Goal: Task Accomplishment & Management: Manage account settings

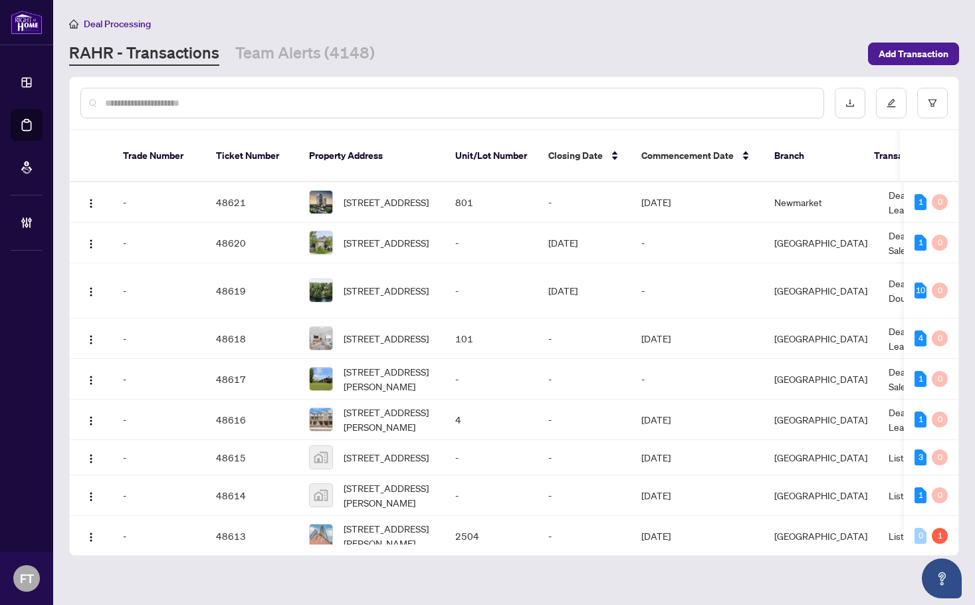
drag, startPoint x: 391, startPoint y: 21, endPoint x: 386, endPoint y: 11, distance: 11.3
click at [391, 21] on div "Deal Processing" at bounding box center [514, 23] width 890 height 15
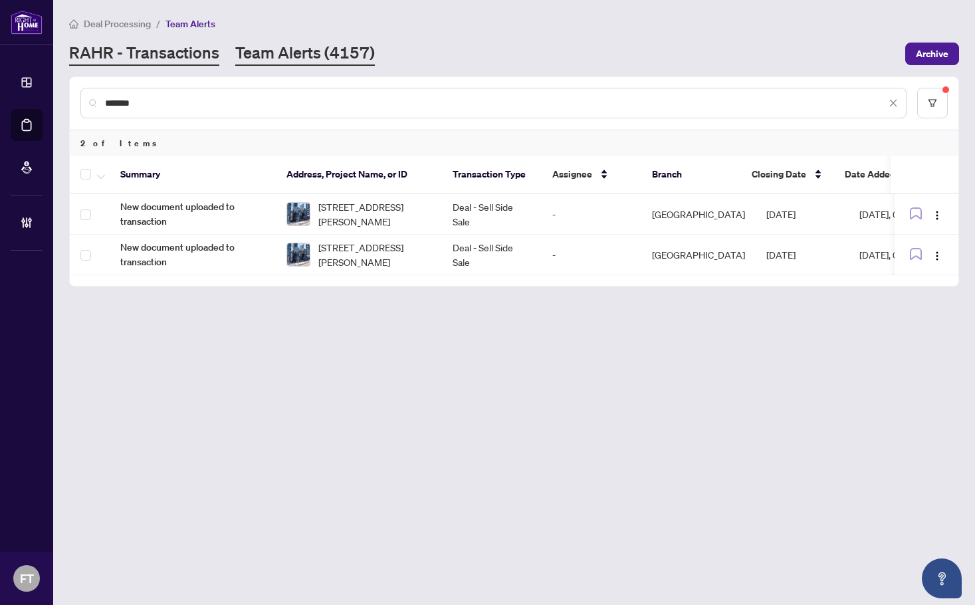
click at [139, 45] on link "RAHR - Transactions" at bounding box center [144, 54] width 150 height 24
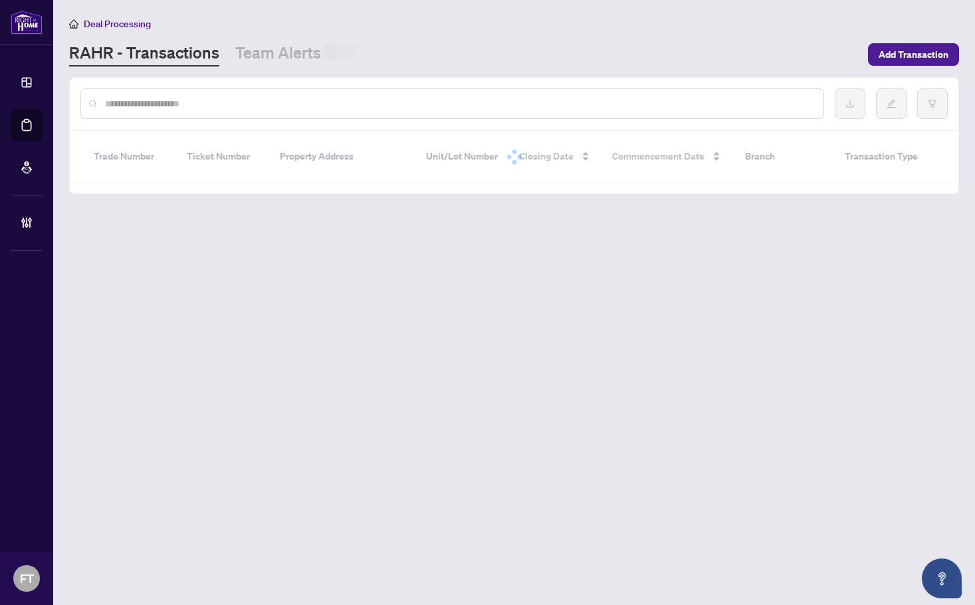
click at [143, 97] on input "text" at bounding box center [459, 103] width 708 height 15
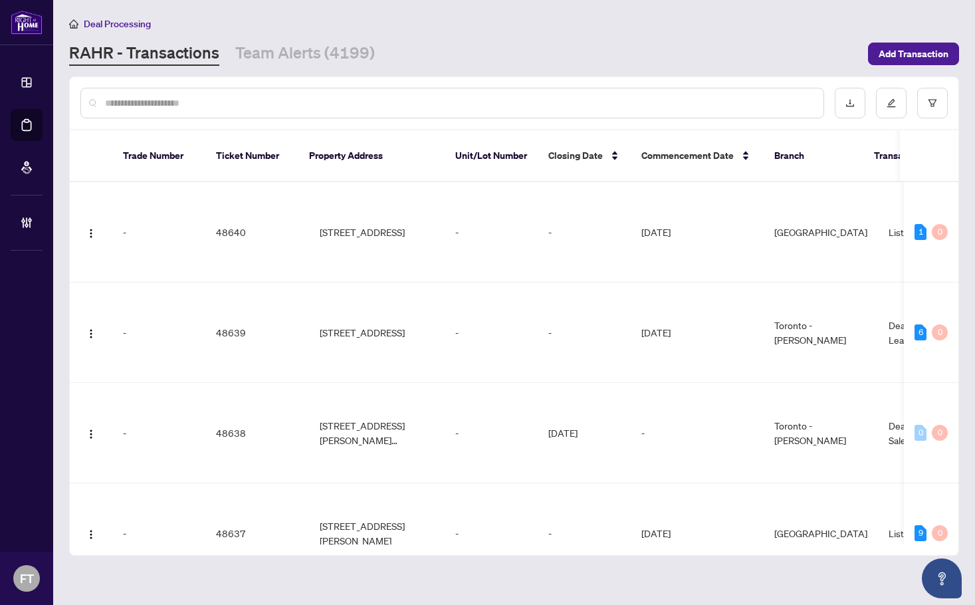
paste input "*******"
type input "*******"
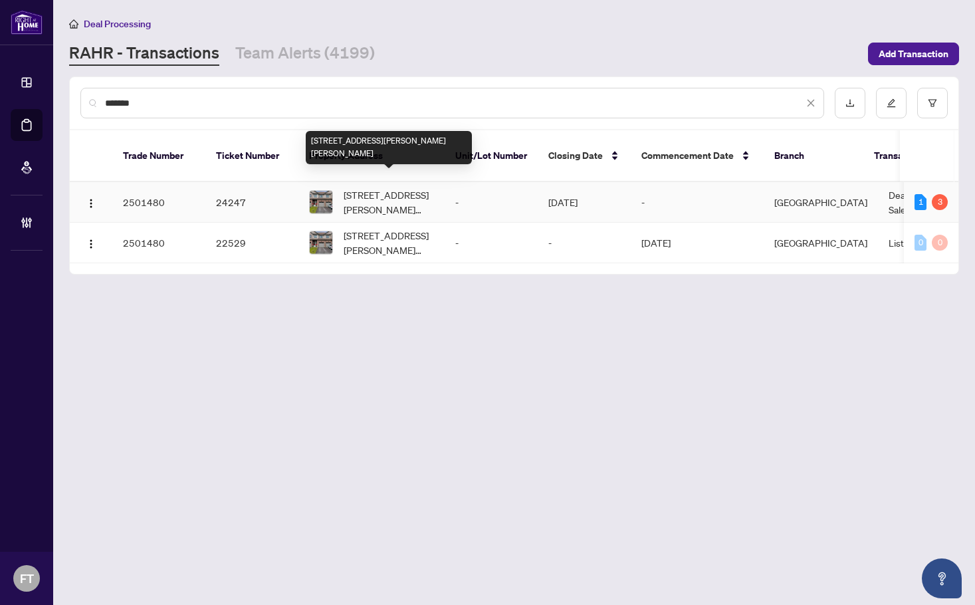
click at [417, 187] on span "114 Bradshaw Dr, Hamilton, Ontario L8J 0K6, Canada" at bounding box center [389, 201] width 90 height 29
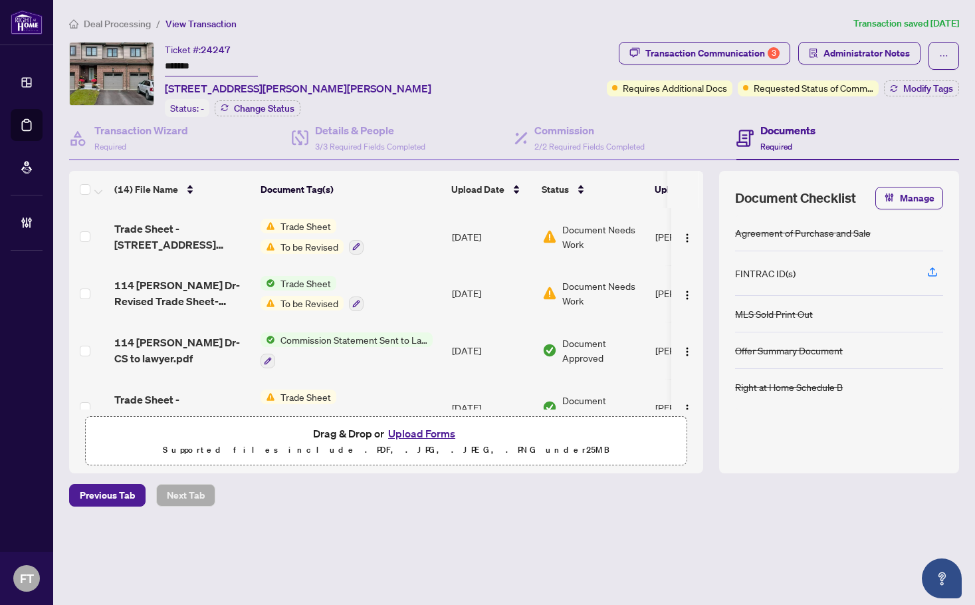
click at [501, 51] on div "Ticket #: 24247 ******* 114 Bradshaw Dr, Hamilton, Ontario L8J 0K6, Canada Stat…" at bounding box center [335, 79] width 533 height 75
click at [217, 557] on main "Deal Processing / View Transaction Transaction saved 7 days ago Ticket #: 24247…" at bounding box center [514, 302] width 922 height 605
click at [873, 56] on span "Administrator Notes" at bounding box center [867, 53] width 86 height 21
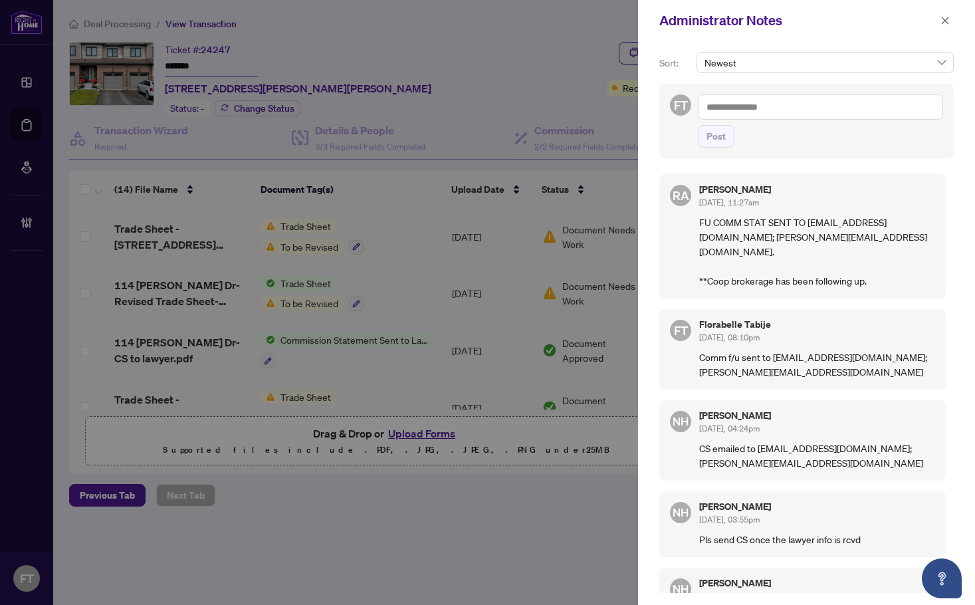
drag, startPoint x: 301, startPoint y: 43, endPoint x: 891, endPoint y: 31, distance: 589.8
click at [304, 41] on div at bounding box center [487, 302] width 975 height 605
click at [943, 21] on icon "close" at bounding box center [945, 20] width 9 height 9
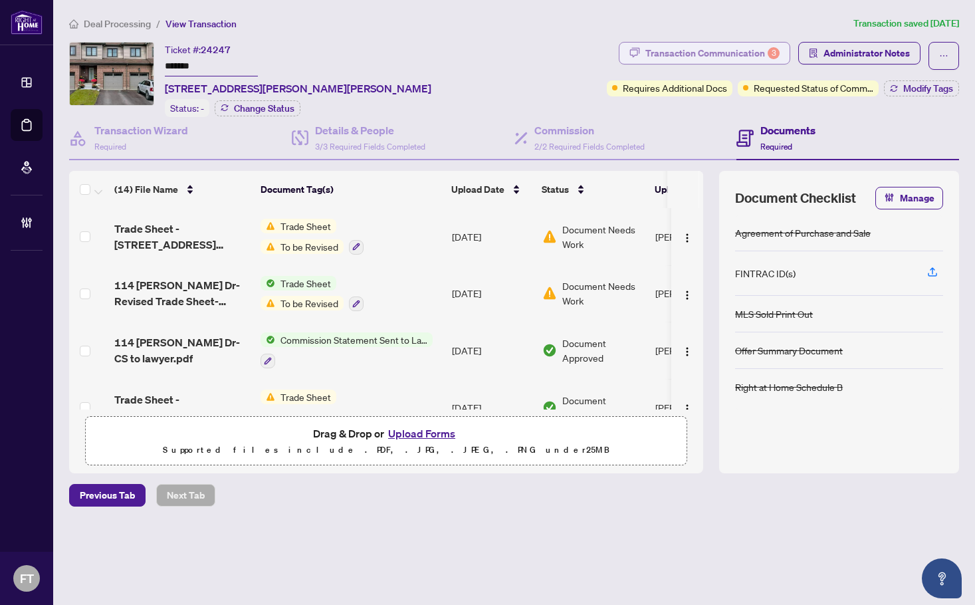
click at [748, 55] on div "Transaction Communication 3" at bounding box center [713, 53] width 134 height 21
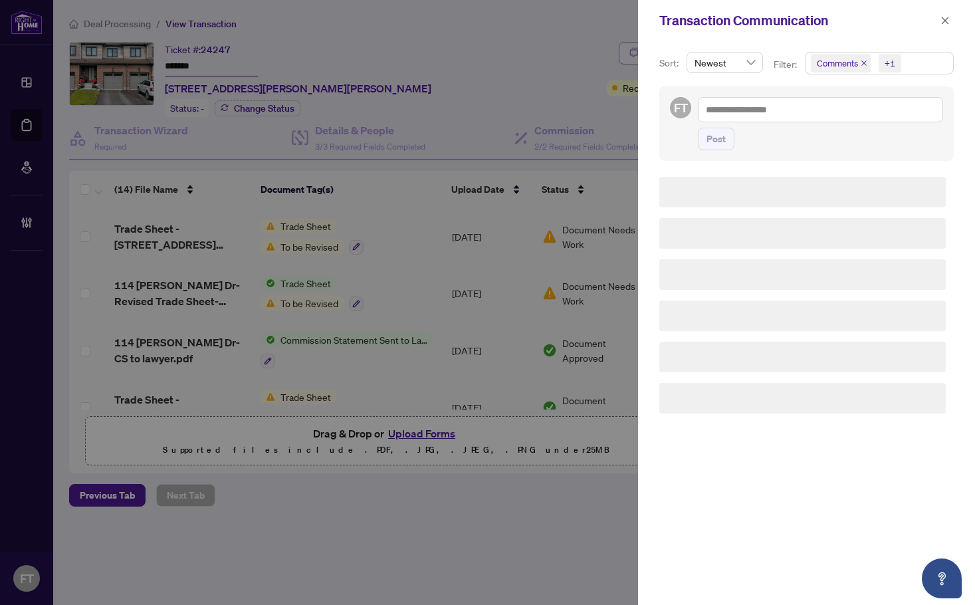
click at [762, 56] on div "Newest" at bounding box center [725, 68] width 82 height 32
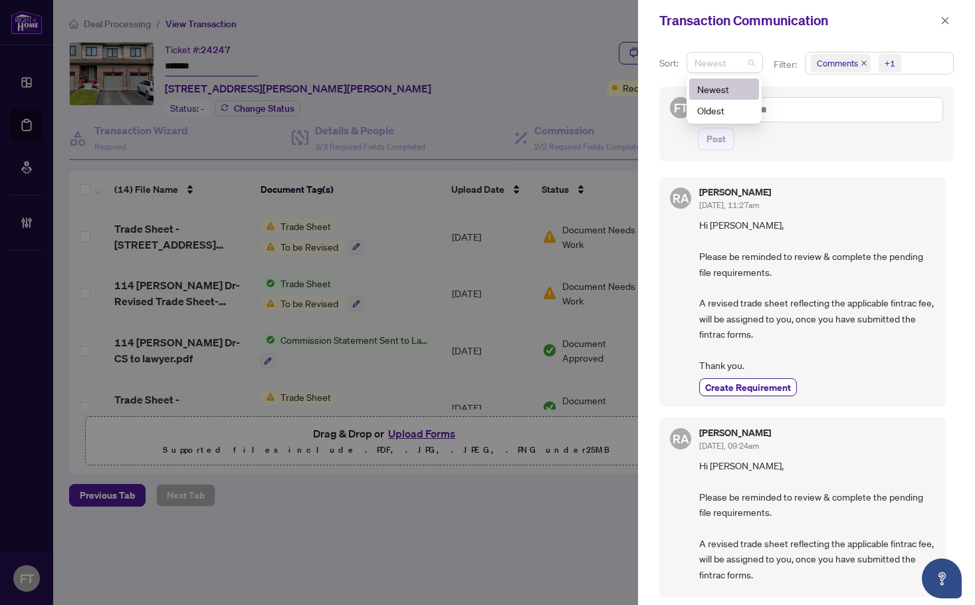
click at [876, 347] on span "Hi Viraj, Please be reminded to review & complete the pending file requirements…" at bounding box center [817, 295] width 236 height 156
drag, startPoint x: 345, startPoint y: 31, endPoint x: 912, endPoint y: 57, distance: 567.7
click at [345, 32] on div at bounding box center [487, 302] width 975 height 605
drag, startPoint x: 943, startPoint y: 22, endPoint x: 701, endPoint y: 142, distance: 270.6
click at [943, 22] on icon "close" at bounding box center [945, 20] width 9 height 9
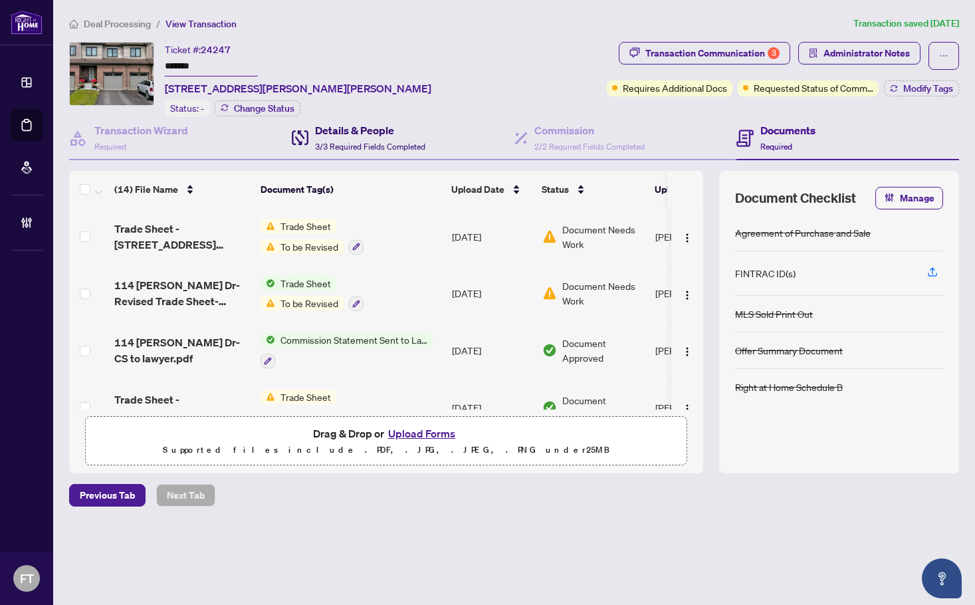
click at [411, 136] on h4 "Details & People" at bounding box center [370, 130] width 110 height 16
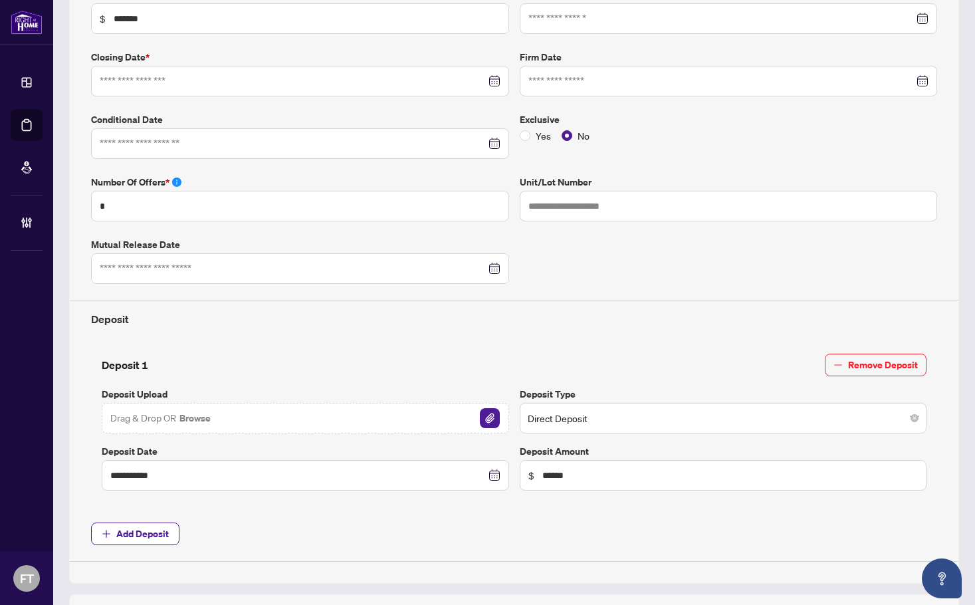
type input "**********"
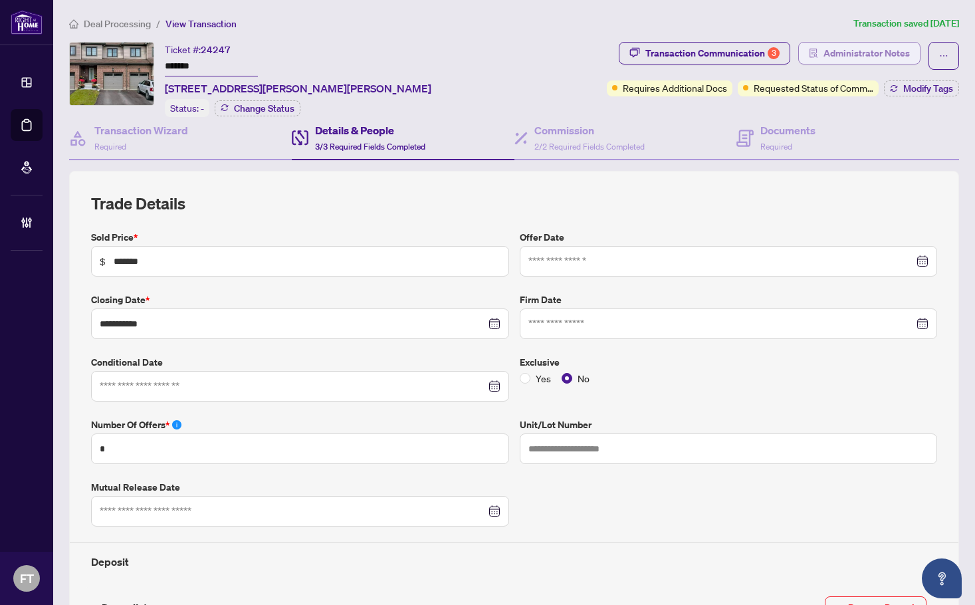
click at [868, 53] on span "Administrator Notes" at bounding box center [867, 53] width 86 height 21
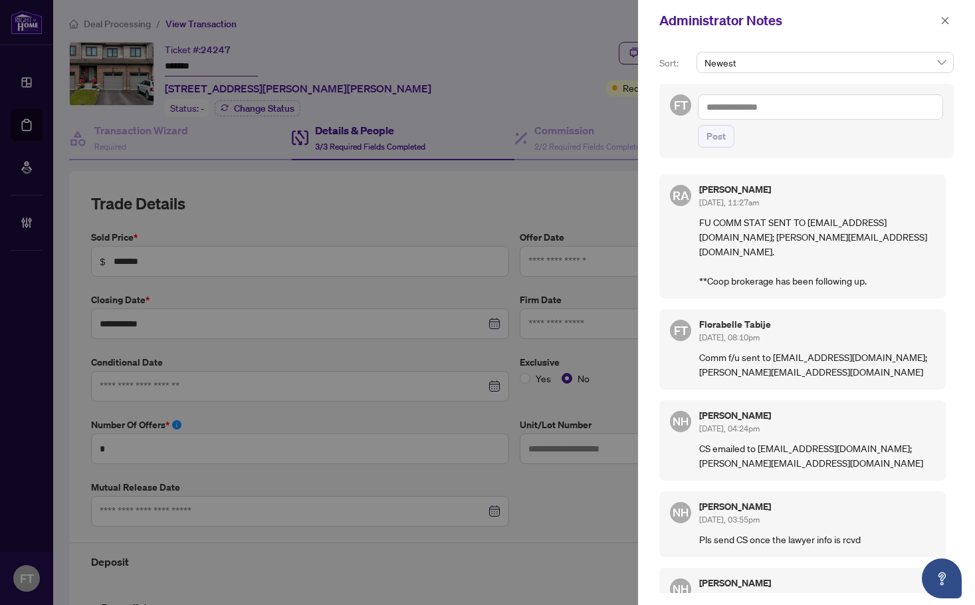
scroll to position [66, 0]
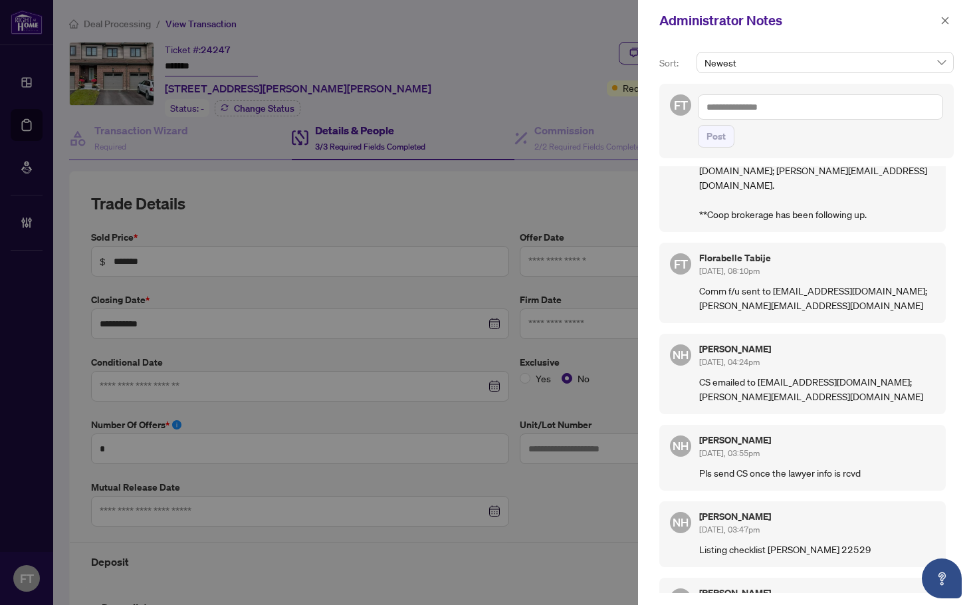
drag, startPoint x: 298, startPoint y: 29, endPoint x: 660, endPoint y: 39, distance: 362.5
click at [298, 29] on div at bounding box center [487, 302] width 975 height 605
click at [945, 23] on icon "close" at bounding box center [945, 20] width 9 height 9
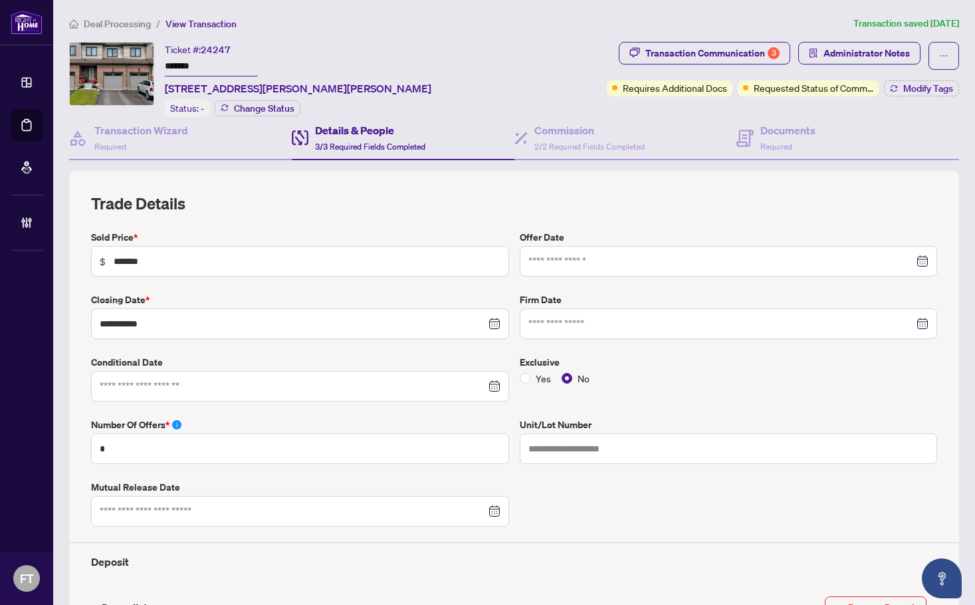
click at [117, 27] on span "Deal Processing" at bounding box center [117, 24] width 67 height 12
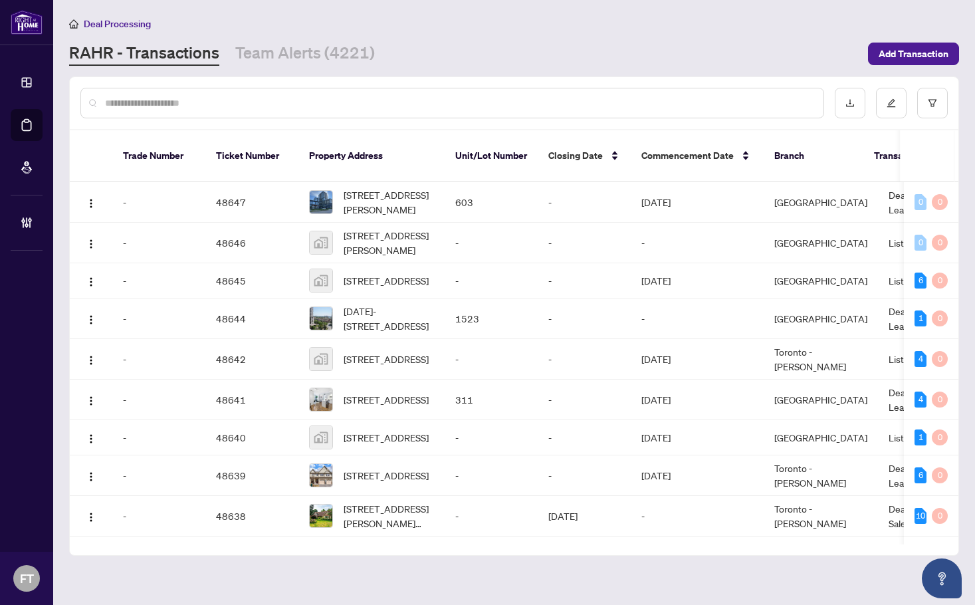
click at [283, 106] on input "text" at bounding box center [459, 103] width 708 height 15
paste input "*****"
type input "*****"
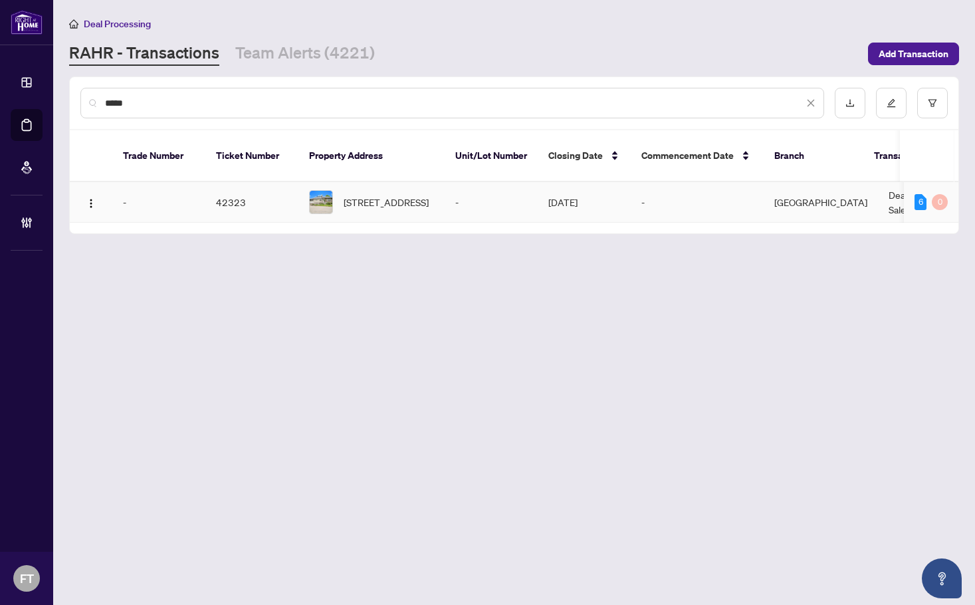
click at [448, 182] on td "-" at bounding box center [491, 202] width 93 height 41
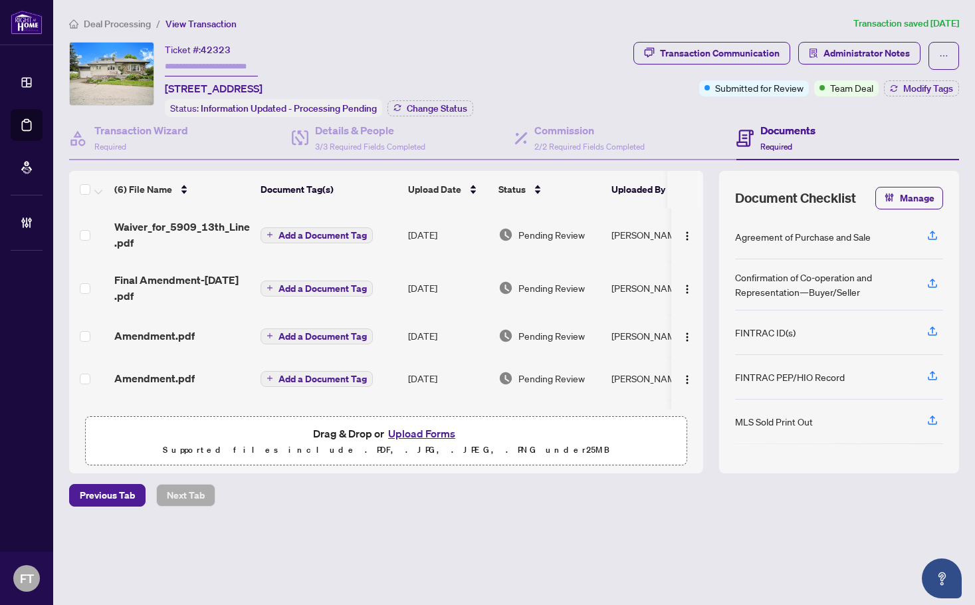
scroll to position [101, 0]
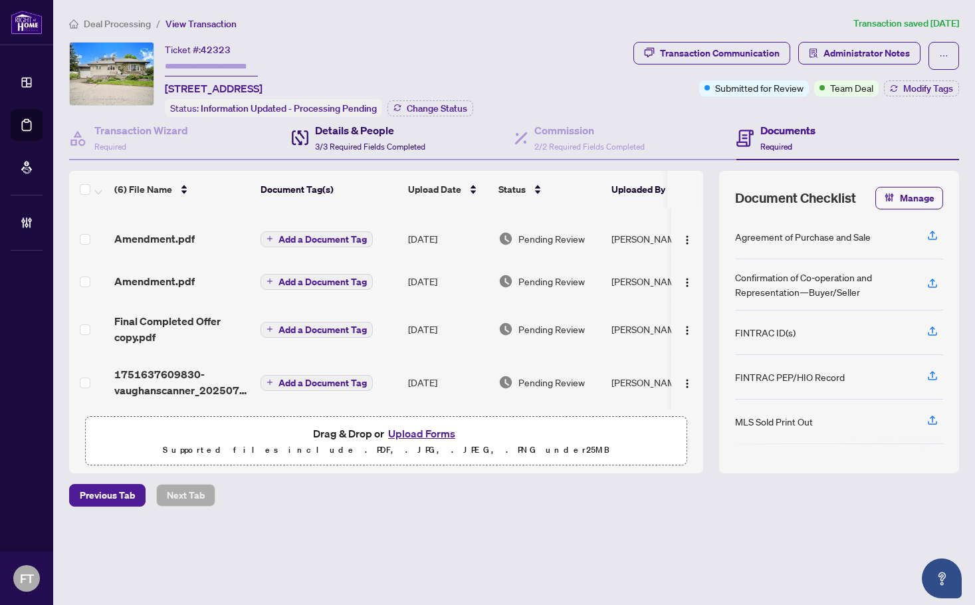
click at [365, 142] on span "3/3 Required Fields Completed" at bounding box center [370, 147] width 110 height 10
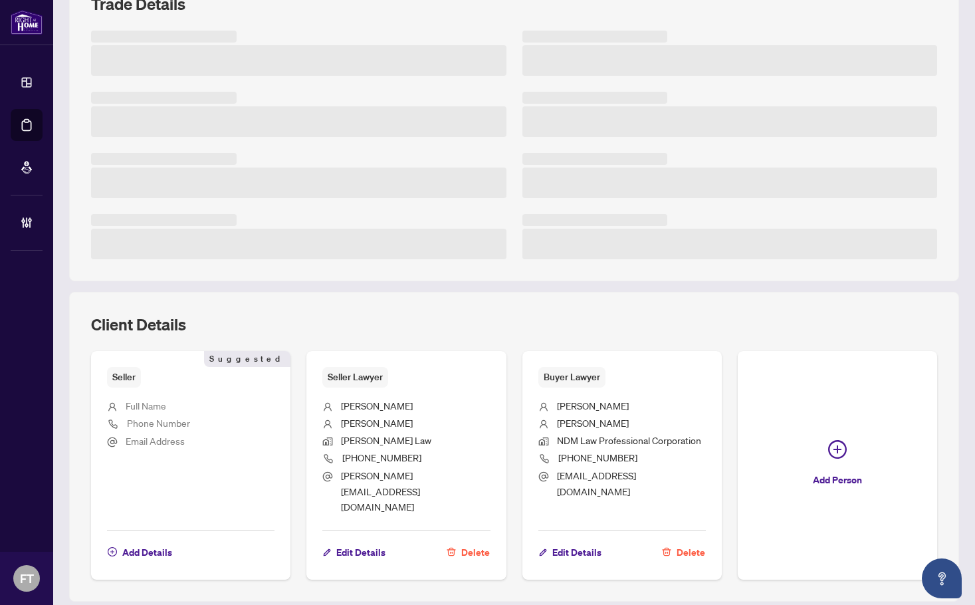
scroll to position [247, 0]
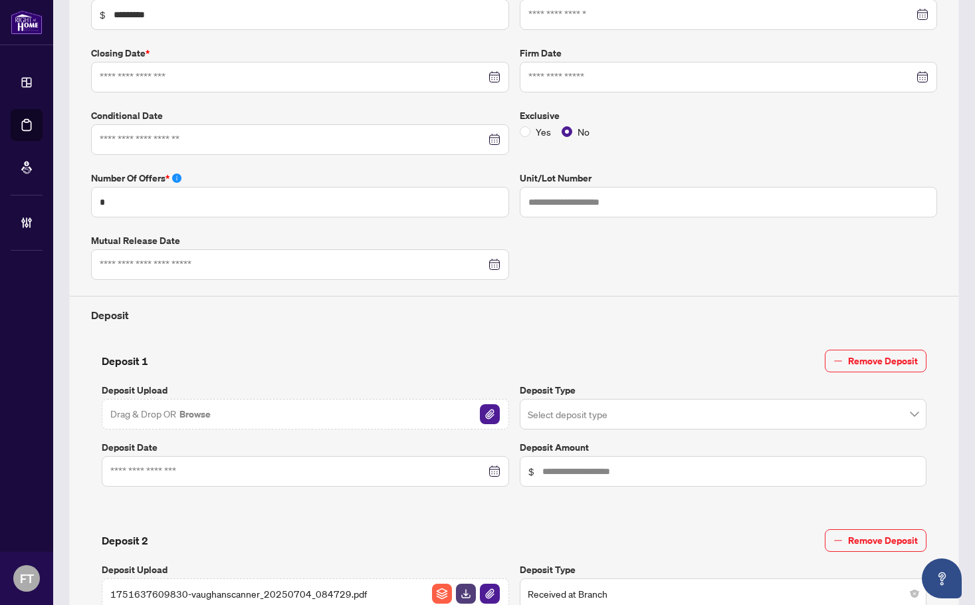
type input "**********"
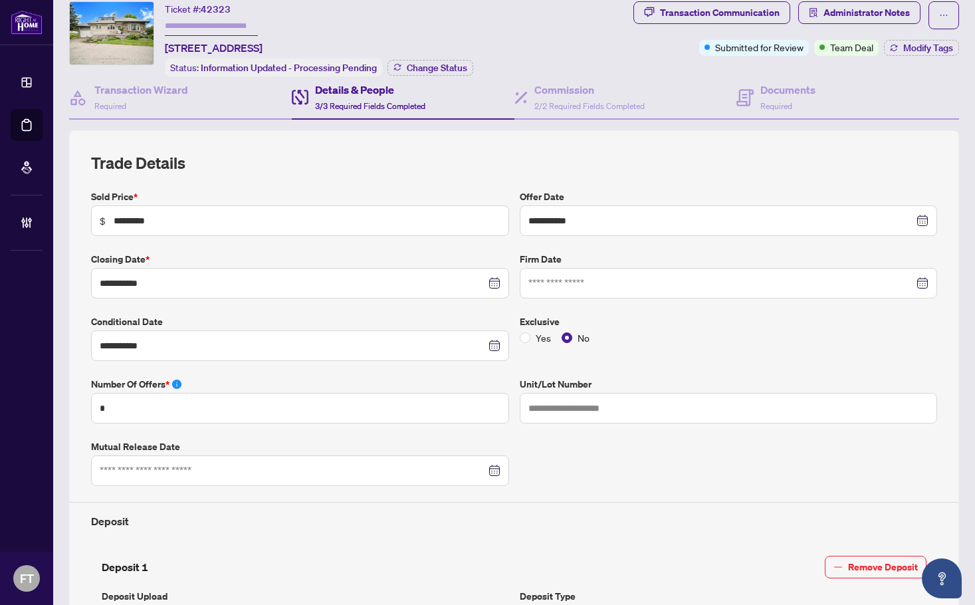
scroll to position [0, 0]
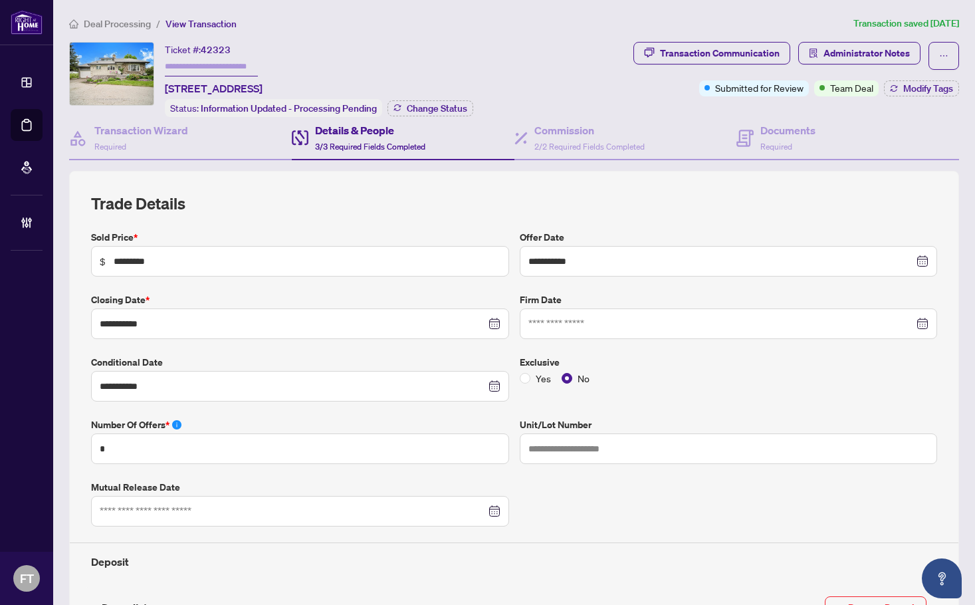
click at [121, 24] on span "Deal Processing" at bounding box center [117, 24] width 67 height 12
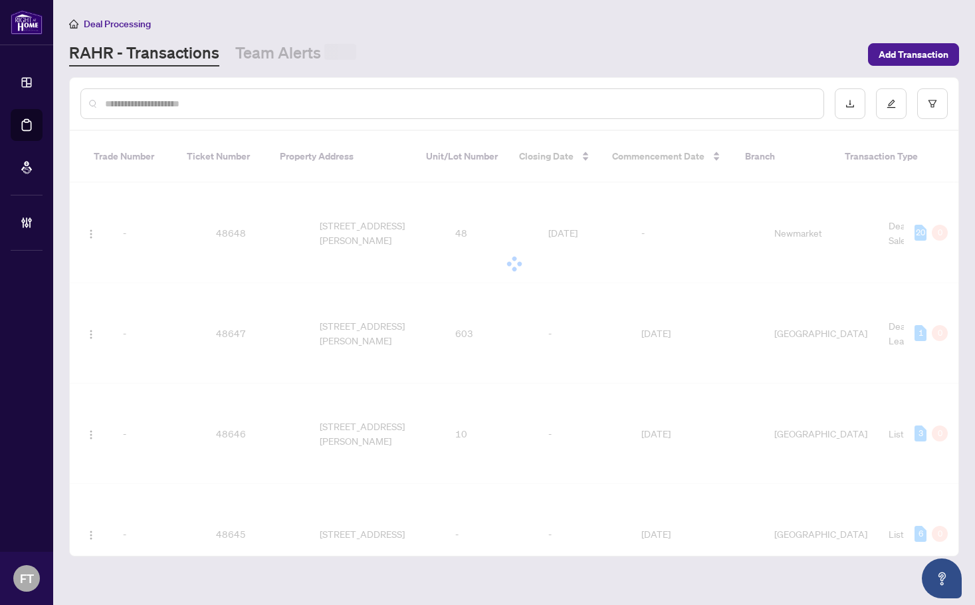
click at [215, 108] on input "text" at bounding box center [459, 103] width 708 height 15
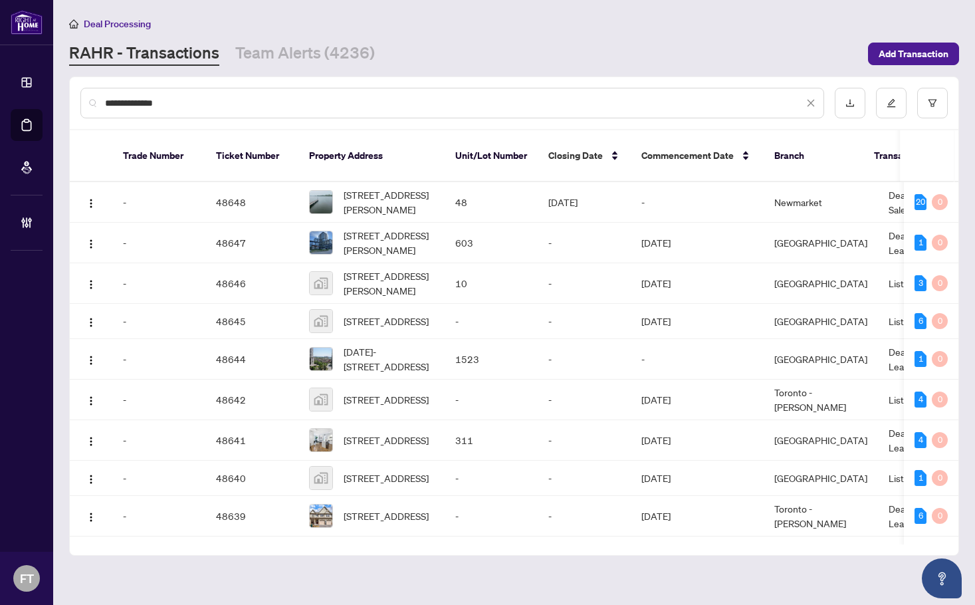
type input "**********"
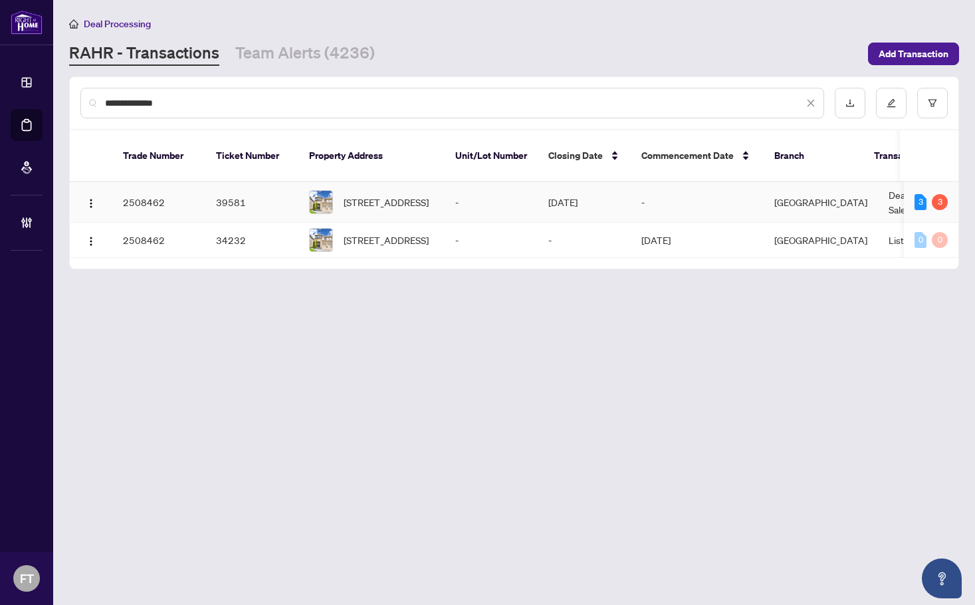
click at [534, 182] on td "-" at bounding box center [491, 202] width 93 height 41
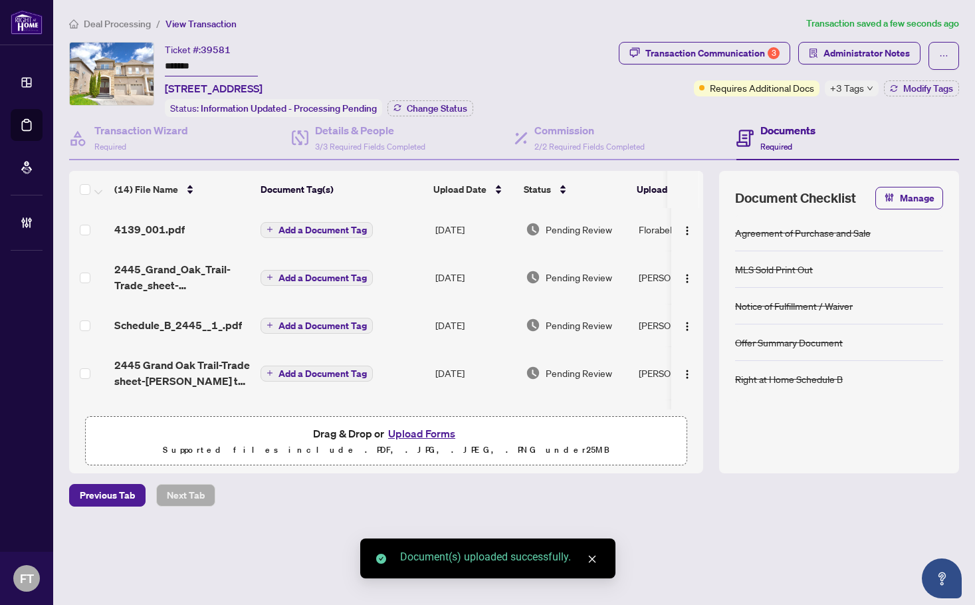
click at [186, 223] on div "4139_001.pdf" at bounding box center [182, 229] width 136 height 16
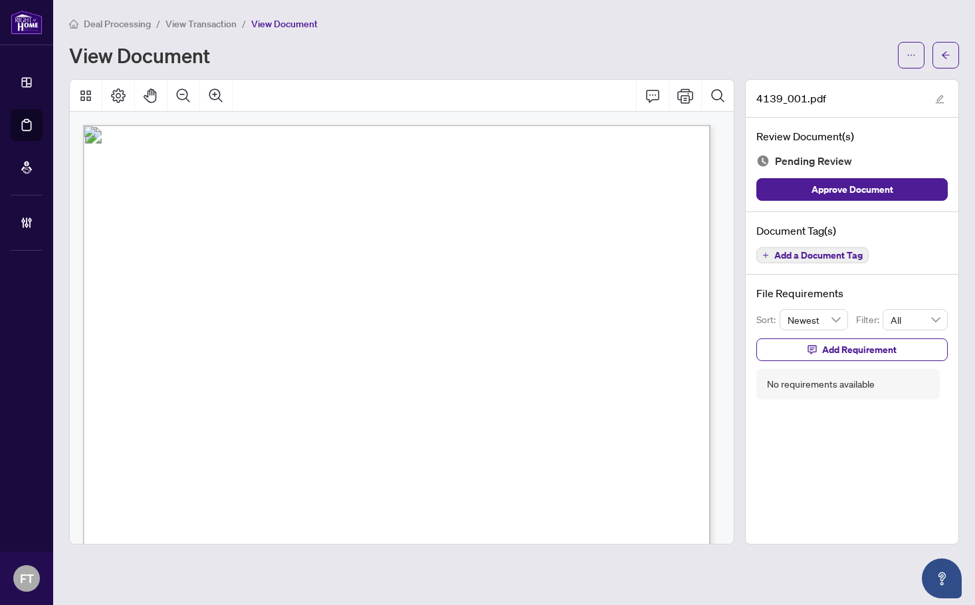
drag, startPoint x: 281, startPoint y: 366, endPoint x: 271, endPoint y: 366, distance: 10.6
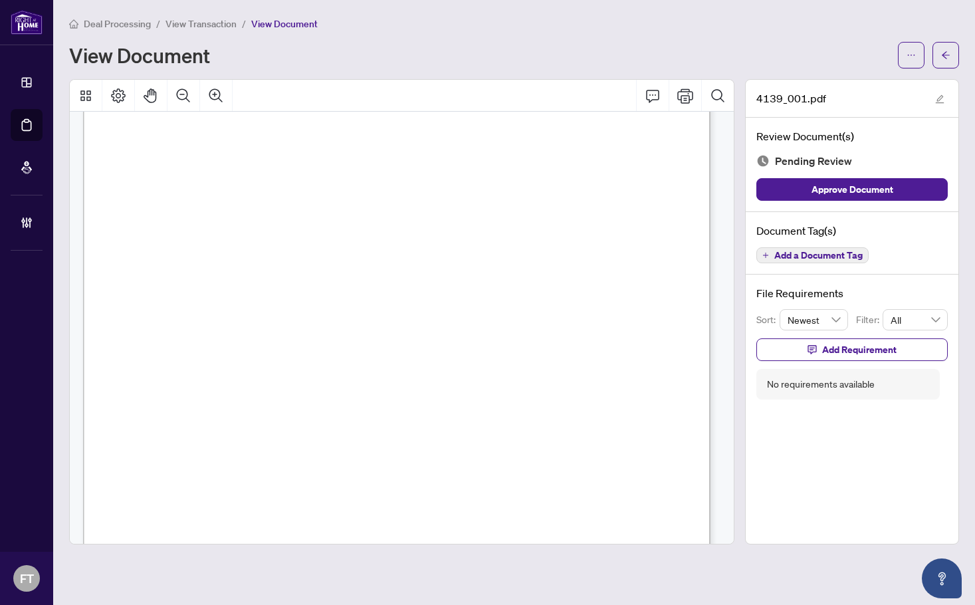
scroll to position [332, 0]
click at [846, 251] on span "Add a Document Tag" at bounding box center [819, 255] width 88 height 9
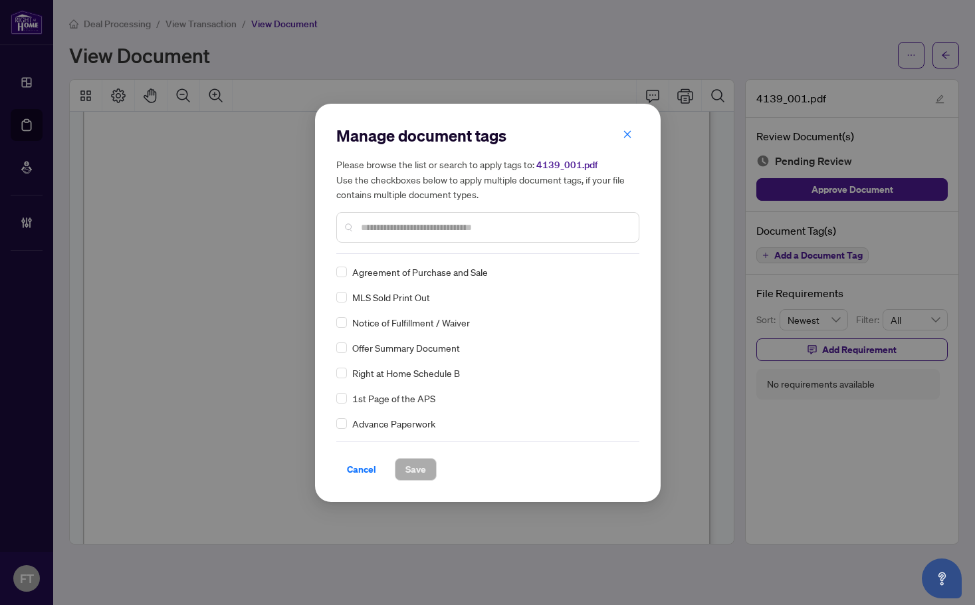
click at [398, 221] on input "text" at bounding box center [494, 227] width 267 height 15
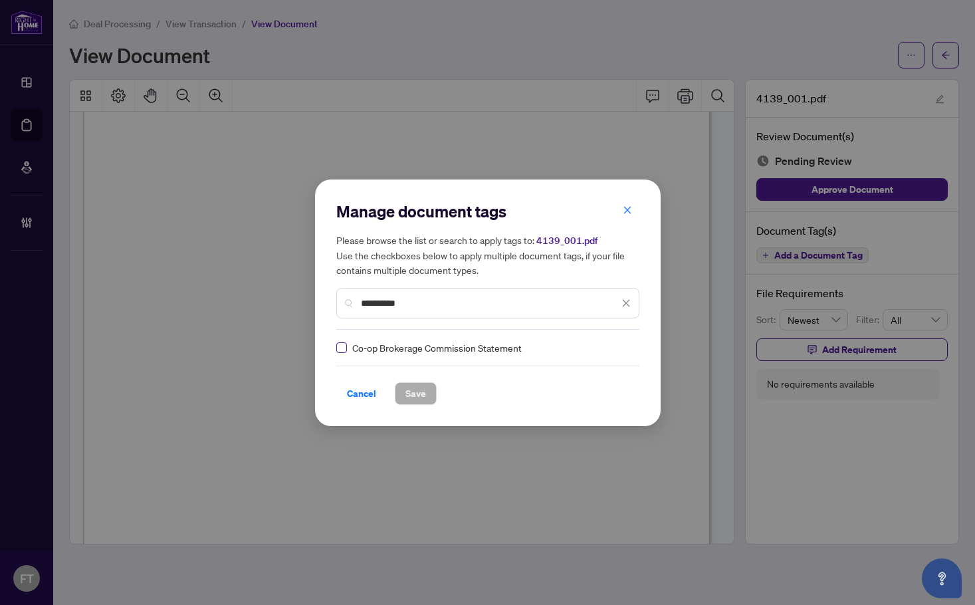
type input "**********"
click at [607, 350] on img at bounding box center [612, 347] width 13 height 13
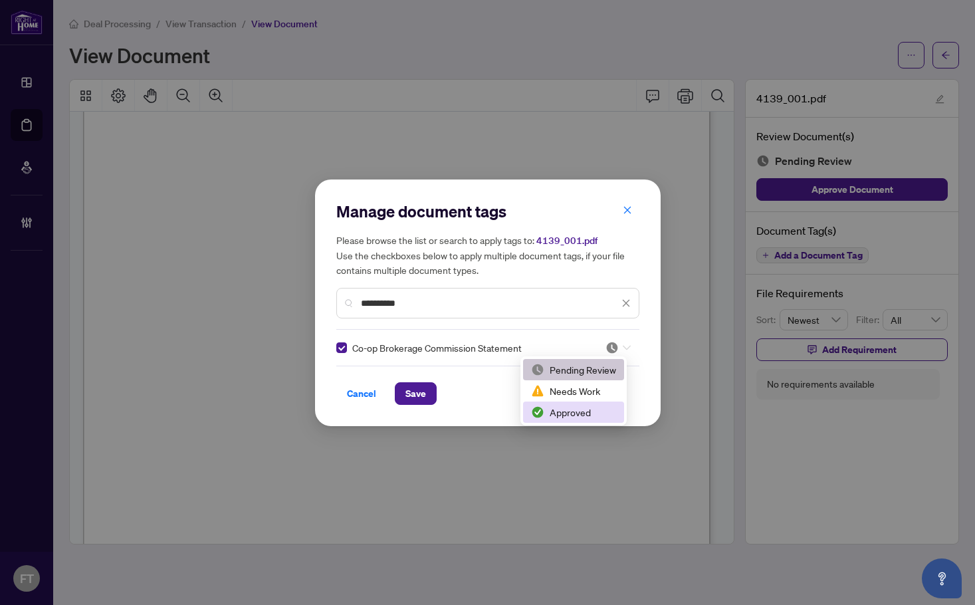
click at [577, 401] on div "Needs Work" at bounding box center [573, 390] width 101 height 21
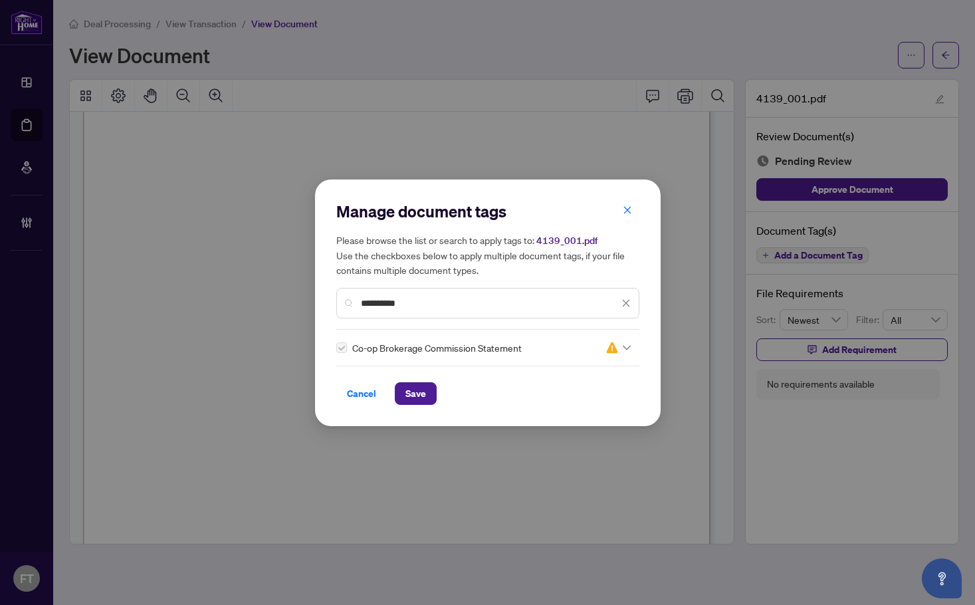
click at [628, 352] on div "Co-op Brokerage Commission Statement 2" at bounding box center [487, 347] width 303 height 15
click at [612, 350] on img at bounding box center [612, 347] width 13 height 13
drag, startPoint x: 587, startPoint y: 397, endPoint x: 578, endPoint y: 410, distance: 15.3
click at [584, 409] on div "Pending Review Needs Work Approved" at bounding box center [573, 391] width 101 height 64
click at [574, 410] on div "Approved" at bounding box center [573, 412] width 85 height 15
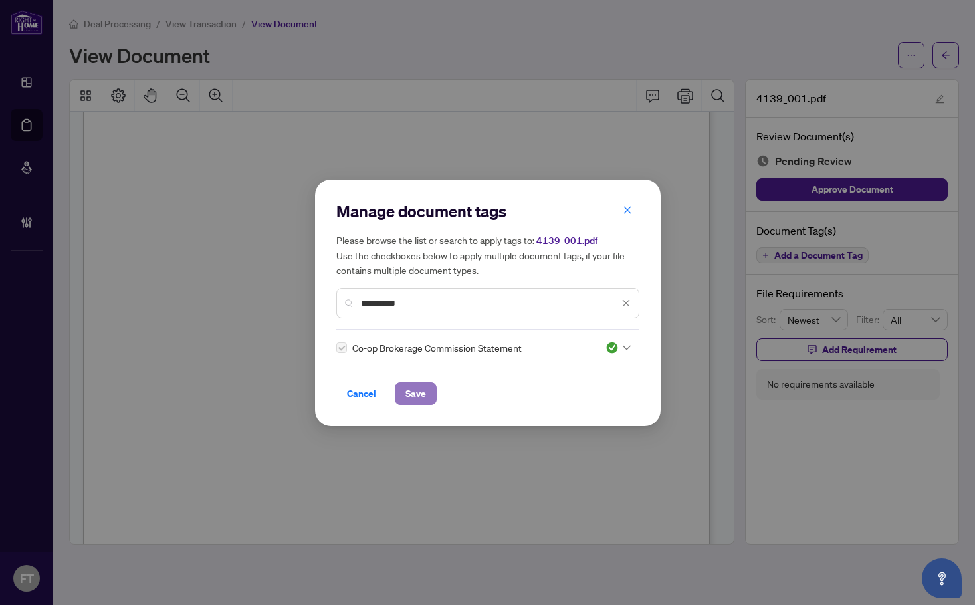
click at [420, 395] on span "Save" at bounding box center [416, 393] width 21 height 21
click at [878, 441] on div "**********" at bounding box center [487, 302] width 975 height 605
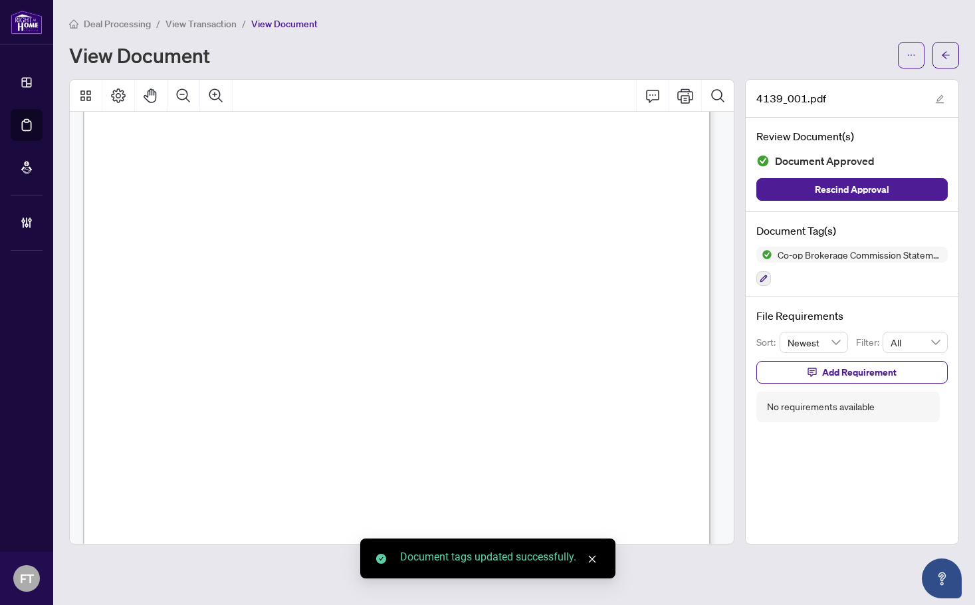
click at [595, 463] on div "Page 1" at bounding box center [567, 420] width 969 height 1254
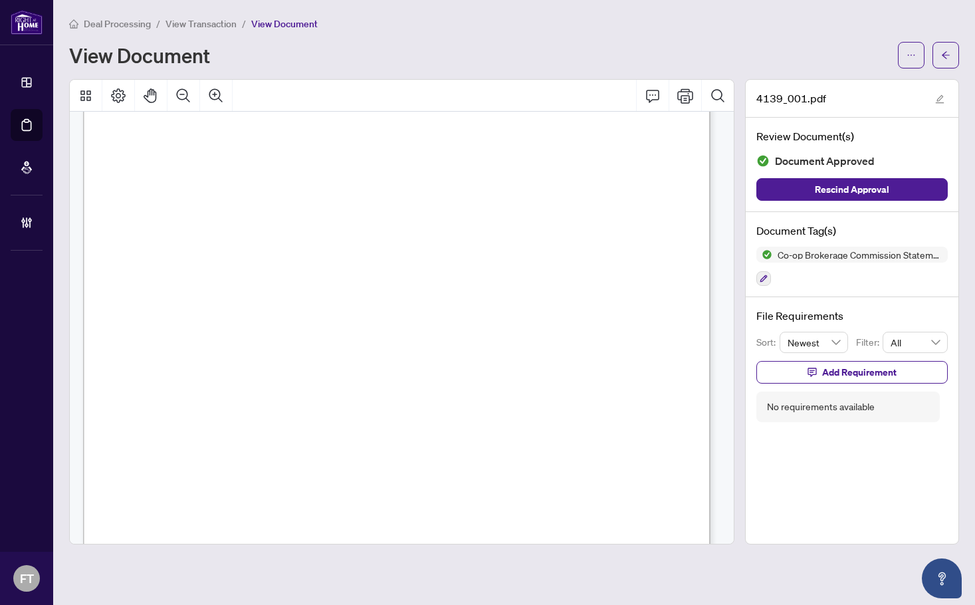
drag, startPoint x: 239, startPoint y: 406, endPoint x: 287, endPoint y: 385, distance: 52.1
click at [240, 405] on div "Page 1" at bounding box center [567, 420] width 969 height 1254
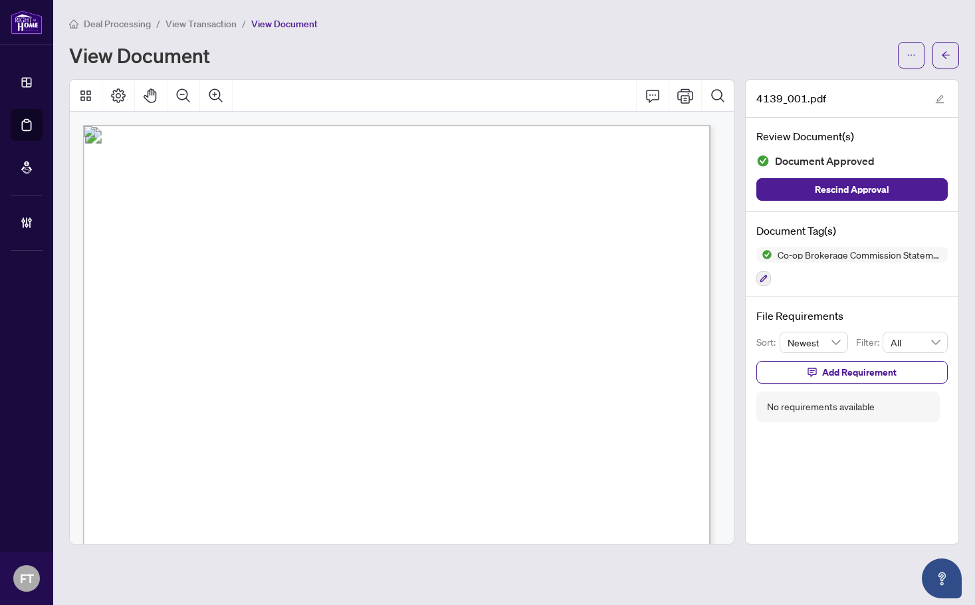
click at [205, 26] on span "View Transaction" at bounding box center [201, 24] width 71 height 12
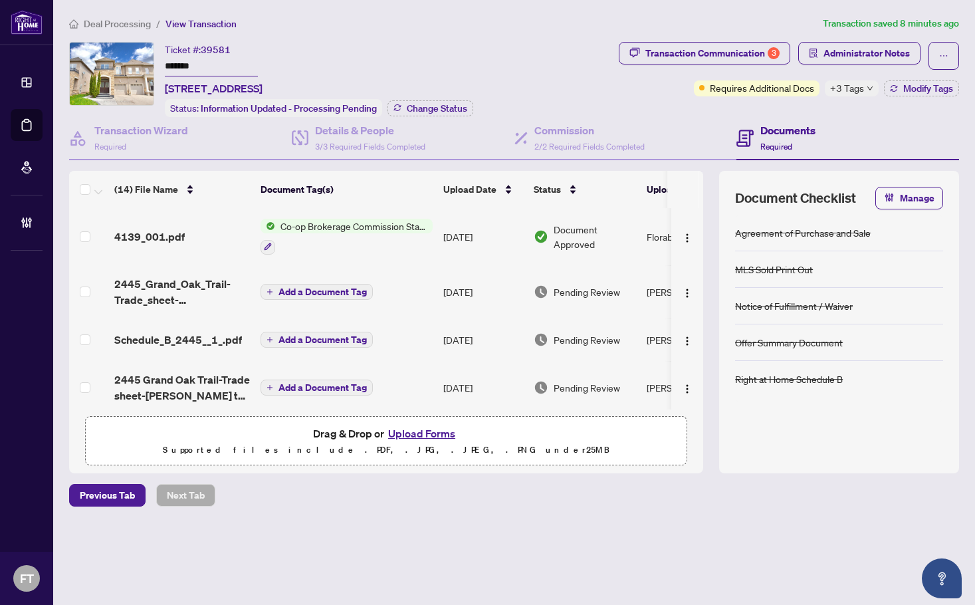
click at [110, 22] on span "Deal Processing" at bounding box center [117, 24] width 67 height 12
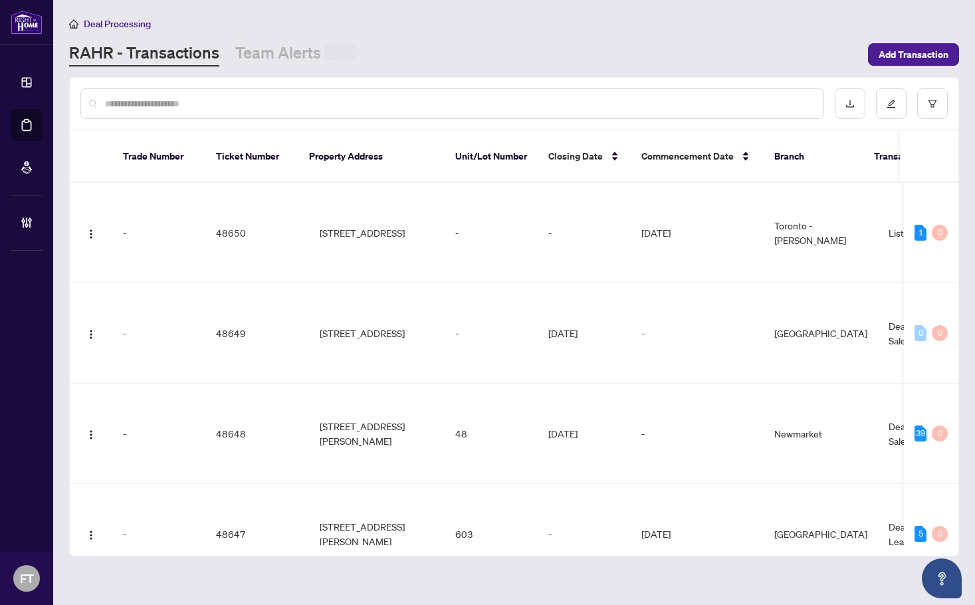
click at [269, 113] on div at bounding box center [452, 103] width 744 height 31
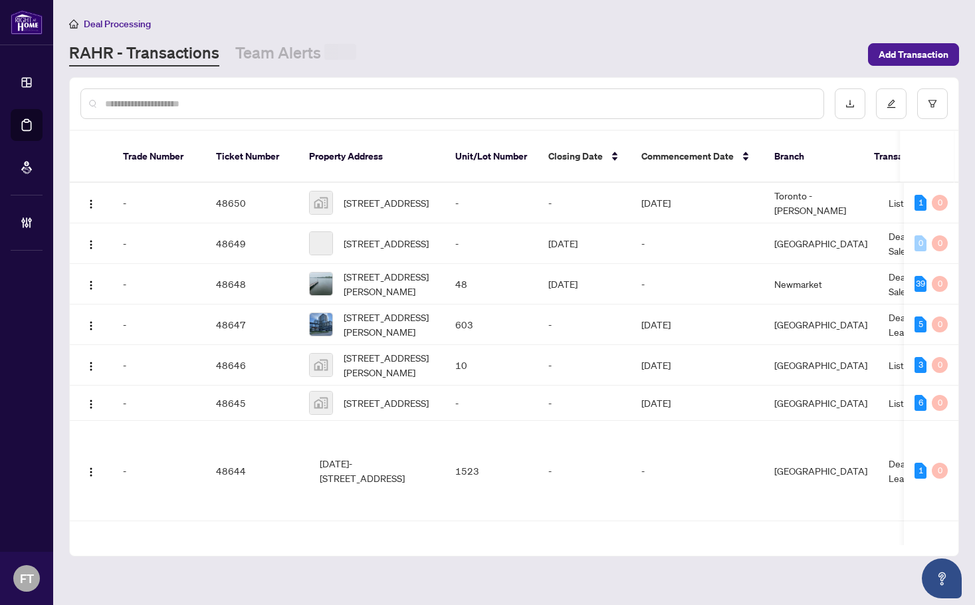
click at [271, 106] on input "text" at bounding box center [459, 103] width 708 height 15
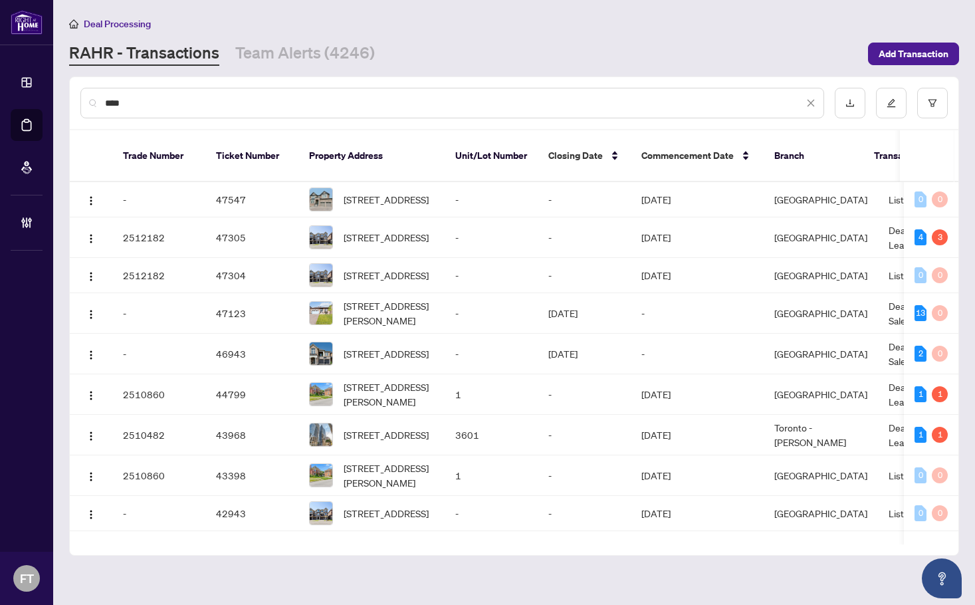
drag, startPoint x: 247, startPoint y: 110, endPoint x: 239, endPoint y: 104, distance: 10.4
click at [247, 110] on div "****" at bounding box center [452, 103] width 744 height 31
click at [242, 103] on input "****" at bounding box center [454, 103] width 699 height 15
type input "**********"
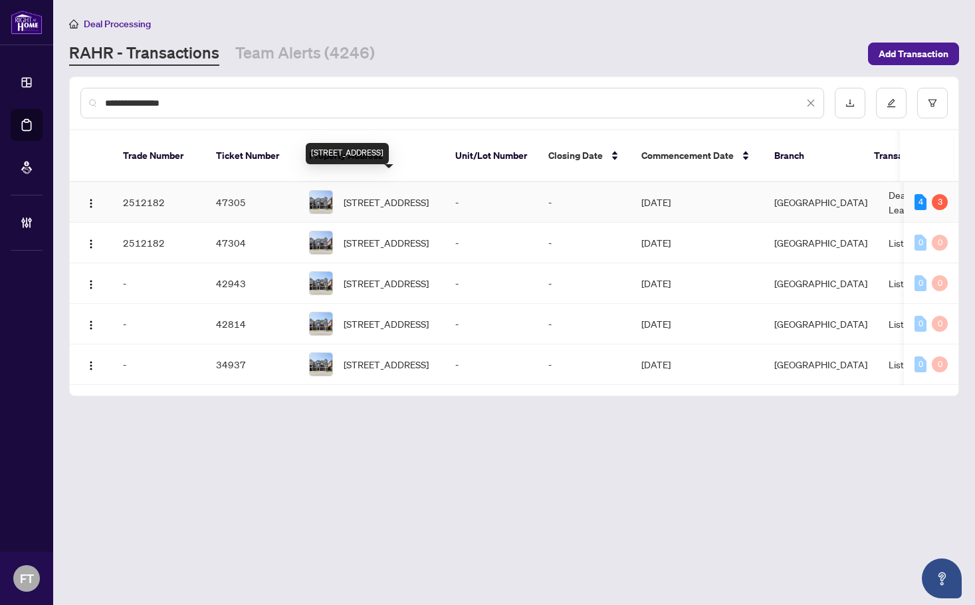
click at [375, 195] on span "1270 Wintergreen Pl, Milton, Ontario L9E 1S4, Canada" at bounding box center [386, 202] width 85 height 15
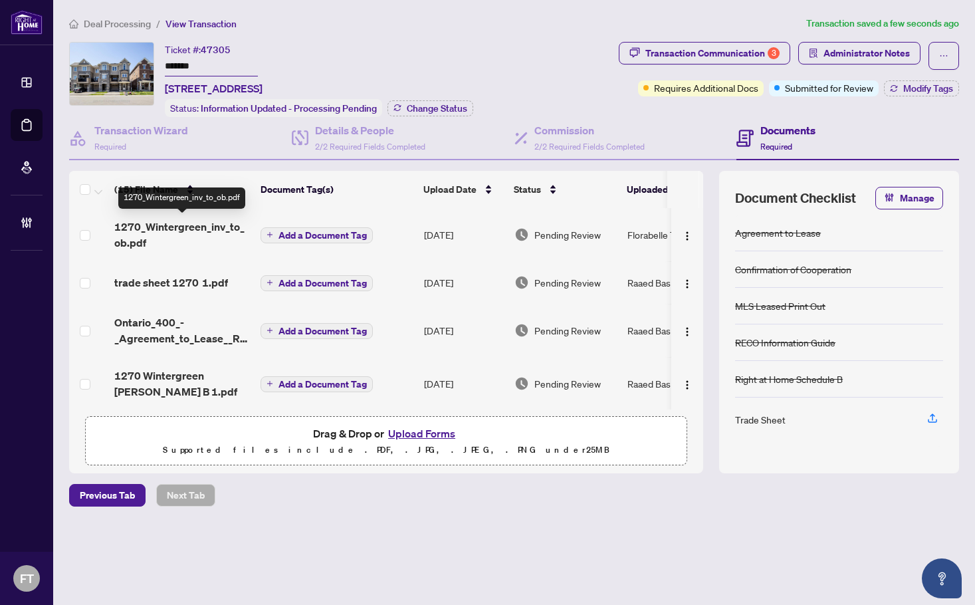
click at [203, 231] on span "1270_Wintergreen_inv_to_ob.pdf" at bounding box center [182, 235] width 136 height 32
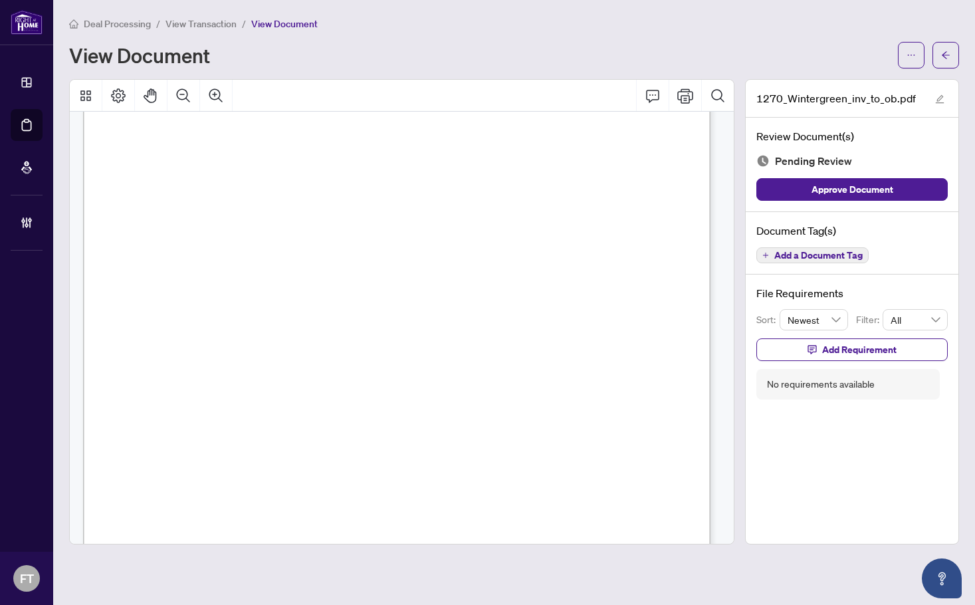
scroll to position [199, 0]
click at [852, 255] on span "Add a Document Tag" at bounding box center [819, 255] width 88 height 9
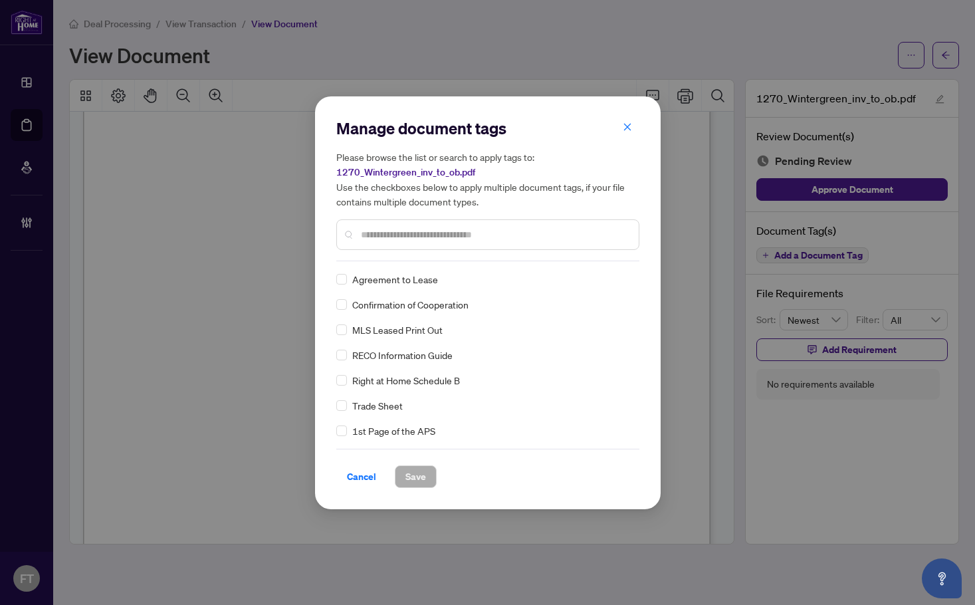
click at [549, 237] on input "text" at bounding box center [494, 234] width 267 height 15
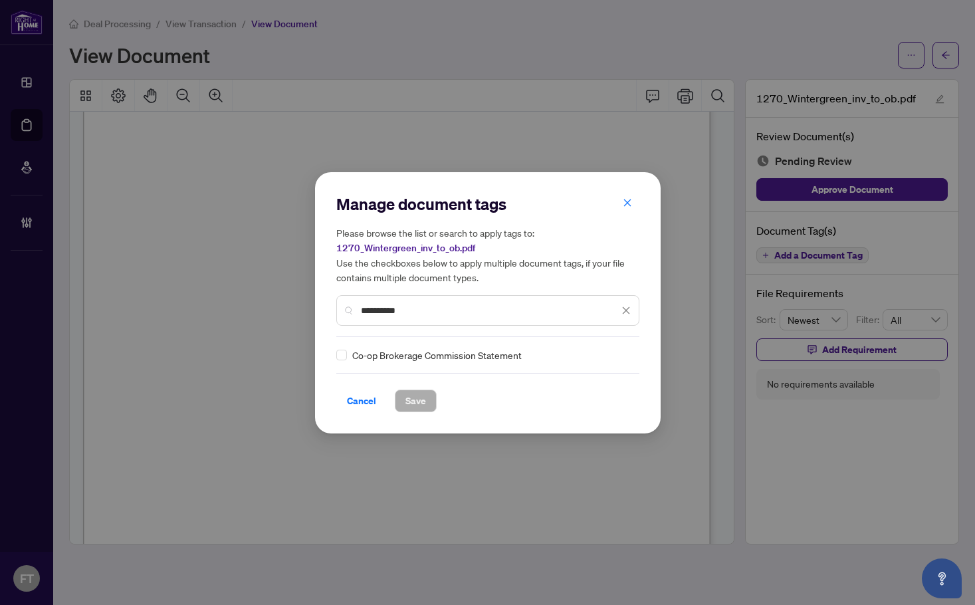
type input "**********"
click at [616, 359] on div at bounding box center [618, 354] width 25 height 13
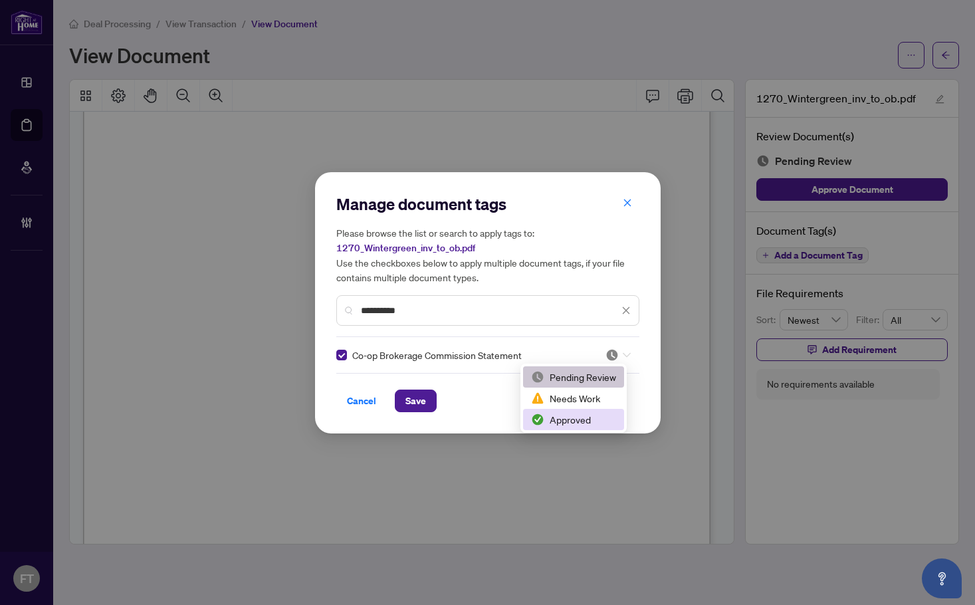
click at [564, 424] on div "Approved" at bounding box center [573, 419] width 85 height 15
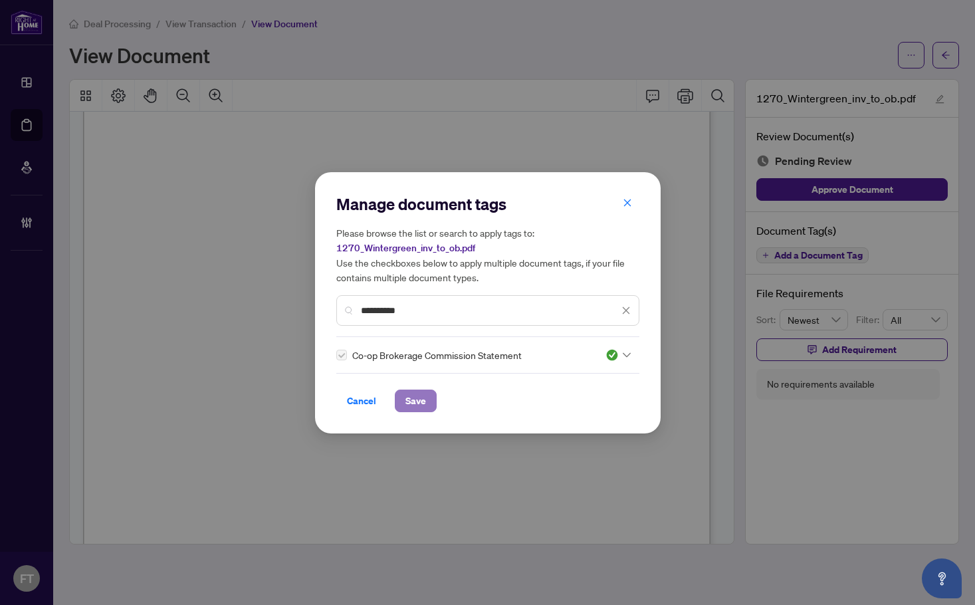
click at [431, 404] on button "Save" at bounding box center [416, 401] width 42 height 23
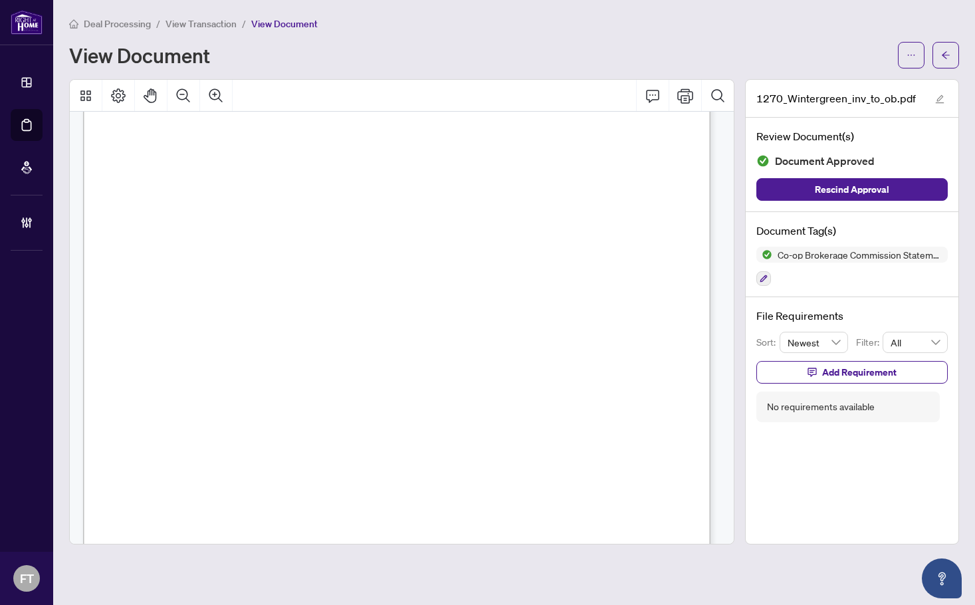
drag, startPoint x: 207, startPoint y: 245, endPoint x: 403, endPoint y: 253, distance: 196.3
click at [207, 245] on div "Page 1" at bounding box center [567, 552] width 968 height 1253
click at [226, 219] on div "Page 1" at bounding box center [567, 552] width 968 height 1253
click at [106, 13] on main "Deal Processing / View Transaction / View Document View Document 1270_Wintergre…" at bounding box center [514, 302] width 922 height 605
click at [102, 23] on span "Deal Processing" at bounding box center [117, 24] width 67 height 12
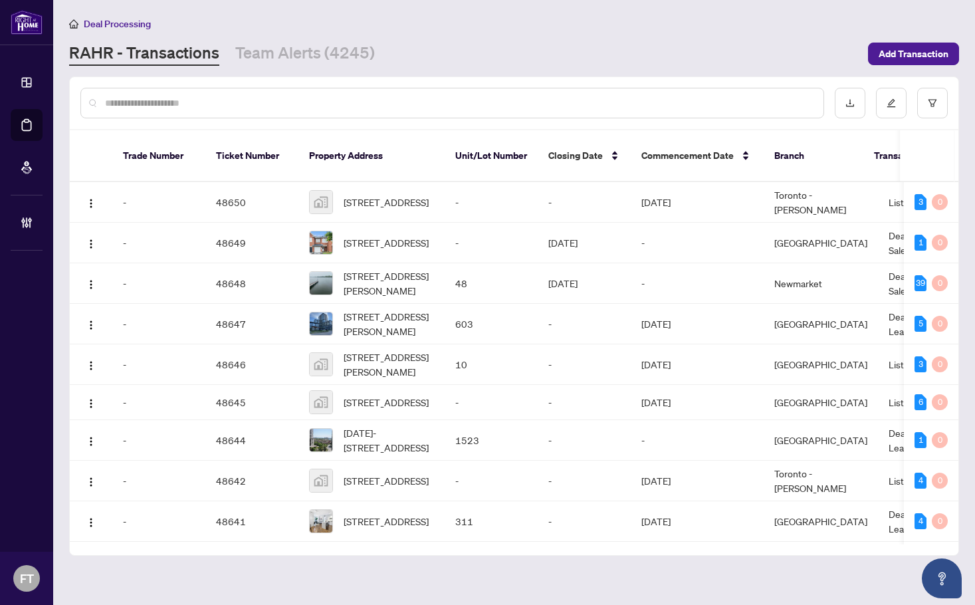
click at [239, 101] on input "text" at bounding box center [459, 103] width 708 height 15
type input "*******"
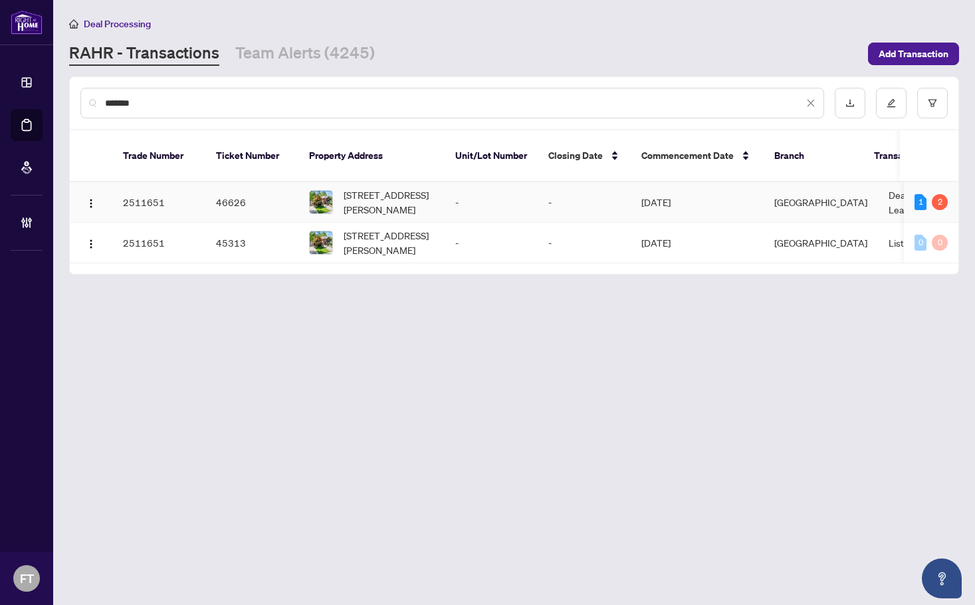
click at [731, 182] on td "Oct/05/2025" at bounding box center [697, 202] width 133 height 41
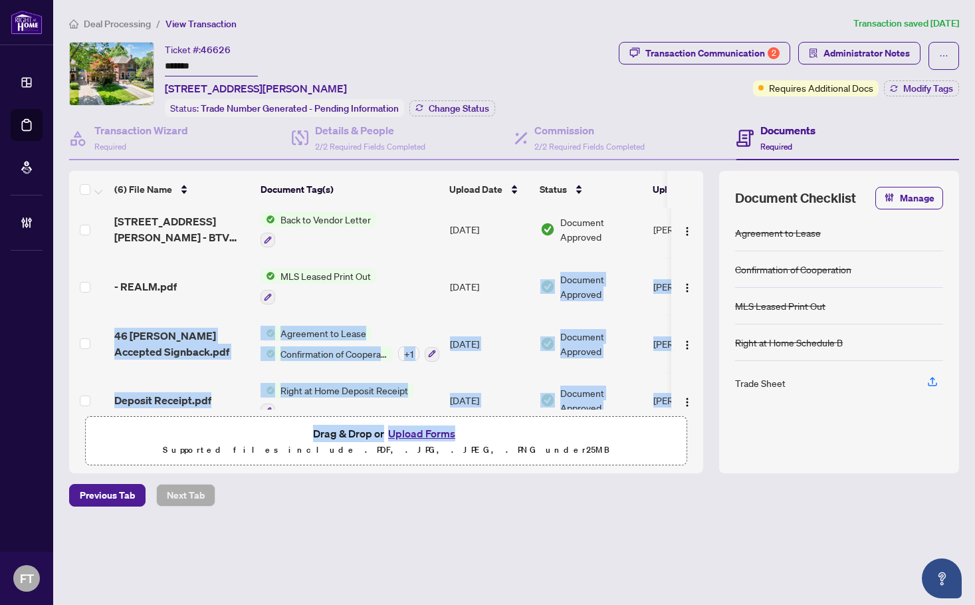
scroll to position [140, 0]
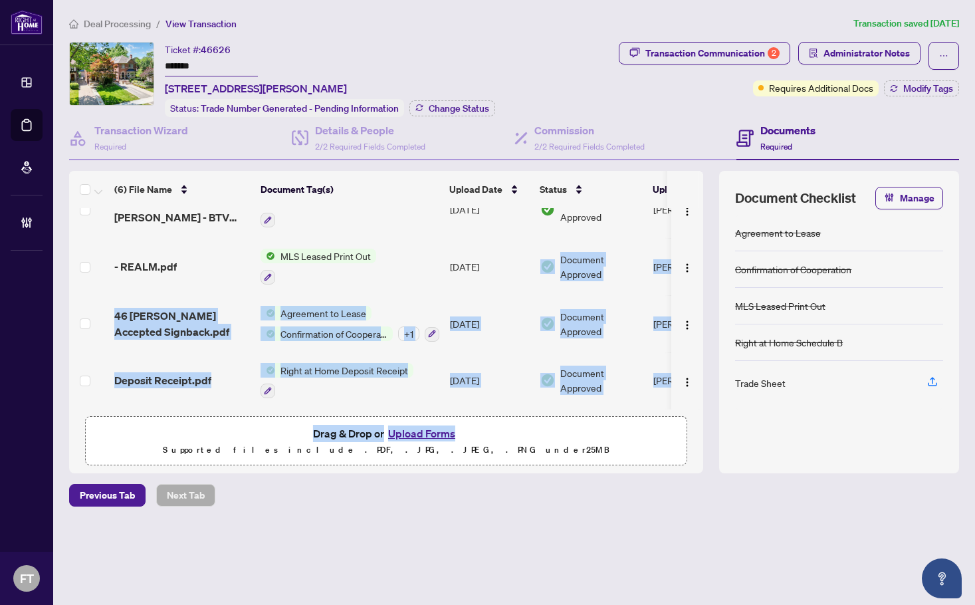
drag, startPoint x: 481, startPoint y: 402, endPoint x: 667, endPoint y: 434, distance: 188.2
click at [665, 434] on div "(6) File Name Document Tag(s) Upload Date Status Uploaded By 46 Jackson Avenue …" at bounding box center [386, 322] width 634 height 302
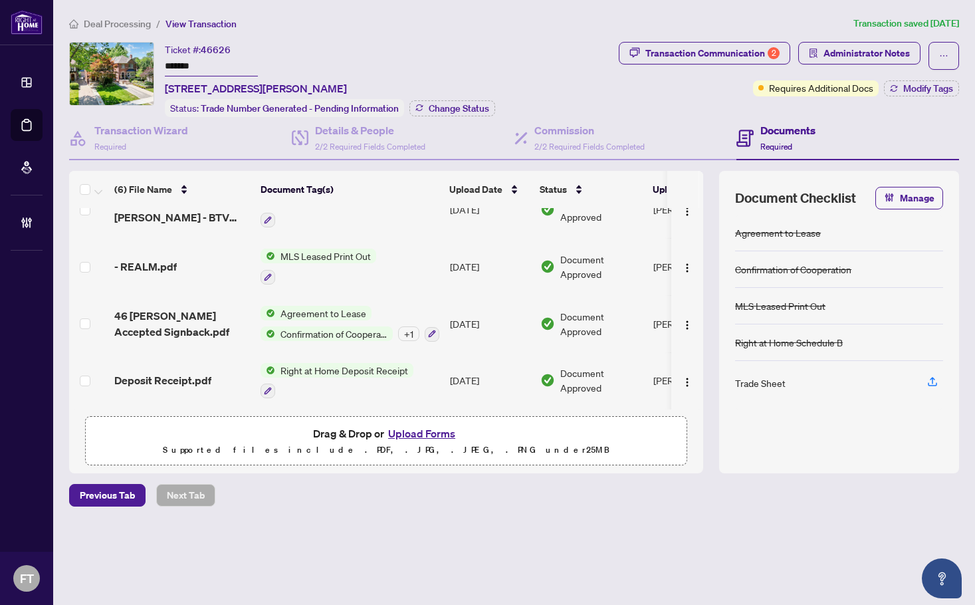
click at [855, 515] on div "Deal Processing / View Transaction Transaction saved 2 days ago Ticket #: 46626…" at bounding box center [514, 284] width 901 height 537
click at [106, 31] on div "Deal Processing / View Transaction Transaction saved 2 days ago Ticket #: 46626…" at bounding box center [514, 284] width 901 height 537
click at [106, 26] on span "Deal Processing" at bounding box center [117, 24] width 67 height 12
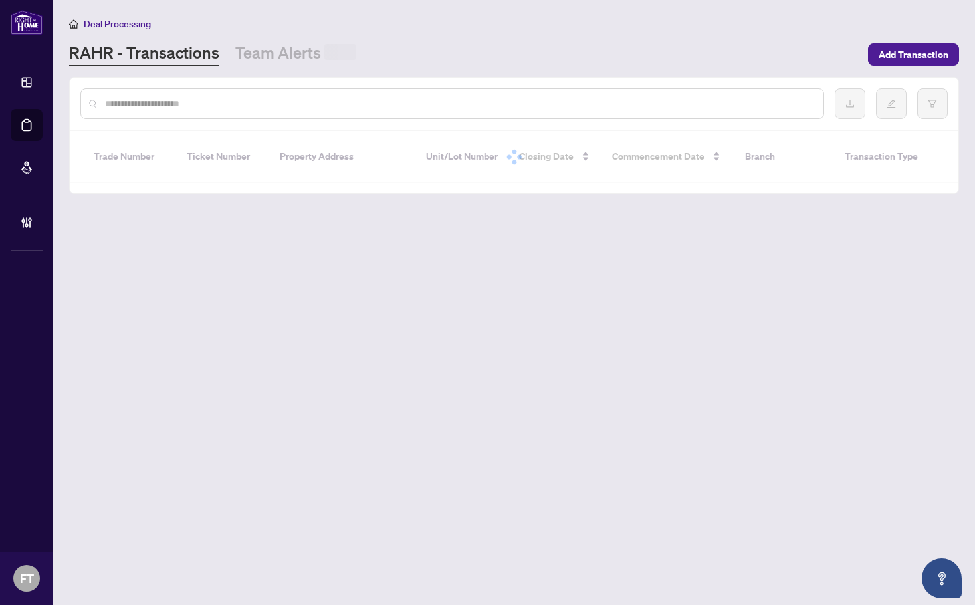
click at [201, 107] on input "text" at bounding box center [459, 103] width 708 height 15
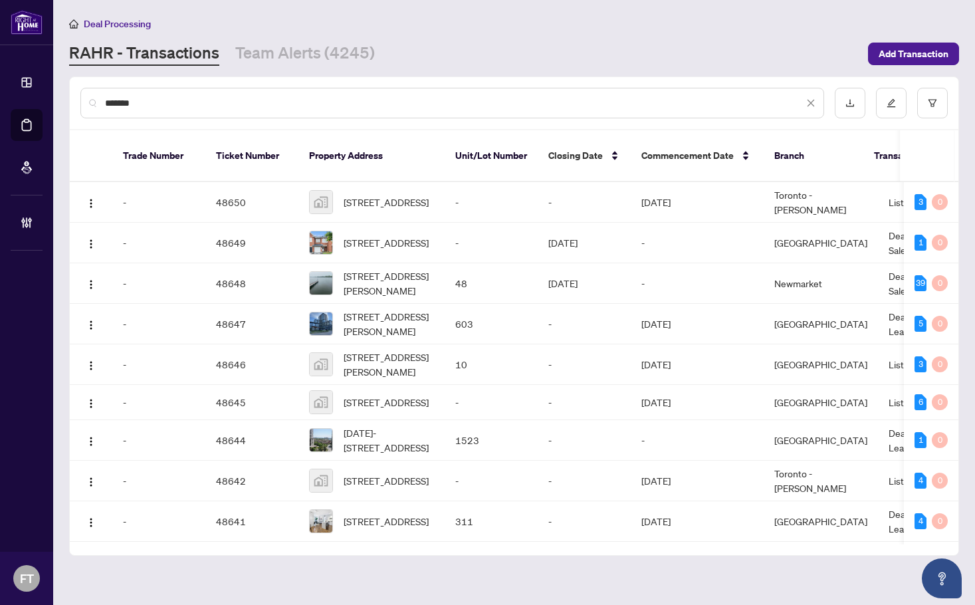
type input "*******"
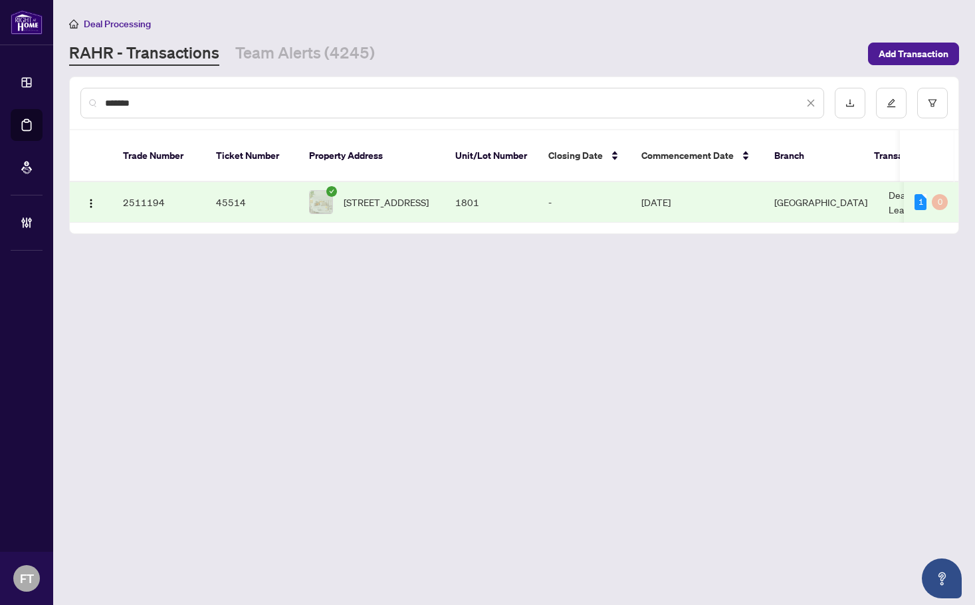
click at [486, 189] on td "1801" at bounding box center [491, 202] width 93 height 41
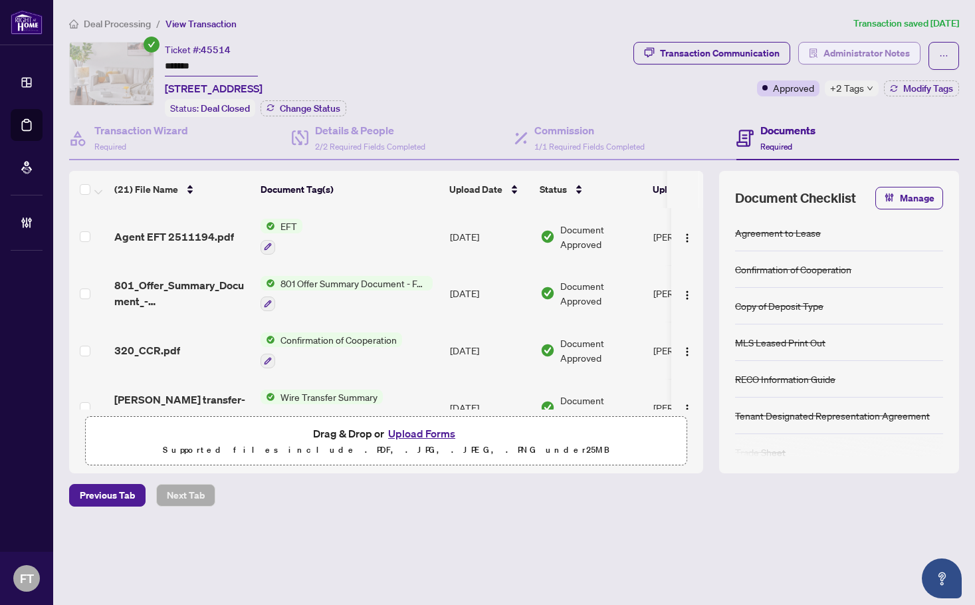
click at [860, 49] on span "Administrator Notes" at bounding box center [867, 53] width 86 height 21
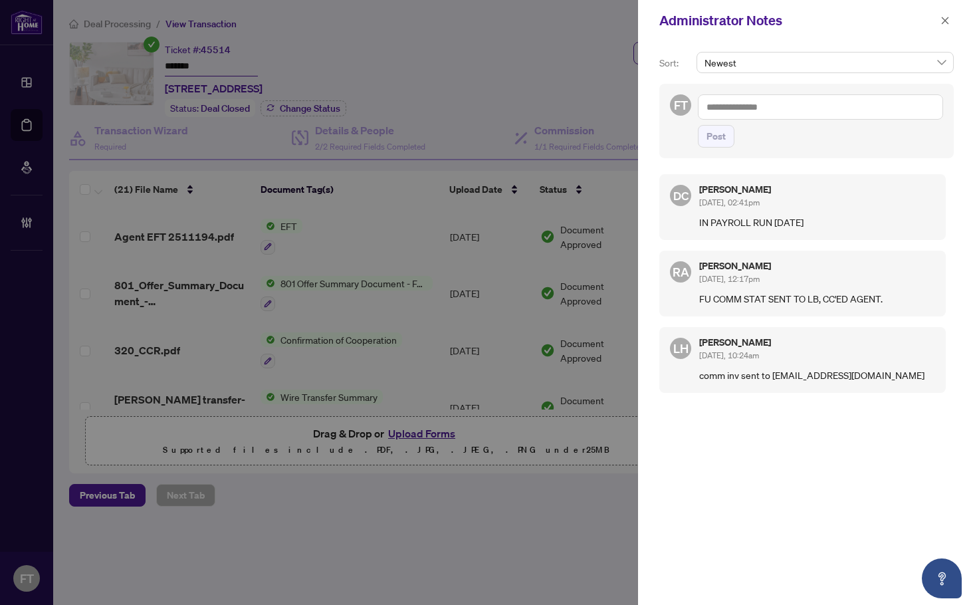
click at [348, 36] on div at bounding box center [487, 302] width 975 height 605
click at [949, 22] on icon "close" at bounding box center [945, 20] width 9 height 9
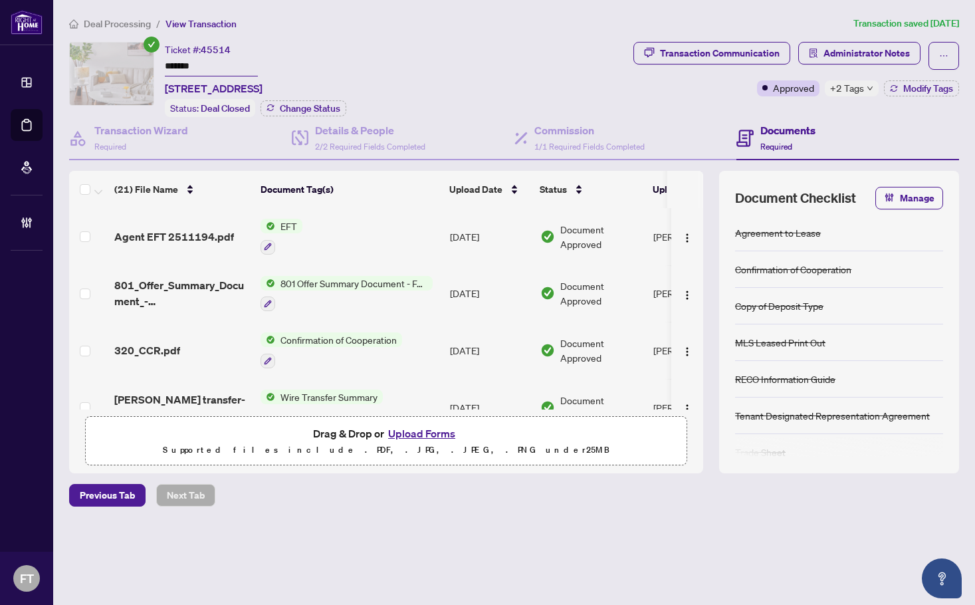
drag, startPoint x: 267, startPoint y: 12, endPoint x: 231, endPoint y: 14, distance: 36.0
click at [267, 12] on main "Deal Processing / View Transaction Transaction saved 2 days ago Ticket #: 45514…" at bounding box center [514, 302] width 922 height 605
click at [138, 27] on span "Deal Processing" at bounding box center [117, 24] width 67 height 12
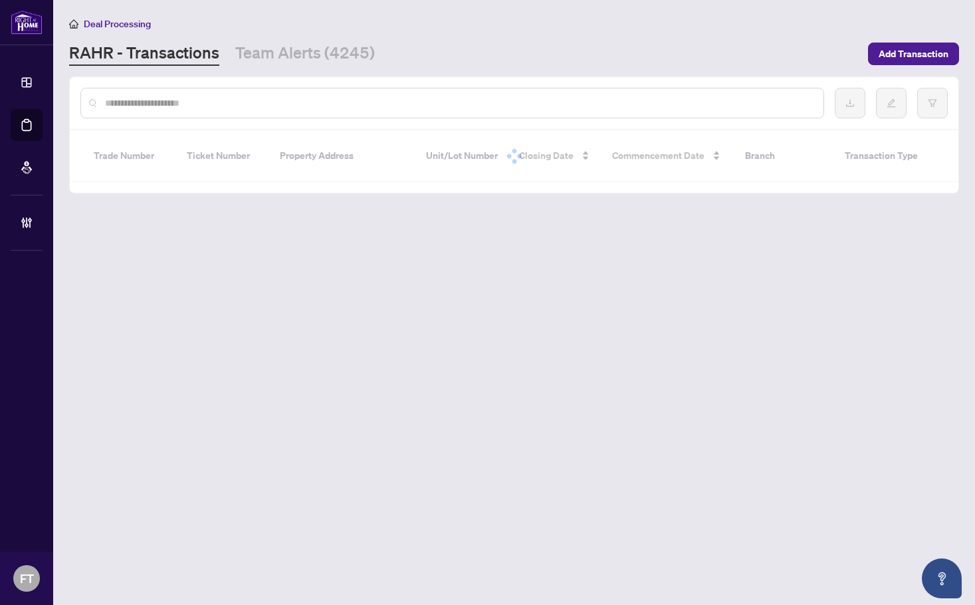
drag, startPoint x: 186, startPoint y: 104, endPoint x: 188, endPoint y: 97, distance: 6.9
click at [186, 104] on input "text" at bounding box center [459, 103] width 708 height 15
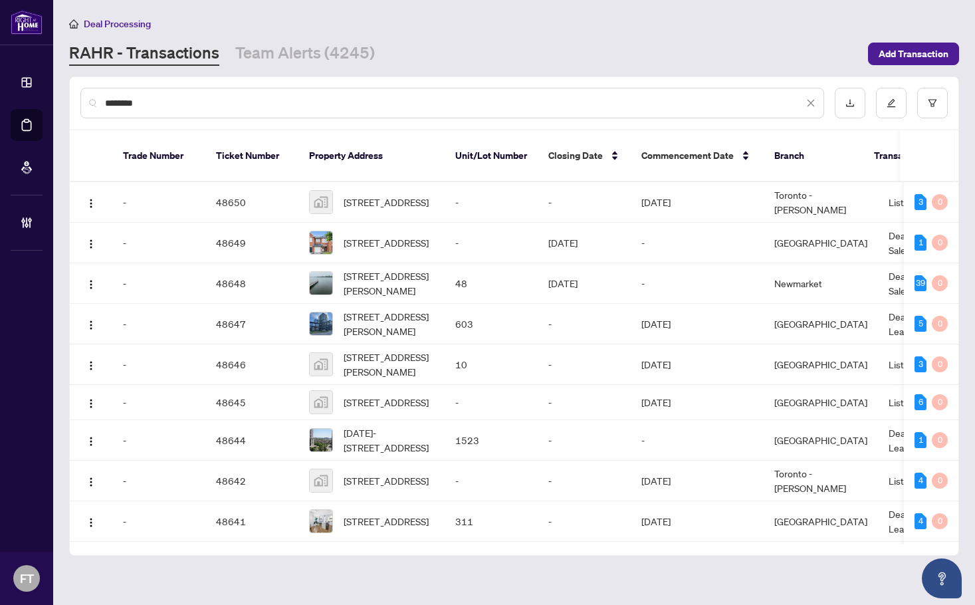
type input "********"
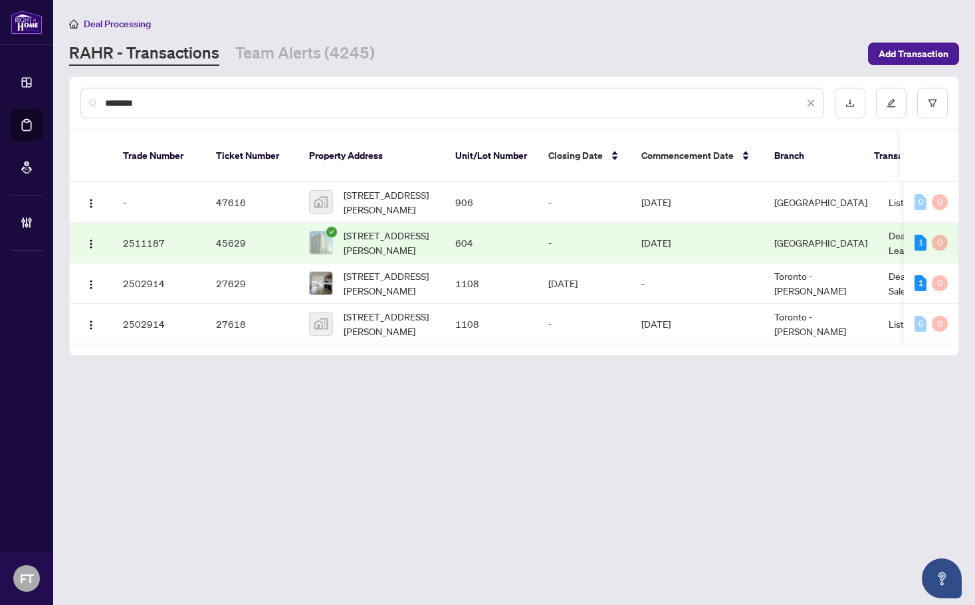
click at [878, 226] on td "Deal - Buy Side Lease" at bounding box center [928, 243] width 100 height 41
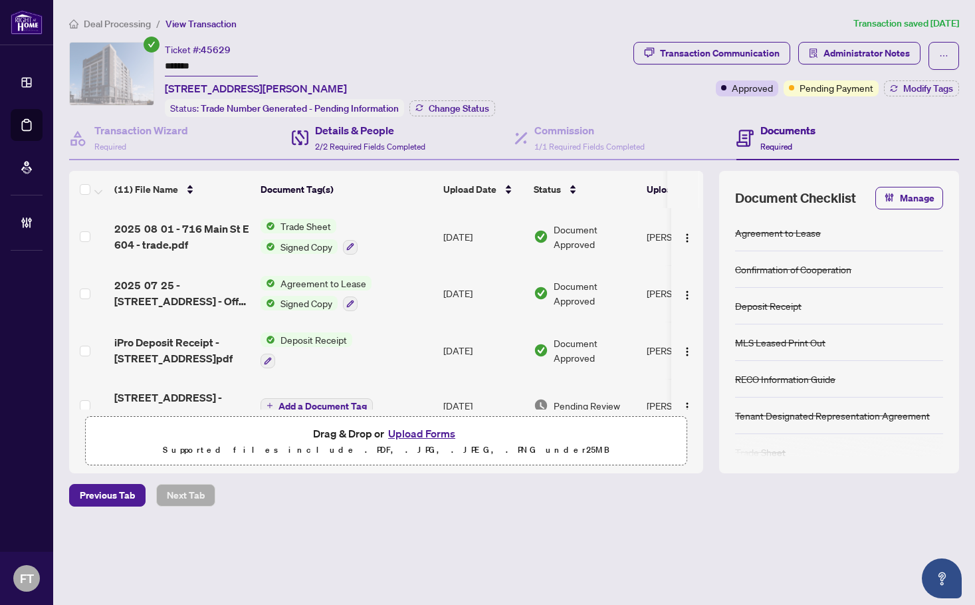
drag, startPoint x: 277, startPoint y: 13, endPoint x: 338, endPoint y: 158, distance: 156.7
click at [277, 13] on main "Deal Processing / View Transaction Transaction saved 8 days ago Ticket #: 45629…" at bounding box center [514, 302] width 922 height 605
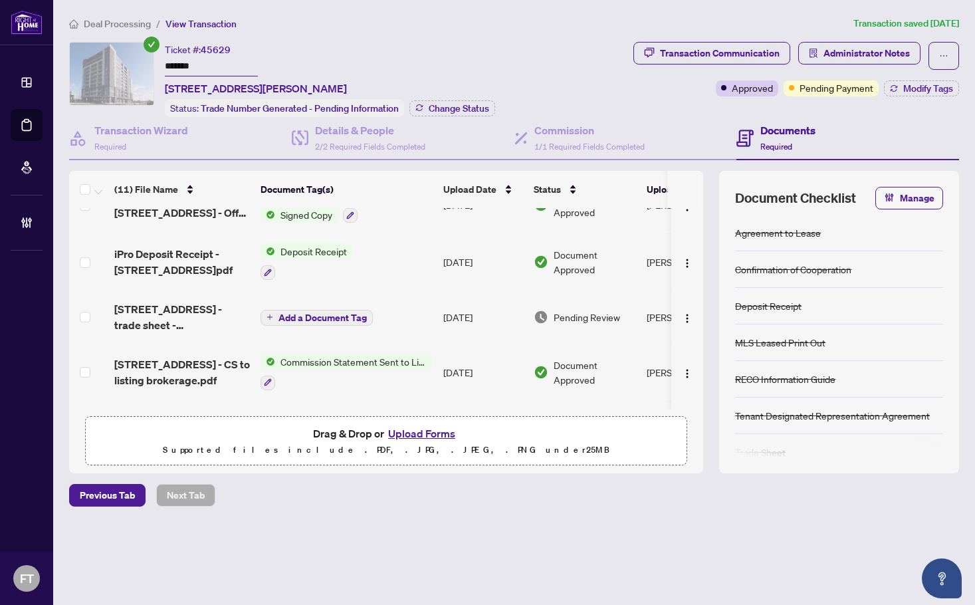
scroll to position [133, 0]
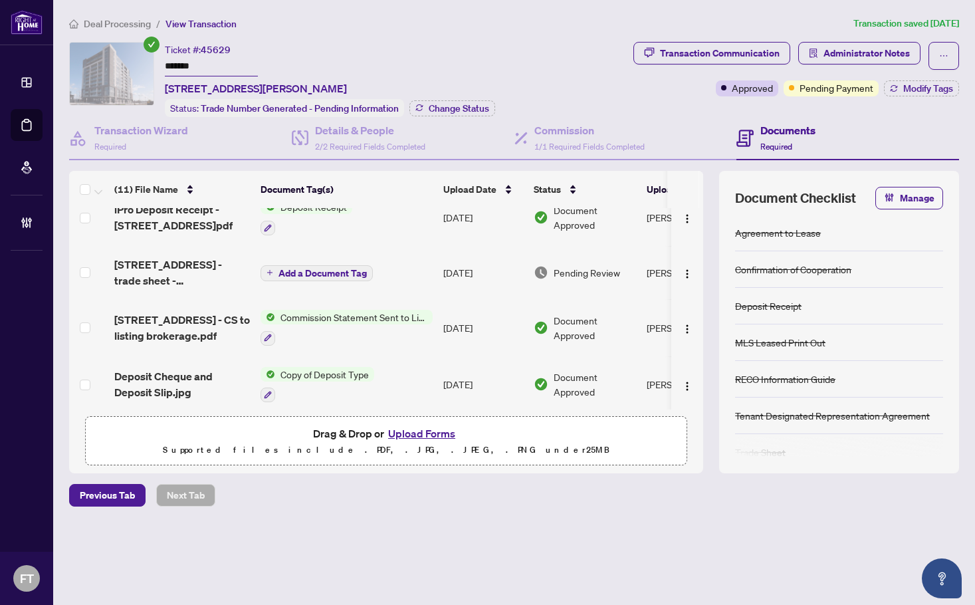
click at [211, 312] on span "716 Main St E 604 - CS to listing brokerage.pdf" at bounding box center [182, 328] width 136 height 32
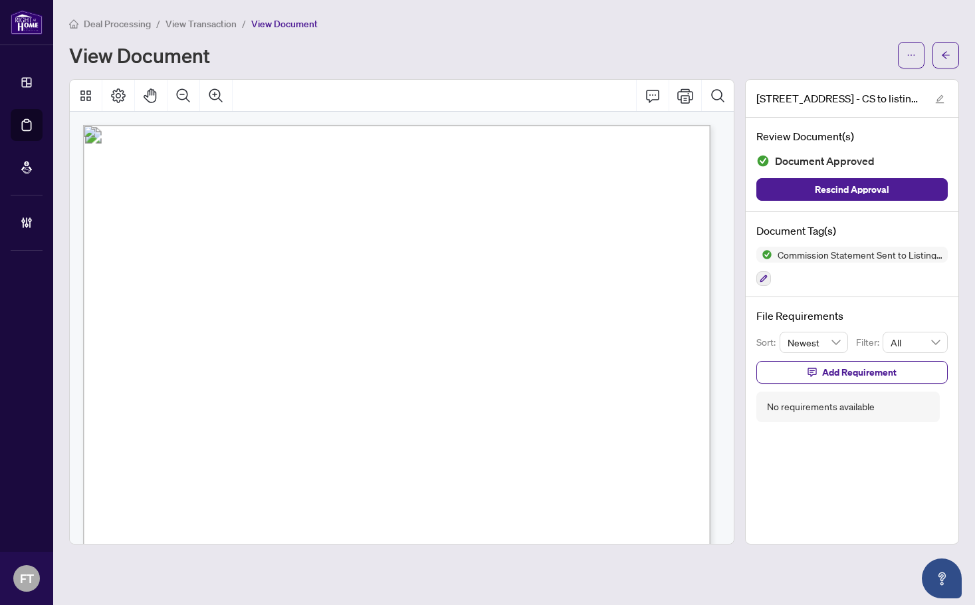
click at [177, 256] on span "July 25, 2025" at bounding box center [159, 256] width 35 height 11
click at [905, 57] on button "button" at bounding box center [911, 55] width 27 height 27
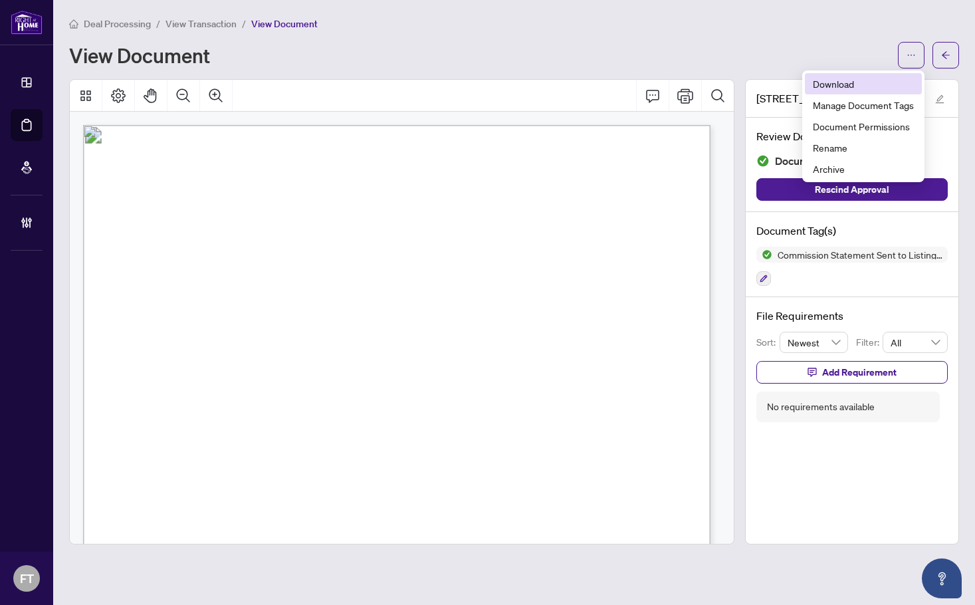
click at [878, 87] on span "Download" at bounding box center [863, 83] width 101 height 15
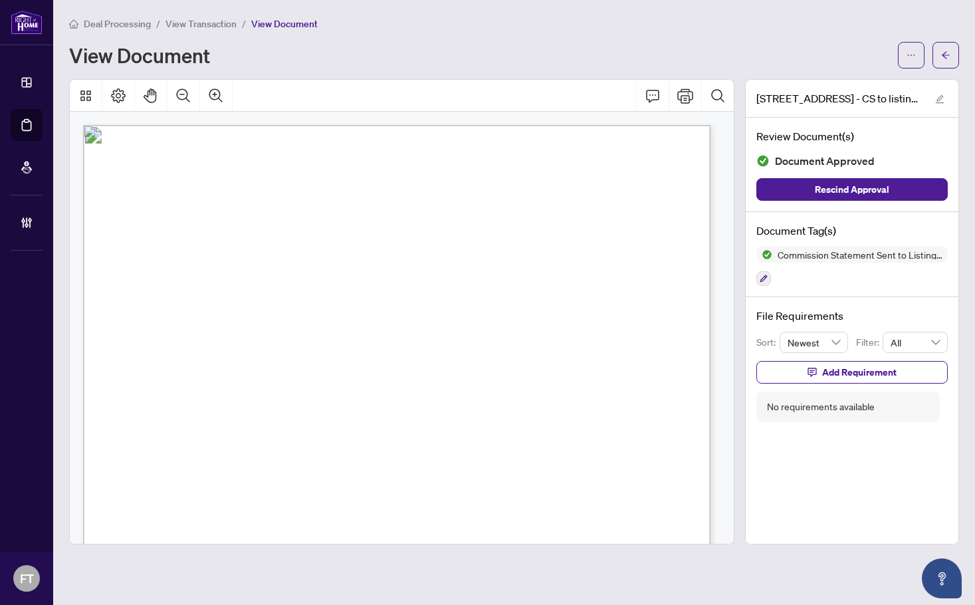
click at [177, 253] on span "July 25, 2025" at bounding box center [159, 256] width 35 height 11
drag, startPoint x: 291, startPoint y: 197, endPoint x: 300, endPoint y: 188, distance: 13.6
click at [122, 23] on span "Deal Processing" at bounding box center [117, 24] width 67 height 12
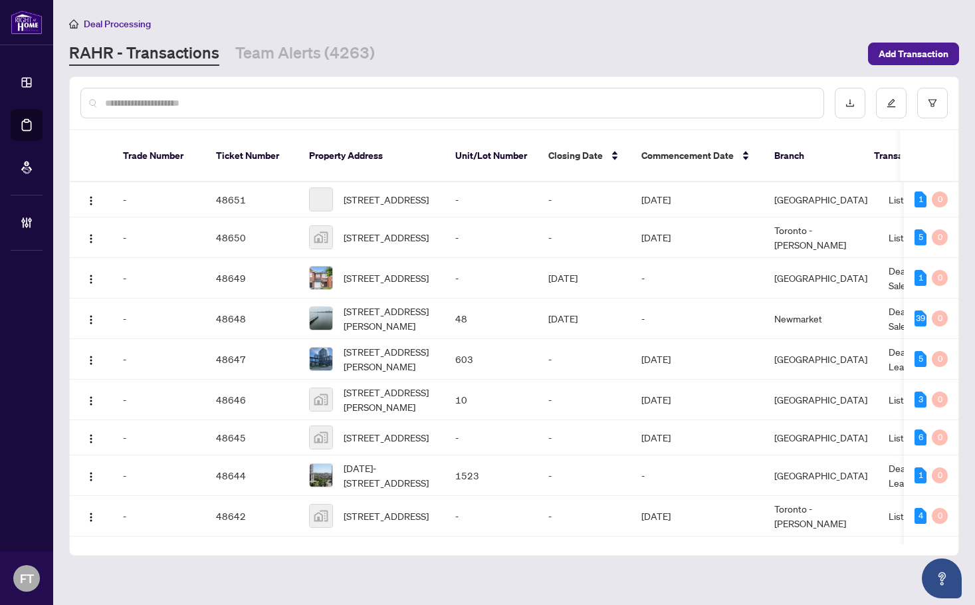
click at [211, 98] on input "text" at bounding box center [459, 103] width 708 height 15
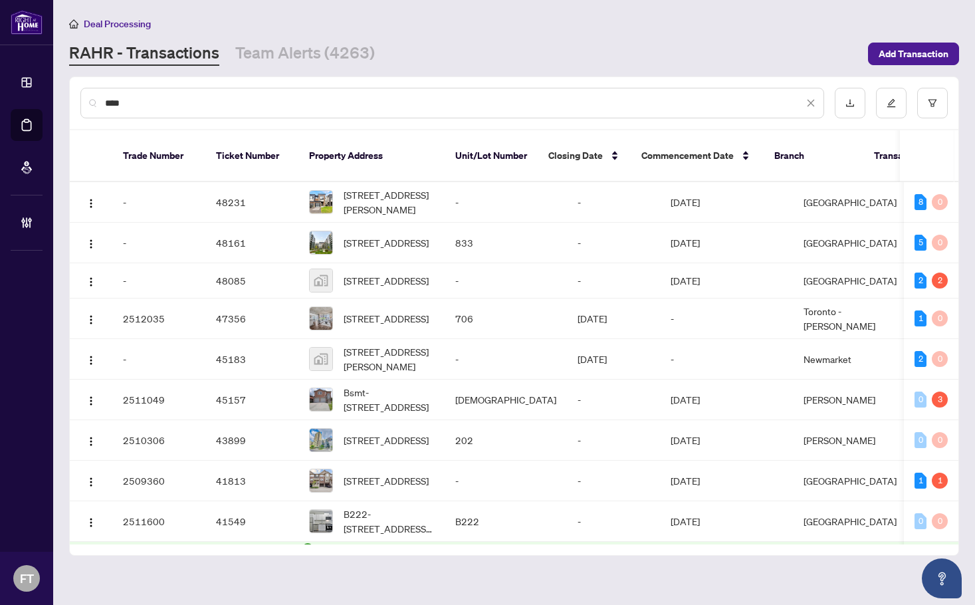
click at [312, 112] on div "****" at bounding box center [452, 103] width 744 height 31
click at [311, 106] on input "****" at bounding box center [454, 103] width 699 height 15
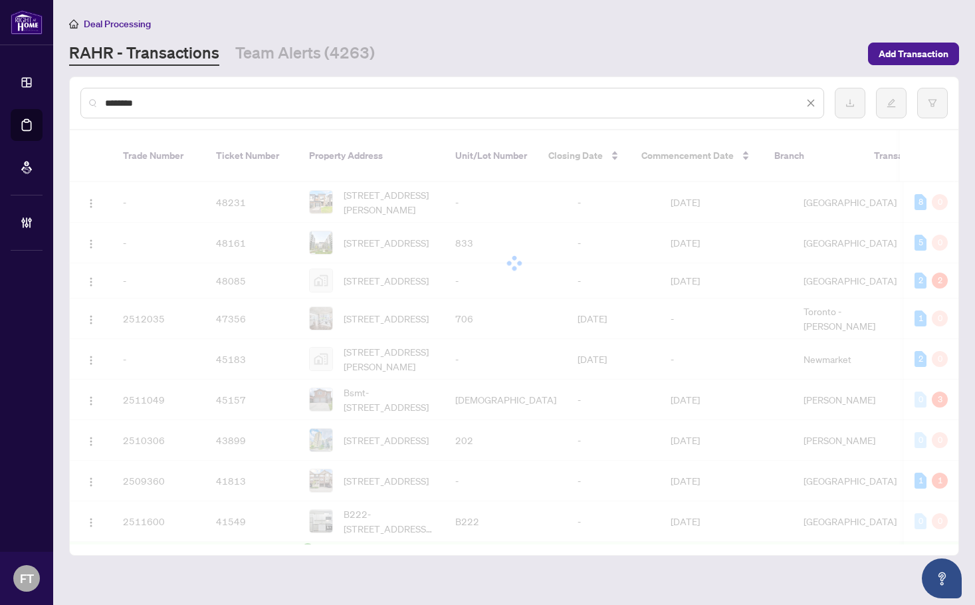
type input "********"
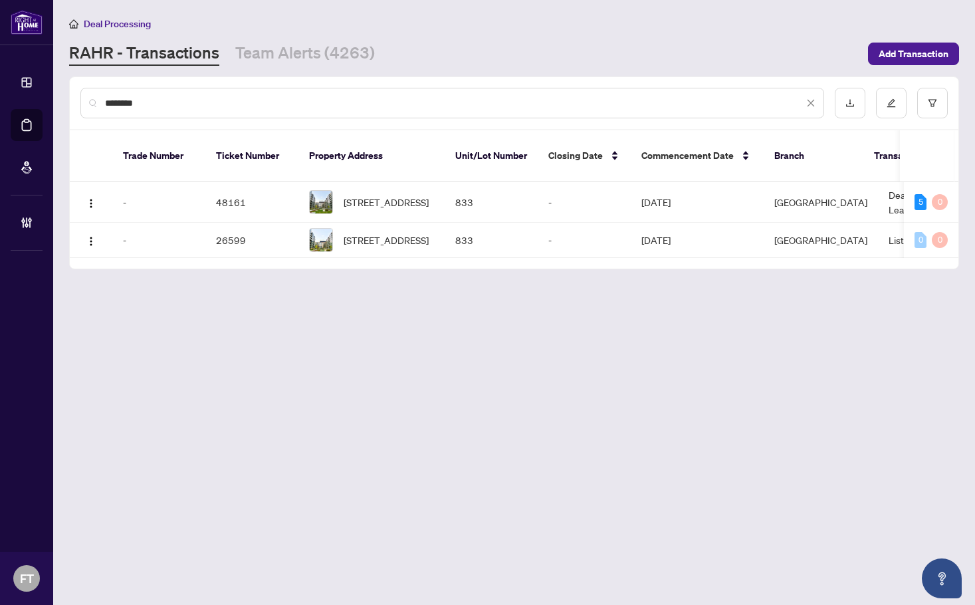
drag, startPoint x: 291, startPoint y: 344, endPoint x: 303, endPoint y: 338, distance: 14.0
click at [292, 344] on main "Deal Processing RAHR - Transactions Team Alerts (4263) Add Transaction ********…" at bounding box center [514, 302] width 922 height 605
click at [878, 182] on td "Deal - Sell Side Lease" at bounding box center [928, 202] width 100 height 41
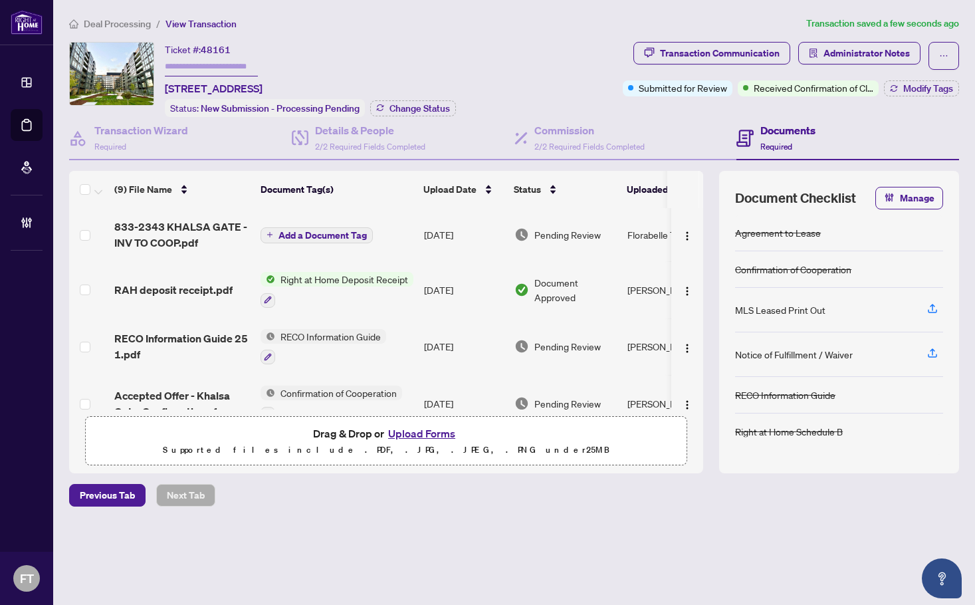
click at [92, 26] on span "Deal Processing" at bounding box center [117, 24] width 67 height 12
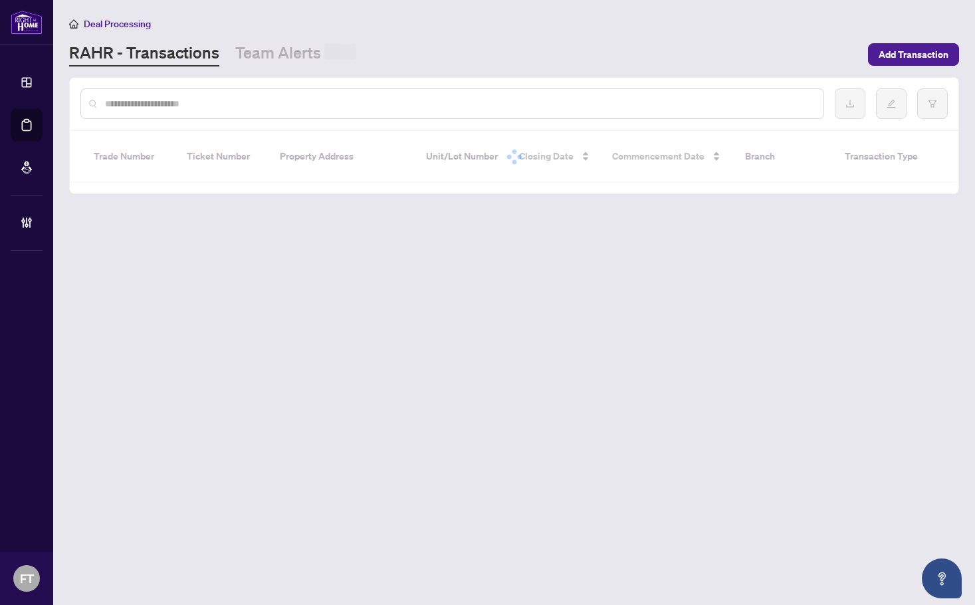
click at [111, 98] on input "text" at bounding box center [459, 103] width 708 height 15
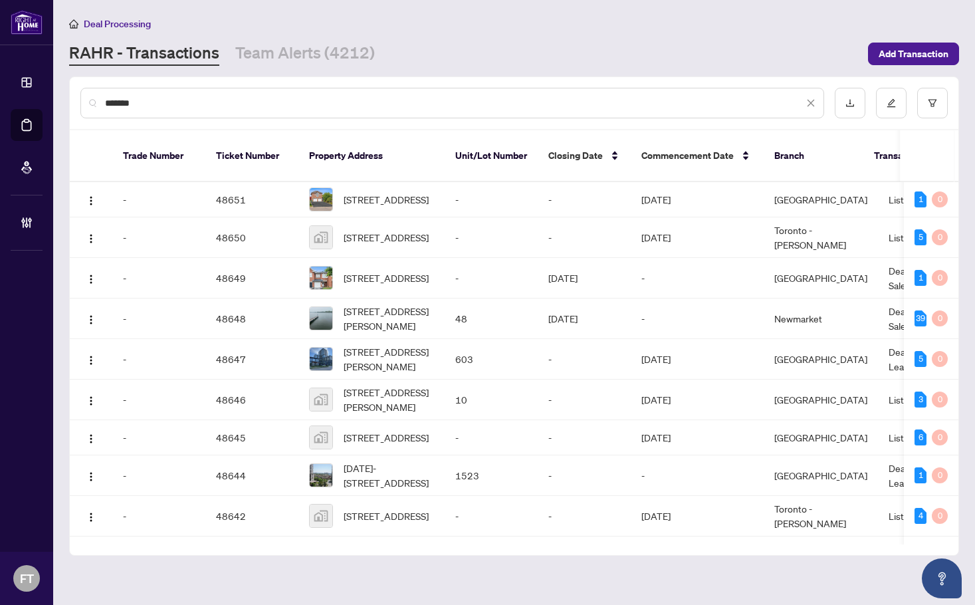
type input "*******"
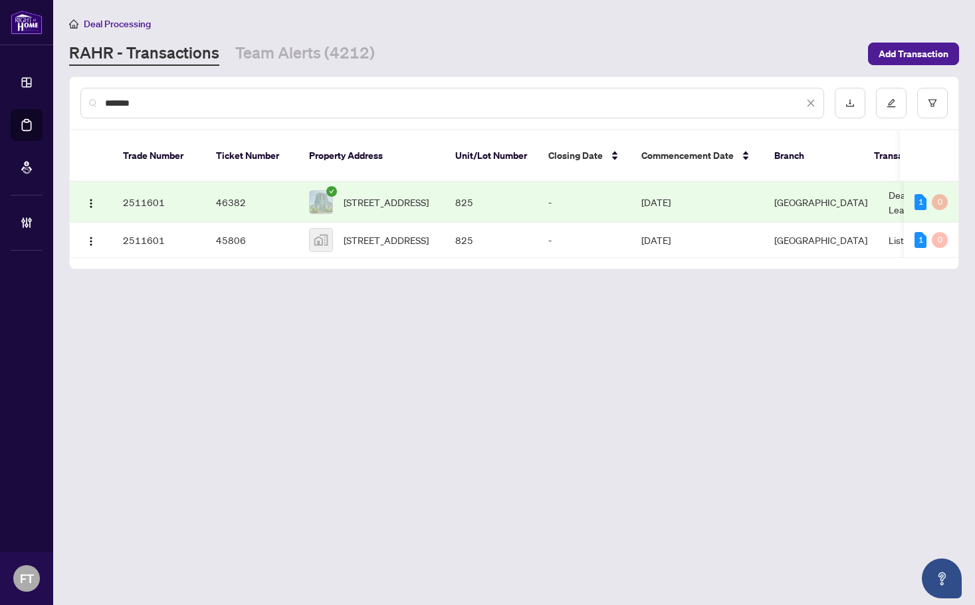
click at [852, 195] on td "Mississauga" at bounding box center [821, 202] width 114 height 41
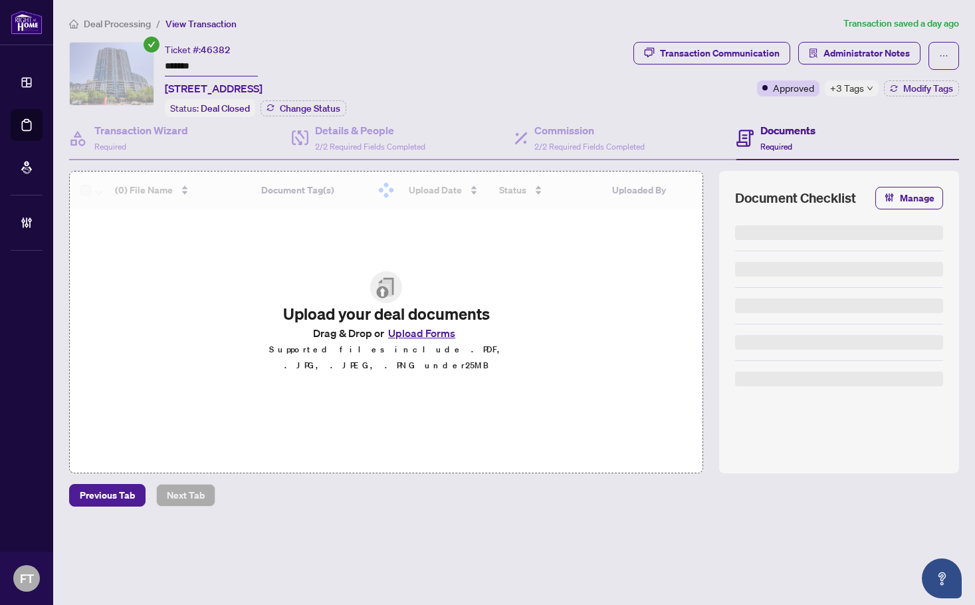
click at [353, 19] on ol "Deal Processing / View Transaction" at bounding box center [453, 23] width 769 height 15
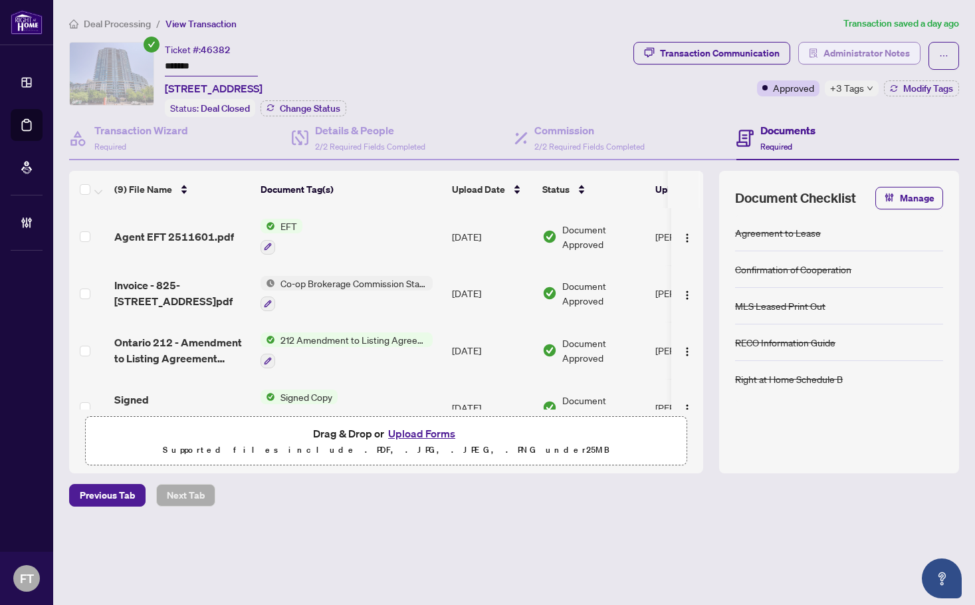
click at [880, 53] on span "Administrator Notes" at bounding box center [867, 53] width 86 height 21
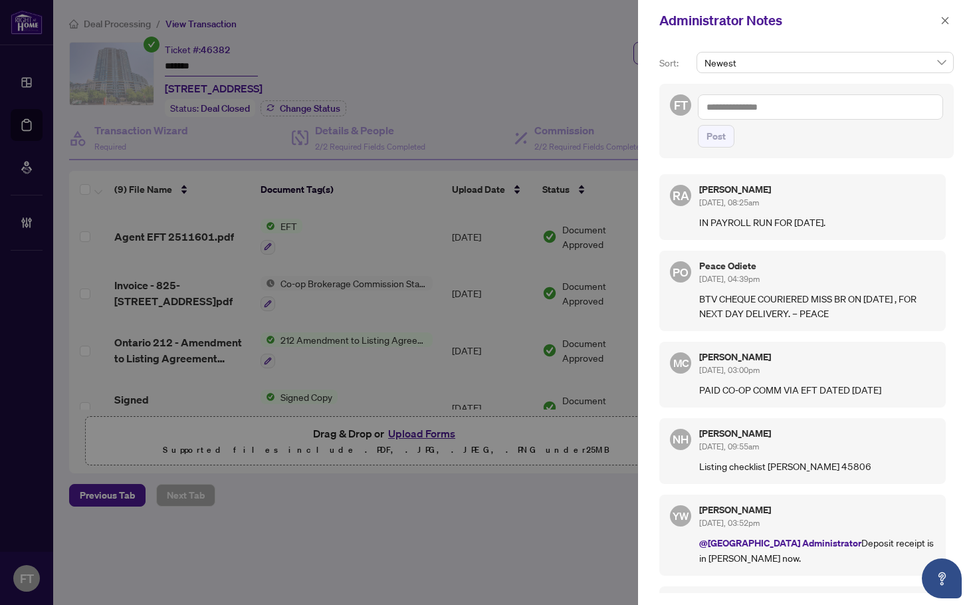
drag, startPoint x: 325, startPoint y: 56, endPoint x: 390, endPoint y: 60, distance: 64.6
click at [325, 55] on div at bounding box center [487, 302] width 975 height 605
drag, startPoint x: 295, startPoint y: 45, endPoint x: 485, endPoint y: 3, distance: 194.7
click at [295, 45] on div at bounding box center [487, 302] width 975 height 605
drag, startPoint x: 304, startPoint y: 106, endPoint x: 824, endPoint y: 23, distance: 526.5
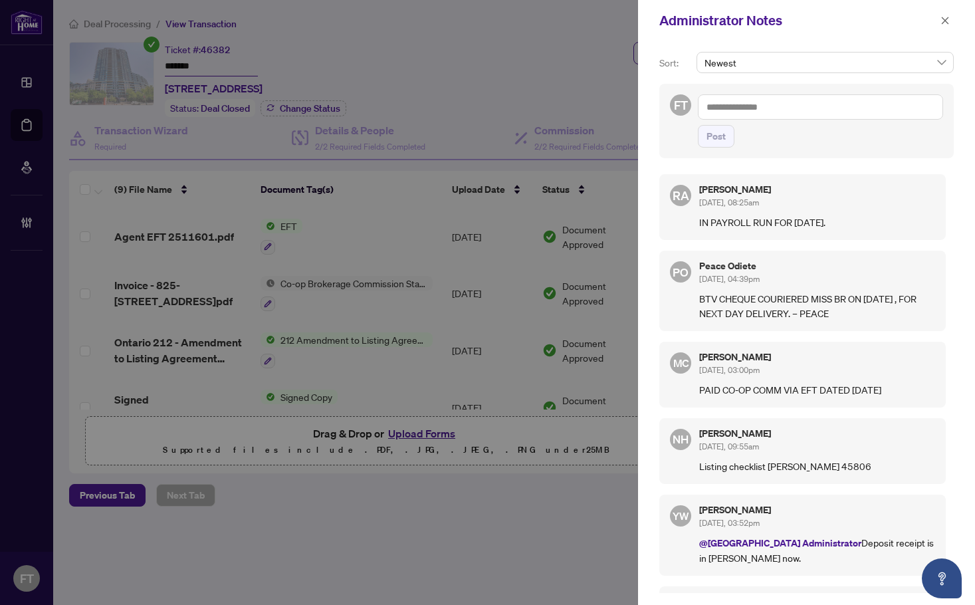
click at [305, 106] on div at bounding box center [487, 302] width 975 height 605
click at [947, 19] on icon "close" at bounding box center [945, 20] width 9 height 9
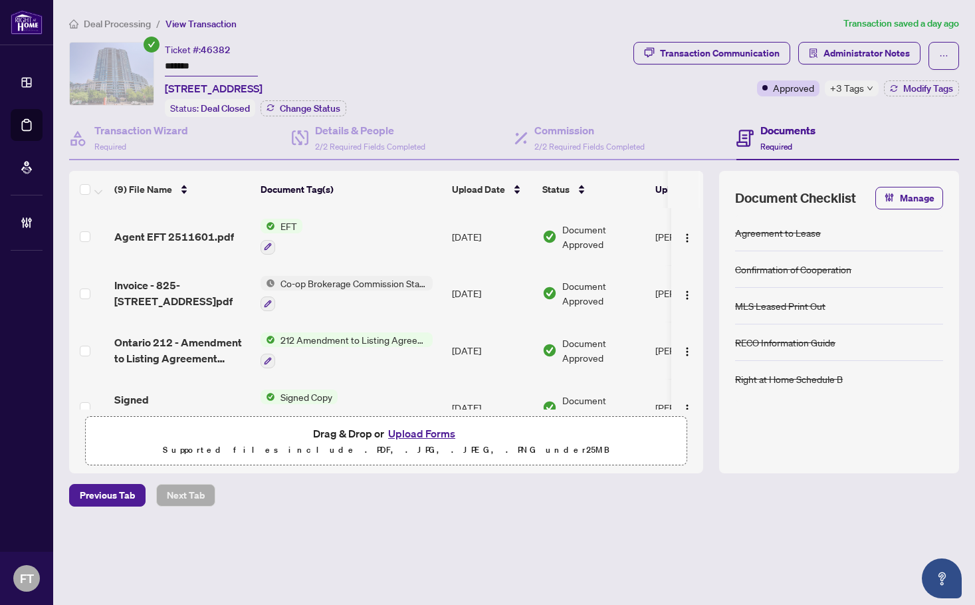
click at [131, 28] on span "Deal Processing" at bounding box center [117, 24] width 67 height 12
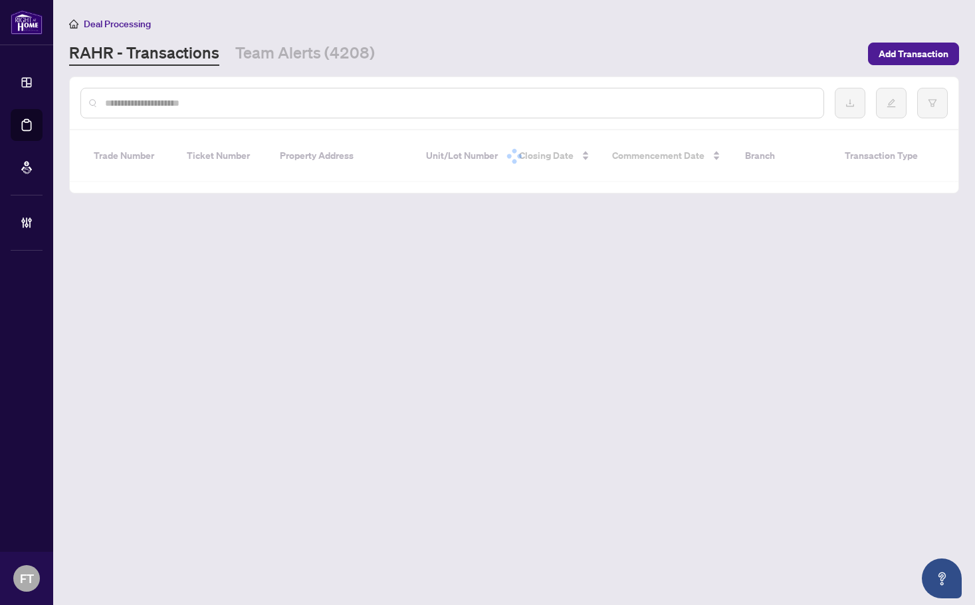
drag, startPoint x: 159, startPoint y: 93, endPoint x: 150, endPoint y: 101, distance: 11.8
click at [158, 96] on div at bounding box center [452, 103] width 744 height 31
click at [155, 103] on input "text" at bounding box center [459, 103] width 708 height 15
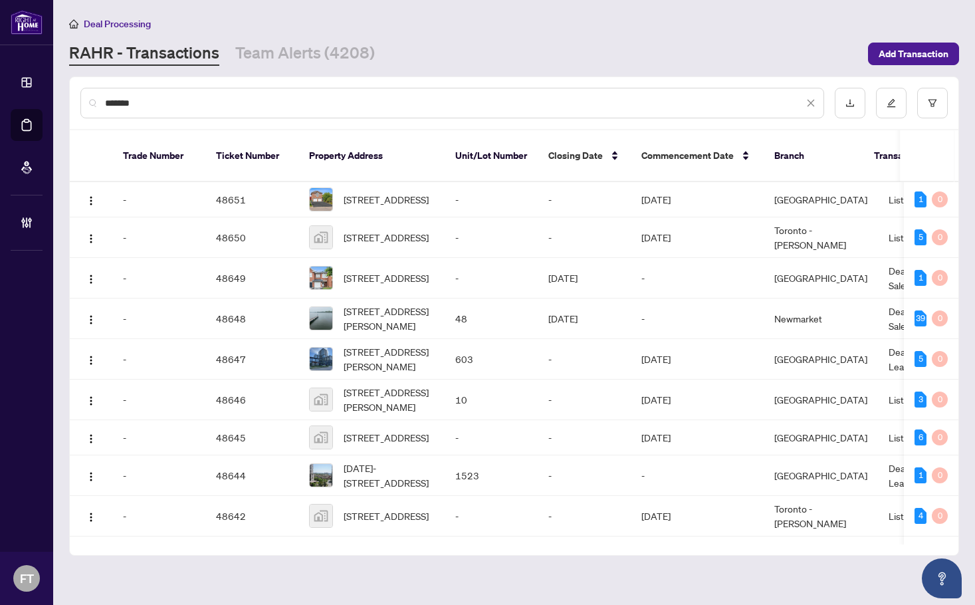
type input "*******"
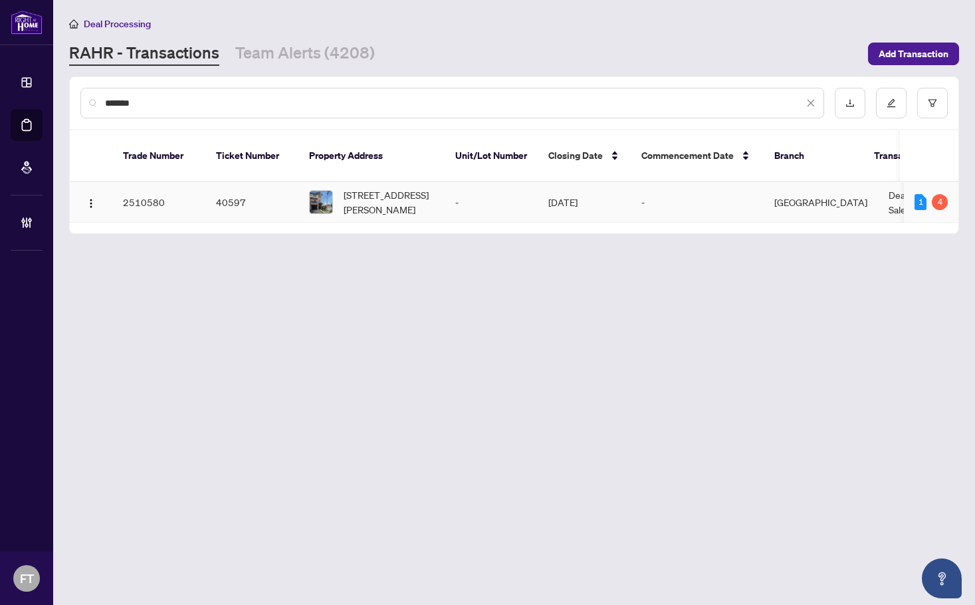
click at [467, 182] on td "-" at bounding box center [491, 202] width 93 height 41
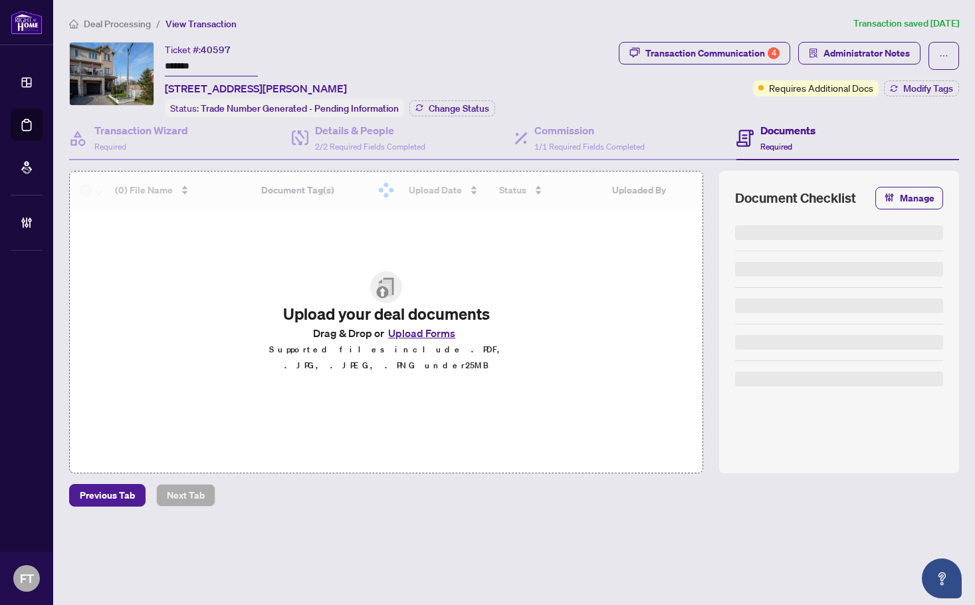
click at [363, 32] on div "Deal Processing / View Transaction Transaction saved 16 days ago Ticket #: 4059…" at bounding box center [514, 284] width 901 height 537
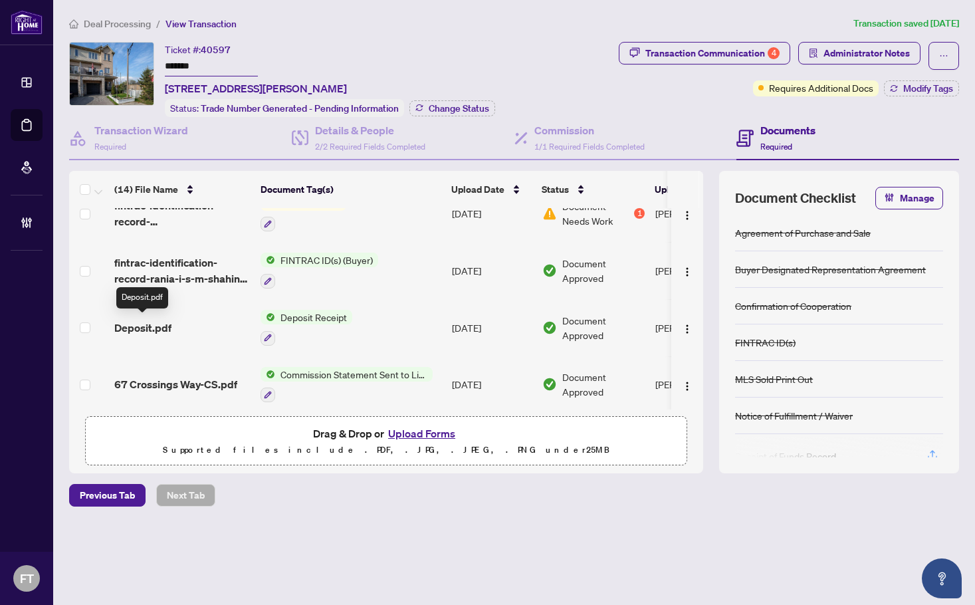
scroll to position [199, 0]
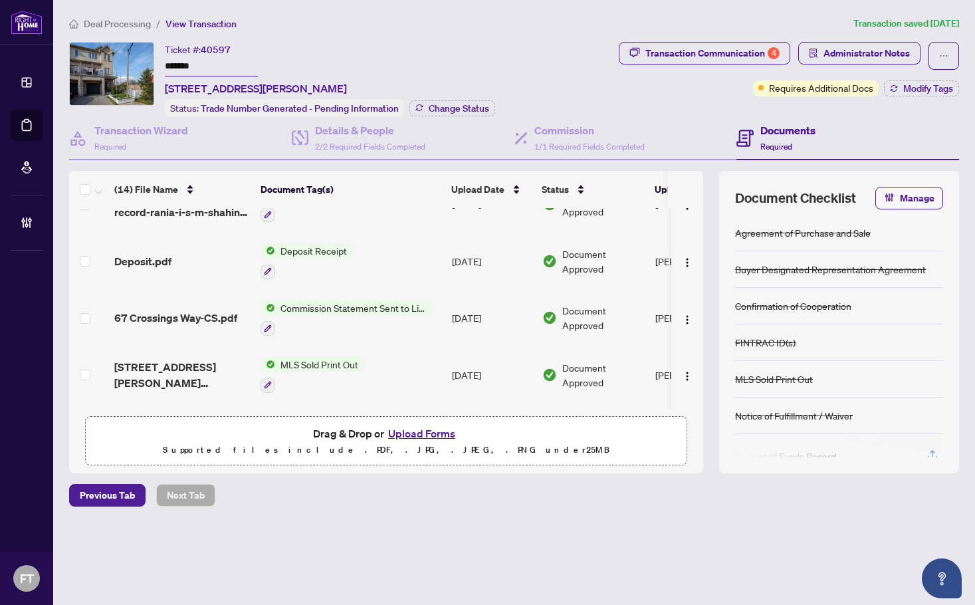
click at [155, 317] on span "67 Crossings Way-CS.pdf" at bounding box center [175, 318] width 123 height 16
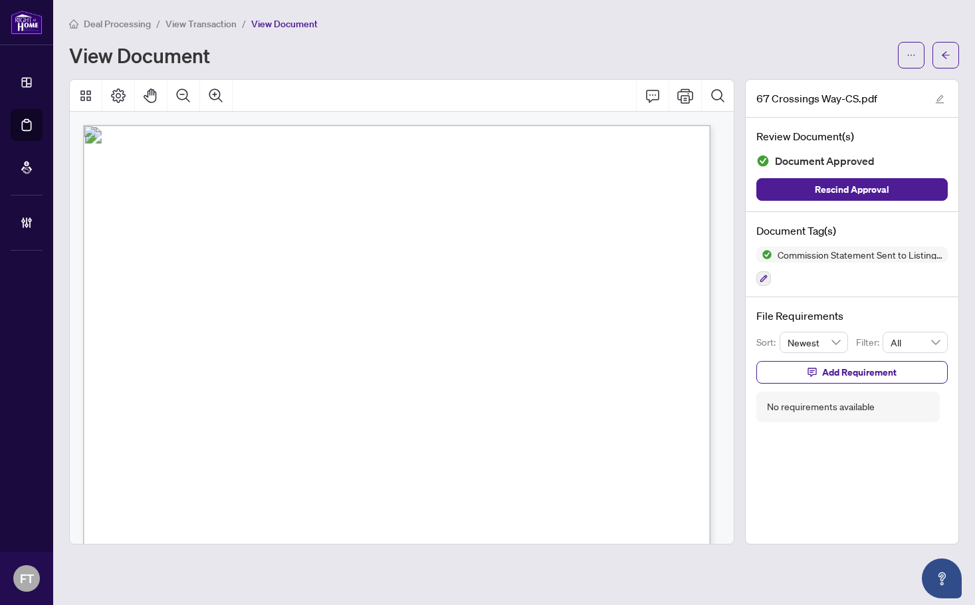
click at [340, 293] on span "Homelife/Response Realty Inc. - EFT" at bounding box center [284, 296] width 182 height 11
click at [897, 60] on div "View Document" at bounding box center [514, 55] width 890 height 27
click at [904, 57] on button "button" at bounding box center [911, 55] width 27 height 27
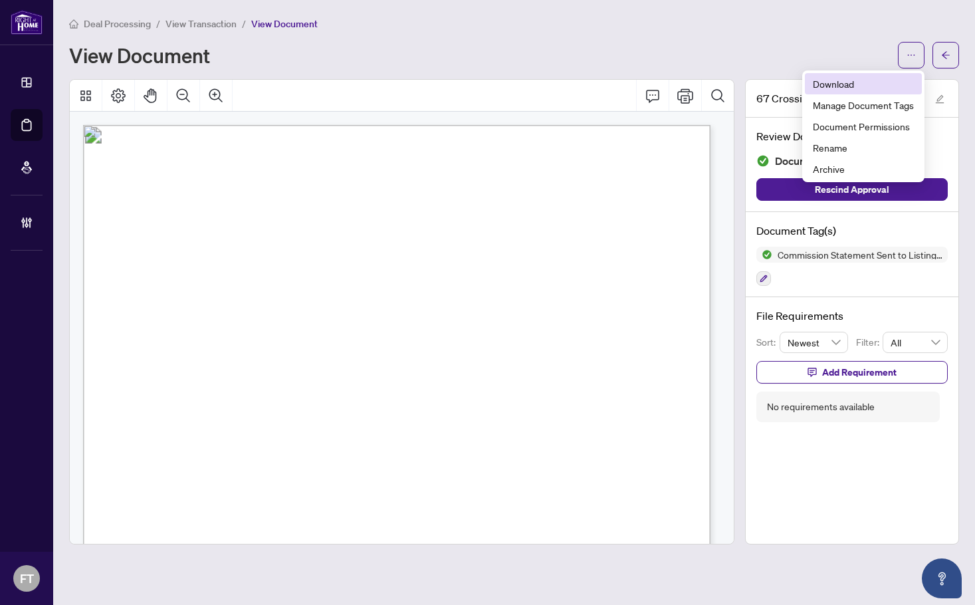
click at [855, 85] on span "Download" at bounding box center [863, 83] width 101 height 15
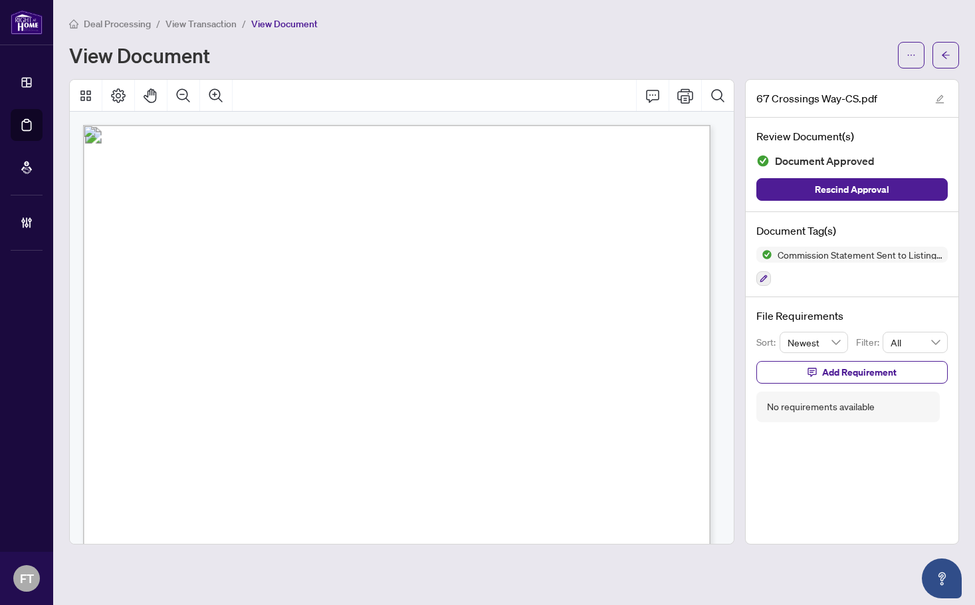
click at [195, 22] on span "View Transaction" at bounding box center [201, 24] width 71 height 12
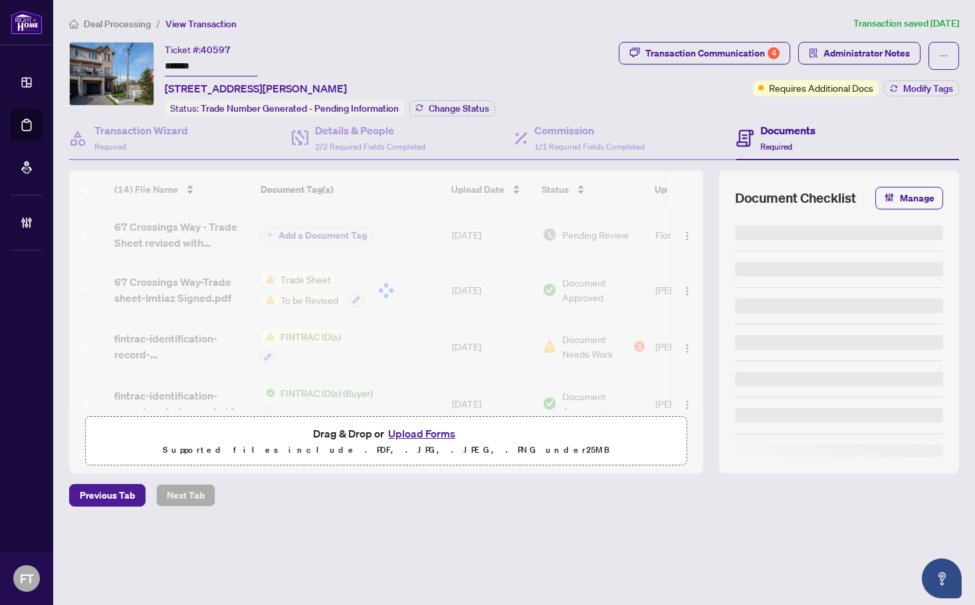
click at [98, 28] on span "Deal Processing" at bounding box center [117, 24] width 67 height 12
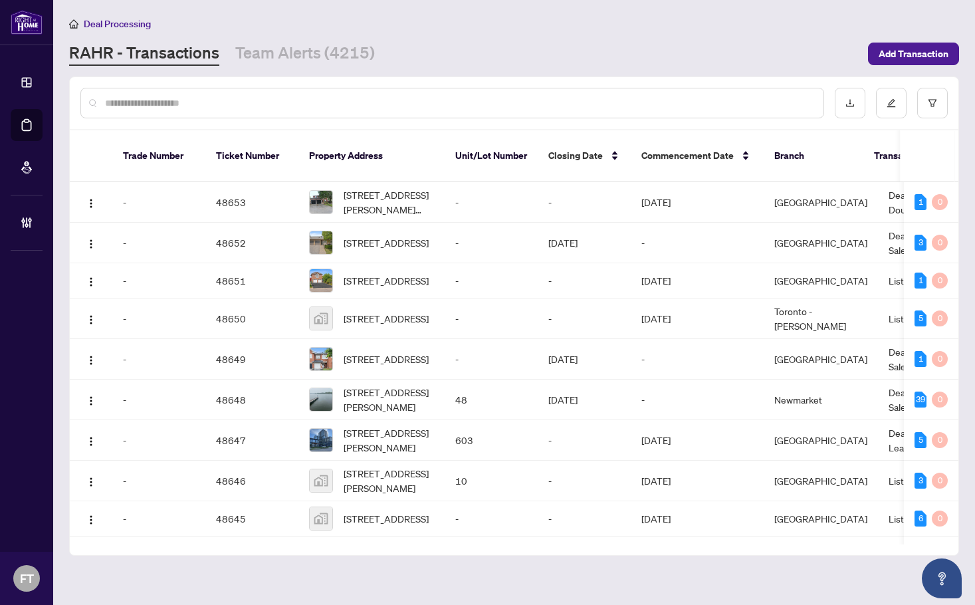
click at [454, 104] on input "text" at bounding box center [459, 103] width 708 height 15
click at [457, 104] on input "text" at bounding box center [459, 103] width 708 height 15
click at [225, 99] on input "text" at bounding box center [459, 103] width 708 height 15
click at [112, 92] on div at bounding box center [452, 103] width 744 height 31
click at [106, 97] on input "text" at bounding box center [459, 103] width 708 height 15
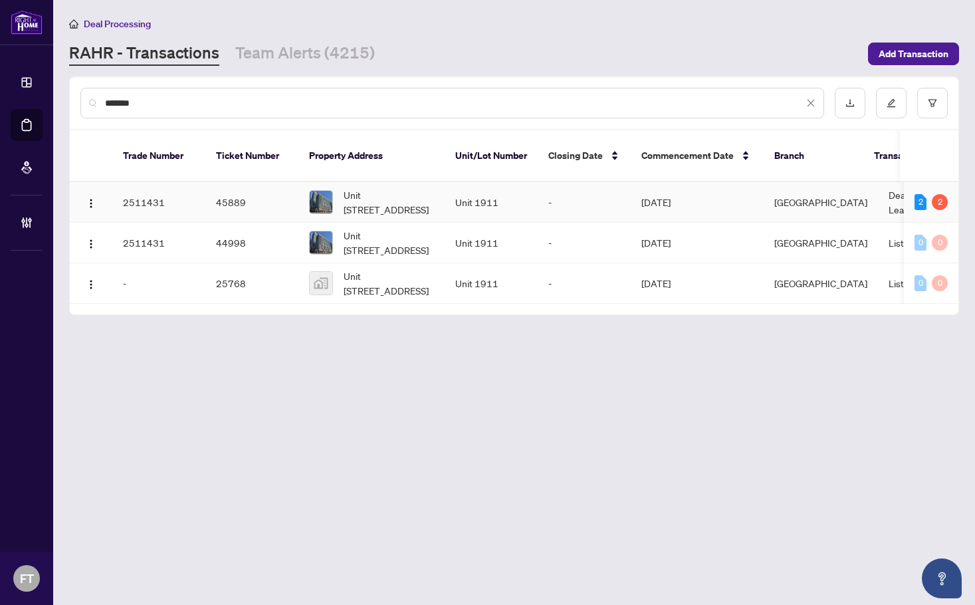
type input "*******"
click at [826, 182] on td "Mississauga" at bounding box center [821, 202] width 114 height 41
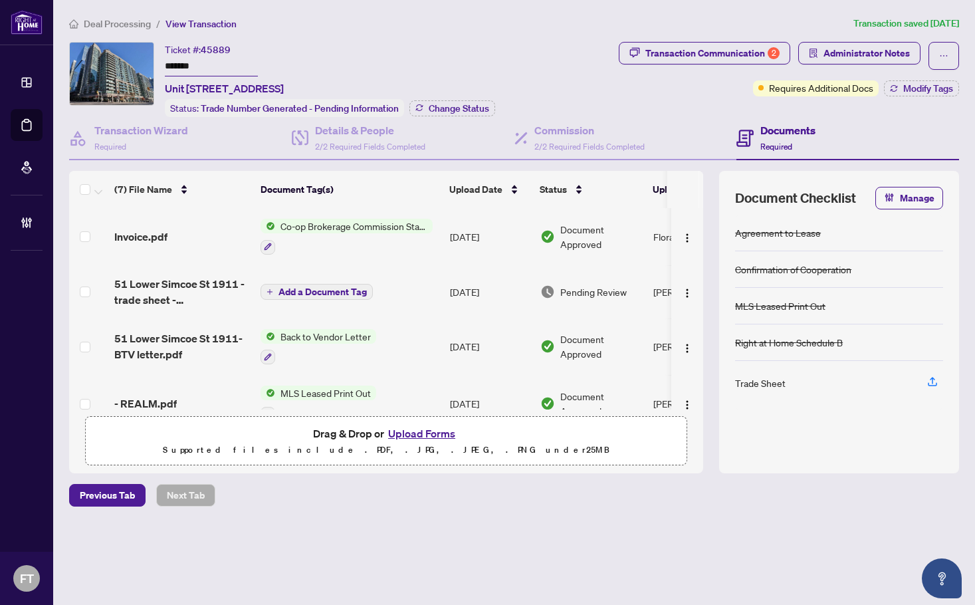
drag, startPoint x: 281, startPoint y: 546, endPoint x: 308, endPoint y: 505, distance: 49.6
click at [283, 545] on div "Deal Processing / View Transaction Transaction saved 3 days ago Ticket #: 45889…" at bounding box center [514, 284] width 901 height 537
click at [160, 231] on span "Invoice.pdf" at bounding box center [140, 237] width 53 height 16
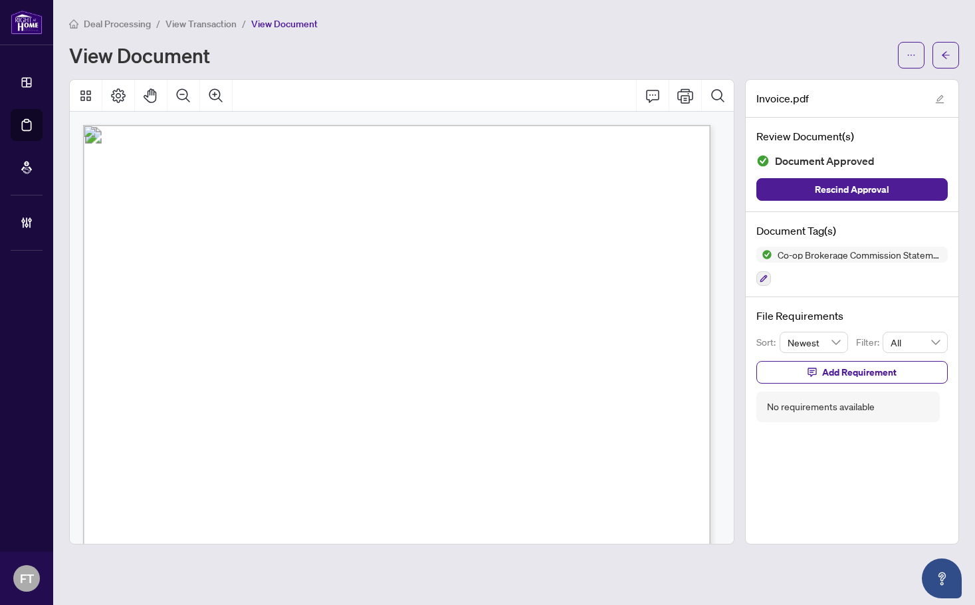
click at [112, 23] on span "Deal Processing" at bounding box center [117, 24] width 67 height 12
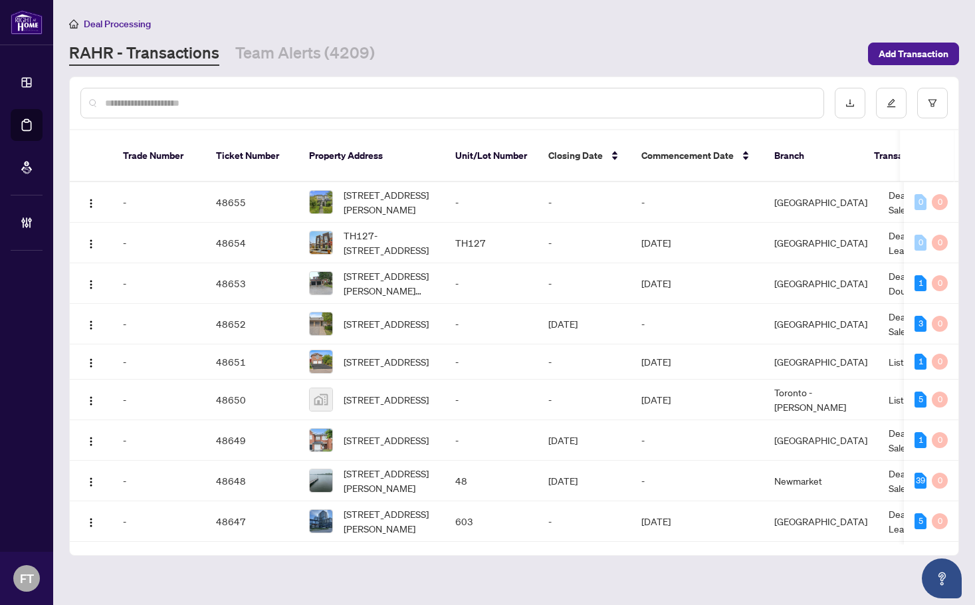
click at [222, 107] on input "text" at bounding box center [459, 103] width 708 height 15
type input "*******"
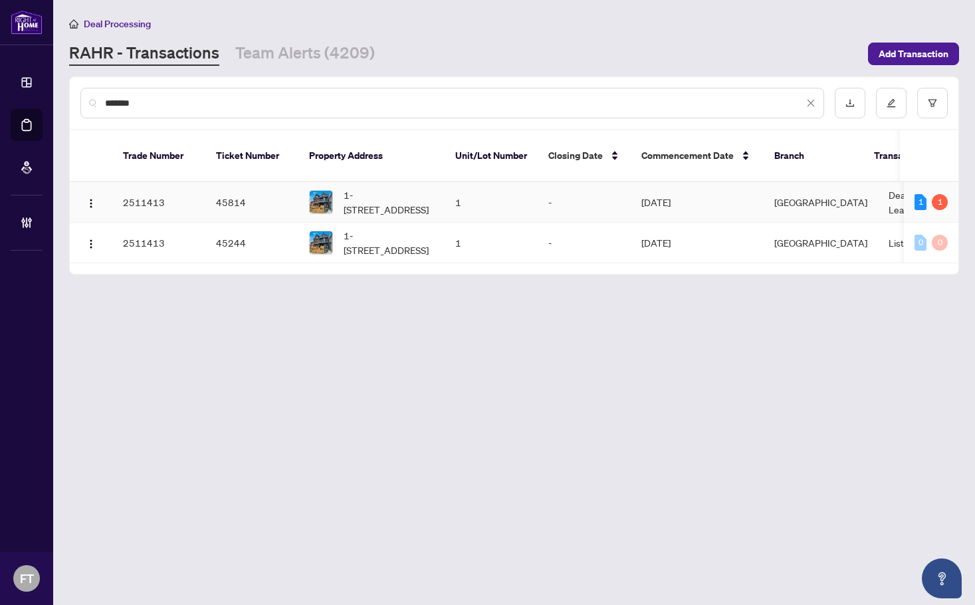
click at [878, 182] on td "Deal - Sell Side Lease" at bounding box center [928, 202] width 100 height 41
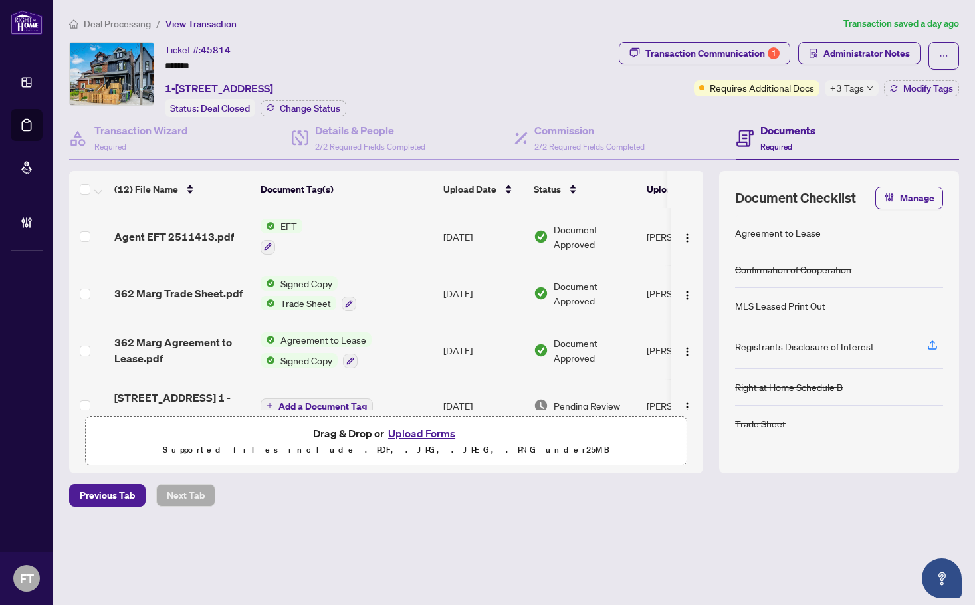
click at [317, 29] on ol "Deal Processing / View Transaction" at bounding box center [453, 23] width 769 height 15
click at [855, 55] on span "Administrator Notes" at bounding box center [867, 53] width 86 height 21
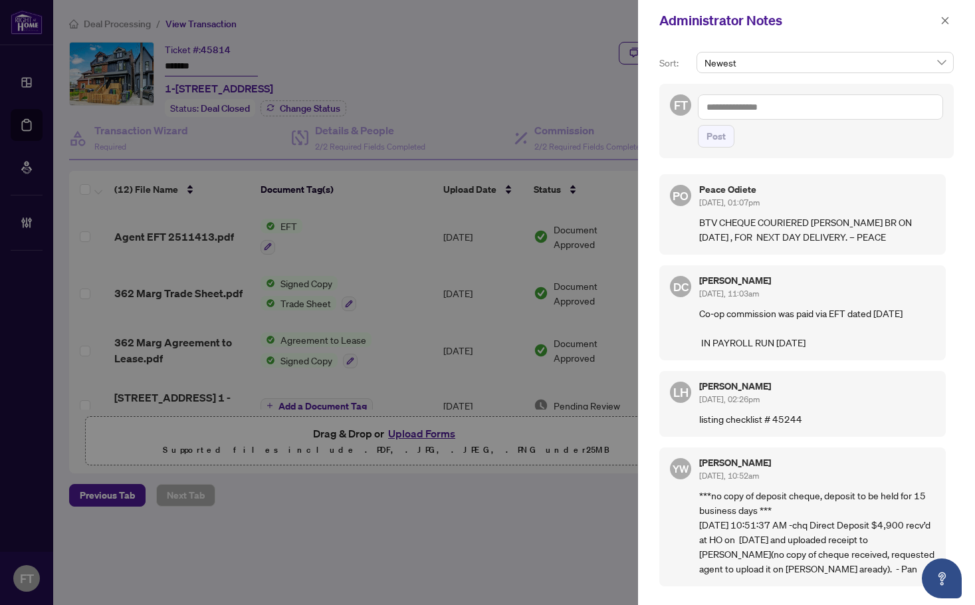
click at [124, 21] on div at bounding box center [487, 302] width 975 height 605
click at [940, 20] on button "button" at bounding box center [945, 21] width 17 height 16
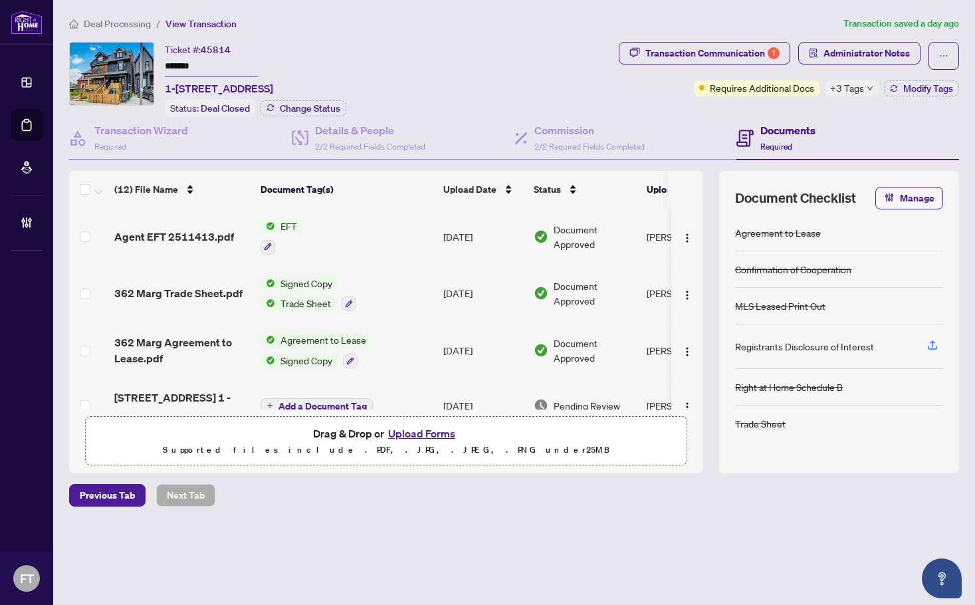
click at [122, 23] on span "Deal Processing" at bounding box center [117, 24] width 67 height 12
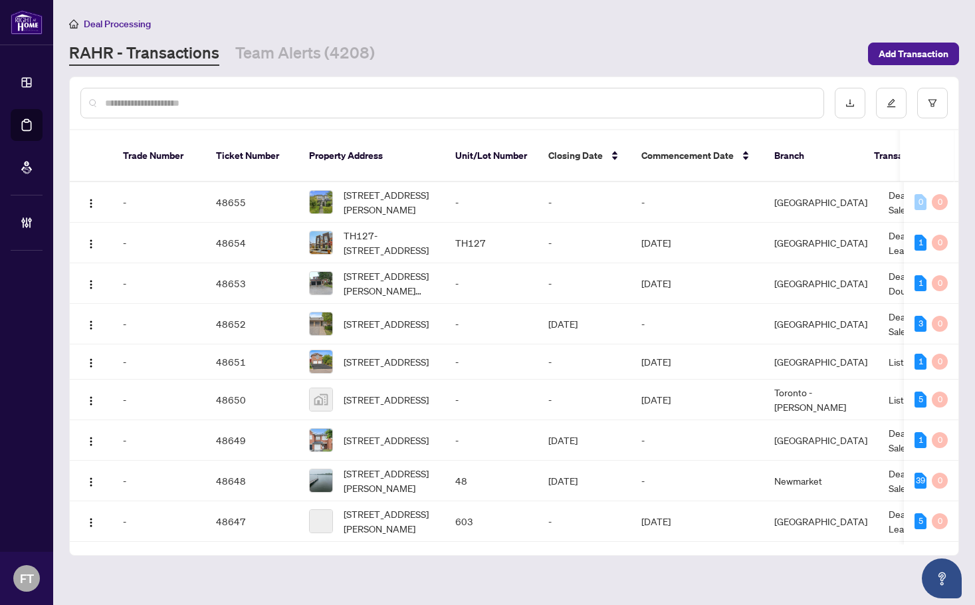
click at [346, 103] on input "text" at bounding box center [459, 103] width 708 height 15
click at [282, 108] on input "text" at bounding box center [459, 103] width 708 height 15
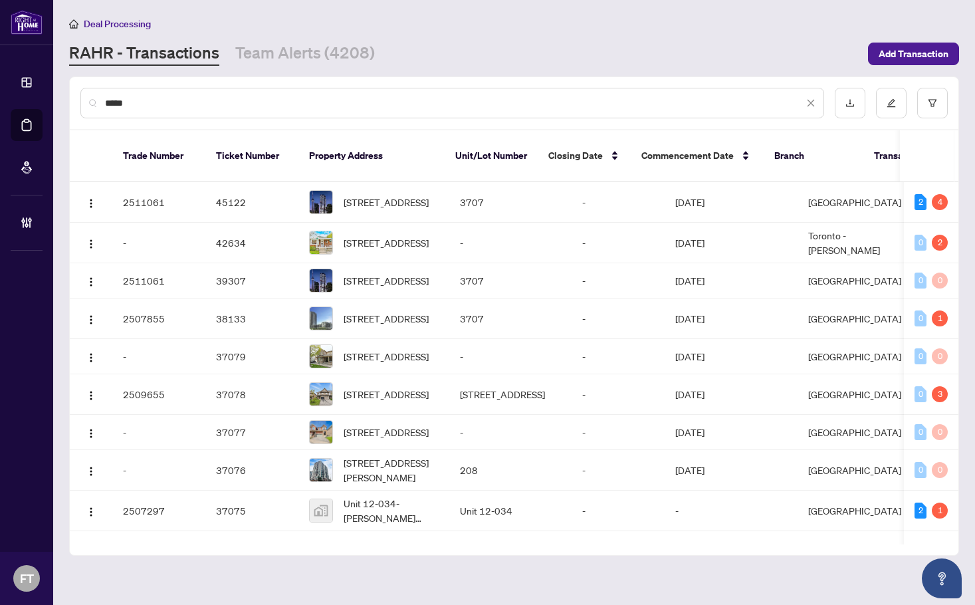
click at [326, 100] on input "*****" at bounding box center [454, 103] width 699 height 15
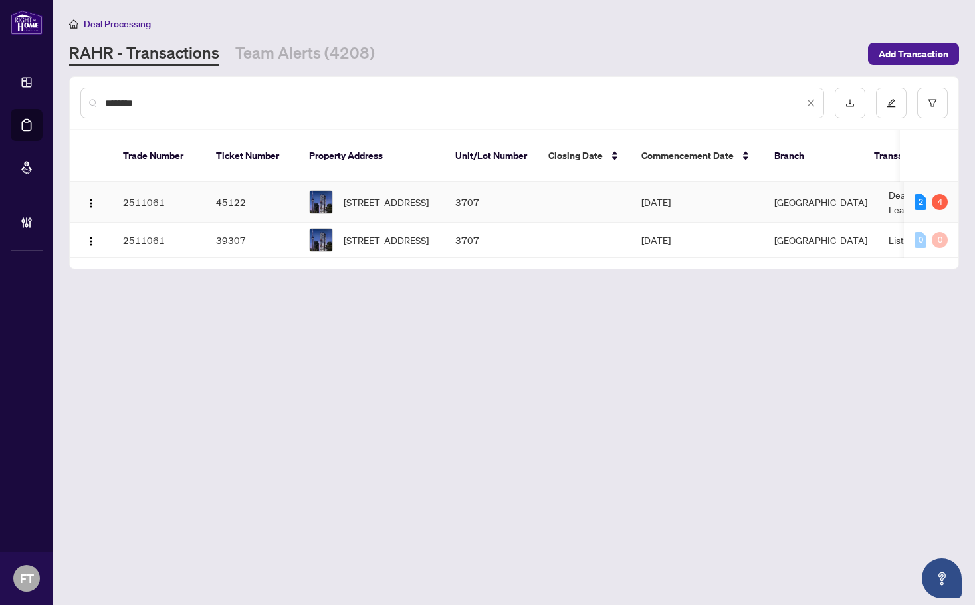
type input "********"
click at [888, 187] on td "Deal - Sell Side Lease" at bounding box center [928, 202] width 100 height 41
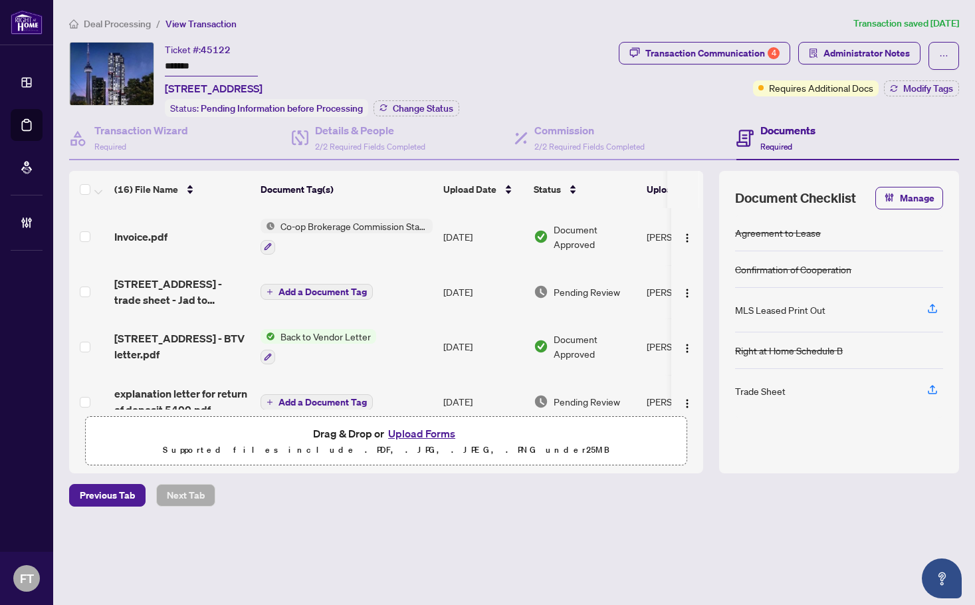
click at [192, 233] on div "Invoice.pdf" at bounding box center [182, 237] width 136 height 16
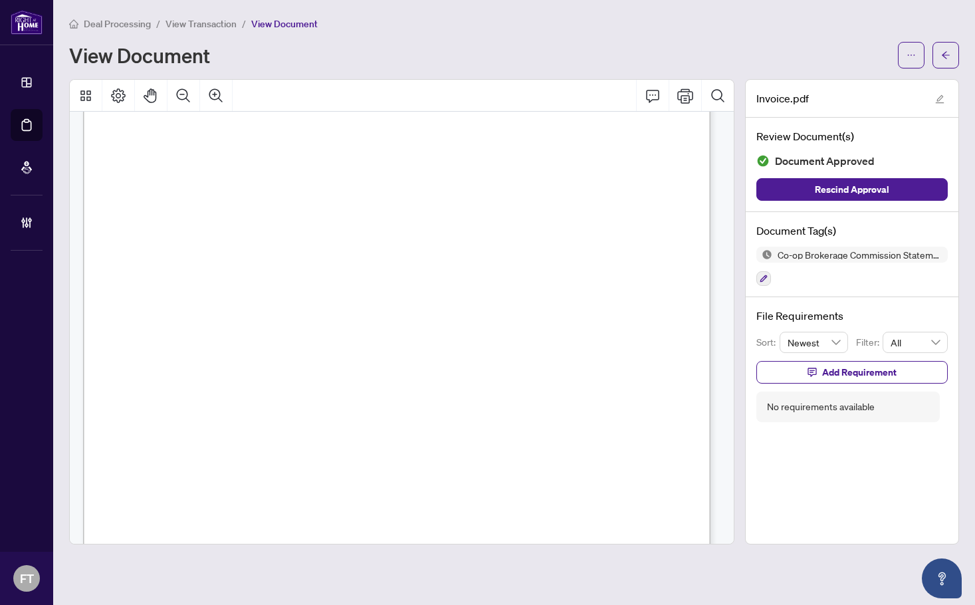
scroll to position [199, 0]
click at [410, 310] on div "Page 1" at bounding box center [567, 552] width 968 height 1253
click at [770, 277] on button "button" at bounding box center [764, 278] width 15 height 15
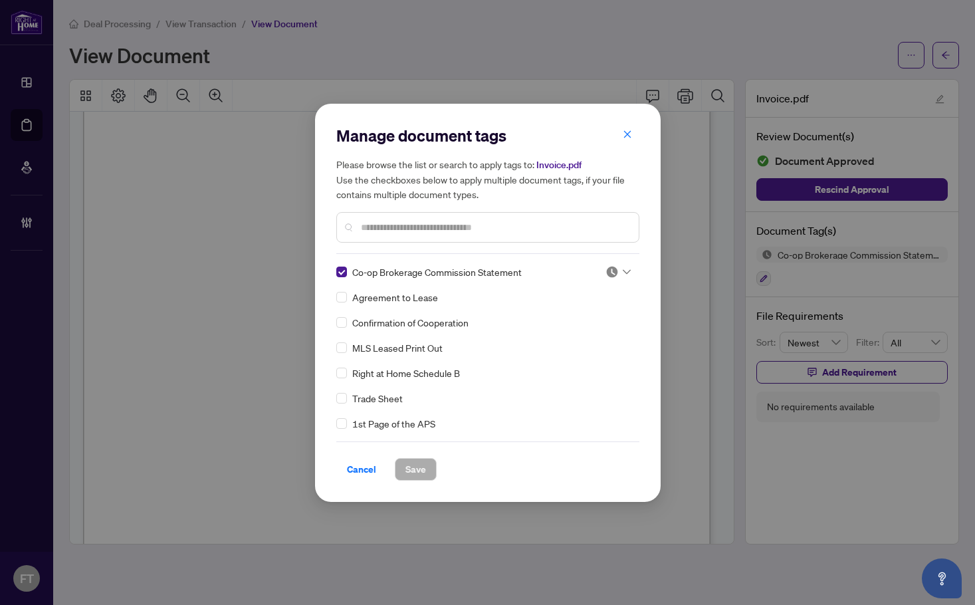
click at [608, 273] on img at bounding box center [612, 271] width 13 height 13
click at [574, 340] on div "Approved" at bounding box center [573, 336] width 85 height 15
click at [411, 473] on span "Save" at bounding box center [416, 469] width 21 height 21
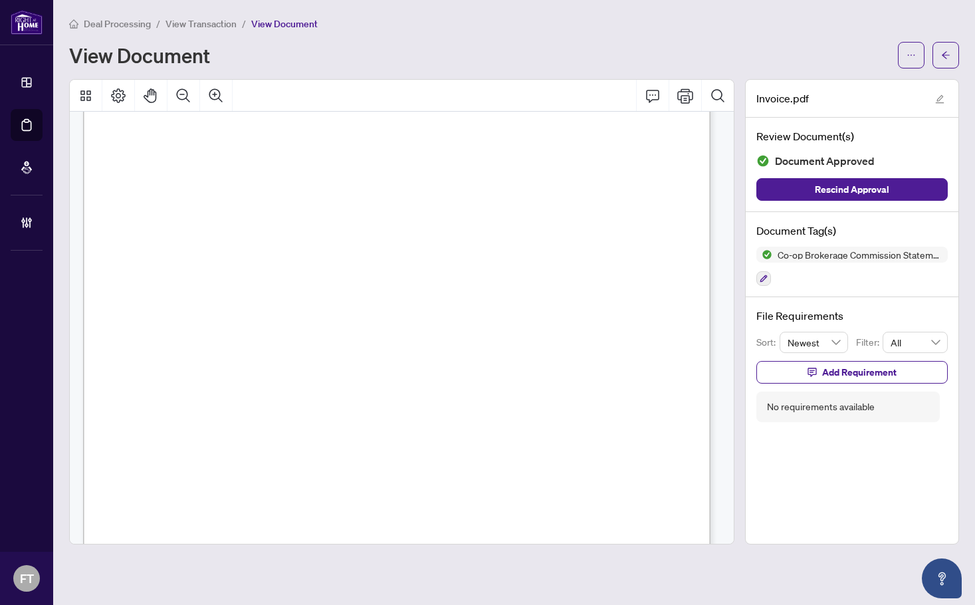
click at [113, 21] on span "Deal Processing" at bounding box center [117, 24] width 67 height 12
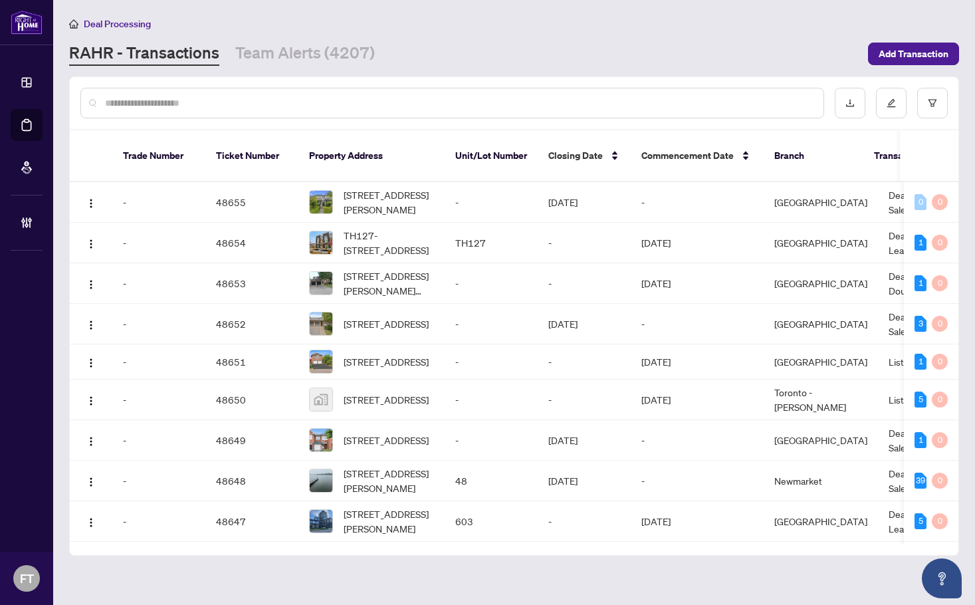
click at [276, 98] on input "text" at bounding box center [459, 103] width 708 height 15
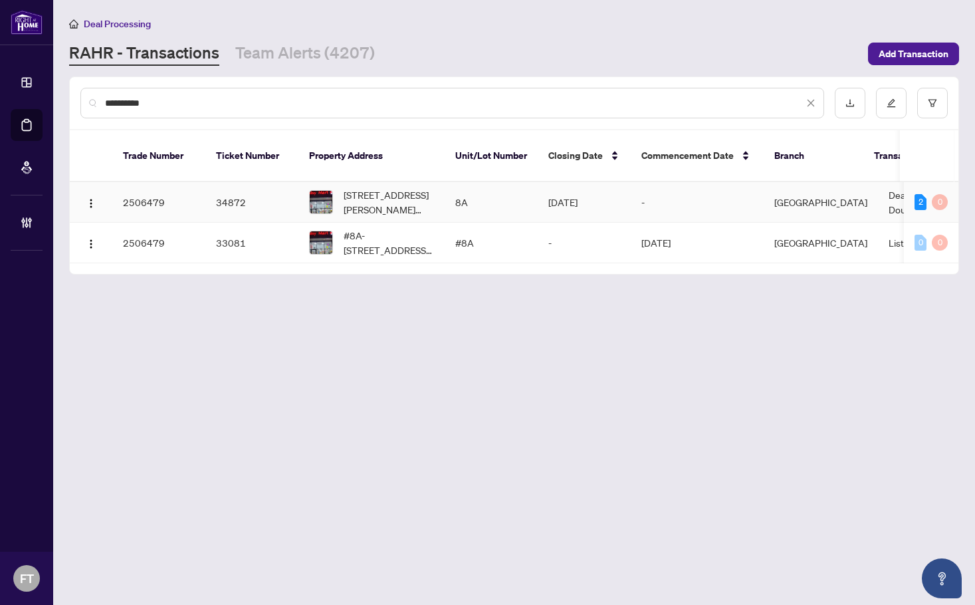
type input "**********"
click at [915, 194] on div "2" at bounding box center [921, 202] width 12 height 16
click at [878, 189] on td "Deal - Agent Double End Sale" at bounding box center [928, 202] width 100 height 41
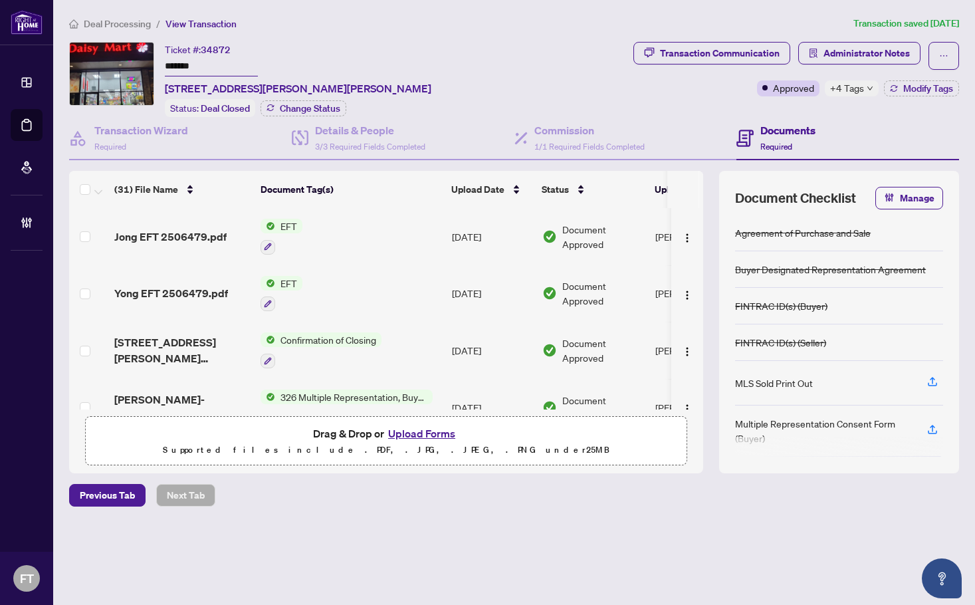
drag, startPoint x: 289, startPoint y: 18, endPoint x: 301, endPoint y: 20, distance: 12.8
click at [291, 18] on ol "Deal Processing / View Transaction" at bounding box center [458, 23] width 779 height 15
click at [122, 25] on span "Deal Processing" at bounding box center [117, 24] width 67 height 12
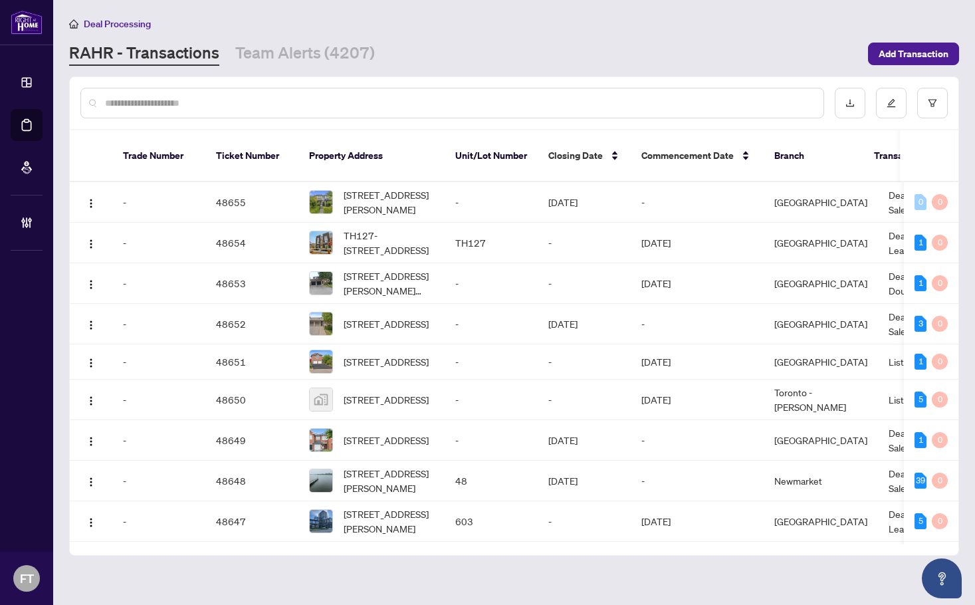
click at [220, 100] on input "text" at bounding box center [459, 103] width 708 height 15
click at [247, 102] on input "text" at bounding box center [459, 103] width 708 height 15
type input "********"
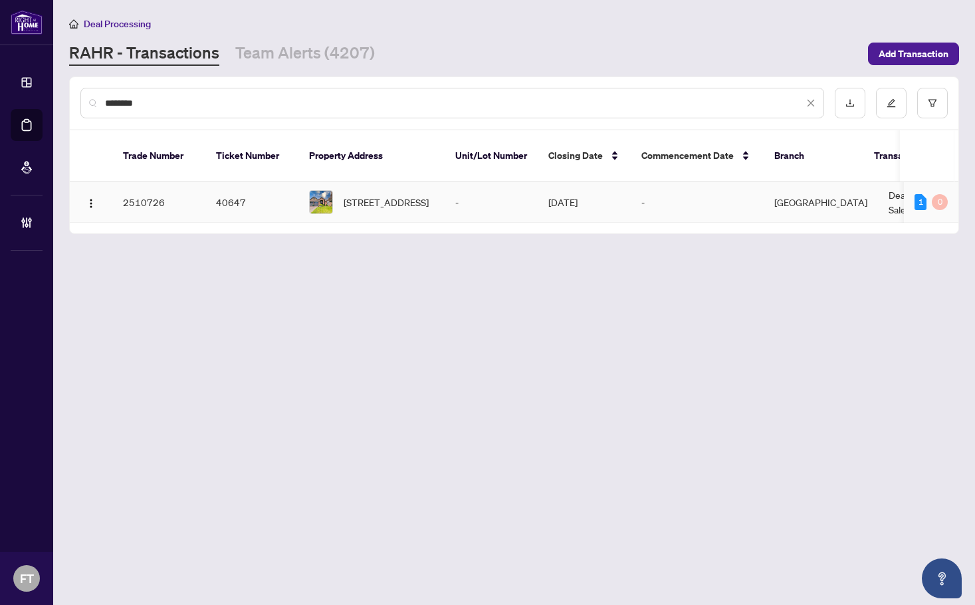
click at [575, 186] on td "Aug/25/2025" at bounding box center [584, 202] width 93 height 41
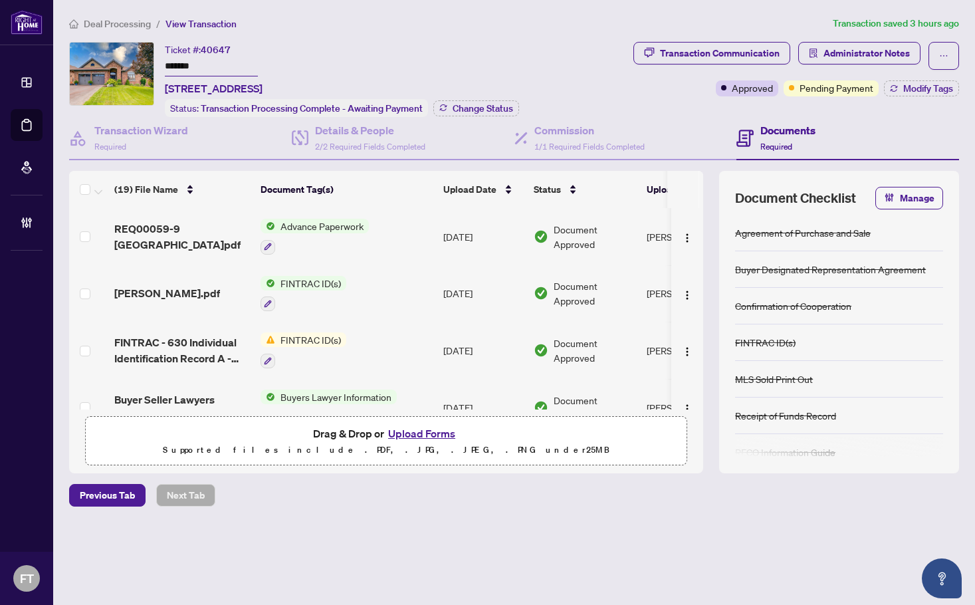
click at [253, 540] on div "Deal Processing / View Transaction Transaction saved 3 hours ago Ticket #: 4064…" at bounding box center [514, 284] width 901 height 537
click at [318, 150] on div "Details & People 2/2 Required Fields Completed" at bounding box center [370, 137] width 110 height 31
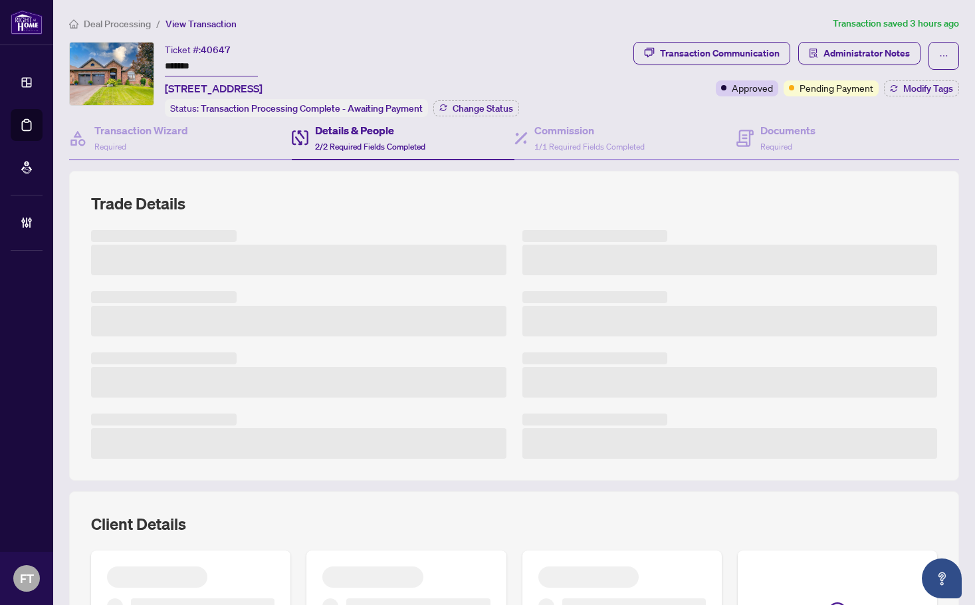
click at [953, 239] on div "Trade Details" at bounding box center [514, 326] width 901 height 310
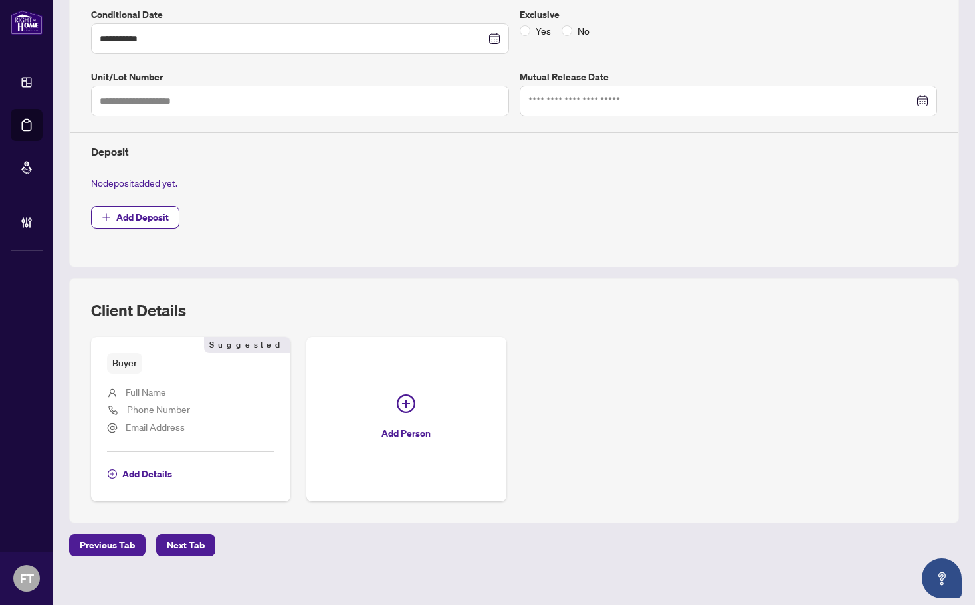
scroll to position [360, 0]
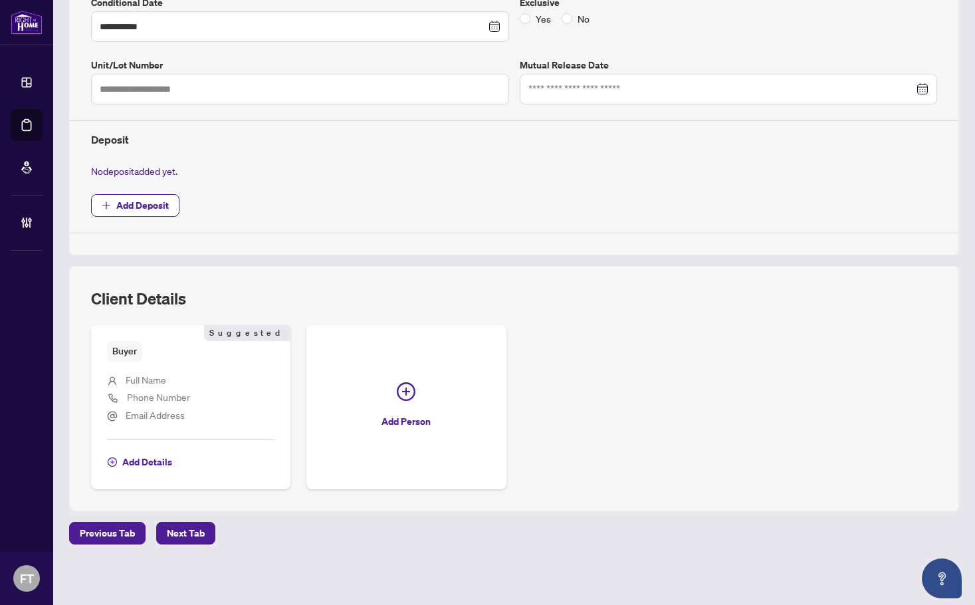
click at [310, 525] on div "Previous Tab Next Tab" at bounding box center [514, 533] width 890 height 23
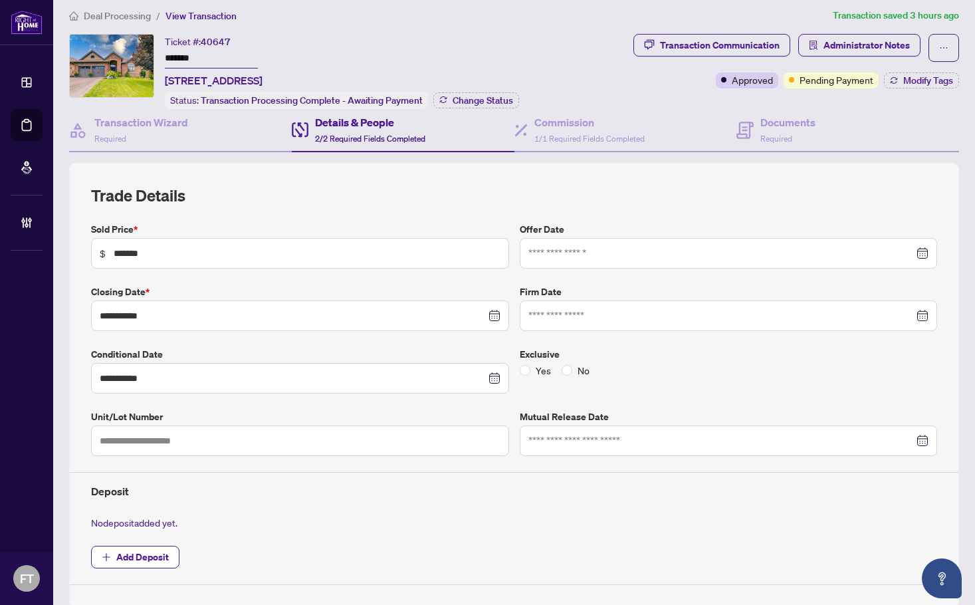
scroll to position [0, 0]
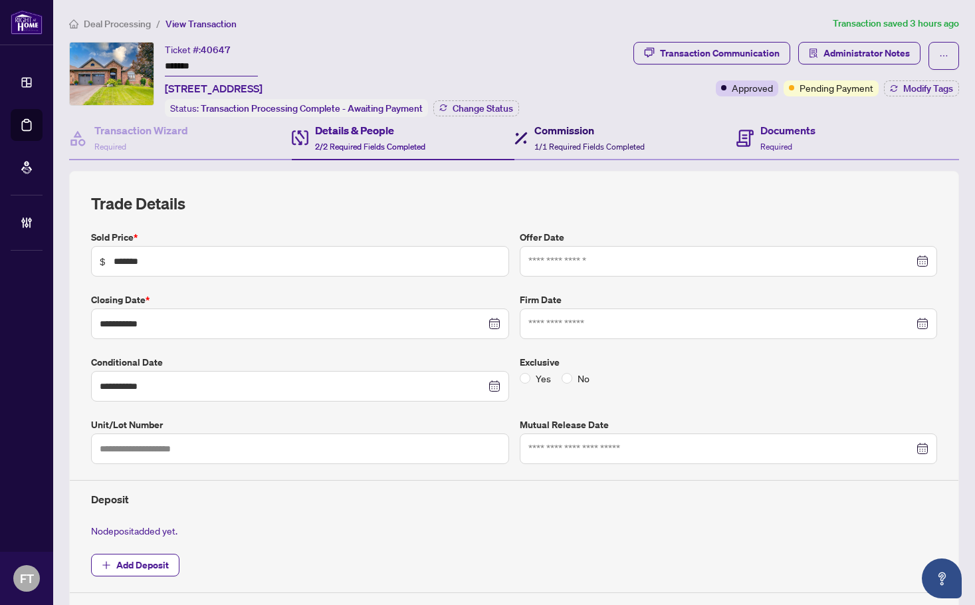
click at [611, 130] on h4 "Commission" at bounding box center [590, 130] width 110 height 16
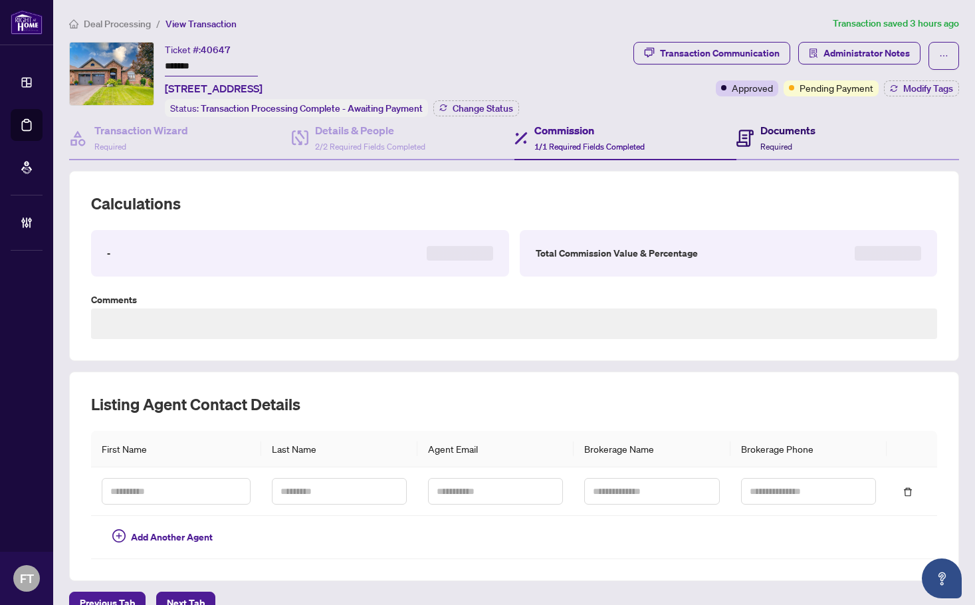
click at [748, 131] on div "Documents Required" at bounding box center [776, 137] width 79 height 31
click at [709, 49] on div "Transaction Communication" at bounding box center [720, 53] width 120 height 21
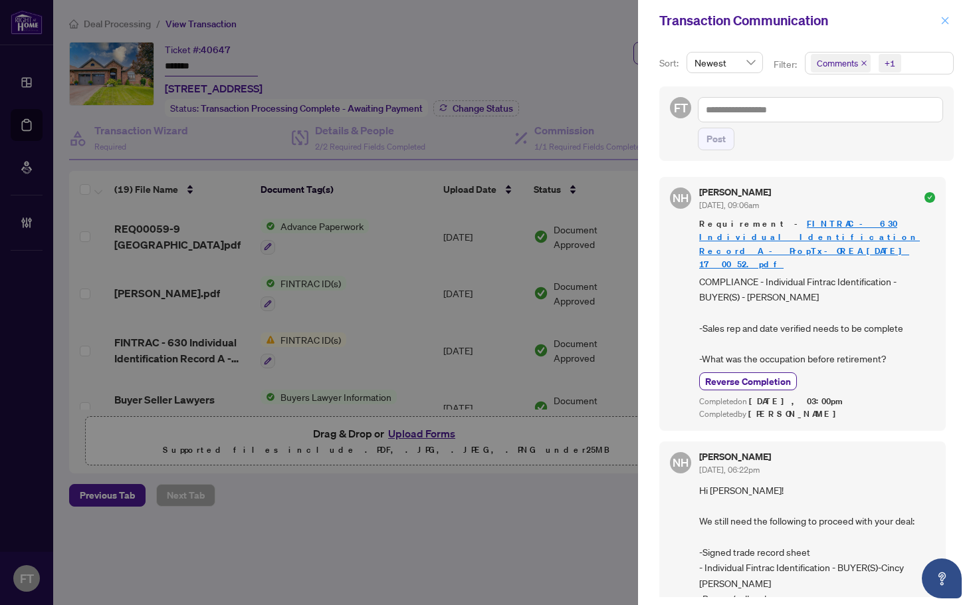
click at [949, 21] on icon "close" at bounding box center [945, 20] width 9 height 9
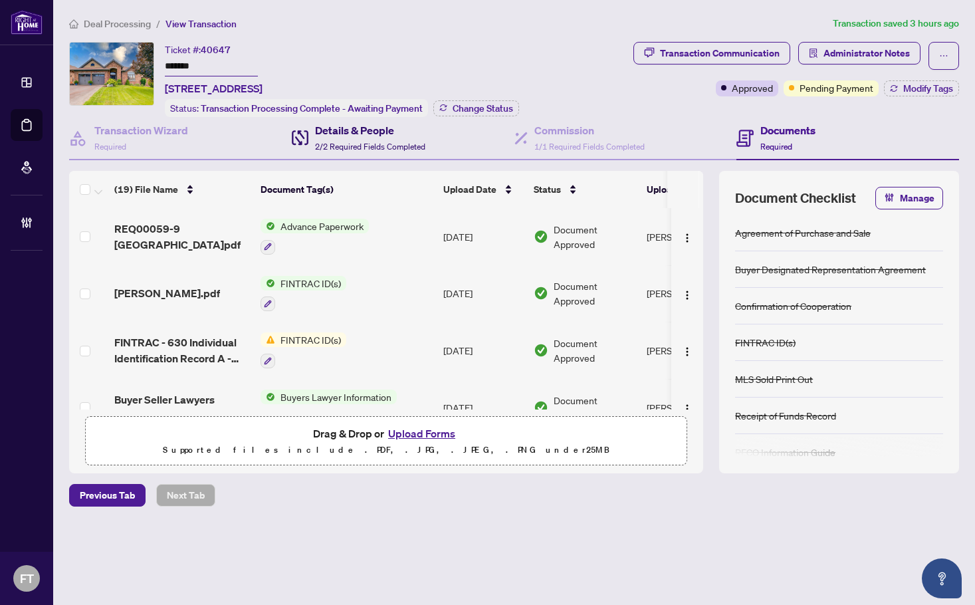
drag, startPoint x: 311, startPoint y: 140, endPoint x: 960, endPoint y: 247, distance: 657.6
click at [311, 140] on div "Details & People 2/2 Required Fields Completed" at bounding box center [359, 137] width 134 height 31
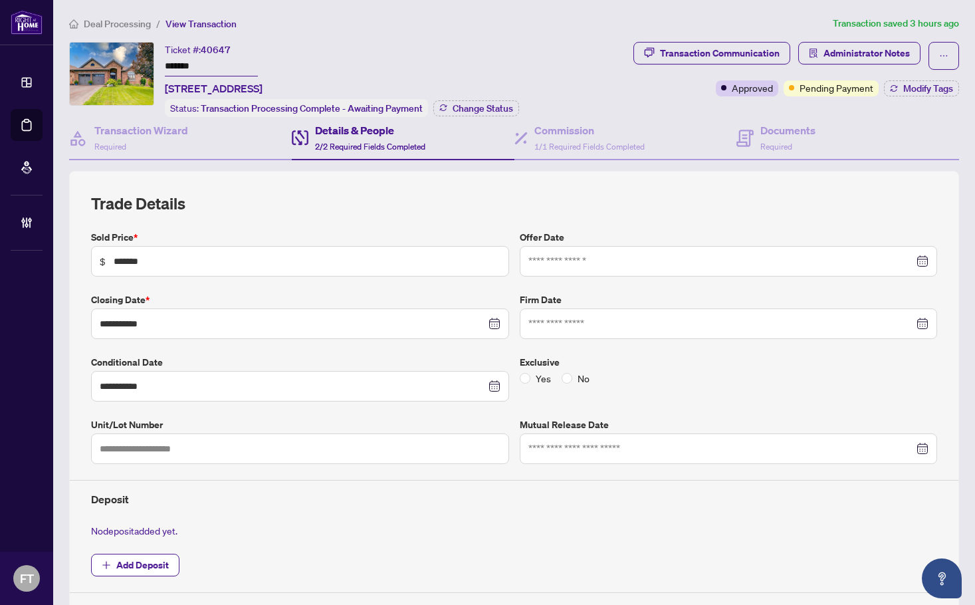
drag, startPoint x: 112, startPoint y: 29, endPoint x: 119, endPoint y: 19, distance: 12.9
click at [112, 29] on li "Deal Processing" at bounding box center [110, 23] width 82 height 15
click at [122, 19] on span "Deal Processing" at bounding box center [117, 24] width 67 height 12
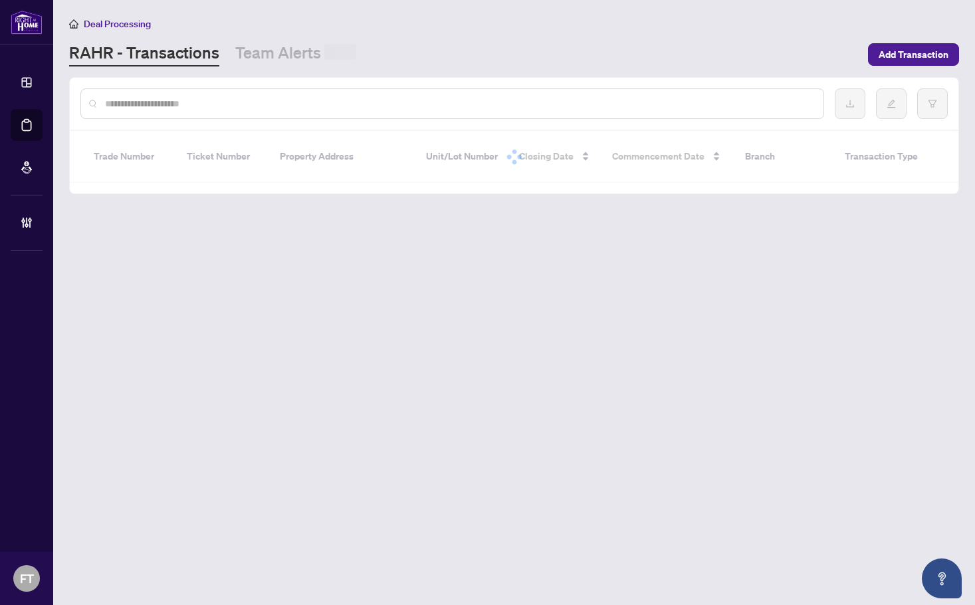
click at [172, 91] on div at bounding box center [452, 103] width 744 height 31
click at [164, 103] on input "text" at bounding box center [459, 103] width 708 height 15
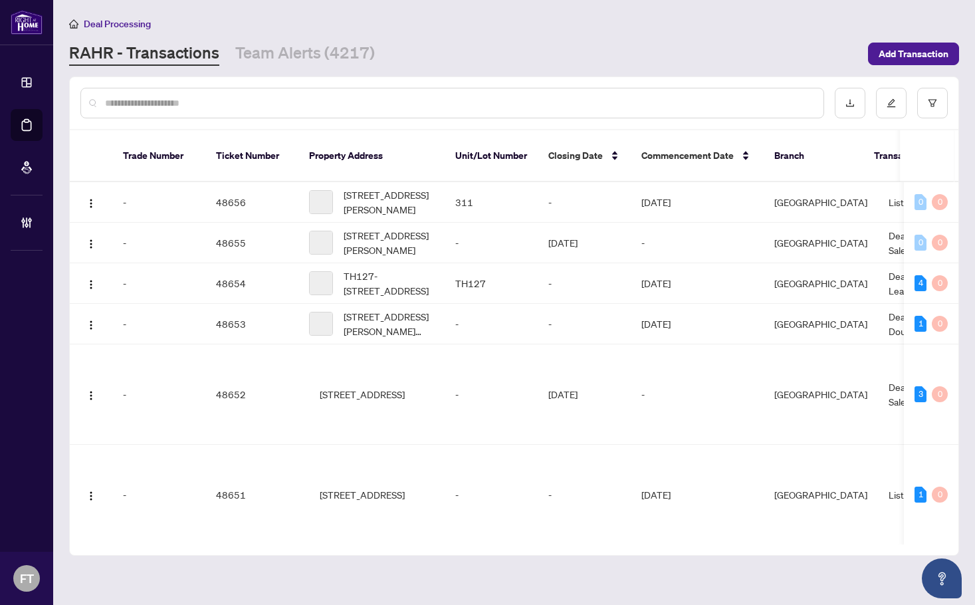
paste input "*******"
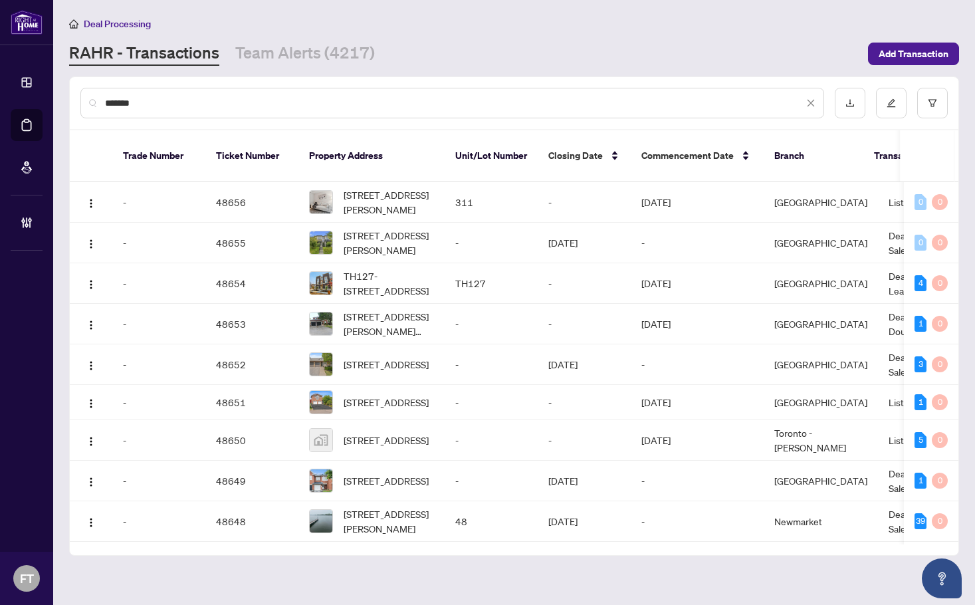
type input "*******"
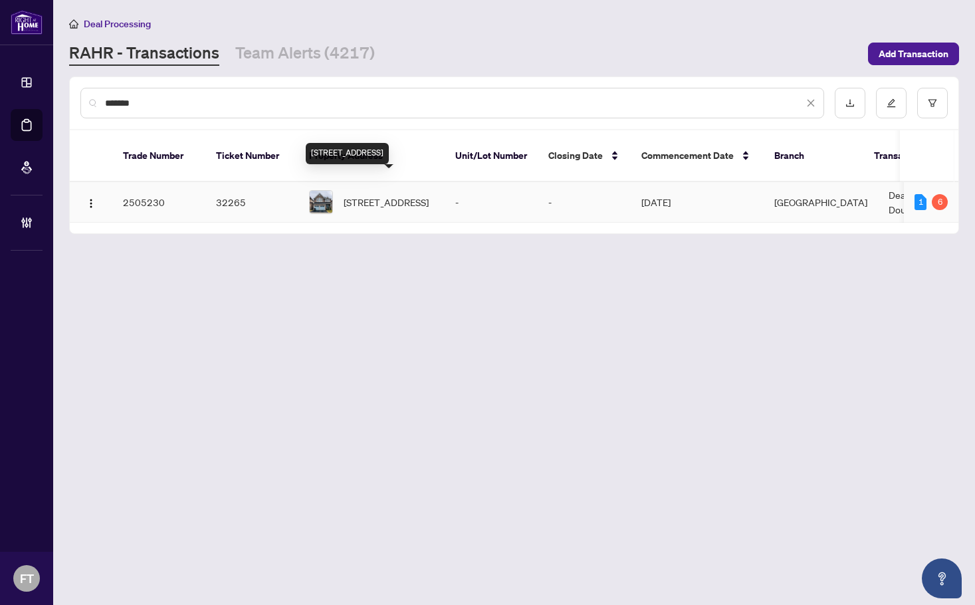
click at [413, 200] on span "645 West Park Ave, Bradford West Gwillimbury, Ontario L3Z 0N2, Canada" at bounding box center [386, 202] width 85 height 15
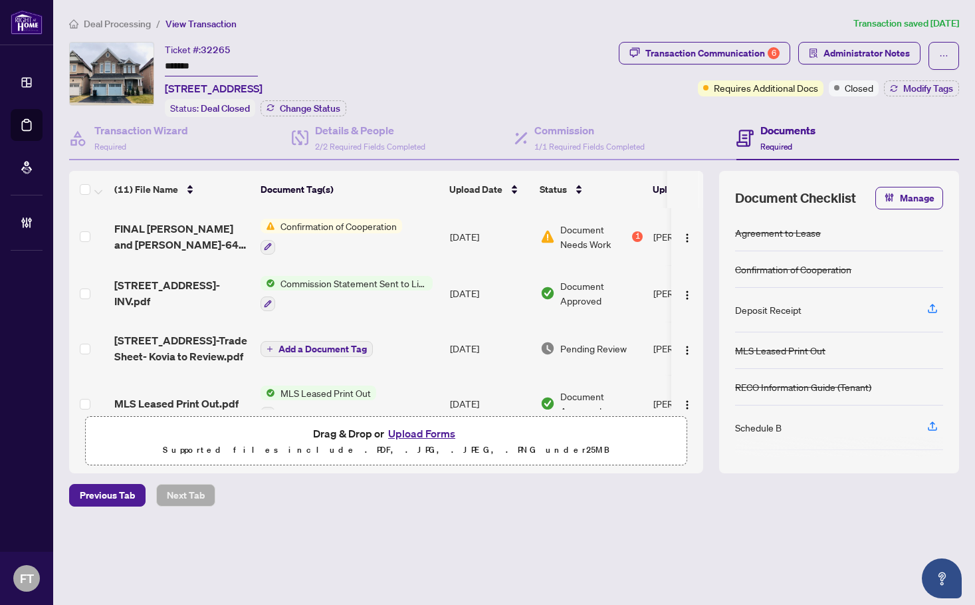
click at [726, 64] on span "Transaction Communication 6" at bounding box center [705, 56] width 172 height 28
click at [723, 53] on div "Transaction Communication 6" at bounding box center [713, 53] width 134 height 21
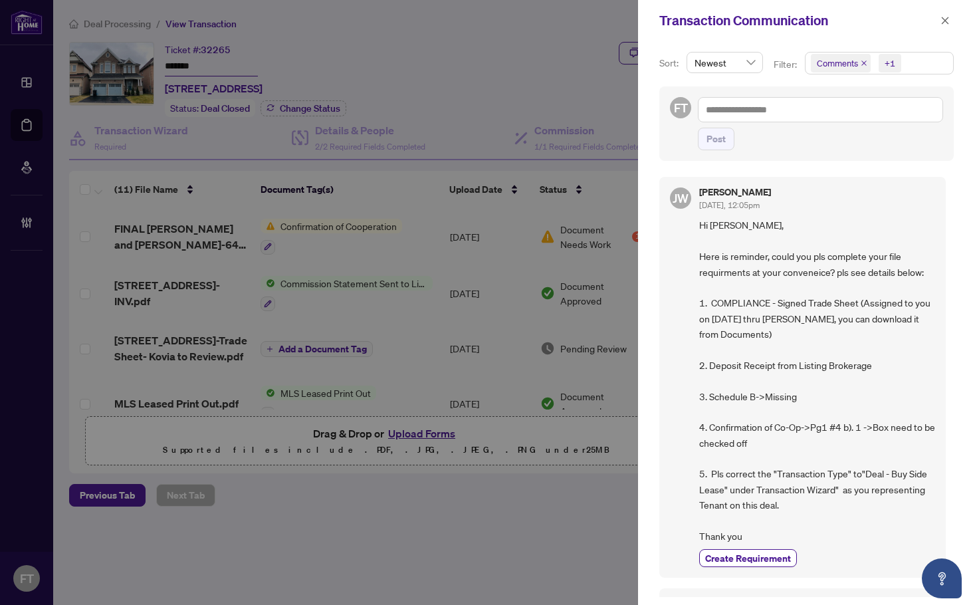
drag, startPoint x: 321, startPoint y: 56, endPoint x: 361, endPoint y: 75, distance: 44.3
click at [321, 56] on div at bounding box center [487, 302] width 975 height 605
drag, startPoint x: 295, startPoint y: 33, endPoint x: 815, endPoint y: 21, distance: 520.0
click at [295, 33] on div at bounding box center [487, 302] width 975 height 605
click at [948, 24] on icon "close" at bounding box center [945, 20] width 7 height 7
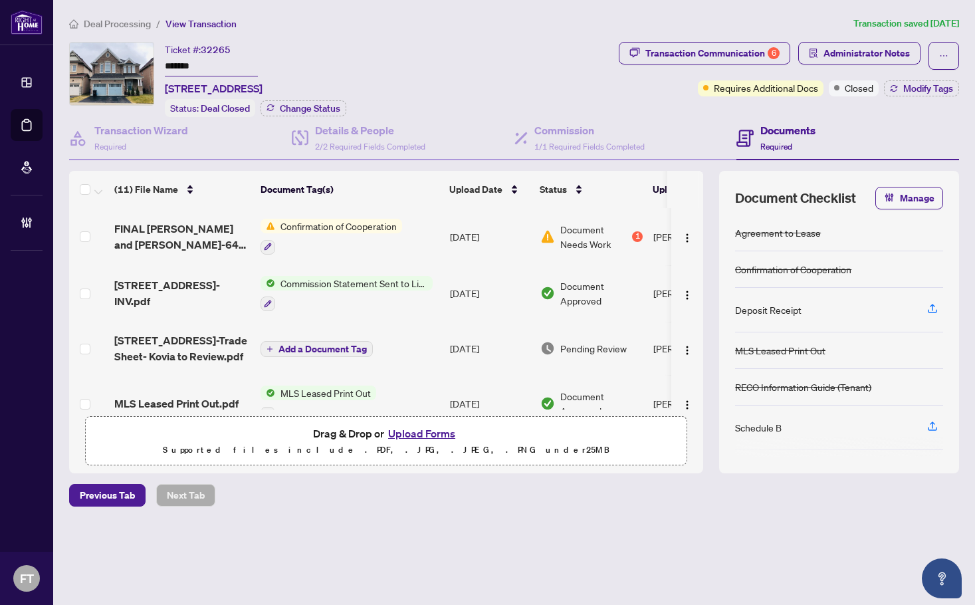
click at [104, 25] on span "Deal Processing" at bounding box center [117, 24] width 67 height 12
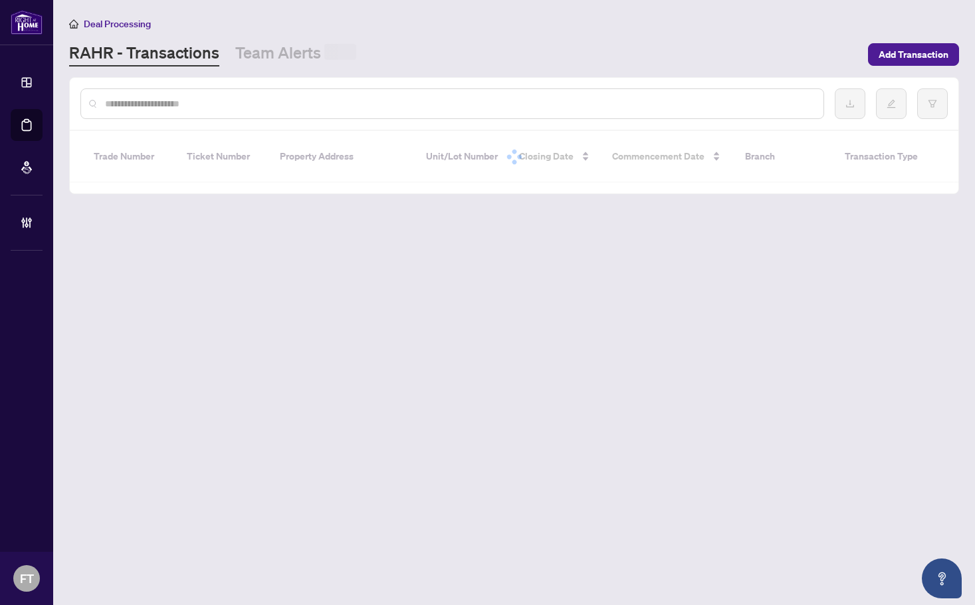
click at [181, 108] on input "text" at bounding box center [459, 103] width 708 height 15
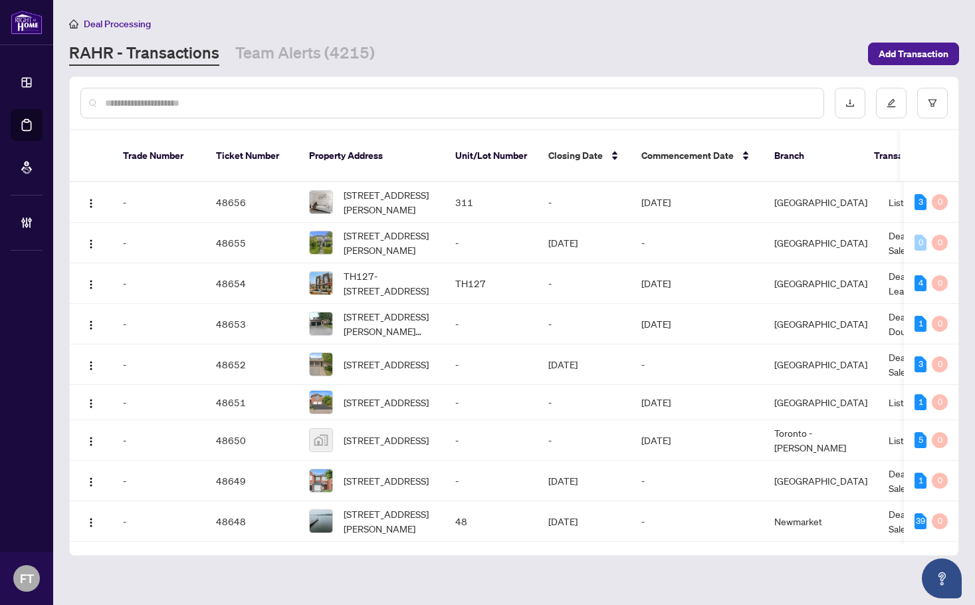
click at [144, 108] on input "text" at bounding box center [459, 103] width 708 height 15
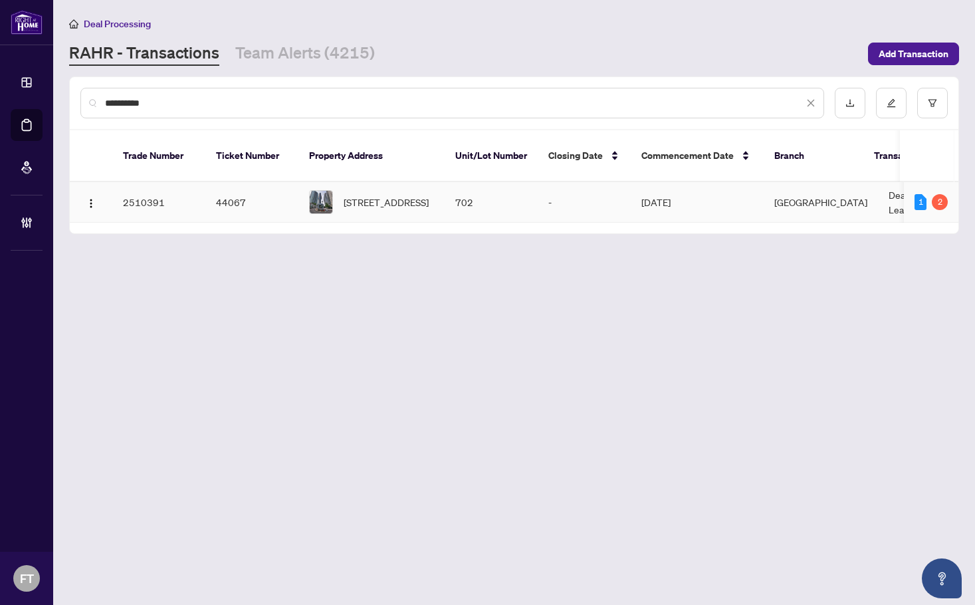
type input "**********"
click at [718, 182] on td "Jul/31/2025" at bounding box center [697, 202] width 133 height 41
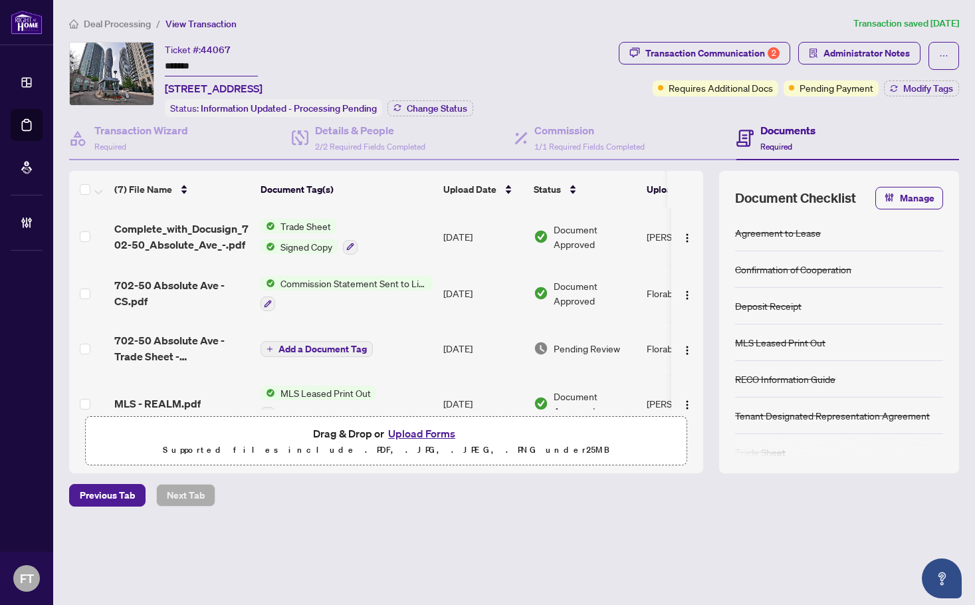
click at [309, 35] on div "Deal Processing / View Transaction Transaction saved 2 days ago Ticket #: 44067…" at bounding box center [514, 284] width 901 height 537
drag, startPoint x: 346, startPoint y: 42, endPoint x: 453, endPoint y: 42, distance: 107.0
click at [263, 42] on div "Ticket #: 44067 ******* 702-50 Absolute Ave, Mississauga, Ontario L4Z 0A9, Cana…" at bounding box center [214, 69] width 98 height 55
click at [753, 33] on div "Deal Processing / View Transaction Transaction saved 2 days ago Ticket #: 44067…" at bounding box center [514, 284] width 901 height 537
click at [737, 53] on div "Transaction Communication 2" at bounding box center [713, 53] width 134 height 21
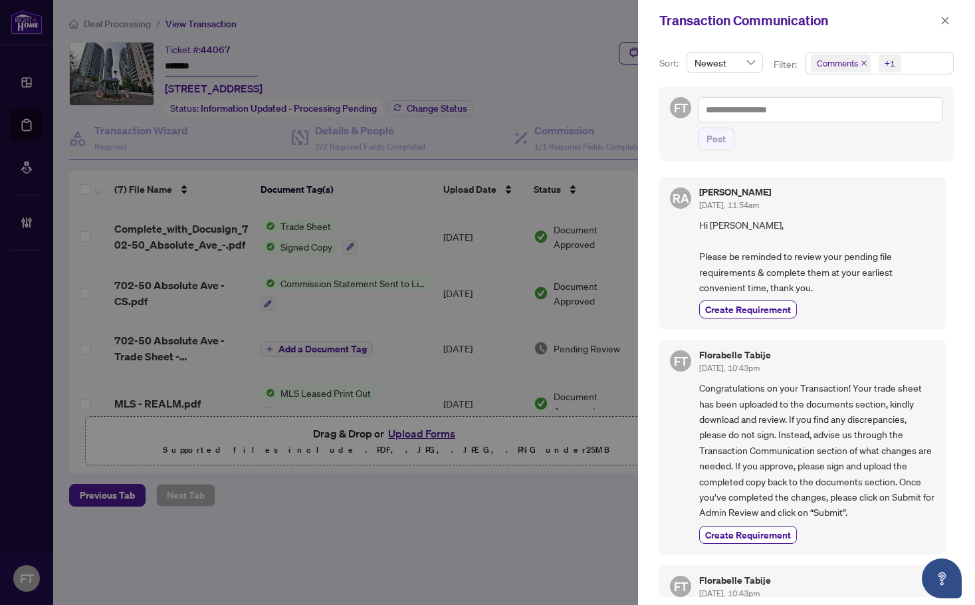
click at [956, 9] on div "Transaction Communication" at bounding box center [806, 20] width 337 height 41
drag, startPoint x: 952, startPoint y: 20, endPoint x: 906, endPoint y: 59, distance: 60.4
click at [951, 20] on button "button" at bounding box center [945, 21] width 17 height 16
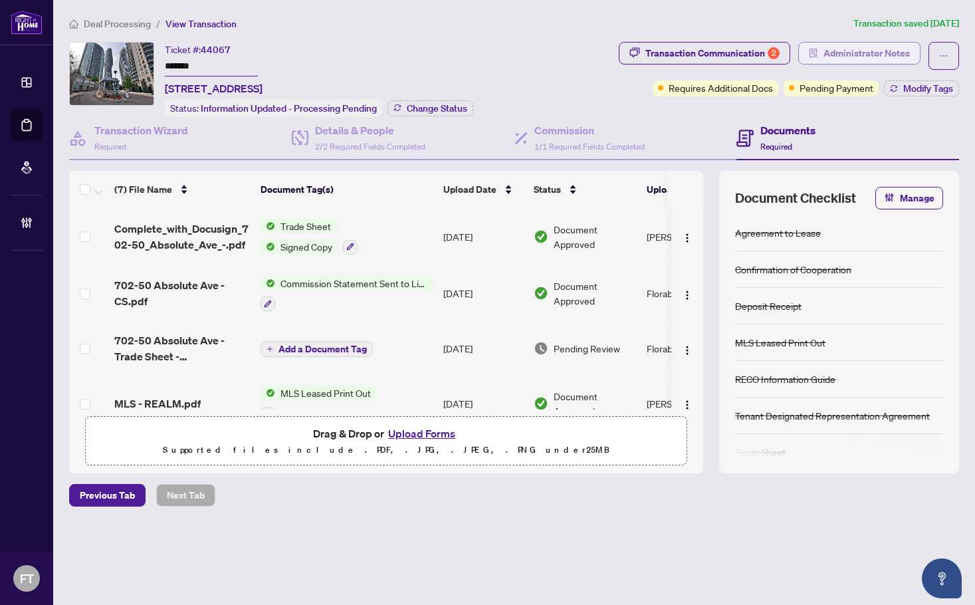
click at [873, 60] on span "Administrator Notes" at bounding box center [867, 53] width 86 height 21
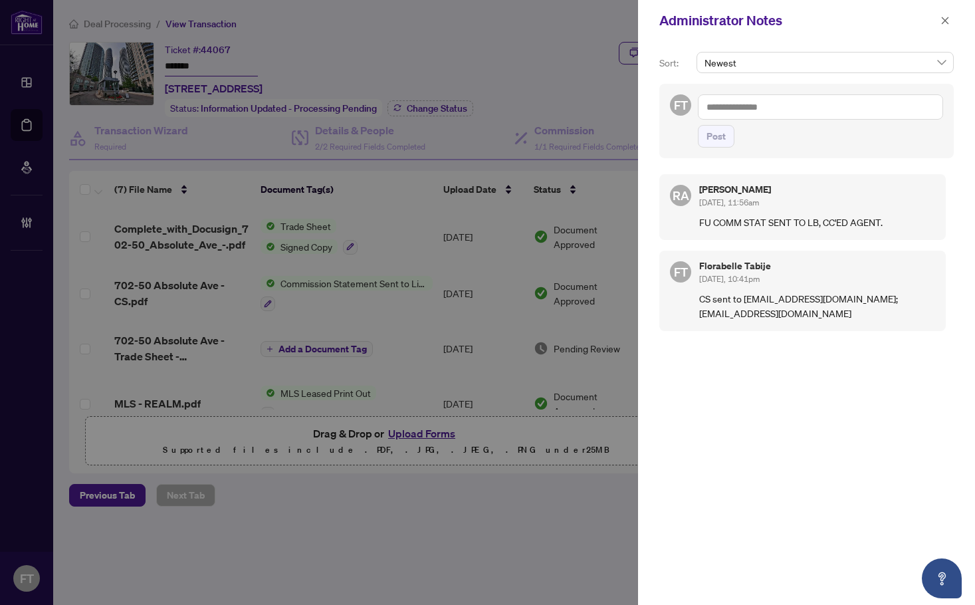
click at [816, 107] on textarea at bounding box center [820, 106] width 245 height 25
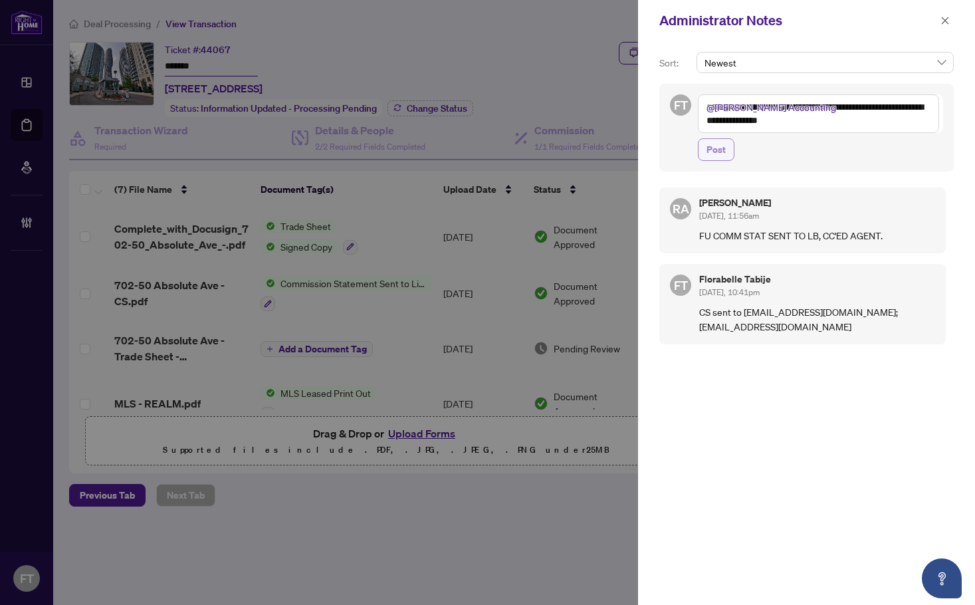
type textarea "**********"
click at [713, 142] on span "Post" at bounding box center [716, 149] width 19 height 21
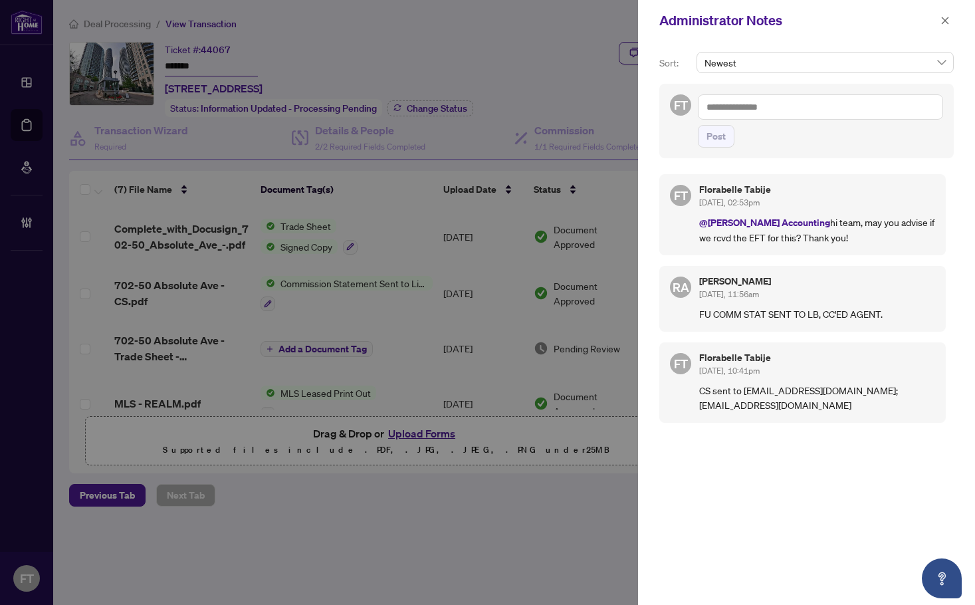
drag, startPoint x: 291, startPoint y: 66, endPoint x: 857, endPoint y: 35, distance: 567.3
click at [292, 66] on div at bounding box center [487, 302] width 975 height 605
click at [951, 24] on button "button" at bounding box center [945, 21] width 17 height 16
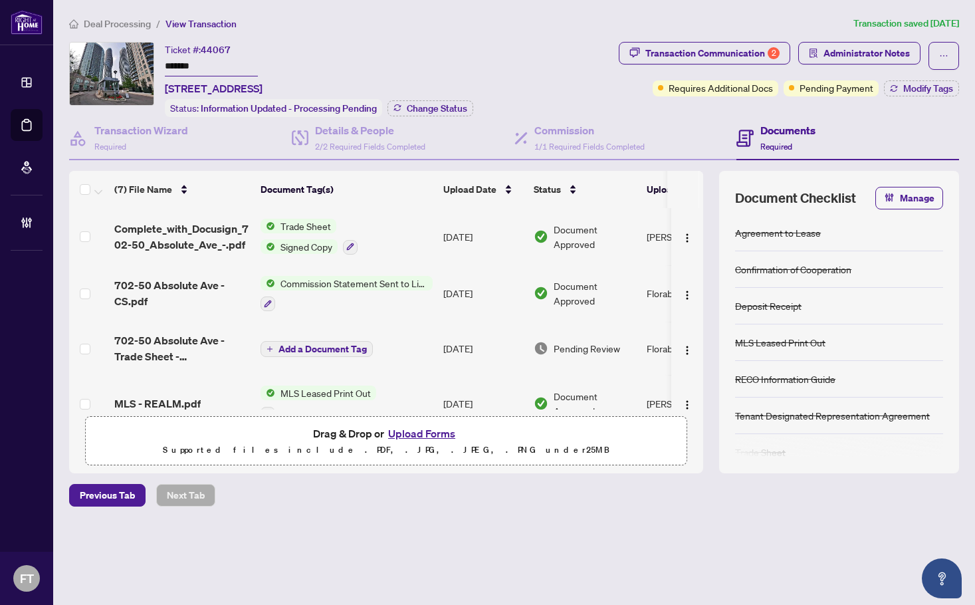
click at [111, 27] on span "Deal Processing" at bounding box center [117, 24] width 67 height 12
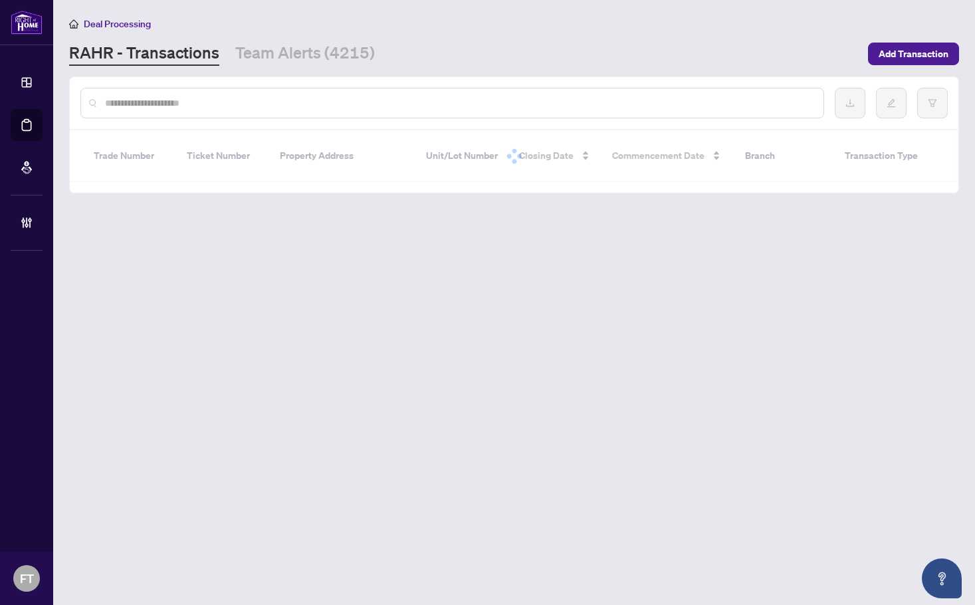
click at [154, 96] on input "text" at bounding box center [459, 103] width 708 height 15
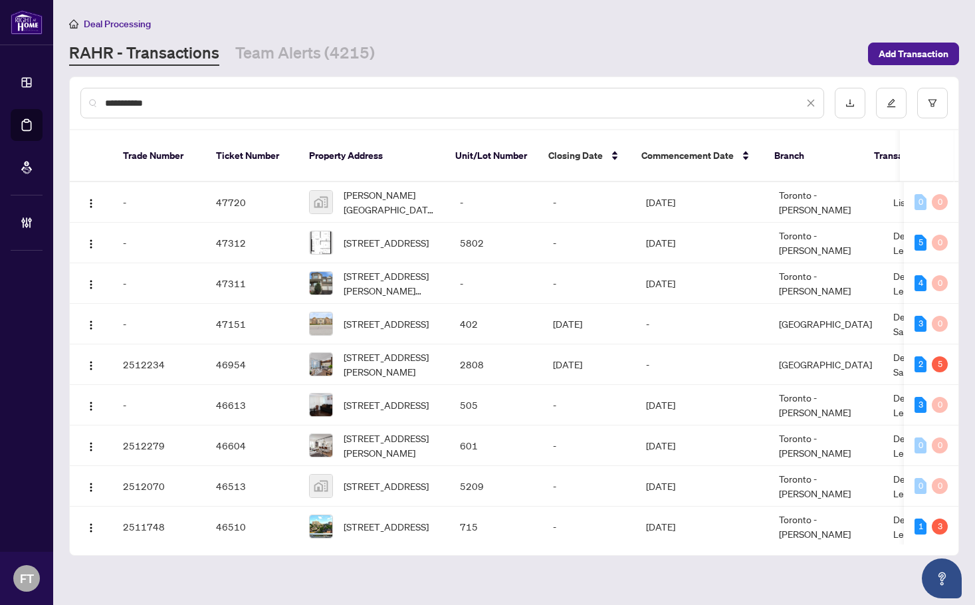
type input "**********"
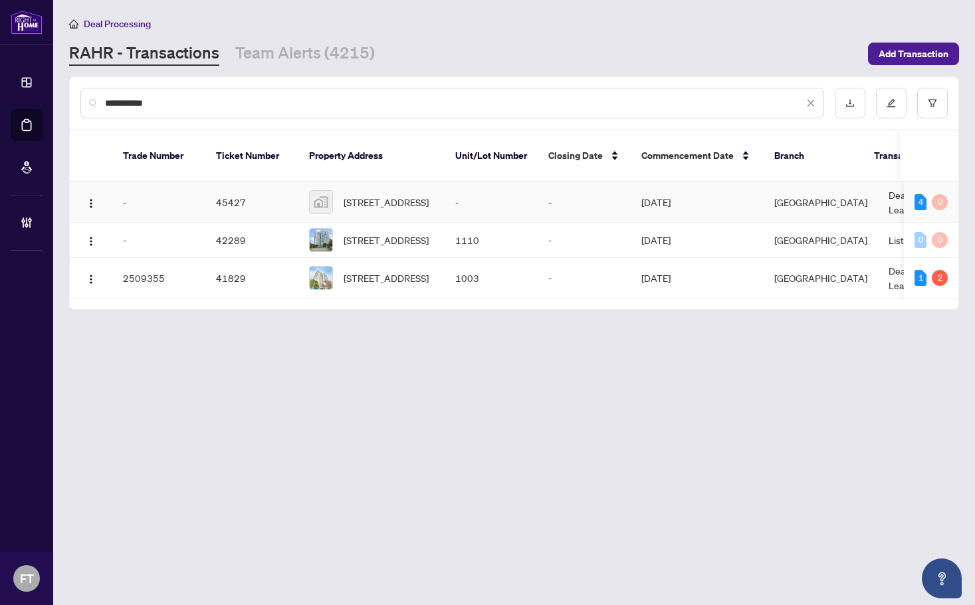
click at [802, 183] on td "Burlington" at bounding box center [821, 202] width 114 height 41
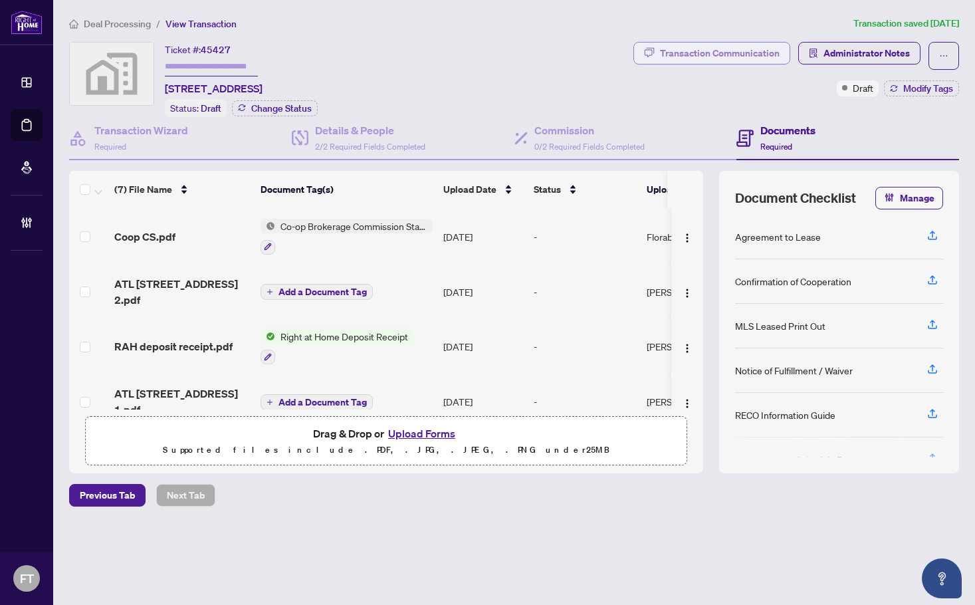
click at [701, 61] on div "Transaction Communication" at bounding box center [720, 53] width 120 height 21
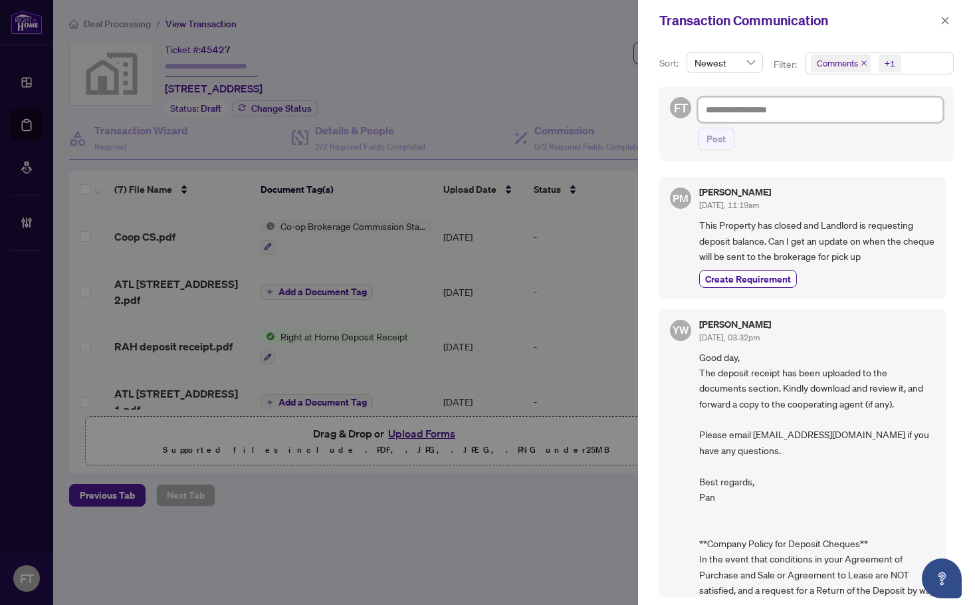
click at [806, 116] on textarea at bounding box center [820, 109] width 245 height 25
type textarea "*"
type textarea "**"
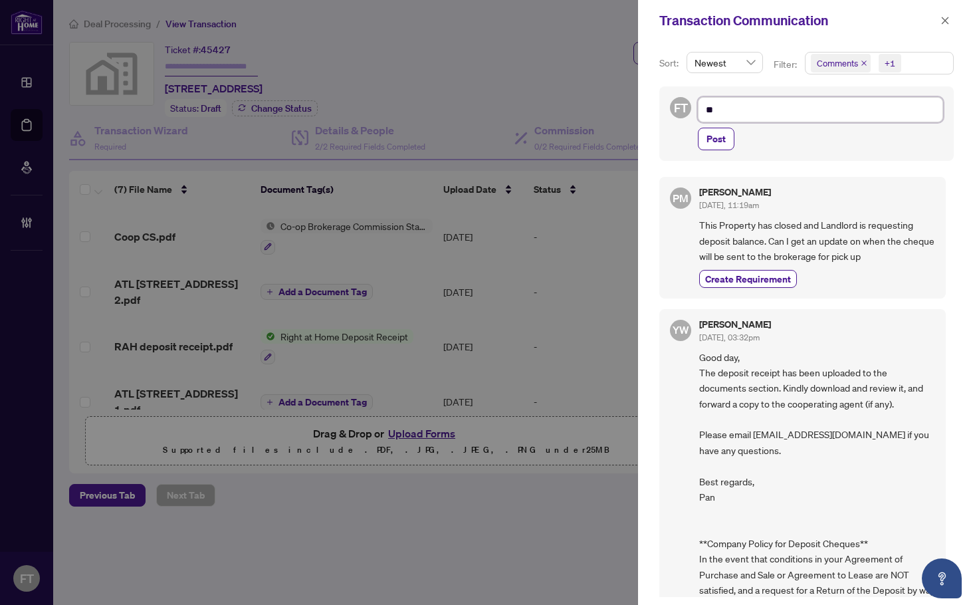
type textarea "**"
type textarea "****"
type textarea "*****"
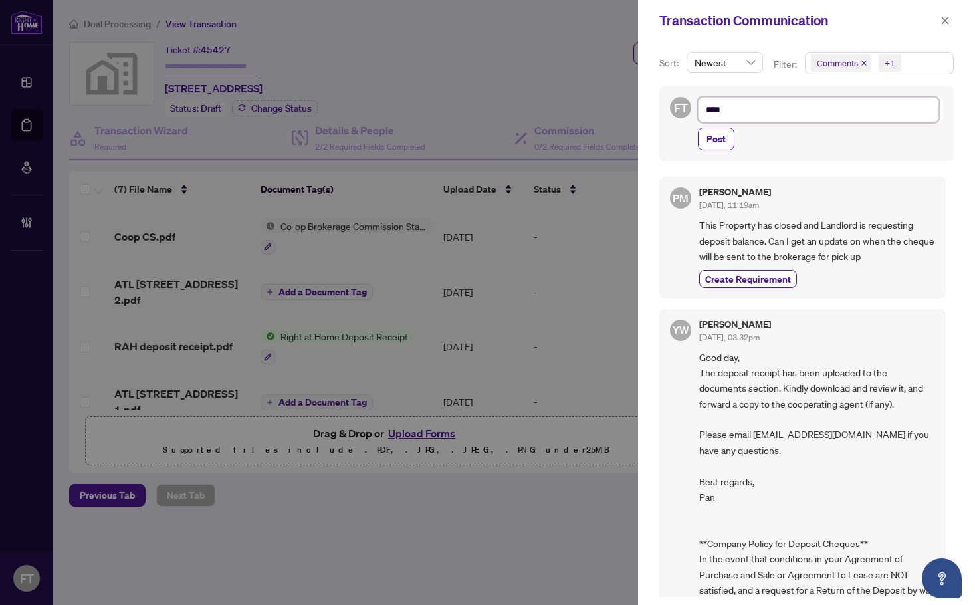
type textarea "*****"
type textarea "******"
type textarea "*******"
type textarea "********"
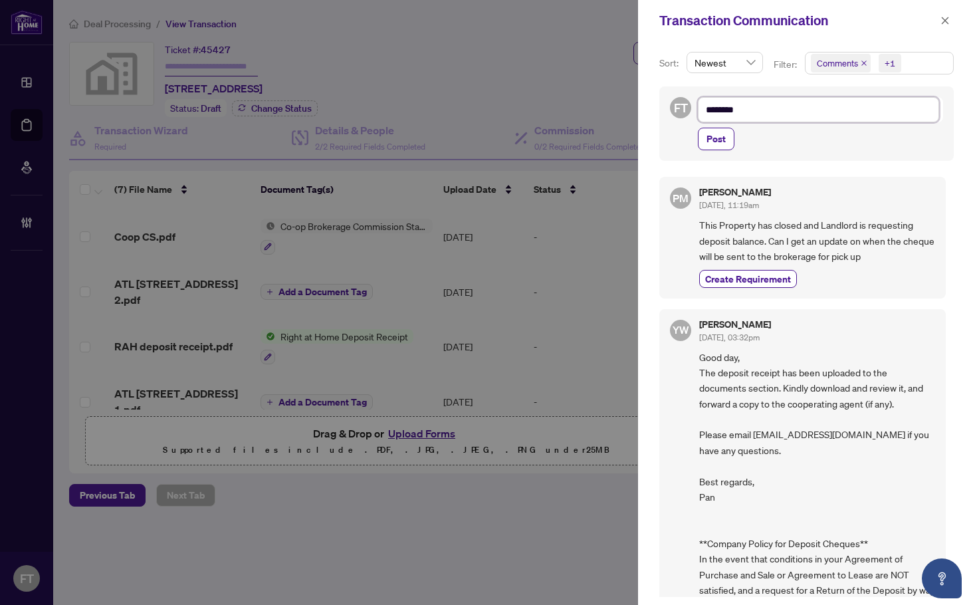
type textarea "*********"
type textarea "**********"
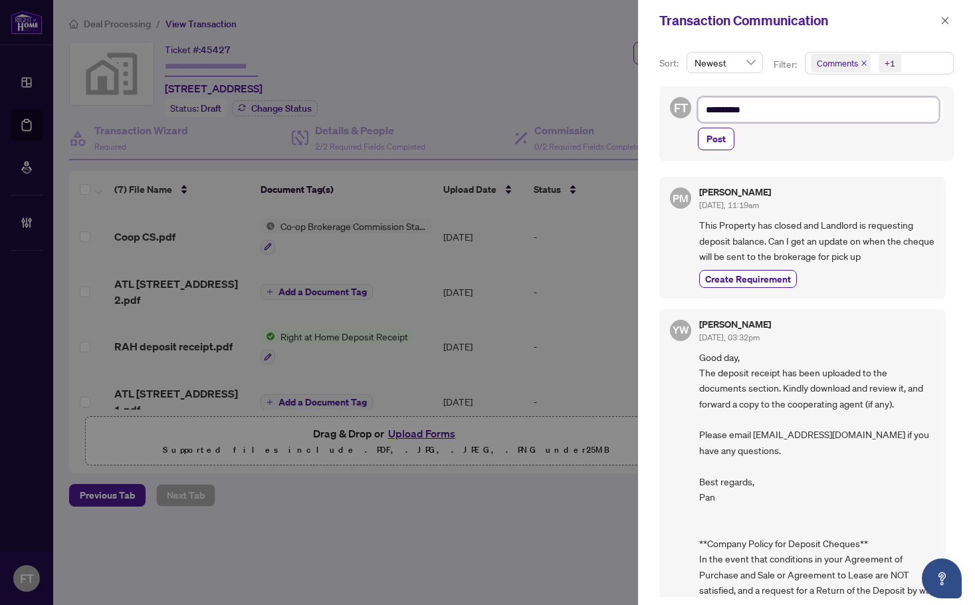
type textarea "**********"
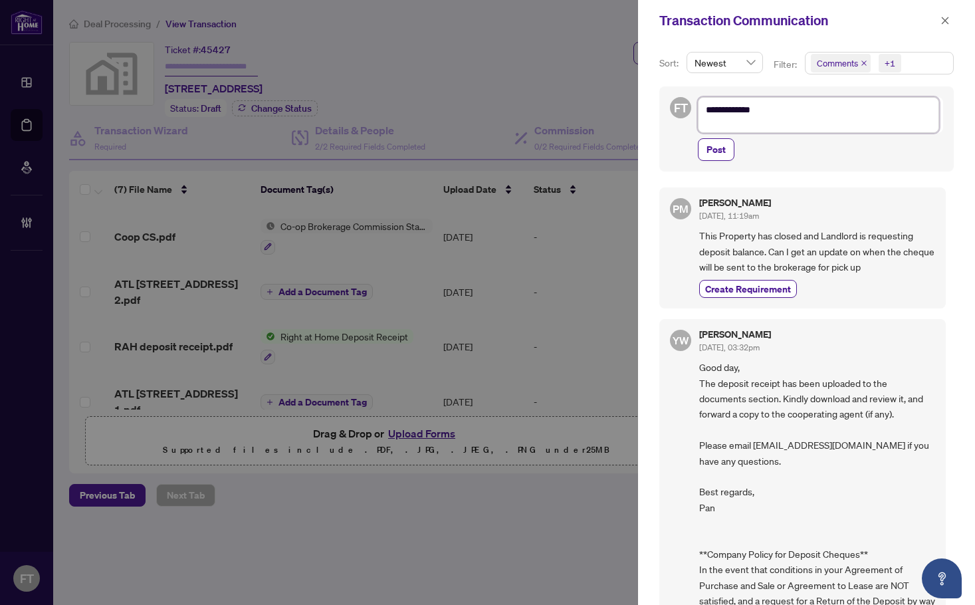
scroll to position [14, 0]
type textarea "**********"
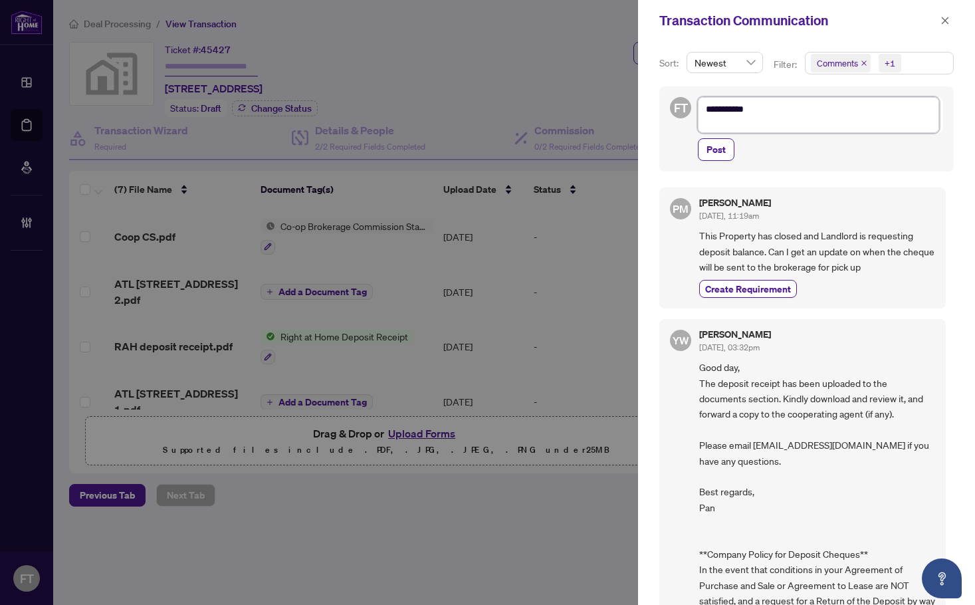
type textarea "**********"
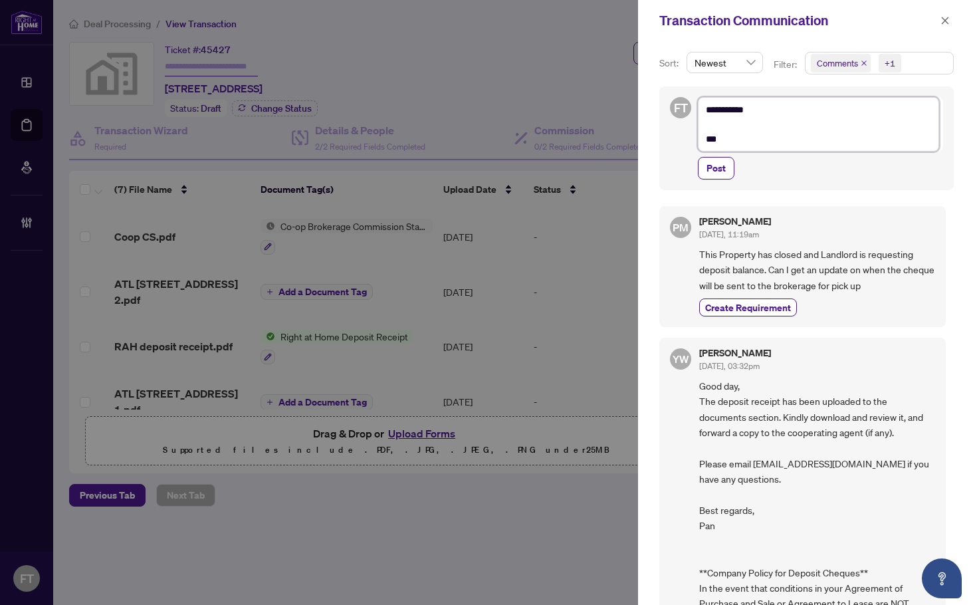
type textarea "**********"
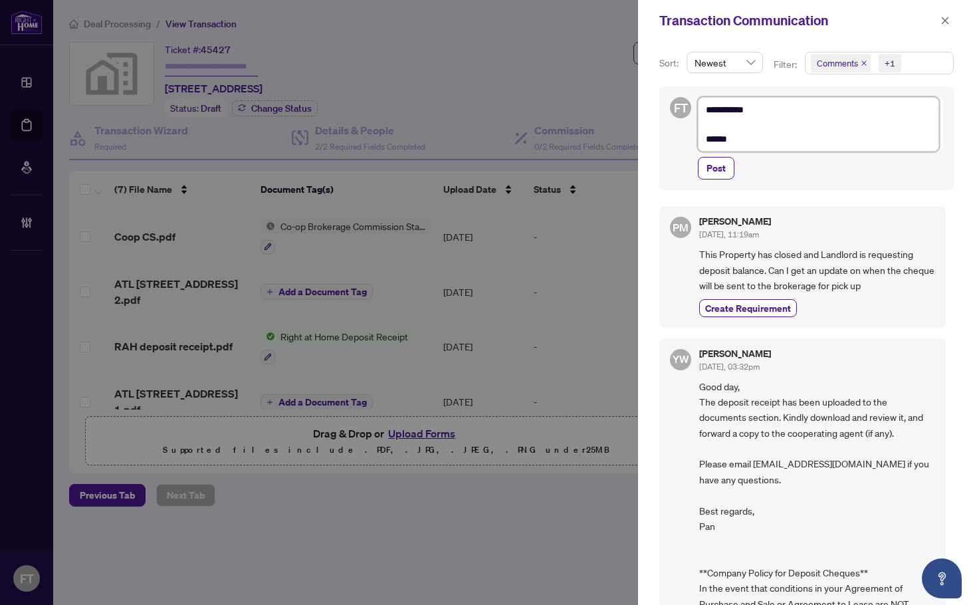
type textarea "**********"
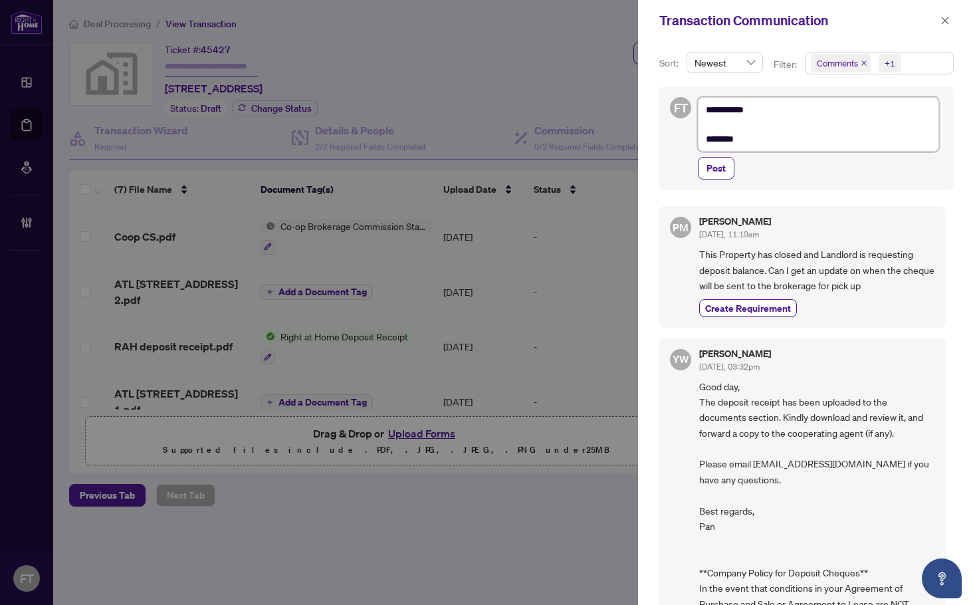
type textarea "**********"
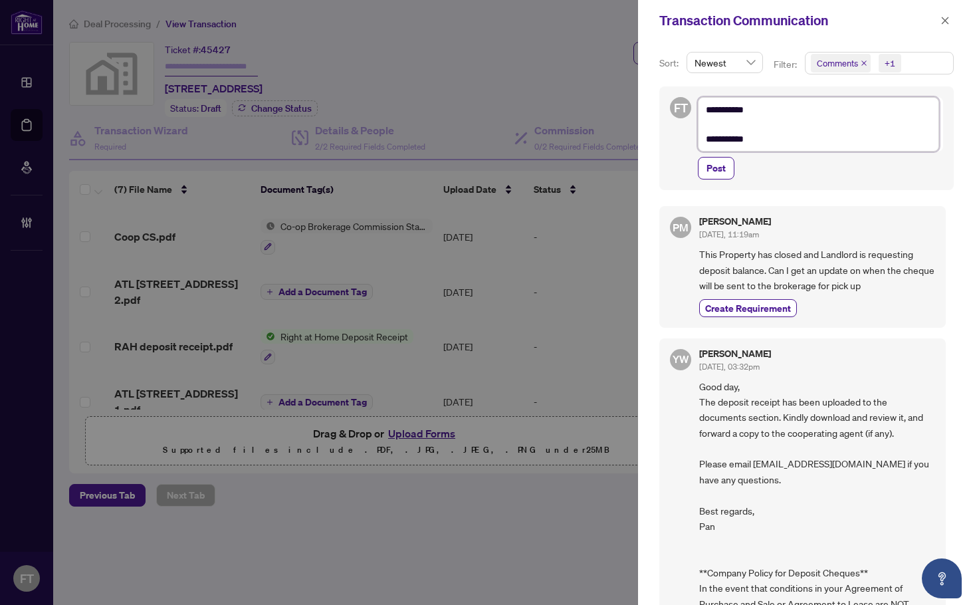
type textarea "**********"
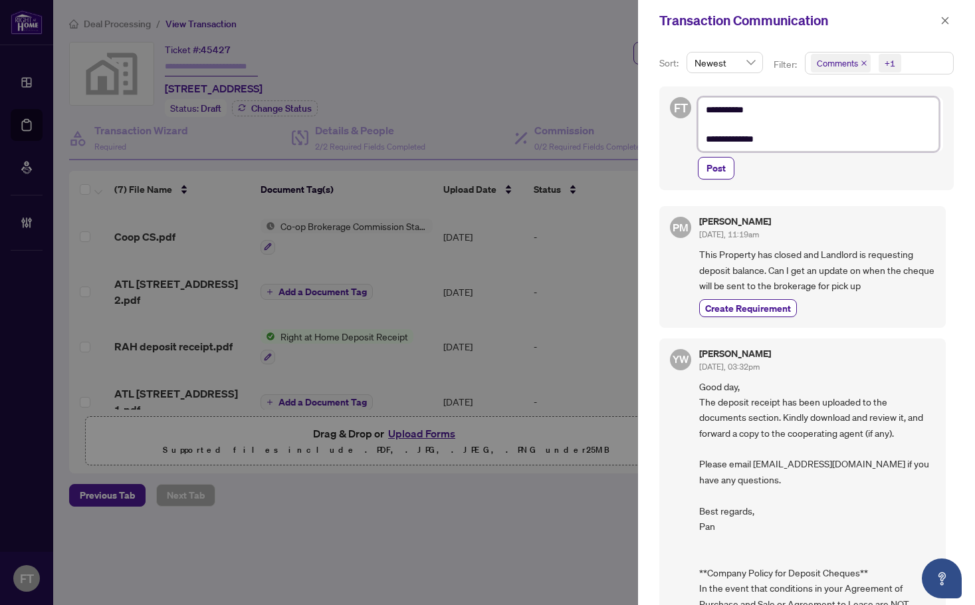
type textarea "**********"
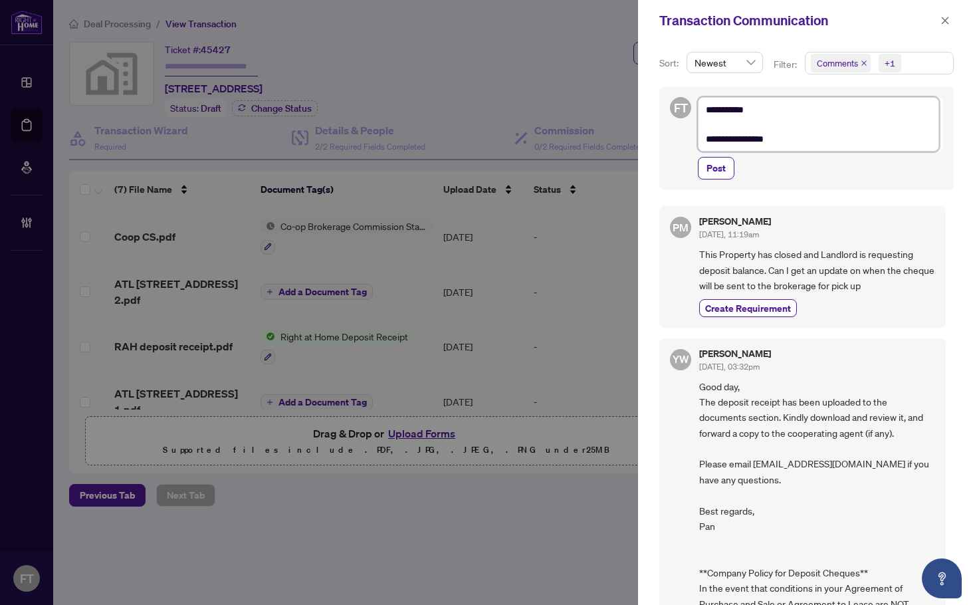
type textarea "**********"
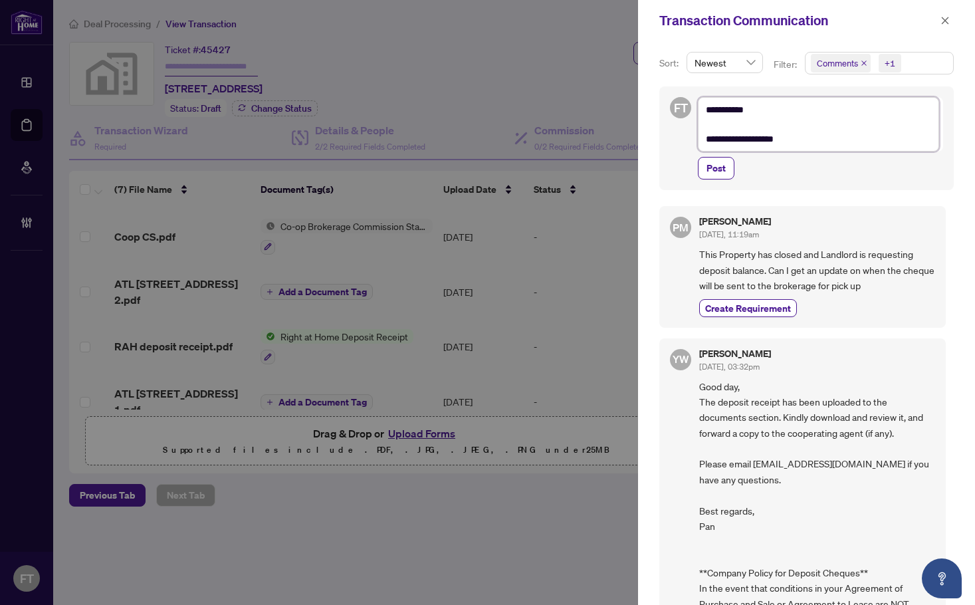
type textarea "**********"
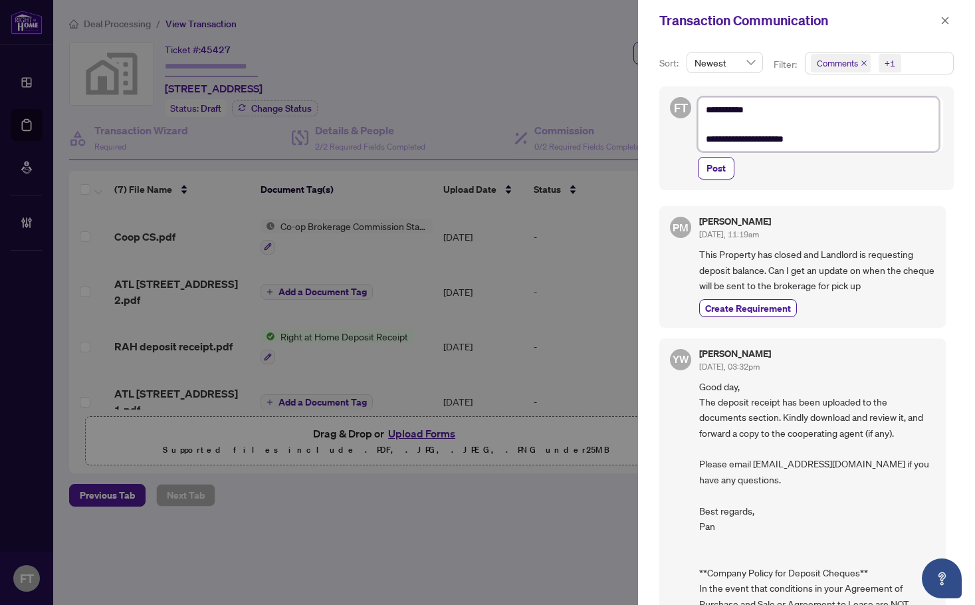
type textarea "**********"
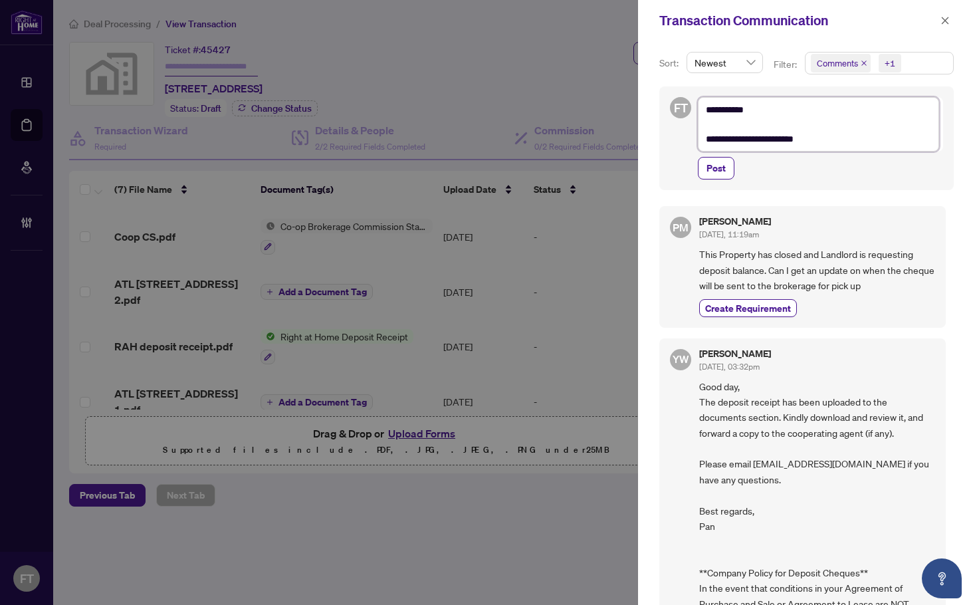
type textarea "**********"
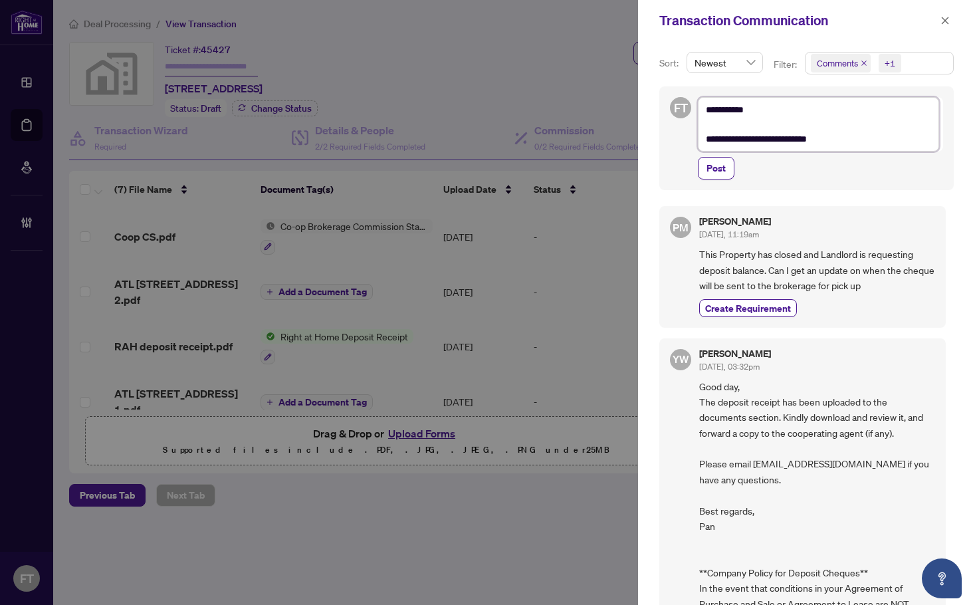
type textarea "**********"
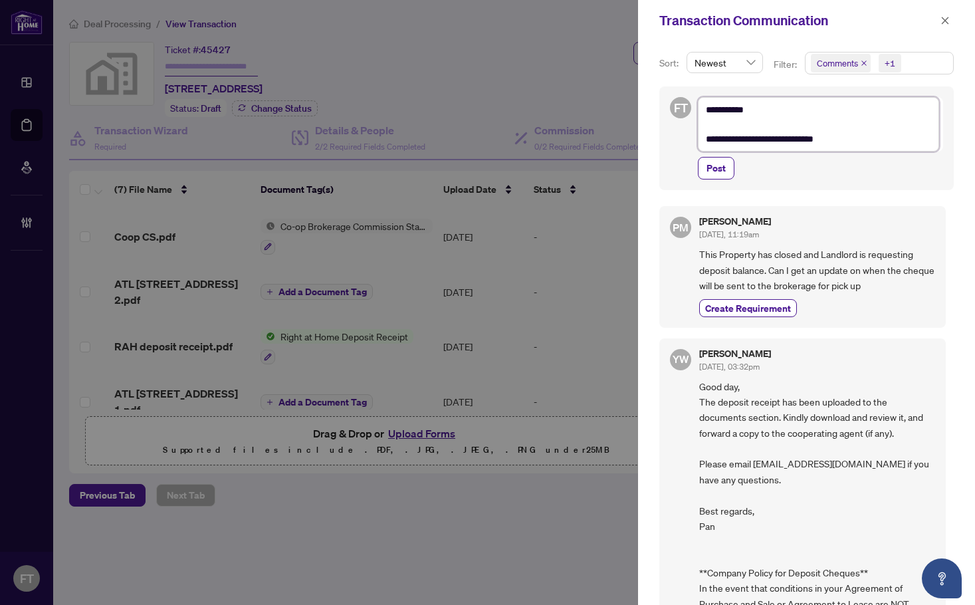
type textarea "**********"
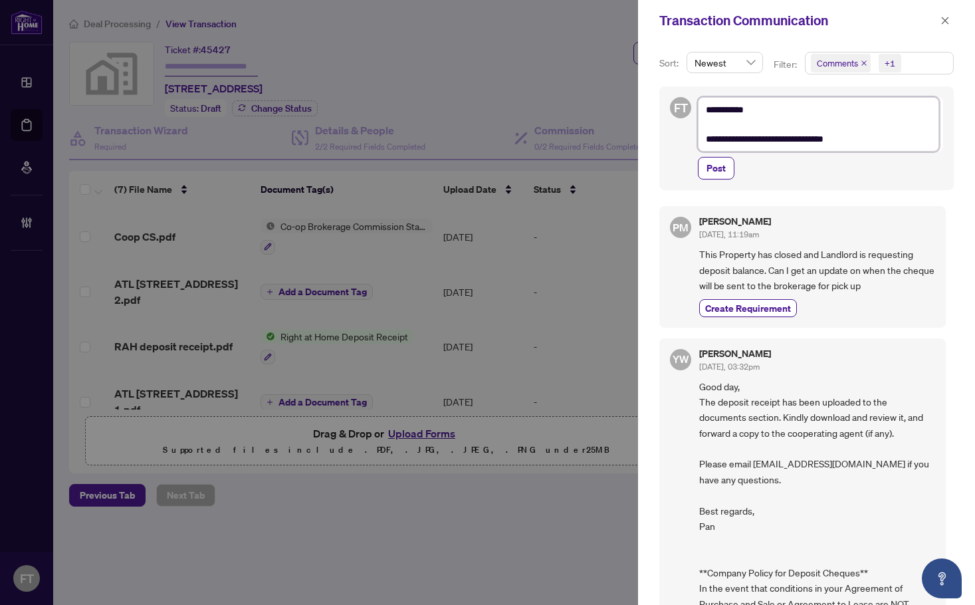
type textarea "**********"
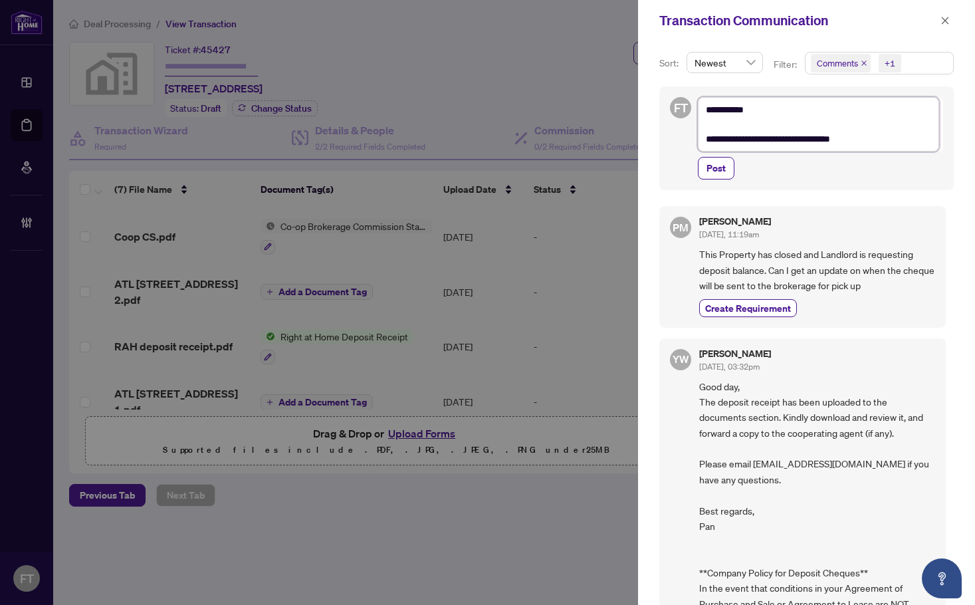
type textarea "**********"
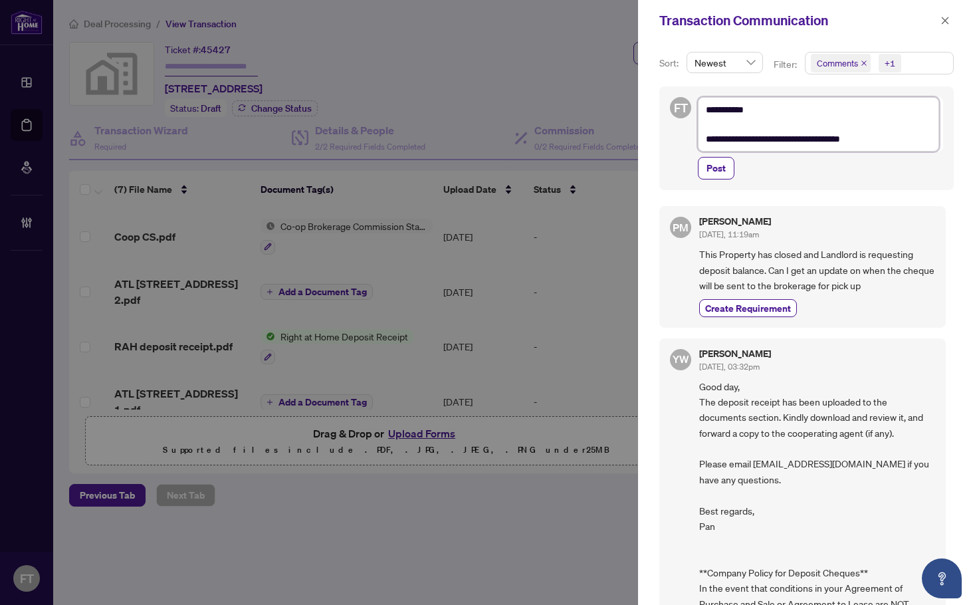
type textarea "**********"
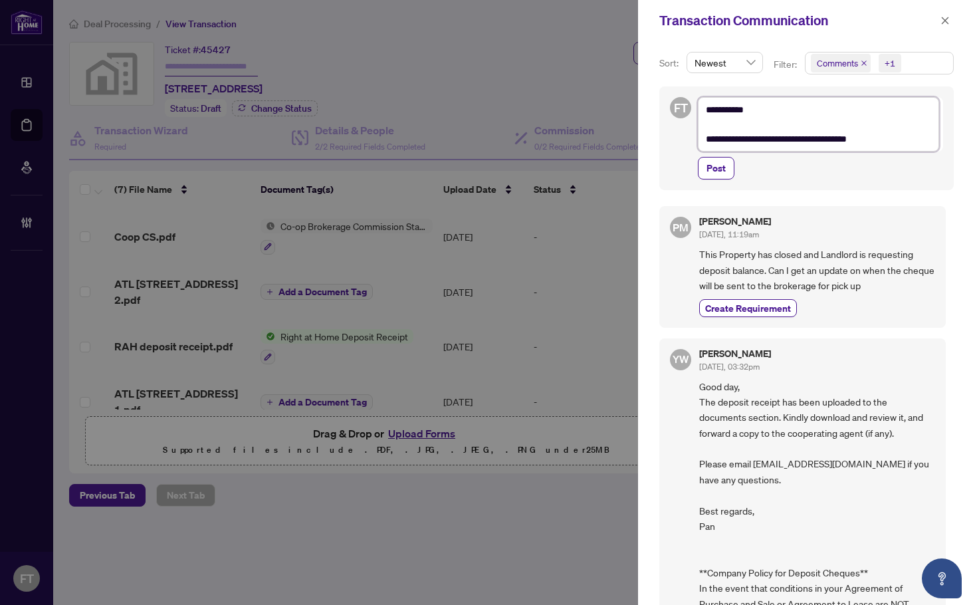
type textarea "**********"
drag, startPoint x: 946, startPoint y: 28, endPoint x: 921, endPoint y: 35, distance: 26.3
click at [946, 28] on span "button" at bounding box center [945, 20] width 9 height 21
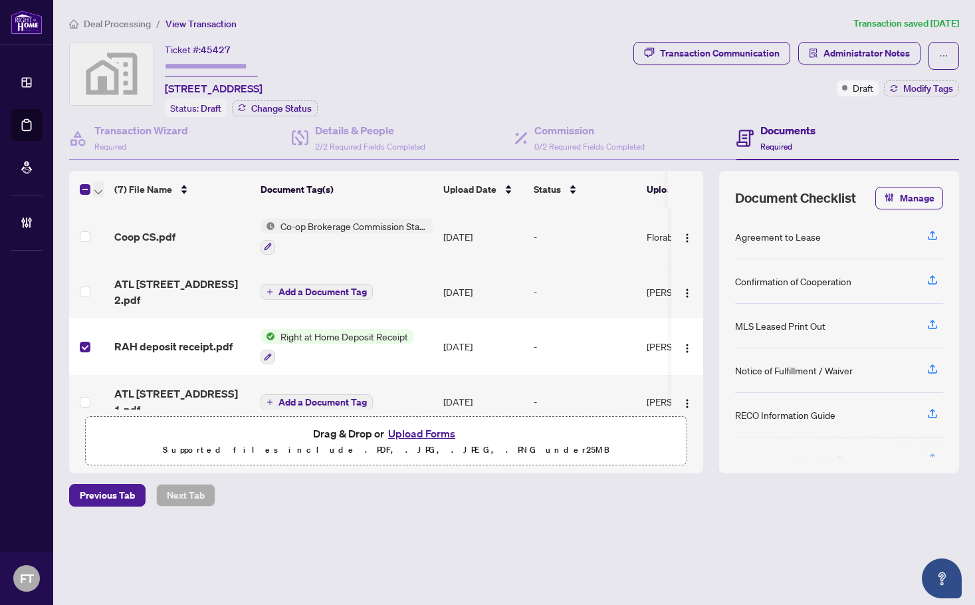
drag, startPoint x: 104, startPoint y: 187, endPoint x: 98, endPoint y: 189, distance: 6.9
click at [102, 187] on th at bounding box center [89, 189] width 40 height 37
click at [98, 189] on icon "button" at bounding box center [98, 191] width 8 height 5
click at [140, 209] on span "Open Selected in New Tab(s)" at bounding box center [163, 211] width 118 height 15
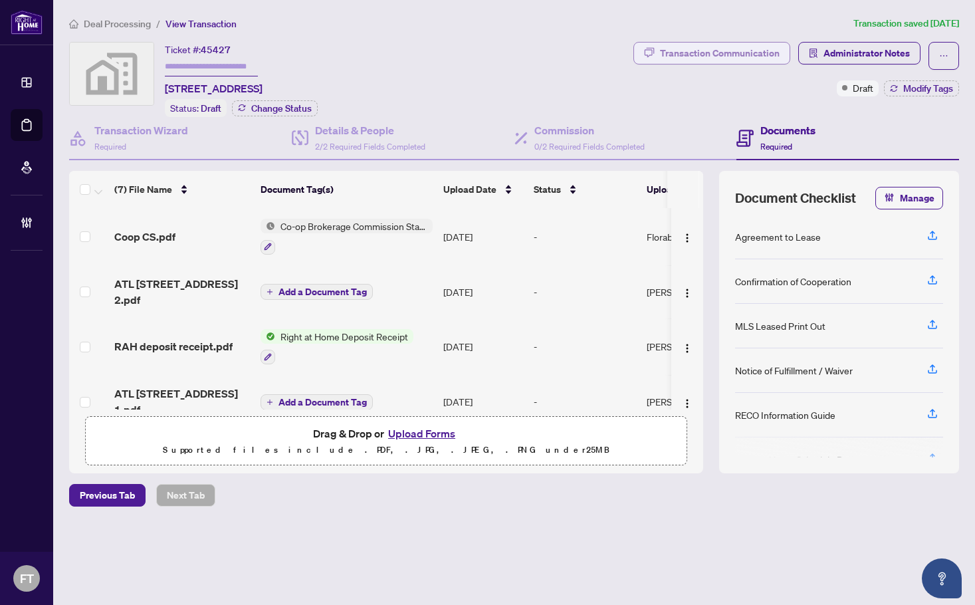
click at [728, 52] on div "Transaction Communication" at bounding box center [720, 53] width 120 height 21
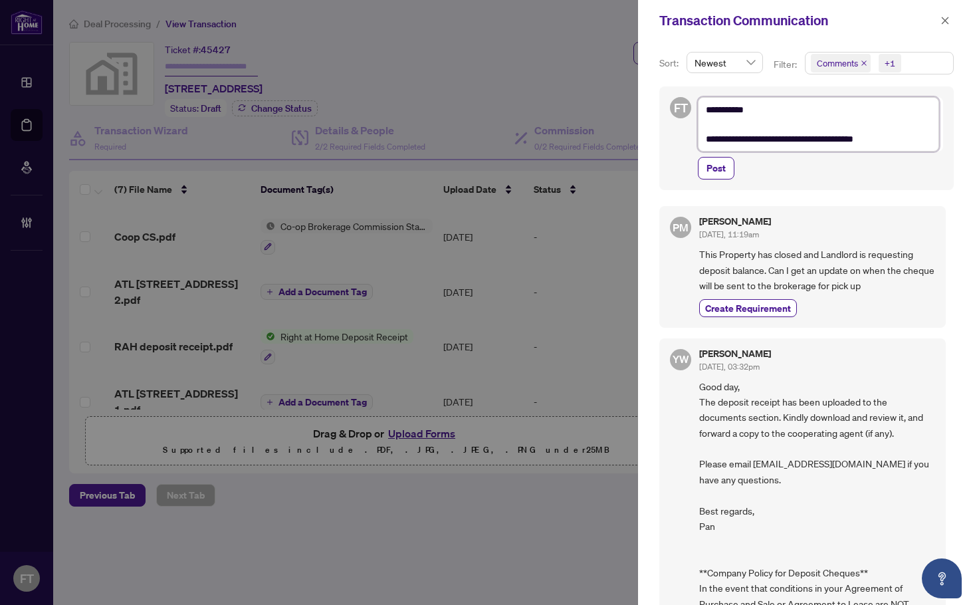
click at [865, 142] on textarea "**********" at bounding box center [818, 124] width 241 height 55
type textarea "**********"
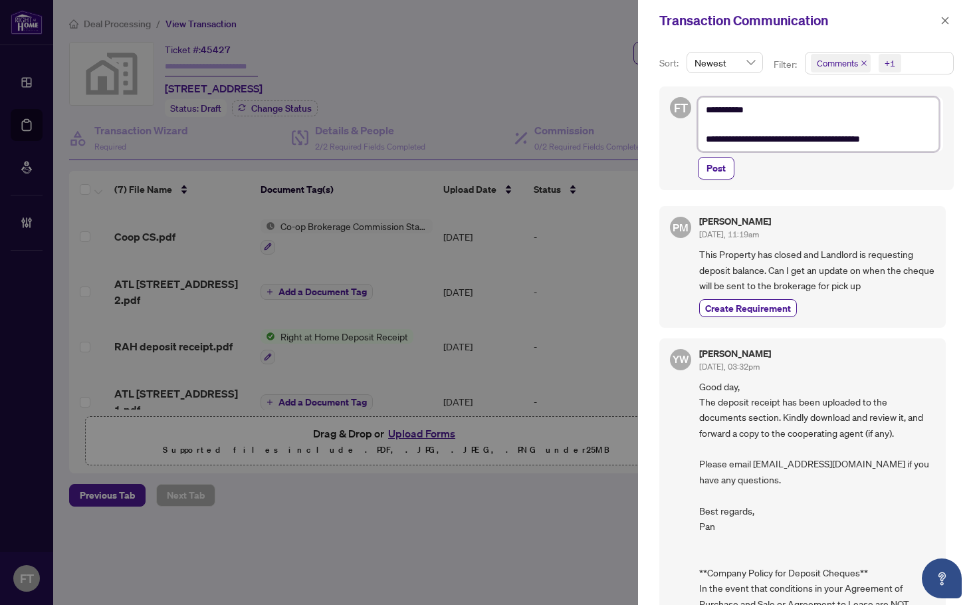
type textarea "**********"
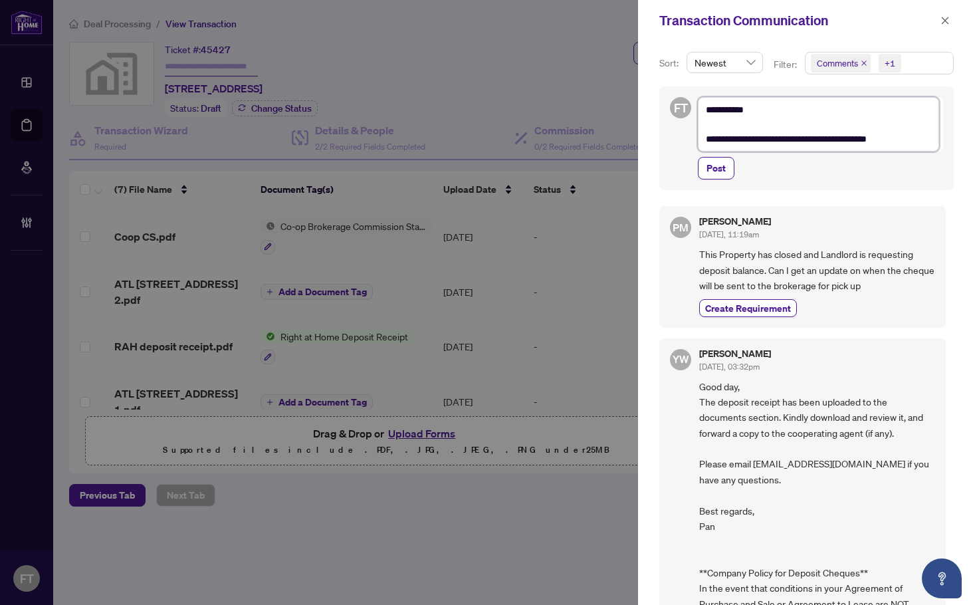
type textarea "**********"
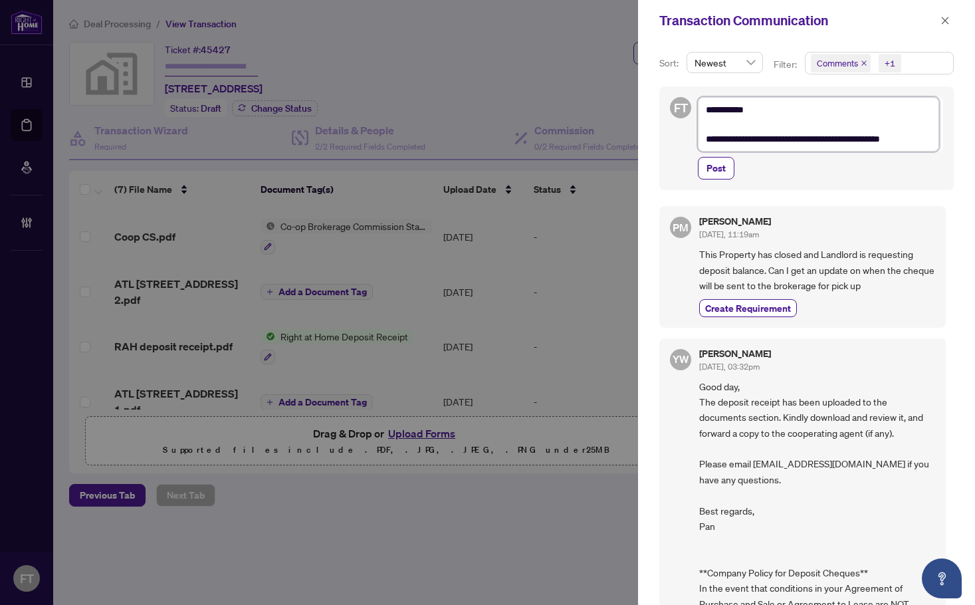
type textarea "**********"
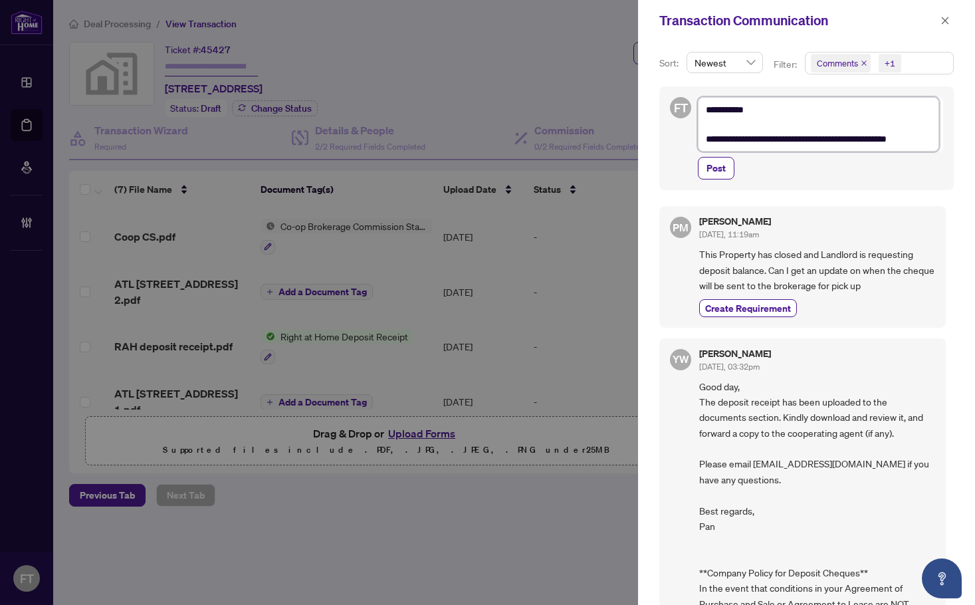
type textarea "**********"
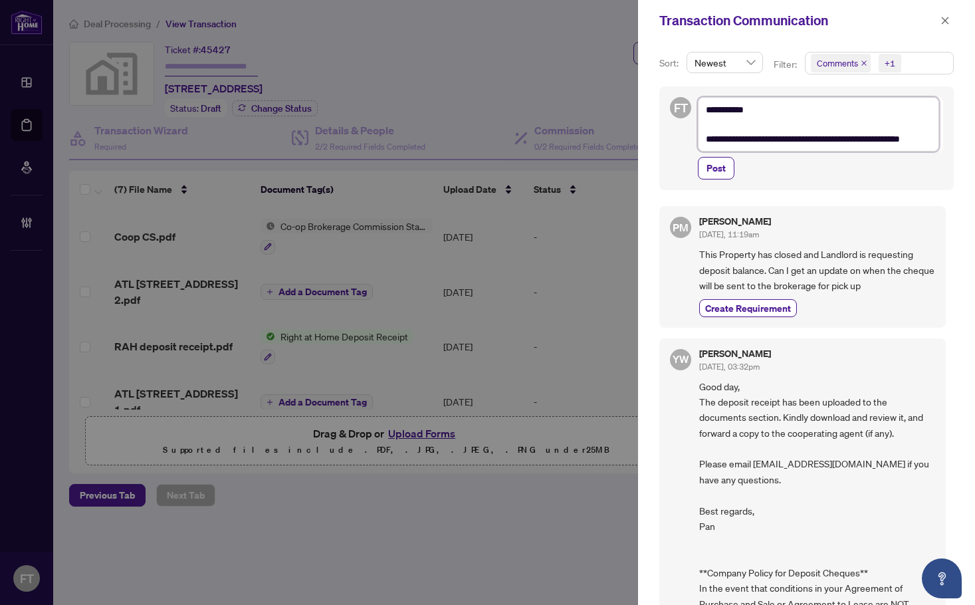
type textarea "**********"
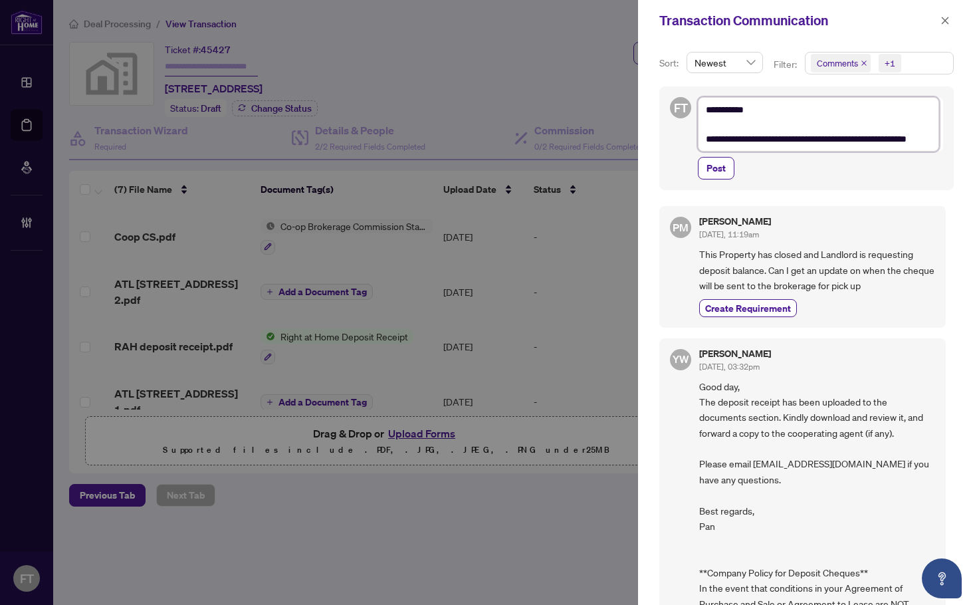
type textarea "**********"
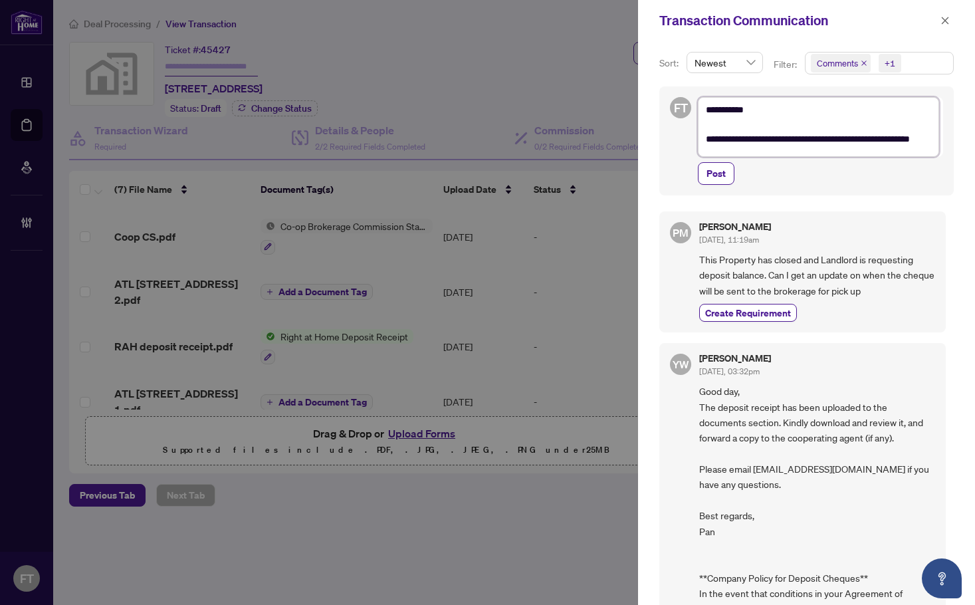
type textarea "**********"
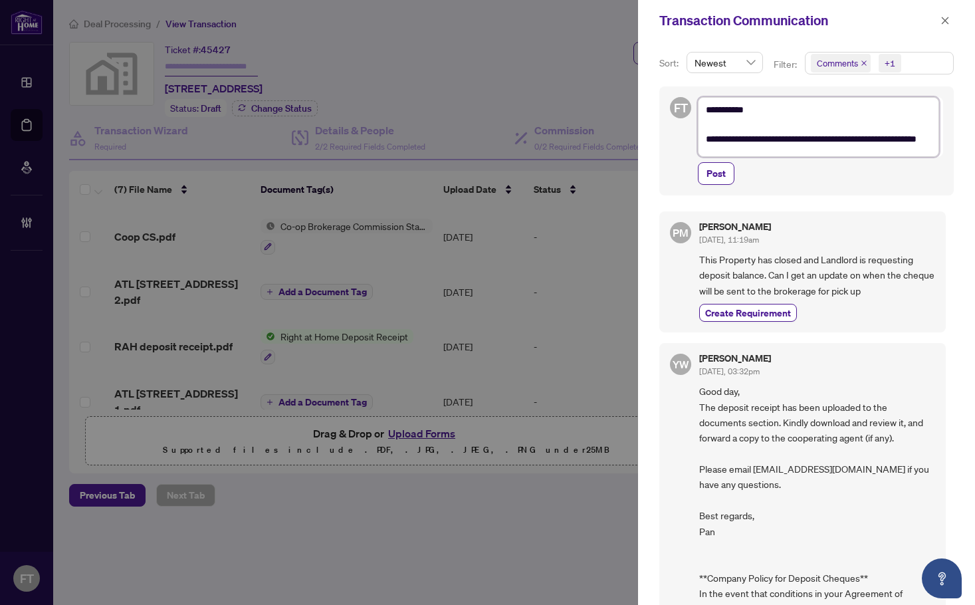
type textarea "**********"
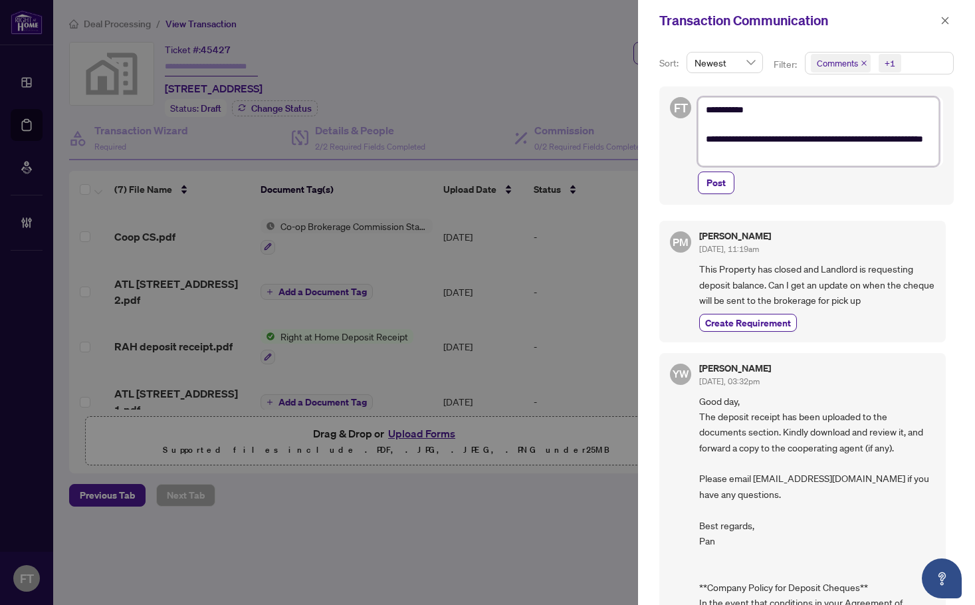
scroll to position [0, 0]
type textarea "**********"
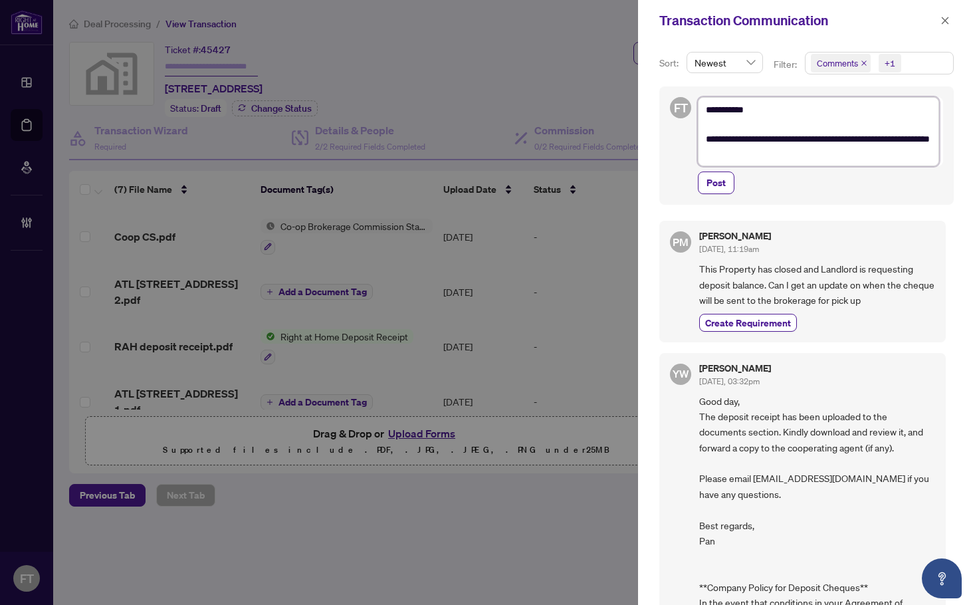
type textarea "**********"
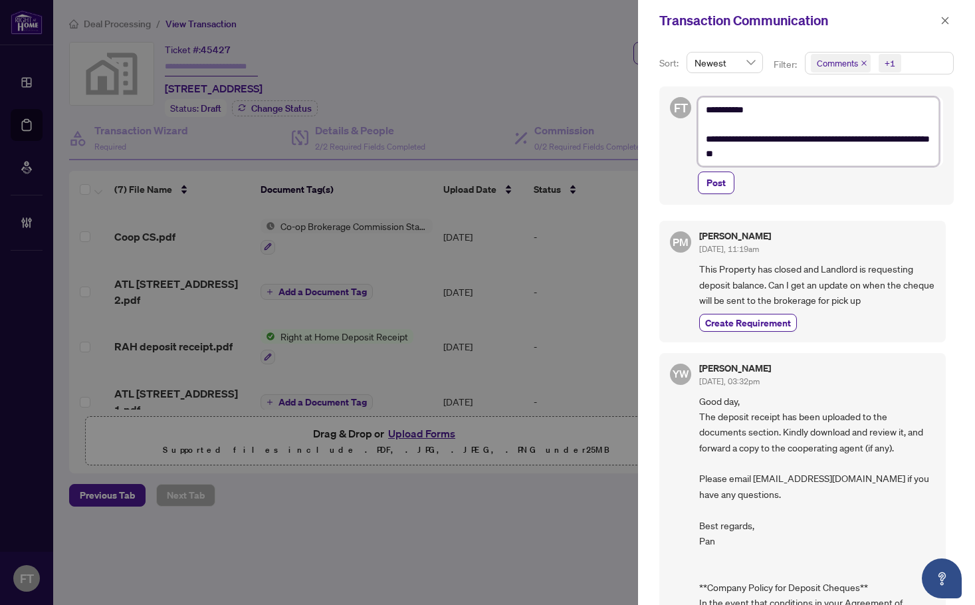
type textarea "**********"
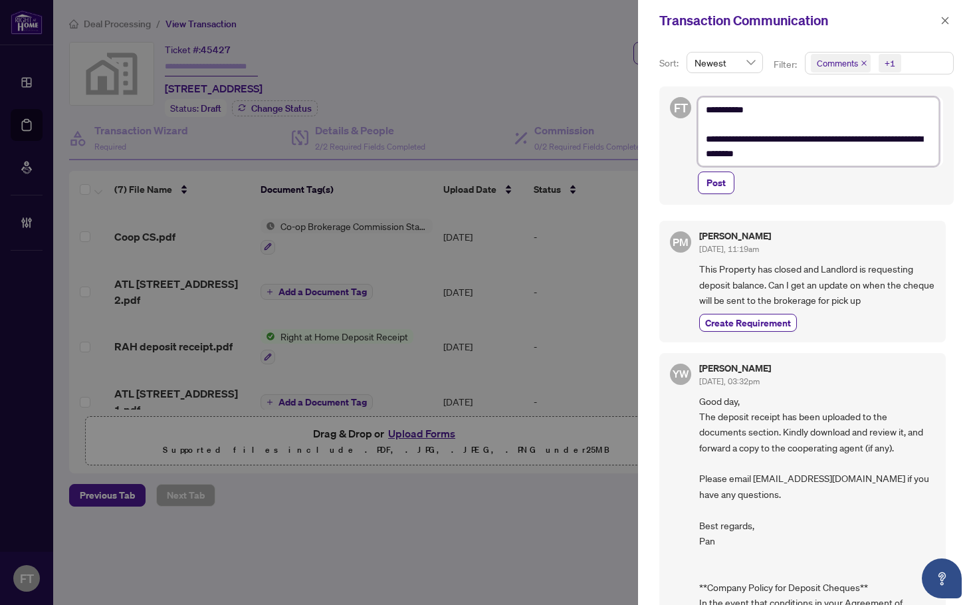
type textarea "**********"
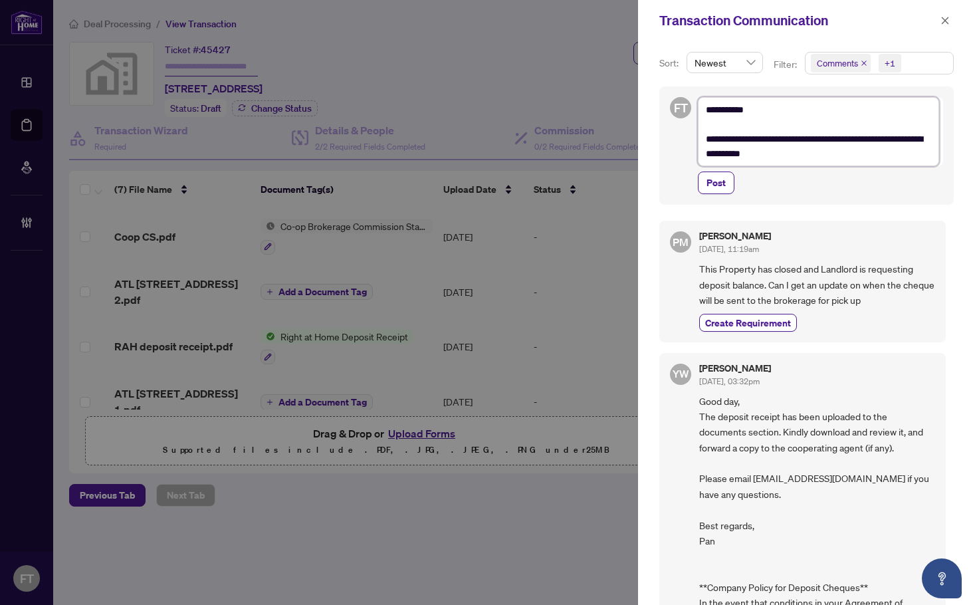
type textarea "**********"
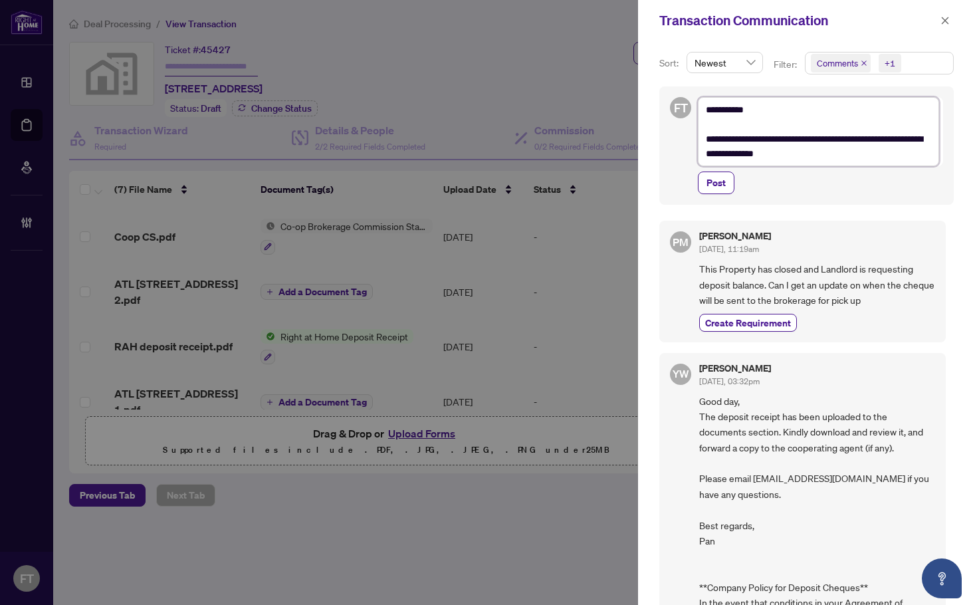
type textarea "**********"
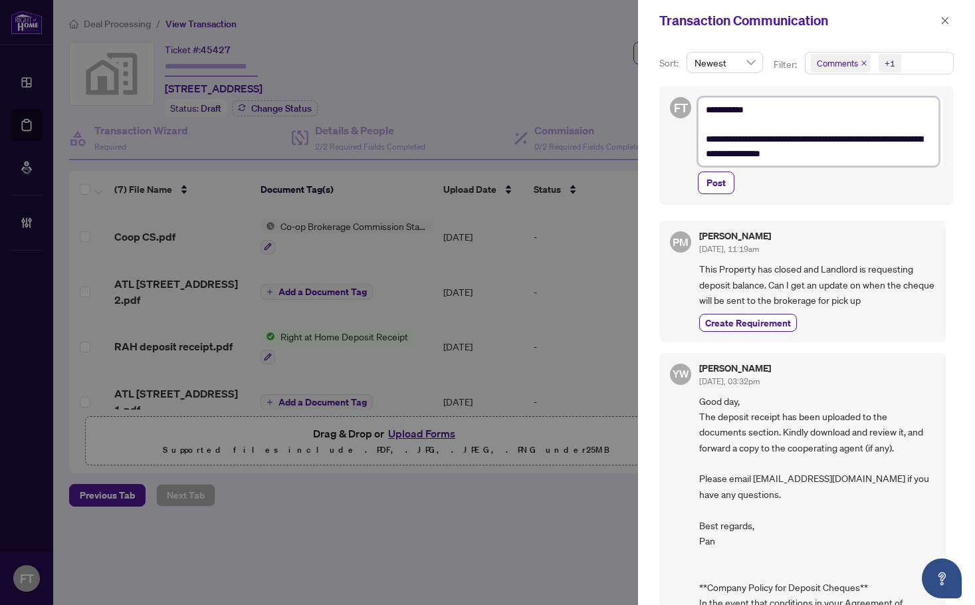
type textarea "**********"
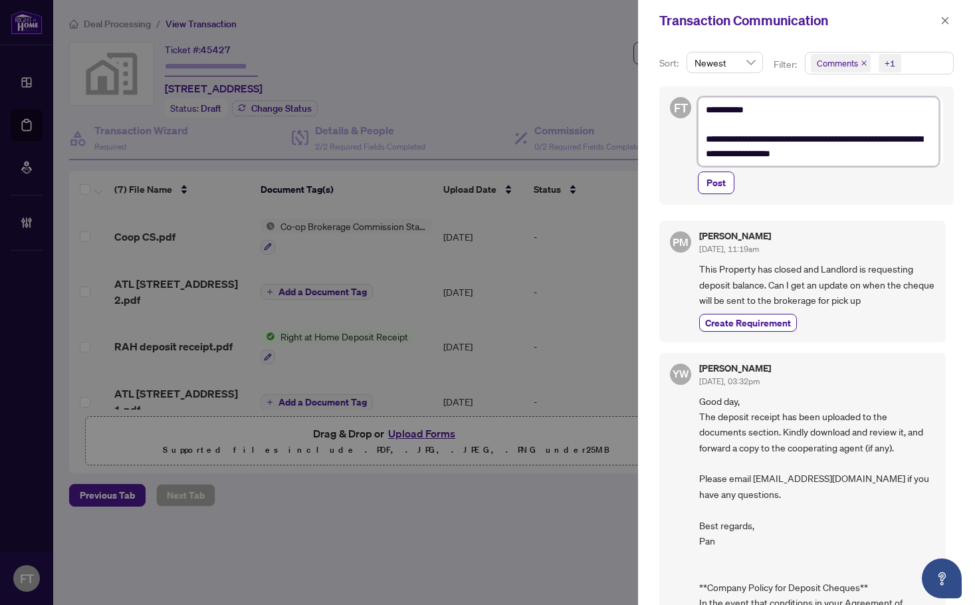
type textarea "**********"
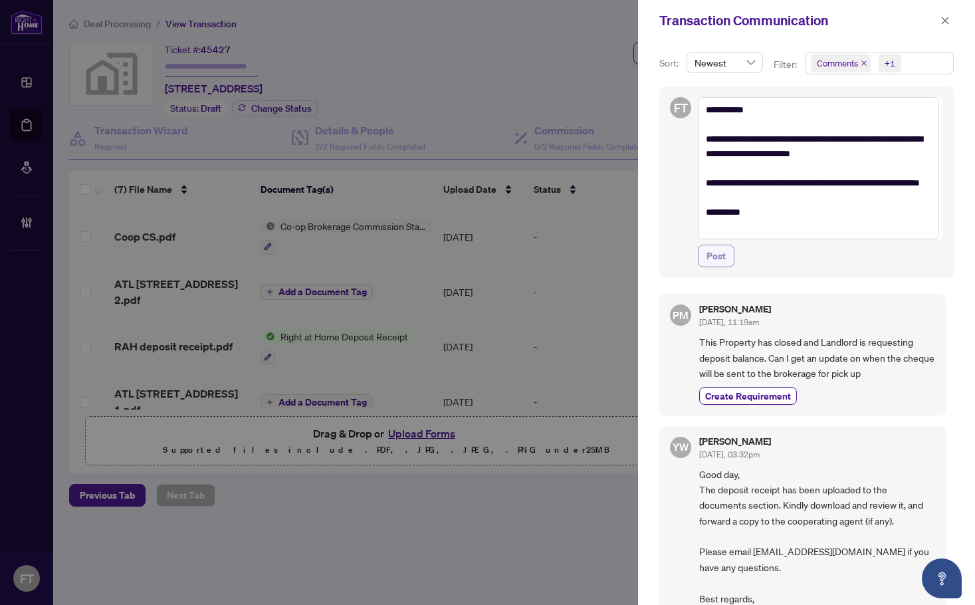
click at [712, 251] on span "Post" at bounding box center [716, 255] width 19 height 21
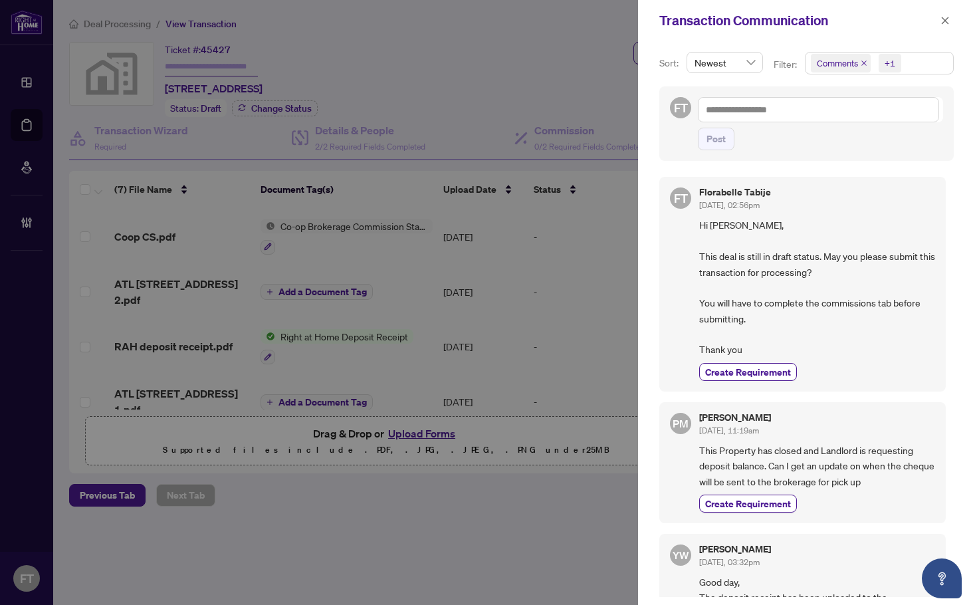
drag, startPoint x: 232, startPoint y: 47, endPoint x: 485, endPoint y: 52, distance: 253.4
click at [232, 47] on div at bounding box center [487, 302] width 975 height 605
click at [941, 24] on icon "close" at bounding box center [945, 20] width 9 height 9
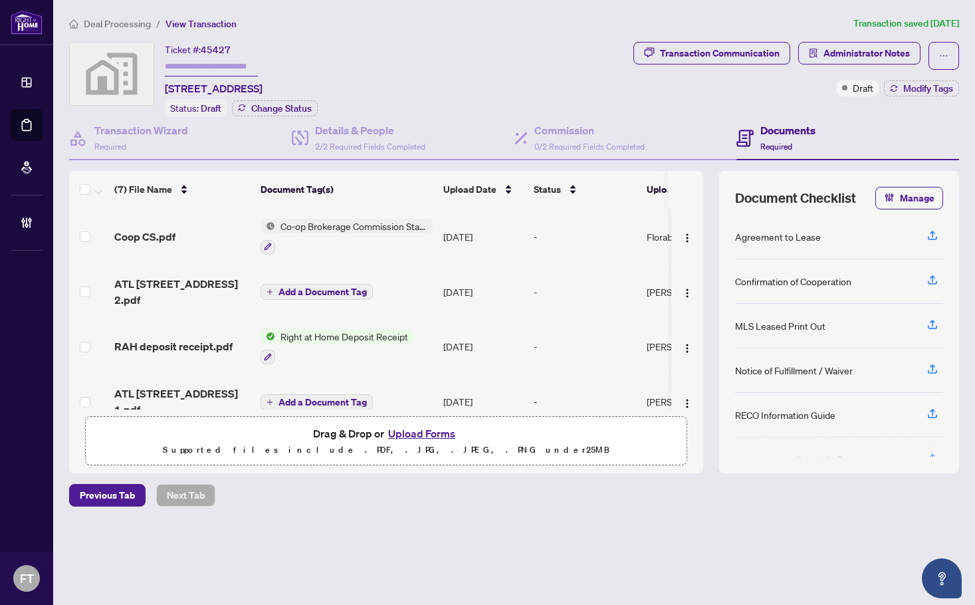
click at [116, 25] on span "Deal Processing" at bounding box center [117, 24] width 67 height 12
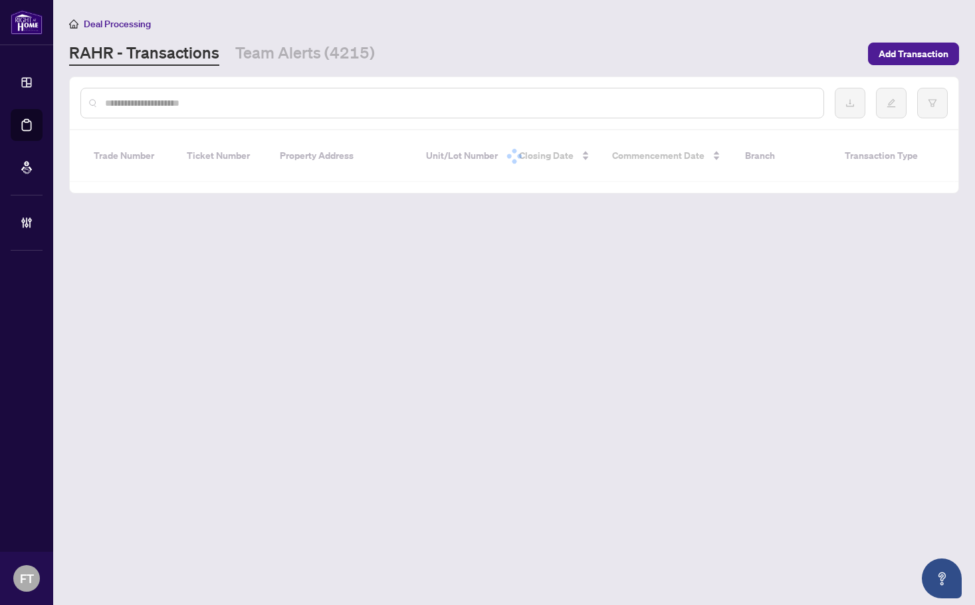
click at [125, 108] on input "text" at bounding box center [459, 103] width 708 height 15
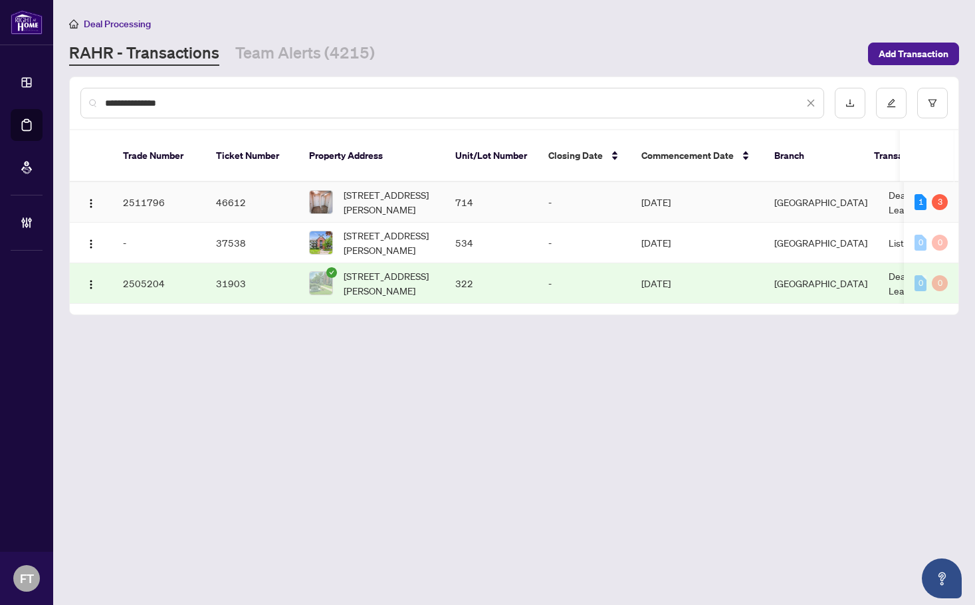
click at [675, 182] on td "Jul/31/2025" at bounding box center [697, 202] width 133 height 41
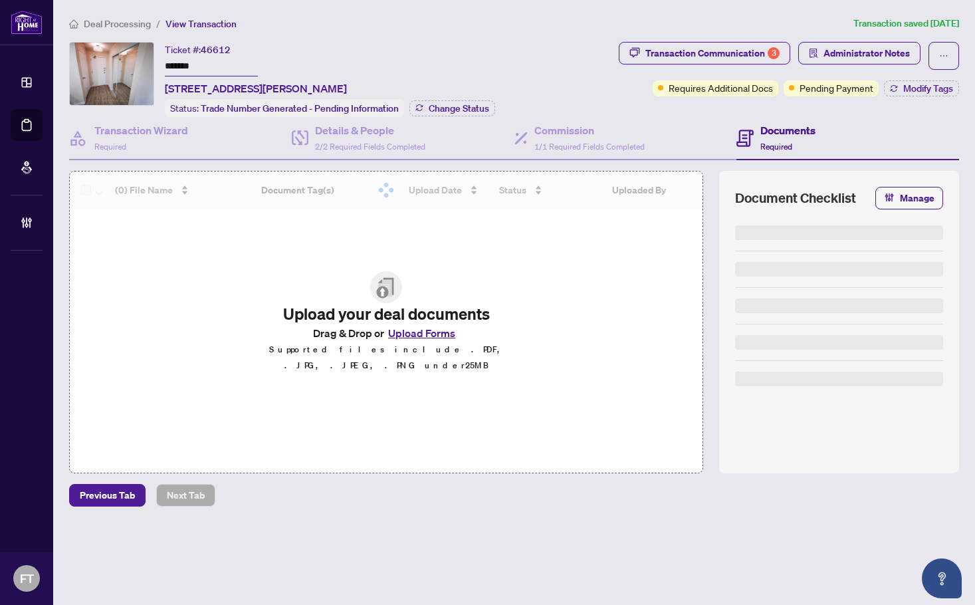
click at [881, 65] on span "Administrator Notes" at bounding box center [859, 56] width 122 height 28
click at [873, 57] on span "Administrator Notes" at bounding box center [867, 53] width 86 height 21
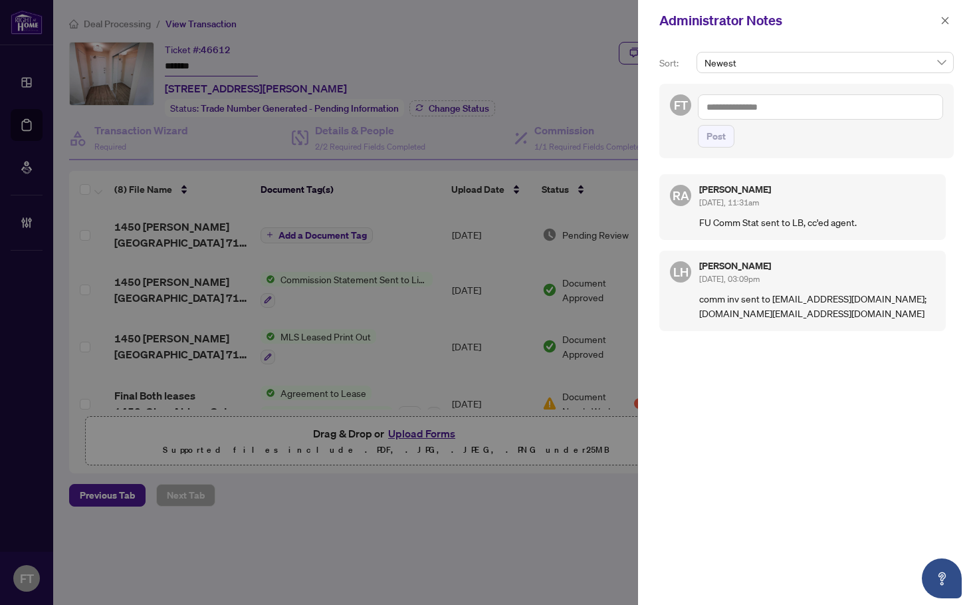
drag, startPoint x: 948, startPoint y: 19, endPoint x: 755, endPoint y: 83, distance: 203.7
click at [947, 19] on icon "close" at bounding box center [945, 20] width 9 height 9
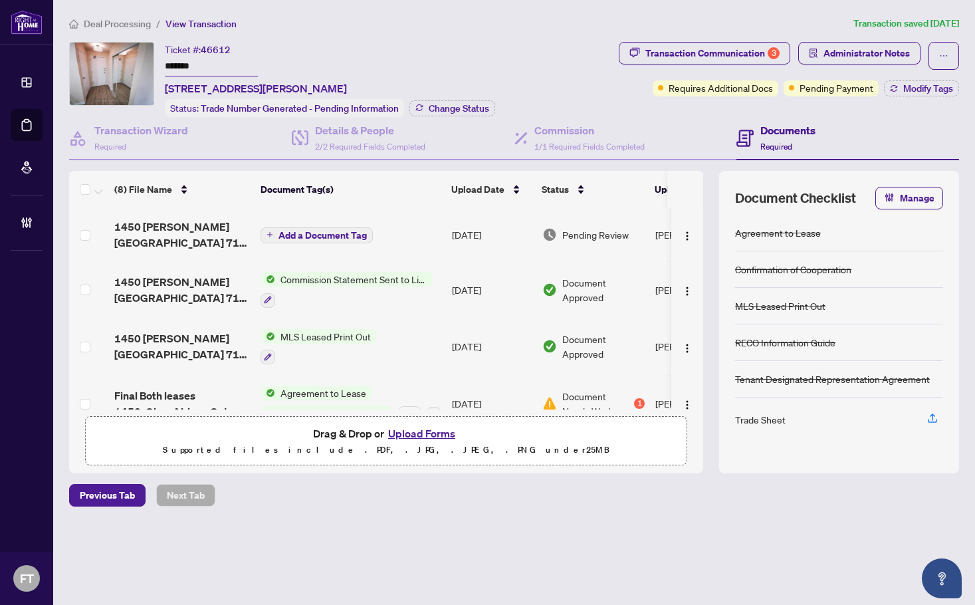
click at [928, 55] on div "Transaction Communication 3 Administrator Notes" at bounding box center [789, 56] width 340 height 28
click at [948, 54] on icon "ellipsis" at bounding box center [943, 55] width 9 height 9
click at [881, 88] on span "Transaction Permissions" at bounding box center [898, 85] width 102 height 15
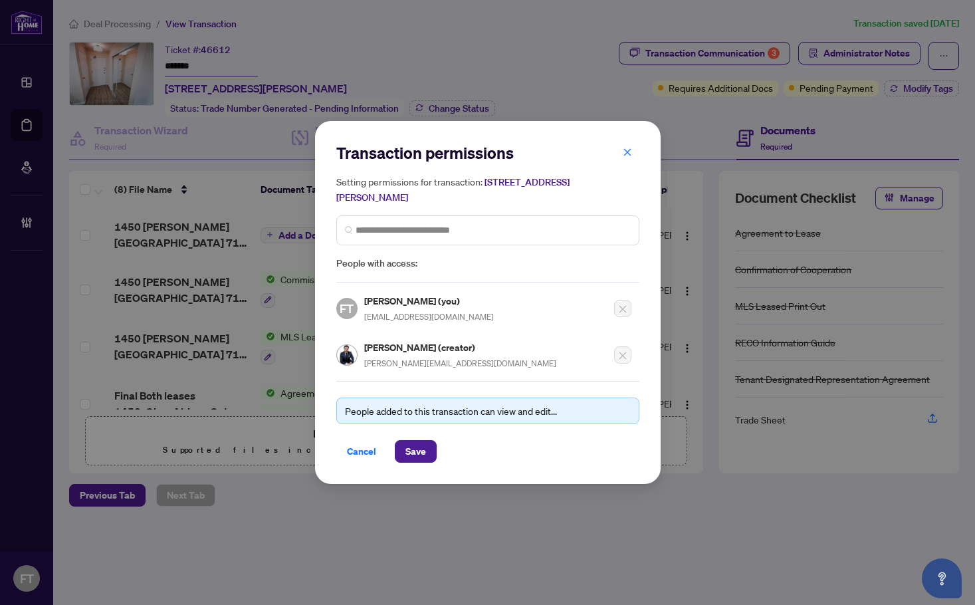
click at [387, 368] on div "Ahmed Tawfik (creator) ahmed@sidrahomes.com" at bounding box center [460, 355] width 192 height 31
click at [386, 368] on div "Ahmed Tawfik (creator) ahmed@sidrahomes.com" at bounding box center [460, 355] width 192 height 31
click at [386, 364] on span "ahmed@sidrahomes.com" at bounding box center [460, 363] width 192 height 10
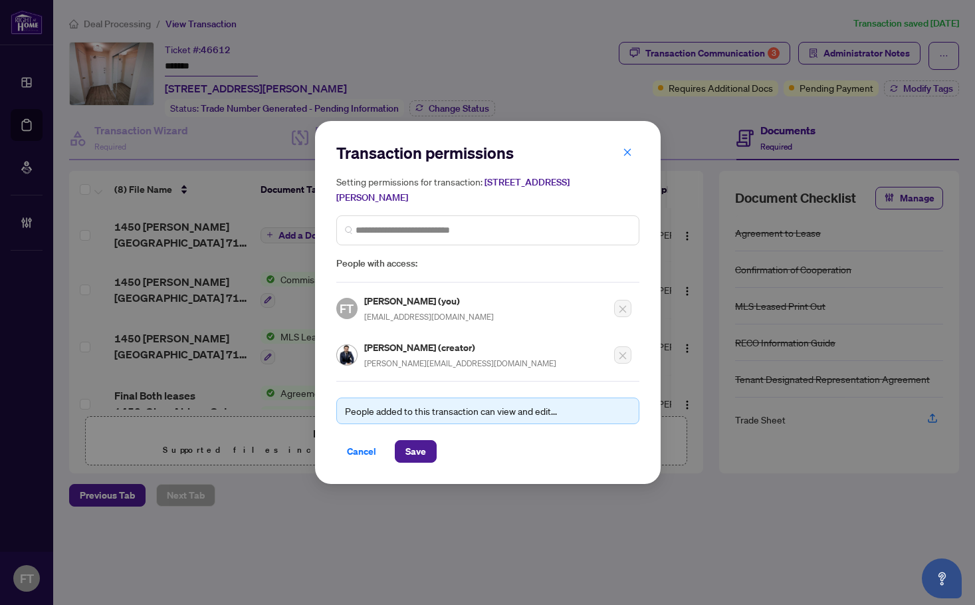
drag, startPoint x: 351, startPoint y: 136, endPoint x: 352, endPoint y: 143, distance: 7.4
click at [352, 140] on div "Transaction permissions Setting permissions for transaction: 714-1450 Glen Abbe…" at bounding box center [488, 302] width 346 height 363
drag, startPoint x: 359, startPoint y: 452, endPoint x: 651, endPoint y: 225, distance: 370.0
click at [360, 451] on span "Cancel" at bounding box center [361, 451] width 29 height 21
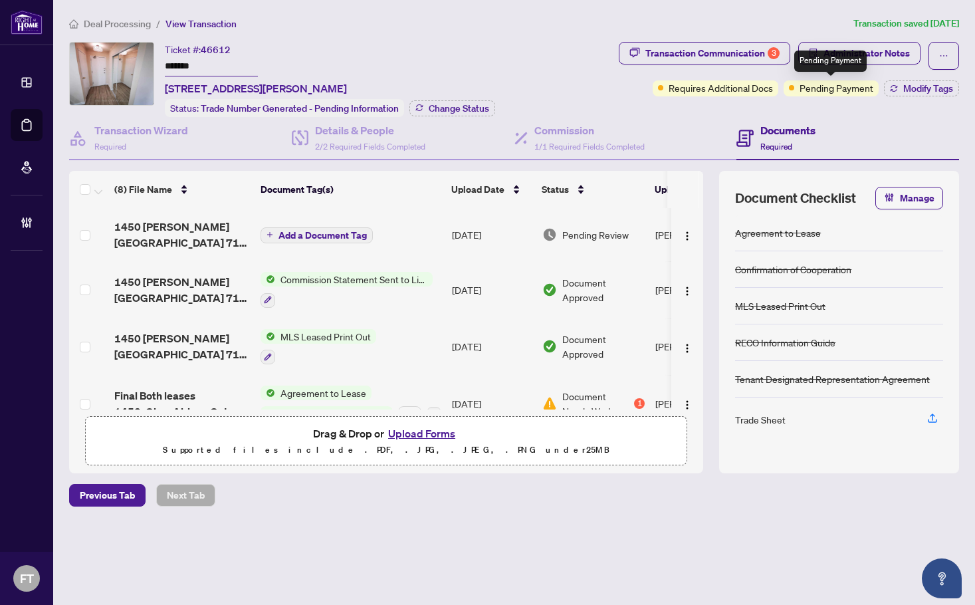
click at [844, 64] on div "Pending Payment" at bounding box center [830, 61] width 72 height 21
click at [896, 53] on span "Administrator Notes" at bounding box center [867, 53] width 86 height 21
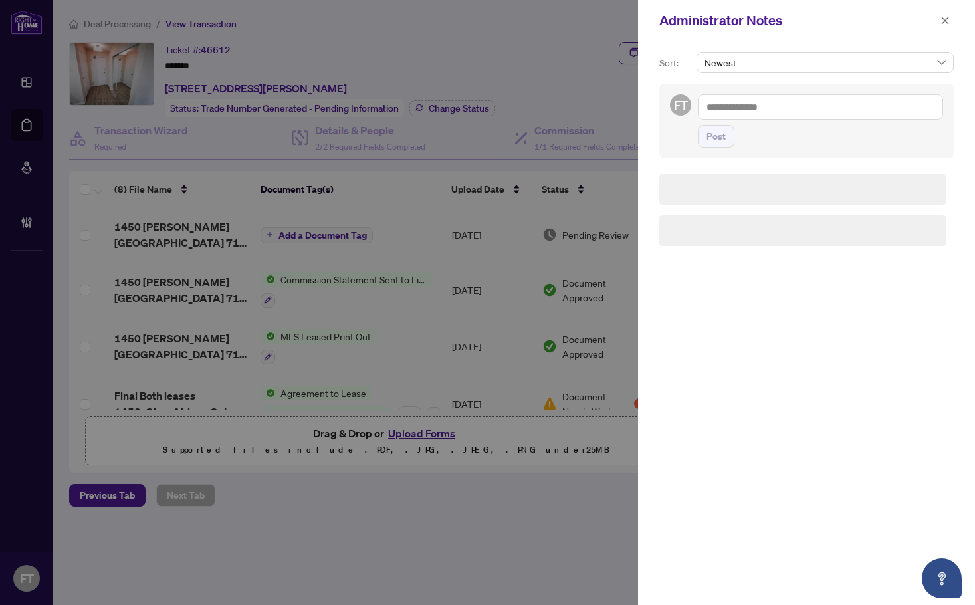
click at [835, 110] on textarea at bounding box center [820, 106] width 245 height 25
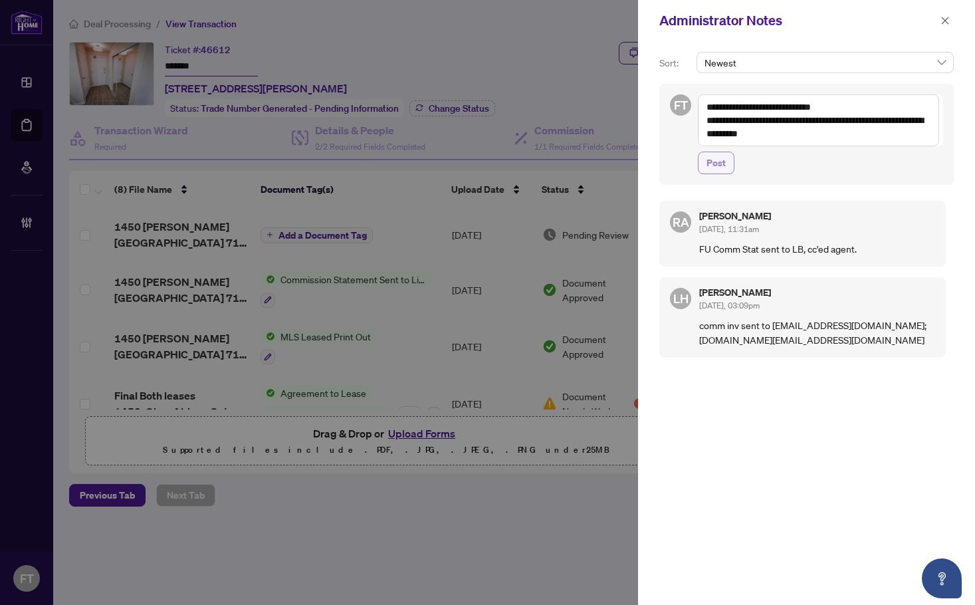
click at [717, 164] on span "Post" at bounding box center [716, 162] width 19 height 21
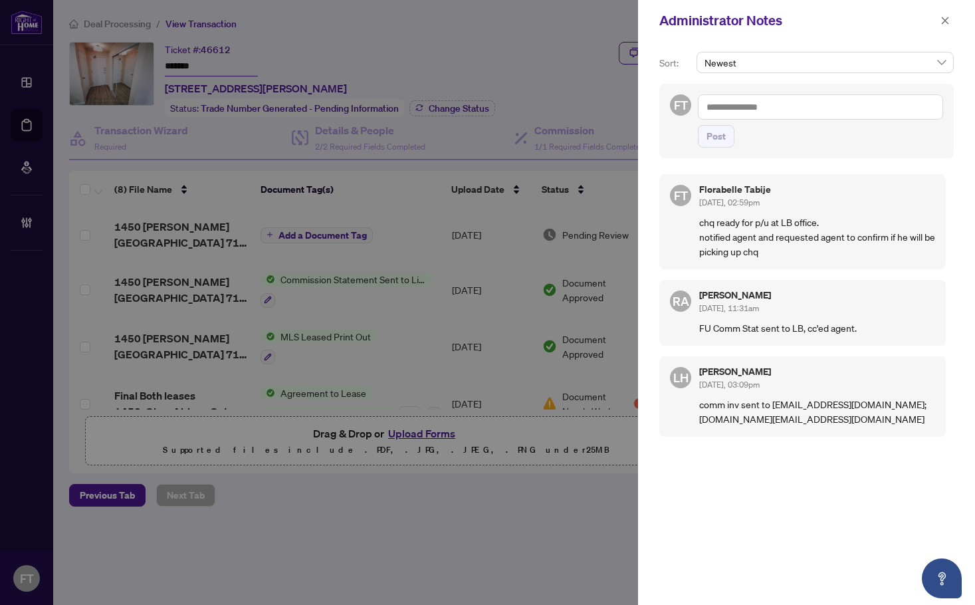
drag, startPoint x: 253, startPoint y: 50, endPoint x: 679, endPoint y: 37, distance: 427.0
click at [254, 50] on div at bounding box center [487, 302] width 975 height 605
click at [948, 23] on icon "close" at bounding box center [945, 20] width 9 height 9
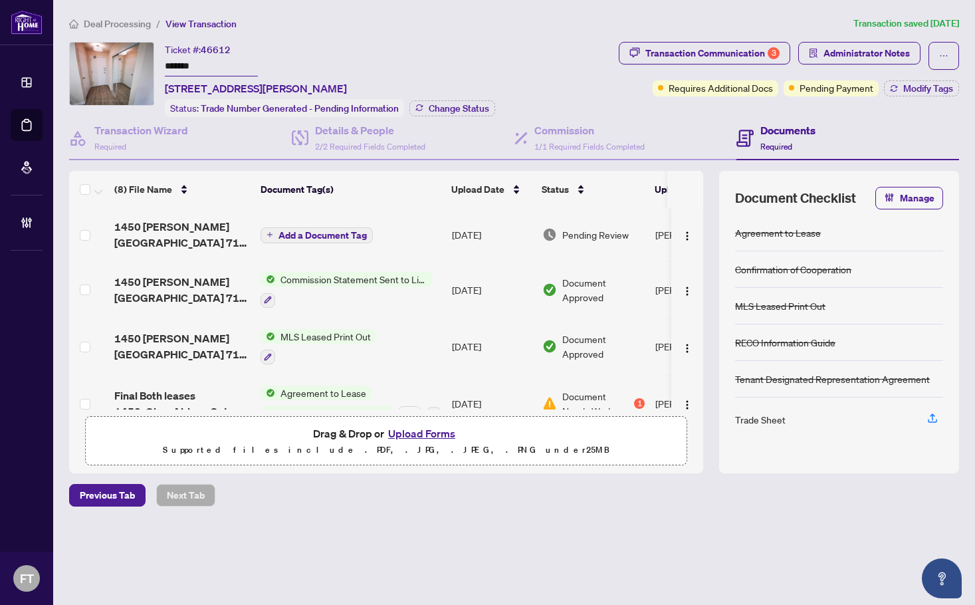
click at [287, 30] on ol "Deal Processing / View Transaction" at bounding box center [458, 23] width 779 height 15
click at [105, 23] on span "Deal Processing" at bounding box center [117, 24] width 67 height 12
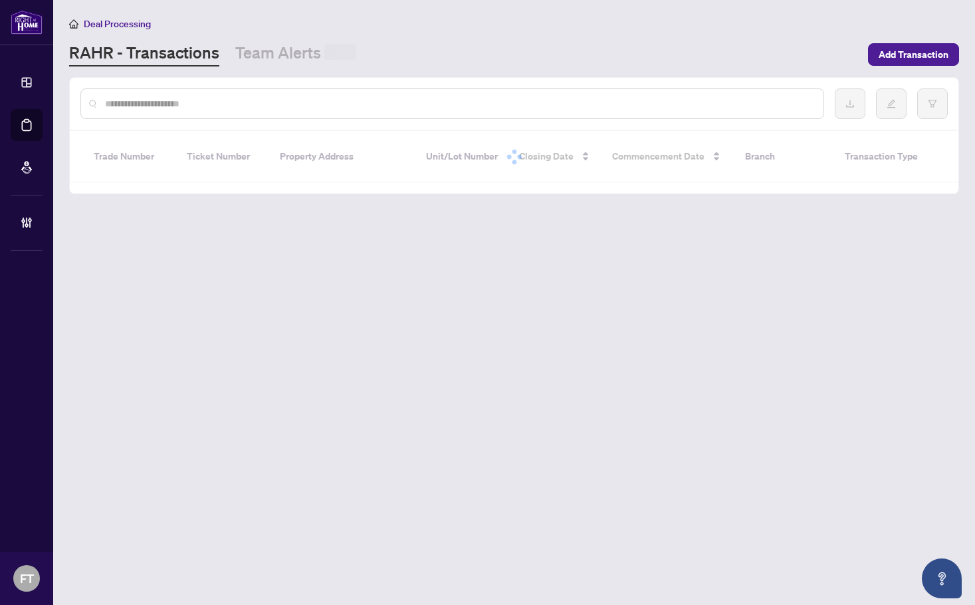
click at [125, 97] on input "text" at bounding box center [459, 103] width 708 height 15
click at [127, 98] on input "text" at bounding box center [459, 103] width 708 height 15
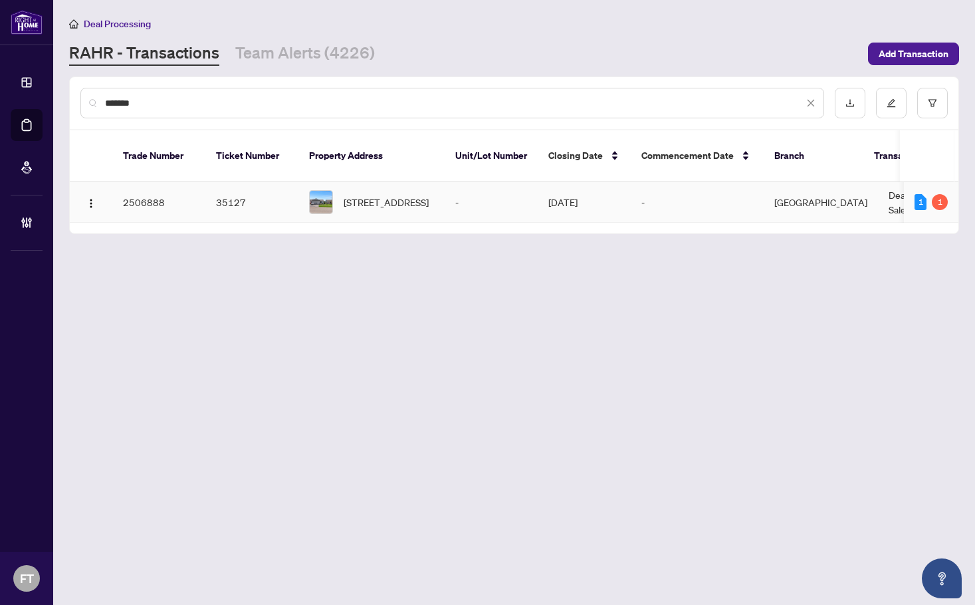
click at [421, 195] on span "22 Cedar Street, Hagersville, ON N0A 1H0, Canada" at bounding box center [386, 202] width 85 height 15
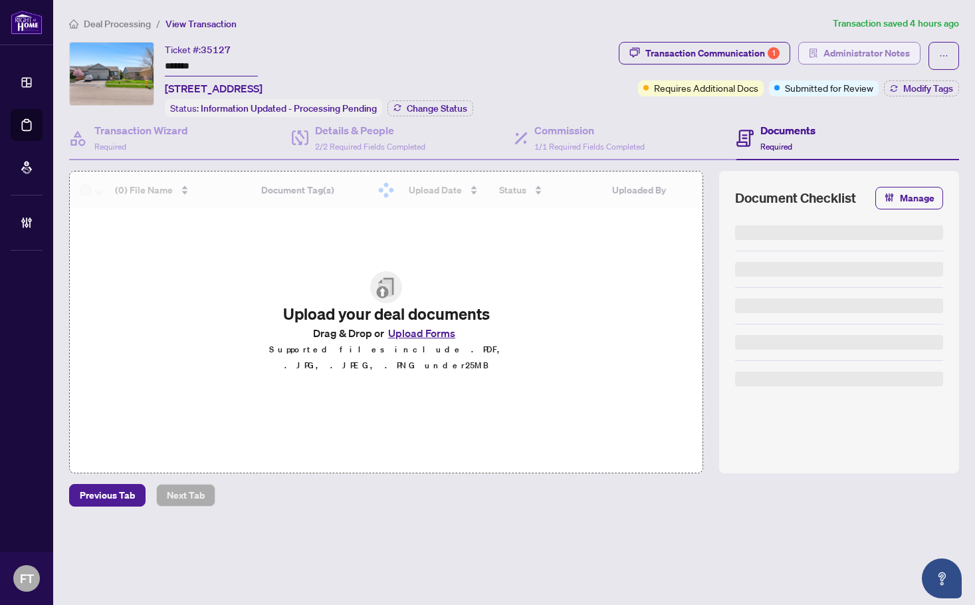
click at [874, 58] on span "Administrator Notes" at bounding box center [867, 53] width 86 height 21
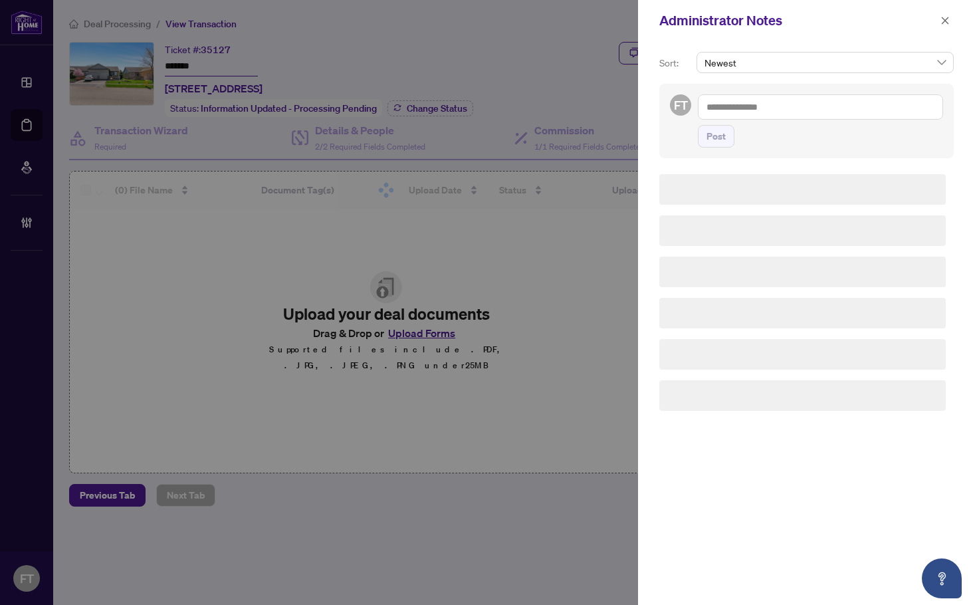
click at [796, 105] on textarea at bounding box center [820, 106] width 245 height 25
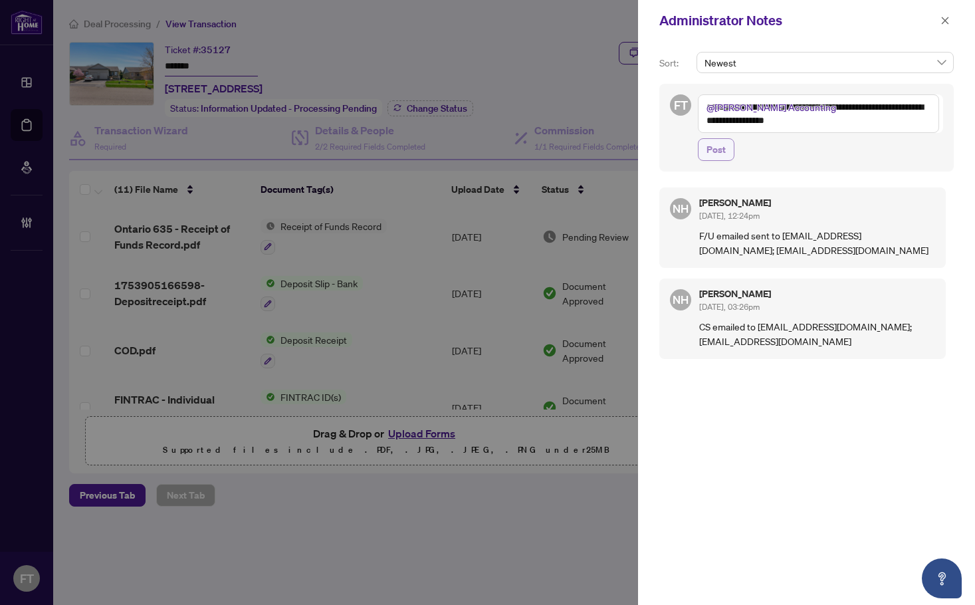
click at [715, 150] on span "Post" at bounding box center [716, 149] width 19 height 21
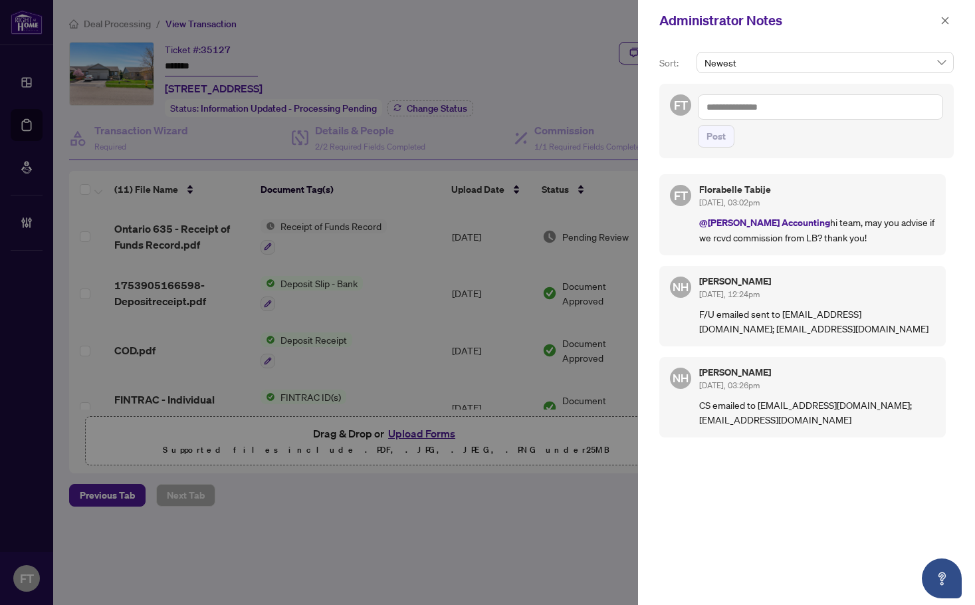
drag, startPoint x: 338, startPoint y: 42, endPoint x: 936, endPoint y: 9, distance: 599.2
click at [344, 41] on div at bounding box center [487, 302] width 975 height 605
drag, startPoint x: 949, startPoint y: 11, endPoint x: 942, endPoint y: 16, distance: 8.5
click at [943, 15] on span "button" at bounding box center [945, 20] width 9 height 21
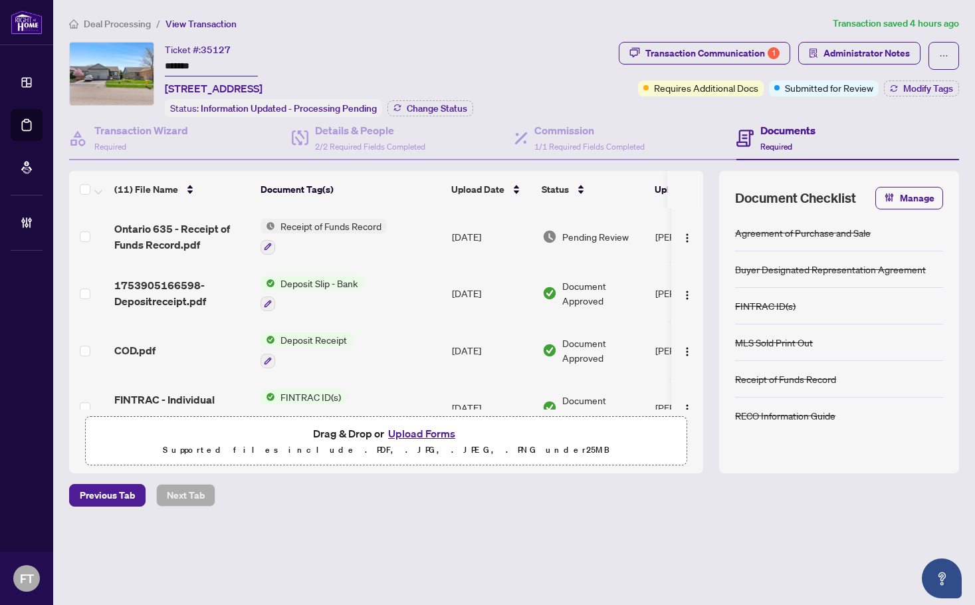
click at [123, 27] on span "Deal Processing" at bounding box center [117, 24] width 67 height 12
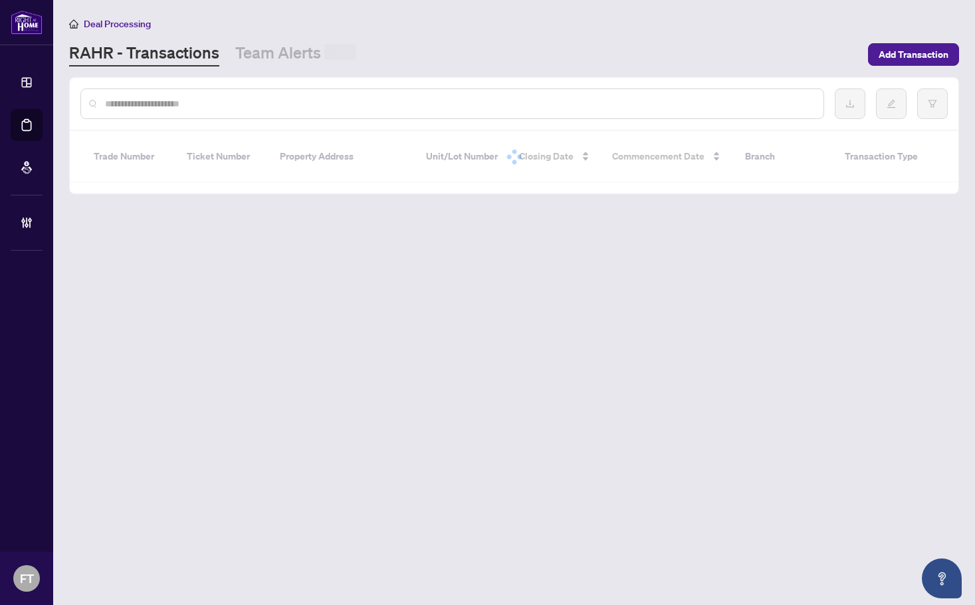
click at [158, 102] on input "text" at bounding box center [459, 103] width 708 height 15
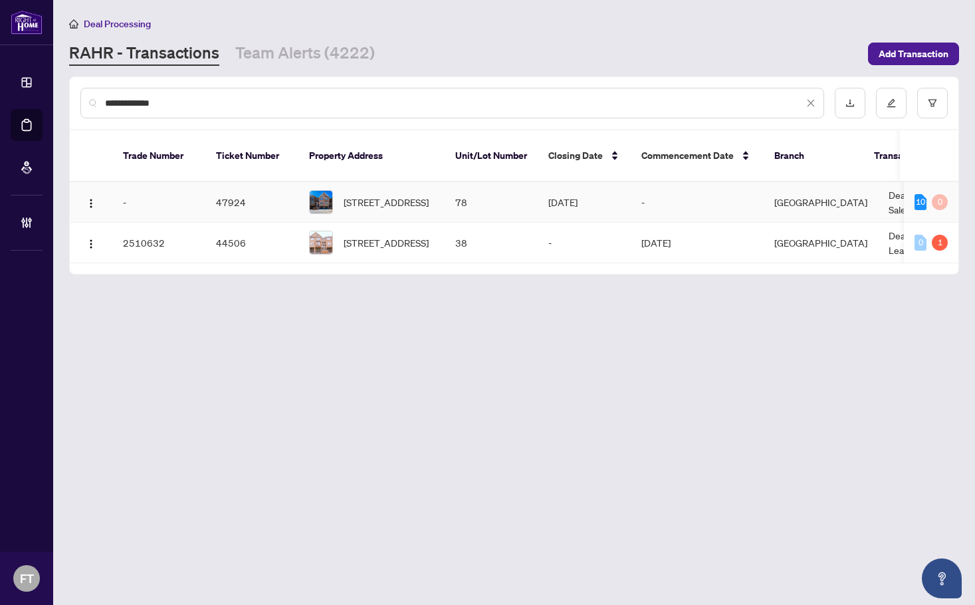
click at [854, 182] on td "Mississauga" at bounding box center [821, 202] width 114 height 41
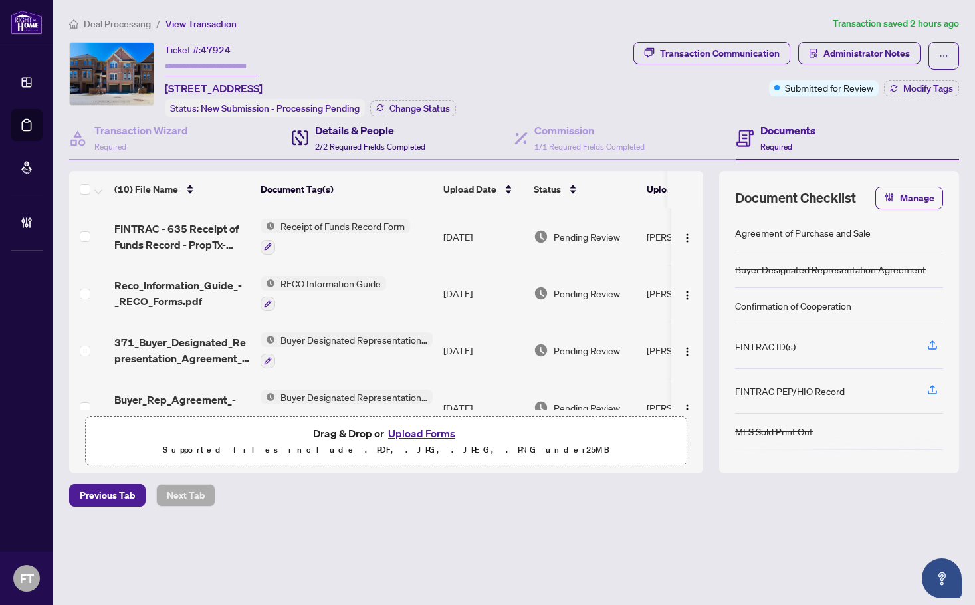
click at [370, 142] on span "2/2 Required Fields Completed" at bounding box center [370, 147] width 110 height 10
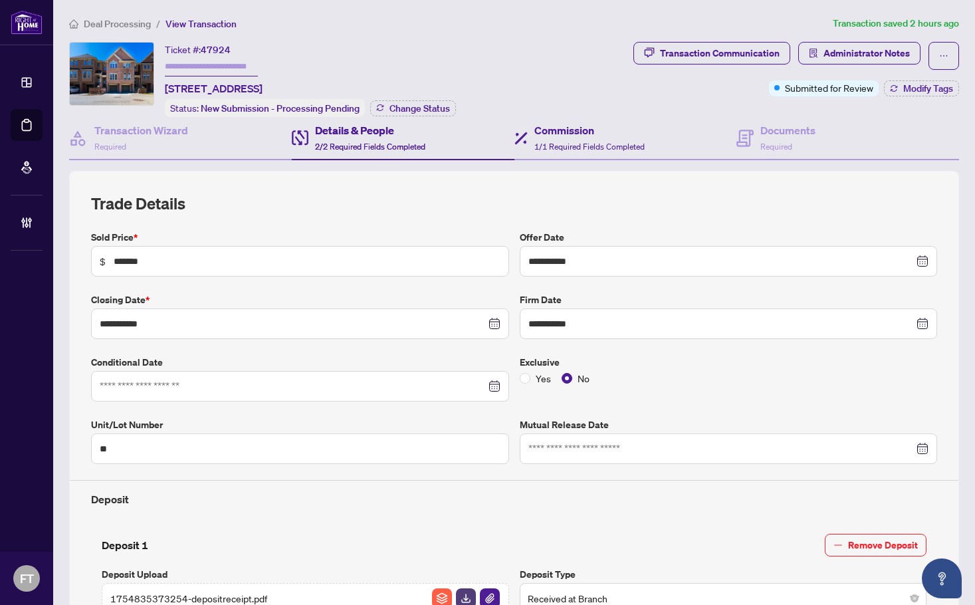
click at [595, 118] on div "Commission 1/1 Required Fields Completed" at bounding box center [626, 138] width 223 height 43
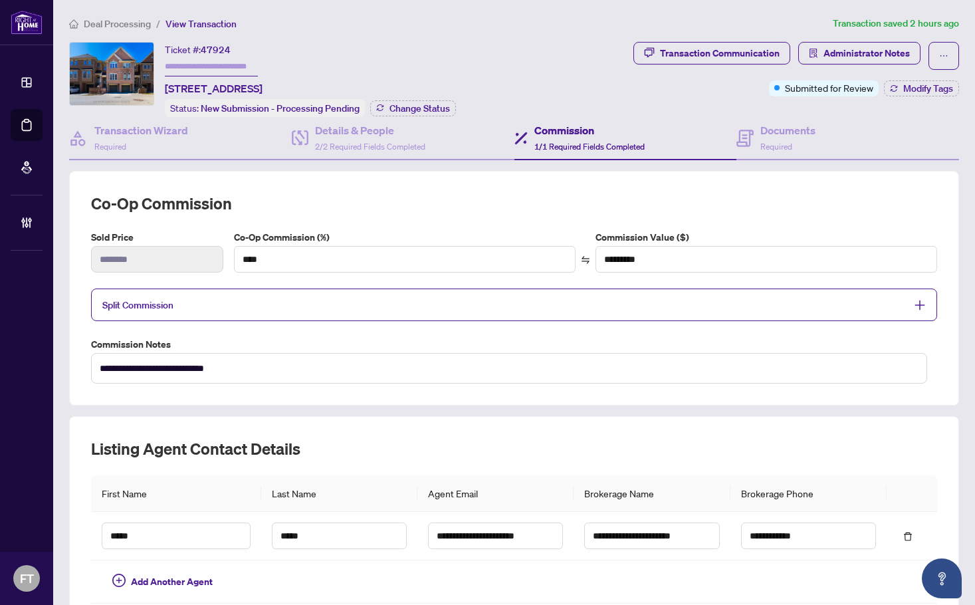
click at [162, 301] on span "Split Commission" at bounding box center [137, 305] width 71 height 12
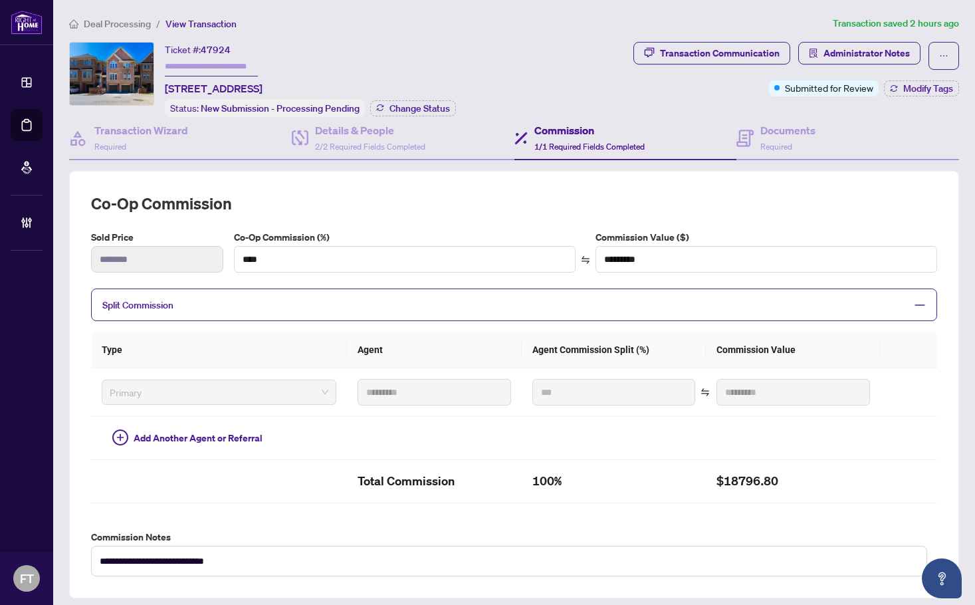
click at [124, 24] on span "Deal Processing" at bounding box center [117, 24] width 67 height 12
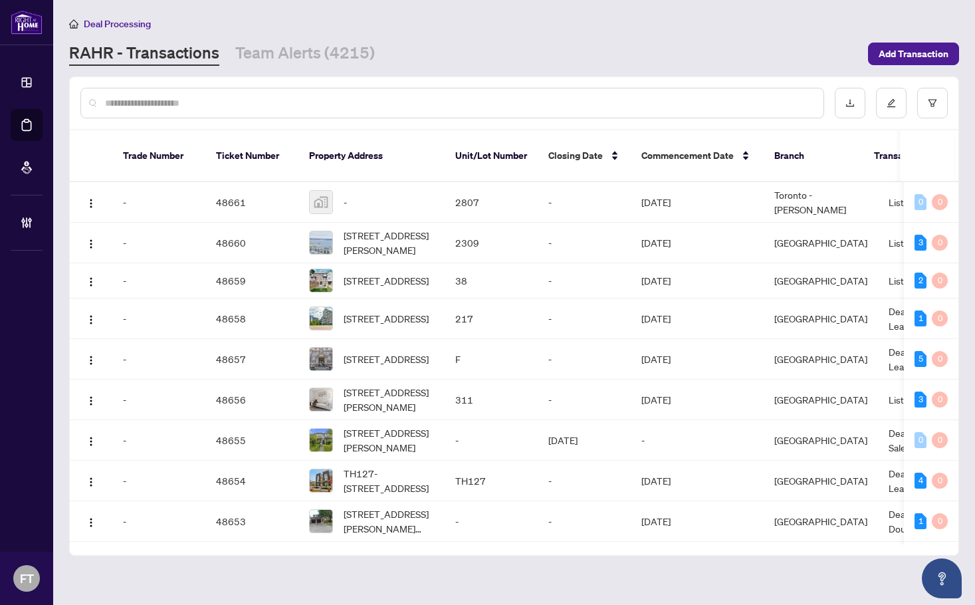
click at [219, 106] on input "text" at bounding box center [459, 103] width 708 height 15
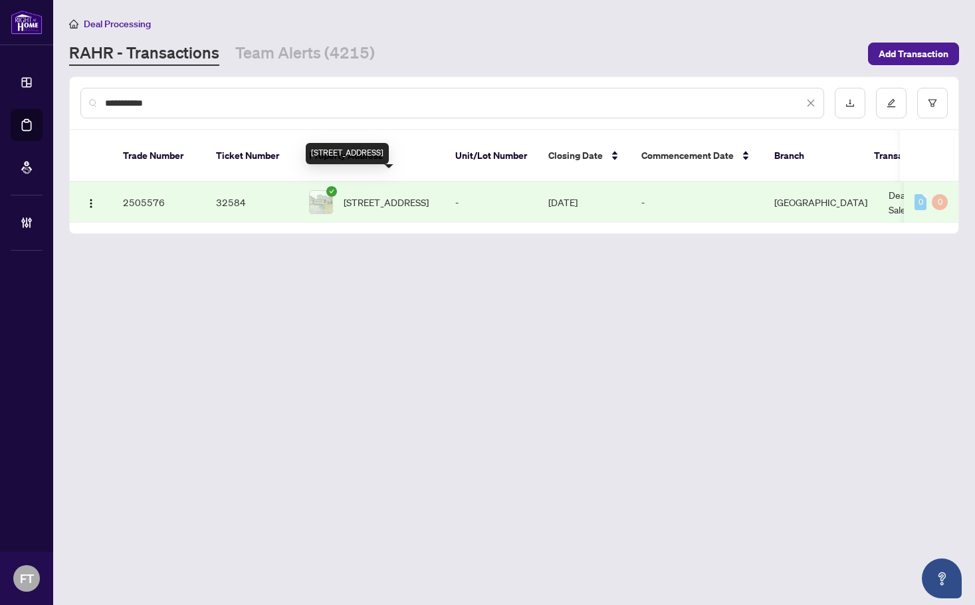
click at [414, 195] on span "1225 Jezero Cres, Oakville, Ontario L6H 0B5, Canada" at bounding box center [386, 202] width 85 height 15
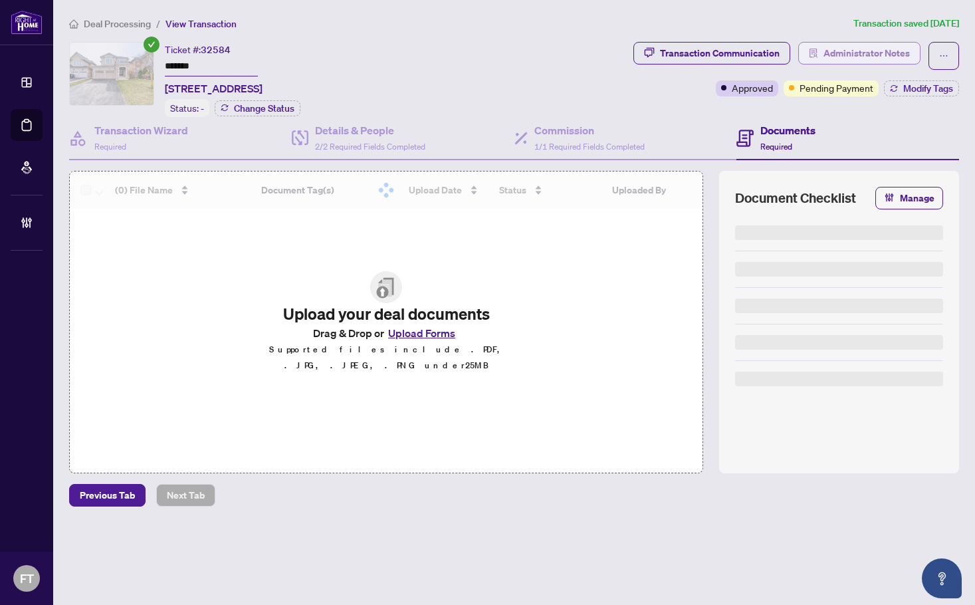
click at [859, 54] on span "Administrator Notes" at bounding box center [867, 53] width 86 height 21
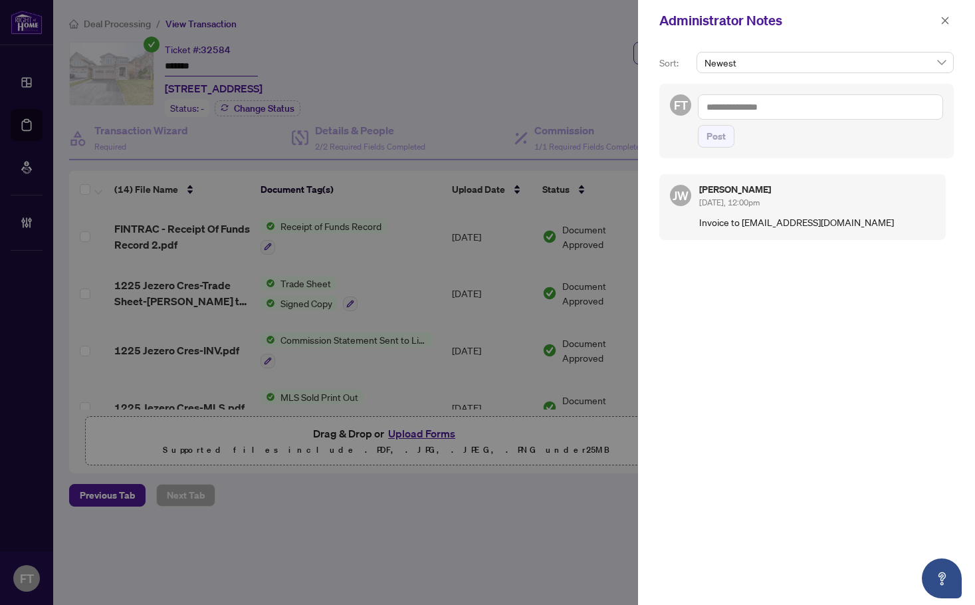
click at [790, 103] on textarea at bounding box center [820, 106] width 245 height 25
click at [801, 118] on b "Acc" at bounding box center [809, 116] width 16 height 12
click at [851, 119] on textarea "**********" at bounding box center [820, 106] width 245 height 25
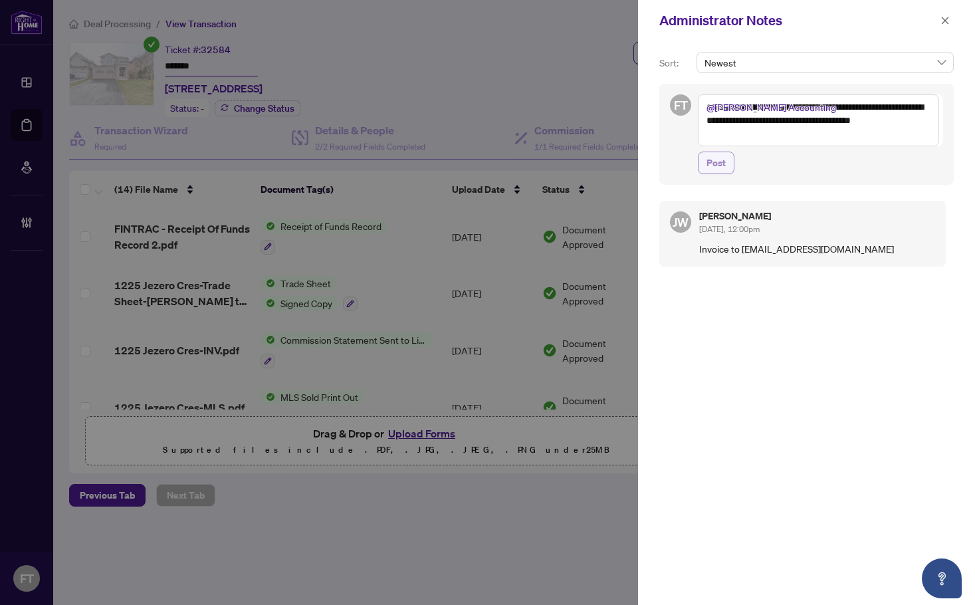
click at [728, 168] on button "Post" at bounding box center [716, 163] width 37 height 23
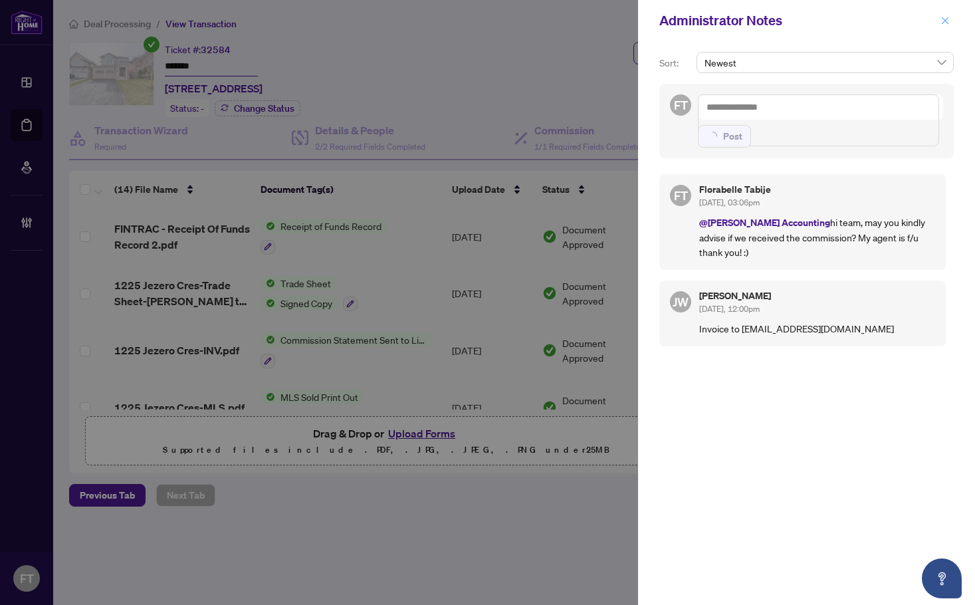
click at [943, 15] on span "button" at bounding box center [945, 20] width 9 height 21
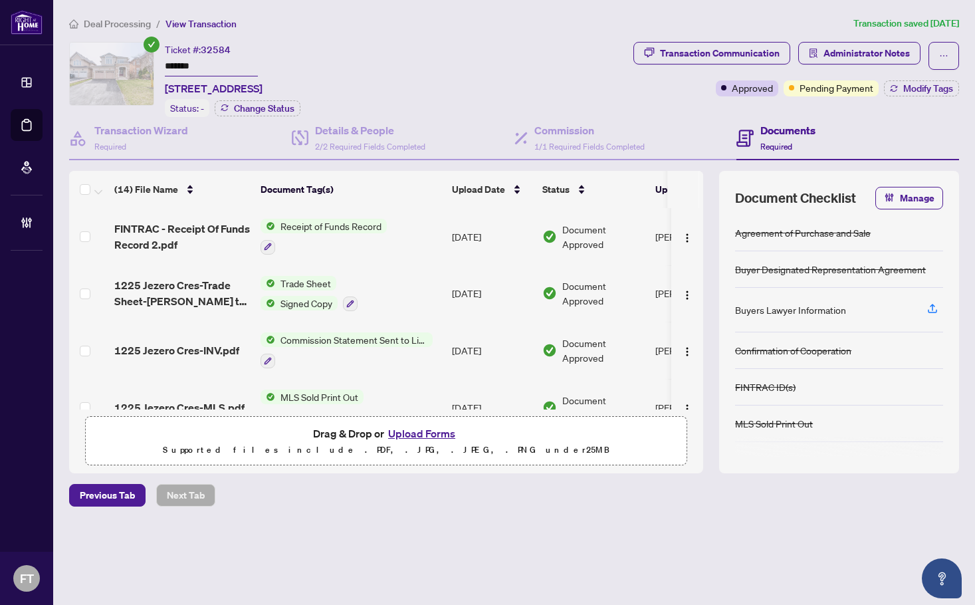
click at [112, 23] on span "Deal Processing" at bounding box center [117, 24] width 67 height 12
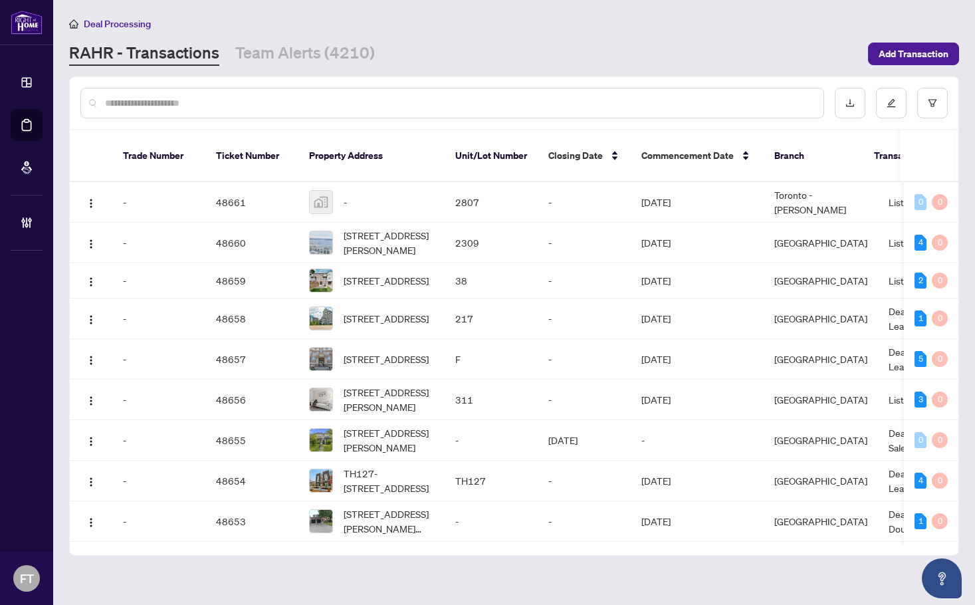
click at [123, 90] on div at bounding box center [452, 103] width 744 height 31
click at [123, 96] on input "text" at bounding box center [459, 103] width 708 height 15
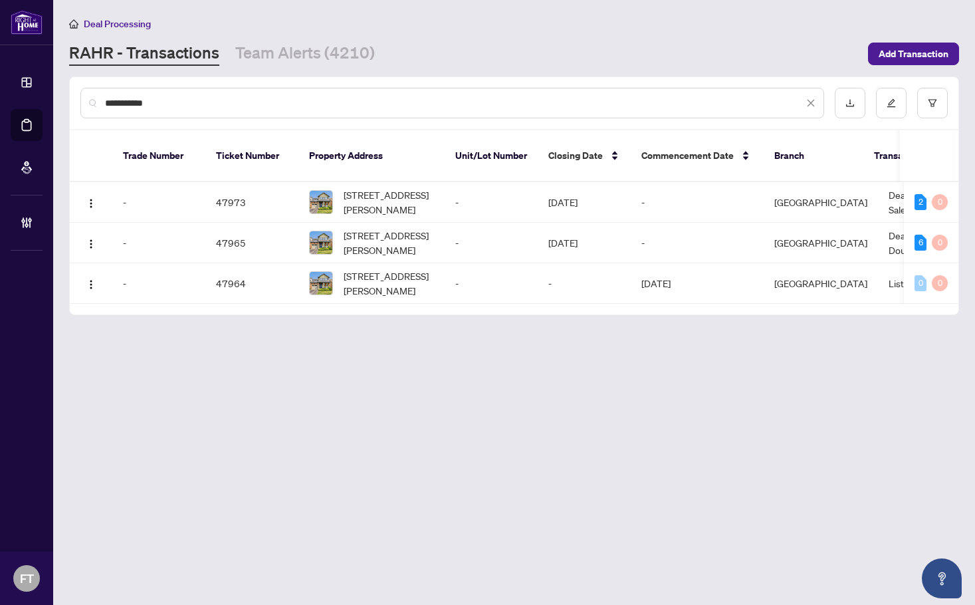
drag, startPoint x: 574, startPoint y: 353, endPoint x: 559, endPoint y: 330, distance: 27.8
click at [574, 353] on main "**********" at bounding box center [514, 302] width 922 height 605
click at [370, 233] on span "357 Jelinik Terr, Milton, Ontario L9T 7M8, Canada" at bounding box center [389, 242] width 90 height 29
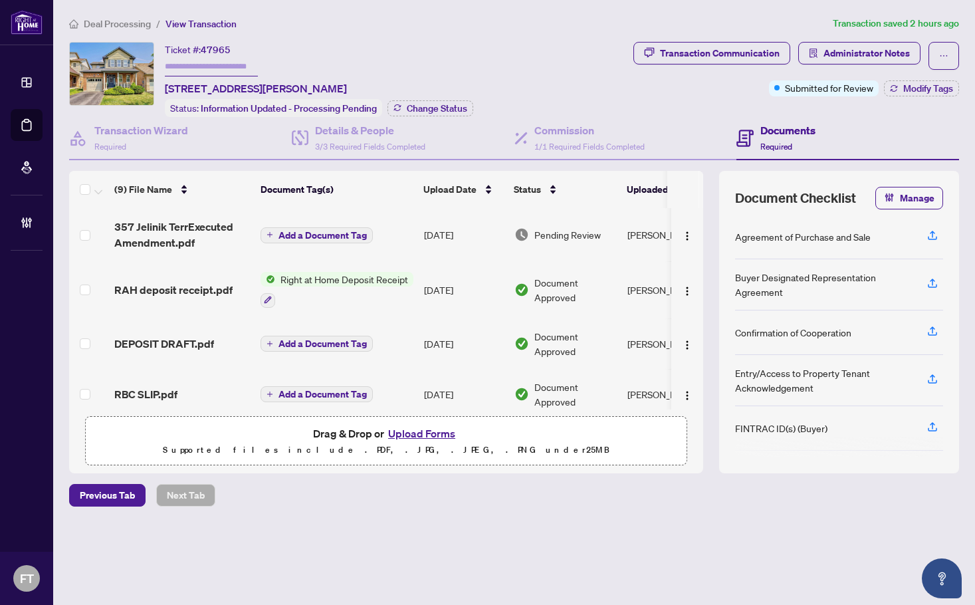
click at [136, 29] on span "Deal Processing" at bounding box center [117, 24] width 67 height 12
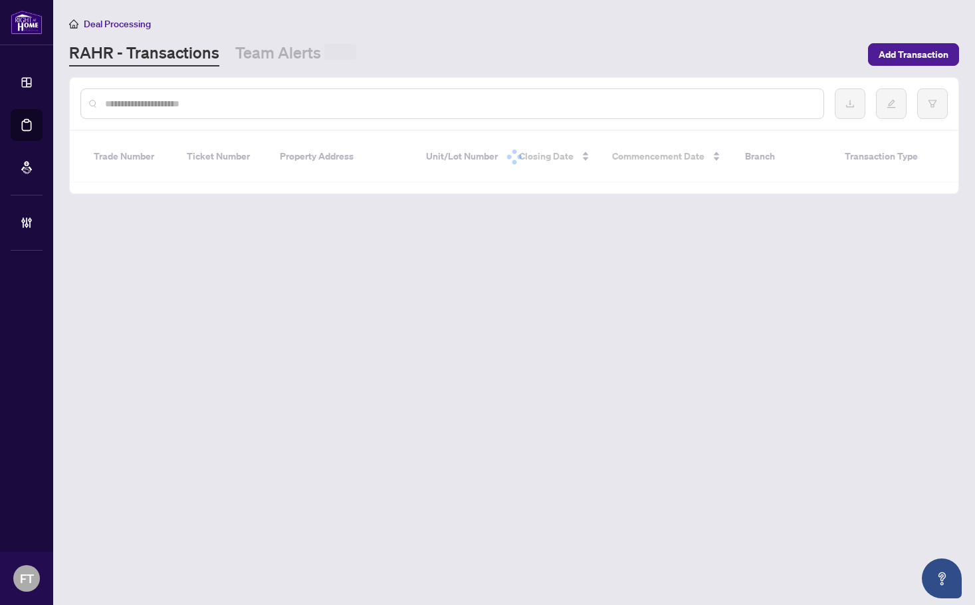
click at [209, 104] on input "text" at bounding box center [459, 103] width 708 height 15
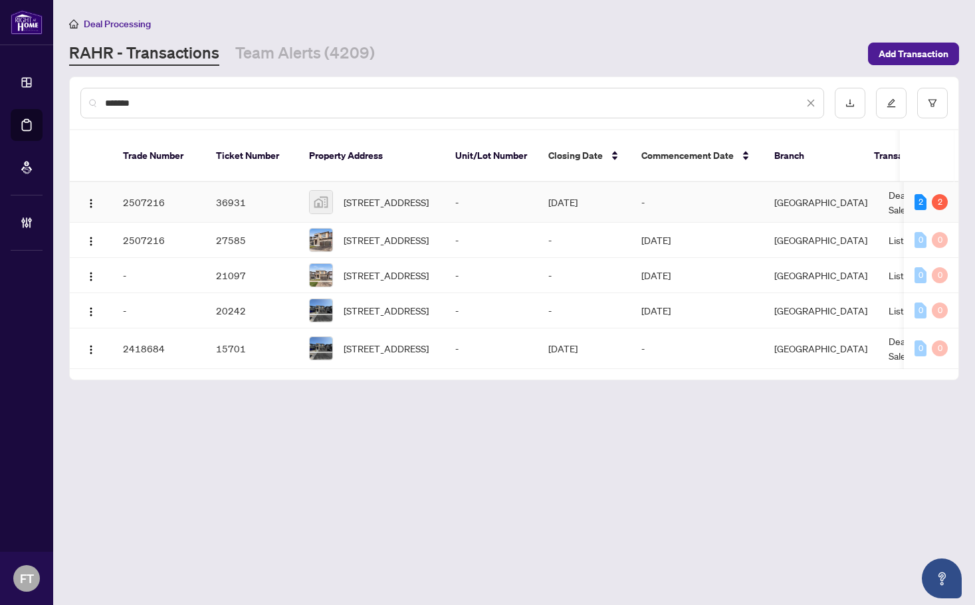
click at [885, 182] on td "Deal - Sell Side Sale" at bounding box center [928, 202] width 100 height 41
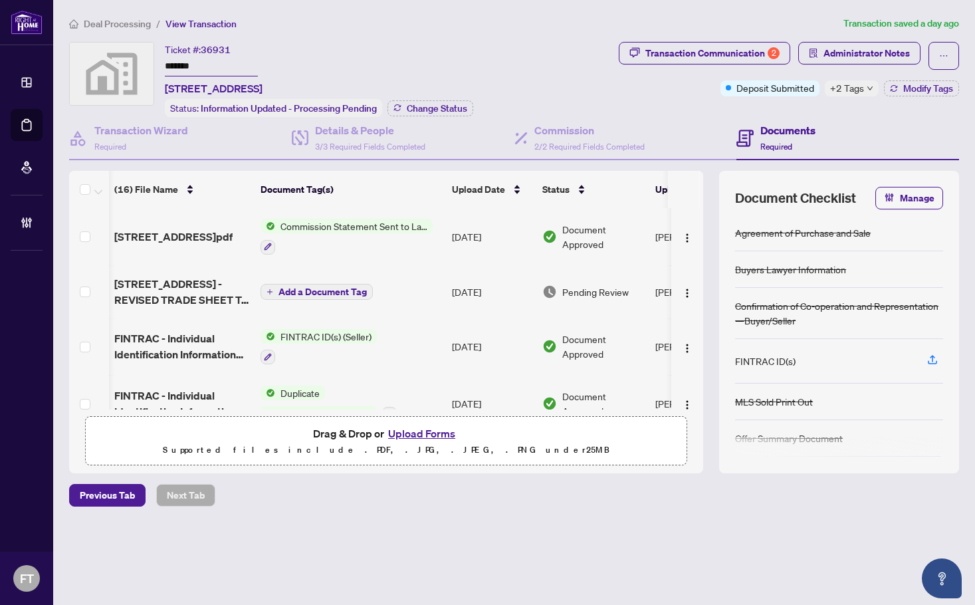
scroll to position [0, 82]
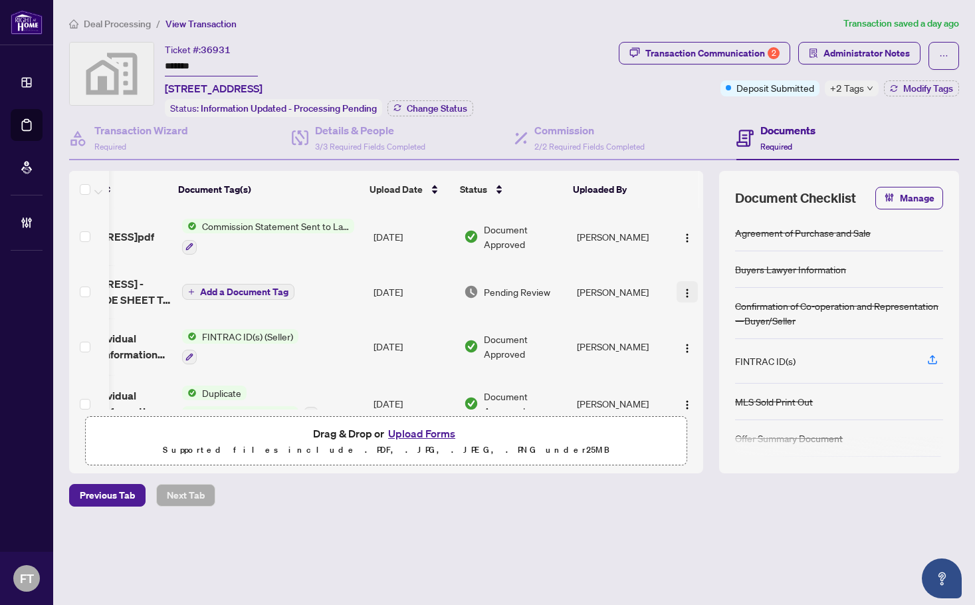
click at [684, 292] on img "button" at bounding box center [687, 293] width 11 height 11
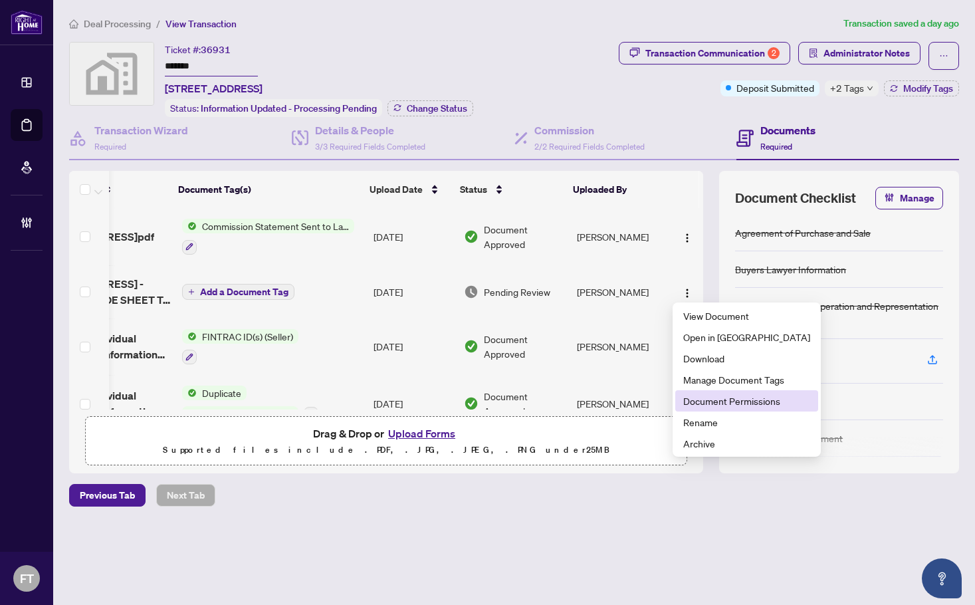
click at [724, 402] on span "Document Permissions" at bounding box center [746, 401] width 127 height 15
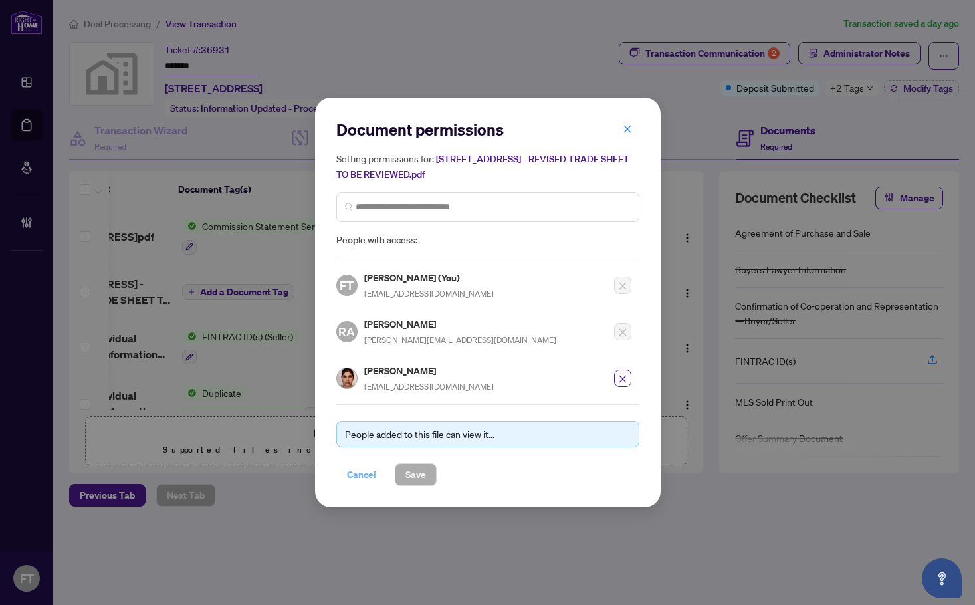
click at [369, 475] on span "Cancel" at bounding box center [361, 474] width 29 height 21
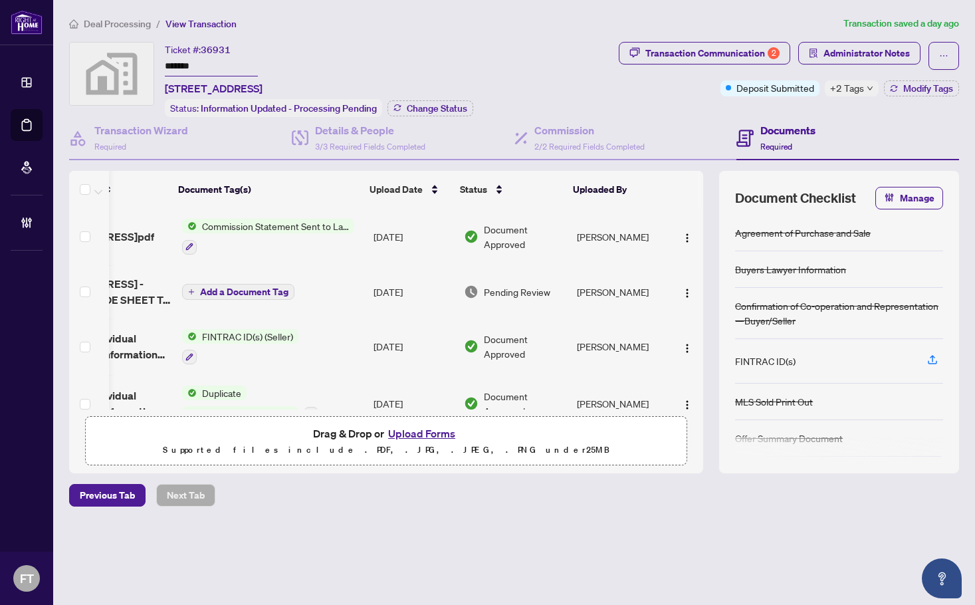
click at [412, 291] on td "Aug/13/2025" at bounding box center [413, 291] width 90 height 53
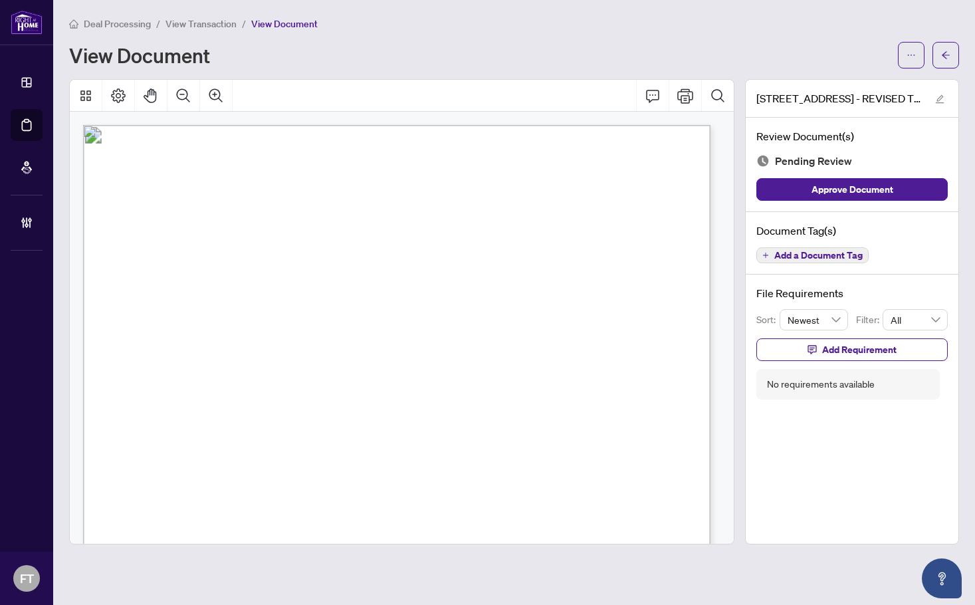
click at [210, 26] on span "View Transaction" at bounding box center [201, 24] width 71 height 12
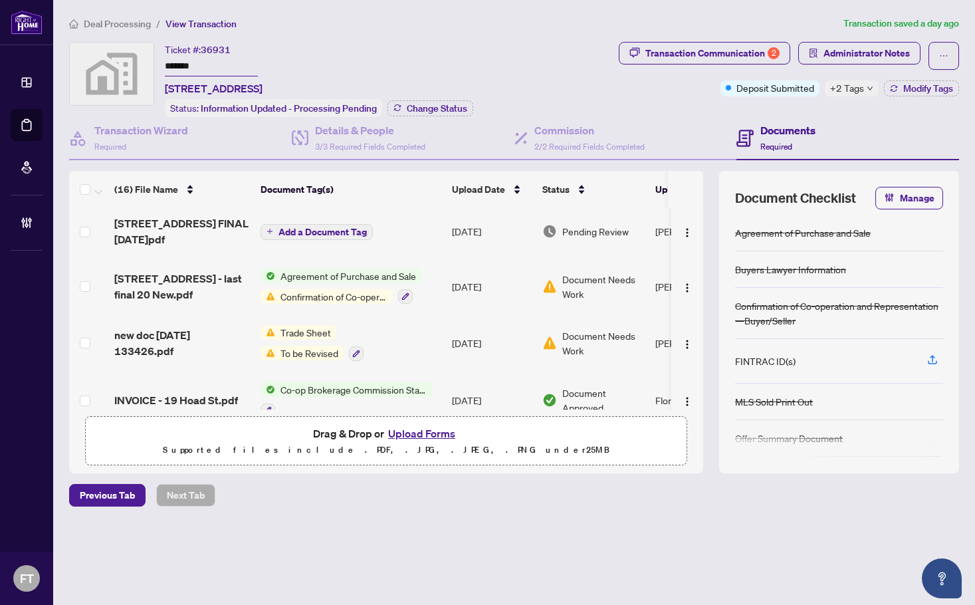
scroll to position [399, 0]
click at [152, 223] on span "LOT 35 19 HOAD STREET EAST - AMENDMENT FINAL 02 AUG.pdf" at bounding box center [182, 231] width 136 height 32
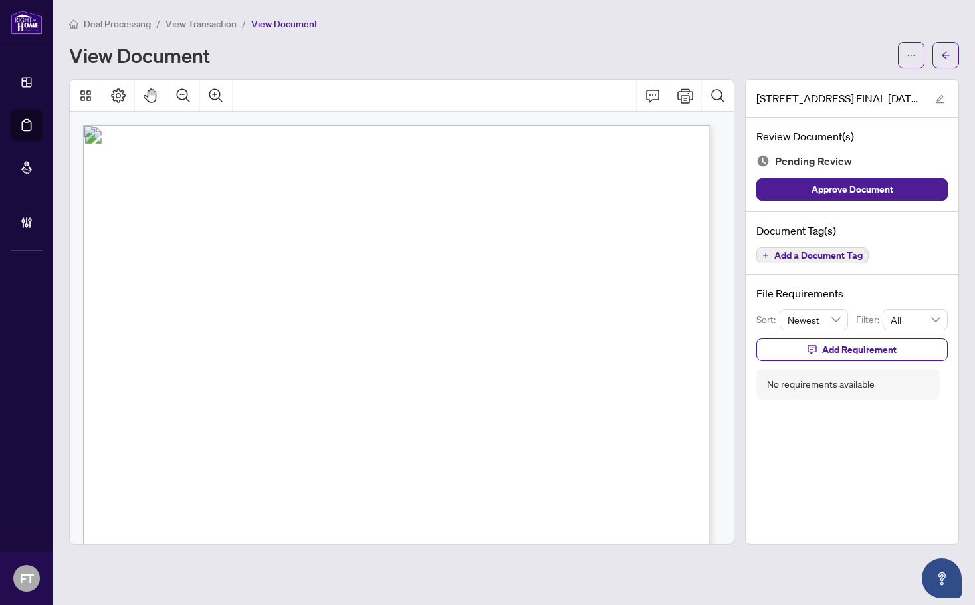
click at [225, 21] on span "View Transaction" at bounding box center [201, 24] width 71 height 12
click at [802, 253] on span "Add a Document Tag" at bounding box center [819, 255] width 88 height 9
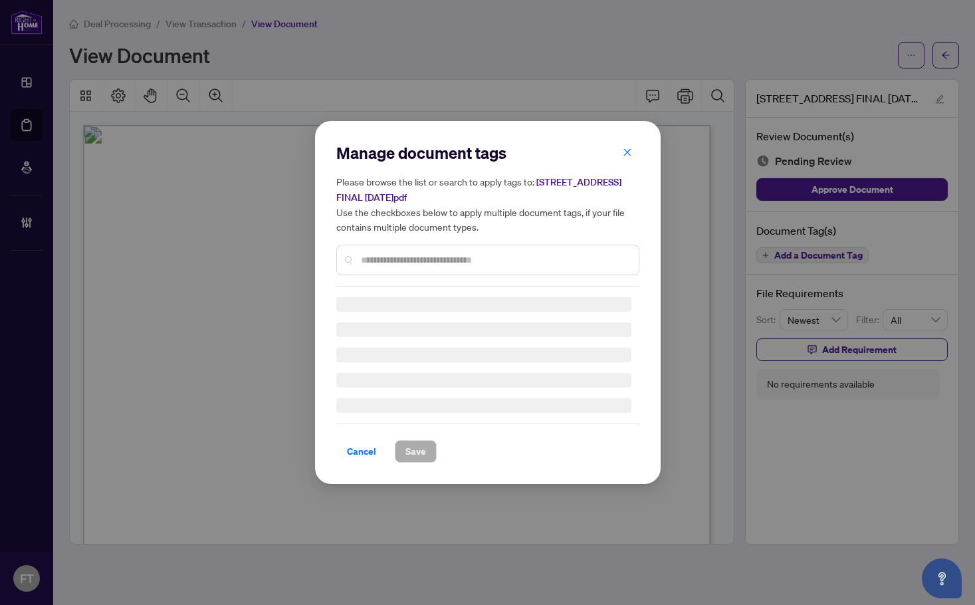
click at [359, 447] on div "Manage document tags Please browse the list or search to apply tags to: LOT 35 …" at bounding box center [487, 302] width 303 height 320
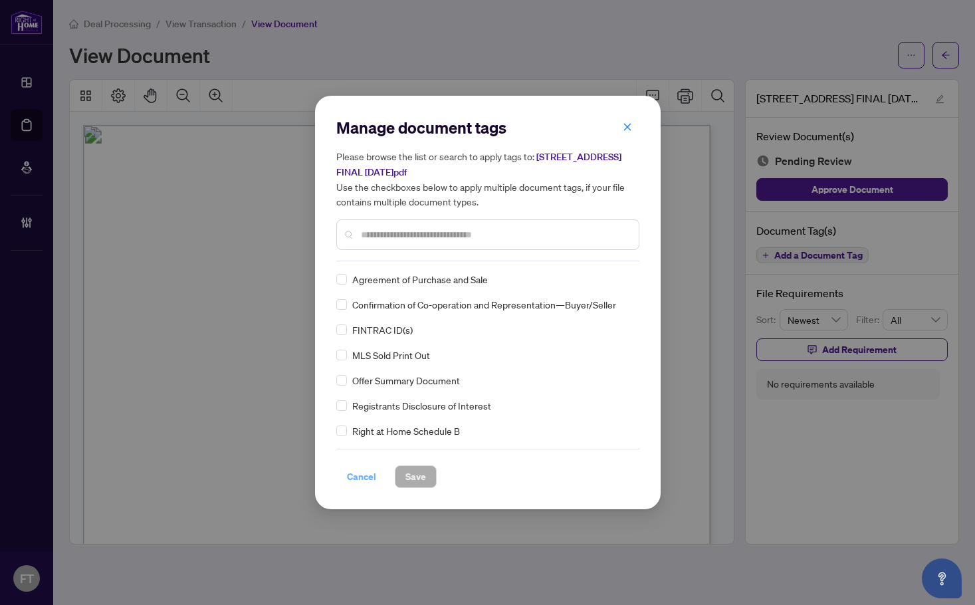
click at [368, 475] on span "Cancel" at bounding box center [361, 476] width 29 height 21
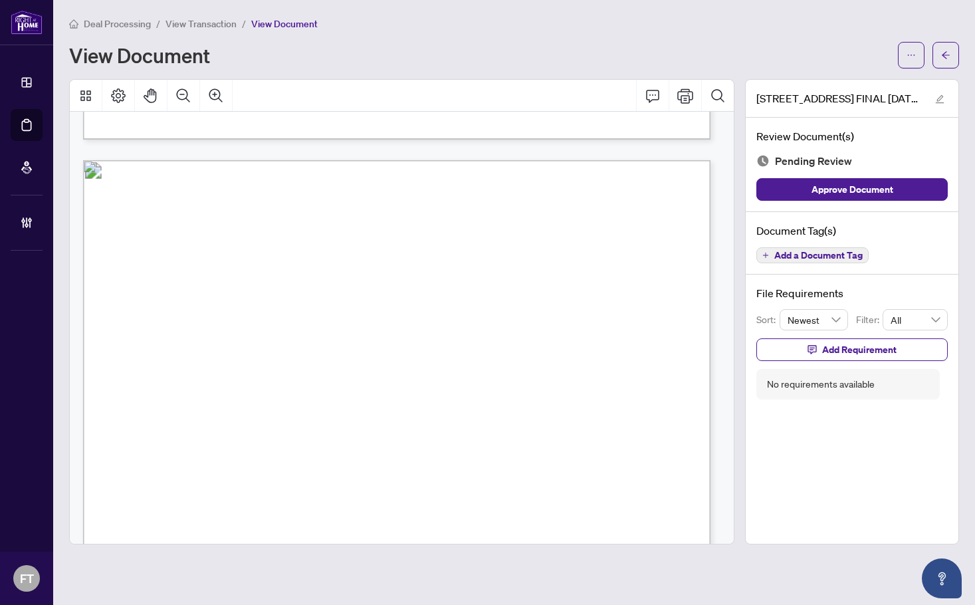
scroll to position [1197, 0]
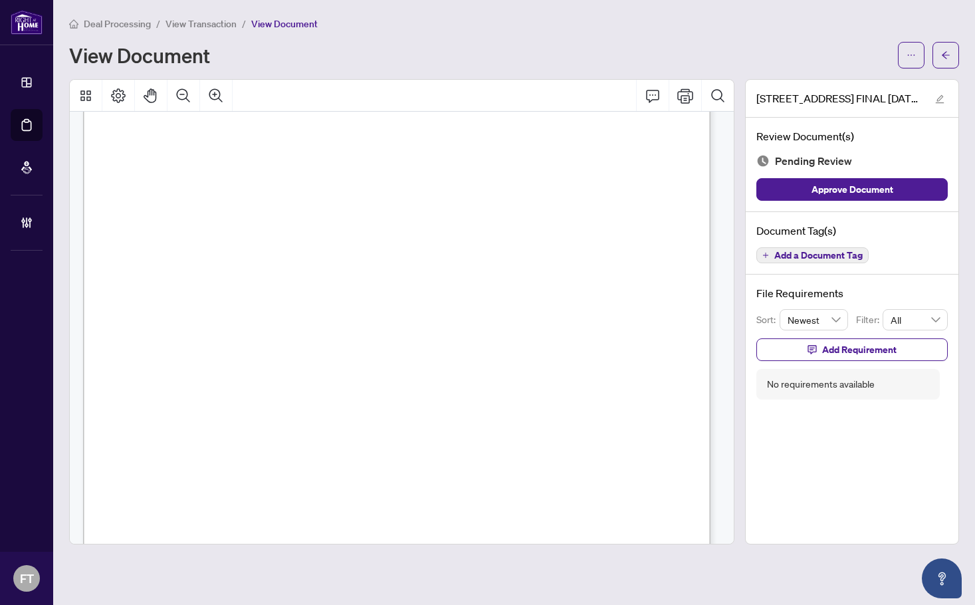
click at [210, 19] on span "View Transaction" at bounding box center [201, 24] width 71 height 12
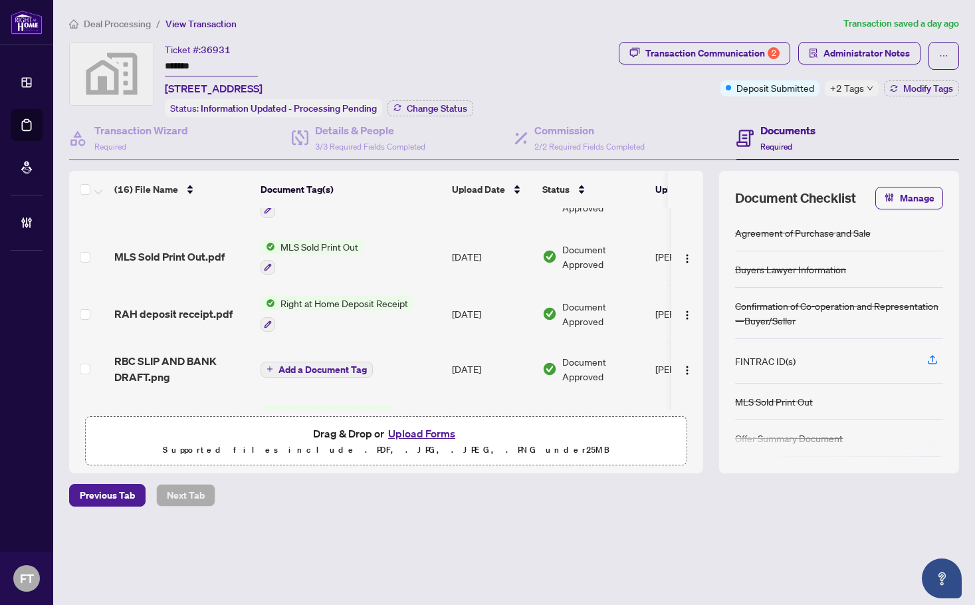
scroll to position [665, 0]
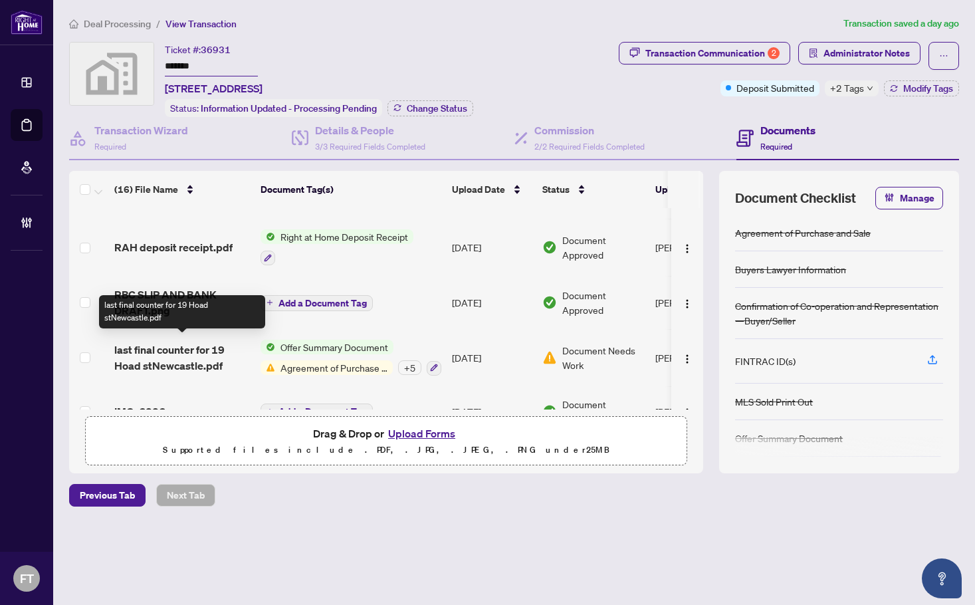
click at [158, 356] on span "last final counter for 19 Hoad stNewcastle.pdf" at bounding box center [182, 358] width 136 height 32
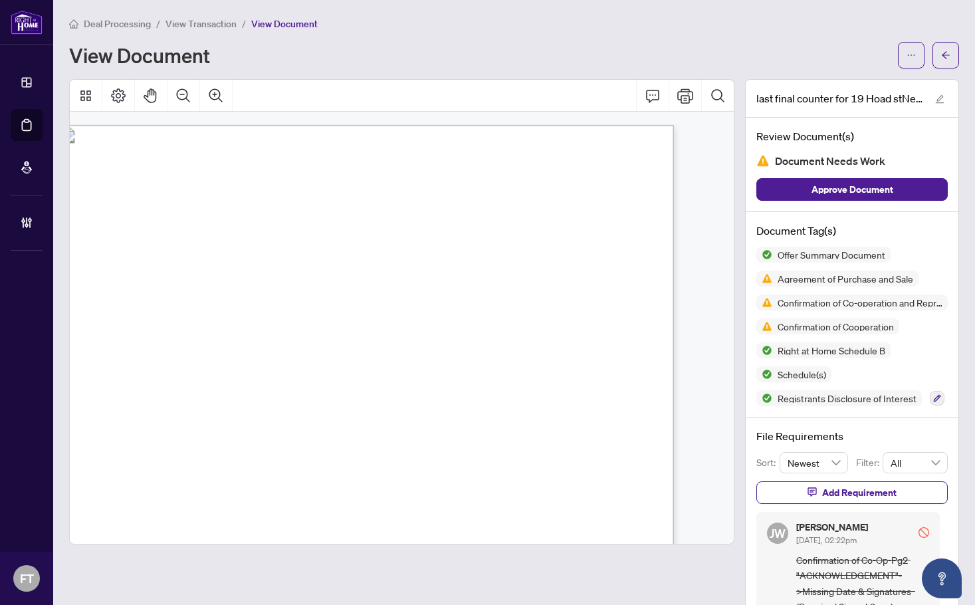
scroll to position [1285, 27]
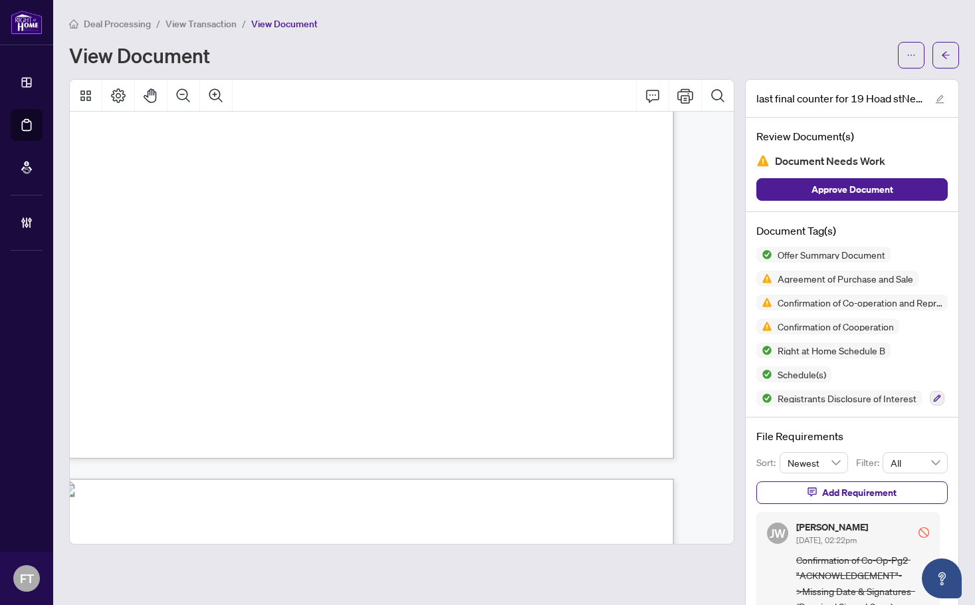
click at [201, 20] on span "View Transaction" at bounding box center [201, 24] width 71 height 12
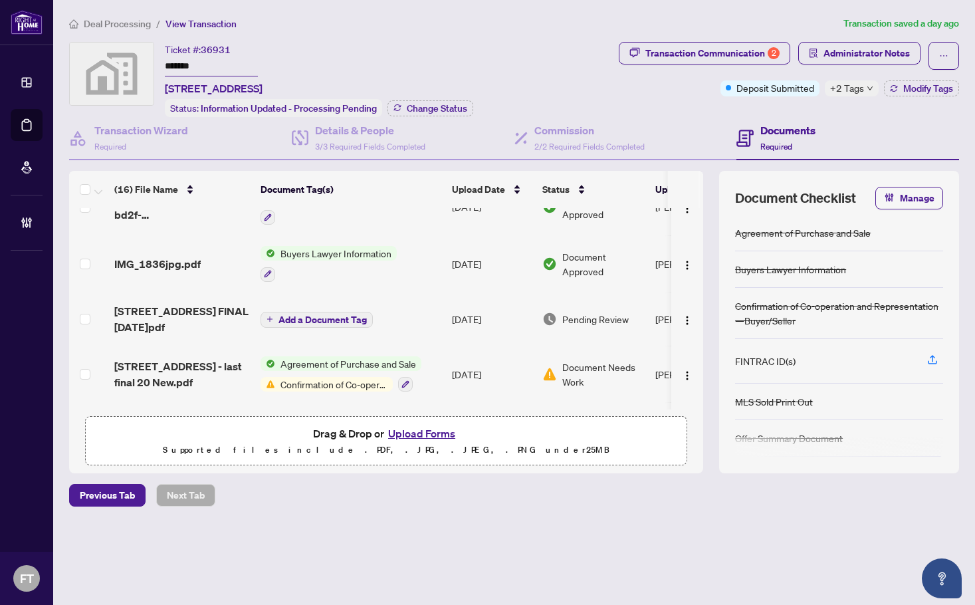
scroll to position [332, 0]
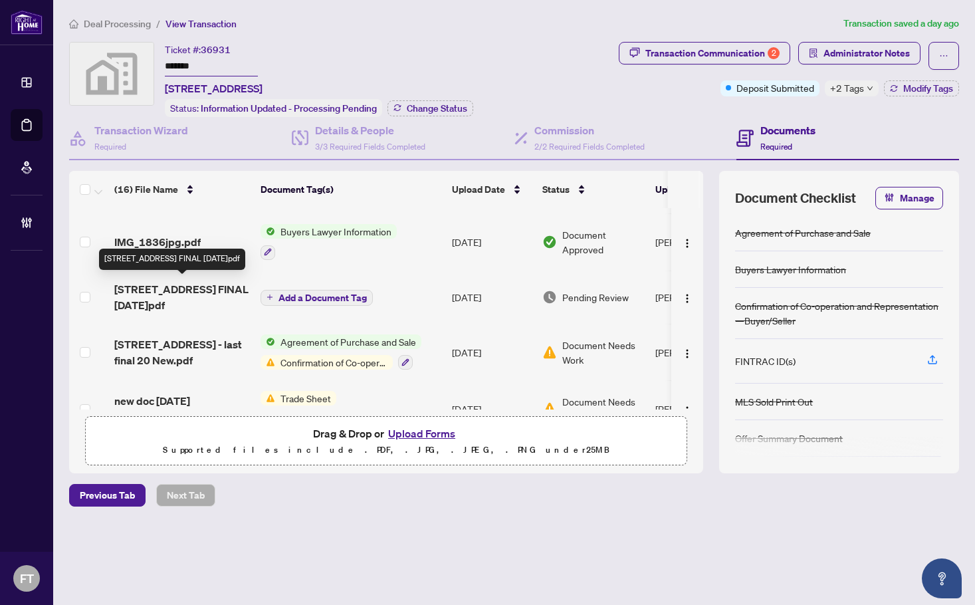
click at [169, 291] on span "LOT 35 19 HOAD STREET EAST - AMENDMENT FINAL 02 AUG.pdf" at bounding box center [182, 297] width 136 height 32
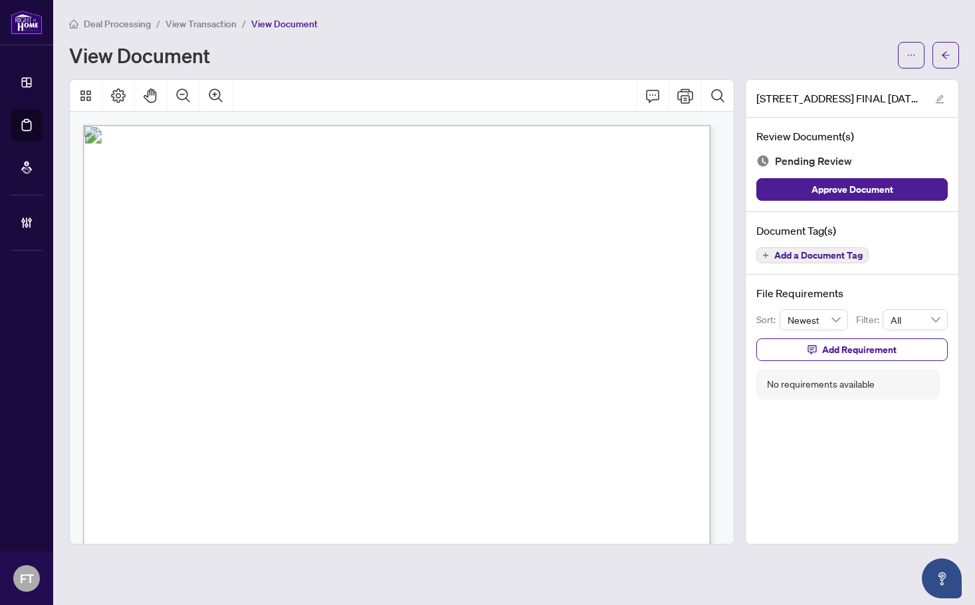
click at [812, 258] on span "Add a Document Tag" at bounding box center [819, 255] width 88 height 9
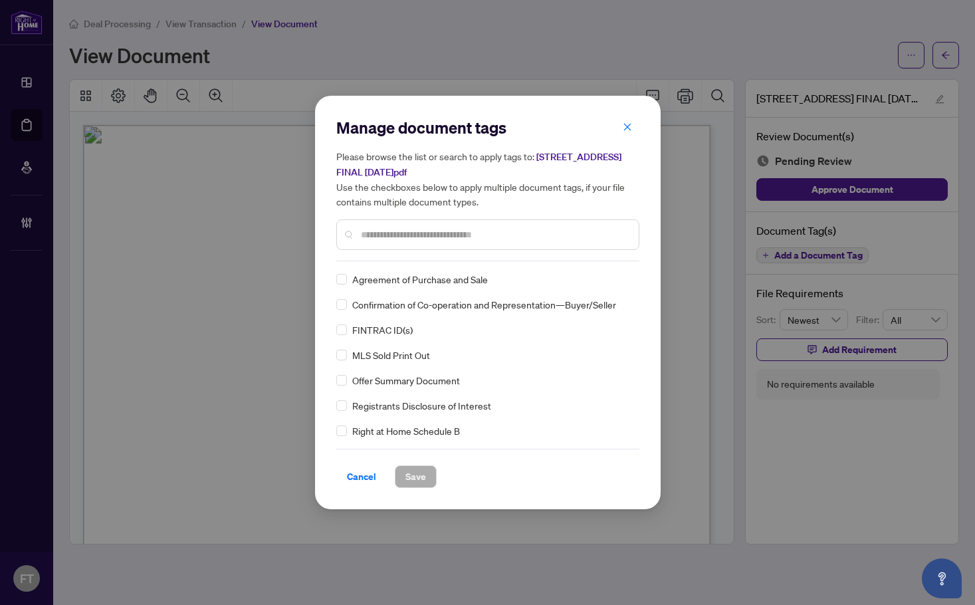
click at [401, 223] on div at bounding box center [487, 234] width 303 height 31
click at [398, 235] on input "text" at bounding box center [494, 234] width 267 height 15
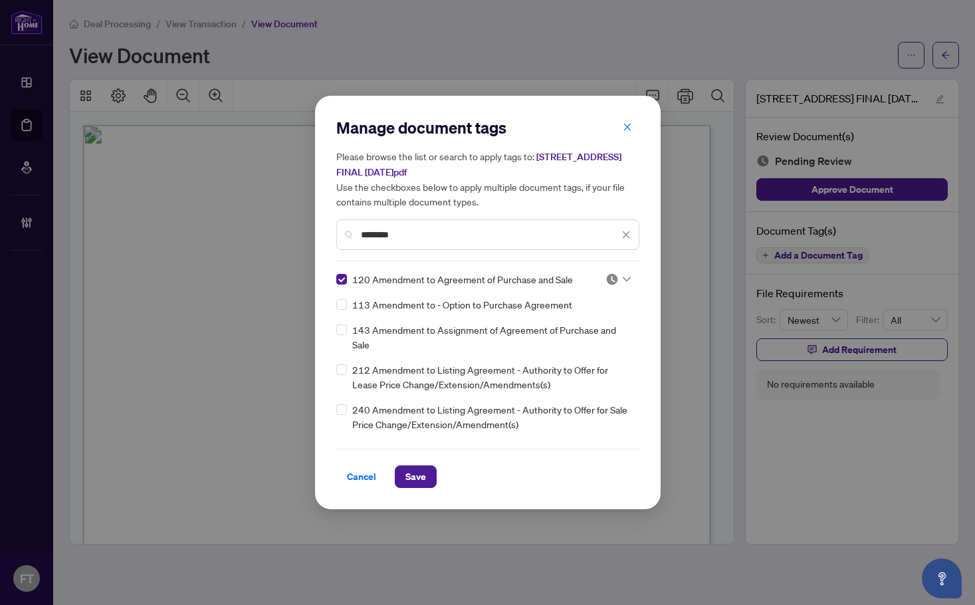
click at [606, 281] on img at bounding box center [612, 279] width 13 height 13
click at [585, 344] on div "Approved" at bounding box center [573, 343] width 85 height 15
drag, startPoint x: 419, startPoint y: 473, endPoint x: 785, endPoint y: 461, distance: 366.5
click at [420, 472] on span "Save" at bounding box center [416, 476] width 21 height 21
click at [852, 483] on div "Manage document tags Please browse the list or search to apply tags to: LOT 35 …" at bounding box center [487, 302] width 975 height 605
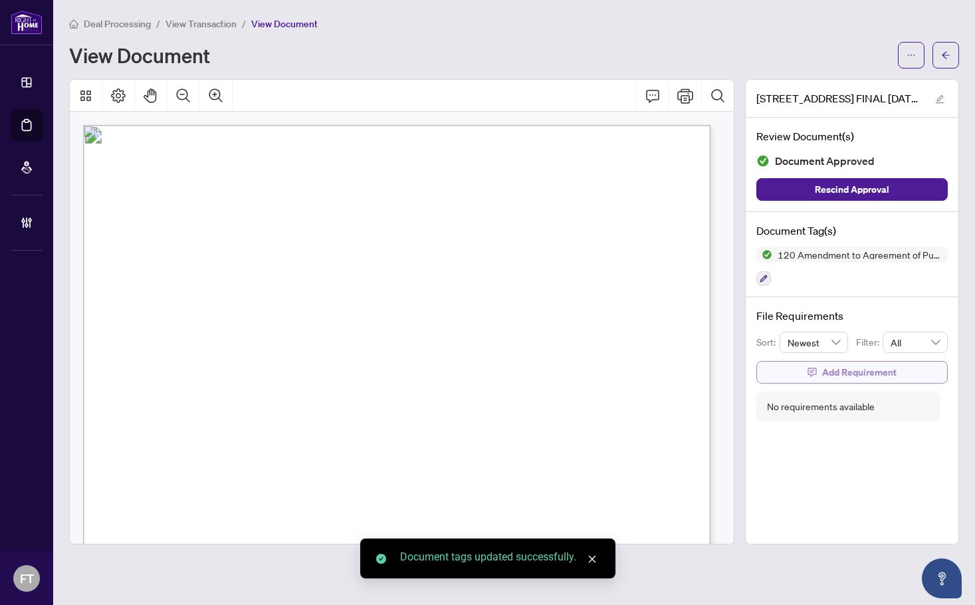
click at [838, 370] on span "Add Requirement" at bounding box center [859, 372] width 74 height 21
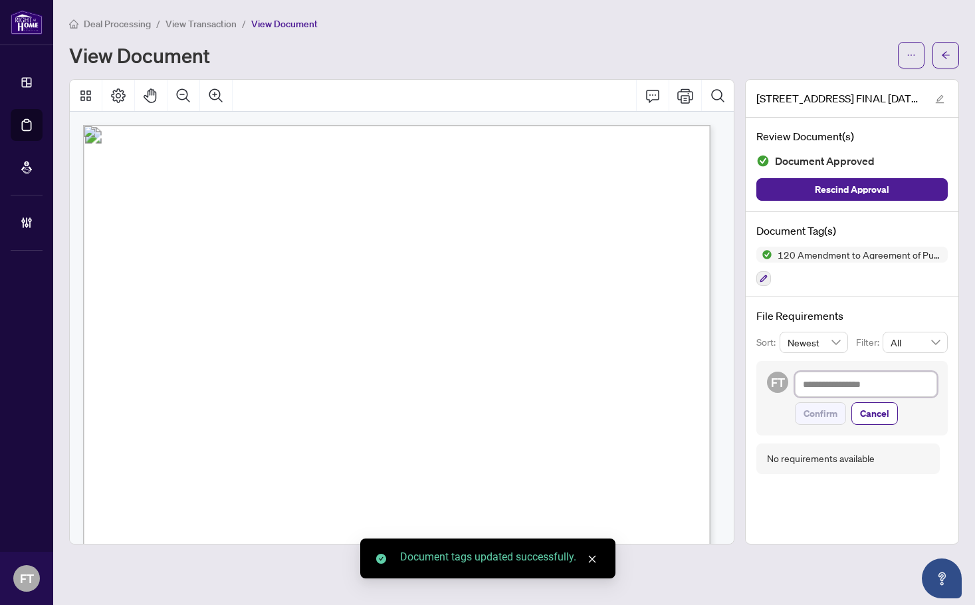
click at [850, 387] on textarea at bounding box center [866, 384] width 142 height 25
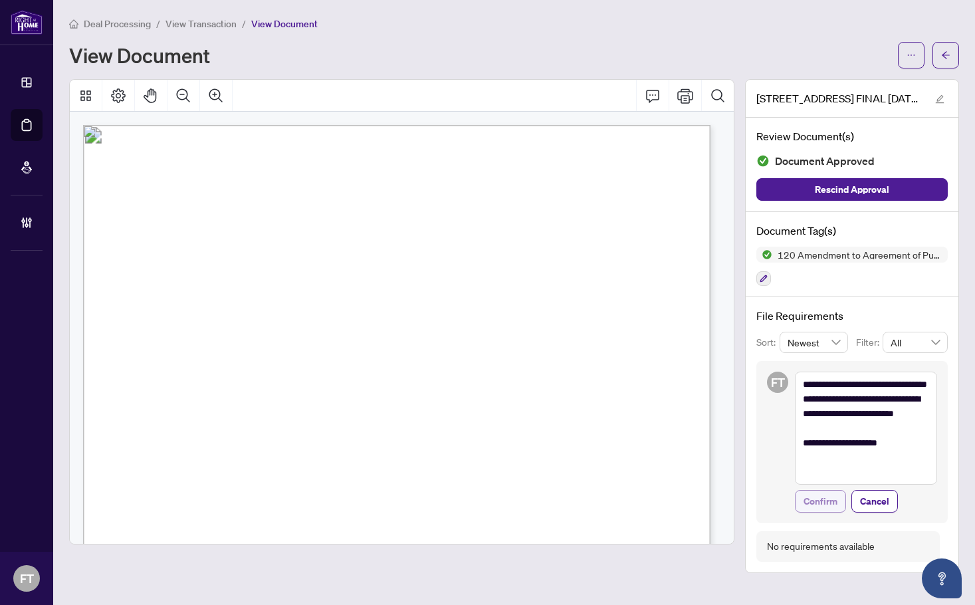
click at [822, 501] on span "Confirm" at bounding box center [821, 501] width 34 height 21
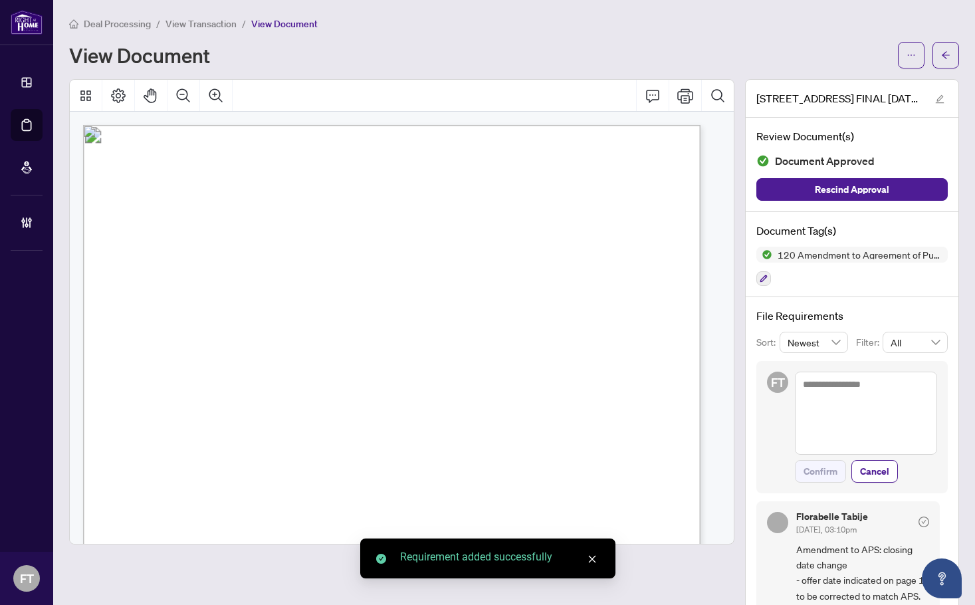
click at [215, 25] on span "View Transaction" at bounding box center [201, 24] width 71 height 12
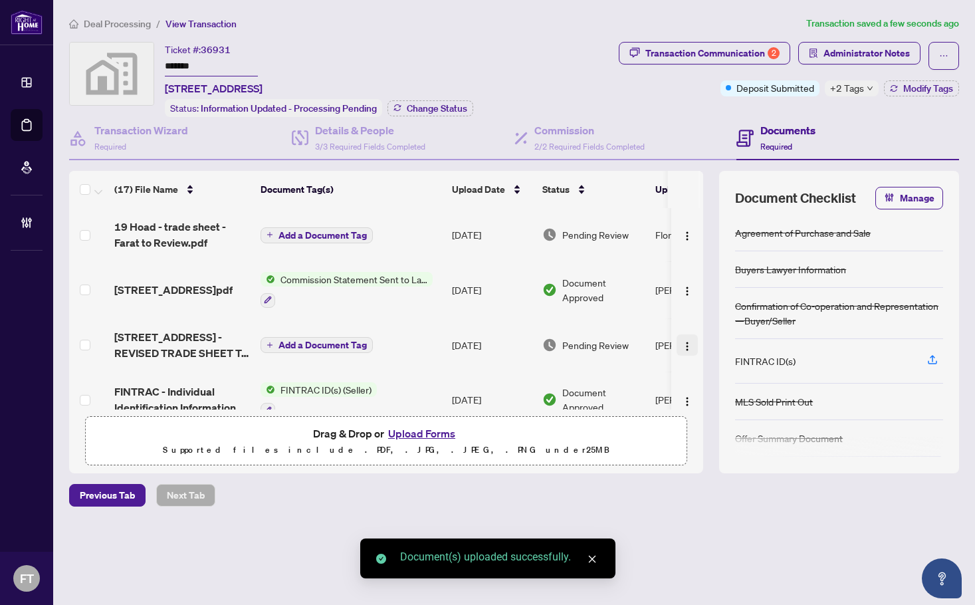
click at [682, 345] on img "button" at bounding box center [687, 346] width 11 height 11
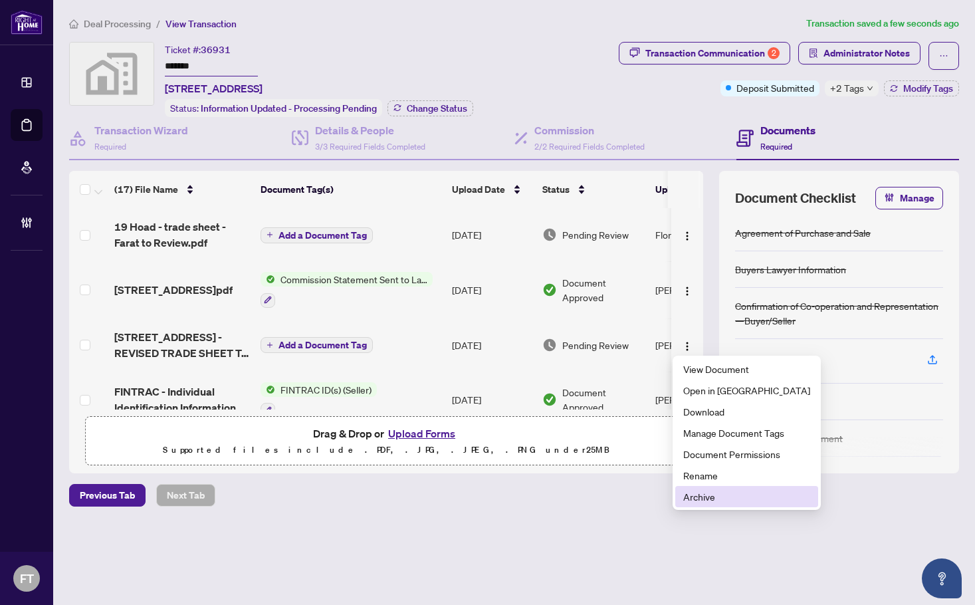
click at [698, 503] on span "Archive" at bounding box center [746, 496] width 127 height 15
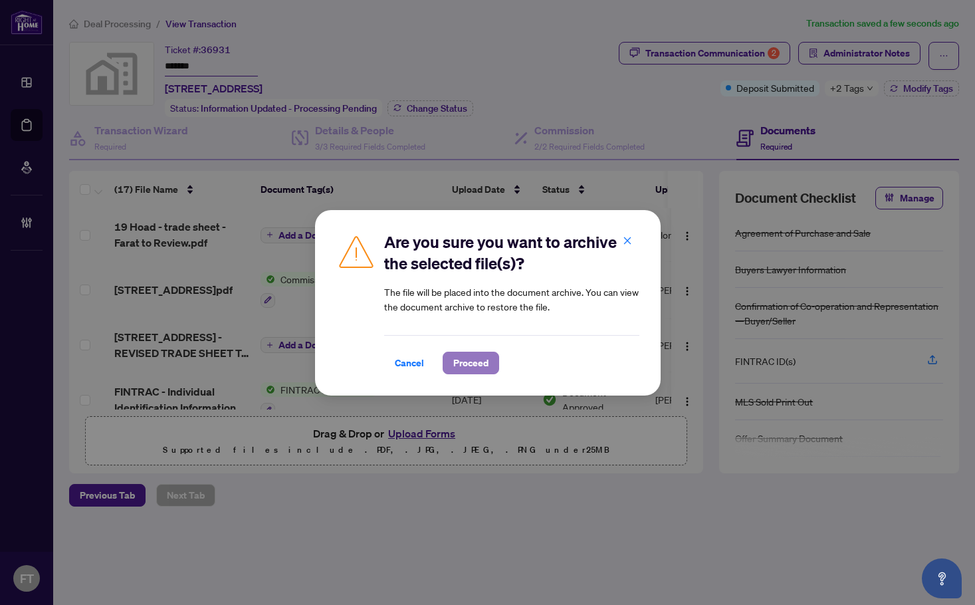
click at [471, 362] on span "Proceed" at bounding box center [470, 362] width 35 height 21
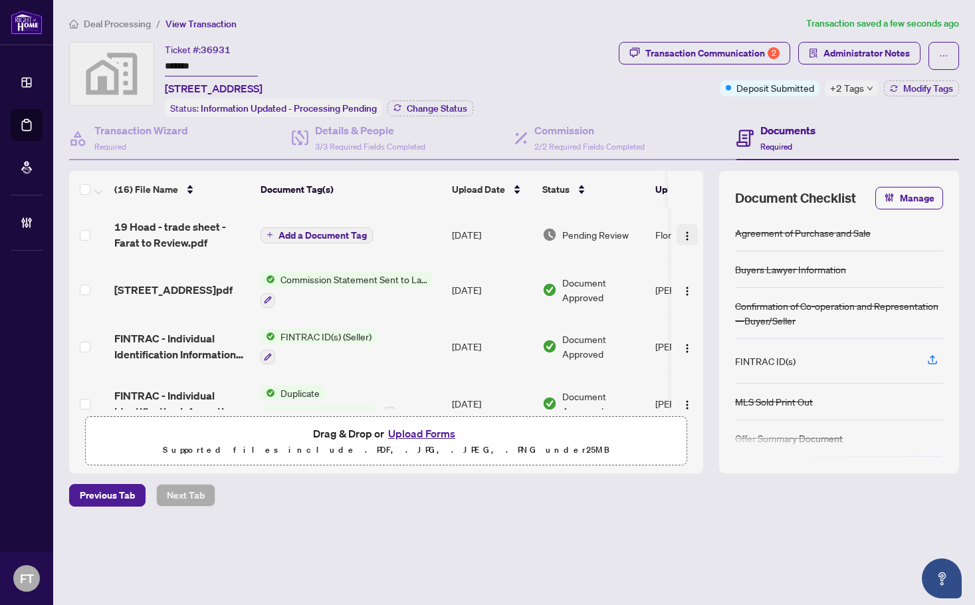
click at [693, 232] on button "button" at bounding box center [687, 234] width 21 height 21
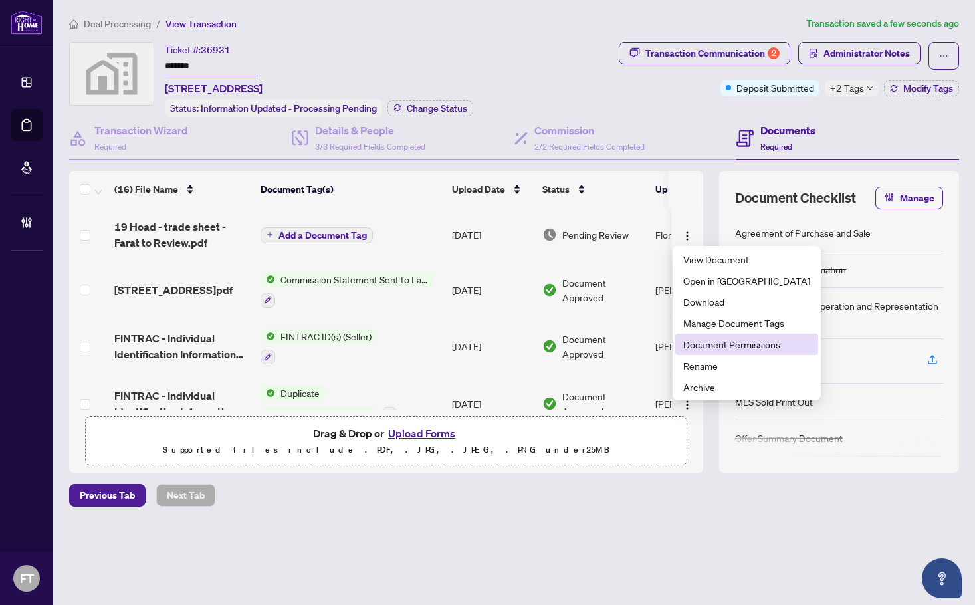
click at [700, 344] on span "Document Permissions" at bounding box center [746, 344] width 127 height 15
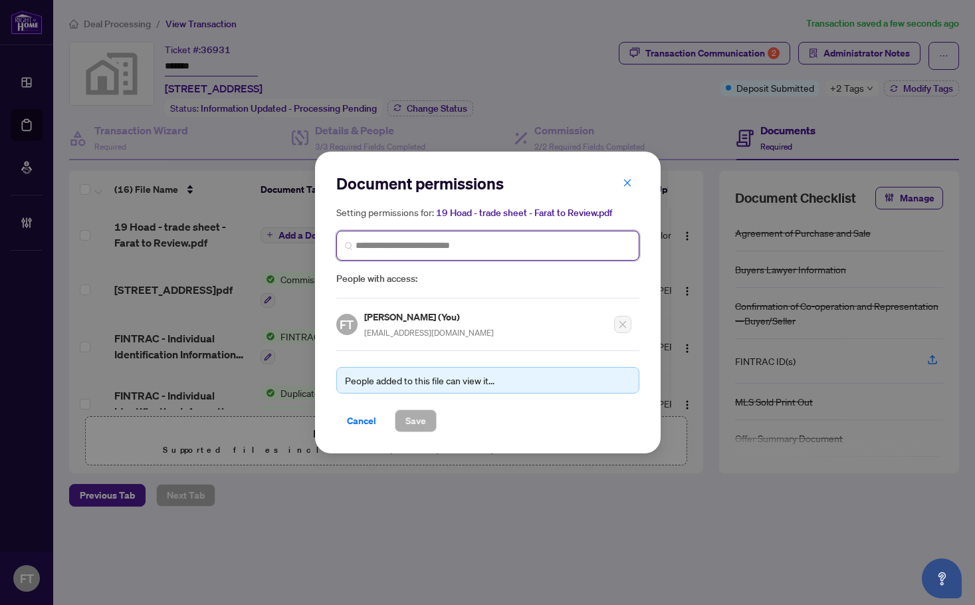
click at [379, 249] on input "search" at bounding box center [493, 246] width 275 height 14
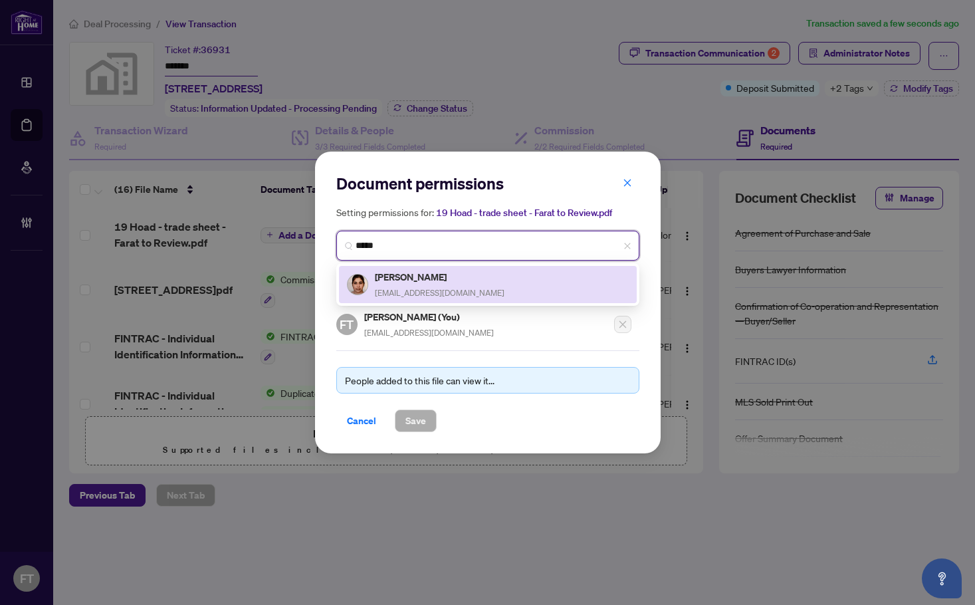
click at [416, 285] on div "Farat Kamran faratkamran@ymail.com" at bounding box center [440, 284] width 130 height 31
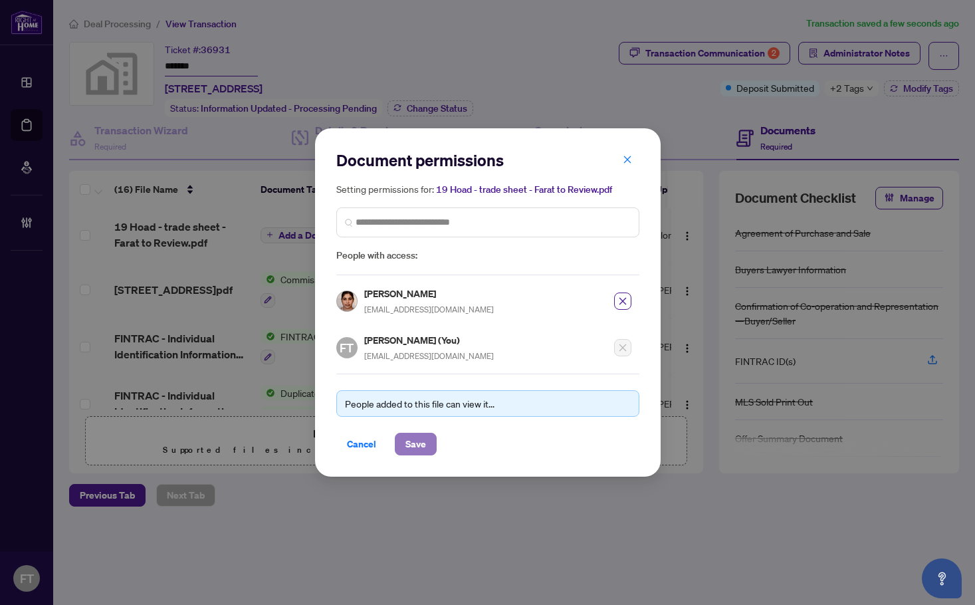
click at [410, 435] on span "Save" at bounding box center [416, 443] width 21 height 21
click at [682, 540] on div "Document permissions Setting permissions for: 19 Hoad - trade sheet - Farat to …" at bounding box center [487, 302] width 975 height 605
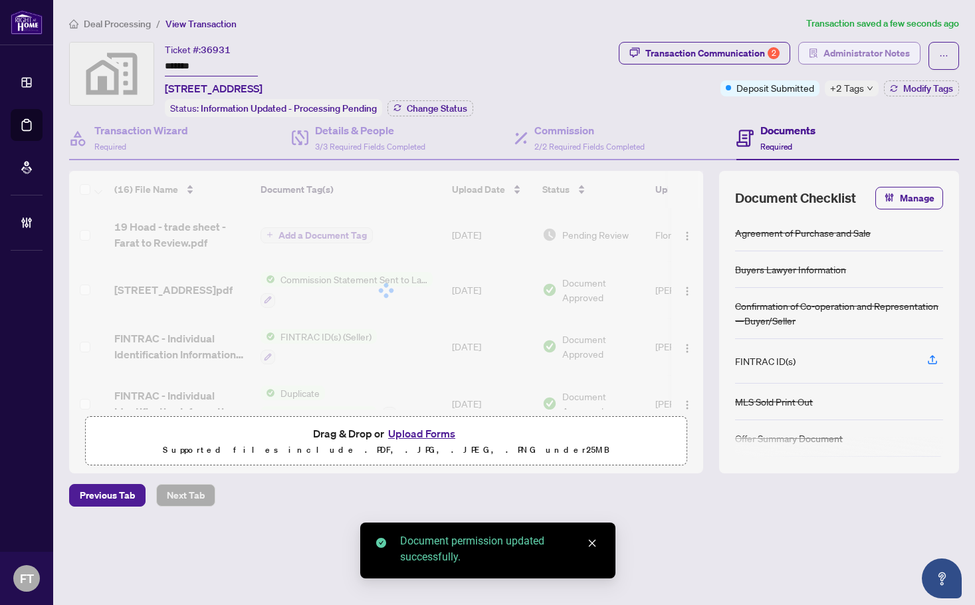
click at [844, 56] on span "Administrator Notes" at bounding box center [867, 53] width 86 height 21
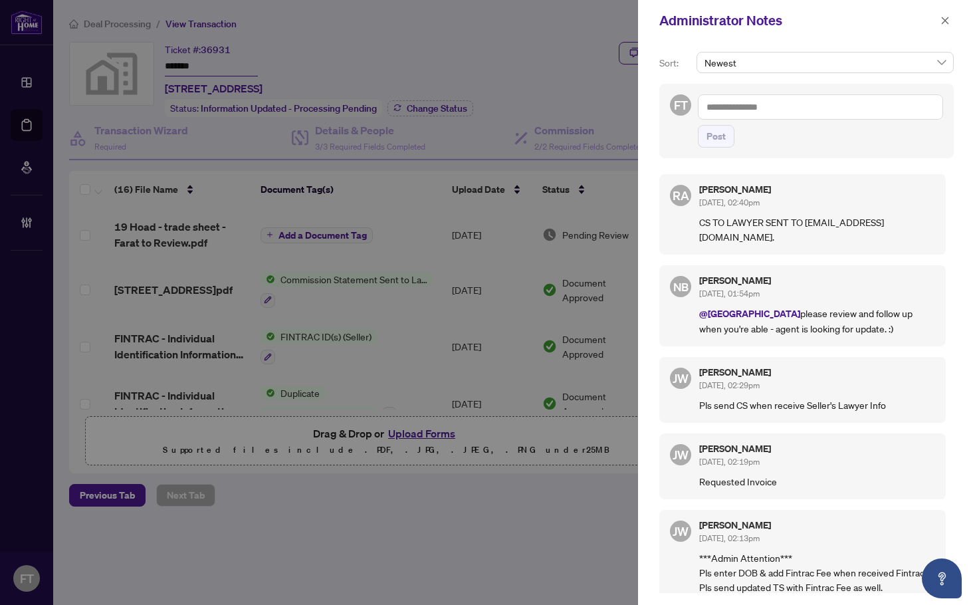
drag, startPoint x: 352, startPoint y: 33, endPoint x: 813, endPoint y: 23, distance: 461.5
click at [356, 33] on div at bounding box center [487, 302] width 975 height 605
click at [948, 24] on icon "close" at bounding box center [945, 20] width 7 height 7
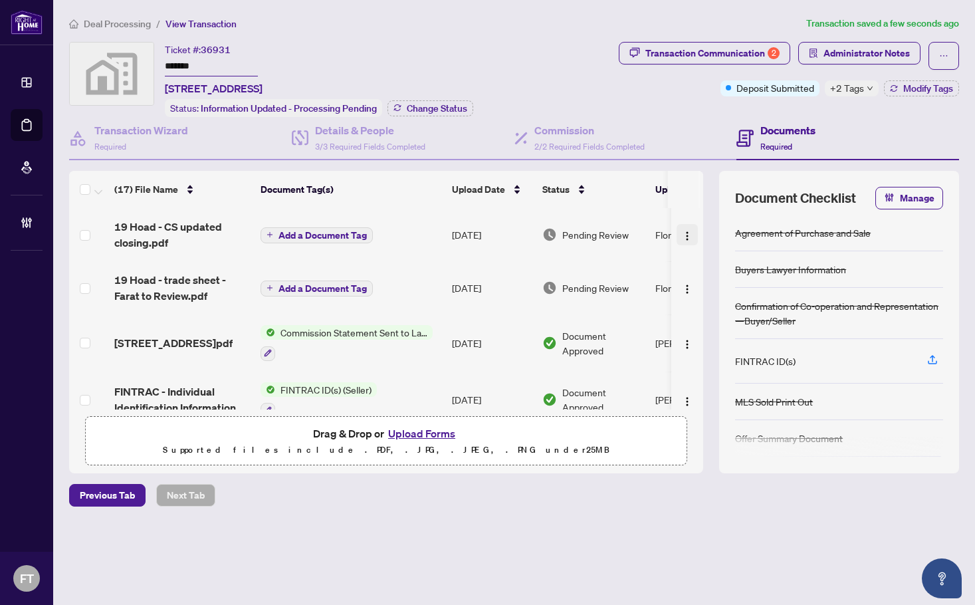
click at [682, 234] on img "button" at bounding box center [687, 236] width 11 height 11
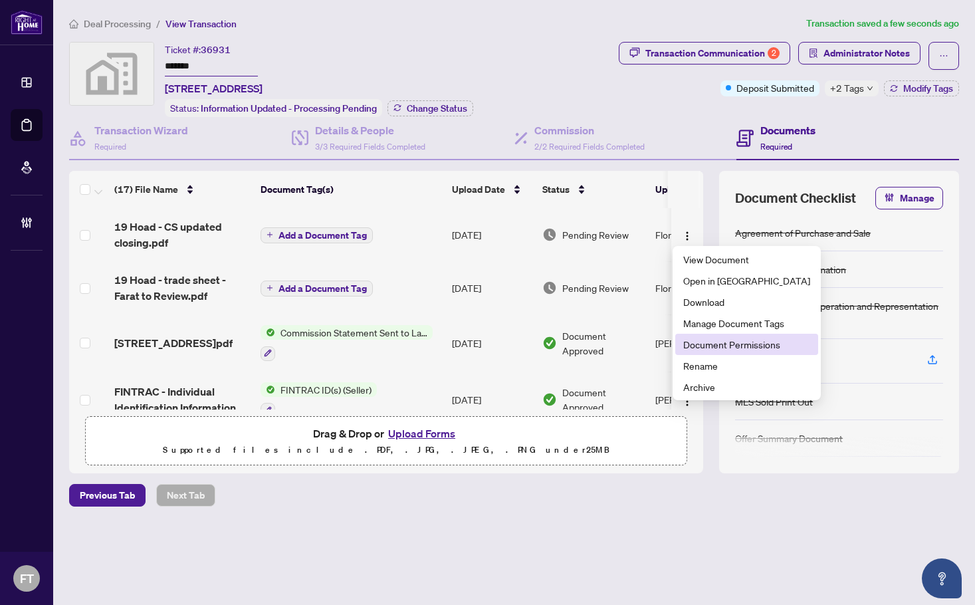
click at [719, 342] on span "Document Permissions" at bounding box center [746, 344] width 127 height 15
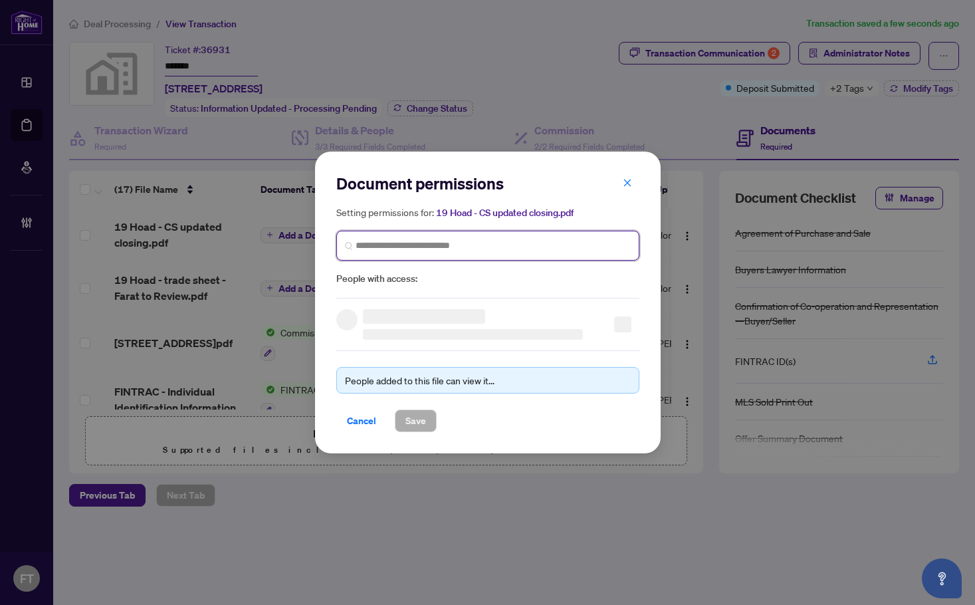
click at [0, 0] on input "search" at bounding box center [0, 0] width 0 height 0
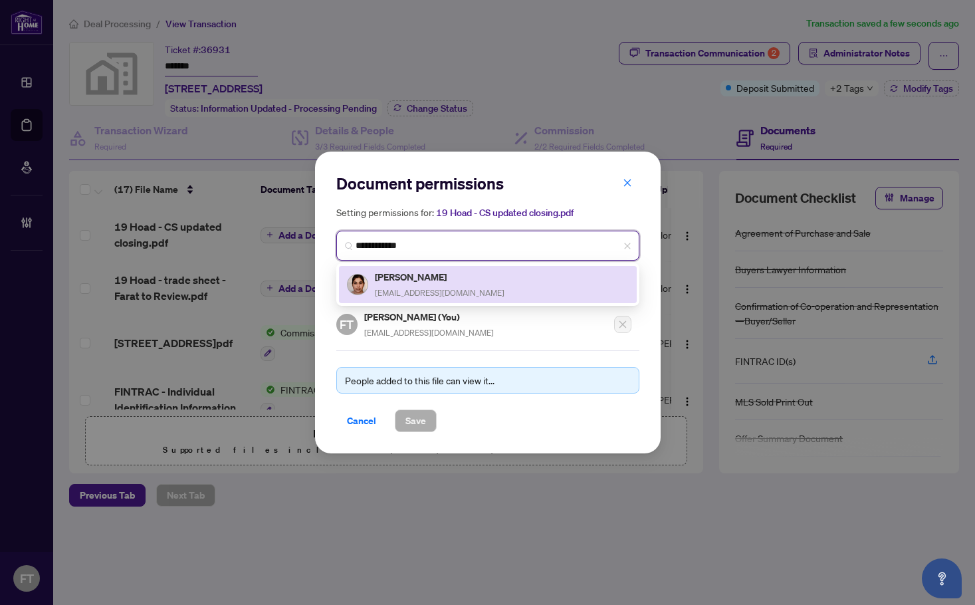
click at [407, 285] on div "Farat Kamran faratkamran@ymail.com" at bounding box center [440, 284] width 130 height 31
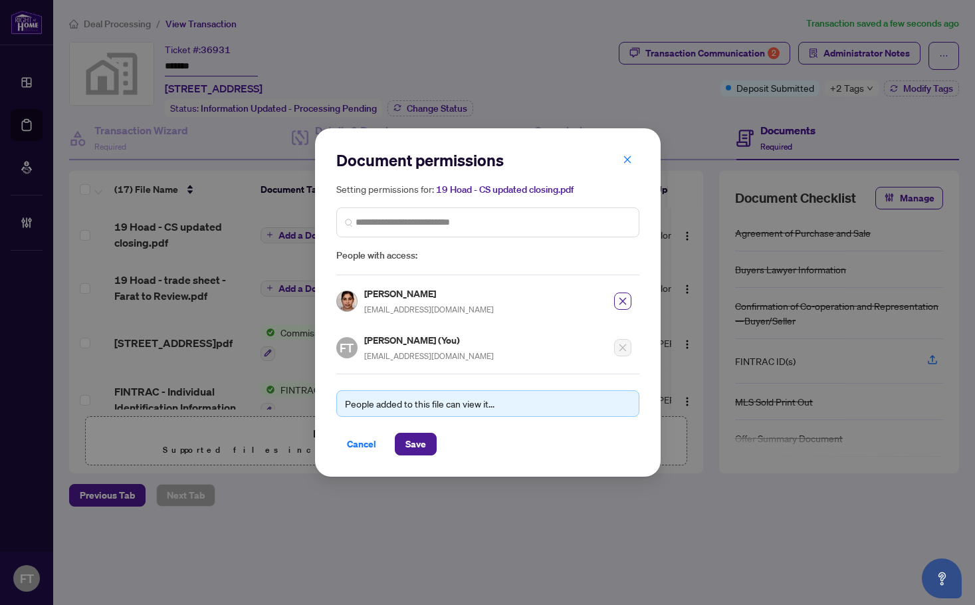
click at [441, 443] on div "Cancel Save" at bounding box center [487, 444] width 303 height 23
click at [430, 447] on button "Save" at bounding box center [416, 444] width 42 height 23
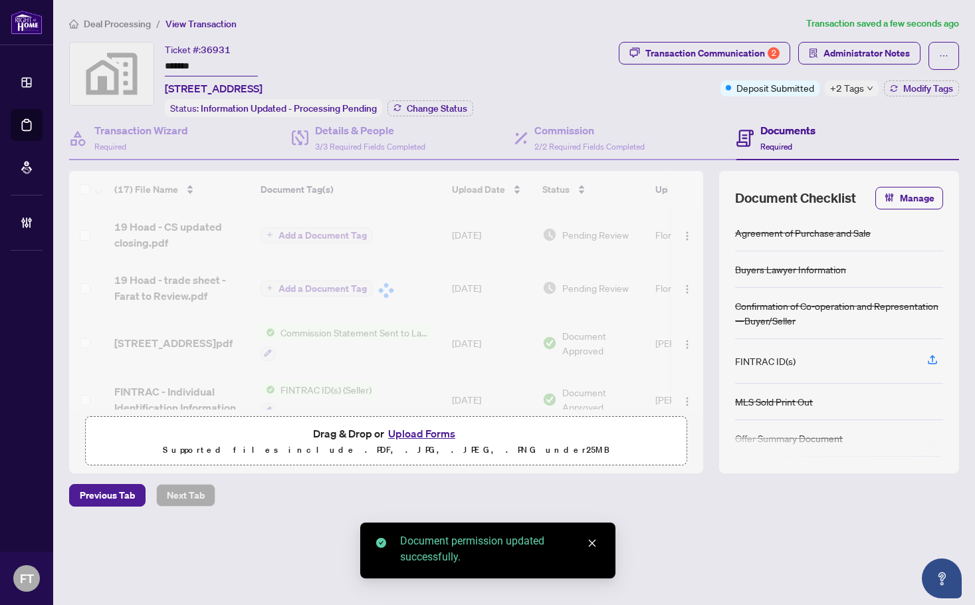
click at [154, 228] on div at bounding box center [386, 290] width 634 height 239
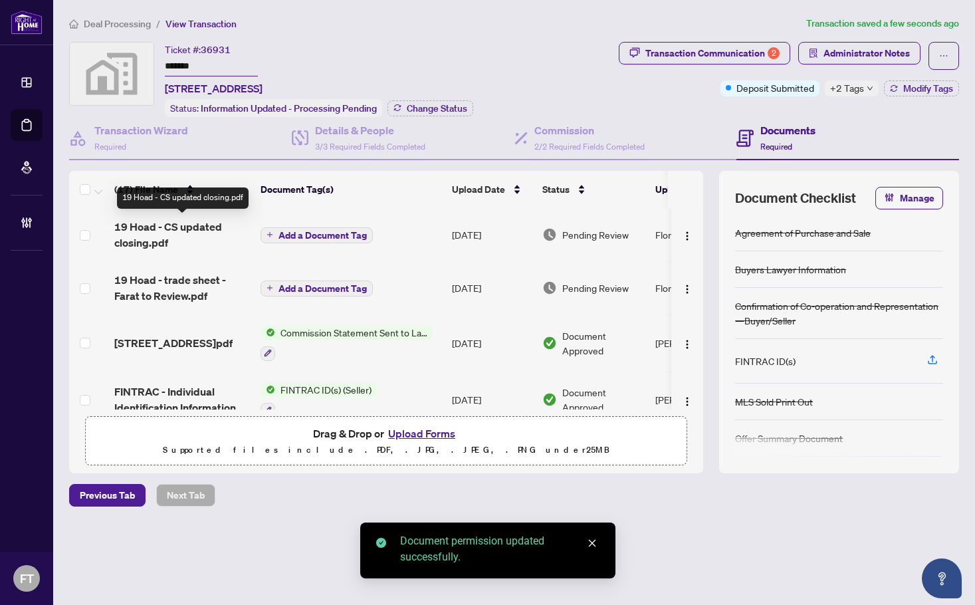
click at [147, 234] on span "19 Hoad - CS updated closing.pdf" at bounding box center [182, 235] width 136 height 32
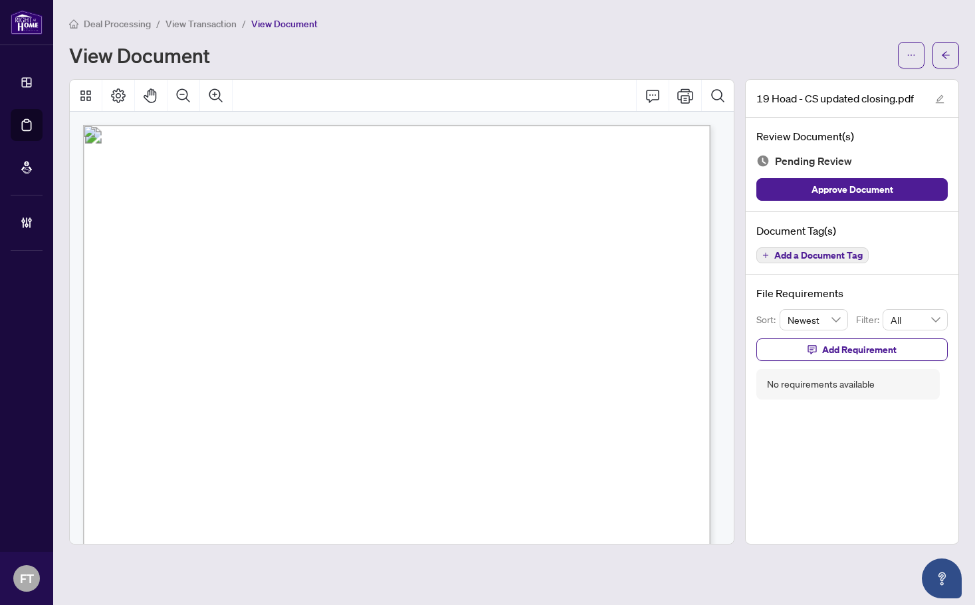
click at [812, 241] on div "Document Tag(s) Add a Document Tag" at bounding box center [852, 243] width 213 height 63
click at [798, 252] on span "Add a Document Tag" at bounding box center [819, 255] width 88 height 9
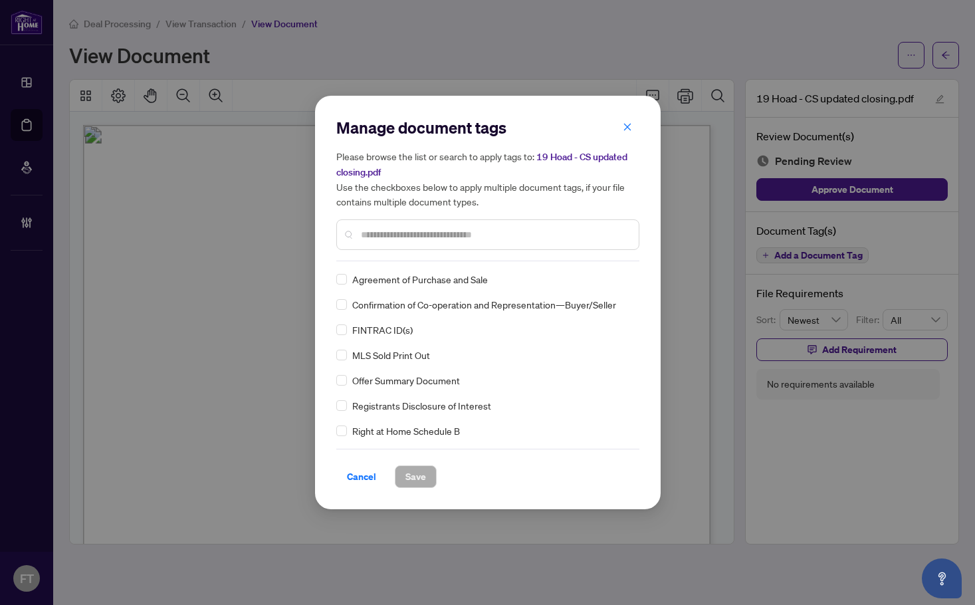
click at [414, 220] on div at bounding box center [487, 234] width 303 height 31
click at [410, 226] on div at bounding box center [487, 234] width 303 height 31
click at [408, 227] on input "text" at bounding box center [494, 234] width 267 height 15
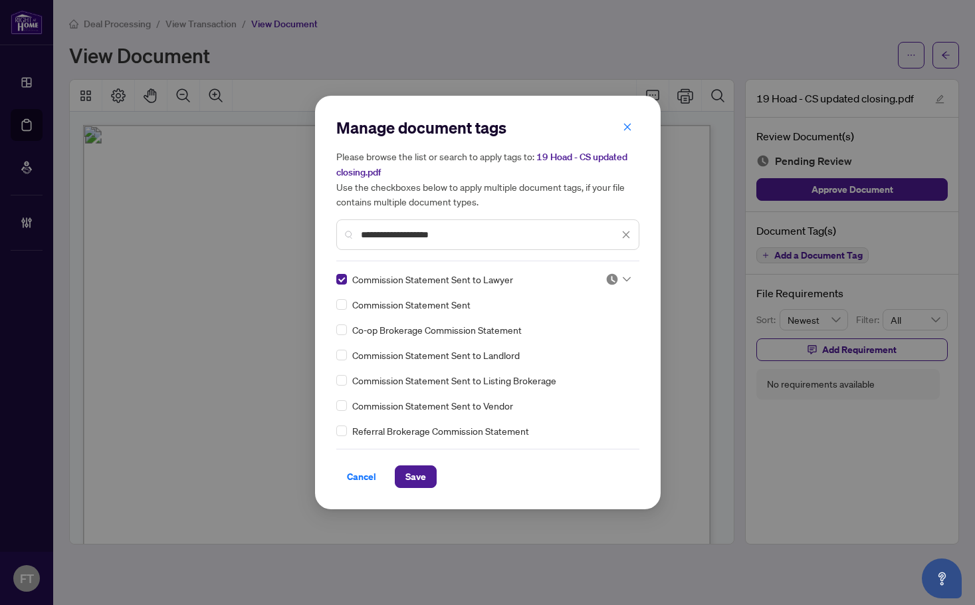
click at [617, 277] on img at bounding box center [612, 279] width 13 height 13
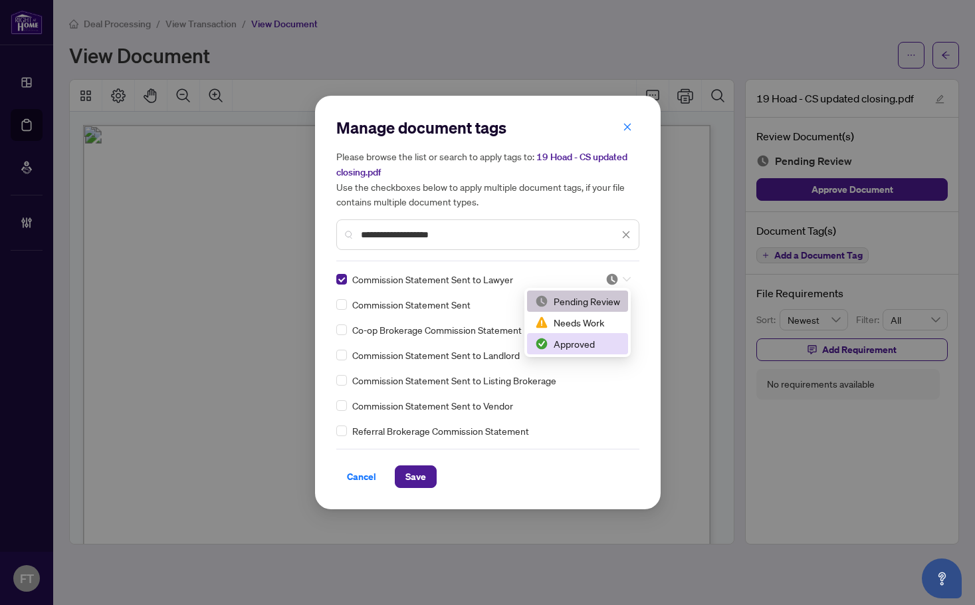
click at [578, 338] on div "Approved" at bounding box center [577, 343] width 85 height 15
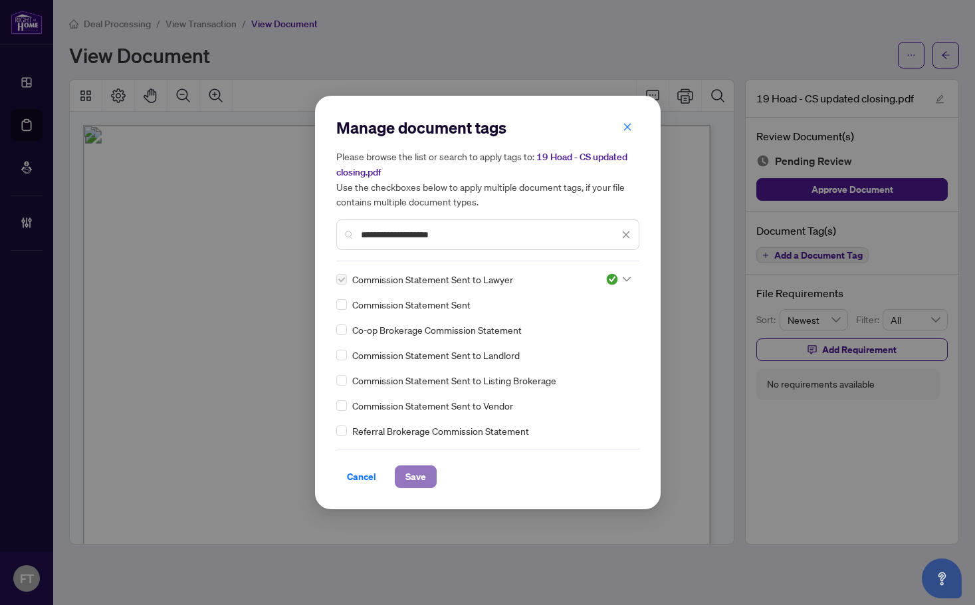
click at [420, 467] on span "Save" at bounding box center [416, 476] width 21 height 21
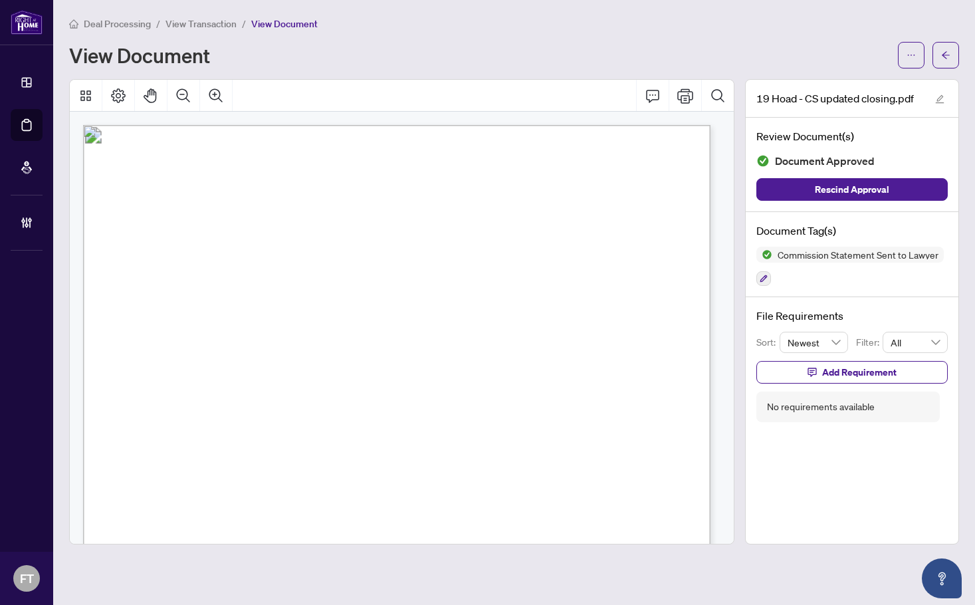
click at [203, 26] on span "View Transaction" at bounding box center [201, 24] width 71 height 12
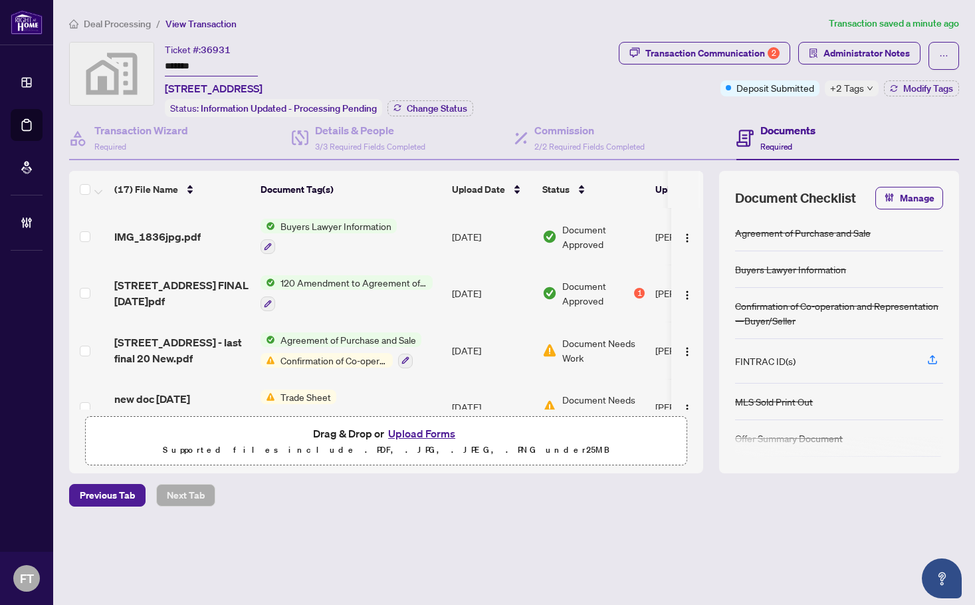
scroll to position [465, 0]
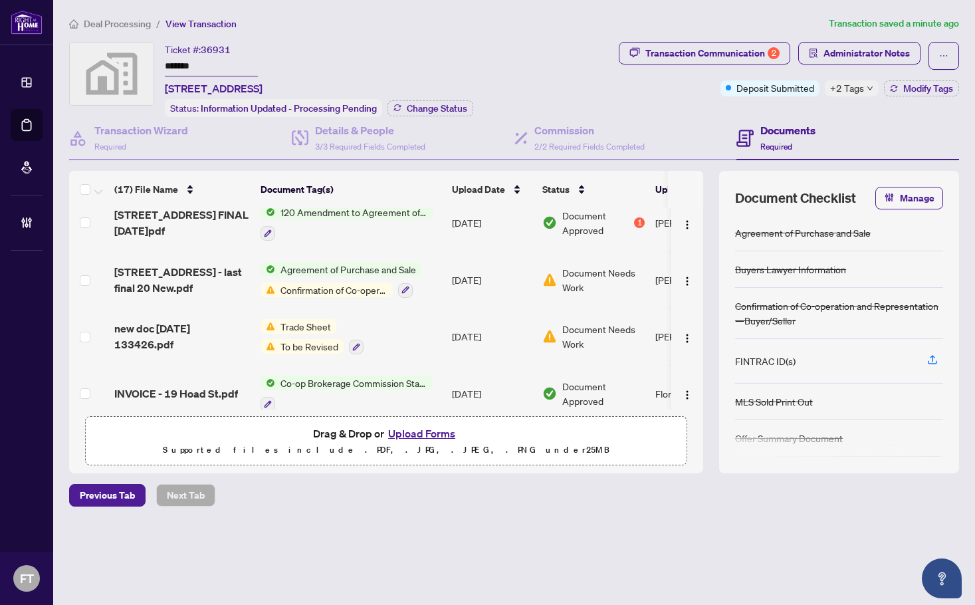
click at [136, 23] on span "Deal Processing" at bounding box center [117, 24] width 67 height 12
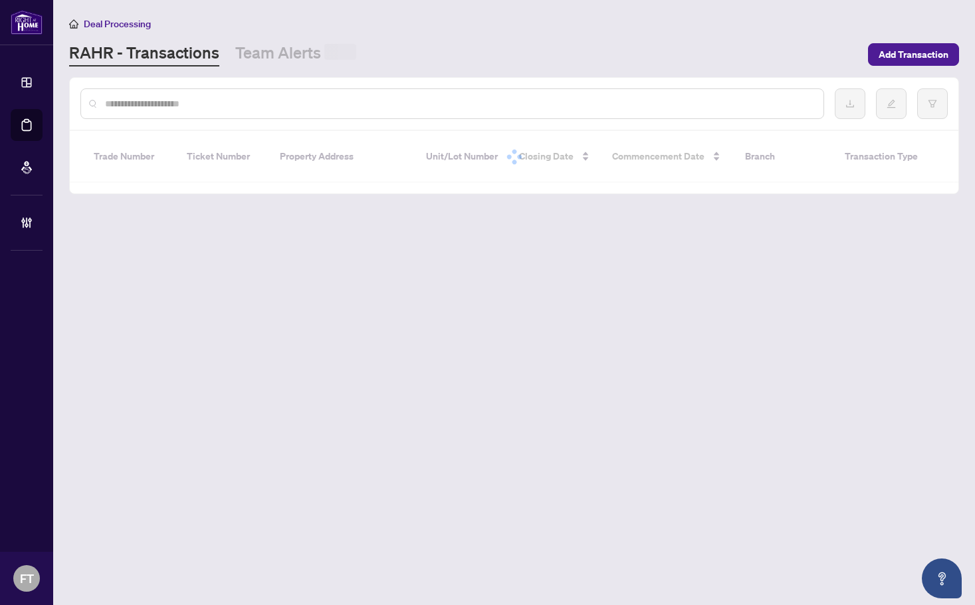
click at [973, 227] on main "Deal Processing RAHR - Transactions Team Alerts Add Transaction Trade Number Ti…" at bounding box center [514, 302] width 922 height 605
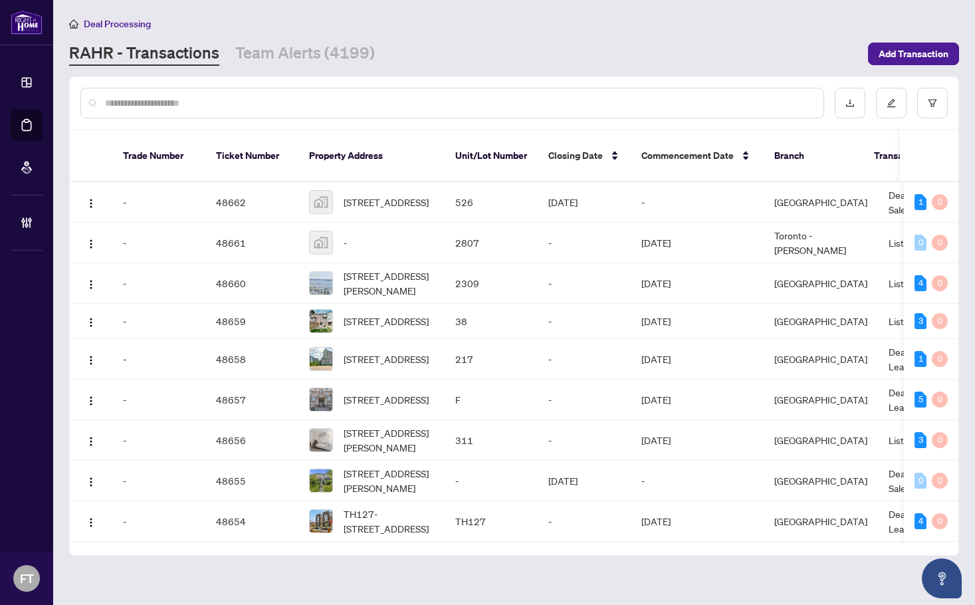
click at [315, 104] on input "text" at bounding box center [459, 103] width 708 height 15
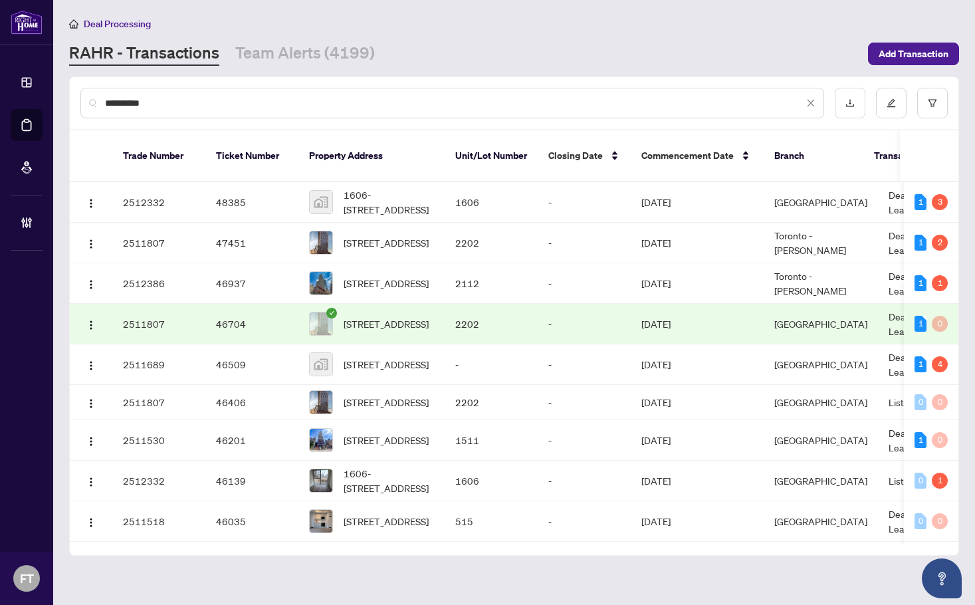
drag, startPoint x: 301, startPoint y: 12, endPoint x: 378, endPoint y: 44, distance: 82.8
click at [301, 12] on main "**********" at bounding box center [514, 302] width 922 height 605
click at [884, 182] on td "Deal - Sell Side Lease" at bounding box center [928, 202] width 100 height 41
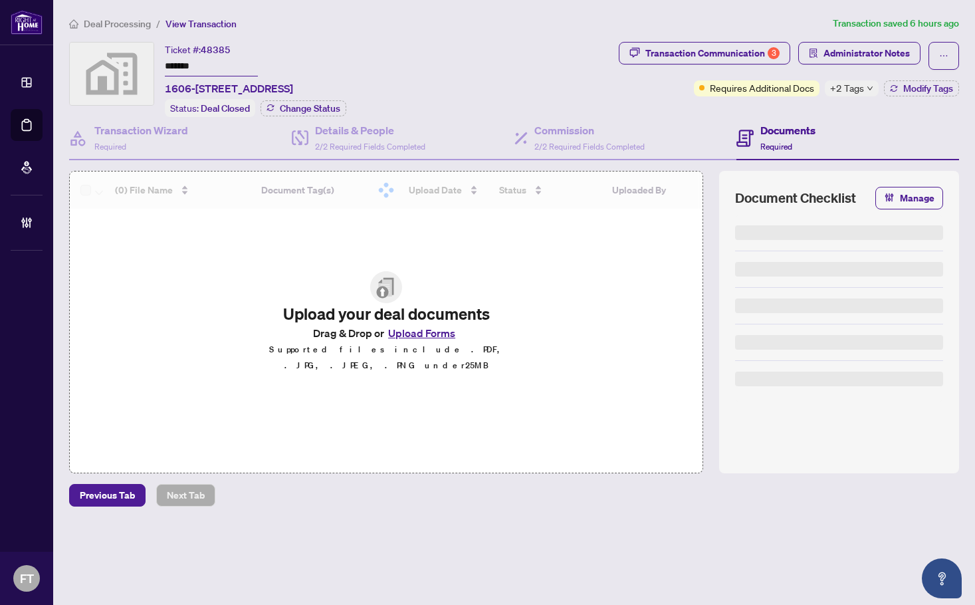
click at [864, 87] on div "+2 Tags" at bounding box center [852, 88] width 54 height 16
click at [867, 51] on span "Administrator Notes" at bounding box center [867, 53] width 86 height 21
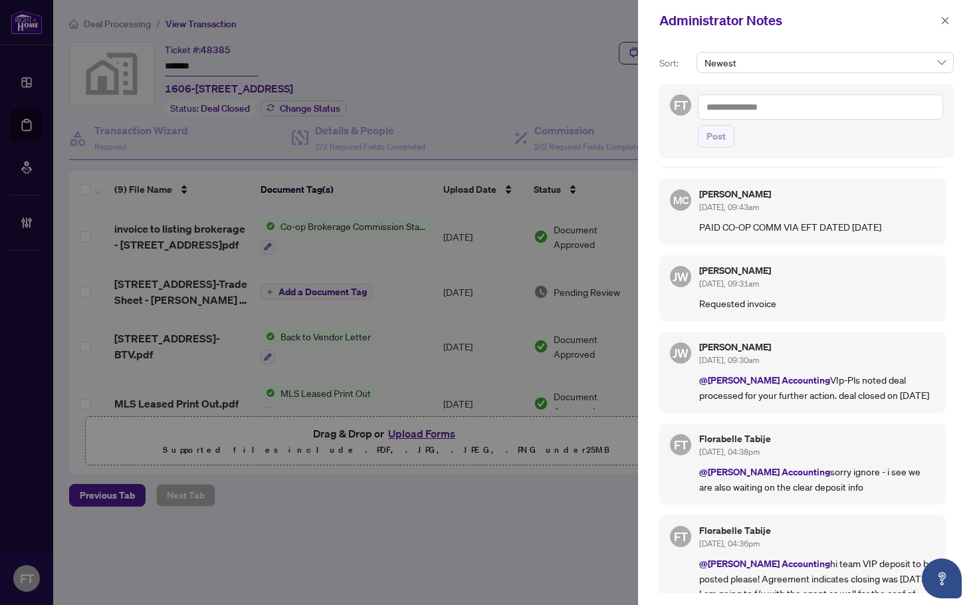
scroll to position [117, 0]
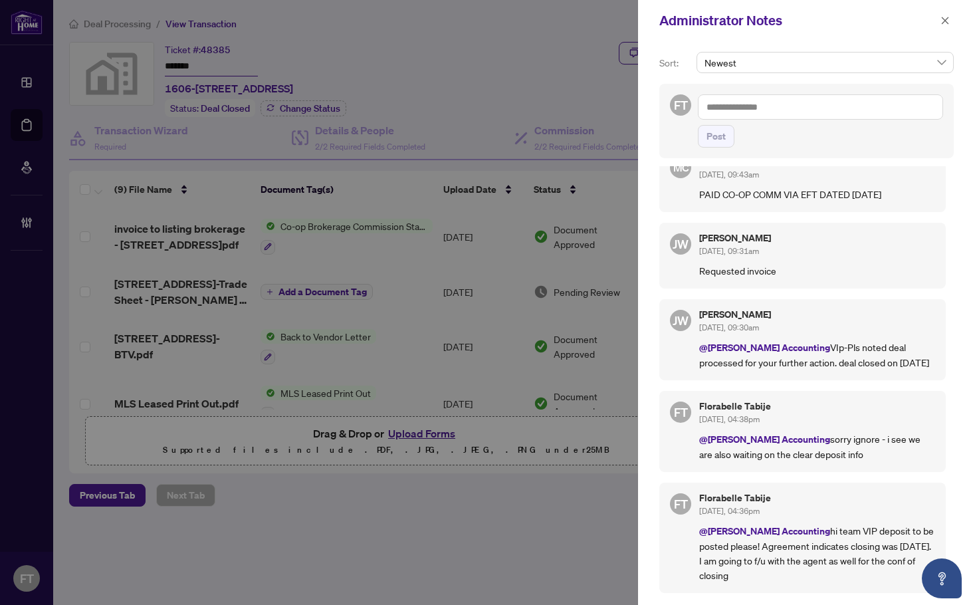
drag, startPoint x: 299, startPoint y: 51, endPoint x: 910, endPoint y: 33, distance: 611.9
click at [300, 51] on div at bounding box center [487, 302] width 975 height 605
click at [949, 18] on icon "close" at bounding box center [945, 20] width 9 height 9
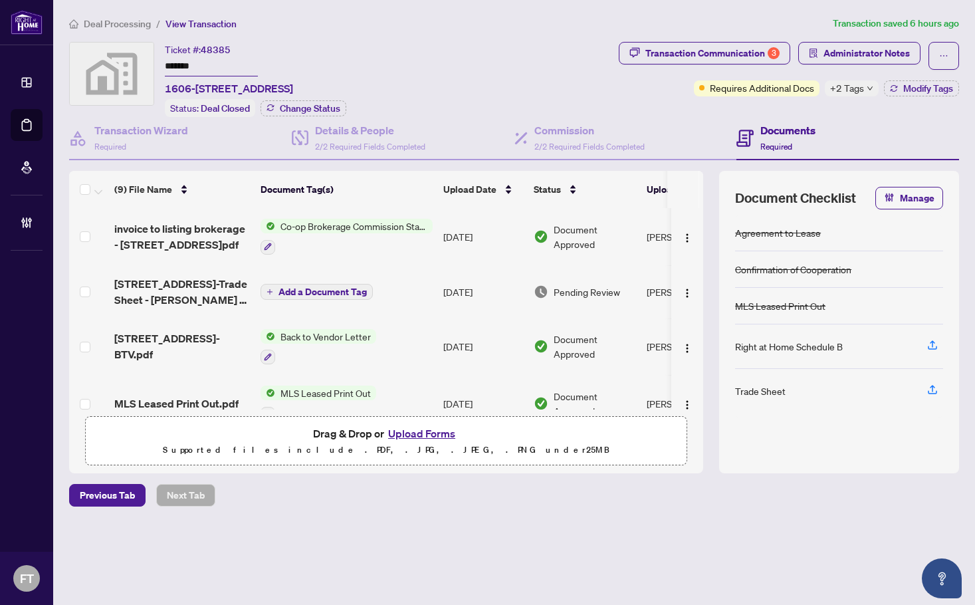
drag, startPoint x: 114, startPoint y: 23, endPoint x: 26, endPoint y: 89, distance: 109.7
click at [113, 23] on span "Deal Processing" at bounding box center [117, 24] width 67 height 12
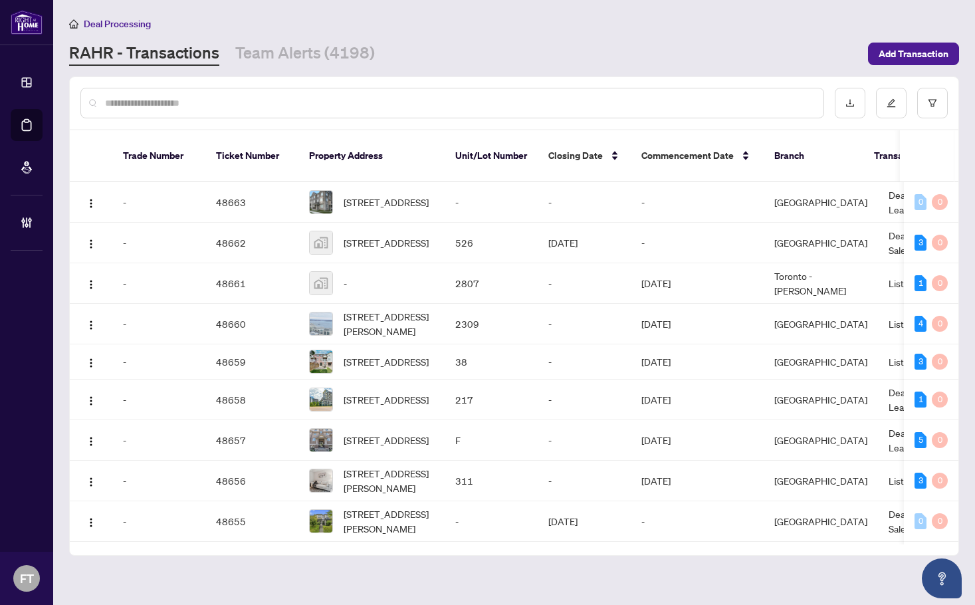
click at [249, 100] on input "text" at bounding box center [459, 103] width 708 height 15
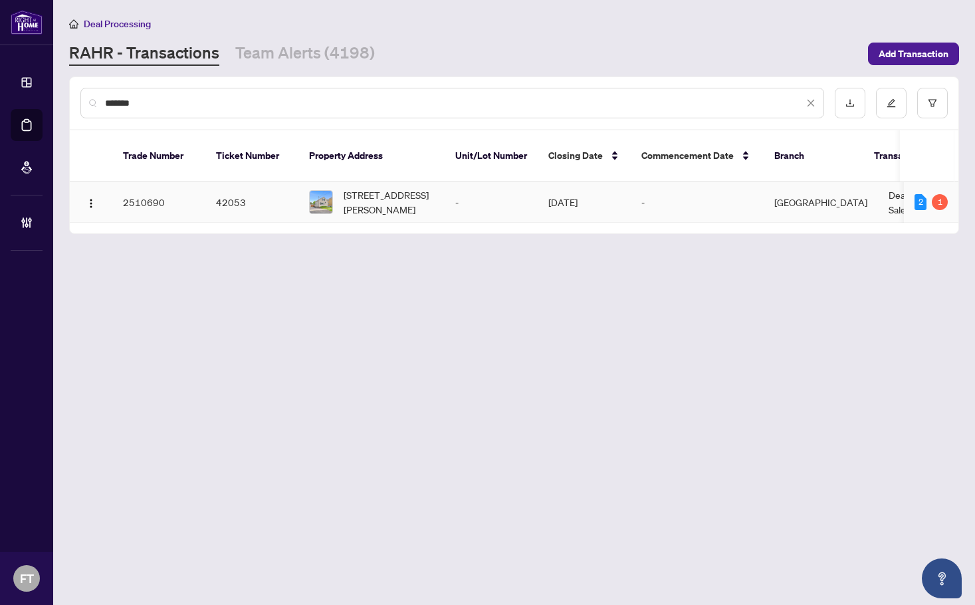
click at [544, 188] on td "Jul/29/2025" at bounding box center [584, 202] width 93 height 41
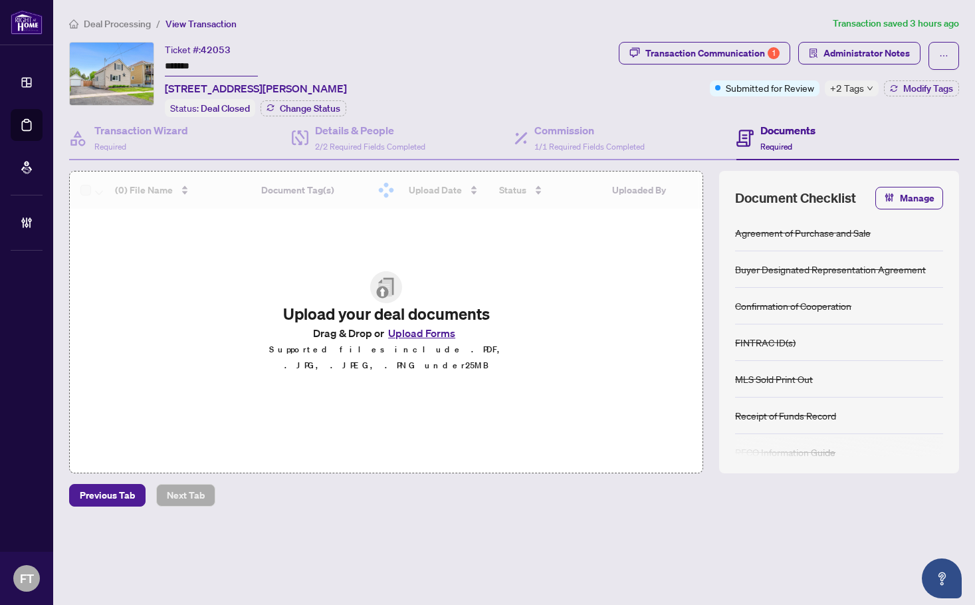
click at [842, 88] on span "+2 Tags" at bounding box center [847, 87] width 34 height 15
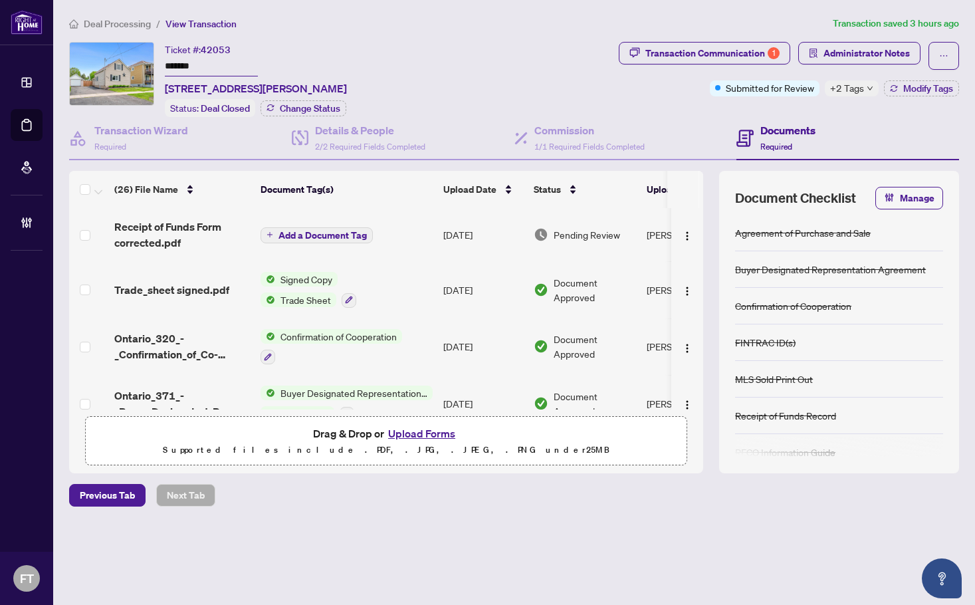
click at [638, 72] on div "Transaction Communication 1 Administrator Notes Submitted for Review +2 Tags Mo…" at bounding box center [789, 69] width 340 height 55
click at [701, 54] on div "Transaction Communication 1" at bounding box center [713, 53] width 134 height 21
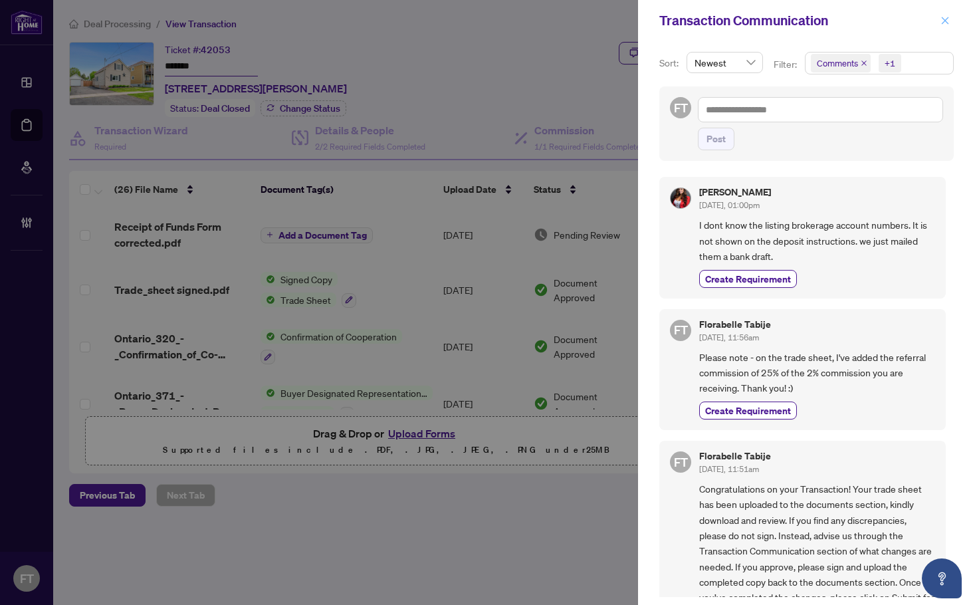
click at [949, 19] on icon "close" at bounding box center [945, 20] width 9 height 9
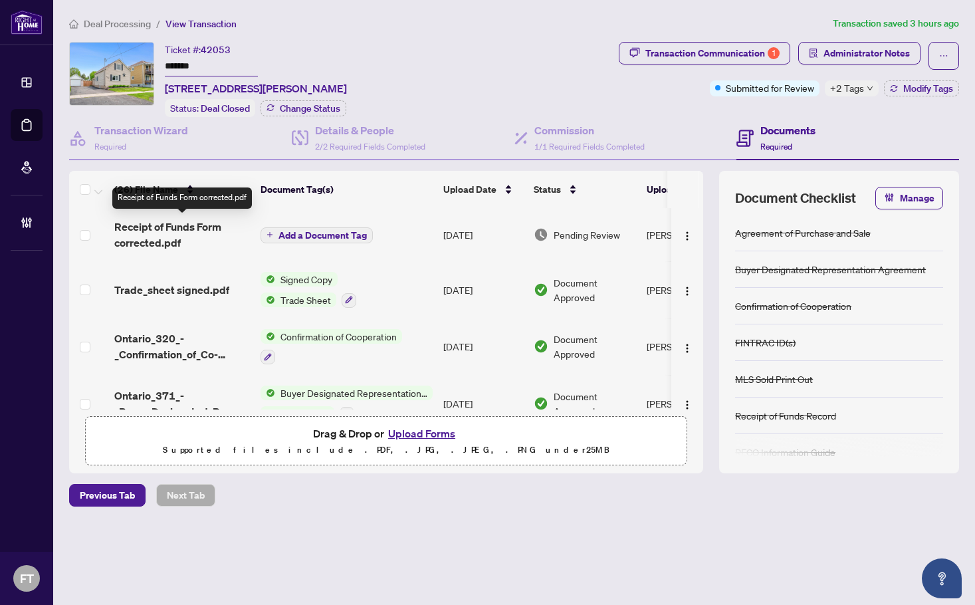
click at [180, 227] on span "Receipt of Funds Form corrected.pdf" at bounding box center [182, 235] width 136 height 32
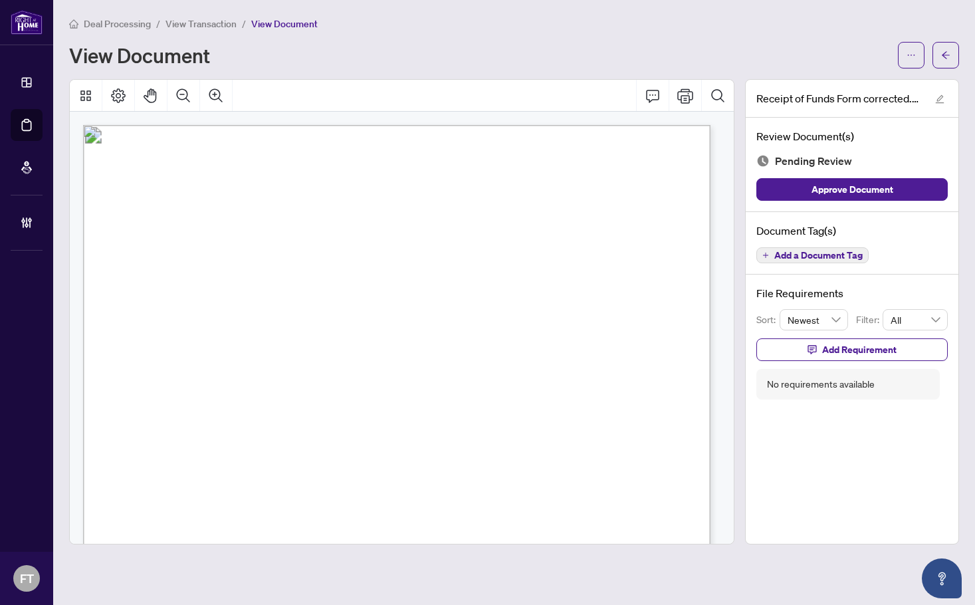
drag, startPoint x: 280, startPoint y: 330, endPoint x: 346, endPoint y: 327, distance: 66.5
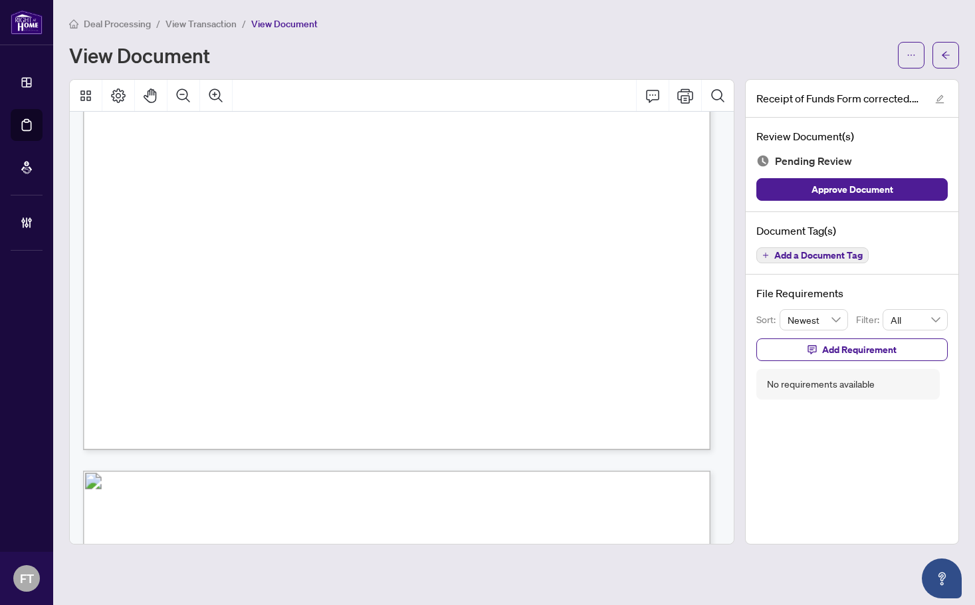
scroll to position [798, 0]
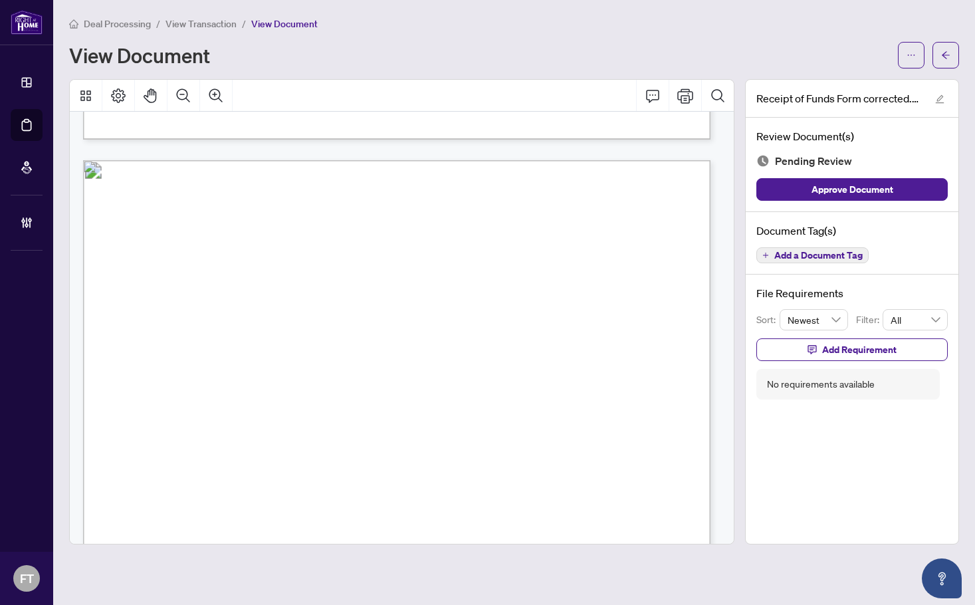
click at [822, 254] on span "Add a Document Tag" at bounding box center [819, 255] width 88 height 9
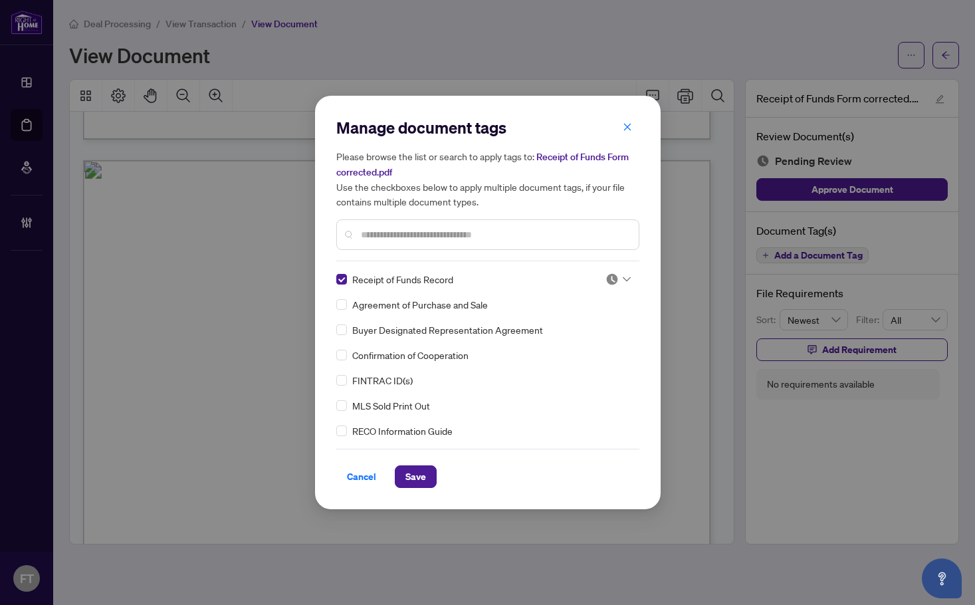
click at [611, 279] on img at bounding box center [612, 279] width 13 height 13
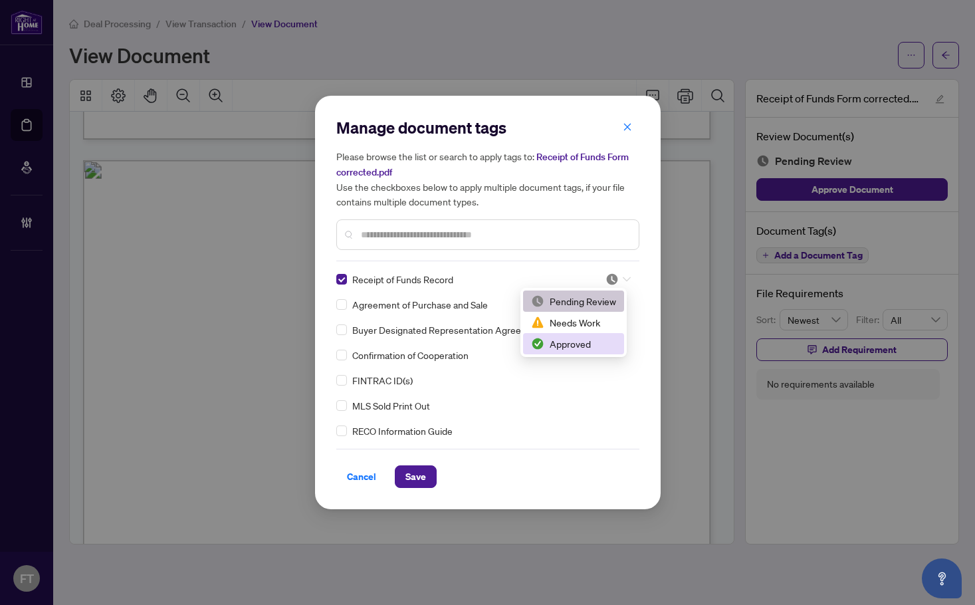
click at [558, 338] on div "Approved" at bounding box center [573, 343] width 85 height 15
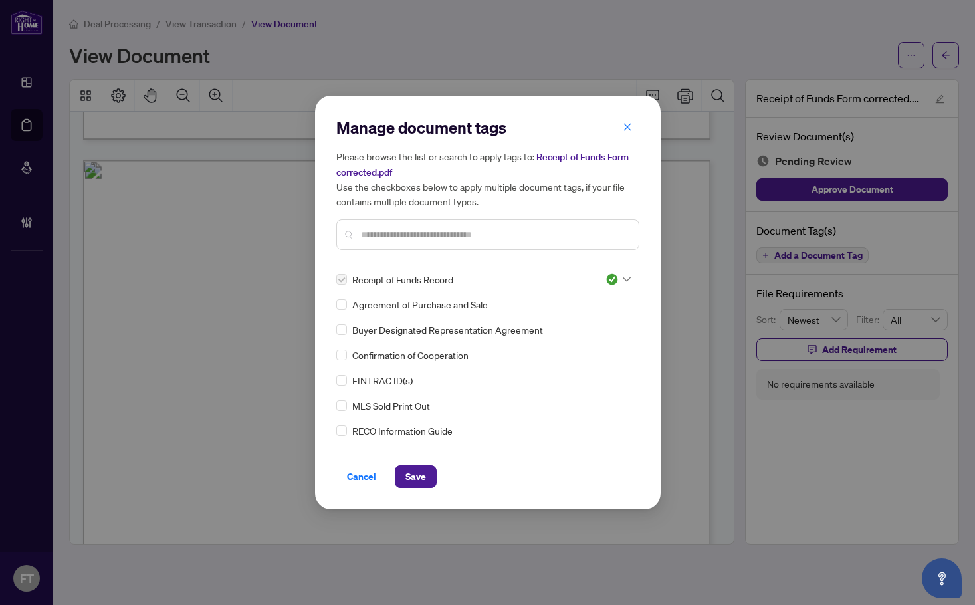
click at [411, 478] on span "Save" at bounding box center [416, 476] width 21 height 21
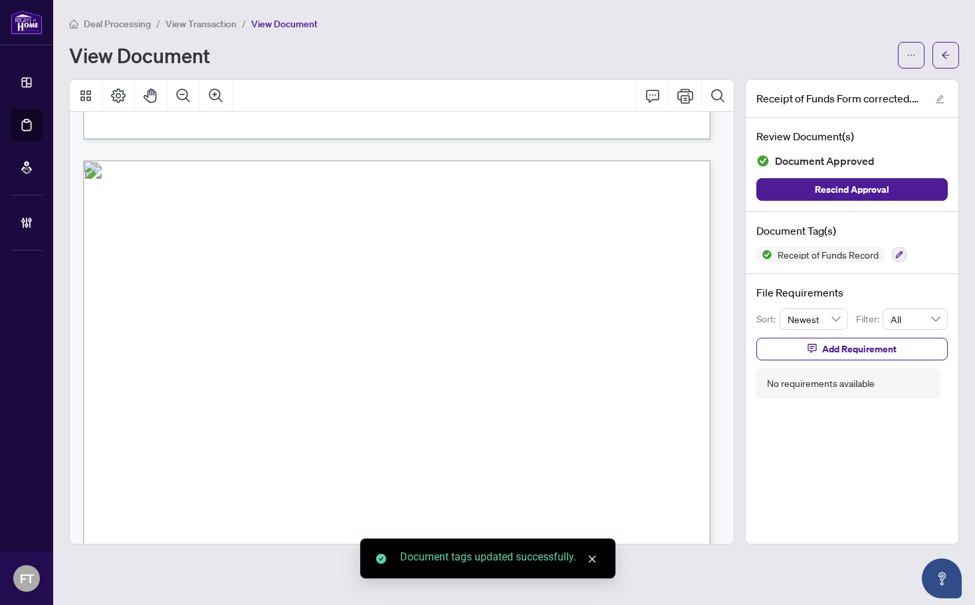
click at [213, 19] on span "View Transaction" at bounding box center [201, 24] width 71 height 12
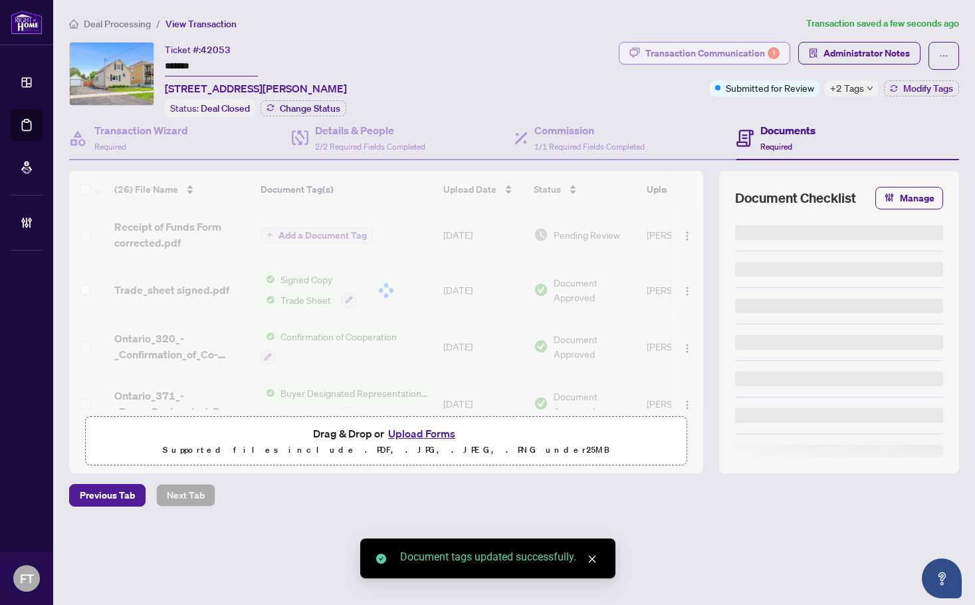
click at [767, 48] on div "Transaction Communication 1" at bounding box center [713, 53] width 134 height 21
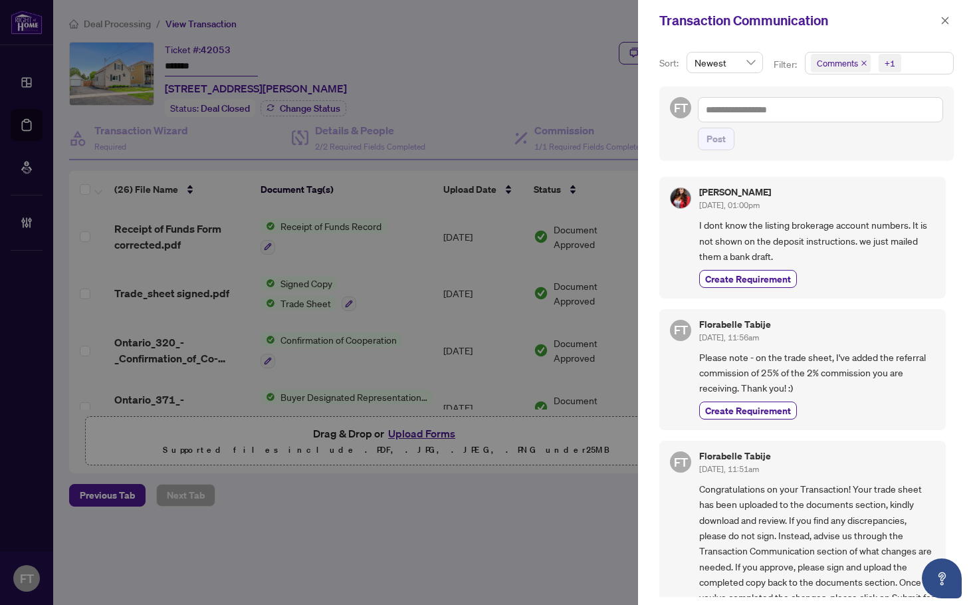
click at [900, 66] on span "+1" at bounding box center [890, 63] width 23 height 19
click at [838, 116] on span "Comments" at bounding box center [855, 118] width 46 height 12
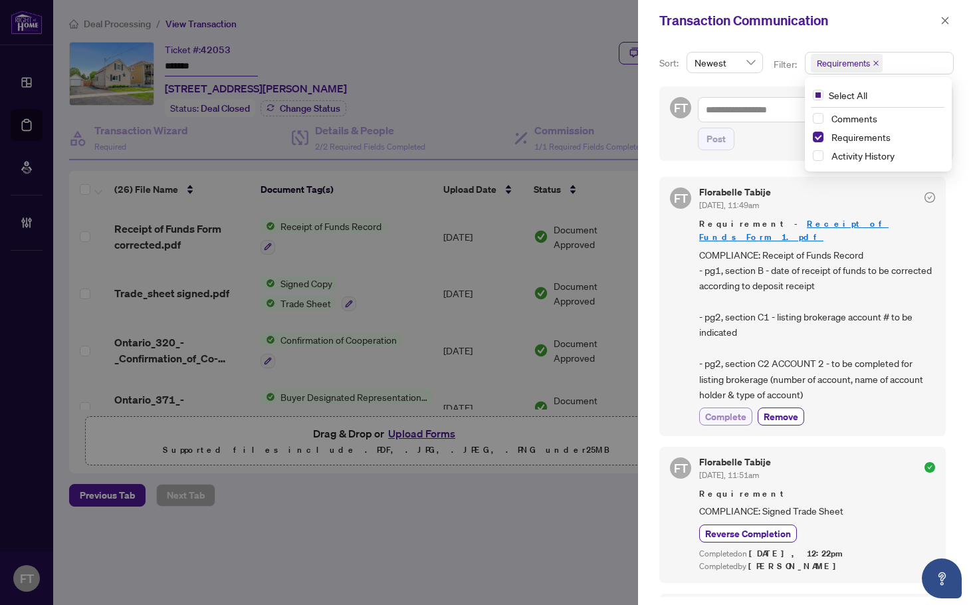
click at [713, 410] on span "Complete" at bounding box center [725, 417] width 41 height 14
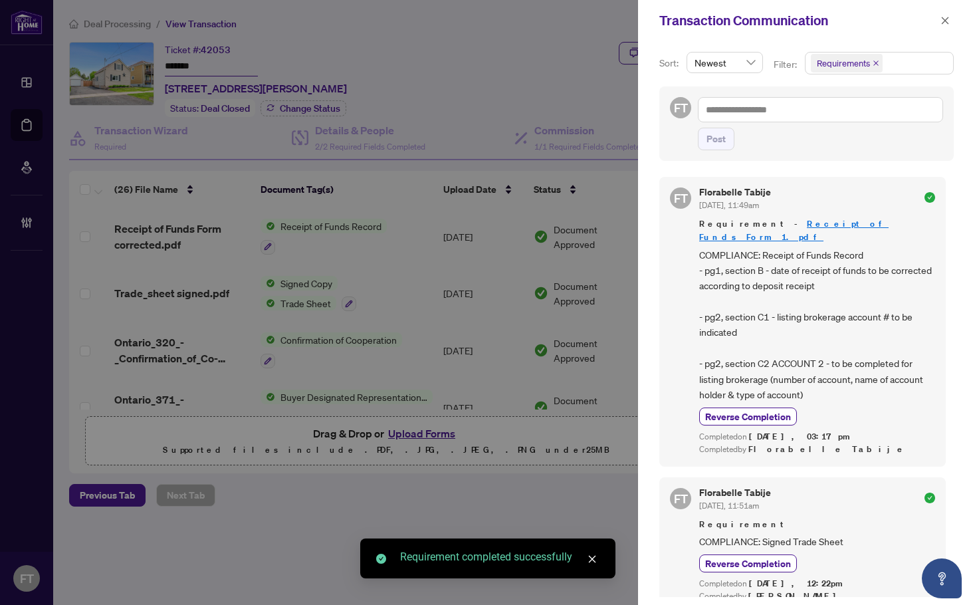
drag, startPoint x: 945, startPoint y: 24, endPoint x: 360, endPoint y: 237, distance: 621.9
click at [945, 24] on icon "close" at bounding box center [945, 20] width 9 height 9
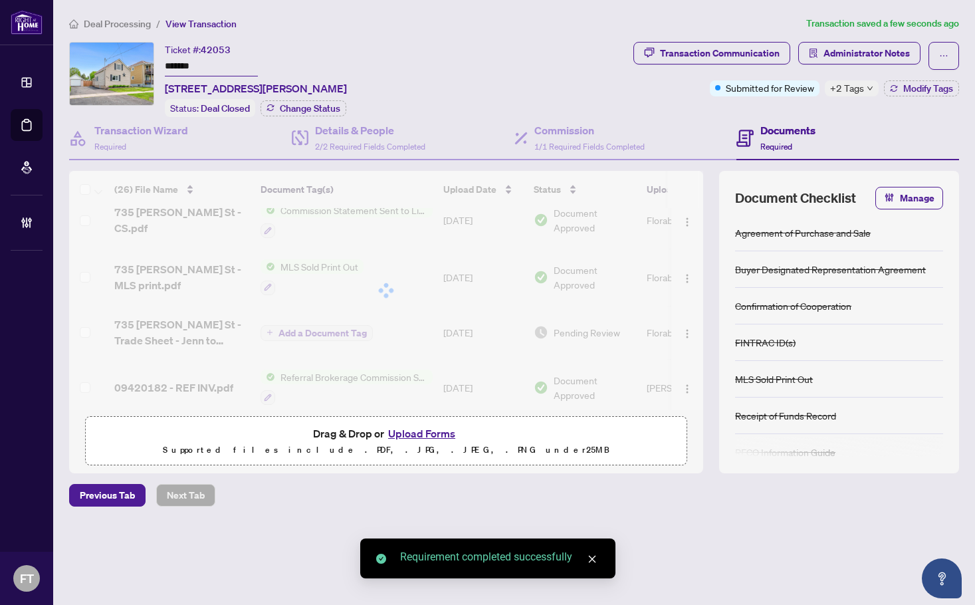
scroll to position [399, 0]
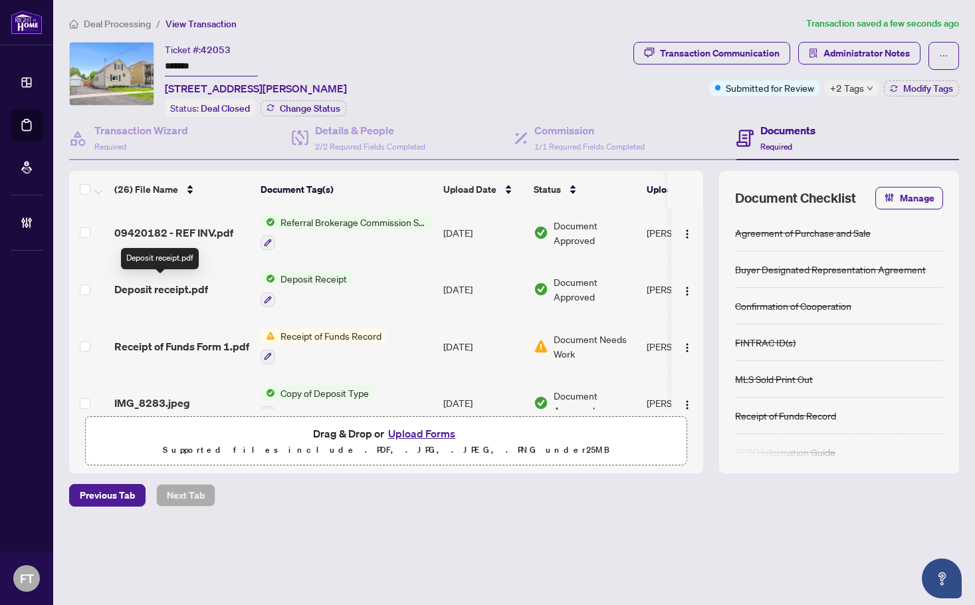
click at [195, 281] on span "Deposit receipt.pdf" at bounding box center [161, 289] width 94 height 16
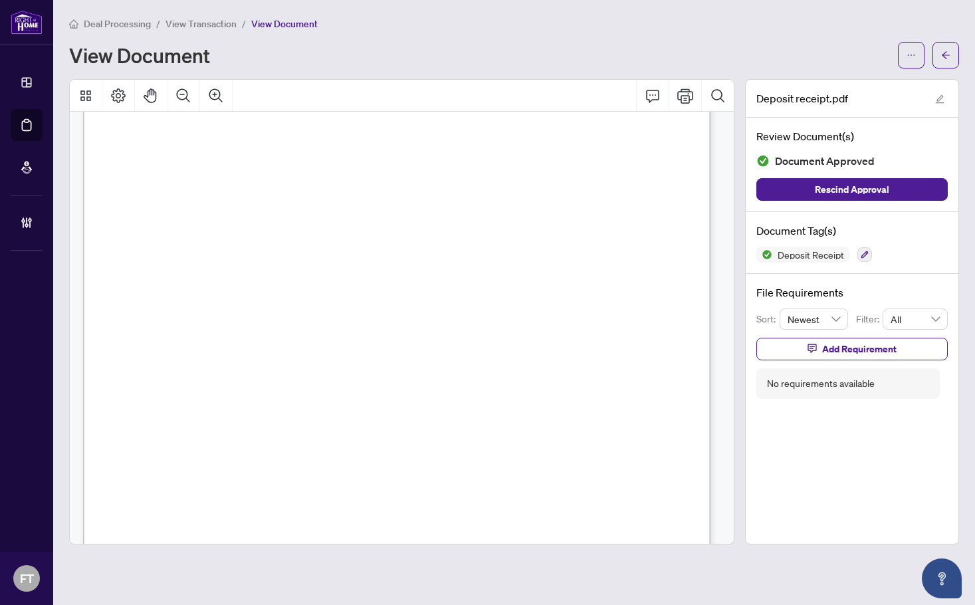
scroll to position [199, 0]
click at [196, 25] on span "View Transaction" at bounding box center [201, 24] width 71 height 12
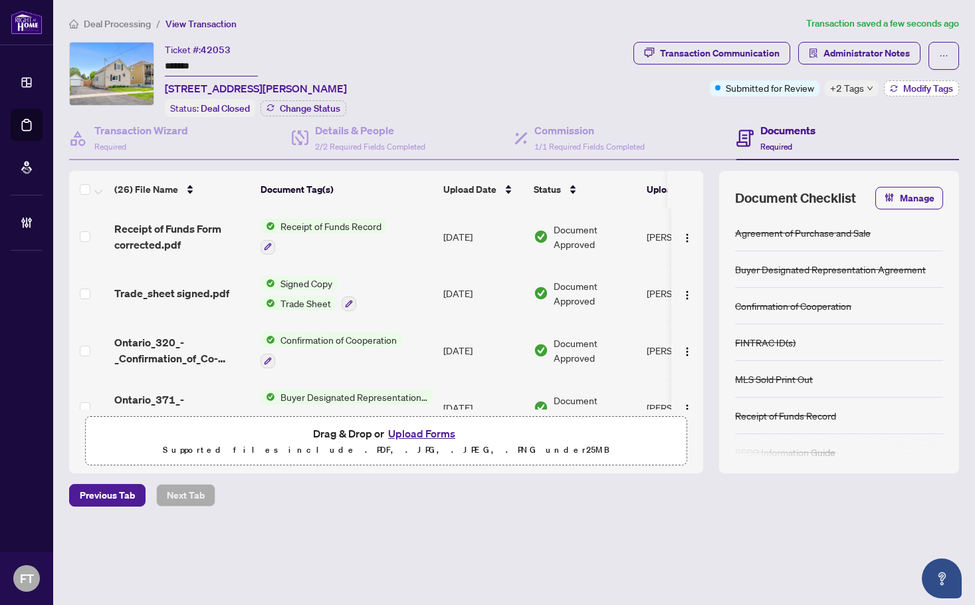
click at [905, 84] on span "Modify Tags" at bounding box center [928, 88] width 50 height 9
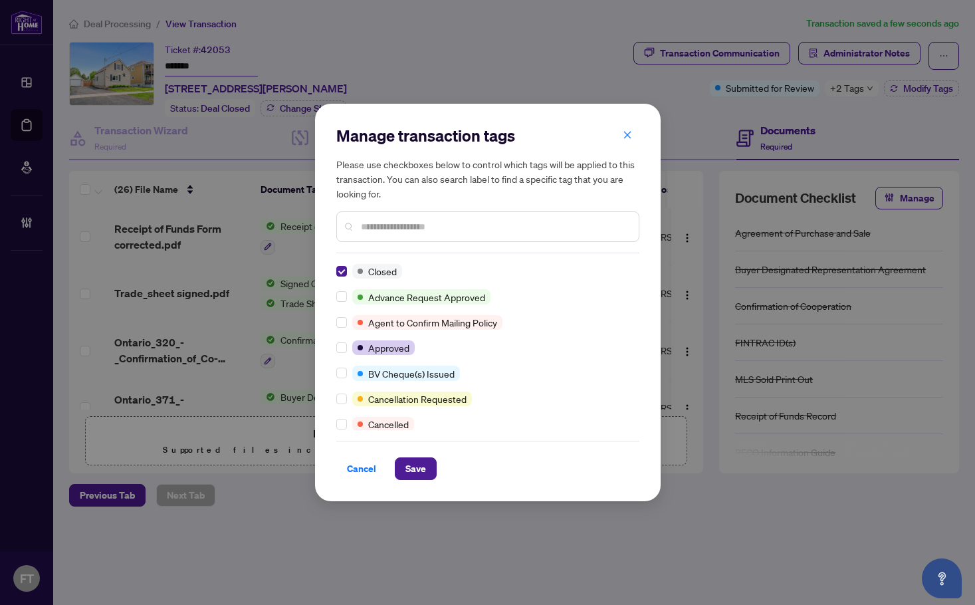
click at [431, 211] on div at bounding box center [487, 226] width 303 height 31
click at [424, 226] on input "text" at bounding box center [494, 226] width 267 height 15
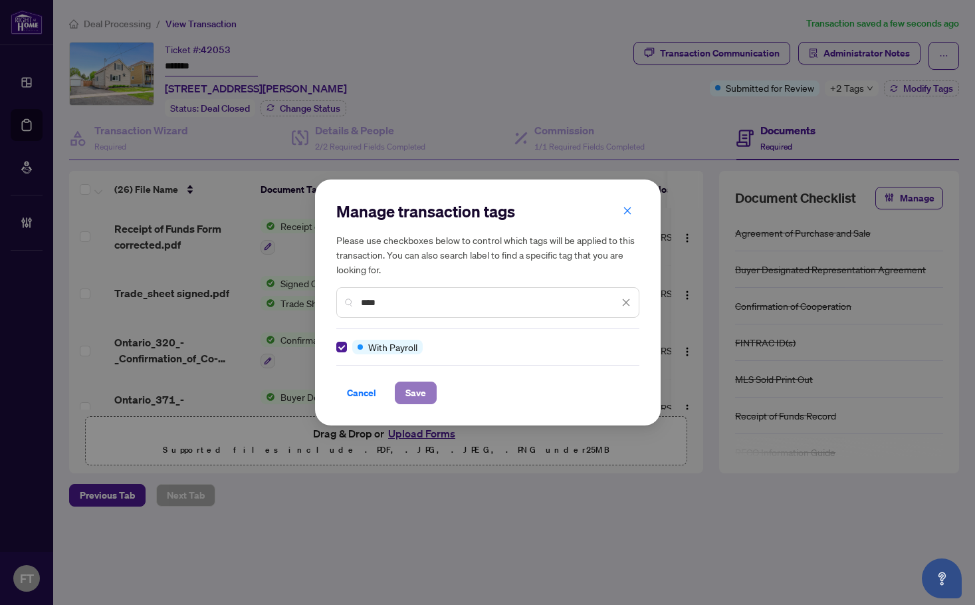
click at [421, 392] on span "Save" at bounding box center [416, 392] width 21 height 21
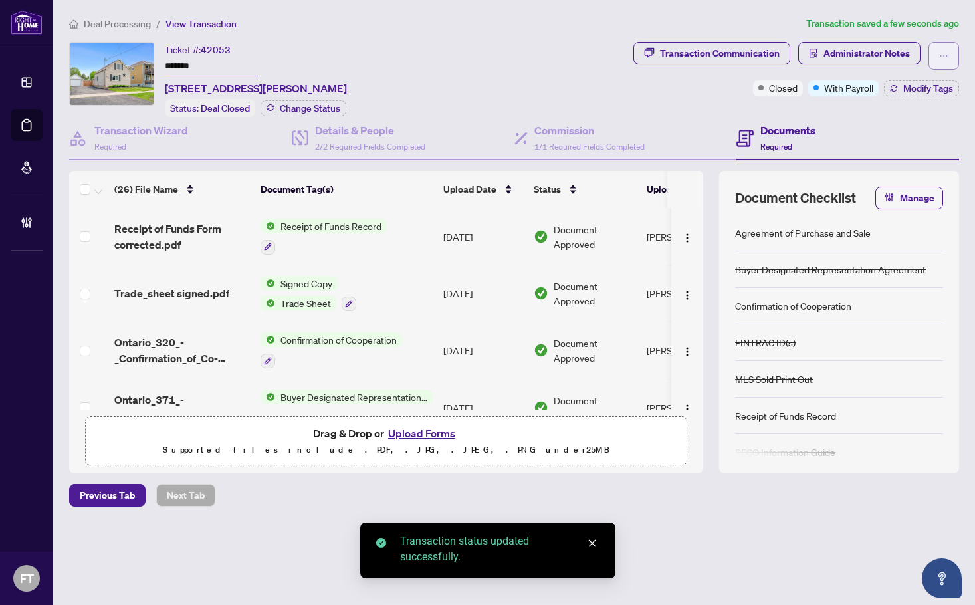
click at [941, 52] on icon "ellipsis" at bounding box center [943, 55] width 9 height 9
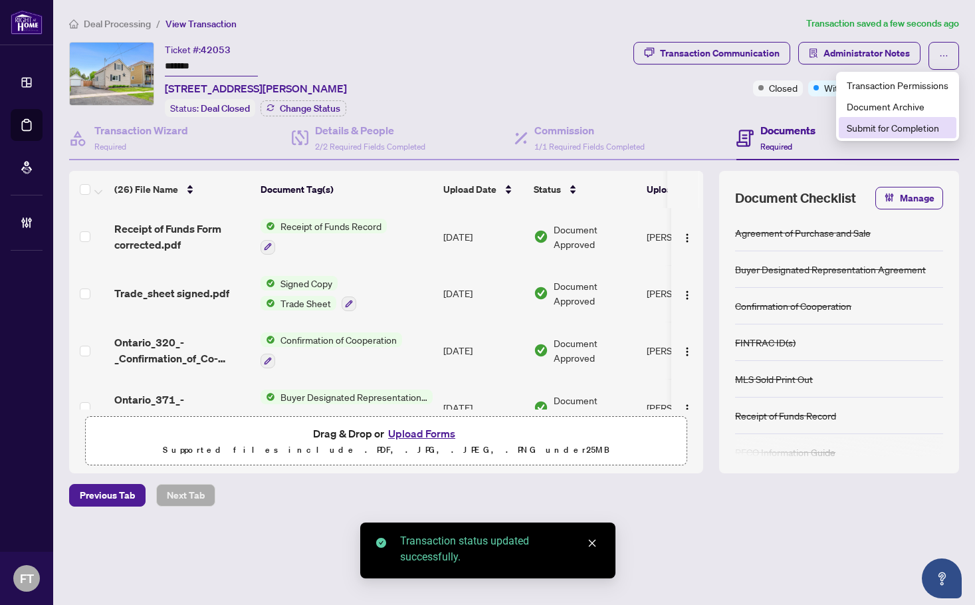
click at [898, 124] on span "Submit for Completion" at bounding box center [898, 127] width 102 height 15
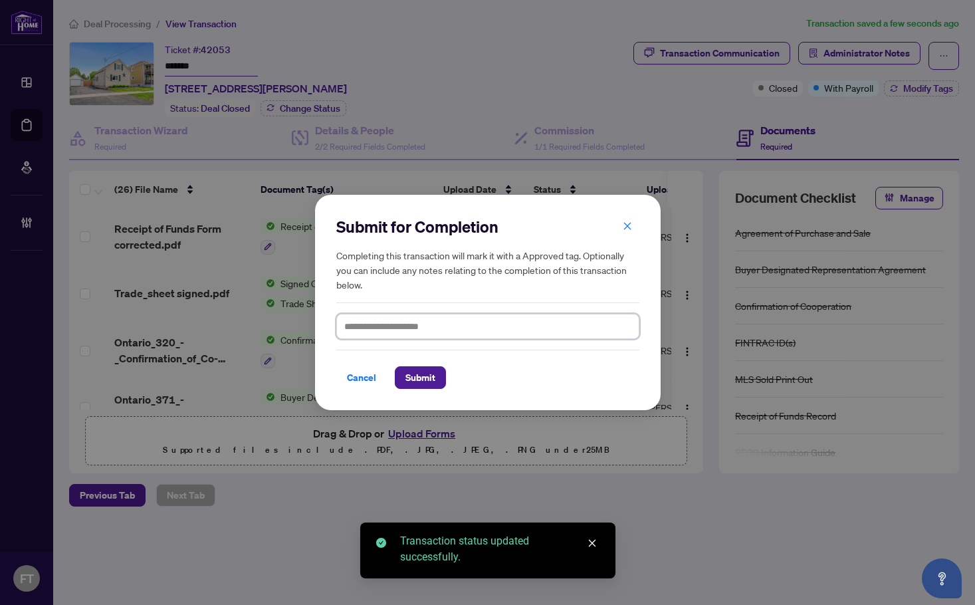
click at [404, 321] on textarea at bounding box center [487, 326] width 303 height 25
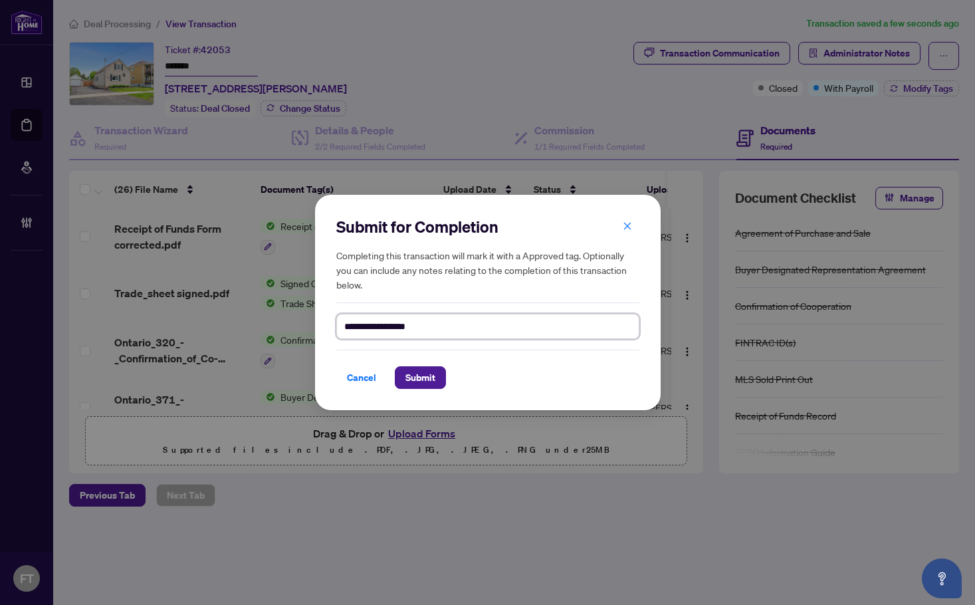
drag, startPoint x: 430, startPoint y: 327, endPoint x: 232, endPoint y: 316, distance: 198.4
click at [232, 316] on div "**********" at bounding box center [487, 302] width 975 height 605
click at [437, 377] on button "Submit" at bounding box center [420, 377] width 51 height 23
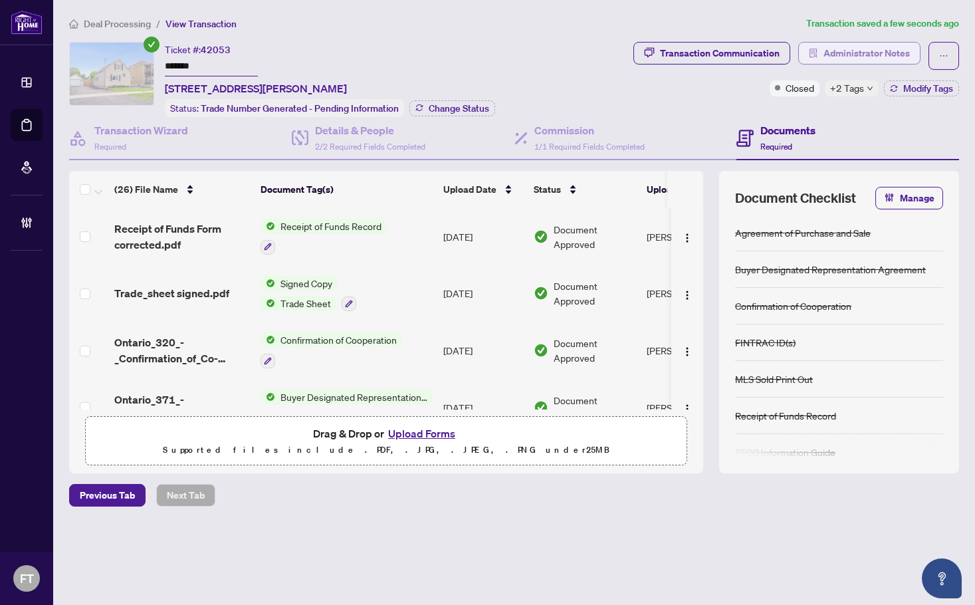
click at [860, 55] on body "Dashboard Deal Processing Mortgage Referrals Brokerage Management FT Florabelle…" at bounding box center [487, 302] width 975 height 605
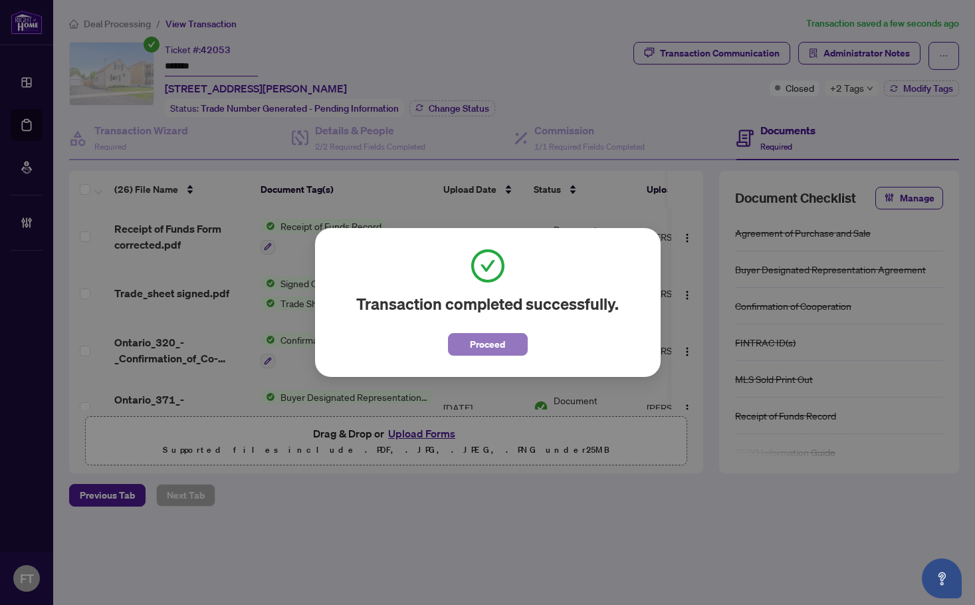
click at [511, 346] on button "Proceed" at bounding box center [488, 344] width 80 height 23
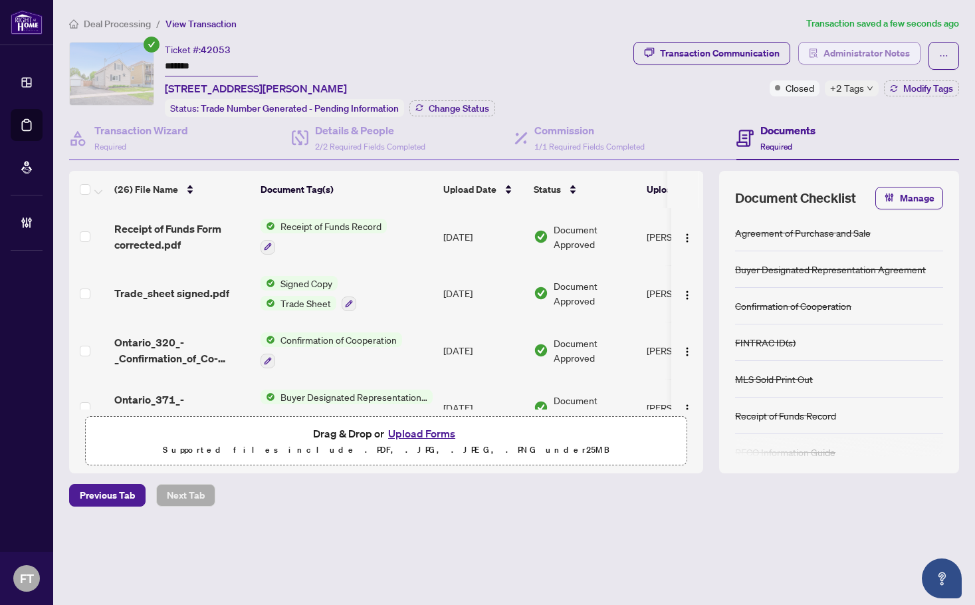
click at [886, 57] on span "Administrator Notes" at bounding box center [867, 53] width 86 height 21
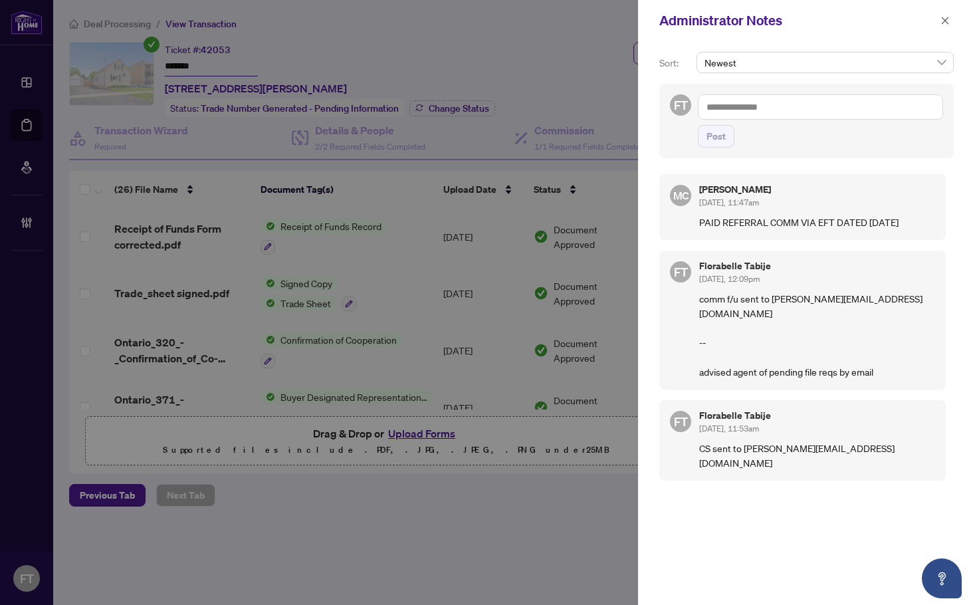
click at [758, 122] on div "Post" at bounding box center [820, 120] width 245 height 53
click at [743, 100] on textarea at bounding box center [820, 106] width 245 height 25
drag, startPoint x: 739, startPoint y: 108, endPoint x: 757, endPoint y: 103, distance: 18.7
click at [739, 108] on textarea at bounding box center [820, 106] width 245 height 25
paste textarea "**********"
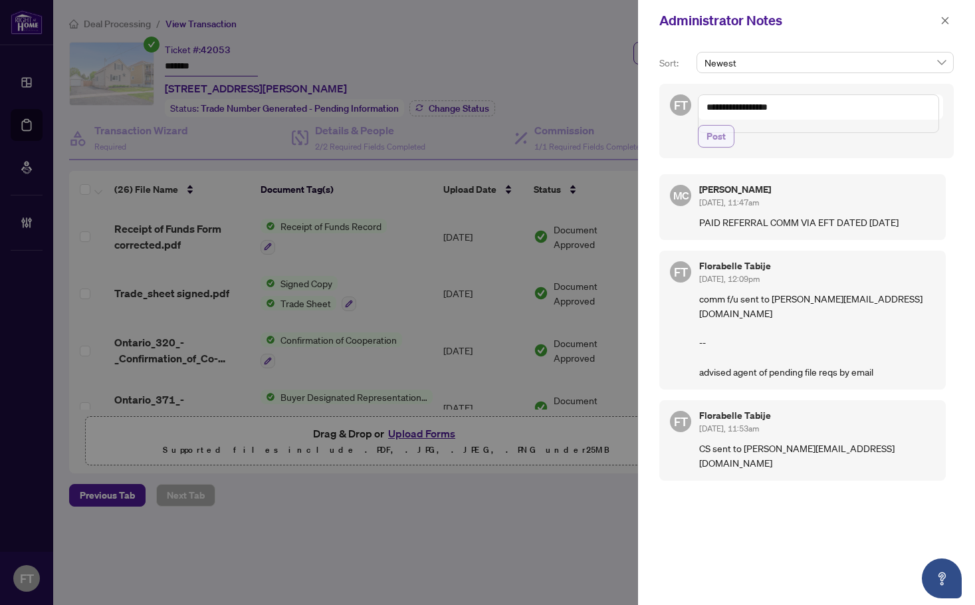
click at [718, 147] on span "Post" at bounding box center [716, 136] width 19 height 21
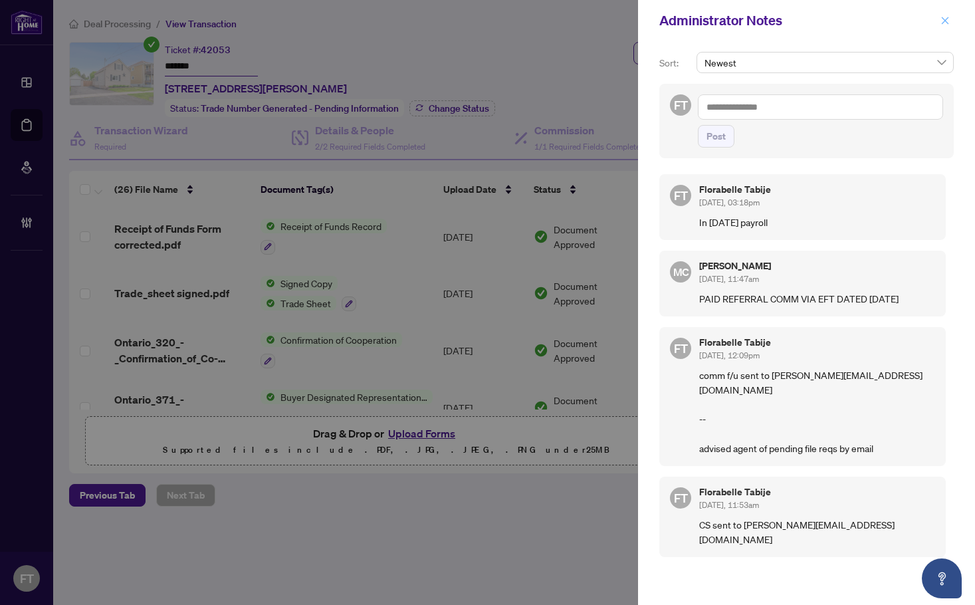
click at [951, 23] on button "button" at bounding box center [945, 21] width 17 height 16
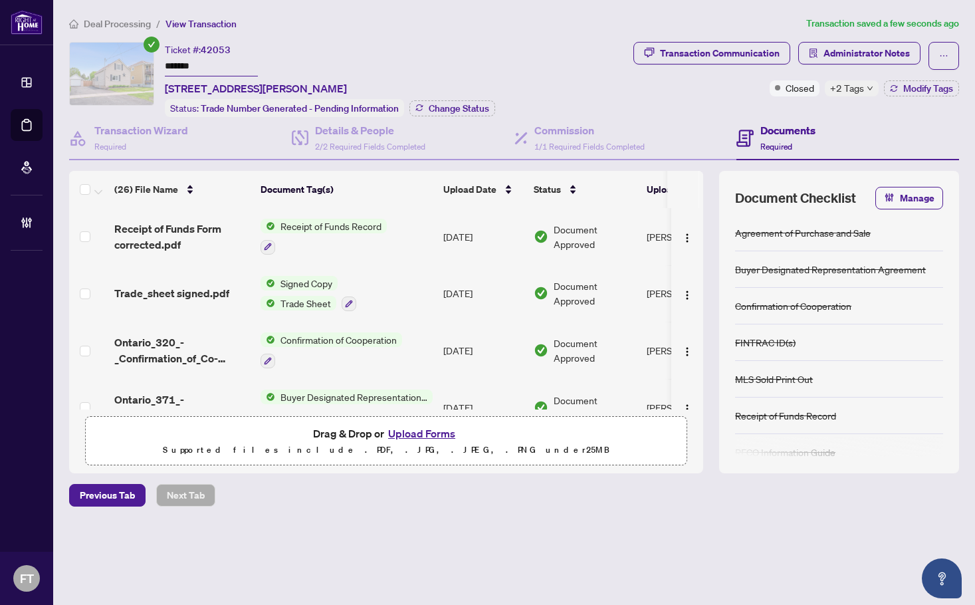
click at [148, 23] on span "Deal Processing" at bounding box center [117, 24] width 67 height 12
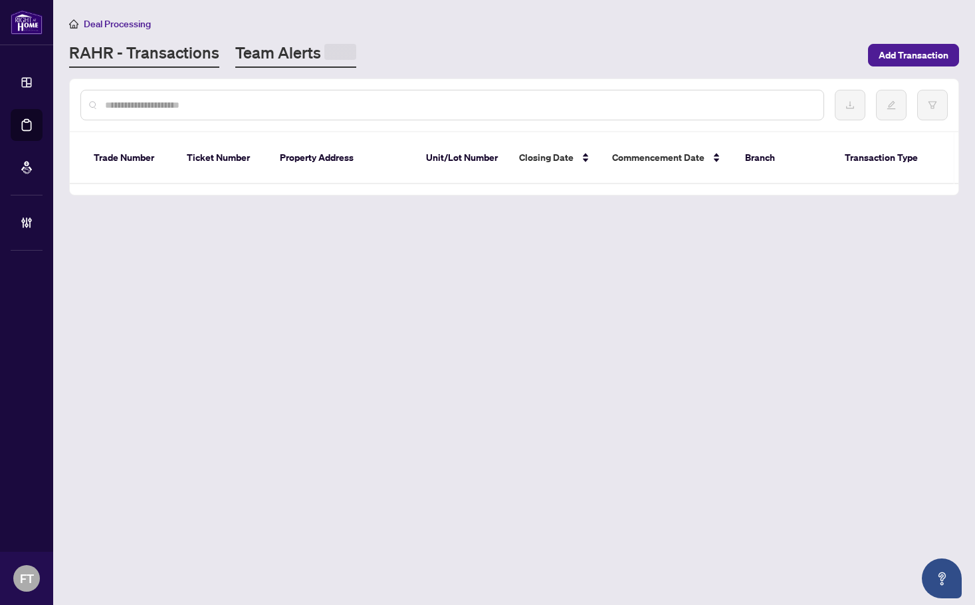
click at [293, 54] on link "Team Alerts" at bounding box center [295, 55] width 121 height 26
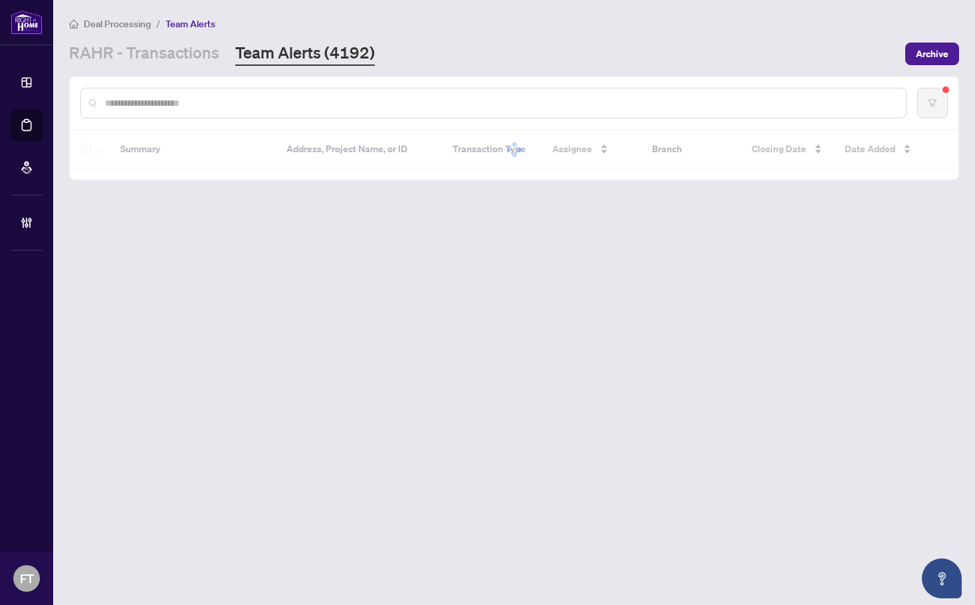
click at [206, 108] on input "text" at bounding box center [500, 103] width 790 height 15
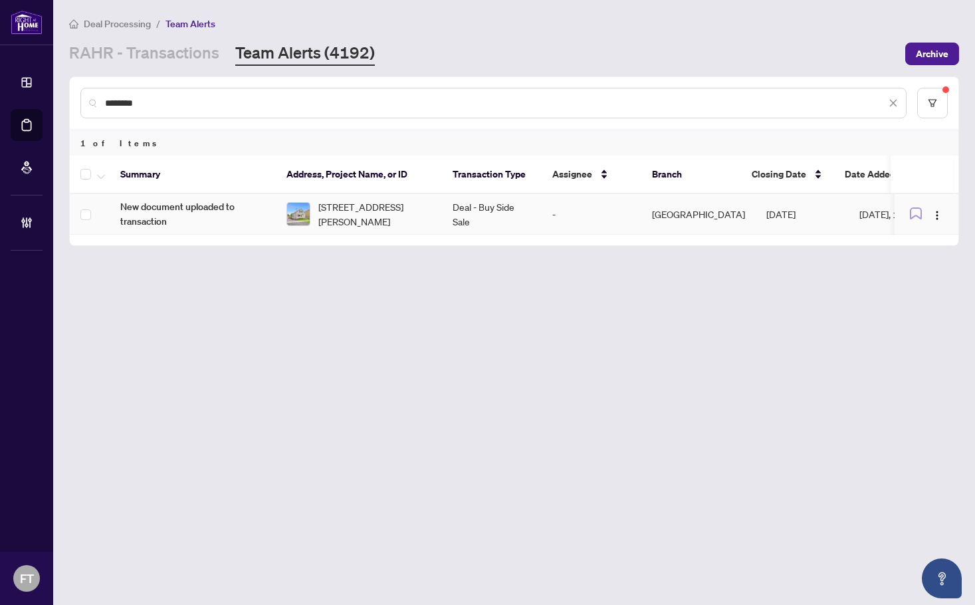
click at [269, 213] on td "New document uploaded to transaction" at bounding box center [193, 214] width 166 height 41
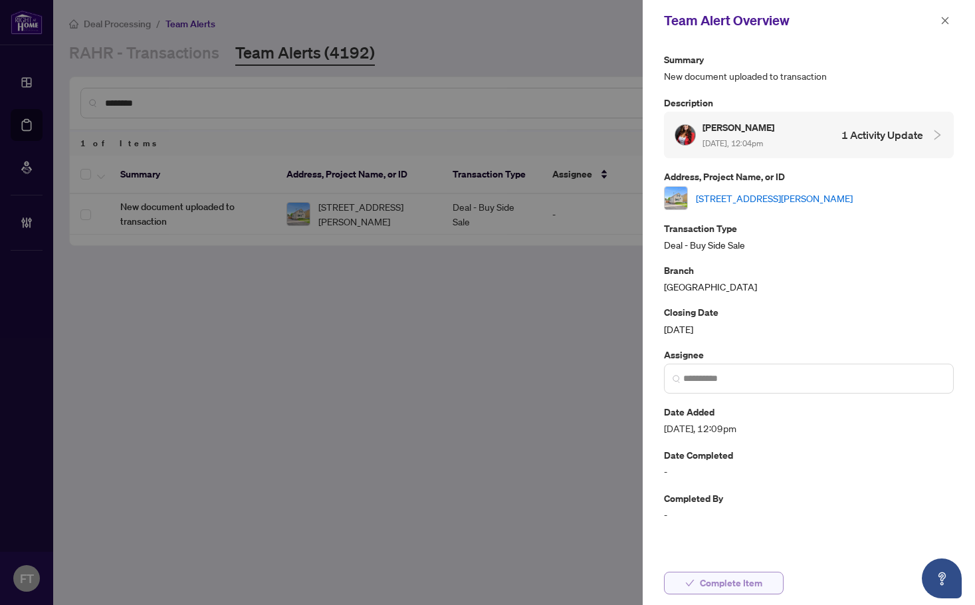
click at [733, 590] on span "Complete Item" at bounding box center [731, 582] width 62 height 21
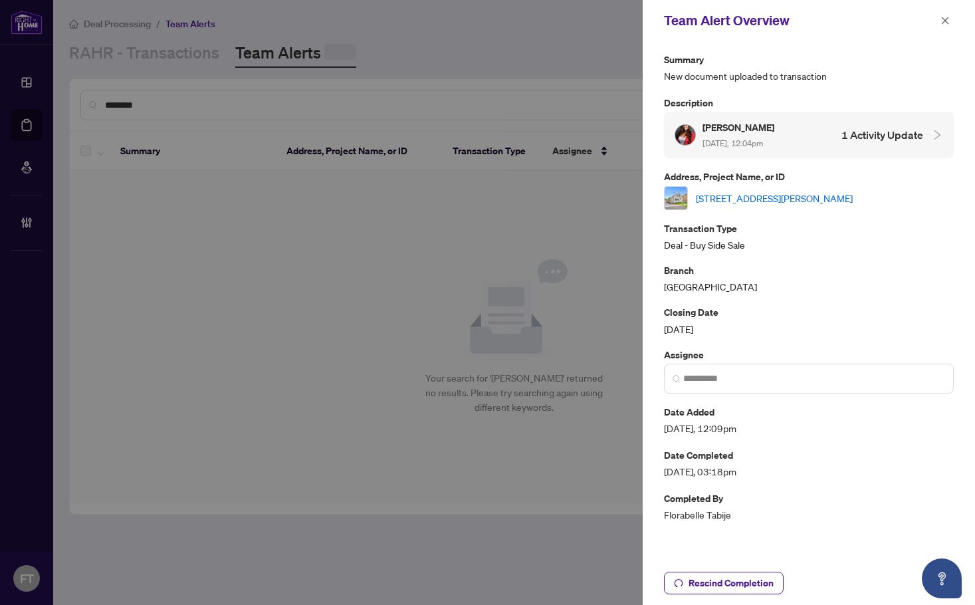
drag, startPoint x: 945, startPoint y: 21, endPoint x: 923, endPoint y: 5, distance: 27.1
click at [944, 19] on icon "close" at bounding box center [945, 20] width 9 height 9
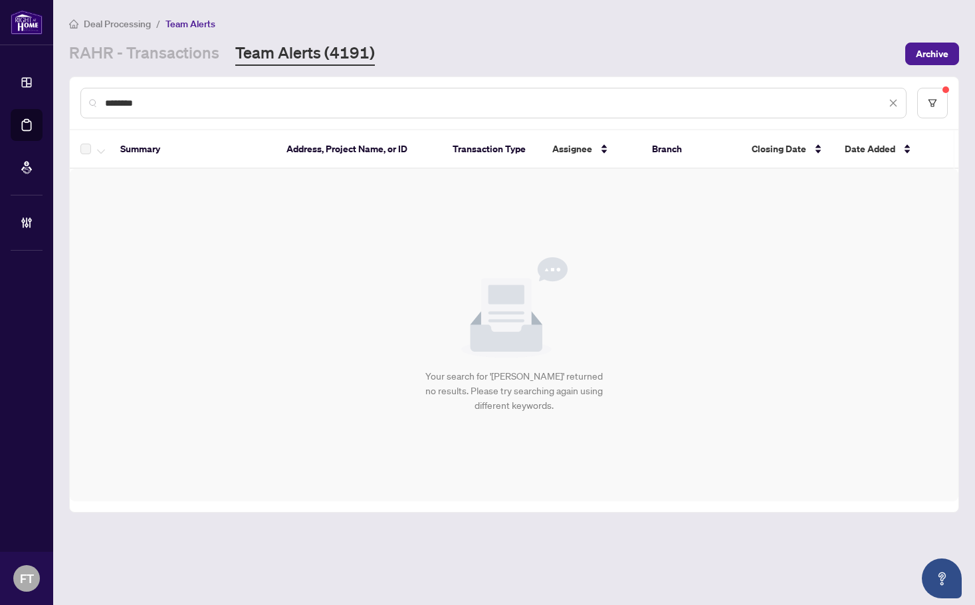
drag, startPoint x: 164, startPoint y: 102, endPoint x: 4, endPoint y: 100, distance: 160.2
click at [46, 102] on div "Dashboard Deal Processing Mortgage Referrals Brokerage Management FT Florabelle…" at bounding box center [487, 302] width 975 height 605
click at [158, 52] on link "RAHR - Transactions" at bounding box center [144, 54] width 150 height 24
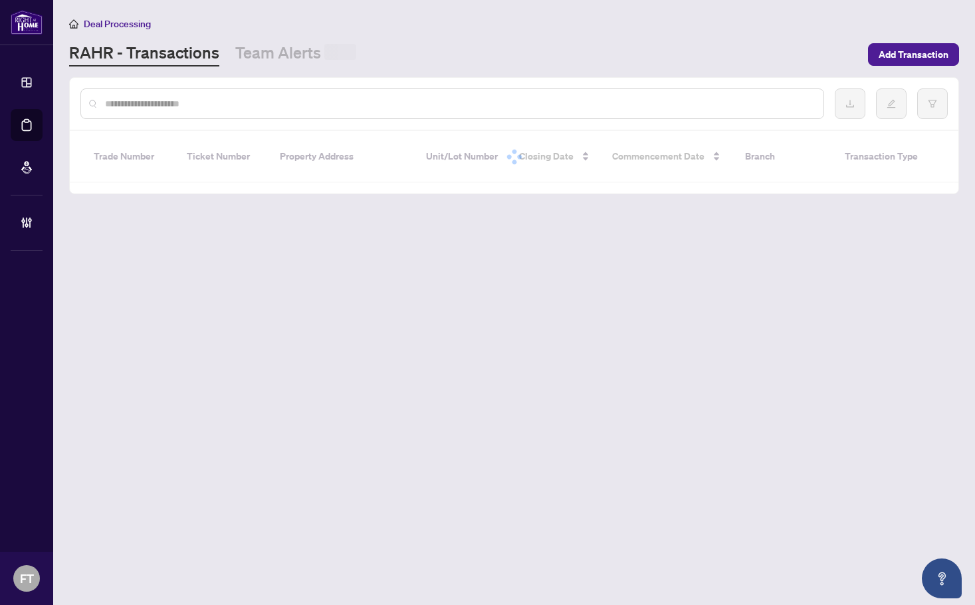
click at [162, 102] on input "text" at bounding box center [459, 103] width 708 height 15
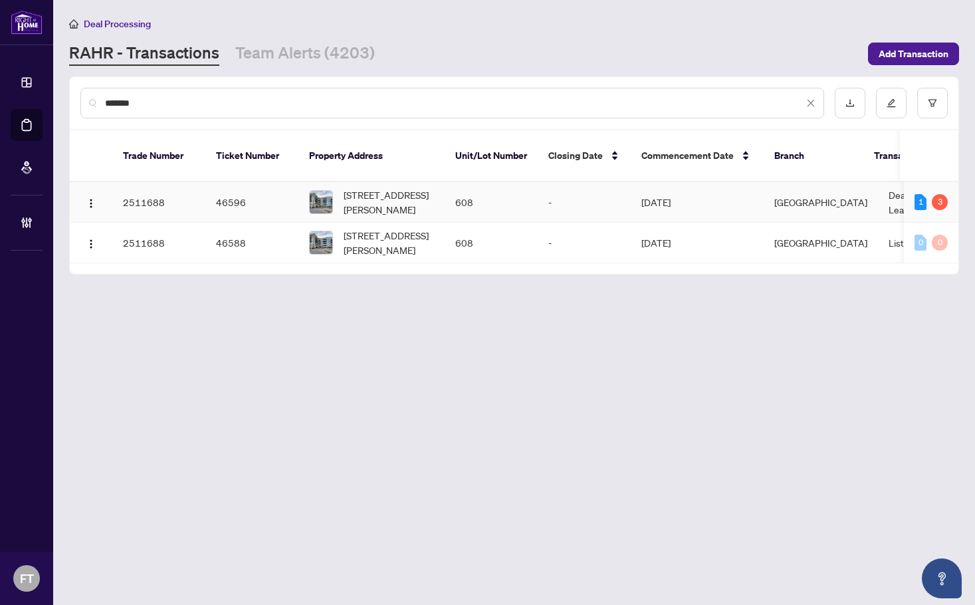
click at [693, 182] on td "Jul/28/2025" at bounding box center [697, 202] width 133 height 41
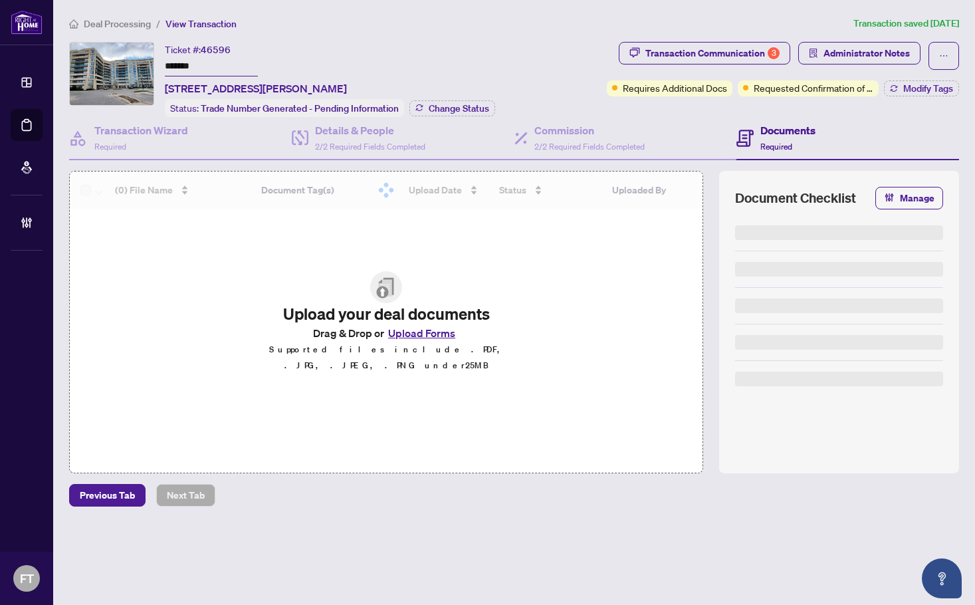
click at [805, 86] on span "Requested Confirmation of Closing" at bounding box center [814, 87] width 120 height 15
click at [867, 49] on span "Administrator Notes" at bounding box center [867, 53] width 86 height 21
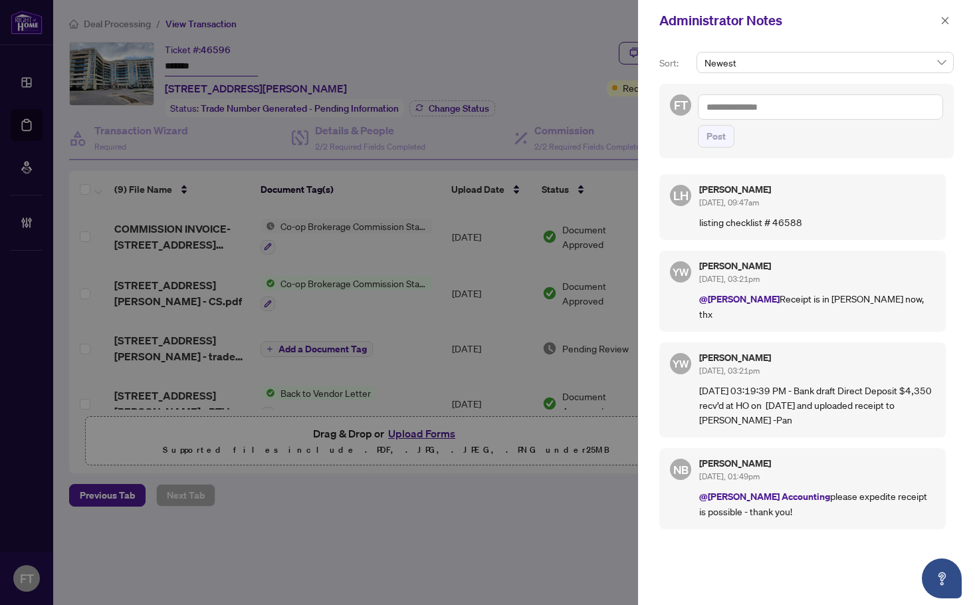
drag, startPoint x: 334, startPoint y: 36, endPoint x: 459, endPoint y: 46, distance: 124.7
click at [335, 36] on div at bounding box center [487, 302] width 975 height 605
click at [949, 21] on icon "close" at bounding box center [945, 20] width 9 height 9
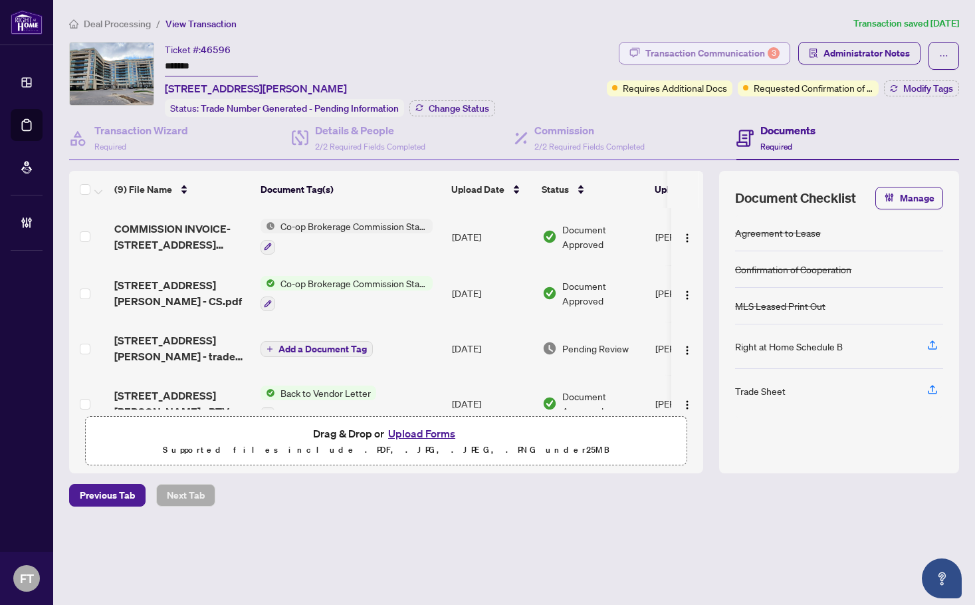
drag, startPoint x: 684, startPoint y: 35, endPoint x: 676, endPoint y: 47, distance: 14.4
click at [684, 35] on div "Deal Processing / View Transaction Transaction saved 2 days ago Ticket #: 46596…" at bounding box center [514, 284] width 901 height 537
click at [676, 49] on div "Transaction Communication 3" at bounding box center [713, 53] width 134 height 21
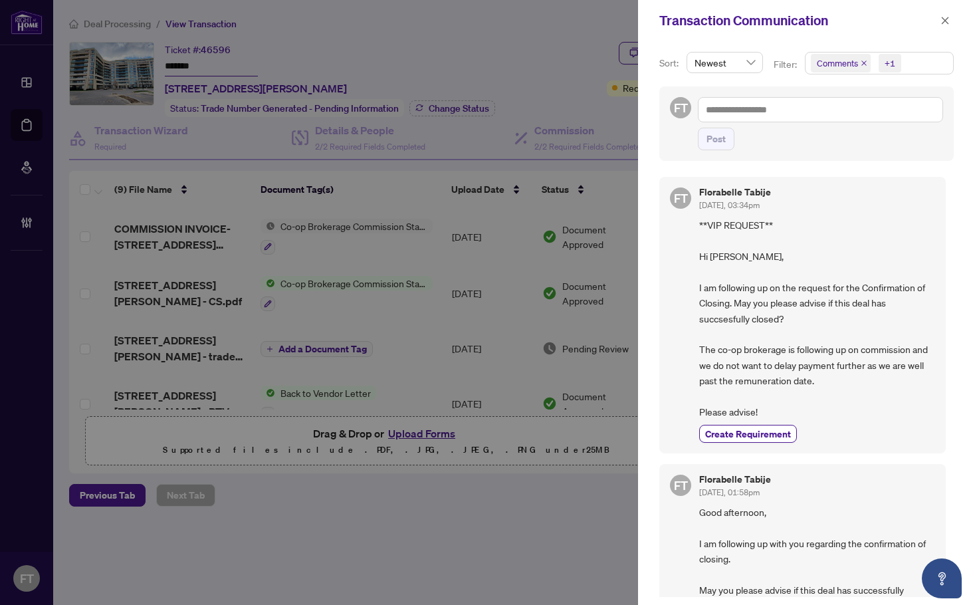
drag, startPoint x: 941, startPoint y: 25, endPoint x: 880, endPoint y: 25, distance: 61.2
click at [941, 25] on icon "close" at bounding box center [945, 20] width 9 height 9
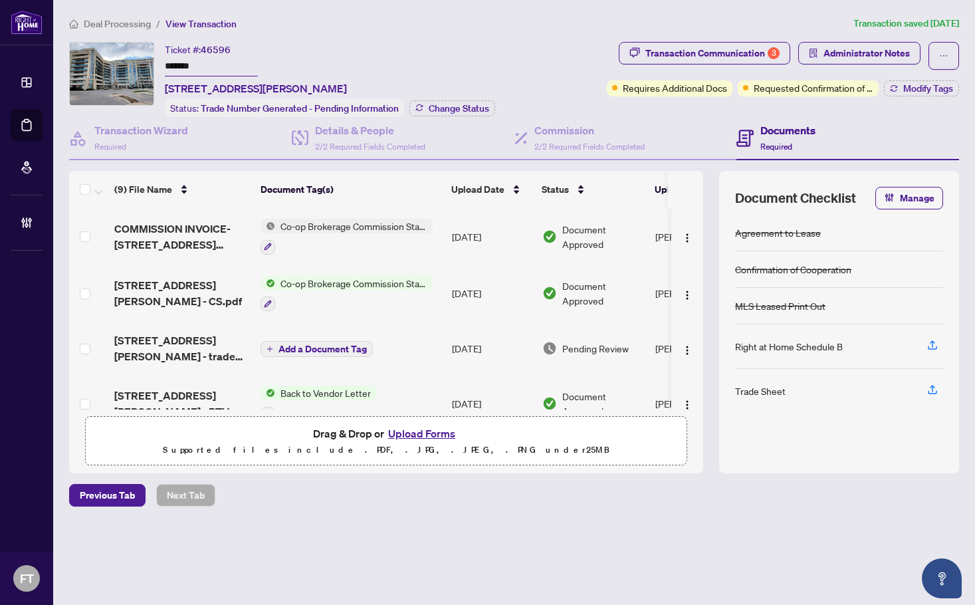
click at [126, 23] on span "Deal Processing" at bounding box center [117, 24] width 67 height 12
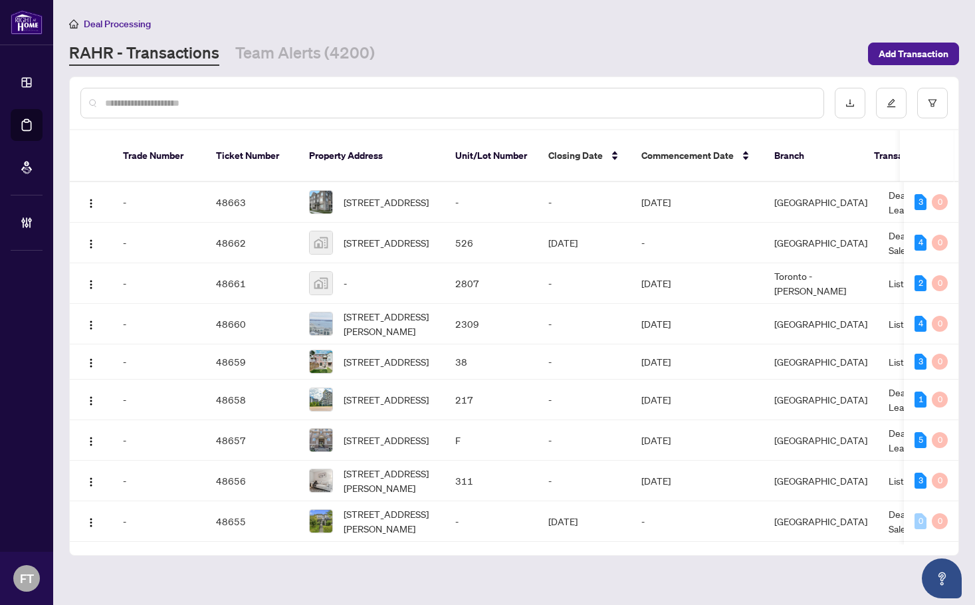
drag, startPoint x: 308, startPoint y: 114, endPoint x: 311, endPoint y: 100, distance: 14.9
click at [310, 113] on div at bounding box center [452, 103] width 744 height 31
click at [311, 100] on input "text" at bounding box center [459, 103] width 708 height 15
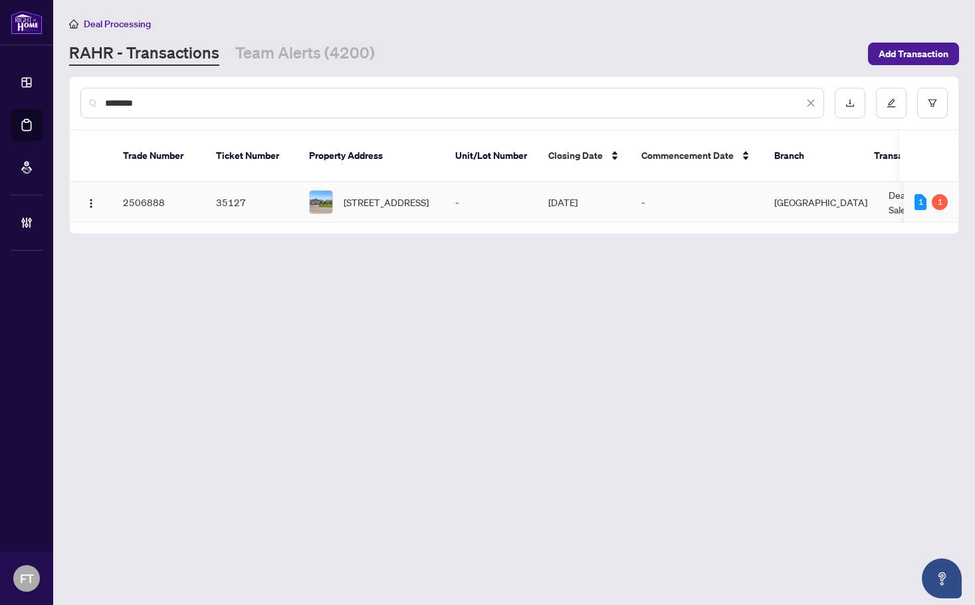
click at [814, 182] on td "Burlington" at bounding box center [821, 202] width 114 height 41
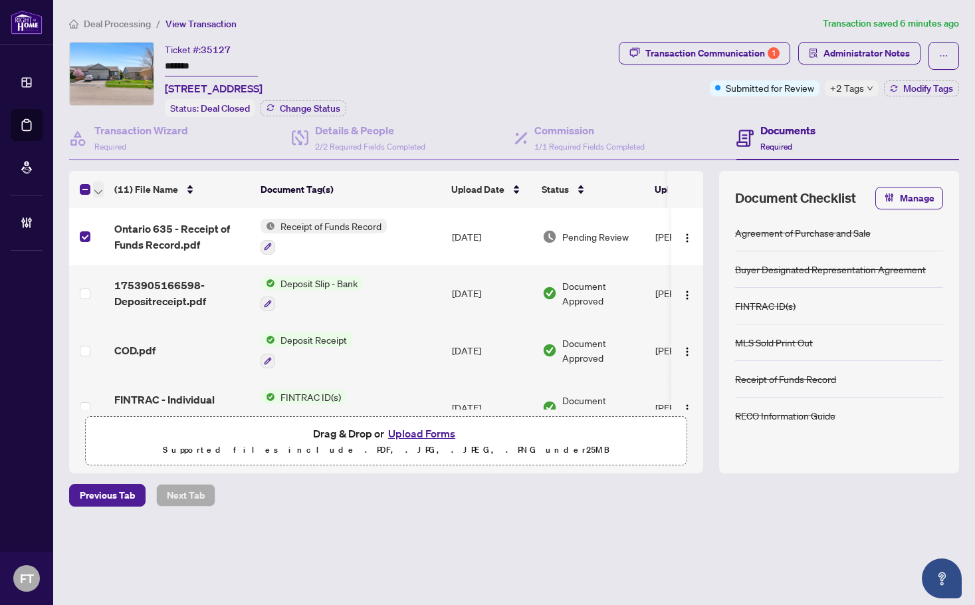
click at [99, 184] on span "button" at bounding box center [98, 189] width 8 height 15
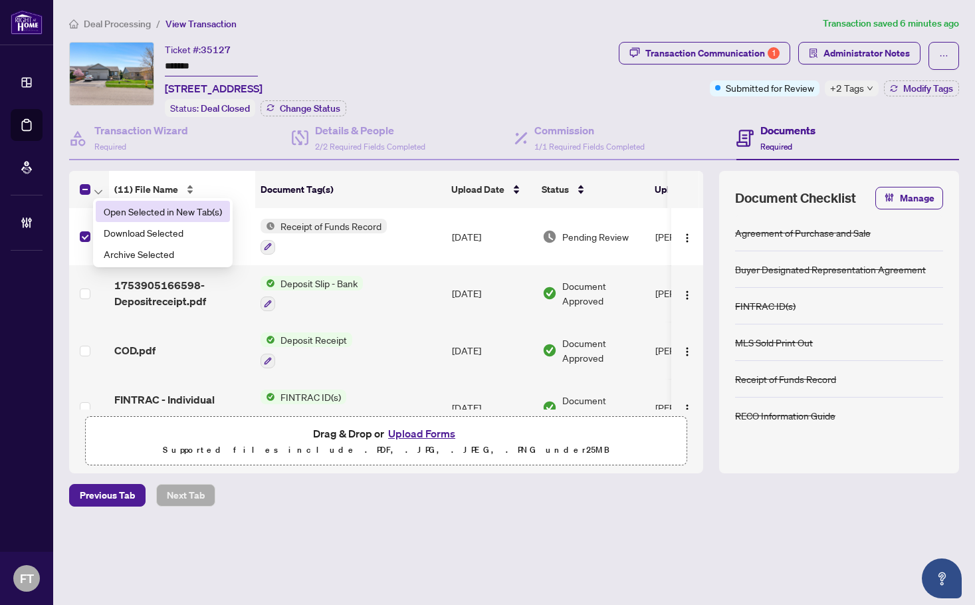
click at [131, 203] on li "Open Selected in New Tab(s)" at bounding box center [163, 211] width 134 height 21
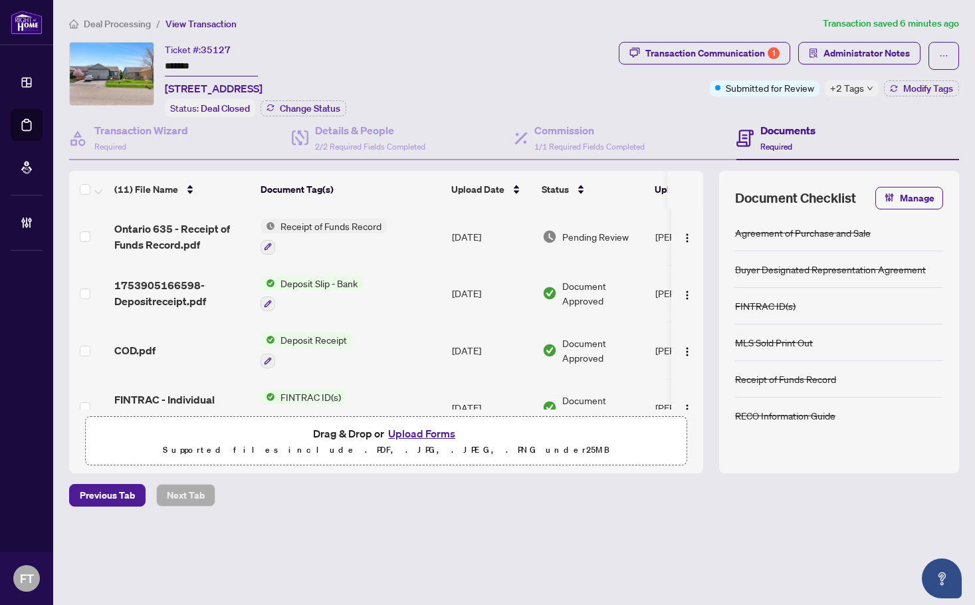
click at [839, 85] on span "+2 Tags" at bounding box center [847, 87] width 34 height 15
click at [544, 90] on div "Ticket #: 35127 ******* 22 Cedar Street, Hagersville, ON N0A 1H0, Canada Status…" at bounding box center [341, 79] width 544 height 75
click at [850, 58] on span "Administrator Notes" at bounding box center [867, 53] width 86 height 21
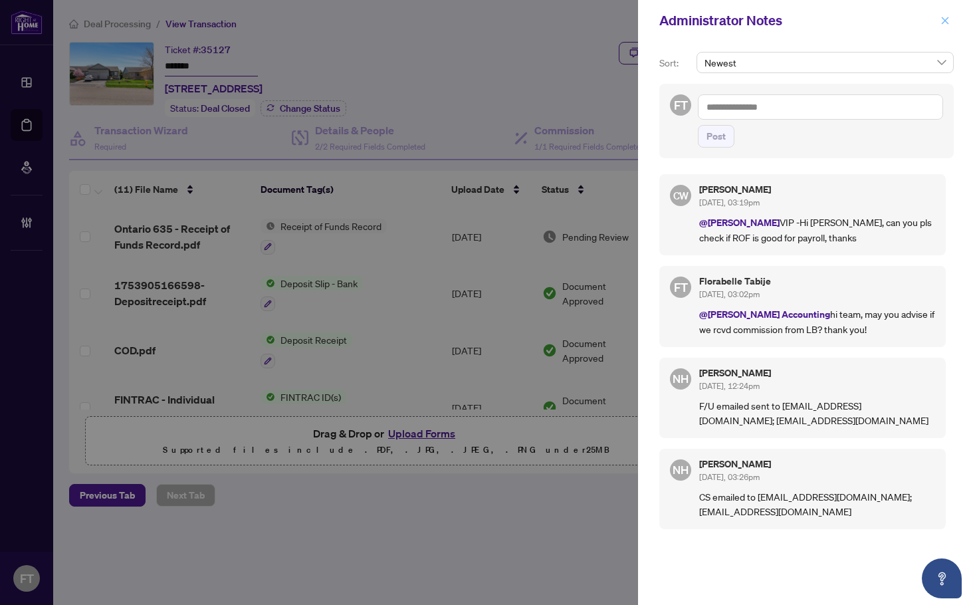
click at [948, 23] on icon "close" at bounding box center [945, 20] width 9 height 9
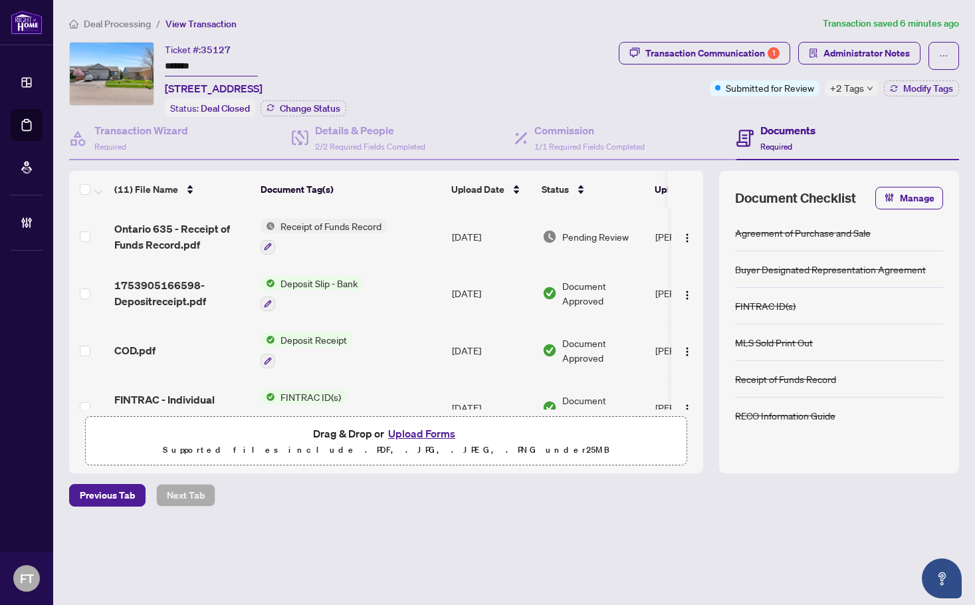
click at [142, 347] on span "COD.pdf" at bounding box center [134, 350] width 41 height 16
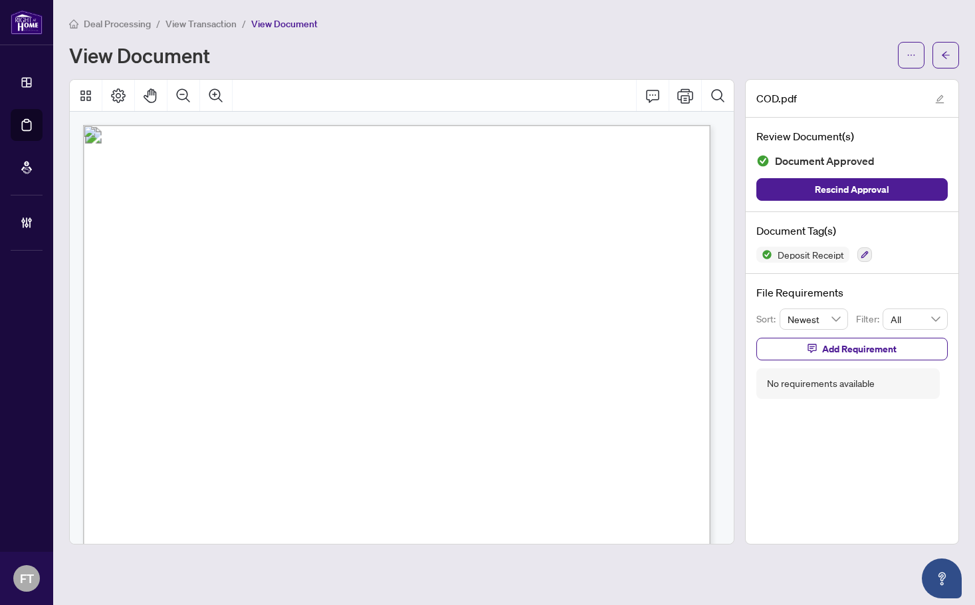
click at [209, 27] on span "View Transaction" at bounding box center [201, 24] width 71 height 12
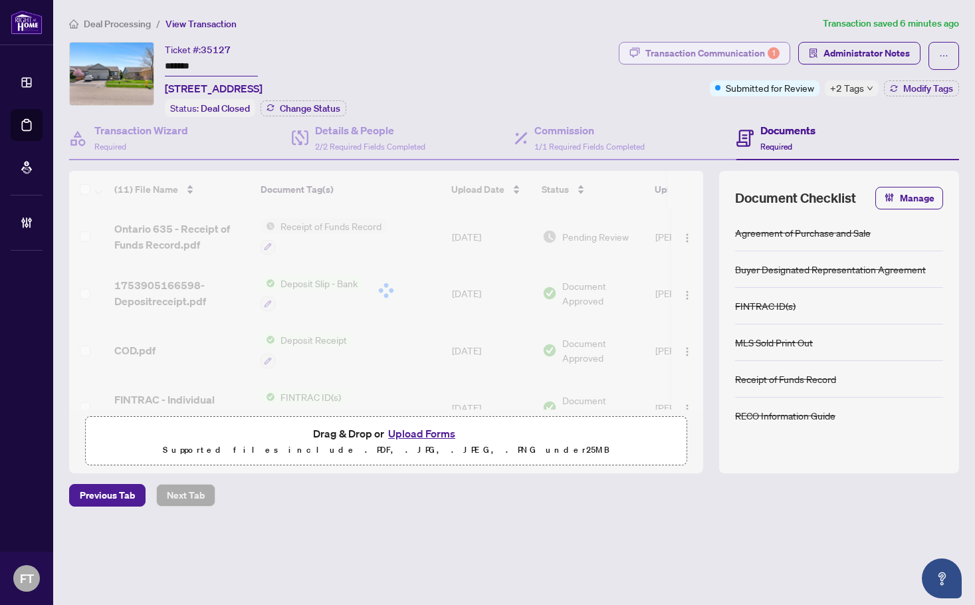
click at [769, 51] on div "1" at bounding box center [774, 53] width 12 height 12
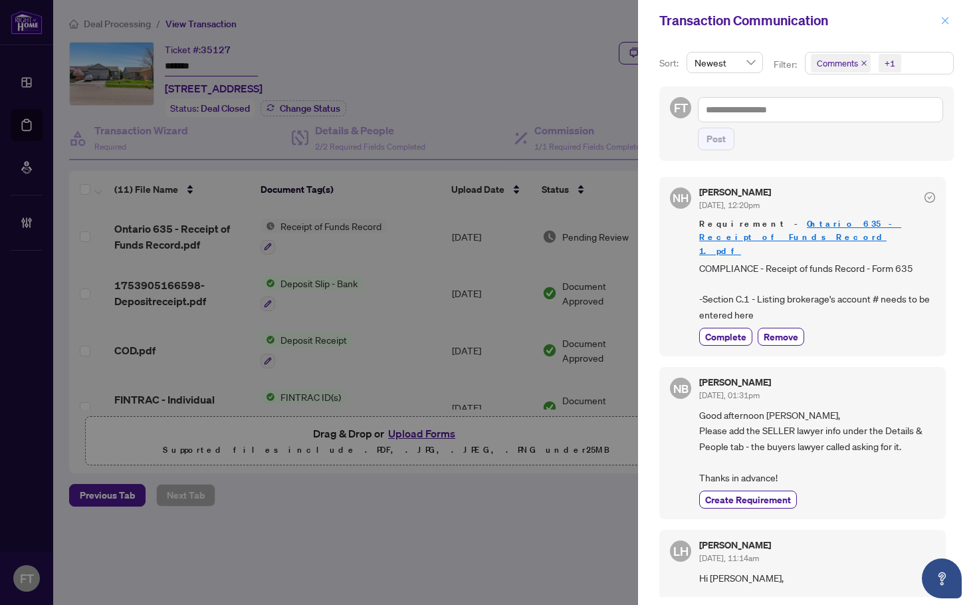
click at [945, 19] on icon "close" at bounding box center [945, 20] width 9 height 9
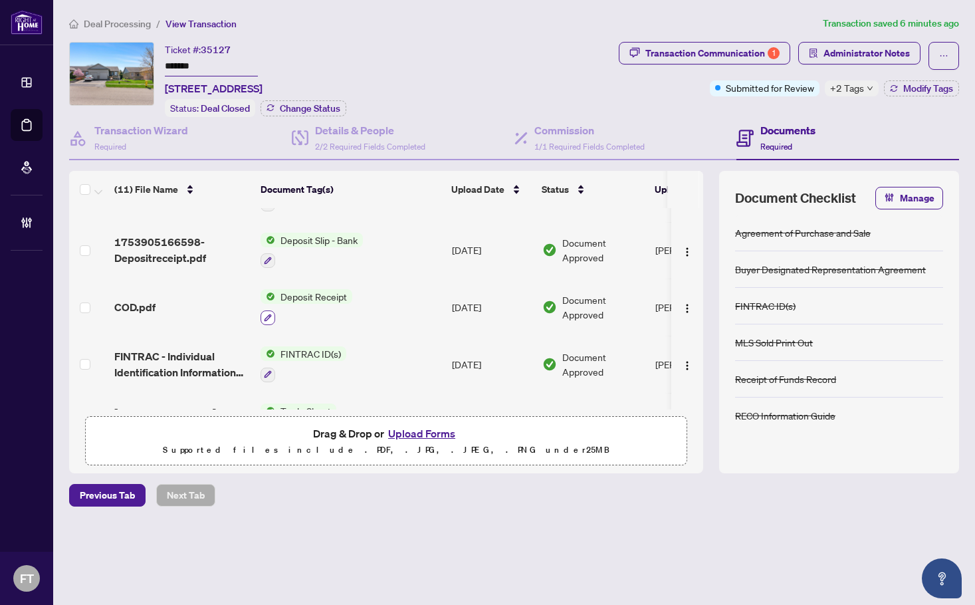
scroll to position [66, 0]
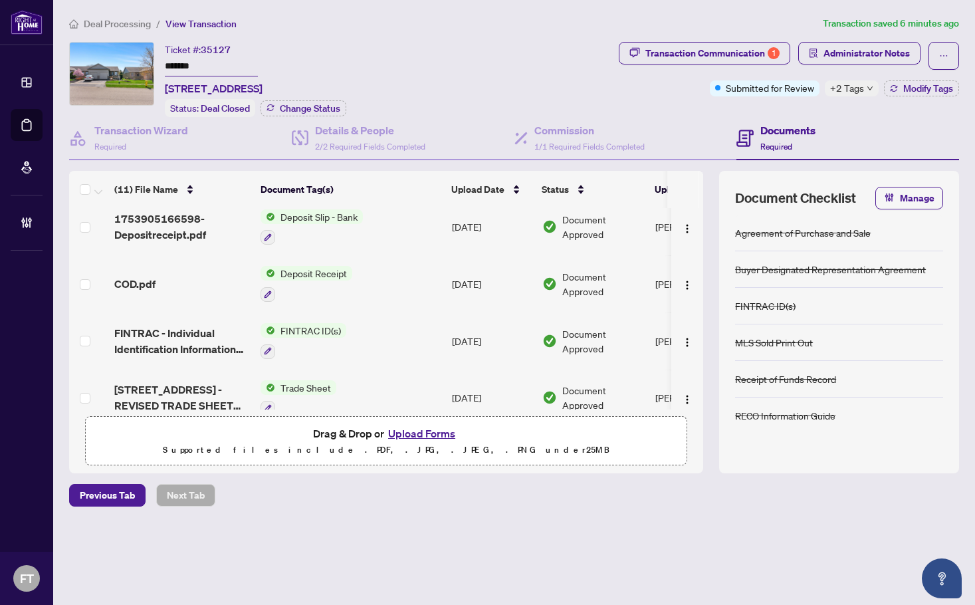
click at [158, 277] on div "COD.pdf" at bounding box center [182, 284] width 136 height 16
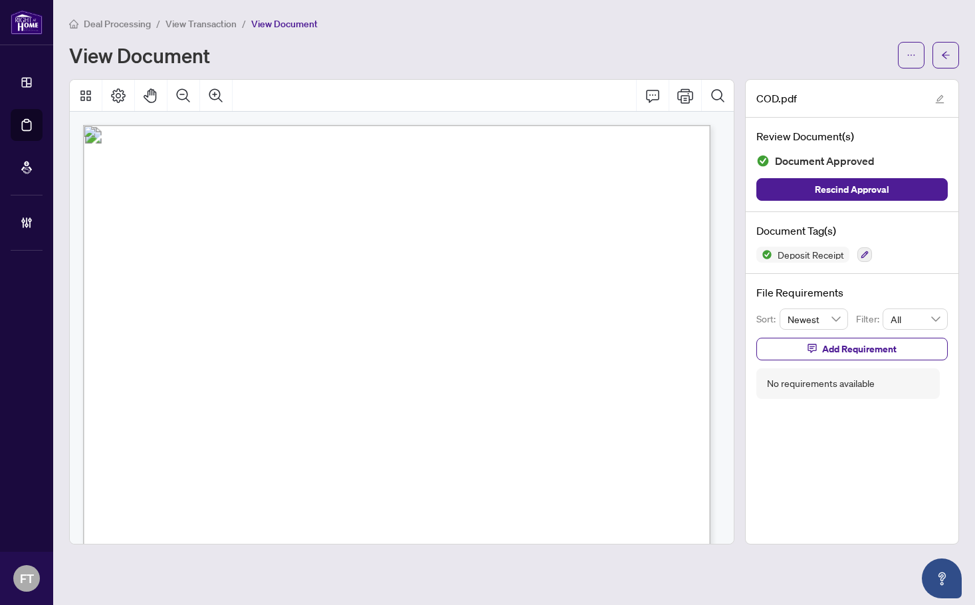
drag, startPoint x: 188, startPoint y: 23, endPoint x: 3, endPoint y: 265, distance: 305.4
click at [188, 22] on span "View Transaction" at bounding box center [201, 24] width 71 height 12
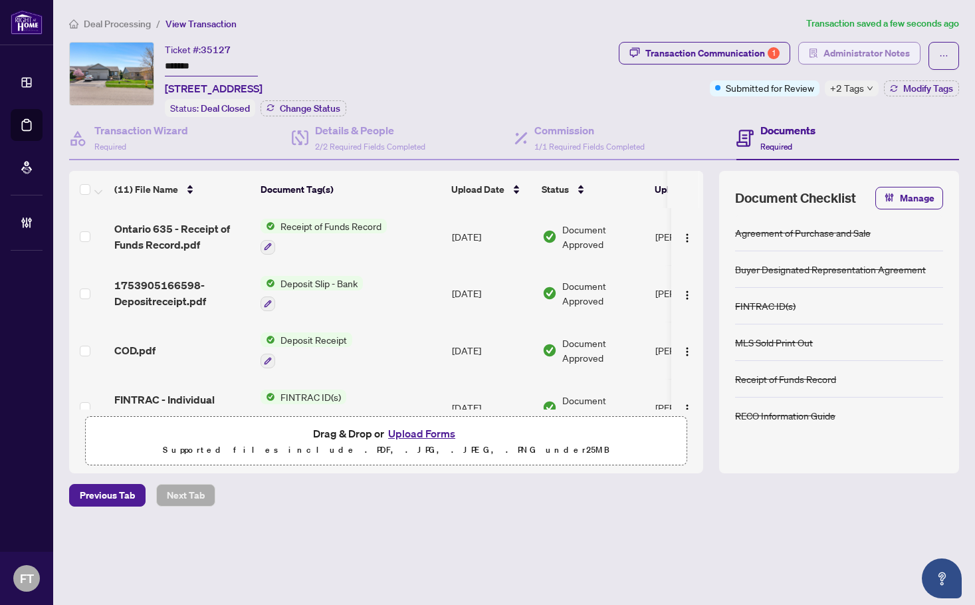
click at [846, 59] on span "Administrator Notes" at bounding box center [867, 53] width 86 height 21
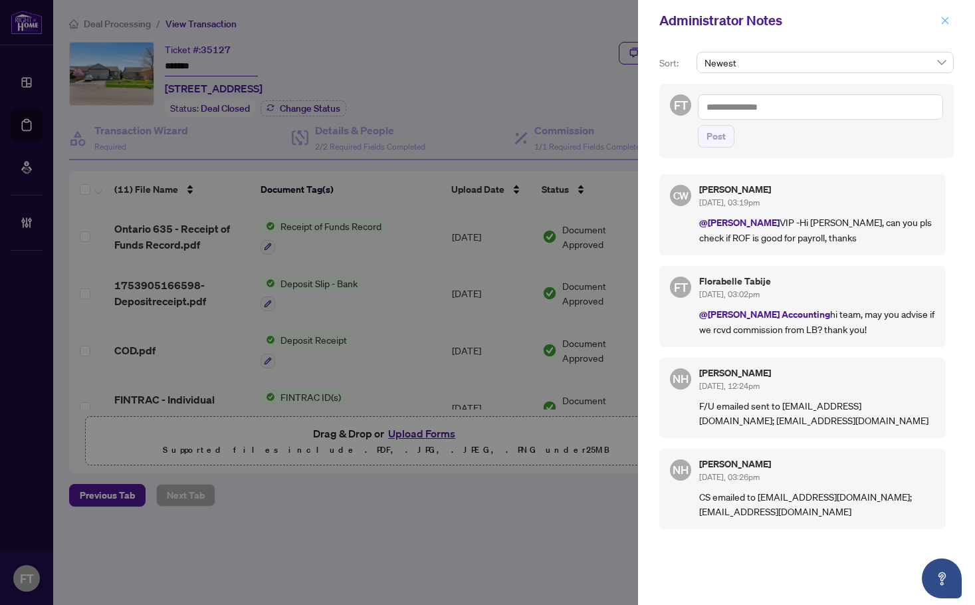
click at [942, 24] on icon "close" at bounding box center [945, 20] width 7 height 7
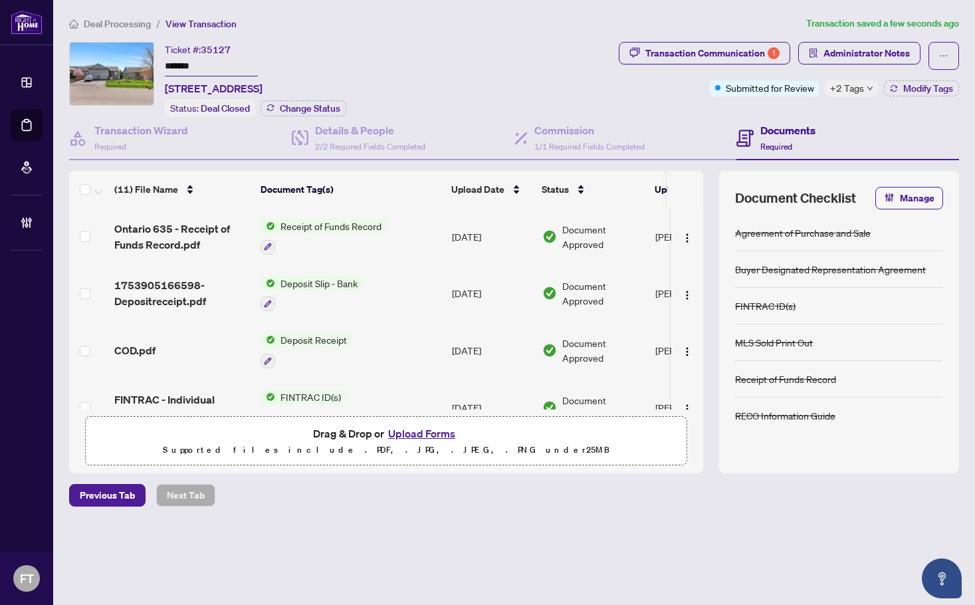
click at [844, 84] on span "+2 Tags" at bounding box center [847, 87] width 34 height 15
click at [364, 24] on ol "Deal Processing / View Transaction" at bounding box center [435, 23] width 732 height 15
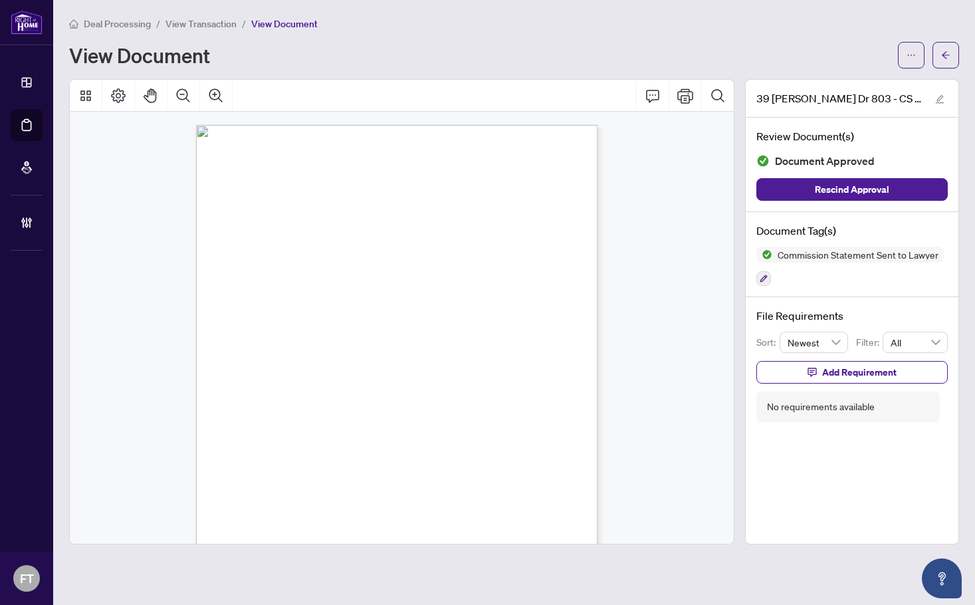
drag, startPoint x: 330, startPoint y: 320, endPoint x: 352, endPoint y: 334, distance: 25.1
click at [331, 320] on div "Page 1" at bounding box center [394, 381] width 396 height 513
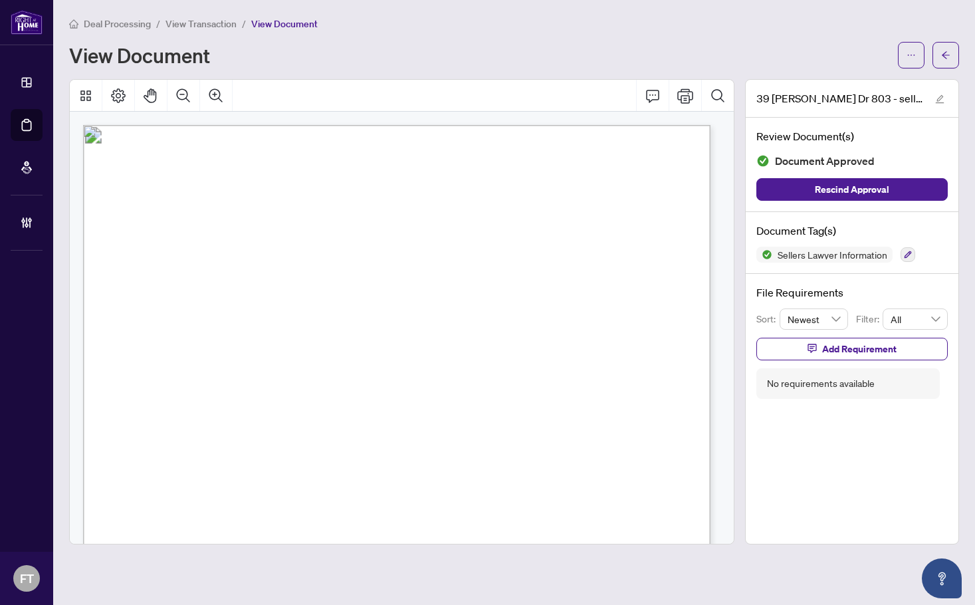
scroll to position [199, 0]
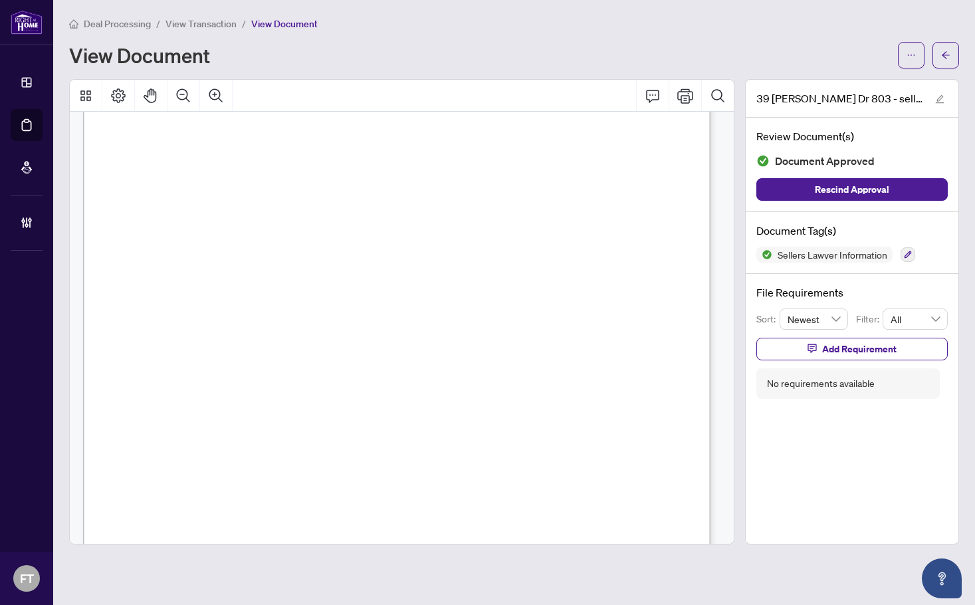
click at [182, 21] on span "View Transaction" at bounding box center [201, 24] width 71 height 12
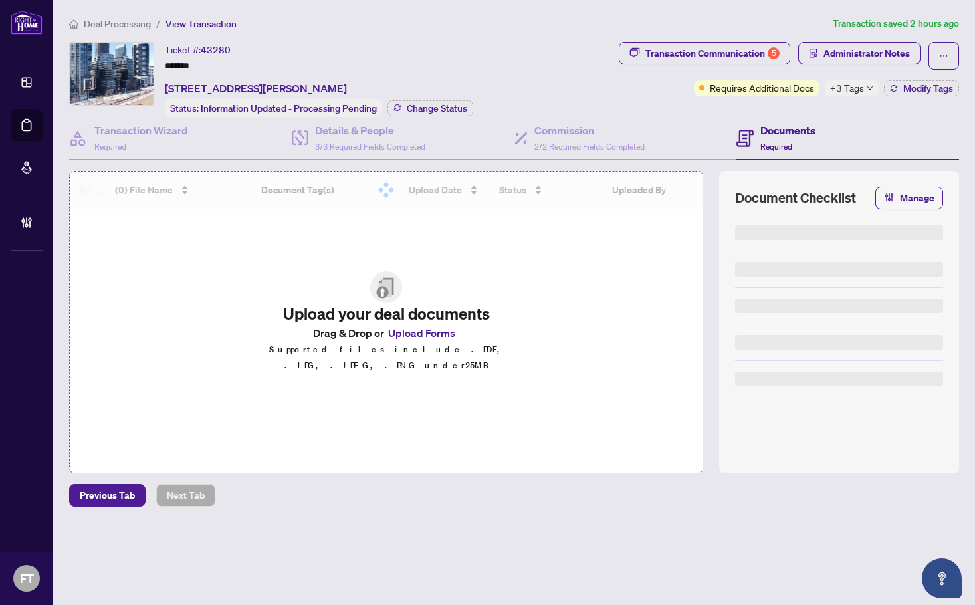
type input "*******"
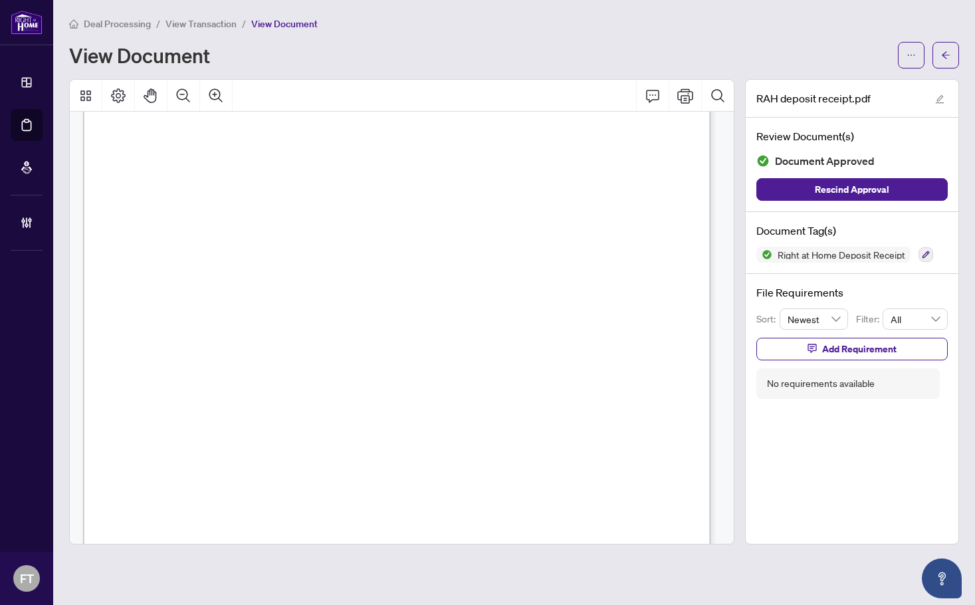
scroll to position [66, 0]
drag, startPoint x: 277, startPoint y: 297, endPoint x: 309, endPoint y: 225, distance: 79.5
click at [216, 24] on span "View Transaction" at bounding box center [201, 24] width 71 height 12
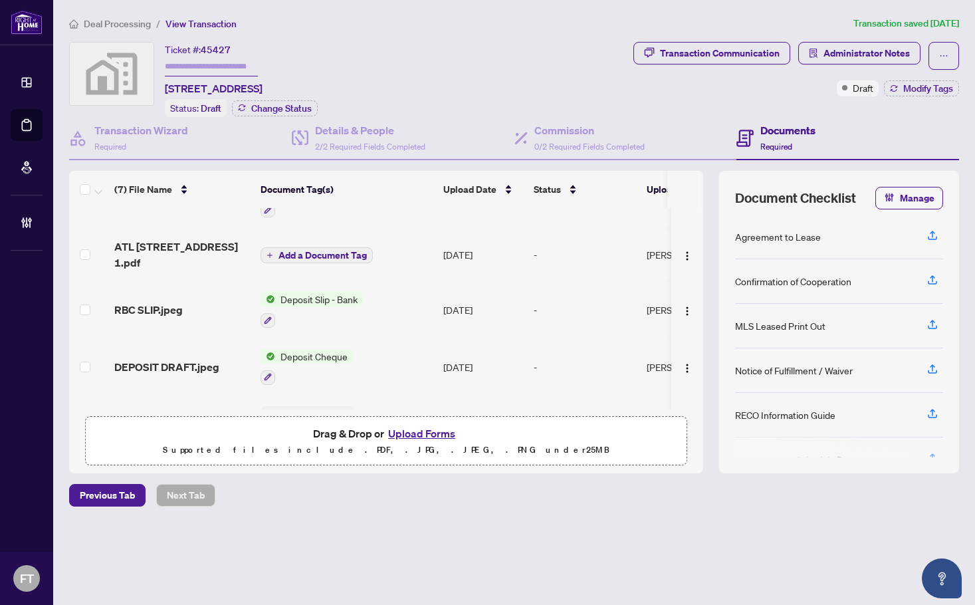
scroll to position [60, 0]
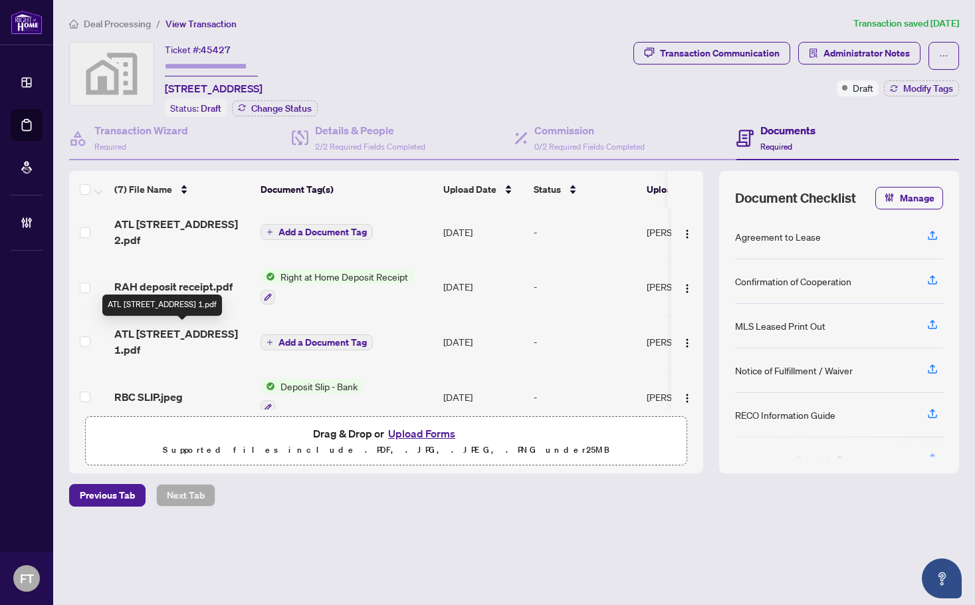
click at [162, 342] on span "ATL [STREET_ADDRESS] 1.pdf" at bounding box center [182, 342] width 136 height 32
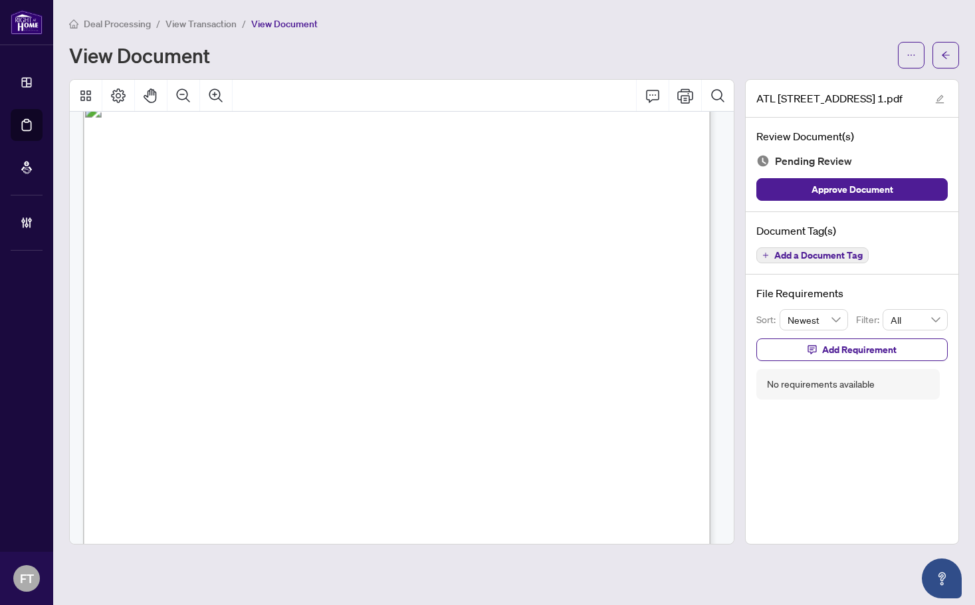
scroll to position [2593, 0]
click at [173, 20] on span "View Transaction" at bounding box center [201, 24] width 71 height 12
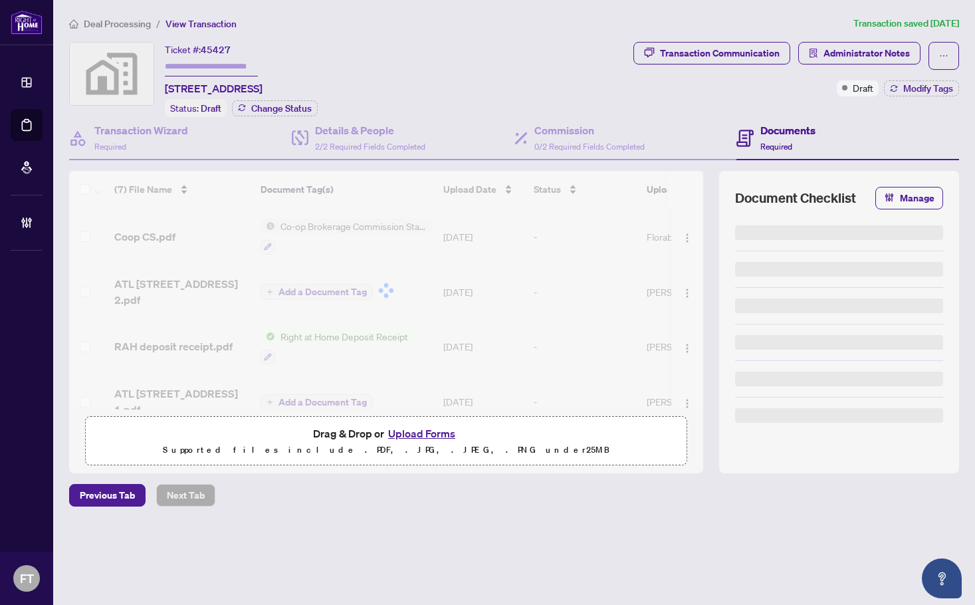
click at [887, 53] on span "Administrator Notes" at bounding box center [867, 53] width 86 height 21
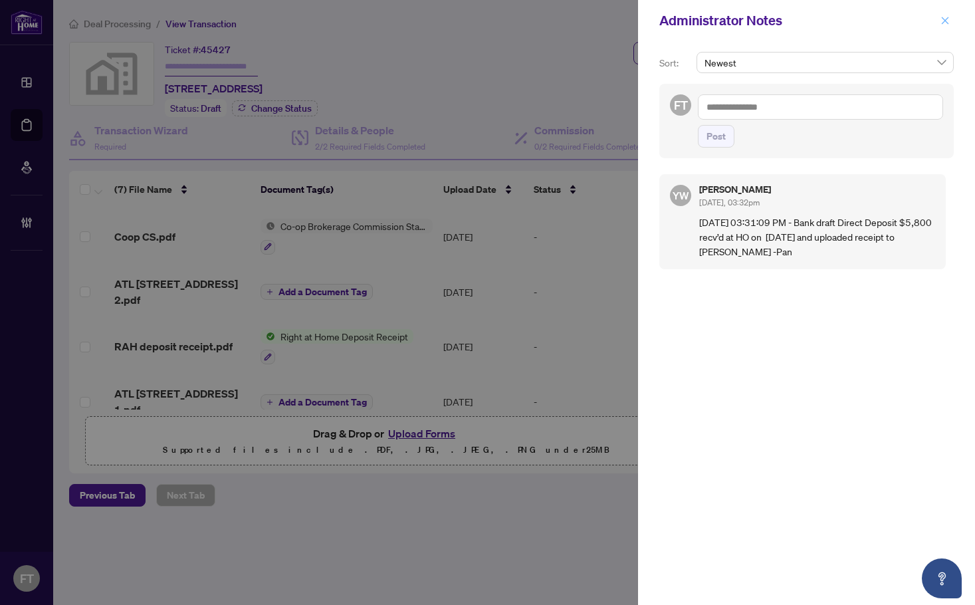
click at [953, 19] on button "button" at bounding box center [945, 21] width 17 height 16
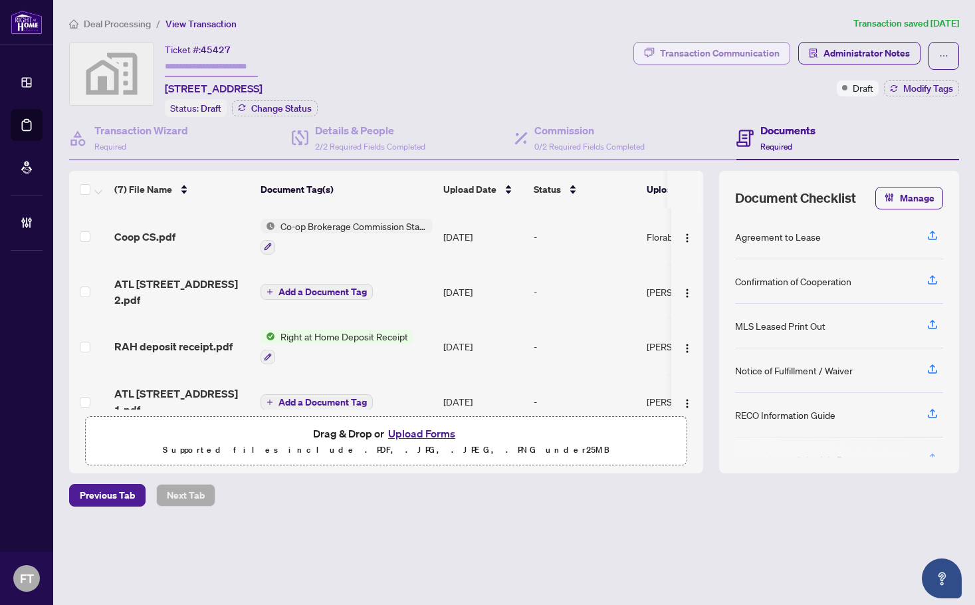
click at [741, 46] on div "Transaction Communication" at bounding box center [720, 53] width 120 height 21
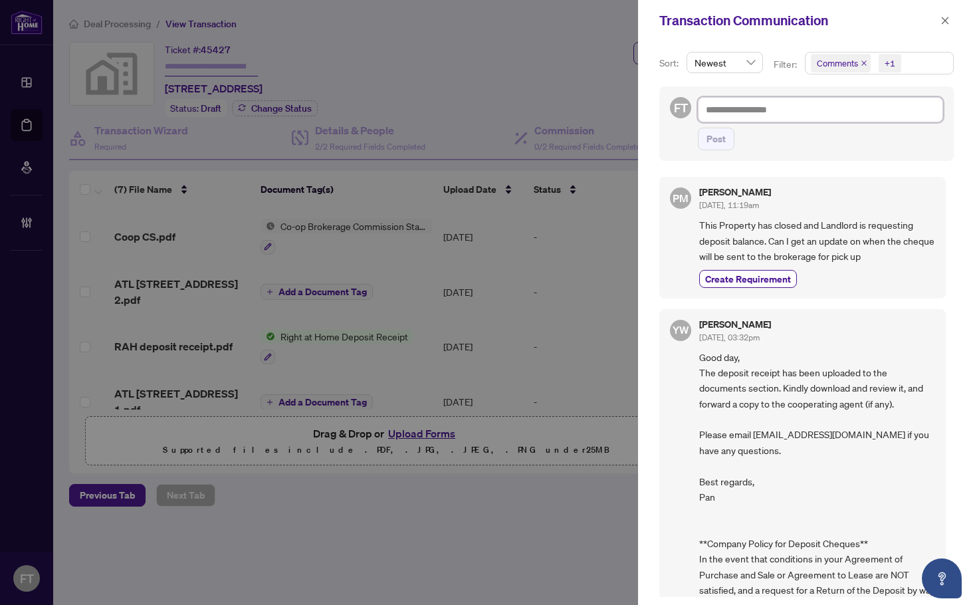
click at [834, 109] on textarea at bounding box center [820, 109] width 245 height 25
click at [943, 19] on icon "close" at bounding box center [945, 20] width 7 height 7
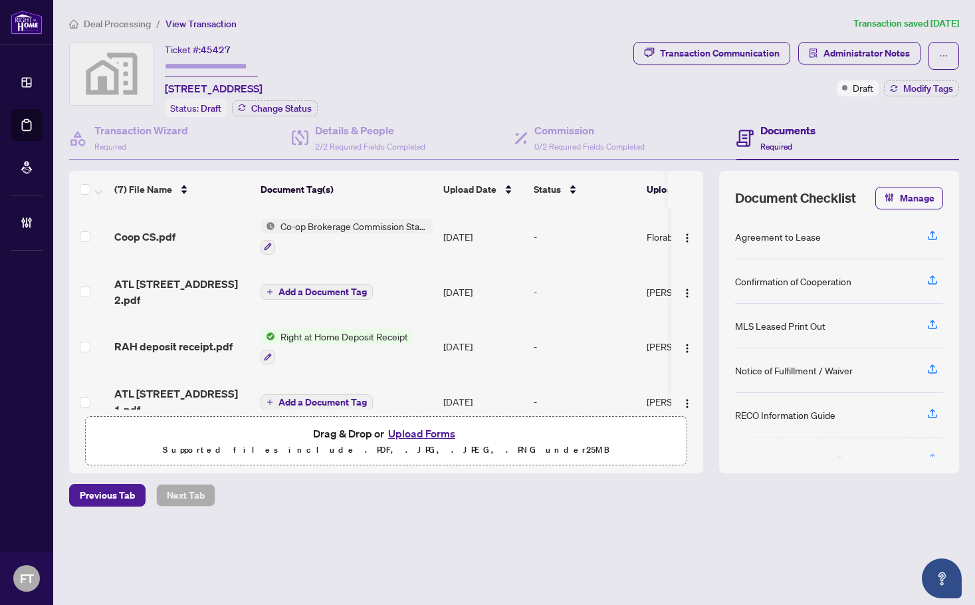
click at [101, 14] on main "Deal Processing / View Transaction Transaction saved 14 days ago Ticket #: 4542…" at bounding box center [514, 302] width 922 height 605
click at [100, 18] on span "Deal Processing" at bounding box center [117, 24] width 67 height 12
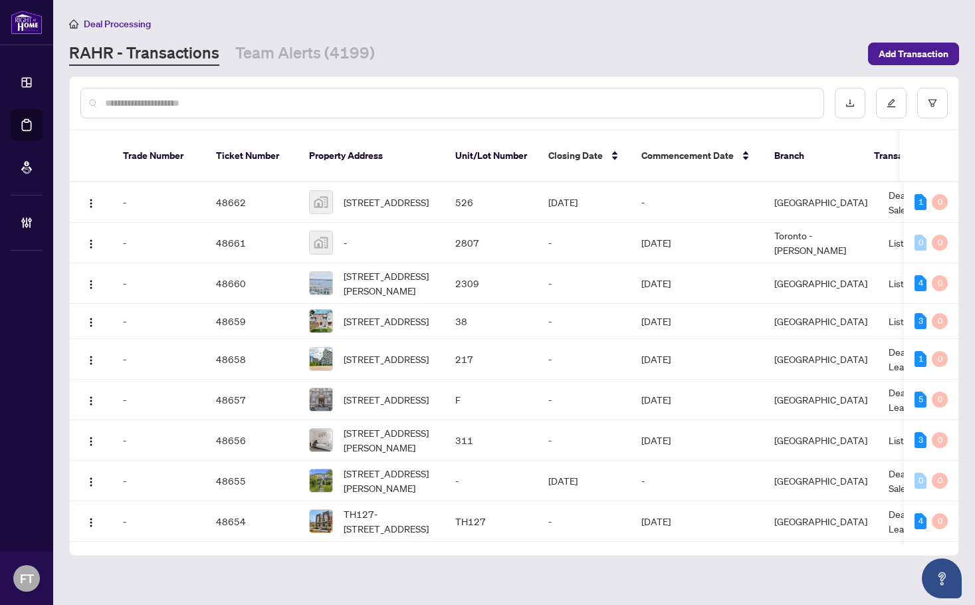
drag, startPoint x: 352, startPoint y: 25, endPoint x: 537, endPoint y: 1, distance: 187.1
click at [352, 25] on div "Deal Processing" at bounding box center [514, 23] width 890 height 15
click at [163, 102] on input "text" at bounding box center [459, 103] width 708 height 15
type input "*********"
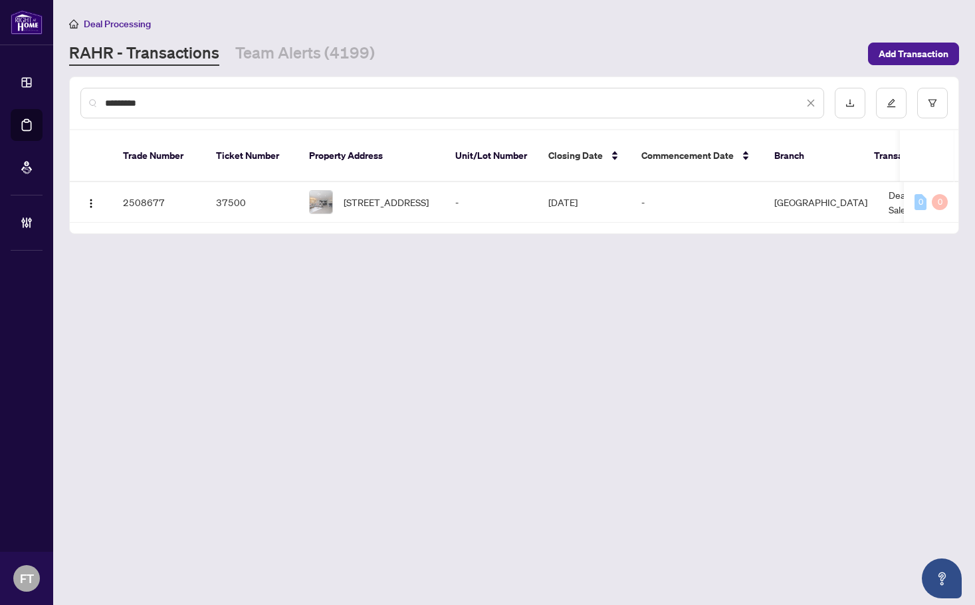
drag, startPoint x: 170, startPoint y: 283, endPoint x: 631, endPoint y: 193, distance: 469.4
click at [176, 282] on main "Deal Processing RAHR - Transactions Team Alerts (4199) Add Transaction ********…" at bounding box center [514, 302] width 922 height 605
click at [878, 185] on td "Deal - Buy Side Sale" at bounding box center [928, 202] width 100 height 41
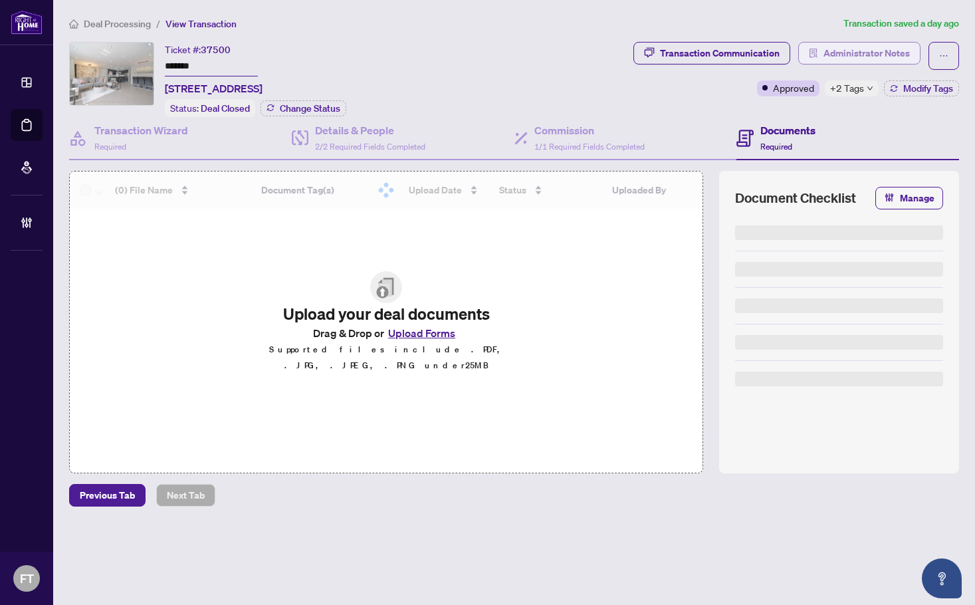
click at [844, 49] on span "Administrator Notes" at bounding box center [867, 53] width 86 height 21
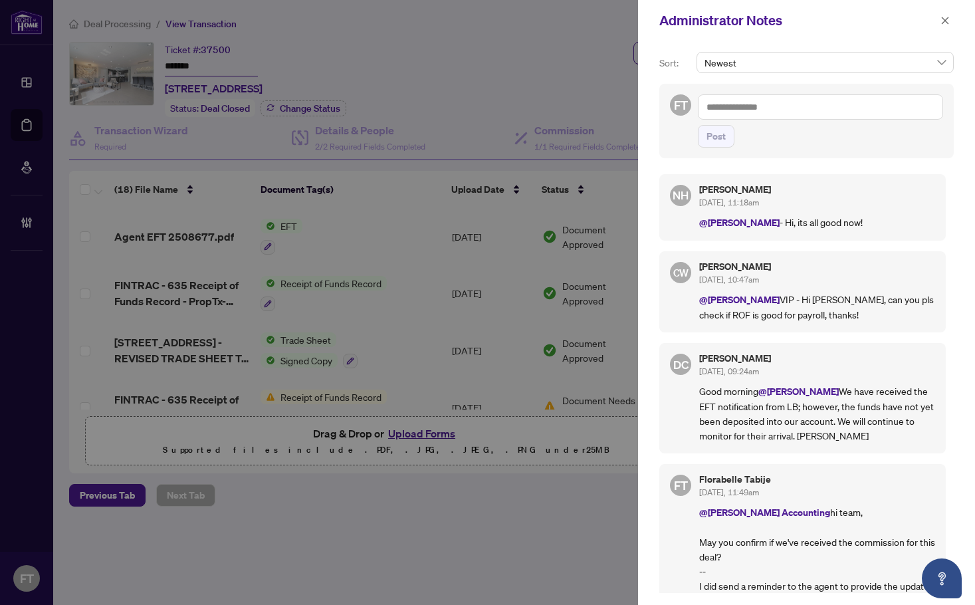
click at [336, 82] on div at bounding box center [487, 302] width 975 height 605
click at [361, 42] on div at bounding box center [487, 302] width 975 height 605
click at [951, 25] on button "button" at bounding box center [945, 21] width 17 height 16
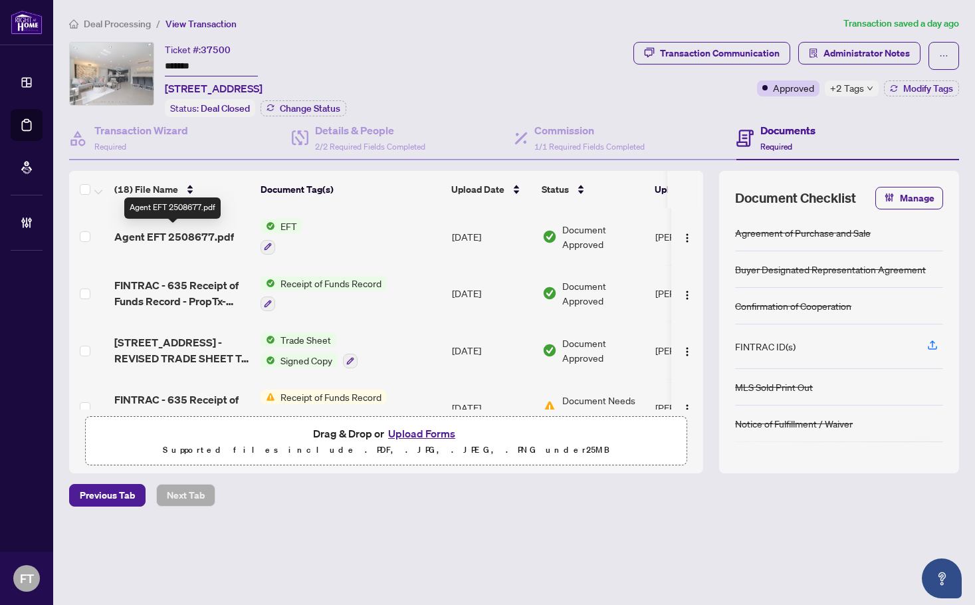
click at [187, 229] on span "Agent EFT 2508677.pdf" at bounding box center [174, 237] width 120 height 16
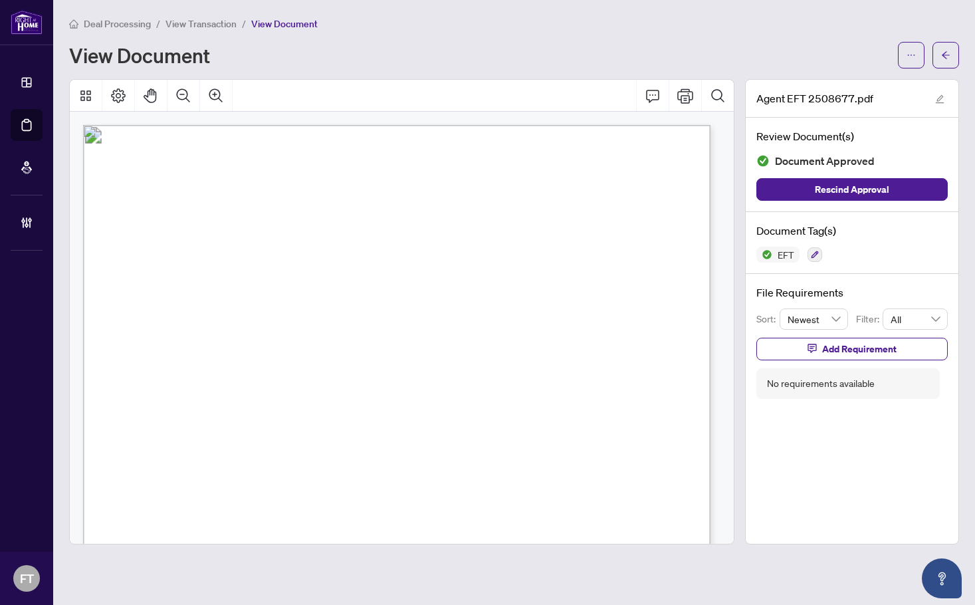
click at [124, 25] on span "Deal Processing" at bounding box center [117, 24] width 67 height 12
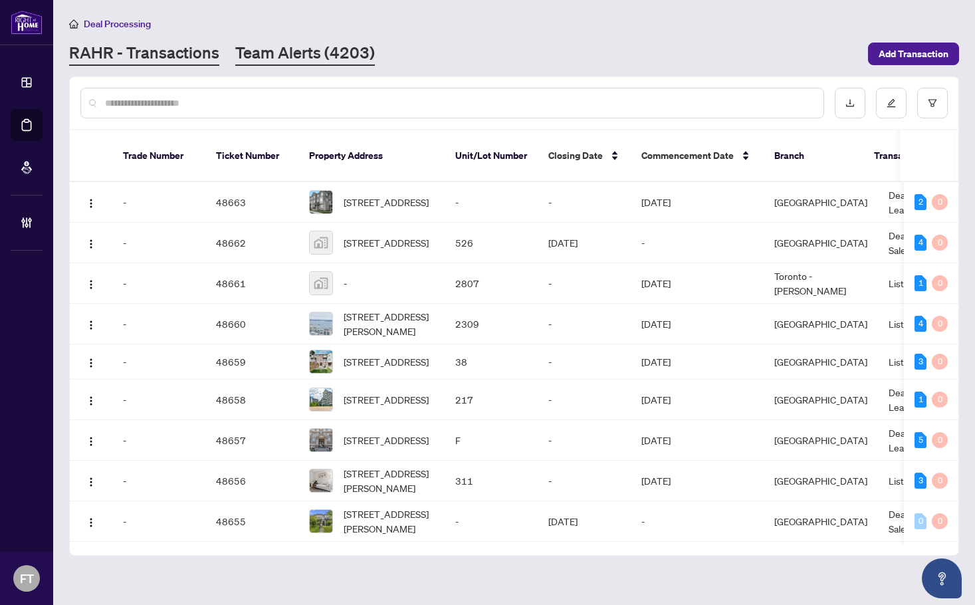
click at [314, 51] on link "Team Alerts (4203)" at bounding box center [305, 54] width 140 height 24
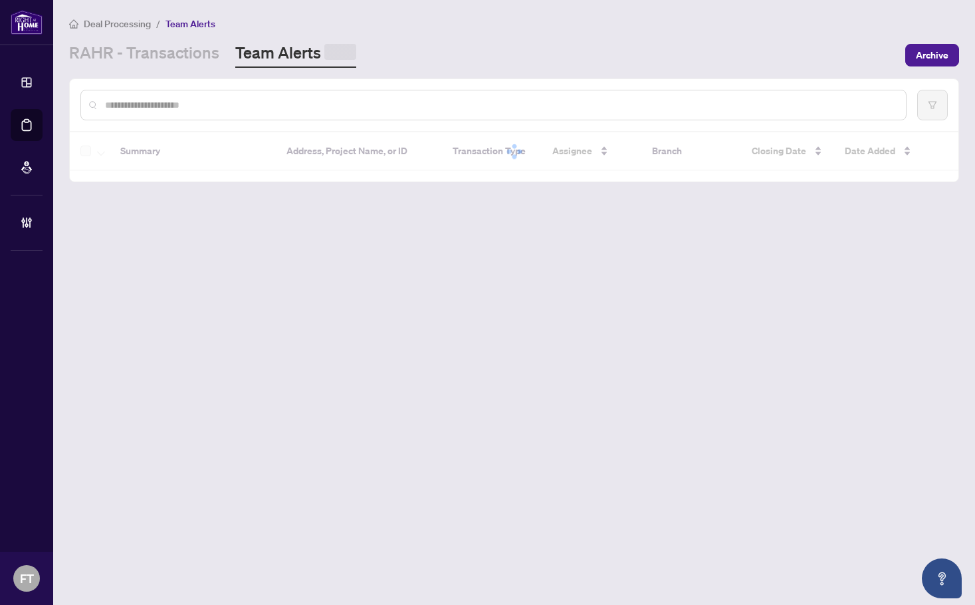
drag, startPoint x: 219, startPoint y: 112, endPoint x: 213, endPoint y: 104, distance: 10.5
click at [209, 114] on div at bounding box center [493, 105] width 826 height 31
click at [213, 102] on input "text" at bounding box center [500, 103] width 790 height 15
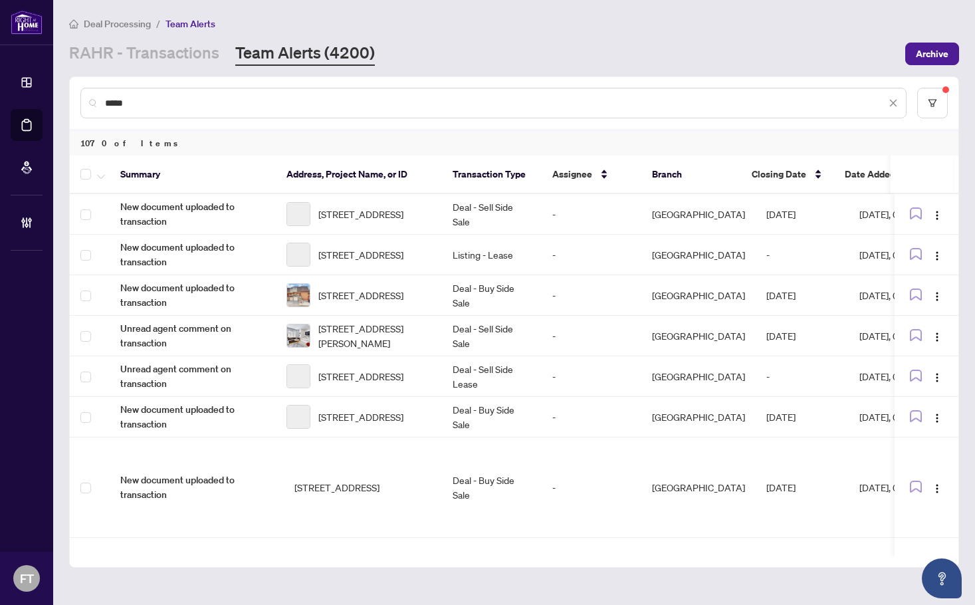
type input "*****"
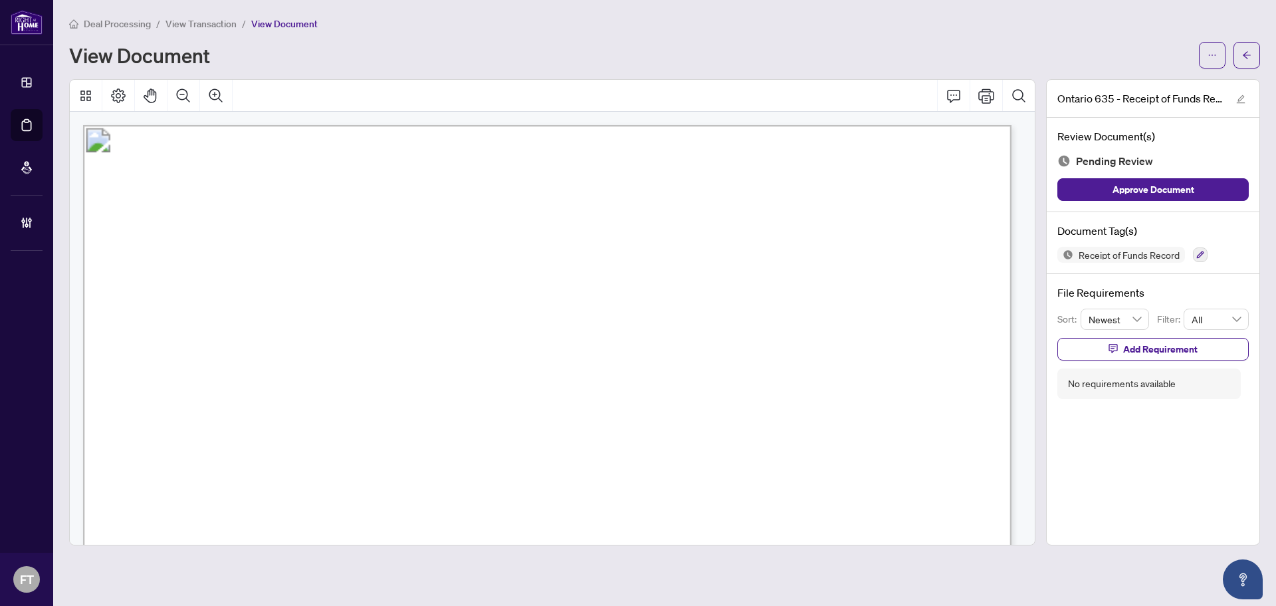
click at [189, 94] on icon "Zoom Out" at bounding box center [184, 96] width 16 height 16
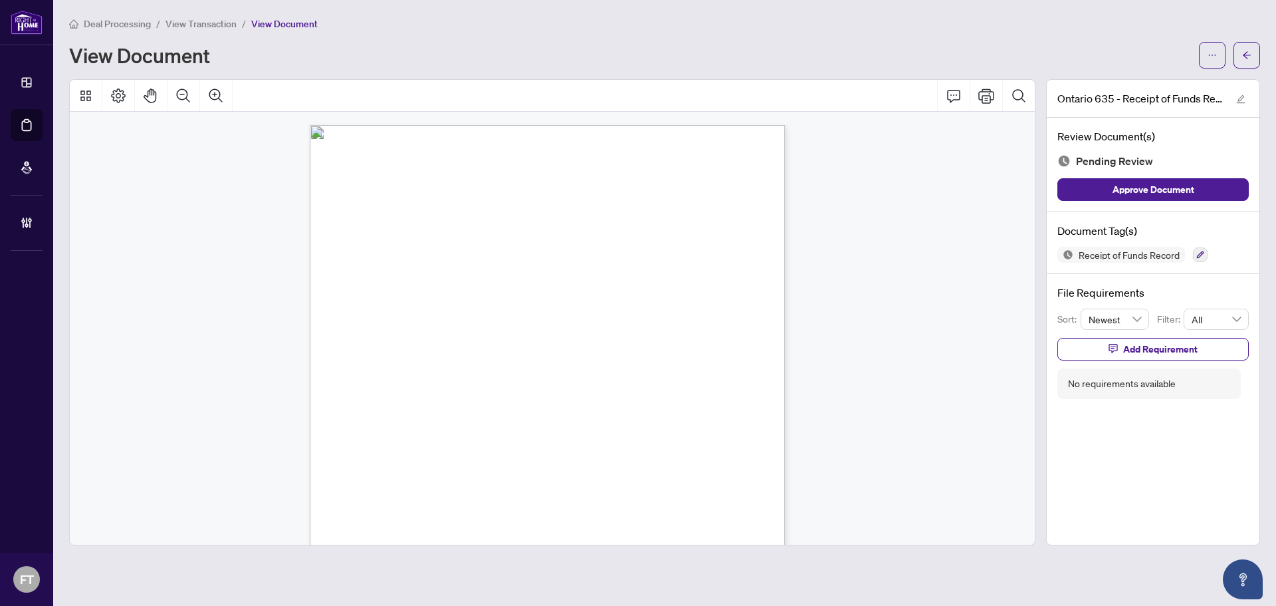
click at [588, 406] on span "Deposit for Purchase of Property listed above" at bounding box center [606, 409] width 188 height 7
click at [221, 98] on icon "Zoom In" at bounding box center [216, 96] width 16 height 16
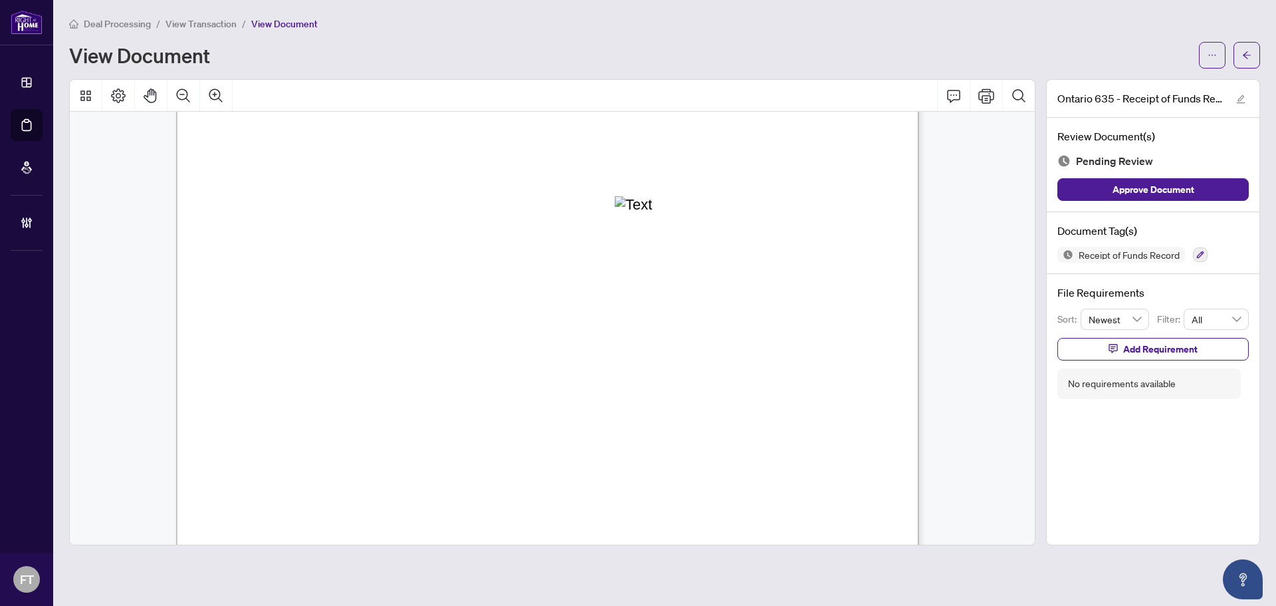
scroll to position [1014, 0]
click at [421, 350] on span "✘" at bounding box center [417, 356] width 7 height 13
click at [1196, 254] on button "button" at bounding box center [1200, 254] width 15 height 15
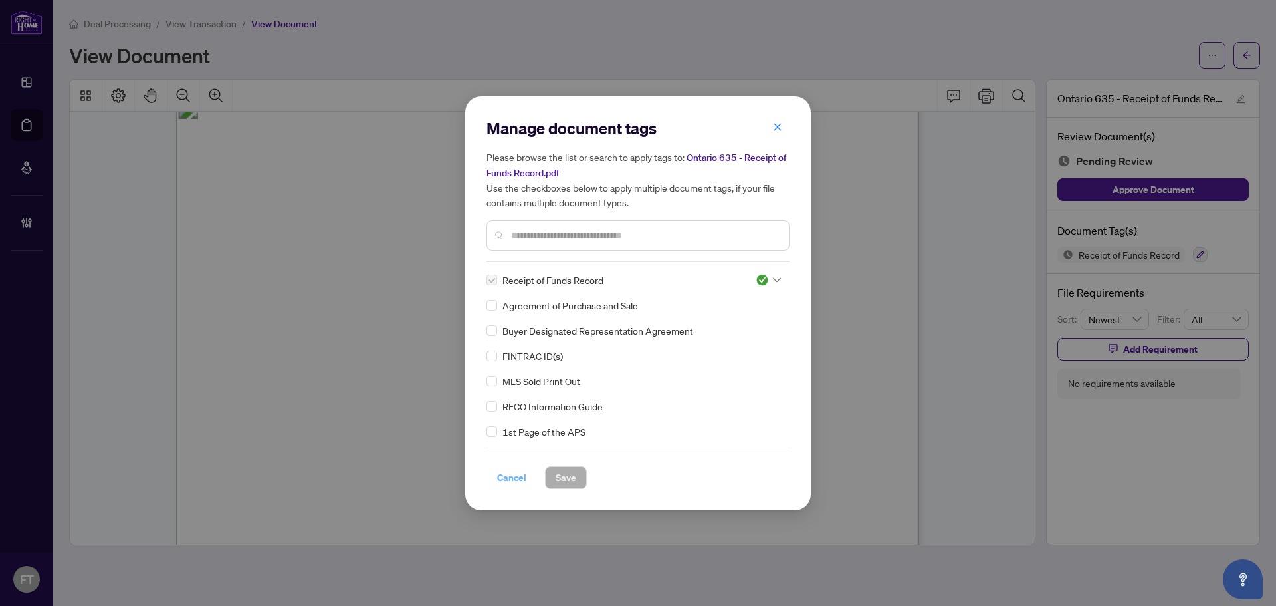
click at [506, 476] on span "Cancel" at bounding box center [511, 477] width 29 height 21
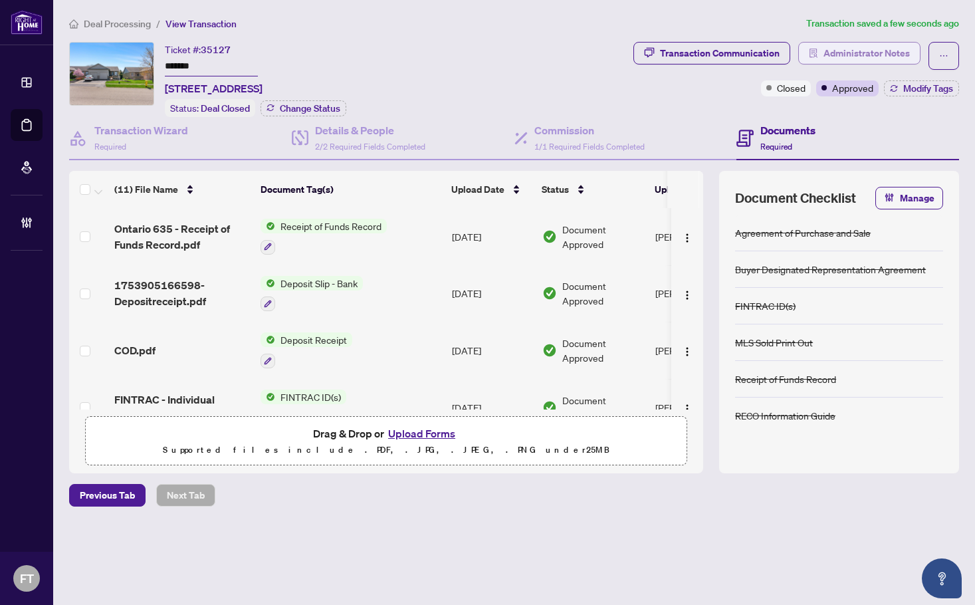
click at [839, 53] on span "Administrator Notes" at bounding box center [867, 53] width 86 height 21
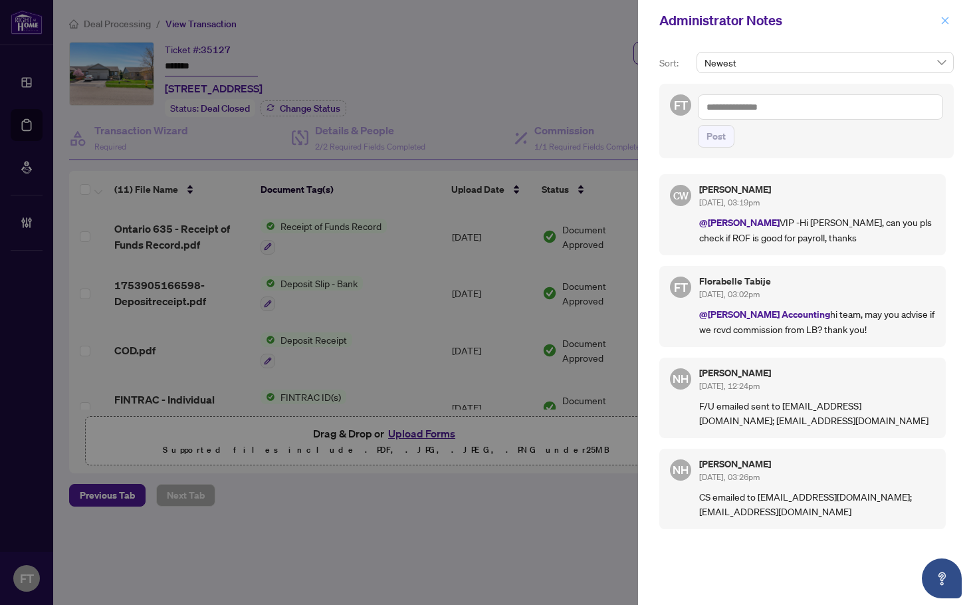
click at [950, 20] on button "button" at bounding box center [945, 21] width 17 height 16
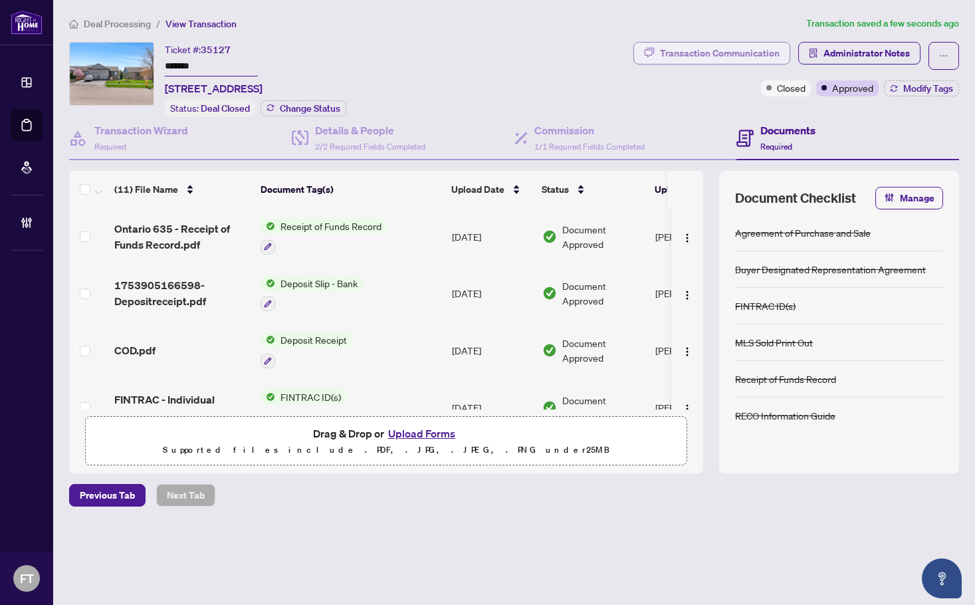
click at [729, 55] on div "Transaction Communication" at bounding box center [720, 53] width 120 height 21
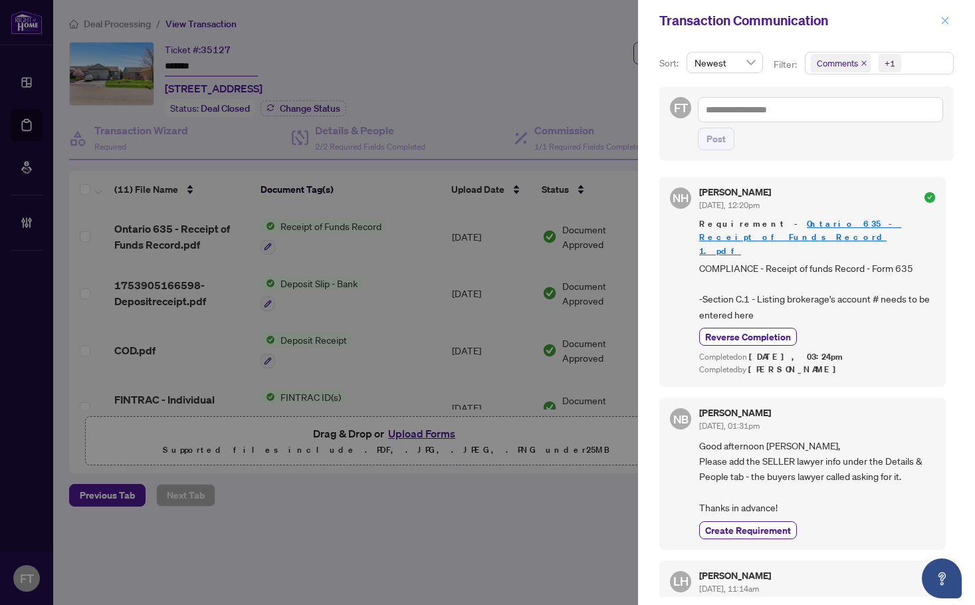
click at [947, 25] on icon "close" at bounding box center [945, 20] width 9 height 9
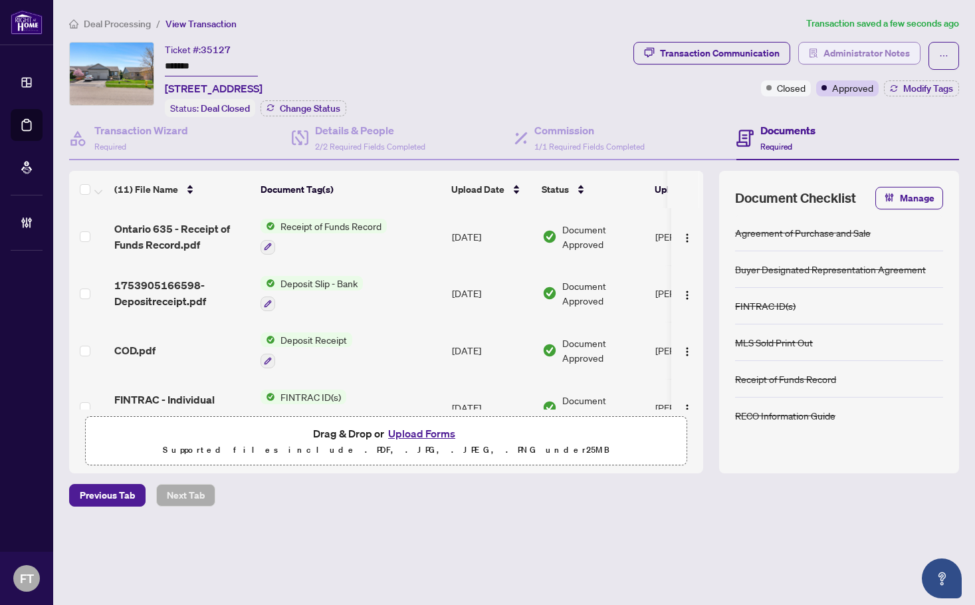
click at [854, 45] on span "Administrator Notes" at bounding box center [867, 53] width 86 height 21
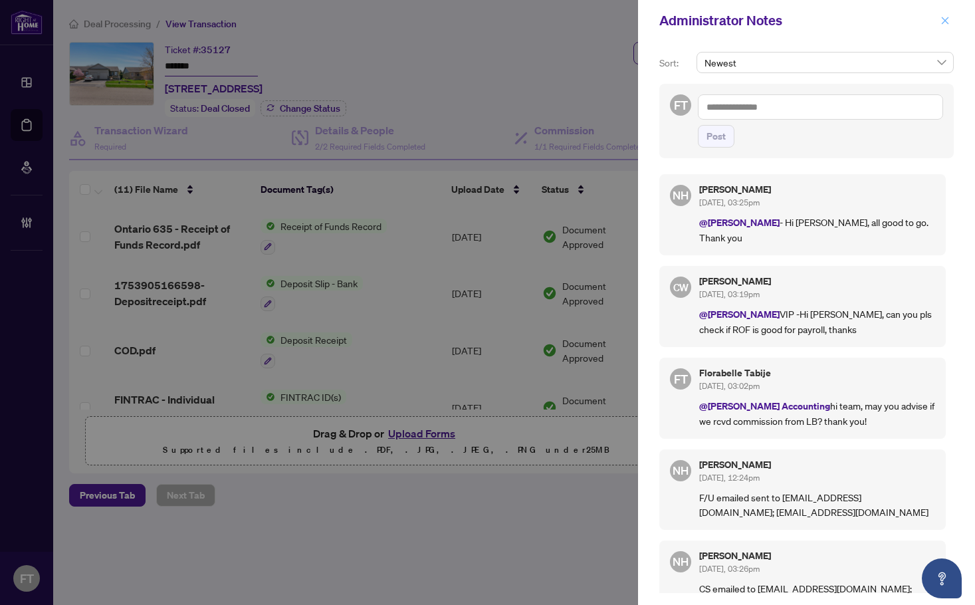
click at [940, 25] on button "button" at bounding box center [945, 21] width 17 height 16
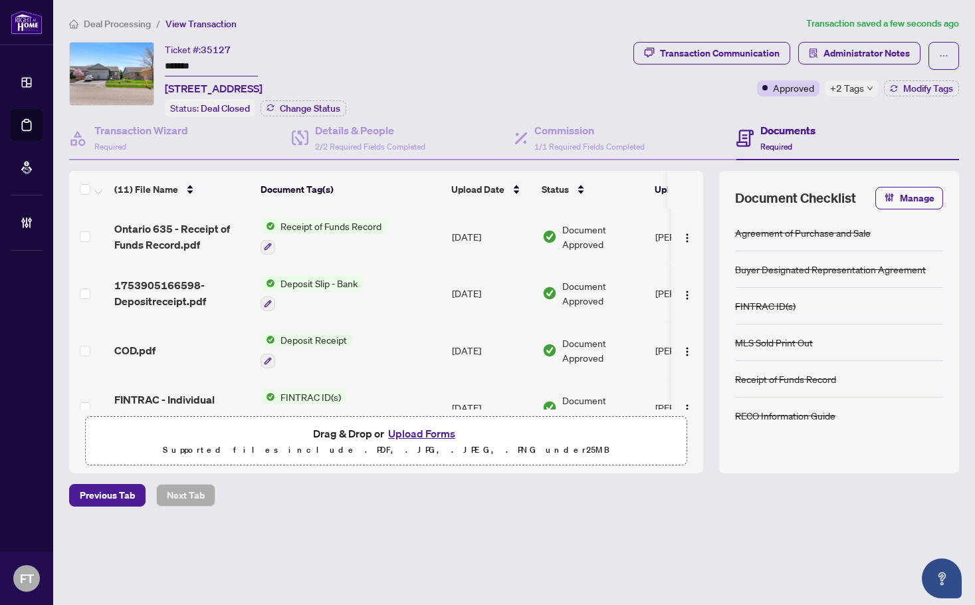
click at [852, 87] on span "+2 Tags" at bounding box center [847, 87] width 34 height 15
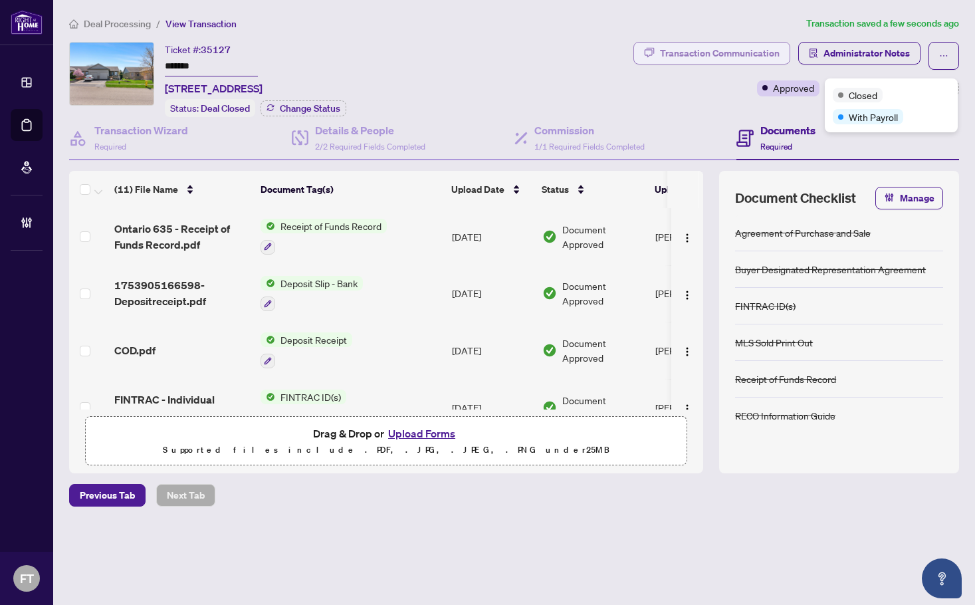
click at [745, 62] on div "Transaction Communication" at bounding box center [720, 53] width 120 height 21
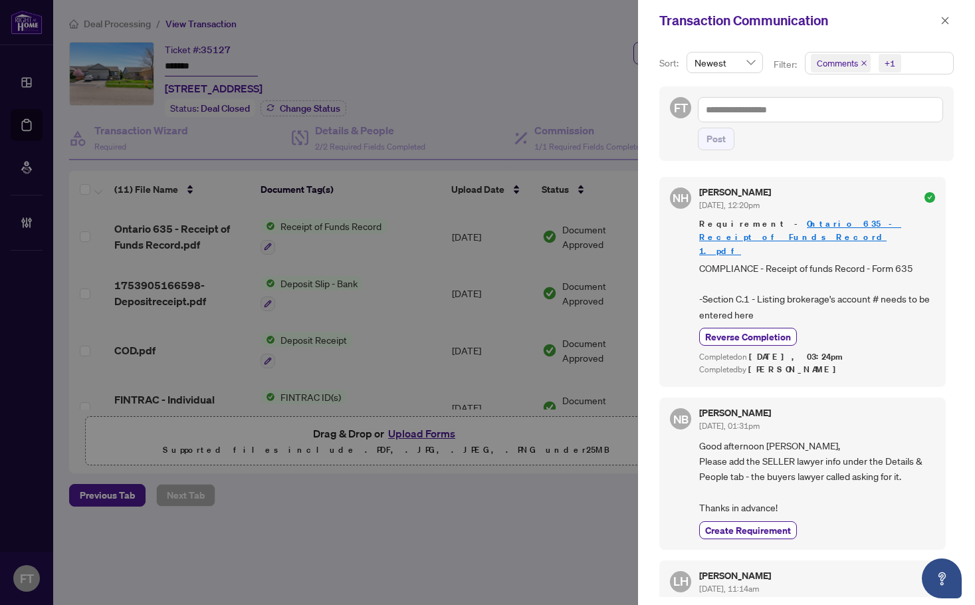
click at [906, 70] on span "Comments +1" at bounding box center [880, 63] width 148 height 21
click at [848, 154] on span "Activity History" at bounding box center [863, 156] width 63 height 12
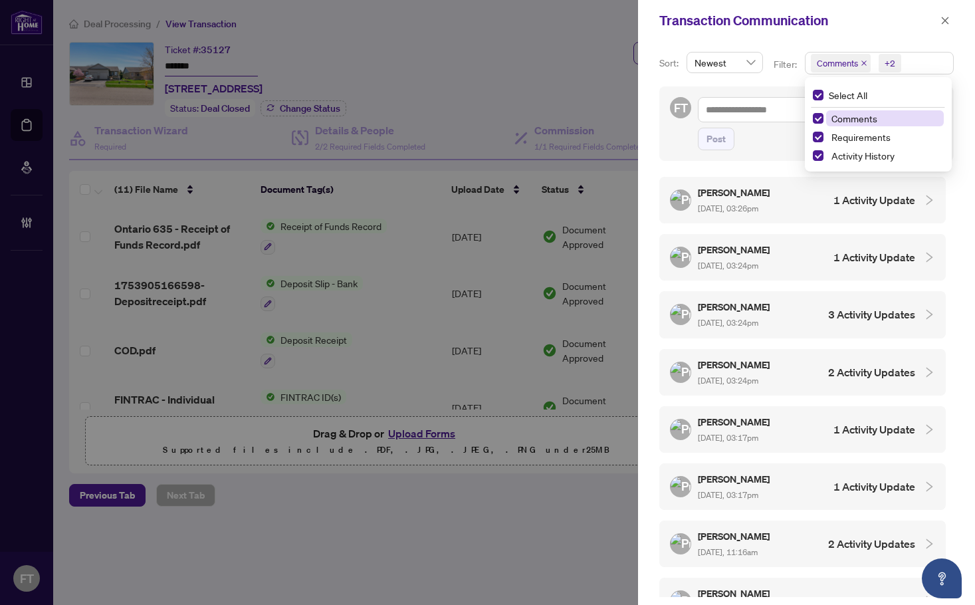
click at [852, 120] on span "Comments" at bounding box center [855, 118] width 46 height 12
click at [748, 199] on div "[PERSON_NAME] [DATE], 03:26pm" at bounding box center [735, 200] width 74 height 31
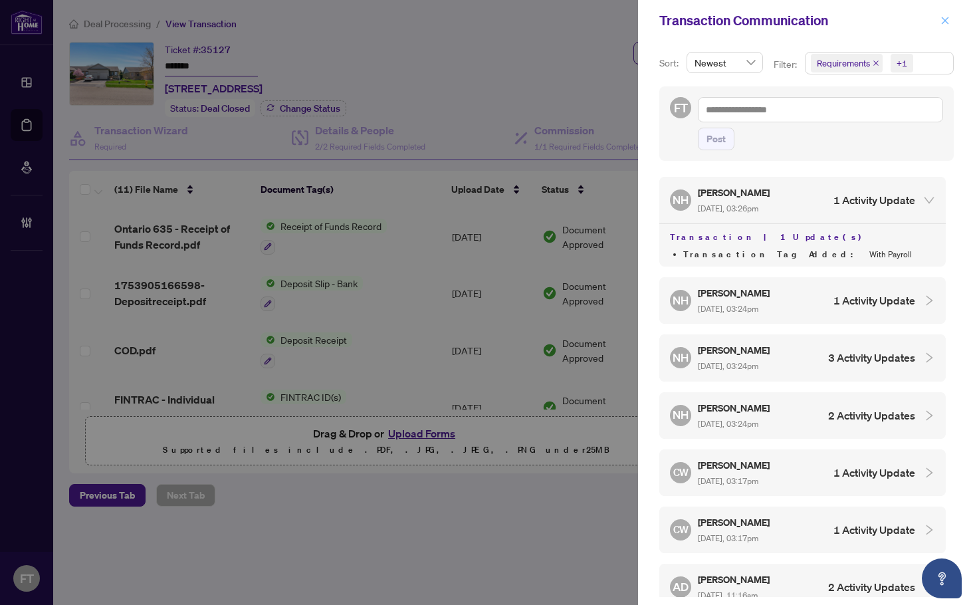
click at [947, 30] on span "button" at bounding box center [945, 20] width 9 height 21
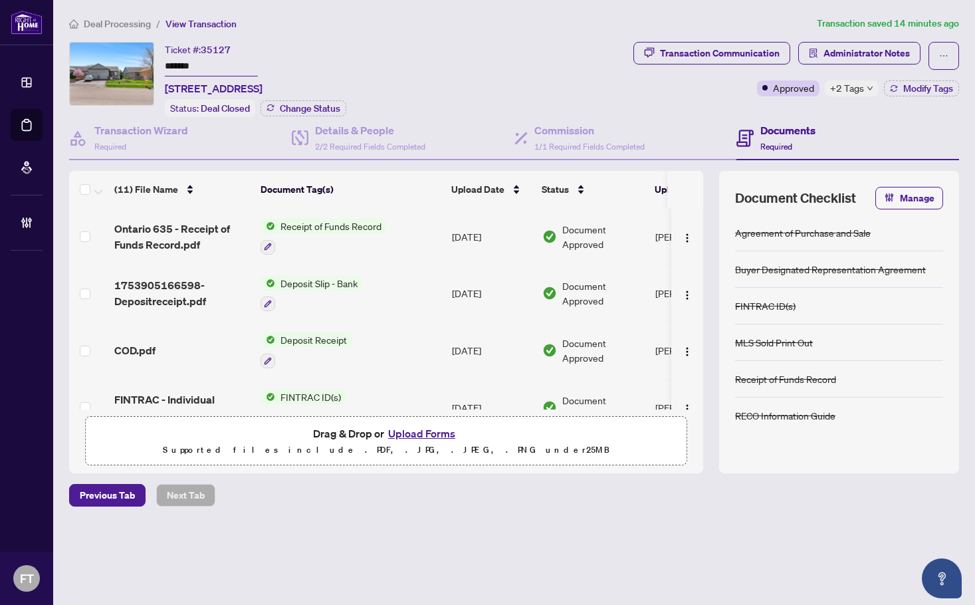
click at [130, 27] on span "Deal Processing" at bounding box center [117, 24] width 67 height 12
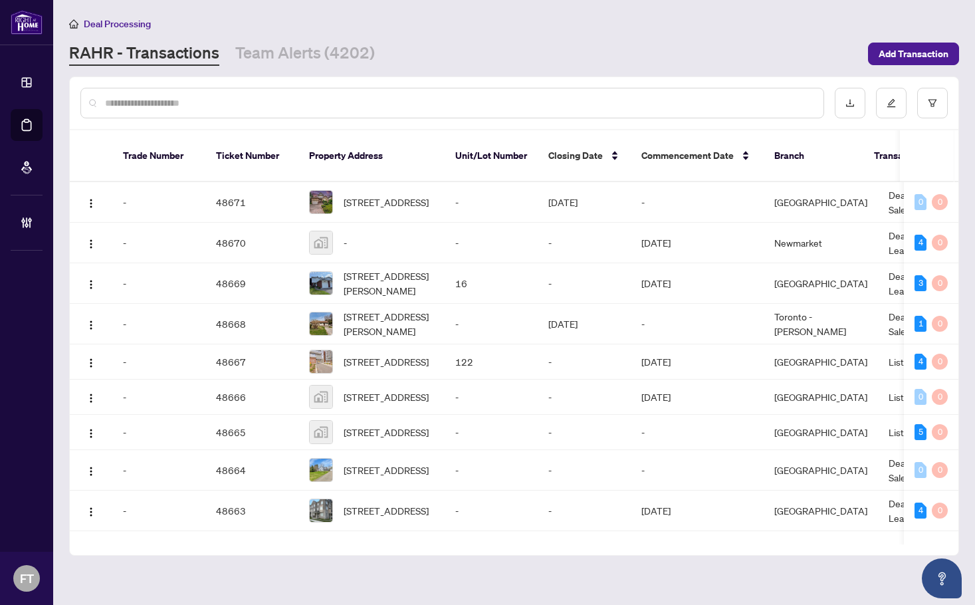
click at [205, 100] on input "text" at bounding box center [459, 103] width 708 height 15
type input "********"
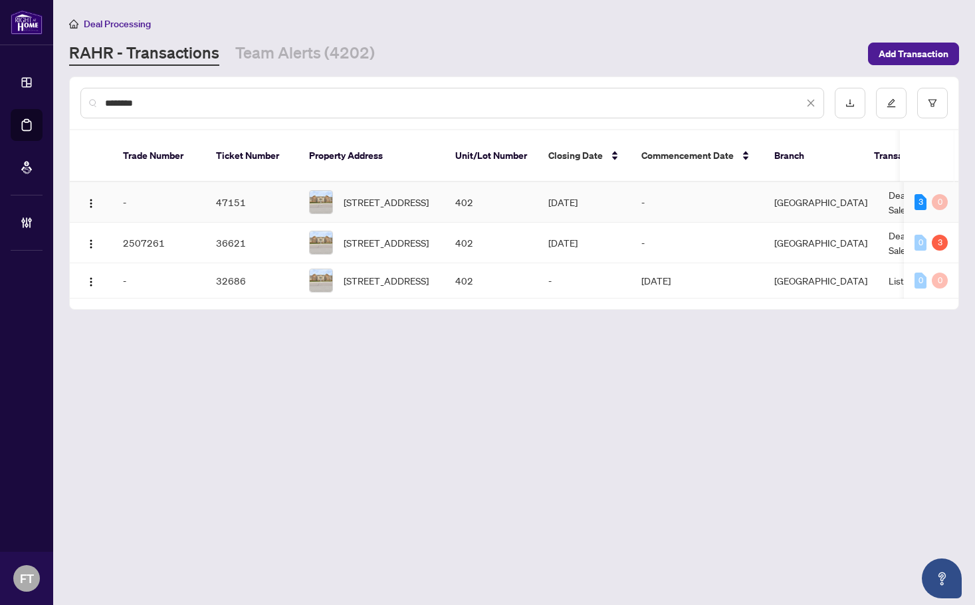
click at [839, 192] on td "[GEOGRAPHIC_DATA]" at bounding box center [821, 202] width 114 height 41
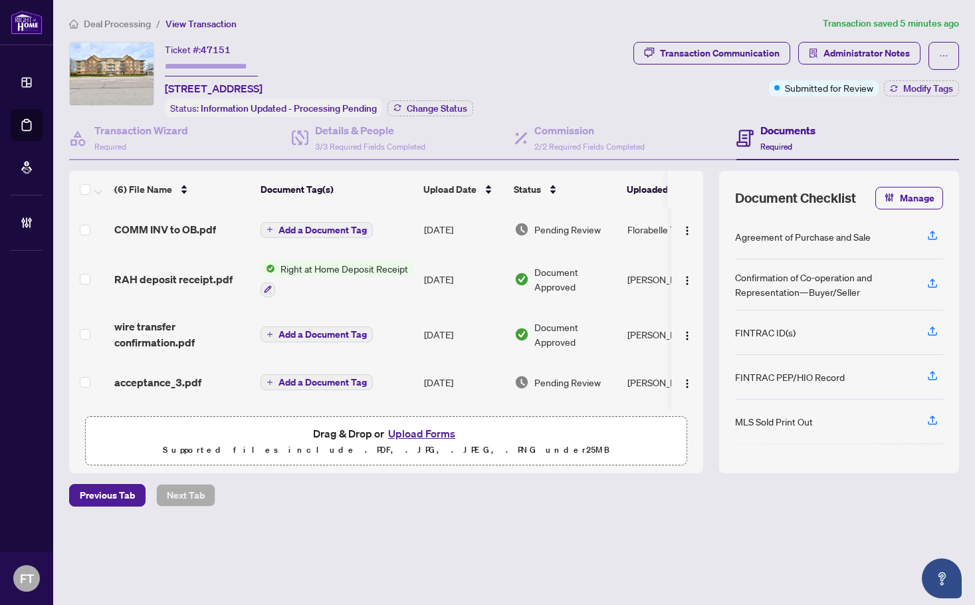
click at [105, 24] on span "Deal Processing" at bounding box center [117, 24] width 67 height 12
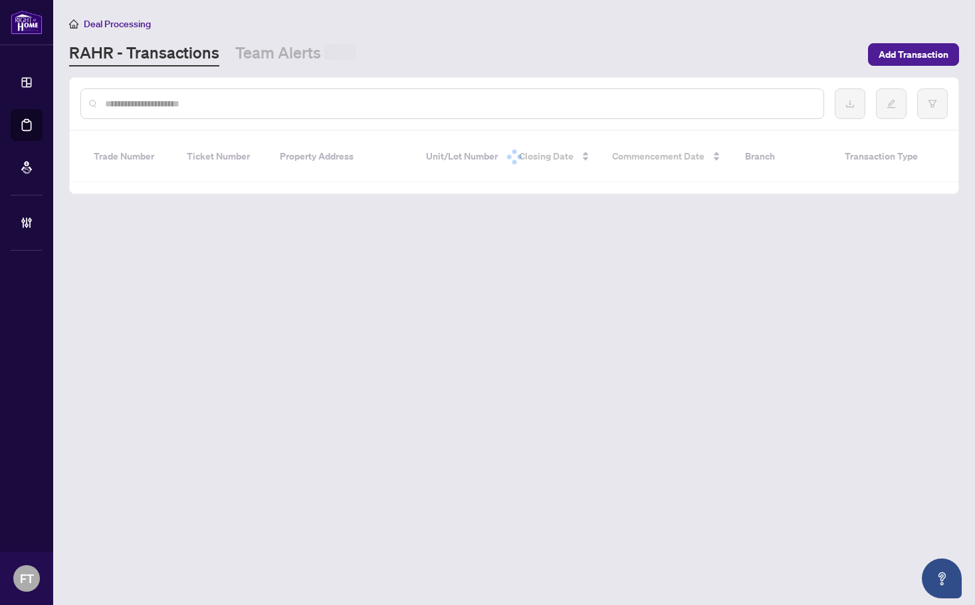
click at [130, 105] on input "text" at bounding box center [459, 103] width 708 height 15
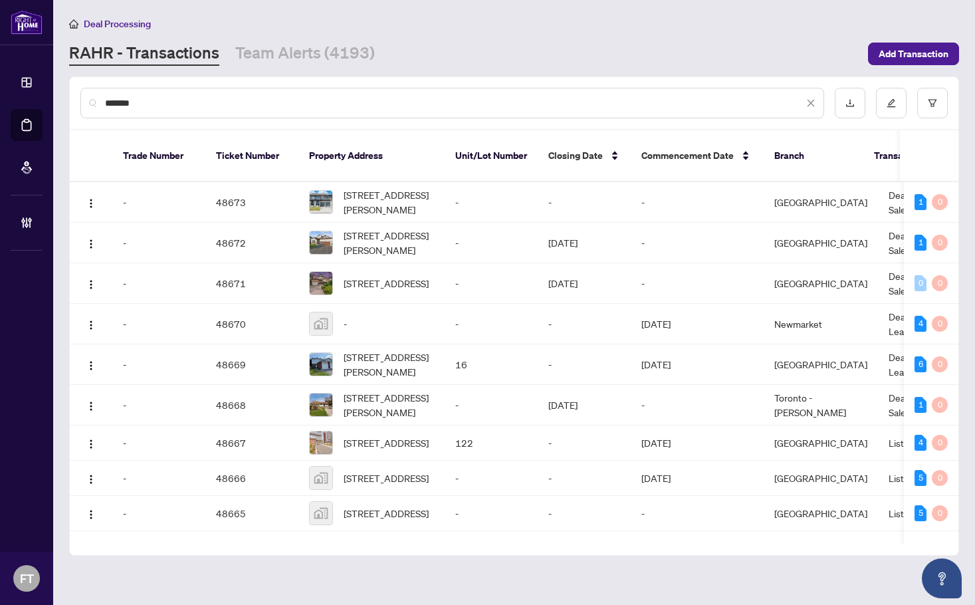
type input "*******"
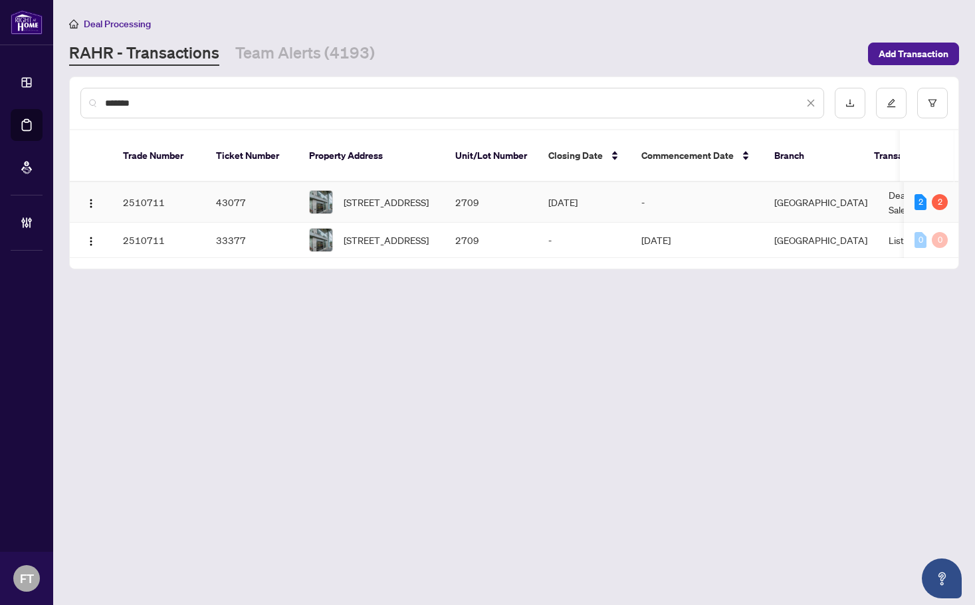
click at [878, 185] on td "Deal - Sell Side Sale" at bounding box center [928, 202] width 100 height 41
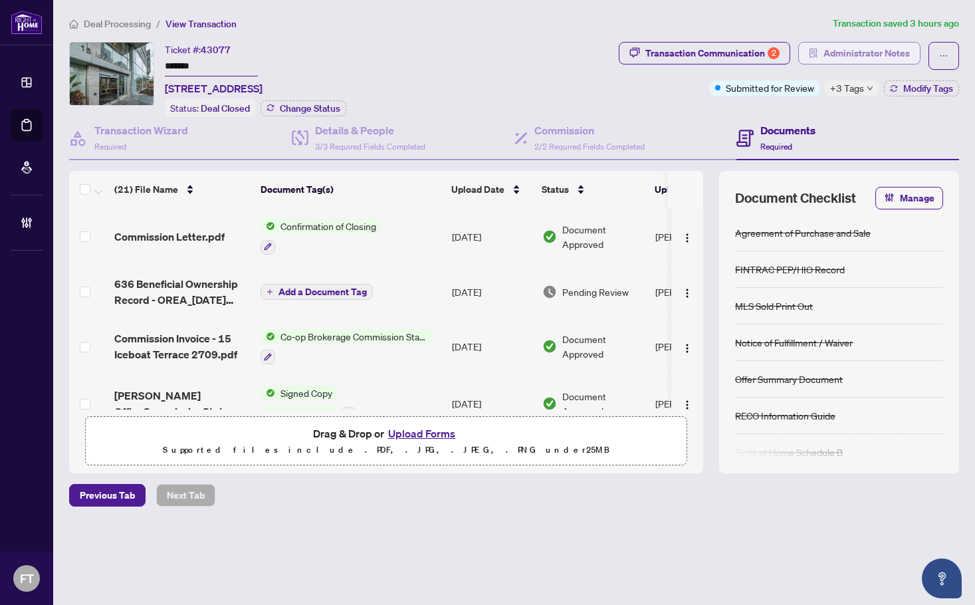
drag, startPoint x: 346, startPoint y: 35, endPoint x: 852, endPoint y: 62, distance: 506.7
click at [348, 35] on div "Deal Processing / View Transaction Transaction saved 3 hours ago Ticket #: 4307…" at bounding box center [514, 284] width 901 height 537
click at [868, 50] on span "Administrator Notes" at bounding box center [867, 53] width 86 height 21
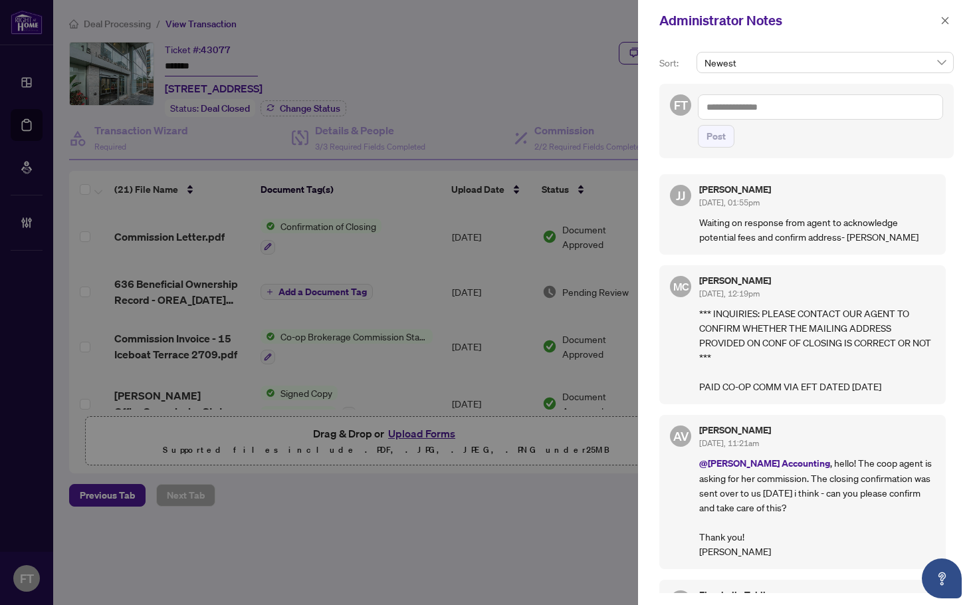
drag, startPoint x: 497, startPoint y: 59, endPoint x: 882, endPoint y: 41, distance: 385.4
click at [512, 56] on div at bounding box center [487, 302] width 975 height 605
click at [953, 21] on button "button" at bounding box center [945, 21] width 17 height 16
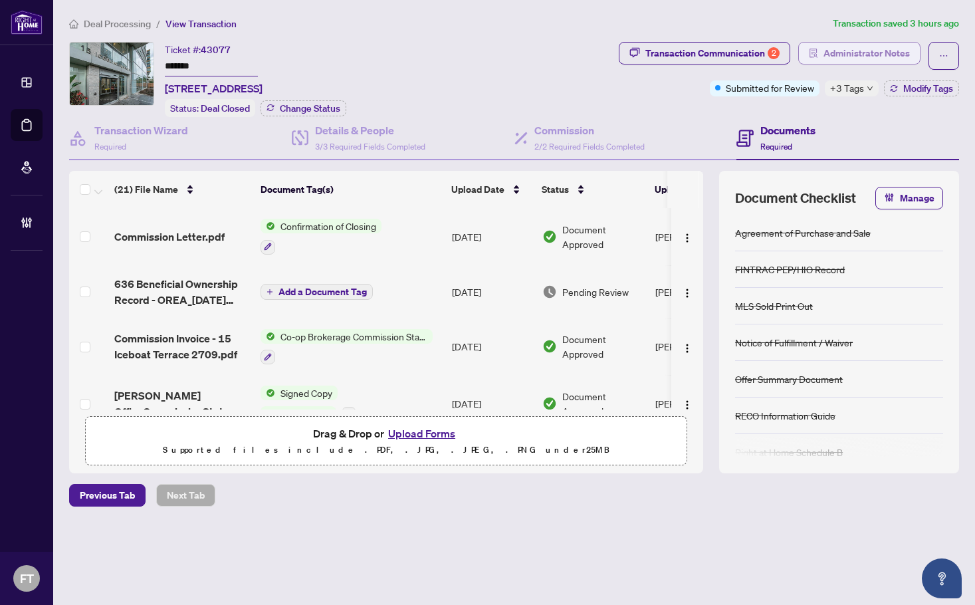
click at [874, 56] on span "Administrator Notes" at bounding box center [867, 53] width 86 height 21
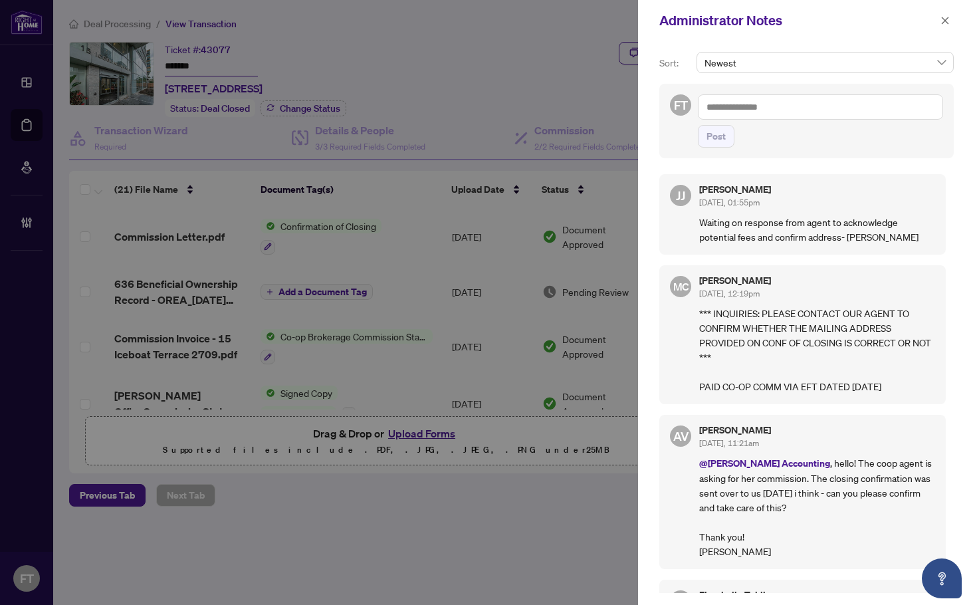
drag, startPoint x: 312, startPoint y: 77, endPoint x: 725, endPoint y: 148, distance: 418.2
click at [312, 77] on div at bounding box center [487, 302] width 975 height 605
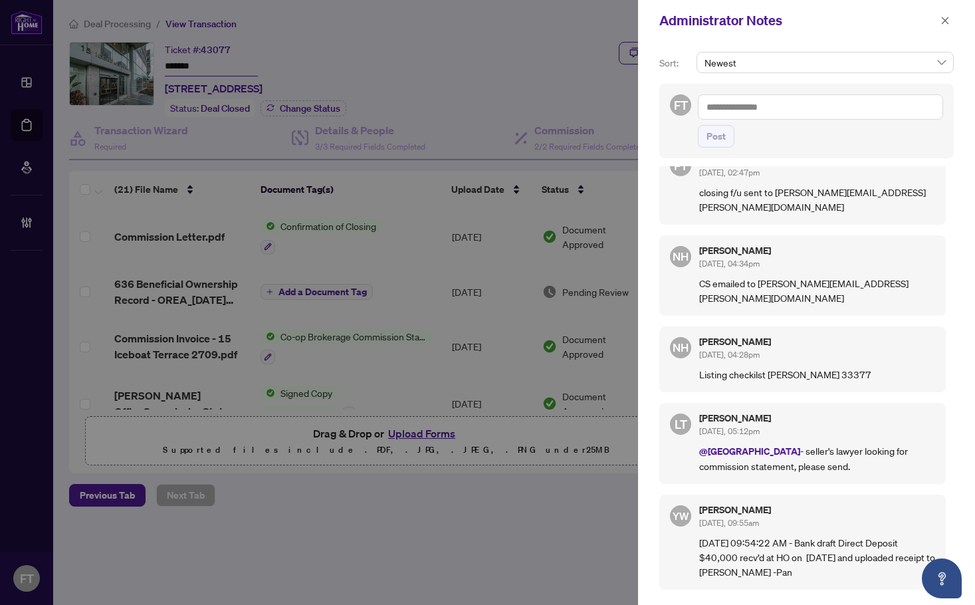
scroll to position [532, 0]
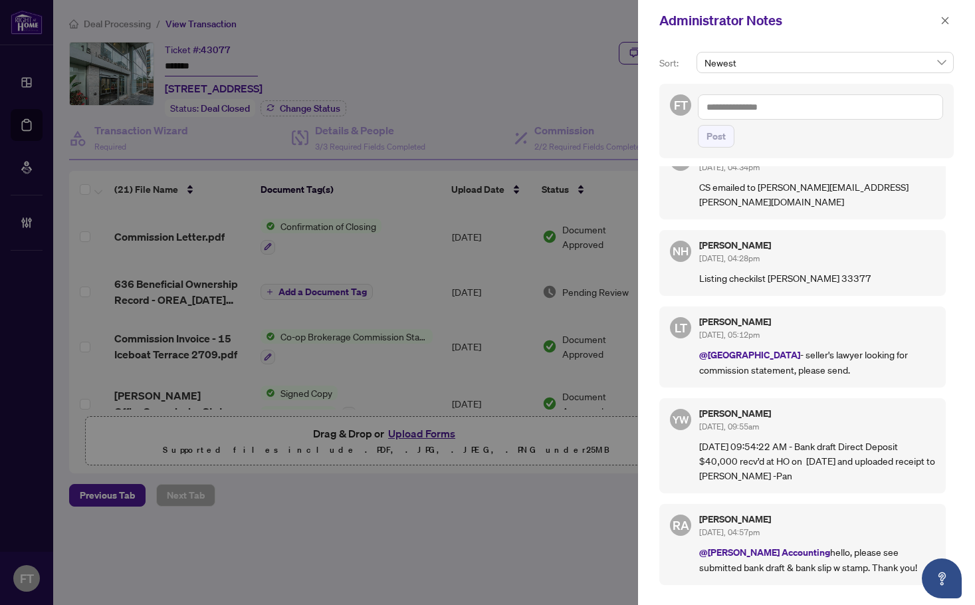
drag, startPoint x: 341, startPoint y: 63, endPoint x: 965, endPoint y: 86, distance: 624.0
click at [341, 63] on div at bounding box center [487, 302] width 975 height 605
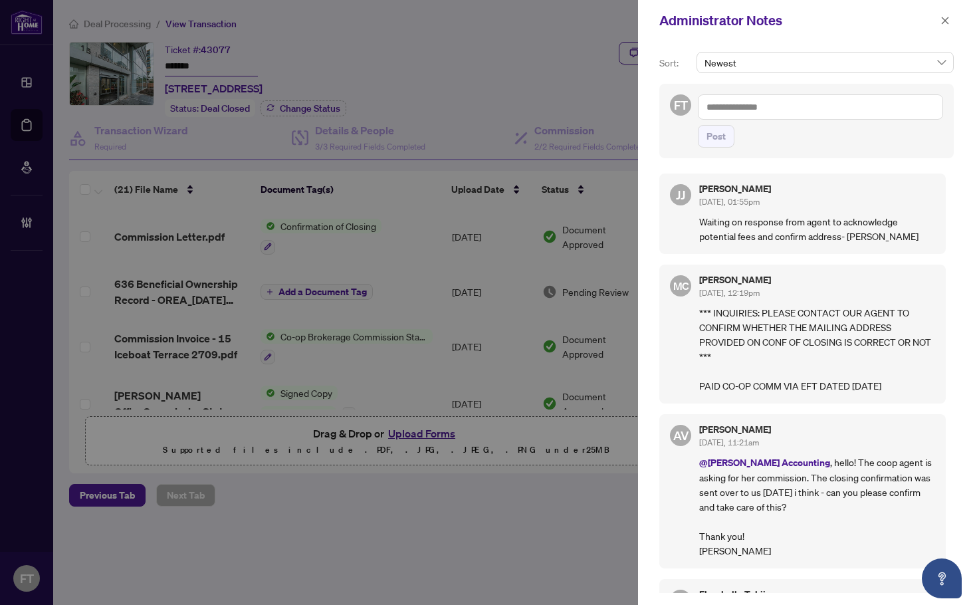
scroll to position [0, 0]
click at [947, 23] on icon "close" at bounding box center [945, 20] width 9 height 9
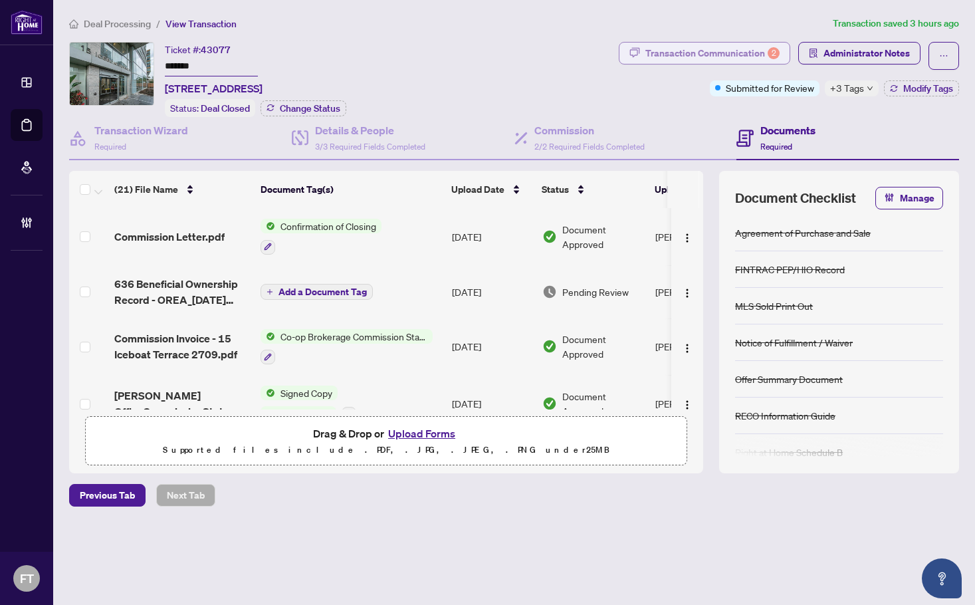
click at [699, 52] on div "Transaction Communication 2" at bounding box center [713, 53] width 134 height 21
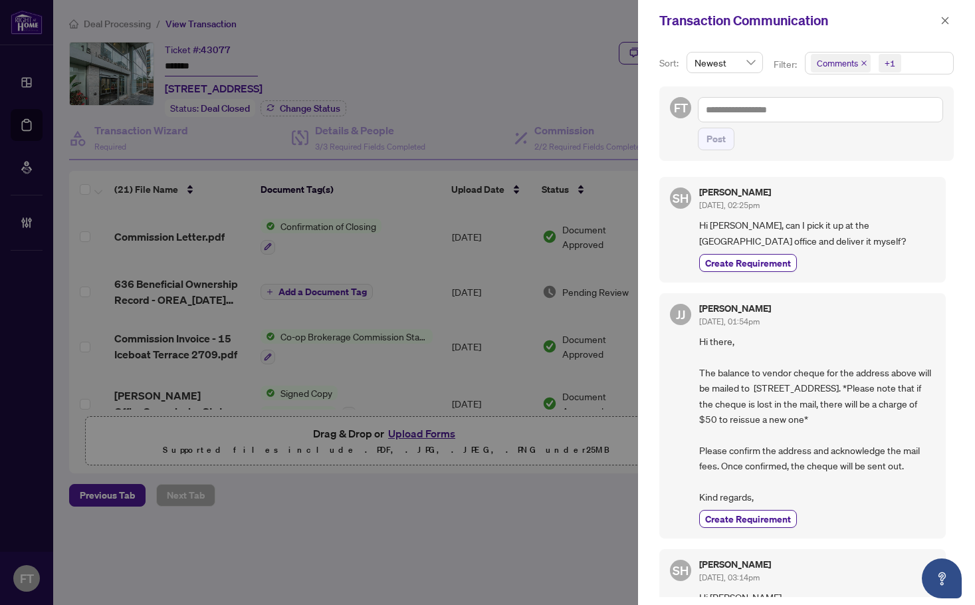
click at [346, 17] on div at bounding box center [487, 302] width 975 height 605
click at [943, 22] on icon "close" at bounding box center [945, 20] width 9 height 9
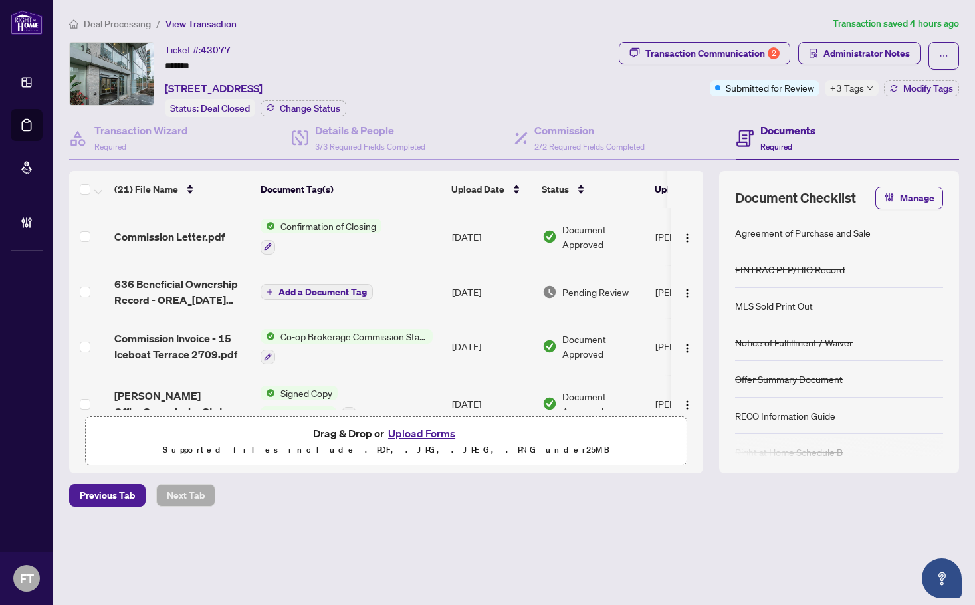
click at [855, 89] on span "+3 Tags" at bounding box center [847, 87] width 34 height 15
click at [332, 18] on ol "Deal Processing / View Transaction" at bounding box center [448, 23] width 759 height 15
click at [160, 229] on span "Commission Letter.pdf" at bounding box center [169, 237] width 110 height 16
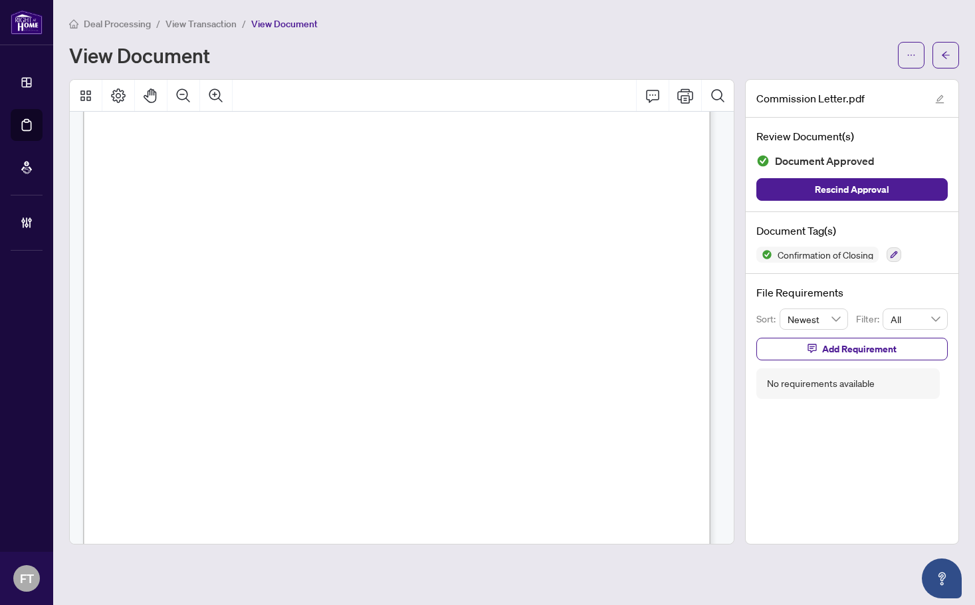
scroll to position [66, 0]
click at [197, 23] on span "View Transaction" at bounding box center [201, 24] width 71 height 12
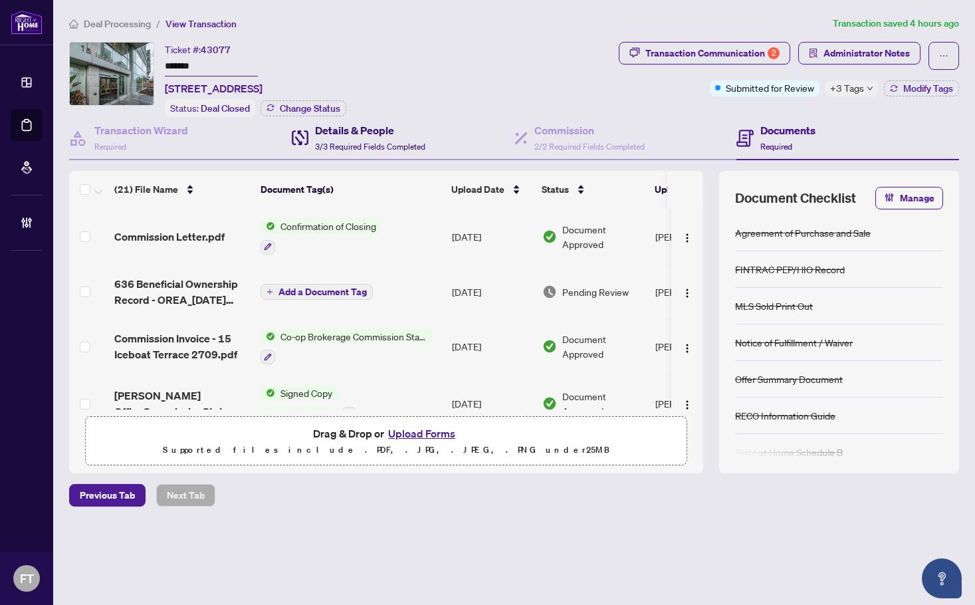
click at [342, 142] on span "3/3 Required Fields Completed" at bounding box center [370, 147] width 110 height 10
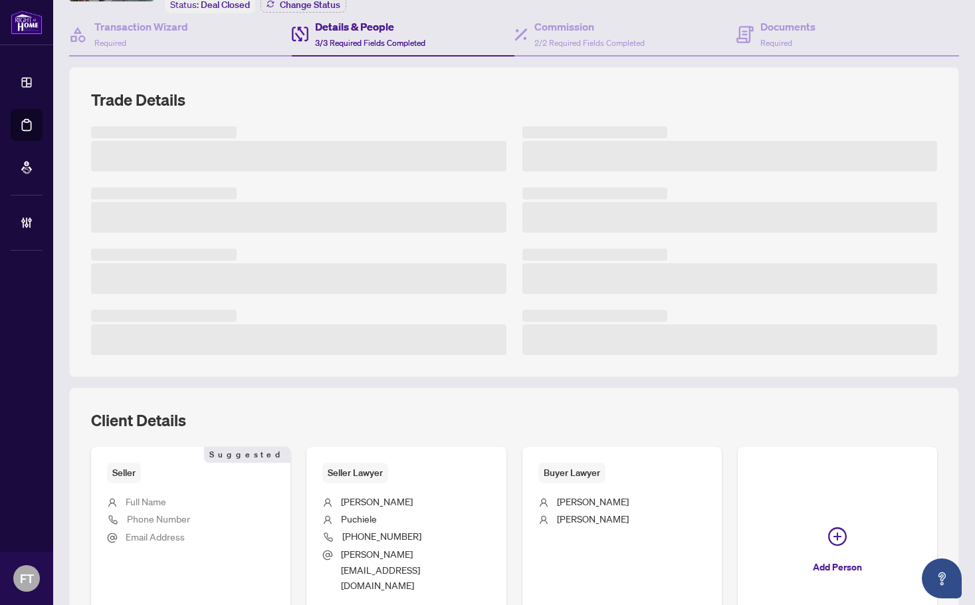
scroll to position [199, 0]
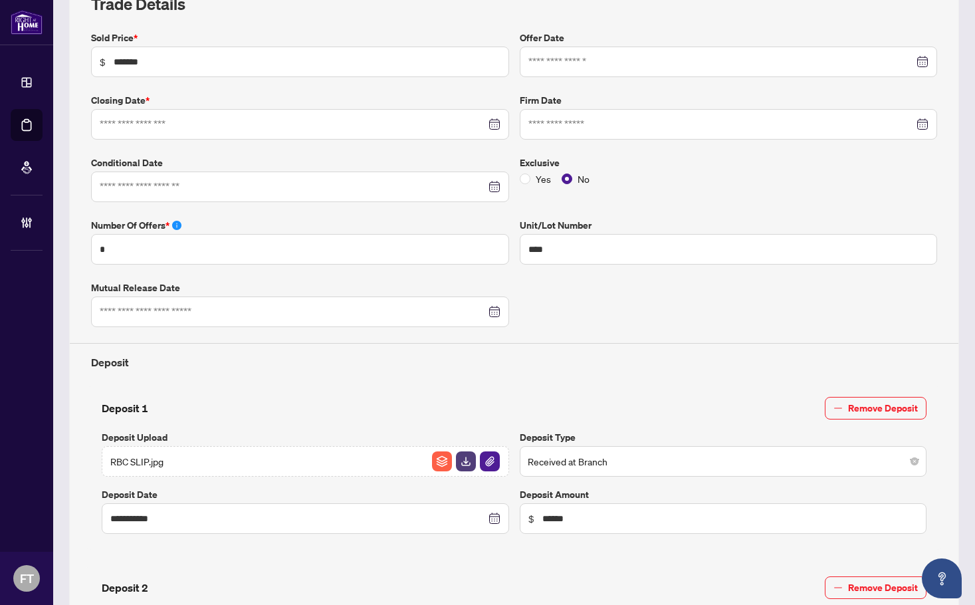
type input "**********"
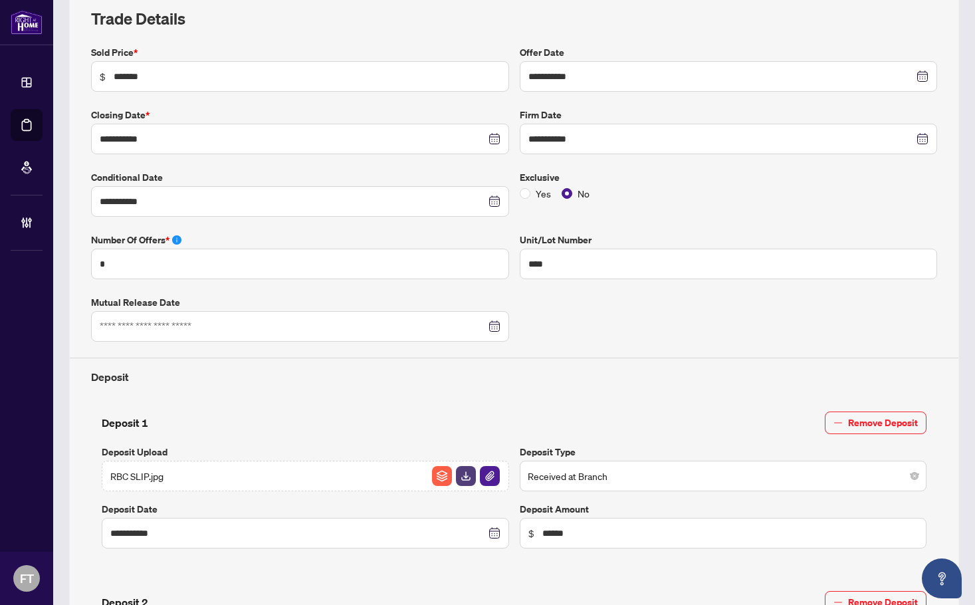
scroll to position [0, 0]
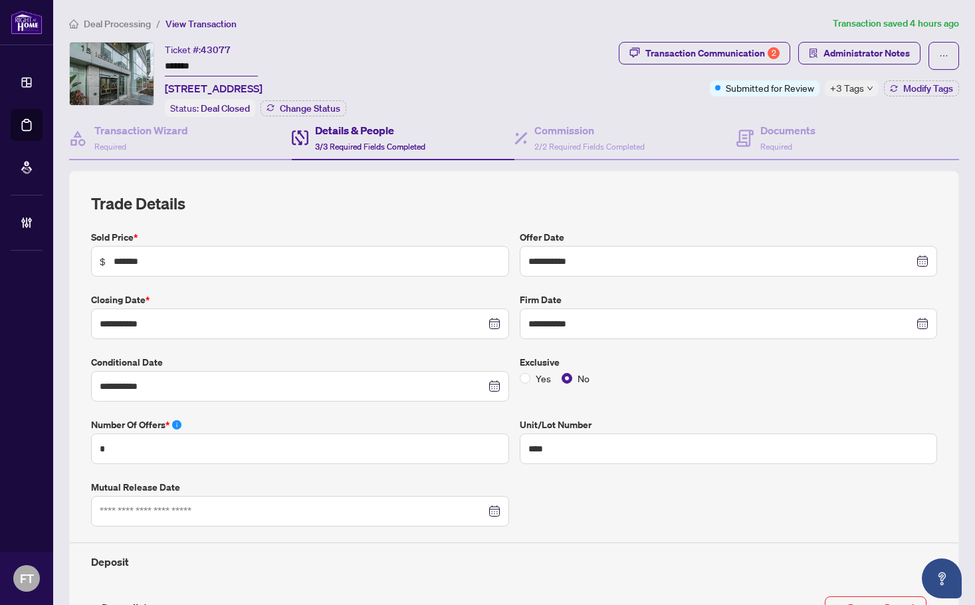
click at [122, 30] on li "Deal Processing" at bounding box center [110, 23] width 82 height 15
click at [119, 23] on span "Deal Processing" at bounding box center [117, 24] width 67 height 12
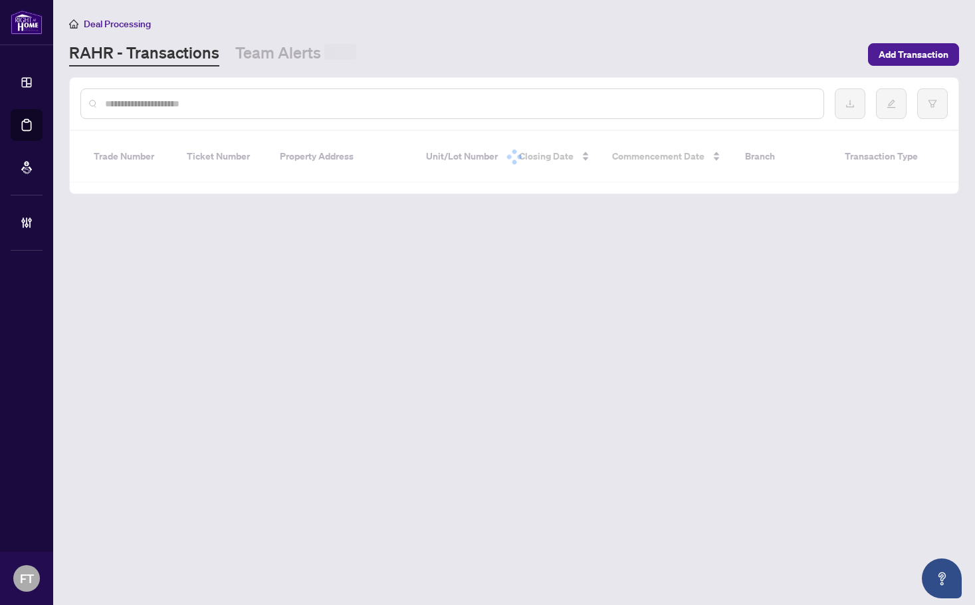
click at [111, 100] on input "text" at bounding box center [459, 103] width 708 height 15
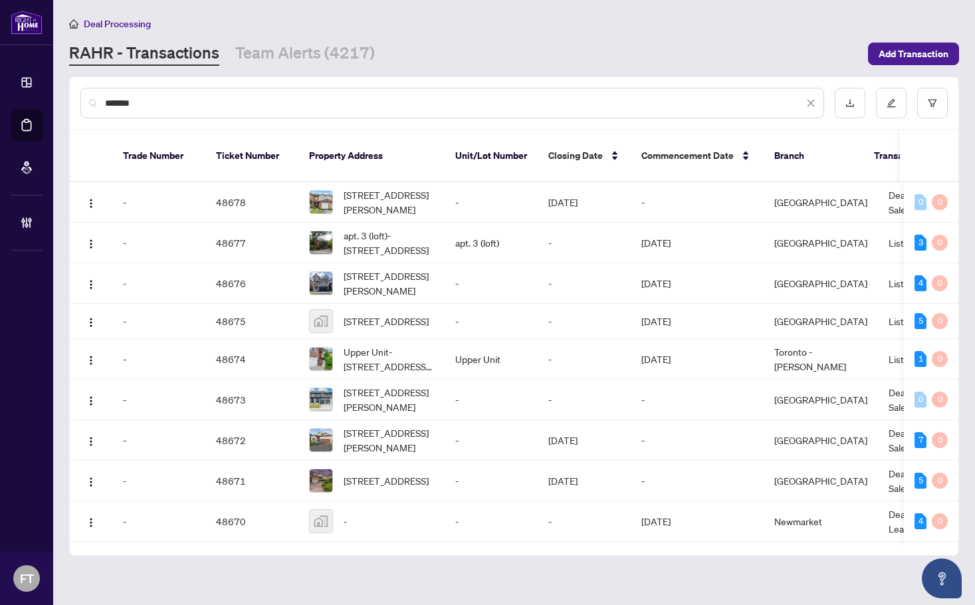
type input "*******"
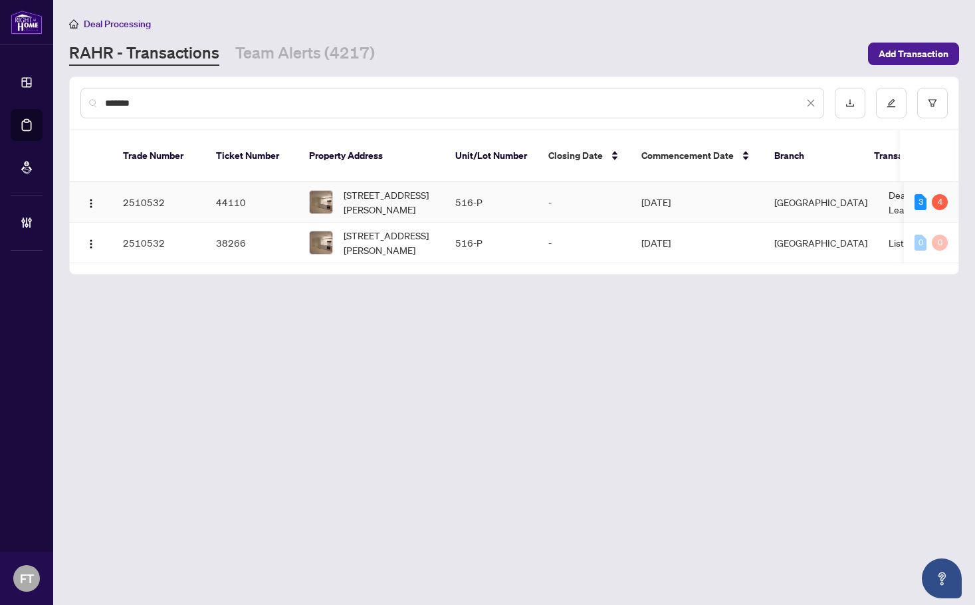
click at [797, 195] on td "[GEOGRAPHIC_DATA]" at bounding box center [821, 202] width 114 height 41
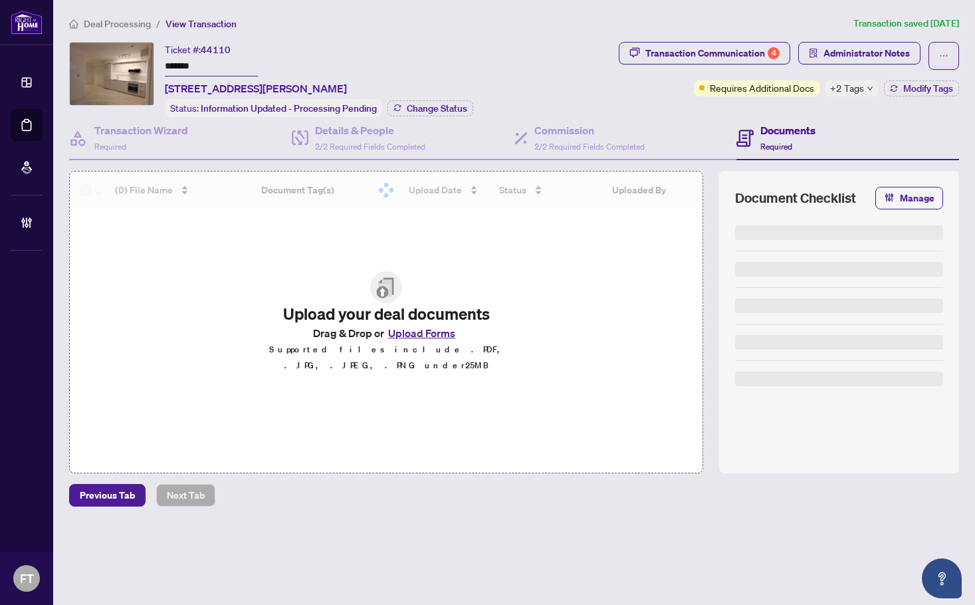
click at [845, 84] on span "+2 Tags" at bounding box center [847, 87] width 34 height 15
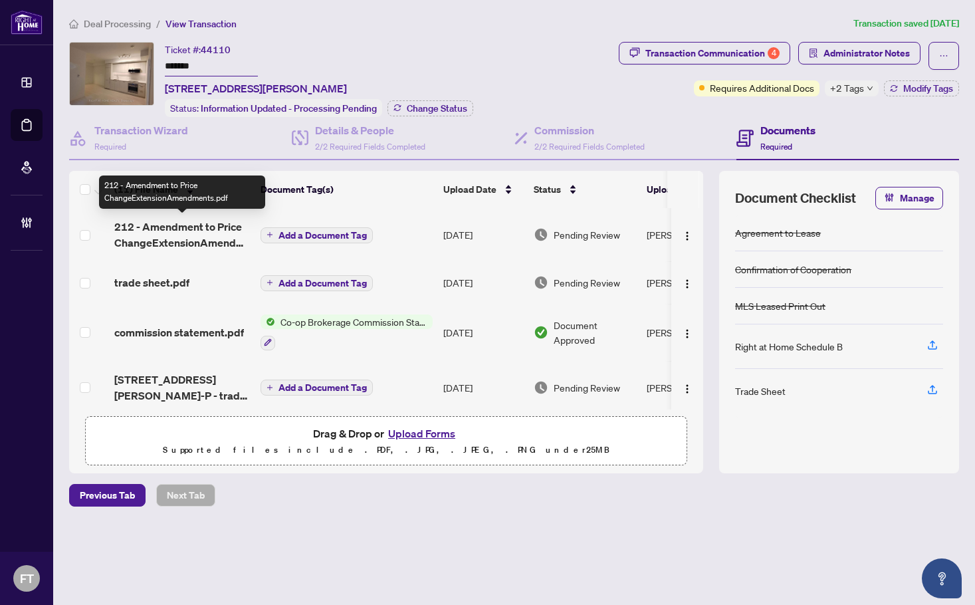
click at [193, 235] on span "212 - Amendment to Price ChangeExtensionAmendments.pdf" at bounding box center [182, 235] width 136 height 32
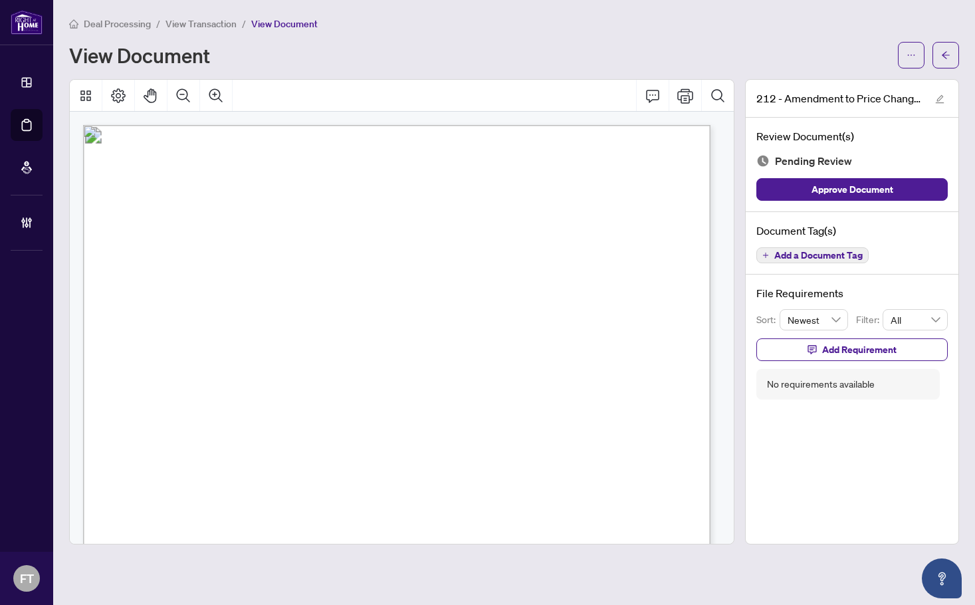
click at [221, 20] on span "View Transaction" at bounding box center [201, 24] width 71 height 12
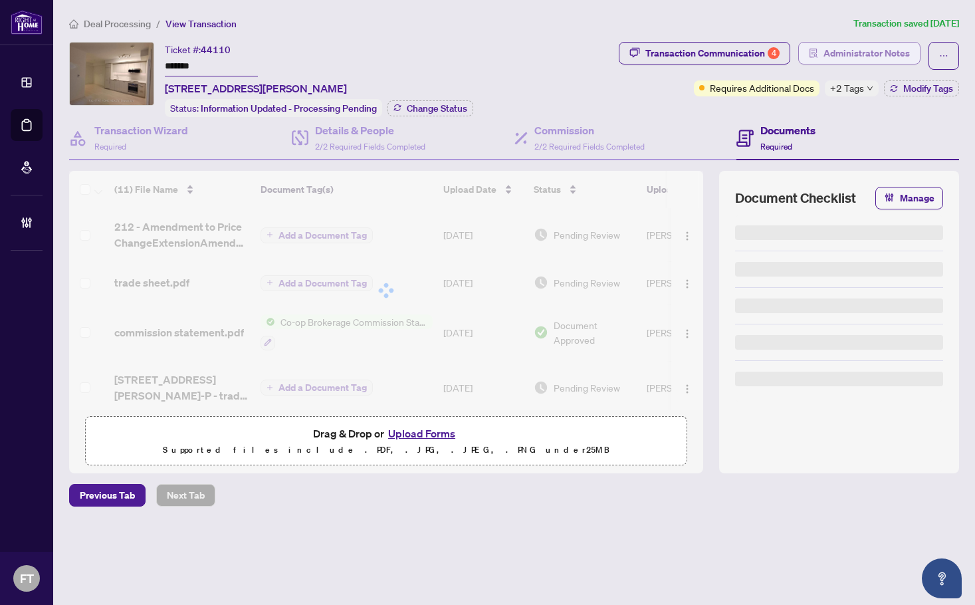
drag, startPoint x: 970, startPoint y: 31, endPoint x: 862, endPoint y: 45, distance: 109.3
click at [868, 38] on div "Deal Processing / View Transaction Transaction saved 2 days ago Ticket #: 44110…" at bounding box center [514, 284] width 901 height 537
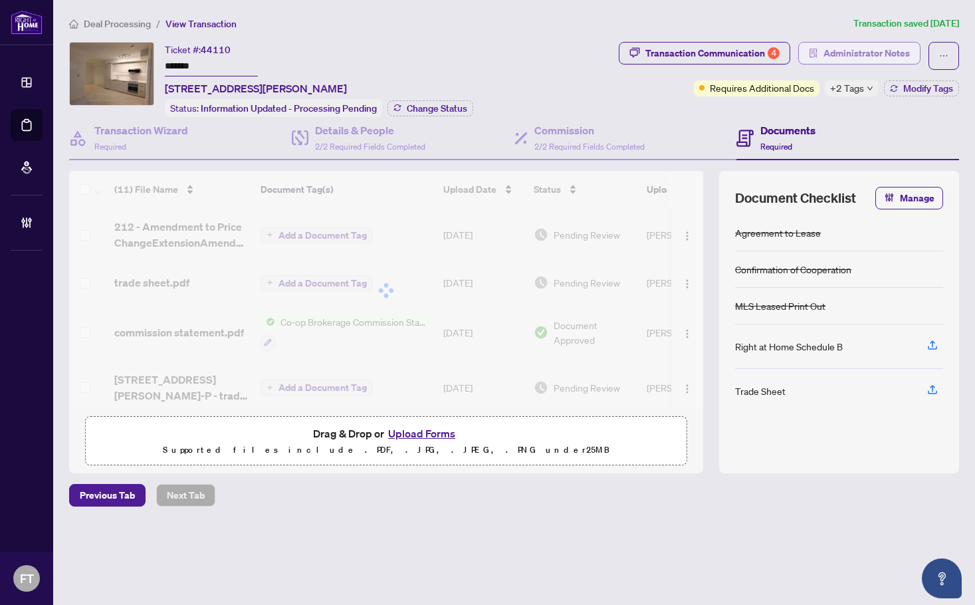
click at [860, 47] on span "Administrator Notes" at bounding box center [867, 53] width 86 height 21
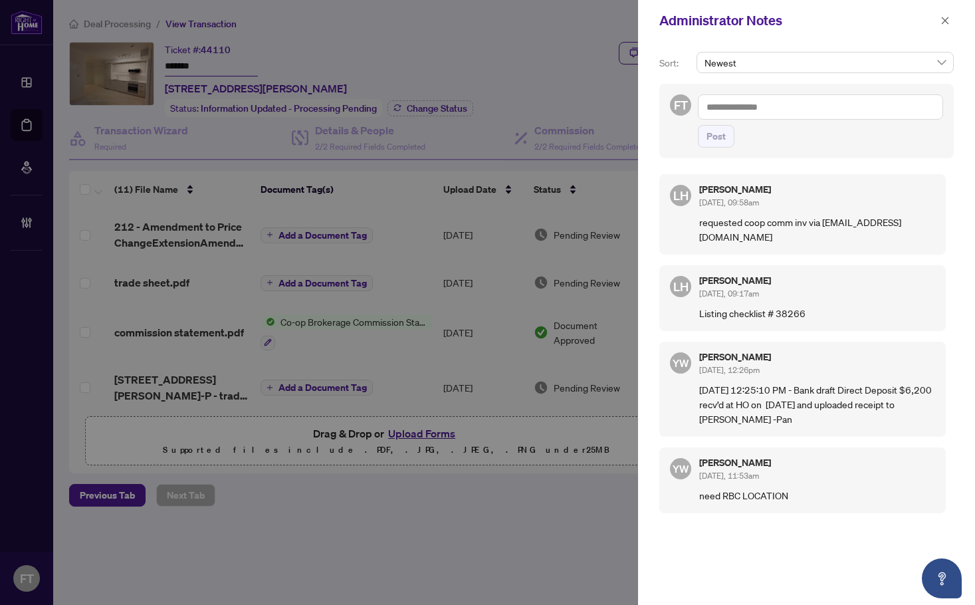
click at [768, 105] on textarea at bounding box center [820, 106] width 245 height 25
click at [801, 118] on b "Acc" at bounding box center [809, 116] width 16 height 12
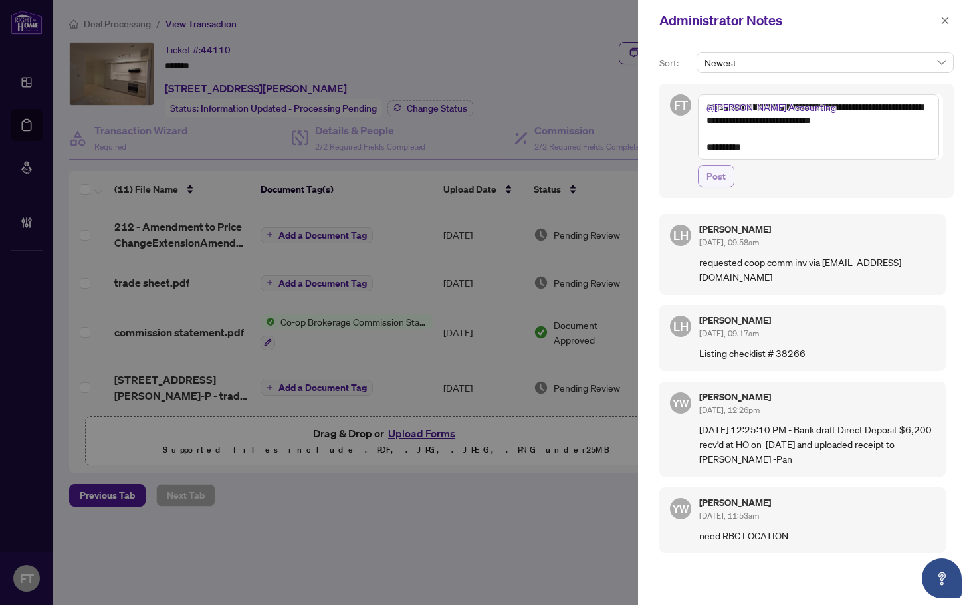
type textarea "**********"
click at [718, 178] on span "Post" at bounding box center [716, 176] width 19 height 21
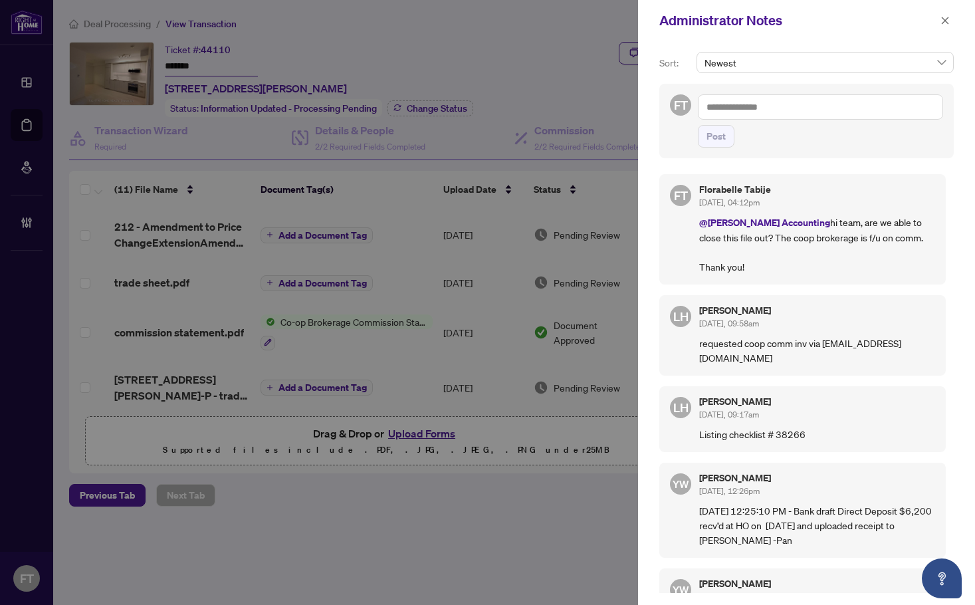
click at [291, 49] on div at bounding box center [487, 302] width 975 height 605
drag, startPoint x: 941, startPoint y: 24, endPoint x: 731, endPoint y: 14, distance: 209.7
click at [940, 24] on button "button" at bounding box center [945, 21] width 17 height 16
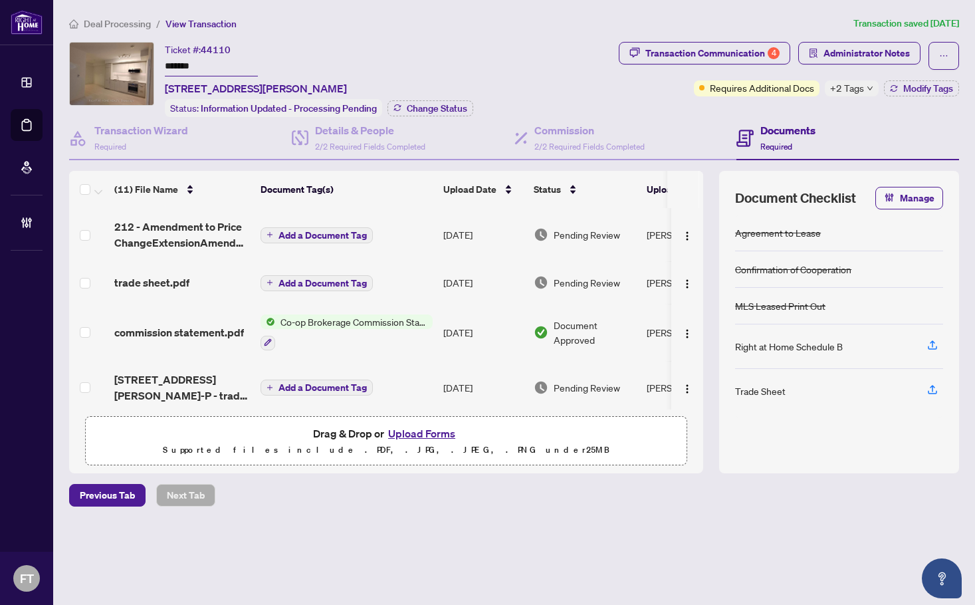
click at [132, 28] on span "Deal Processing" at bounding box center [117, 24] width 67 height 12
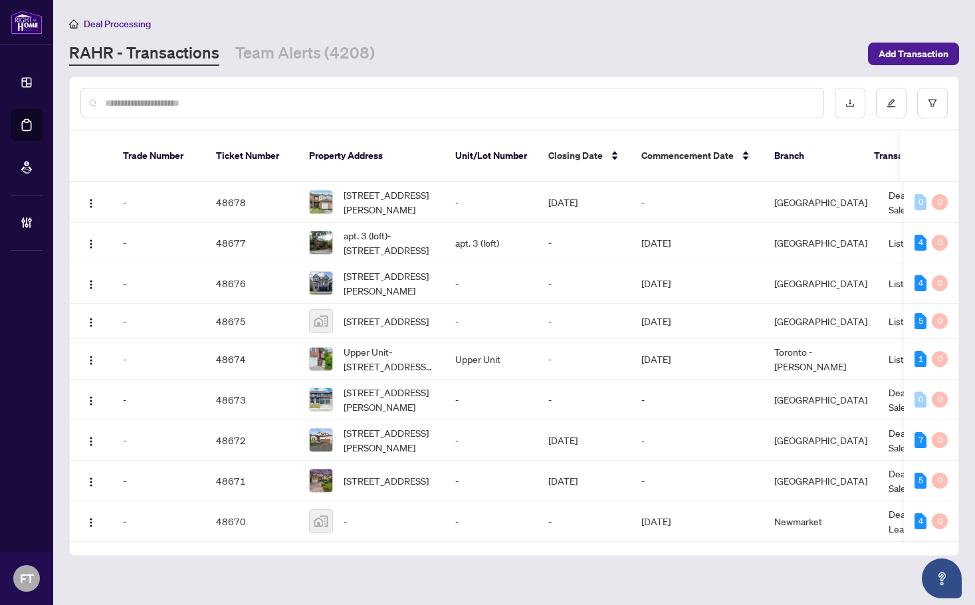
click at [386, 103] on input "text" at bounding box center [459, 103] width 708 height 15
paste input "*****"
type input "*****"
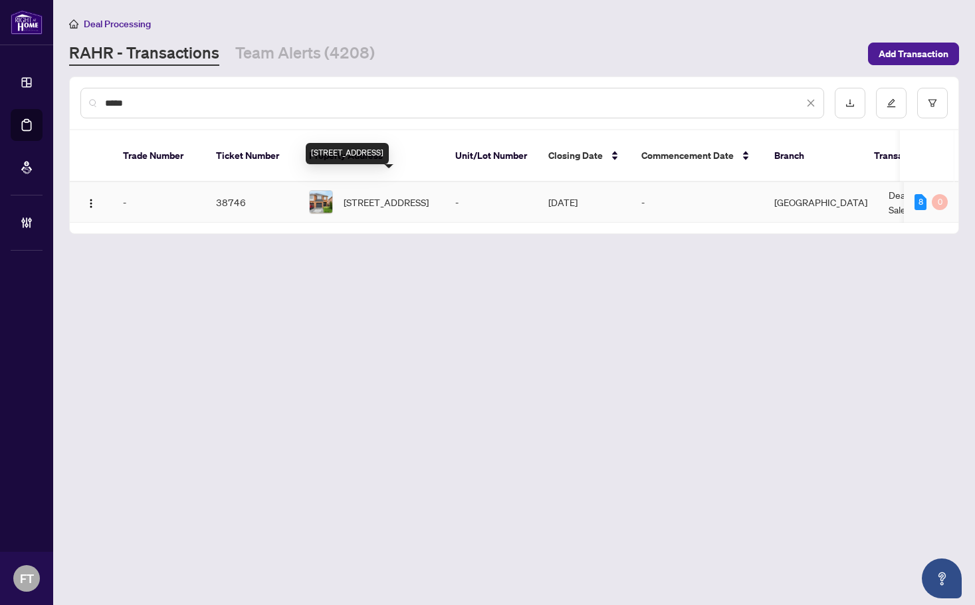
click at [369, 195] on span "54 Roadmaster Lane, Brampton, Ontario L7A 3A7, Canada" at bounding box center [386, 202] width 85 height 15
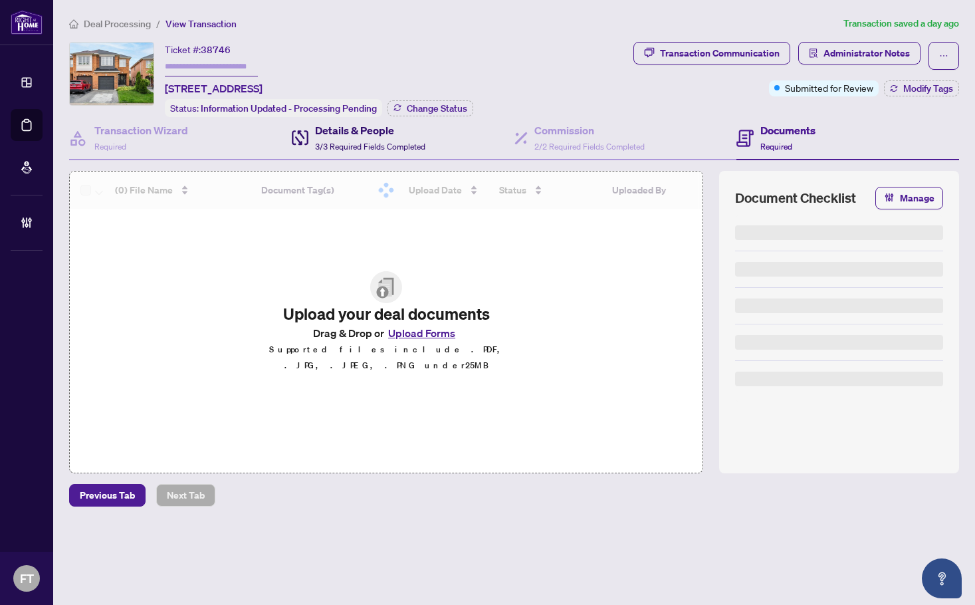
click at [338, 128] on h4 "Details & People" at bounding box center [370, 130] width 110 height 16
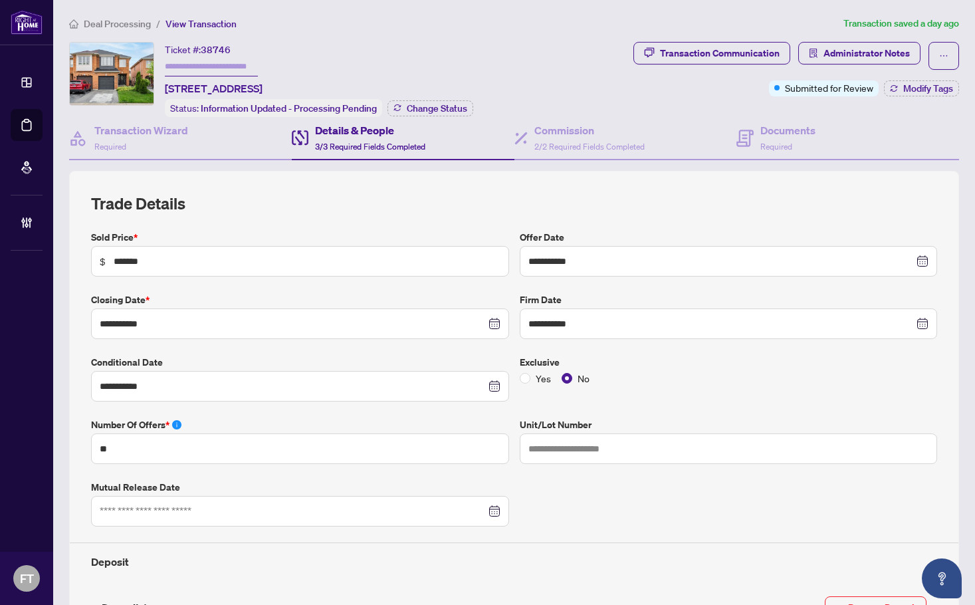
click at [98, 19] on span "Deal Processing" at bounding box center [117, 24] width 67 height 12
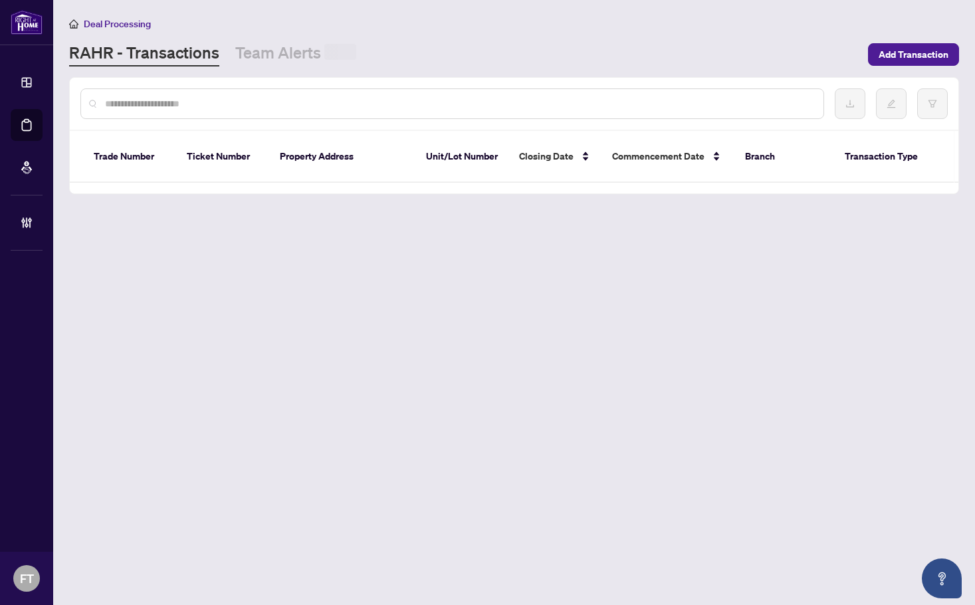
click at [126, 103] on input "text" at bounding box center [459, 103] width 708 height 15
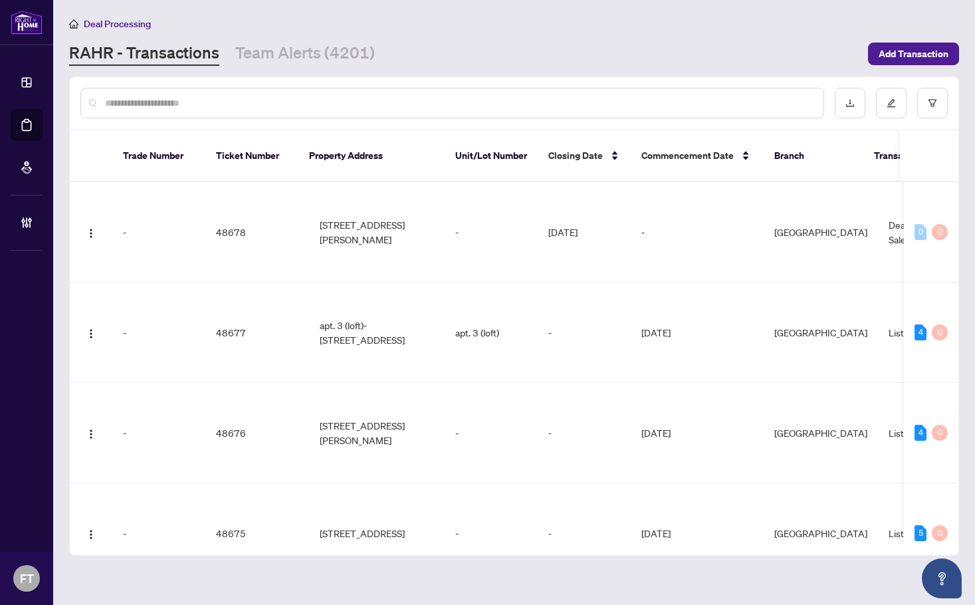
paste input "*****"
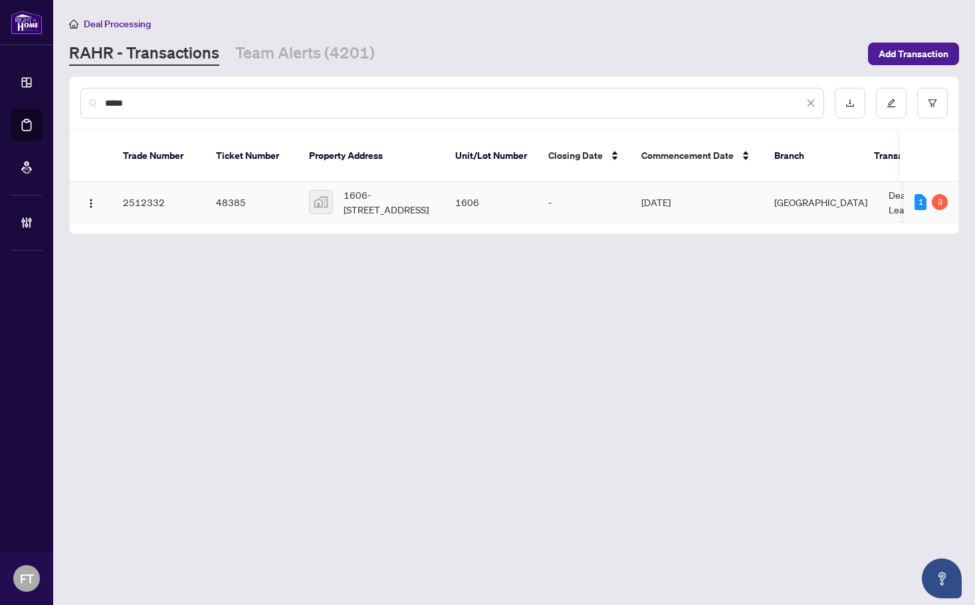
type input "*****"
click at [423, 187] on span "1606-280 Dundas Street West #1606, Old Toronto, Toronto, Ontario M5T 1G2, Canada" at bounding box center [389, 201] width 90 height 29
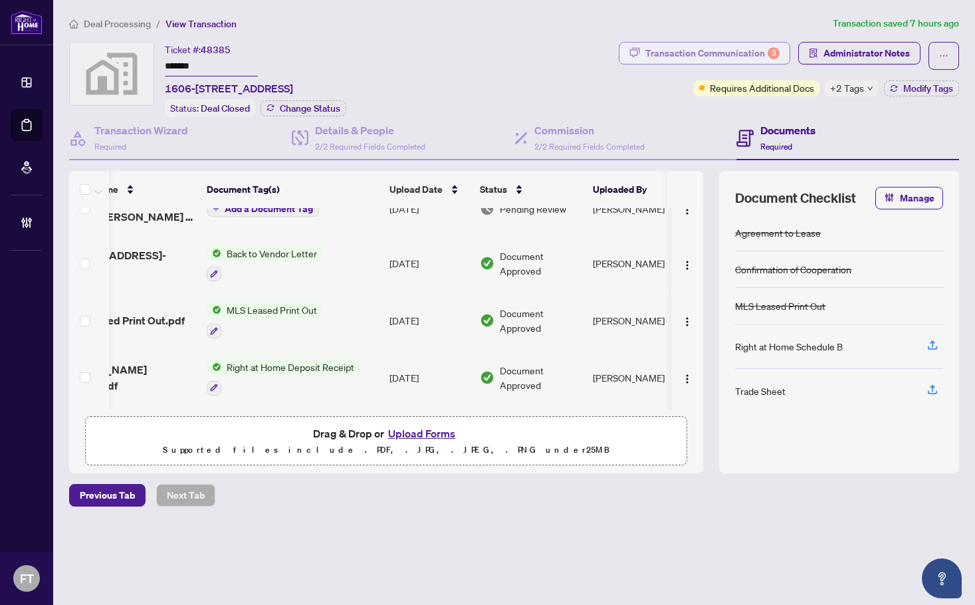
scroll to position [0, 54]
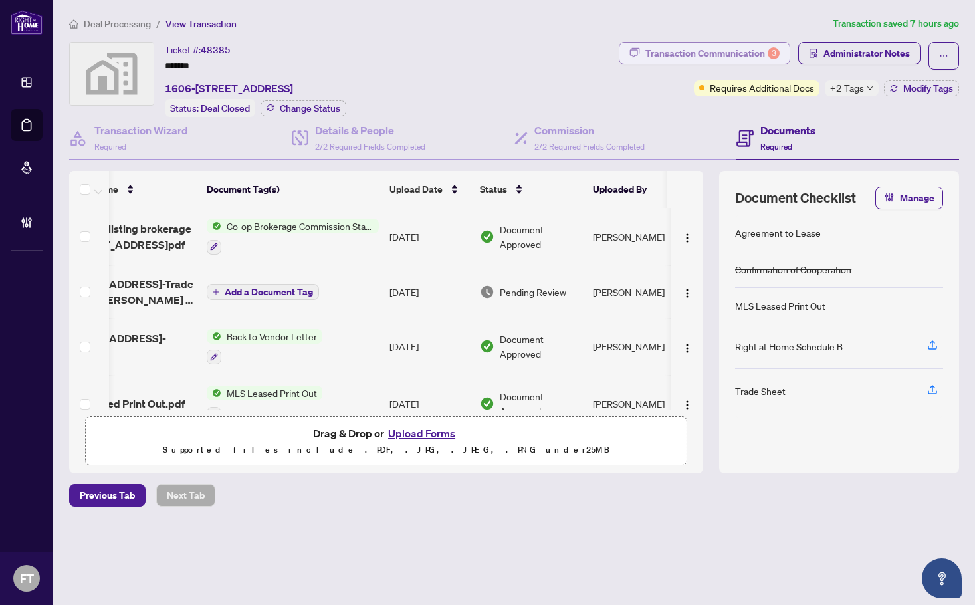
click at [697, 51] on div "Transaction Communication 3" at bounding box center [713, 53] width 134 height 21
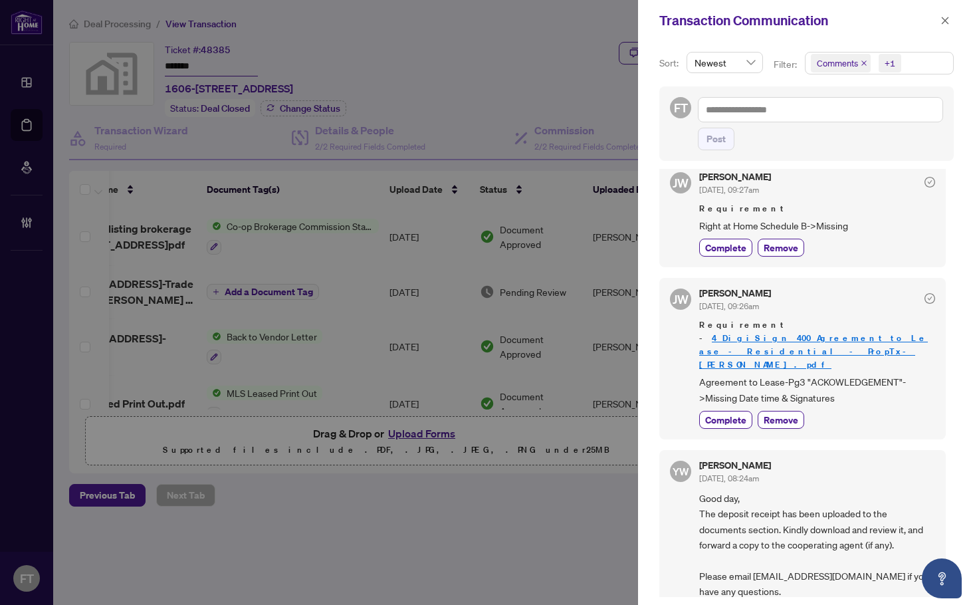
scroll to position [465, 0]
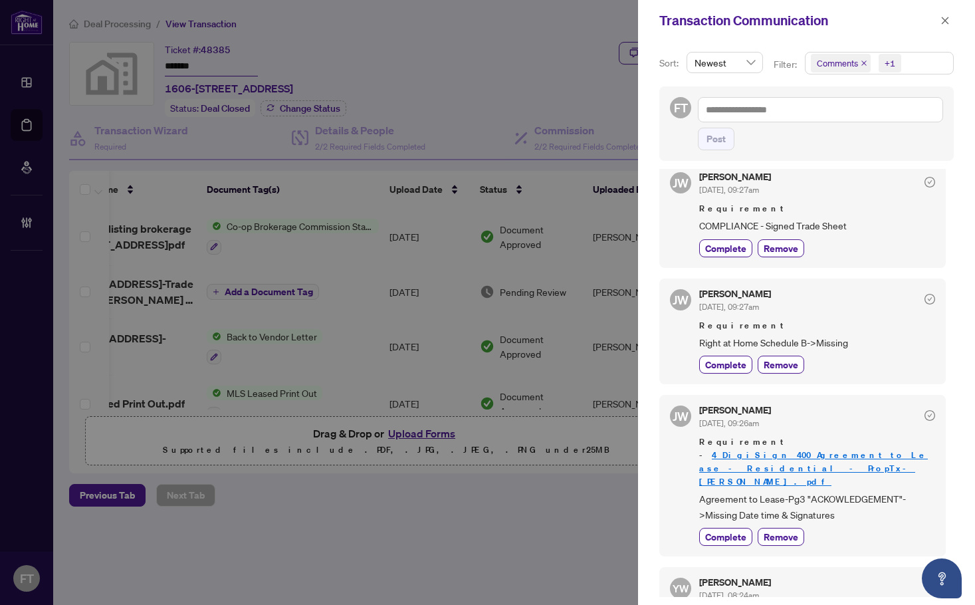
click at [343, 59] on div at bounding box center [487, 302] width 975 height 605
drag, startPoint x: 225, startPoint y: 82, endPoint x: 555, endPoint y: 1, distance: 339.7
click at [226, 82] on div at bounding box center [487, 302] width 975 height 605
click at [947, 20] on icon "close" at bounding box center [945, 20] width 9 height 9
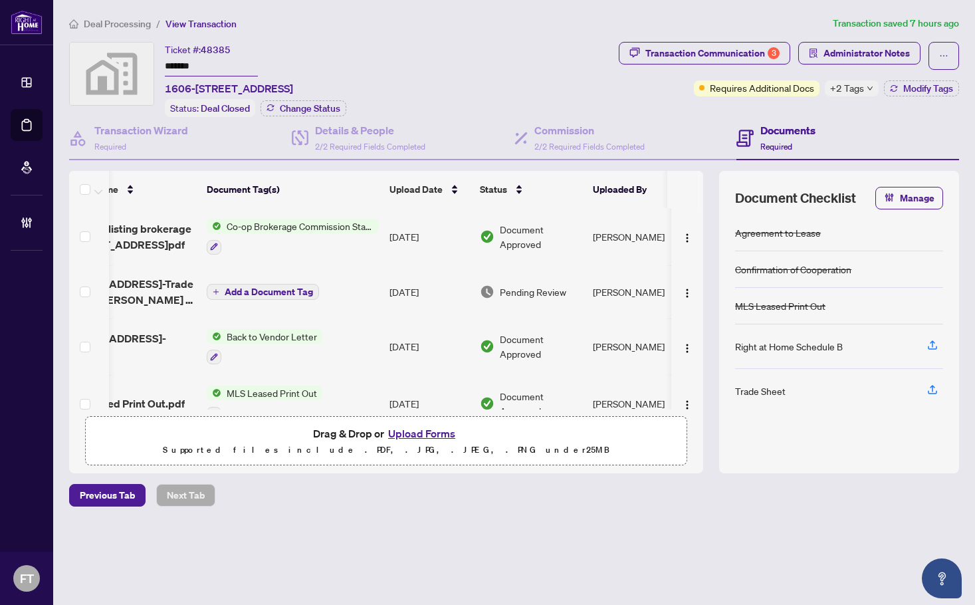
click at [131, 29] on span "Deal Processing" at bounding box center [117, 24] width 67 height 12
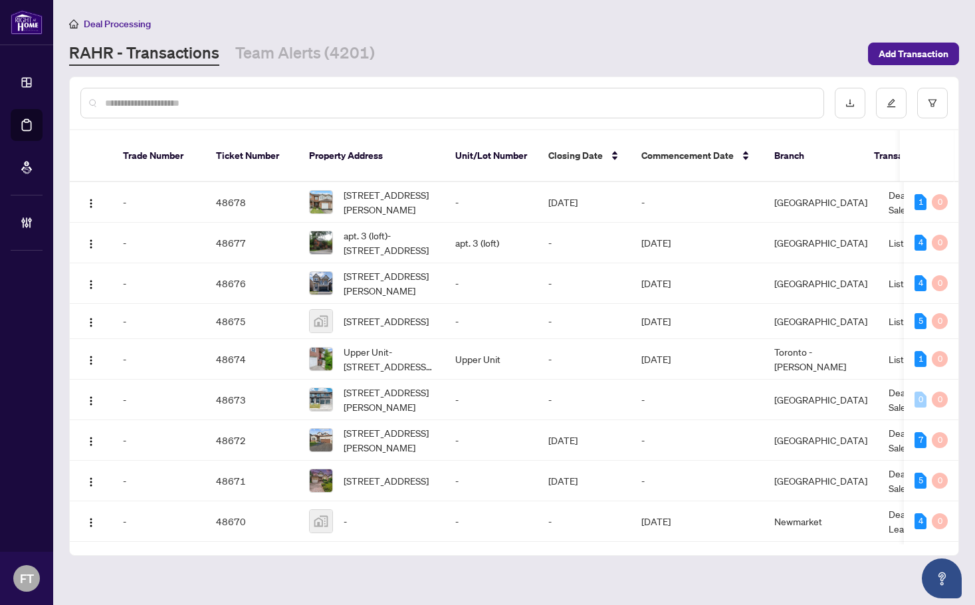
drag, startPoint x: 163, startPoint y: 114, endPoint x: 158, endPoint y: 106, distance: 9.6
click at [163, 114] on div at bounding box center [452, 103] width 744 height 31
click at [150, 98] on input "text" at bounding box center [459, 103] width 708 height 15
type input "*"
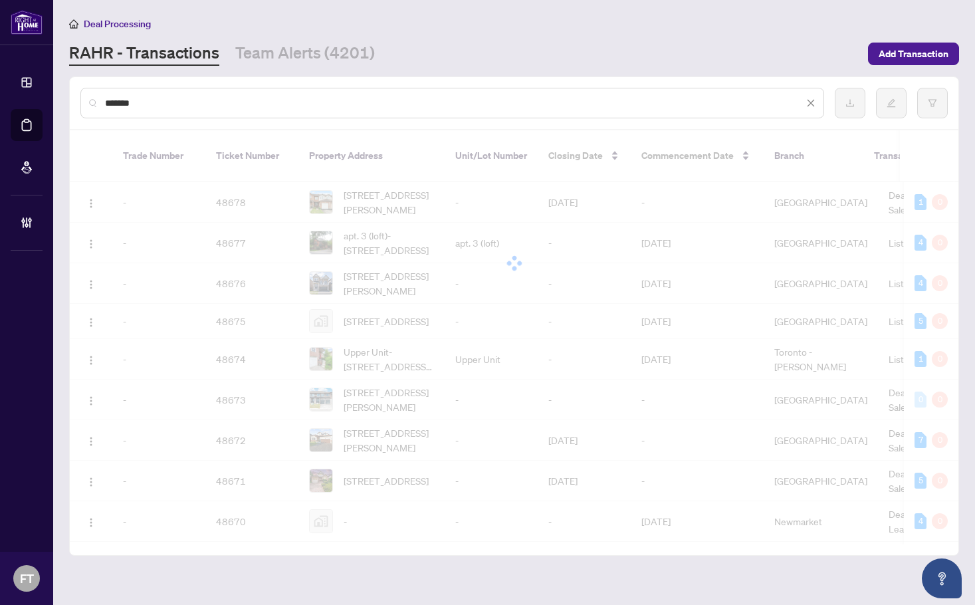
type input "*******"
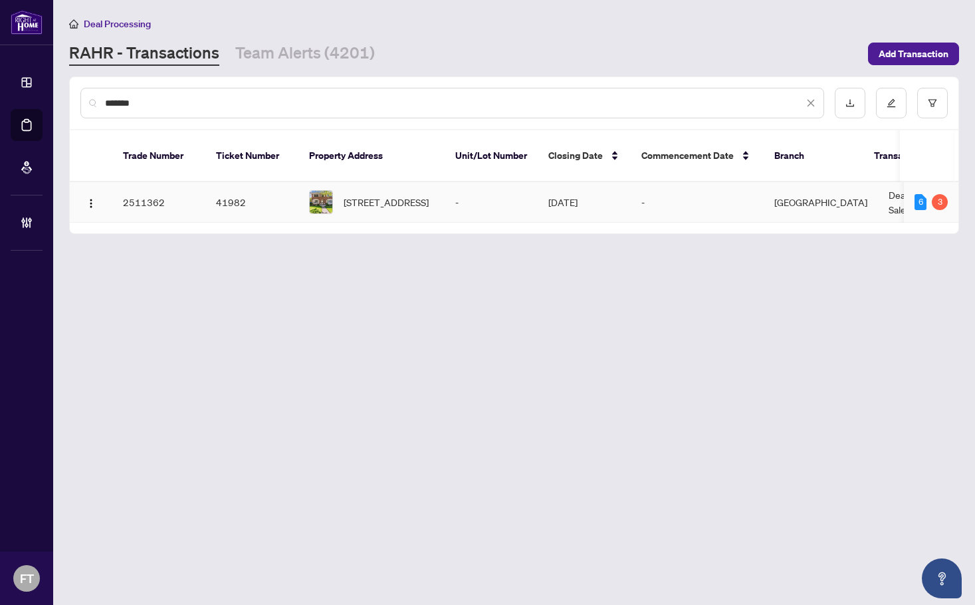
click at [882, 182] on td "Deal - Buy Side Sale" at bounding box center [928, 202] width 100 height 41
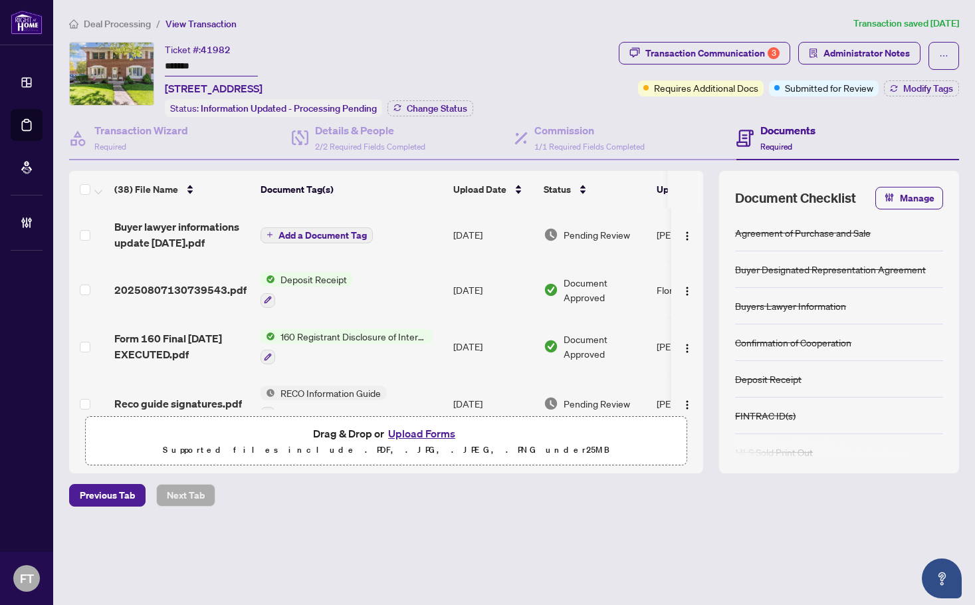
click at [134, 23] on span "Deal Processing" at bounding box center [117, 24] width 67 height 12
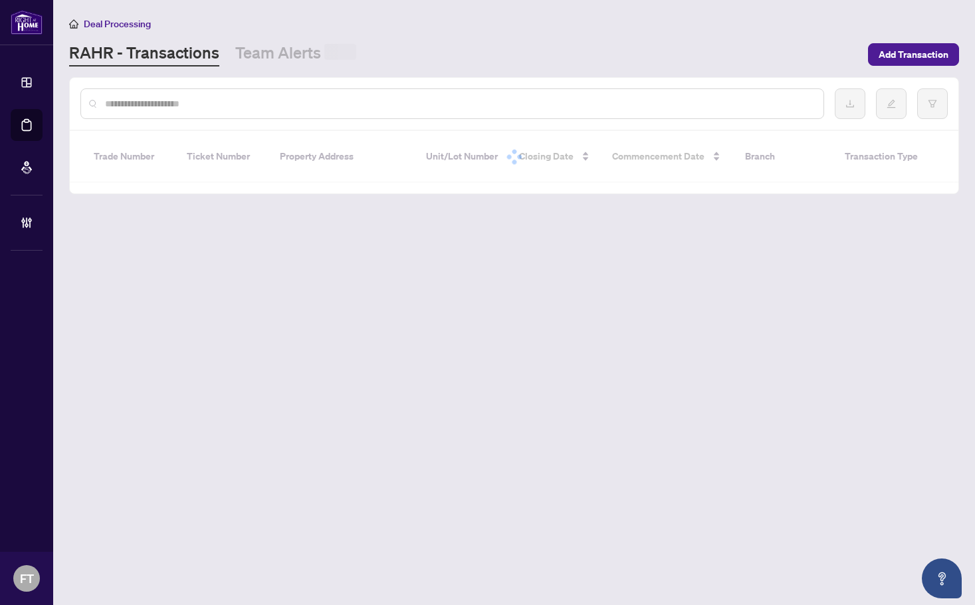
click at [336, 106] on input "text" at bounding box center [459, 103] width 708 height 15
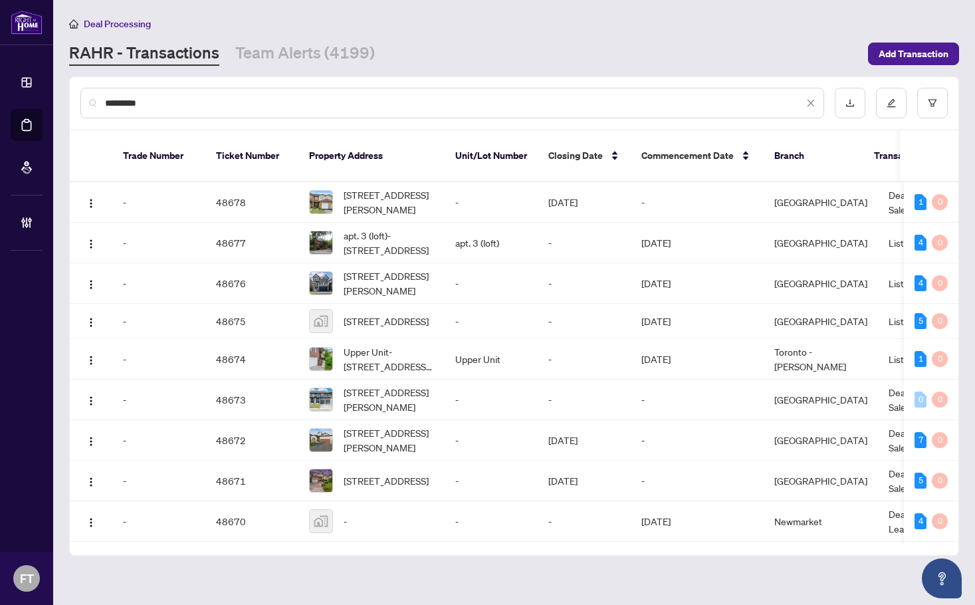
type input "*********"
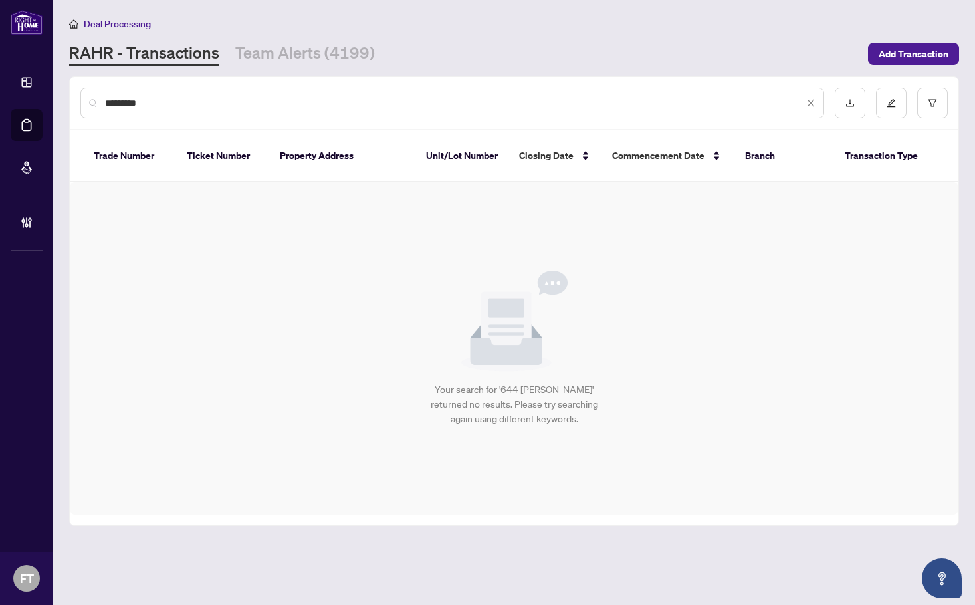
click at [808, 98] on icon "close" at bounding box center [810, 102] width 9 height 9
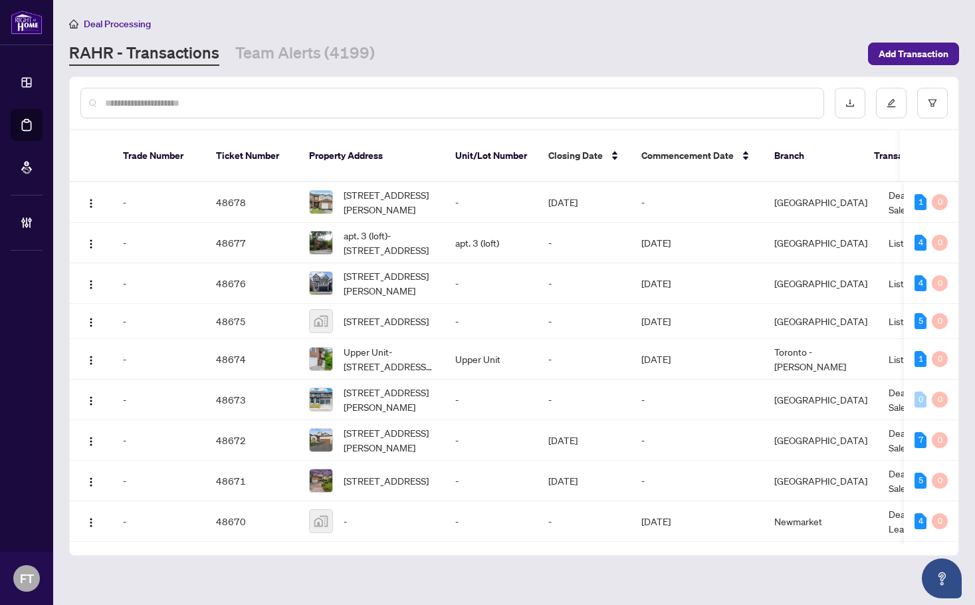
drag, startPoint x: 179, startPoint y: 104, endPoint x: 213, endPoint y: 91, distance: 36.8
click at [181, 104] on input "text" at bounding box center [459, 103] width 708 height 15
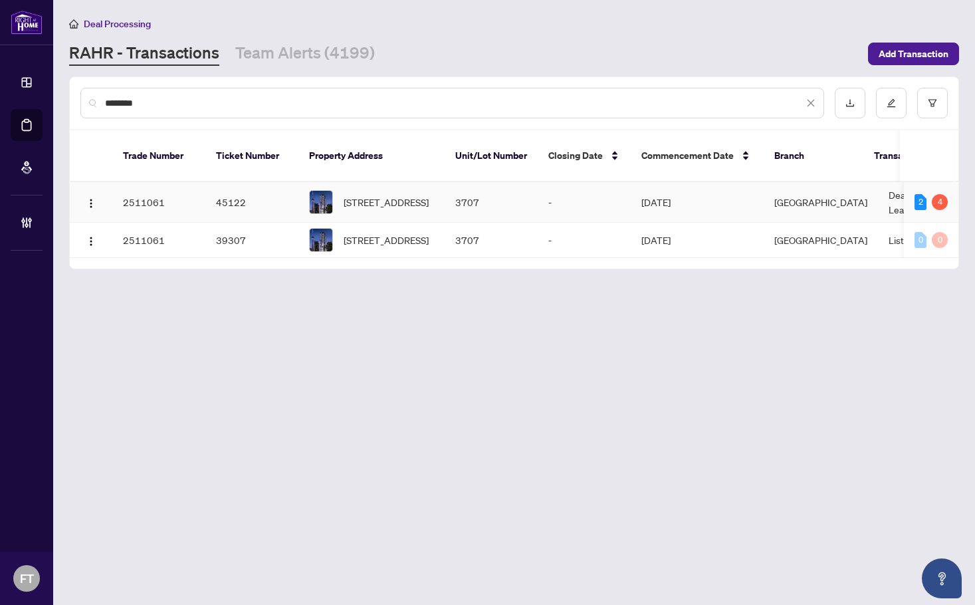
type input "********"
click at [908, 189] on td "2 4" at bounding box center [931, 202] width 55 height 41
click at [860, 189] on td "Mississauga" at bounding box center [821, 202] width 114 height 41
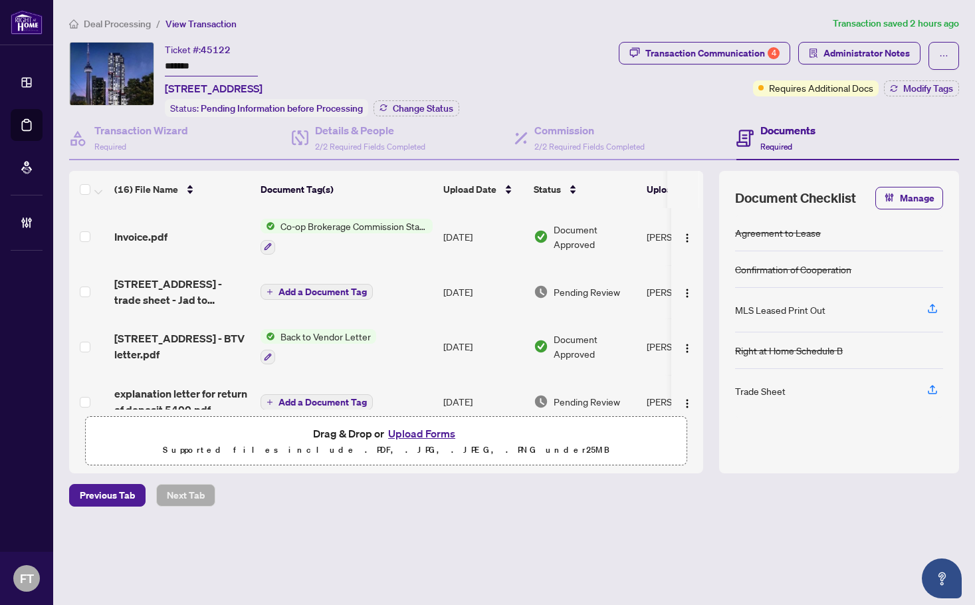
click at [141, 21] on span "Deal Processing" at bounding box center [117, 24] width 67 height 12
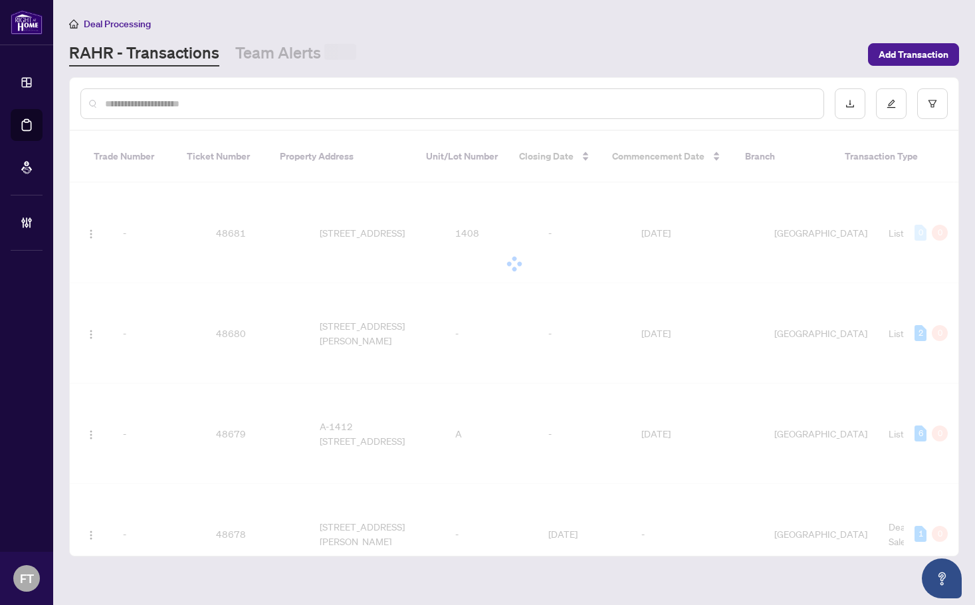
drag, startPoint x: 160, startPoint y: 99, endPoint x: 160, endPoint y: 108, distance: 8.6
click at [160, 102] on input "text" at bounding box center [459, 103] width 708 height 15
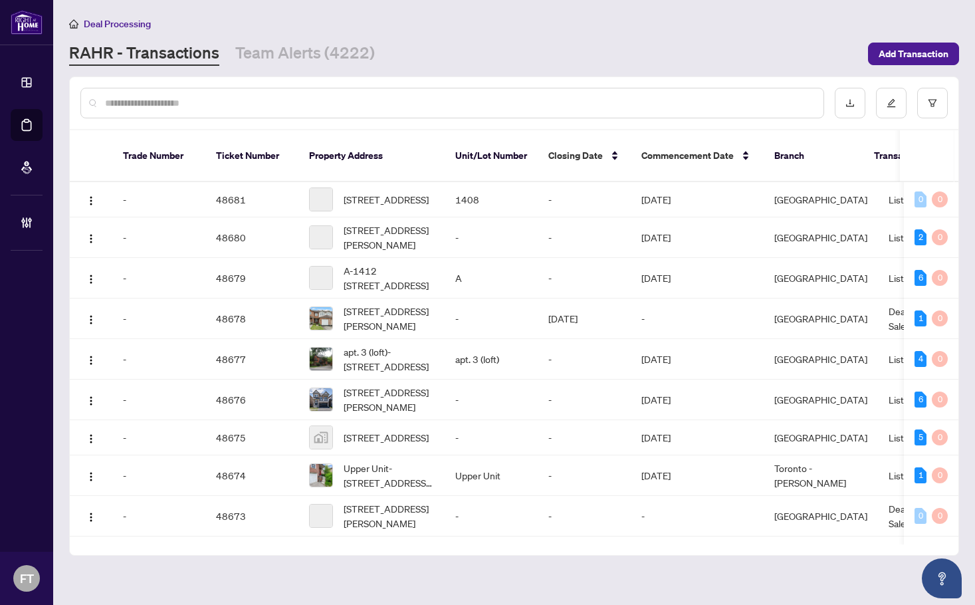
paste input "*****"
type input "*****"
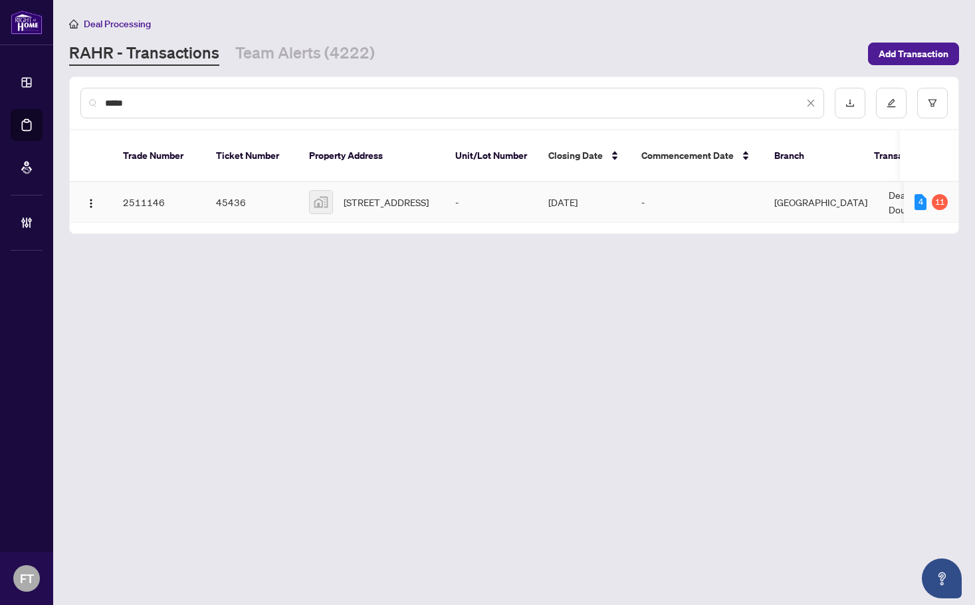
click at [427, 195] on span "3525 Platinum Drive unit 111, Mississauga, ON, Canada" at bounding box center [386, 202] width 85 height 15
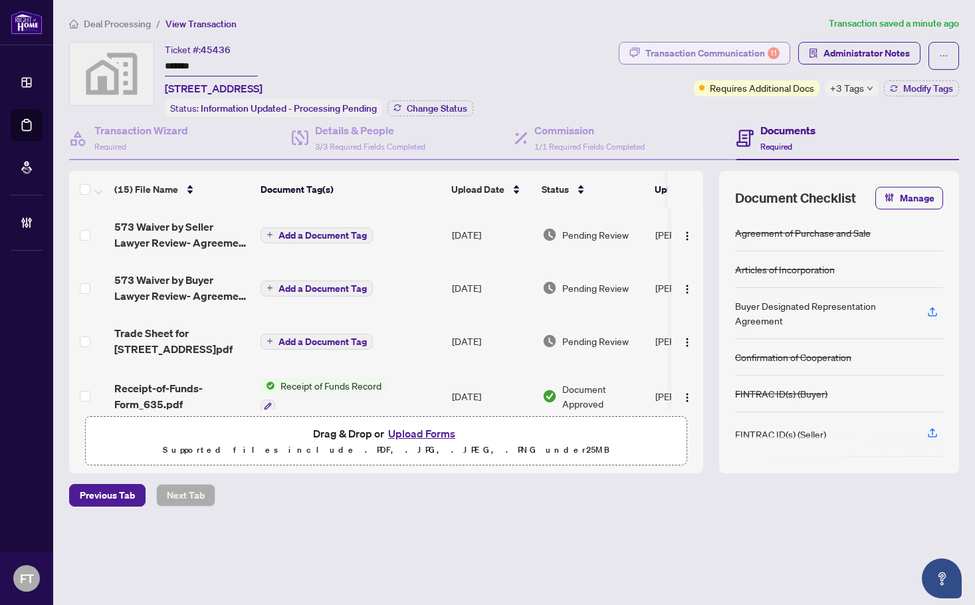
click at [750, 51] on div "Transaction Communication 11" at bounding box center [713, 53] width 134 height 21
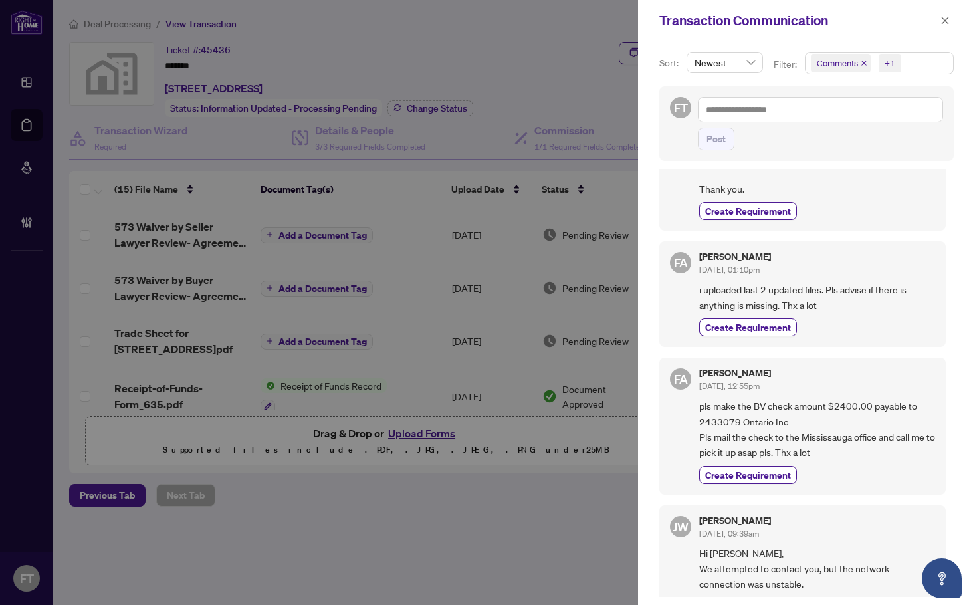
scroll to position [532, 0]
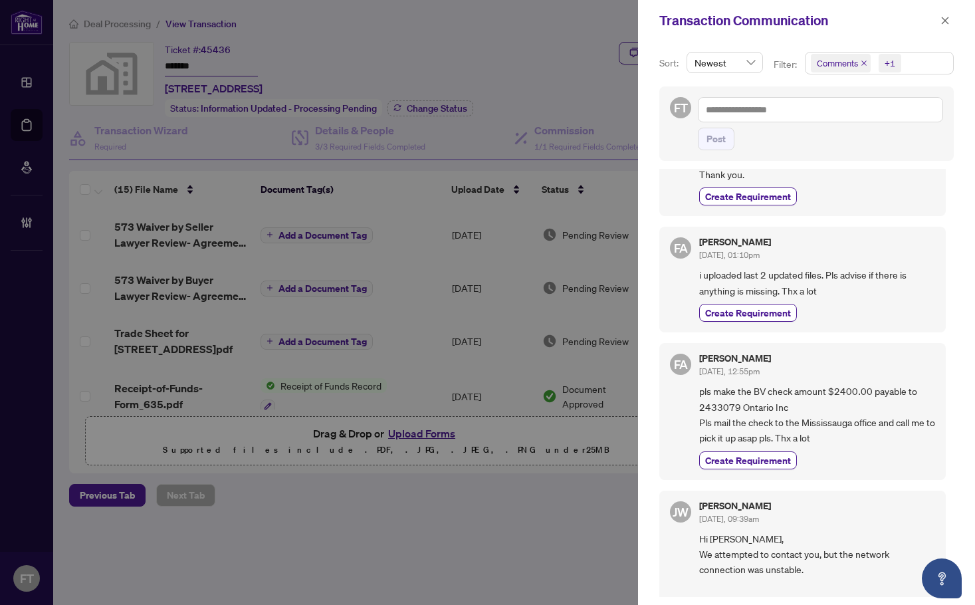
drag, startPoint x: 905, startPoint y: 153, endPoint x: 715, endPoint y: 93, distance: 199.3
click at [905, 153] on div "FT Post" at bounding box center [807, 123] width 295 height 74
click at [936, 17] on div "Transaction Communication" at bounding box center [798, 21] width 277 height 20
click at [950, 23] on button "button" at bounding box center [945, 21] width 17 height 16
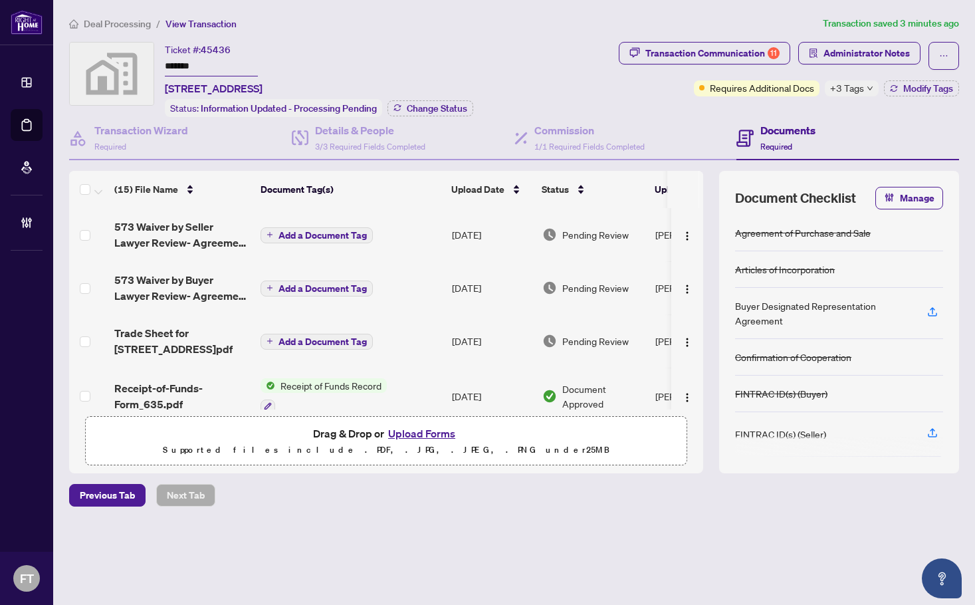
click at [121, 31] on div "Deal Processing / View Transaction Transaction saved 3 minutes ago Ticket #: 45…" at bounding box center [514, 284] width 901 height 537
click at [117, 25] on span "Deal Processing" at bounding box center [117, 24] width 67 height 12
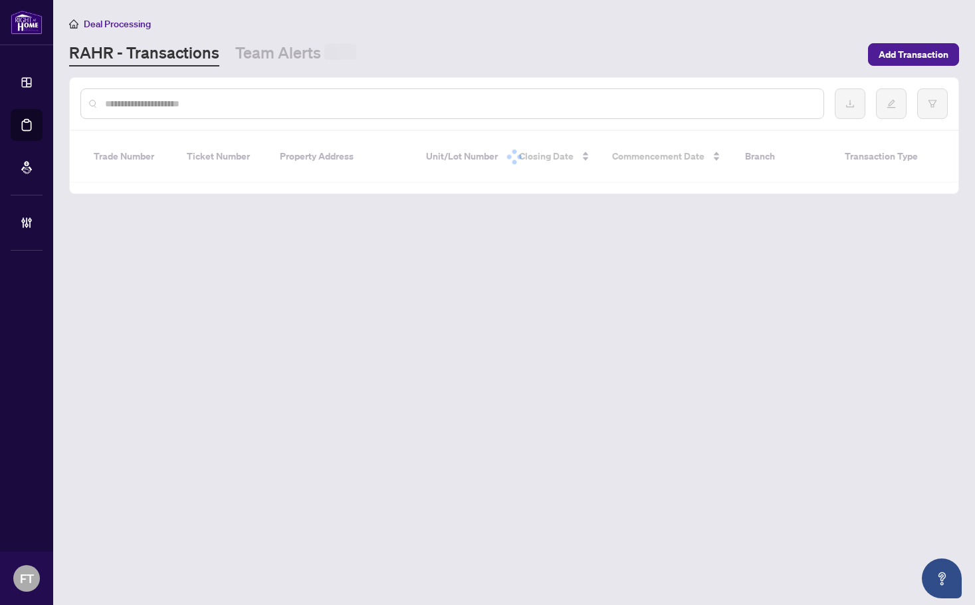
click at [215, 94] on div at bounding box center [452, 103] width 744 height 31
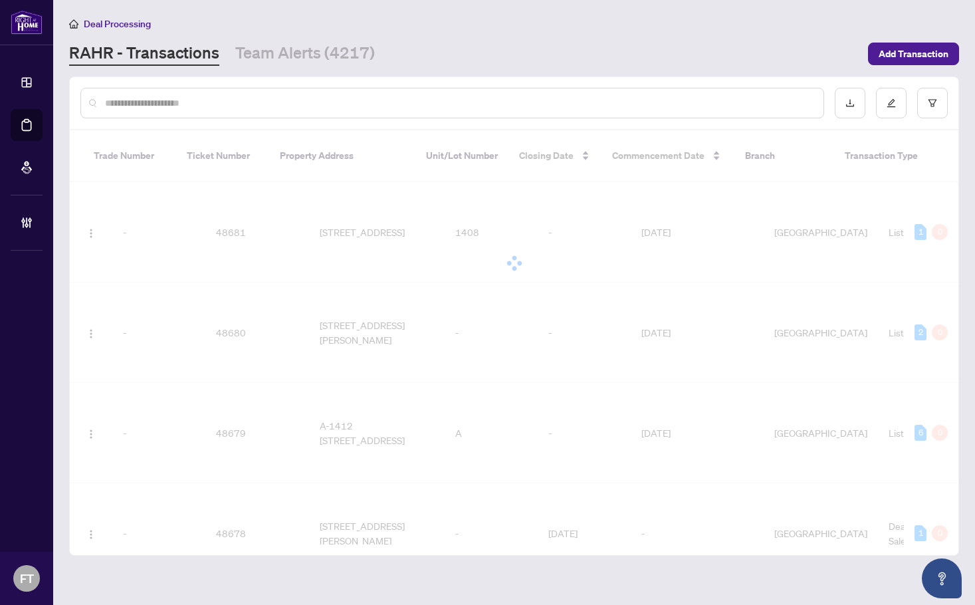
click at [211, 98] on input "text" at bounding box center [459, 103] width 708 height 15
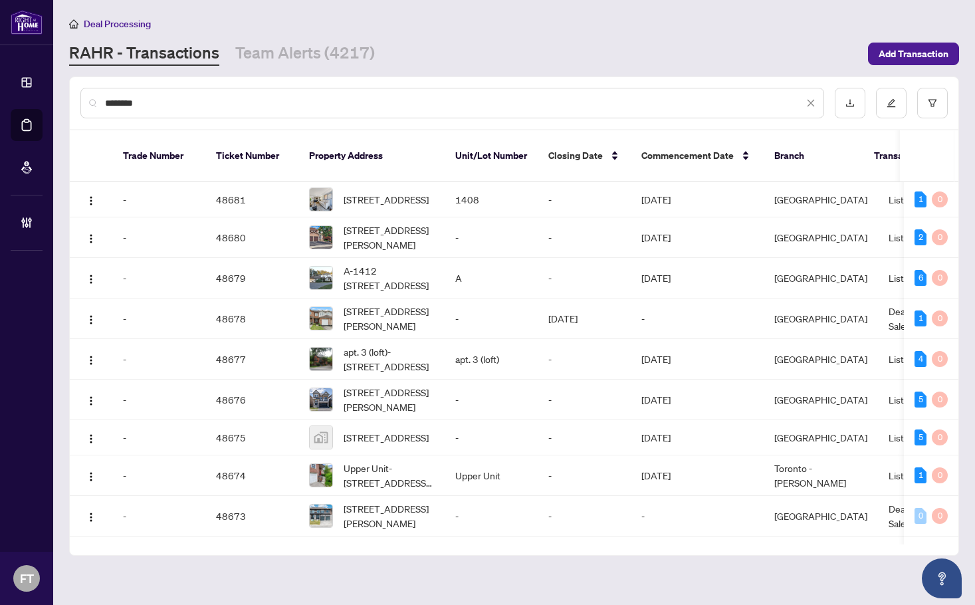
type input "********"
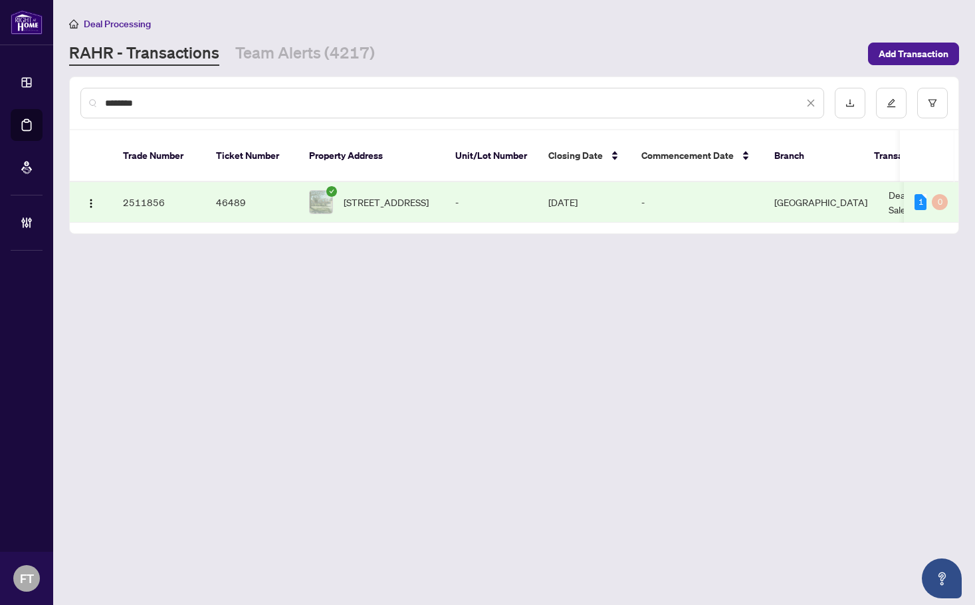
click at [846, 182] on td "Burlington" at bounding box center [821, 202] width 114 height 41
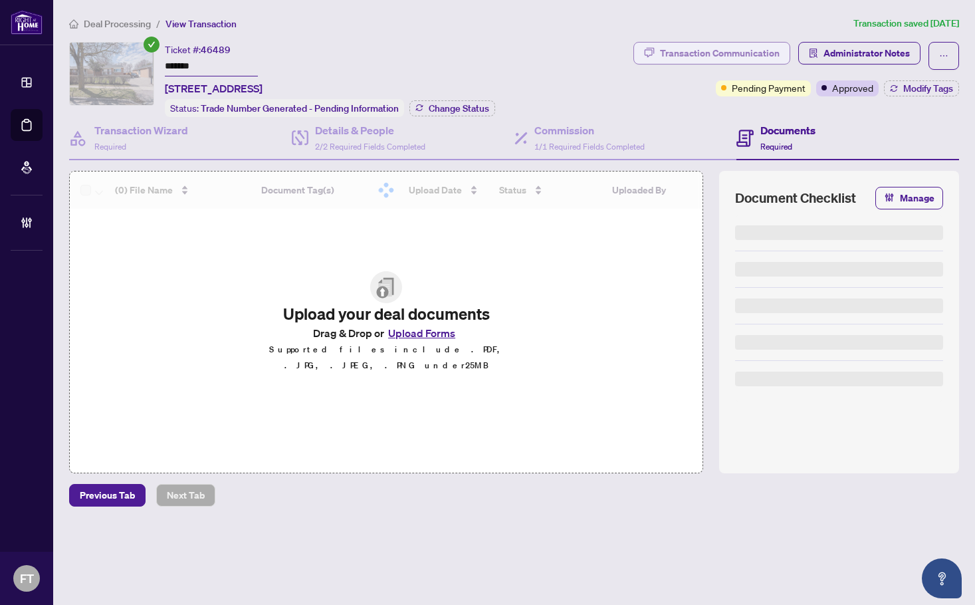
click at [679, 53] on div "Transaction Communication" at bounding box center [720, 53] width 120 height 21
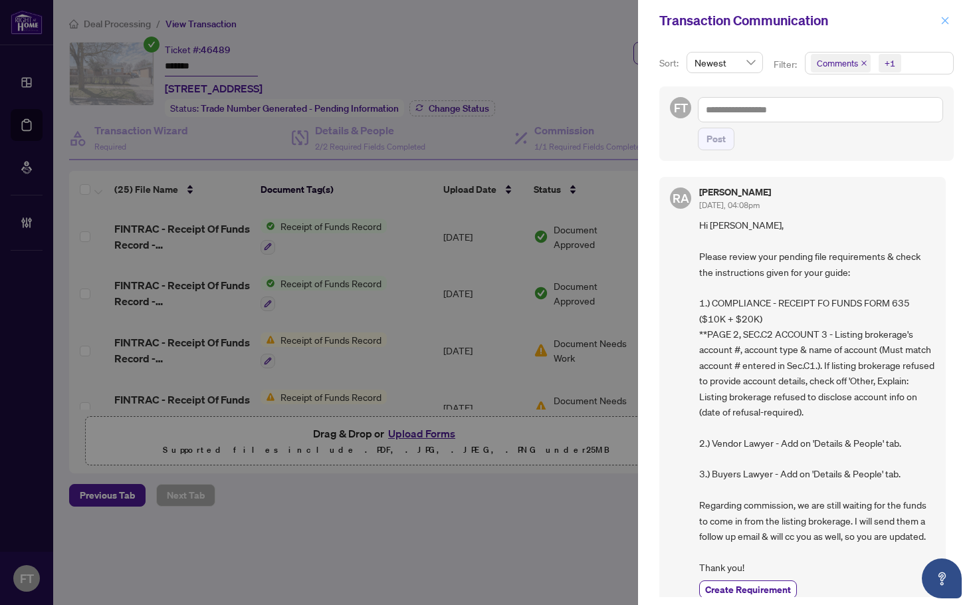
click at [941, 13] on span "button" at bounding box center [945, 20] width 9 height 21
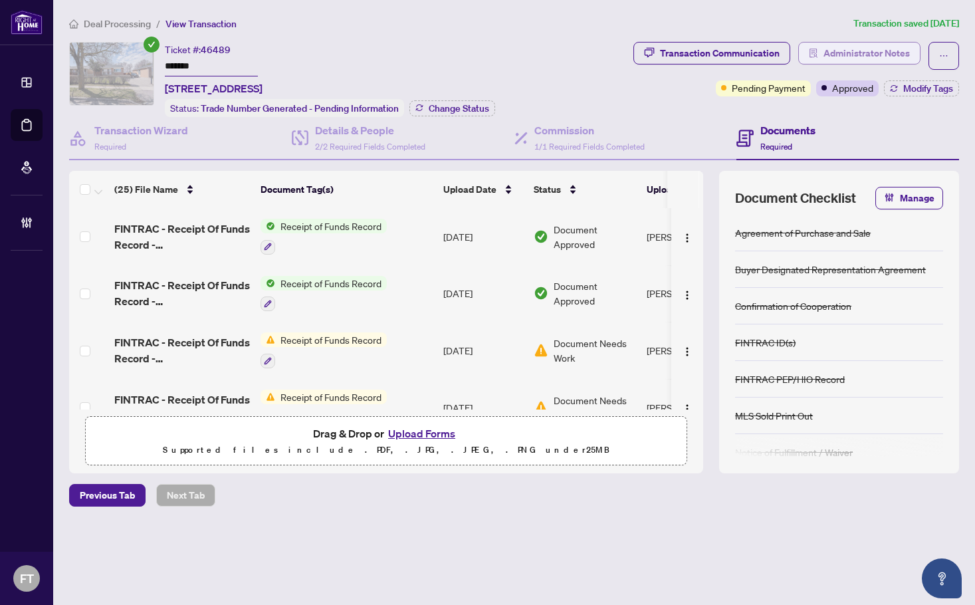
click at [886, 56] on span "Administrator Notes" at bounding box center [867, 53] width 86 height 21
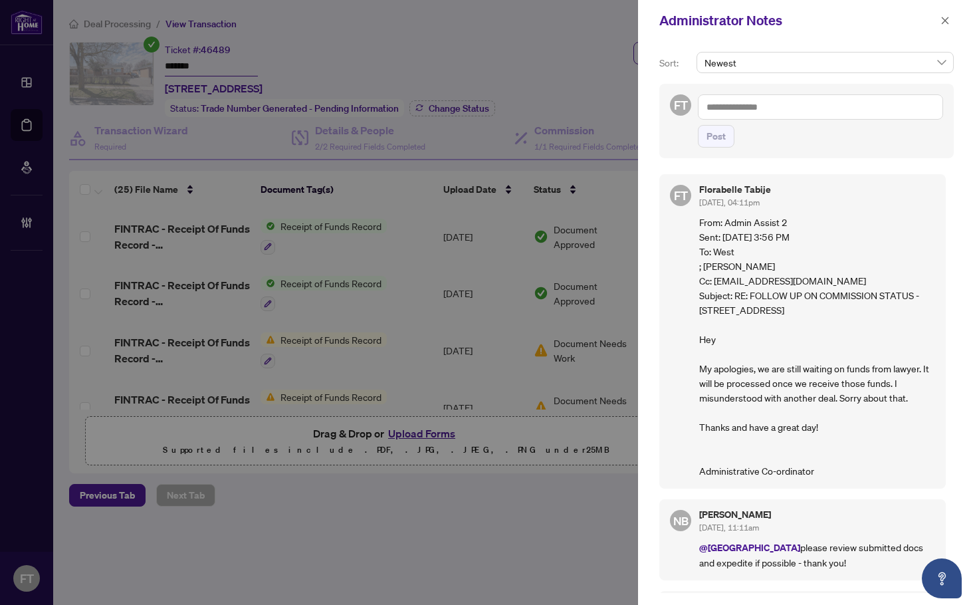
click at [831, 107] on textarea at bounding box center [820, 106] width 245 height 25
click at [801, 118] on b "Acc" at bounding box center [809, 116] width 16 height 12
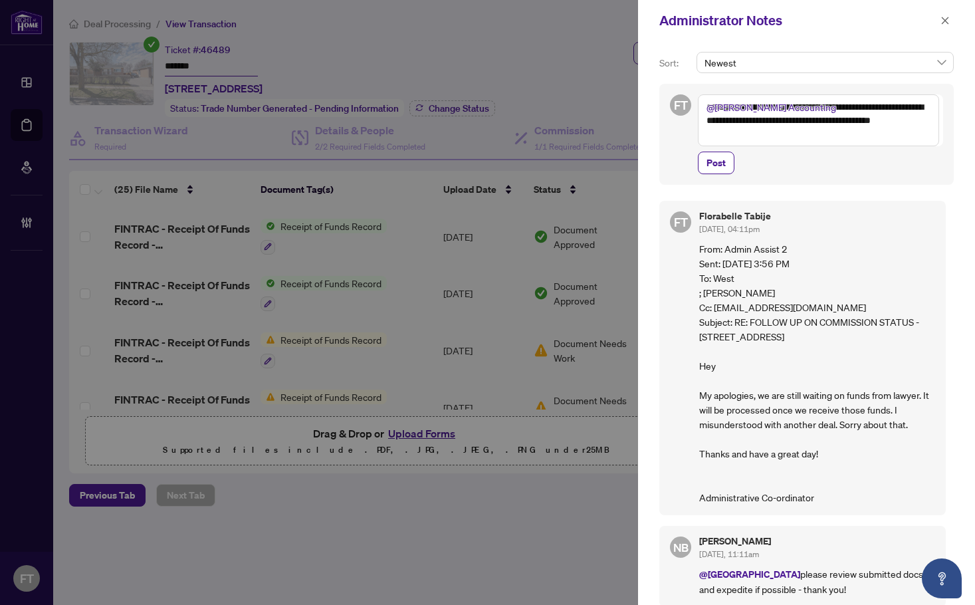
click at [819, 120] on textarea "**********" at bounding box center [818, 120] width 241 height 52
click at [812, 121] on textarea "**********" at bounding box center [818, 120] width 241 height 52
click at [758, 143] on textarea "**********" at bounding box center [818, 120] width 241 height 52
type textarea "**********"
click at [720, 172] on span "Post" at bounding box center [716, 162] width 19 height 21
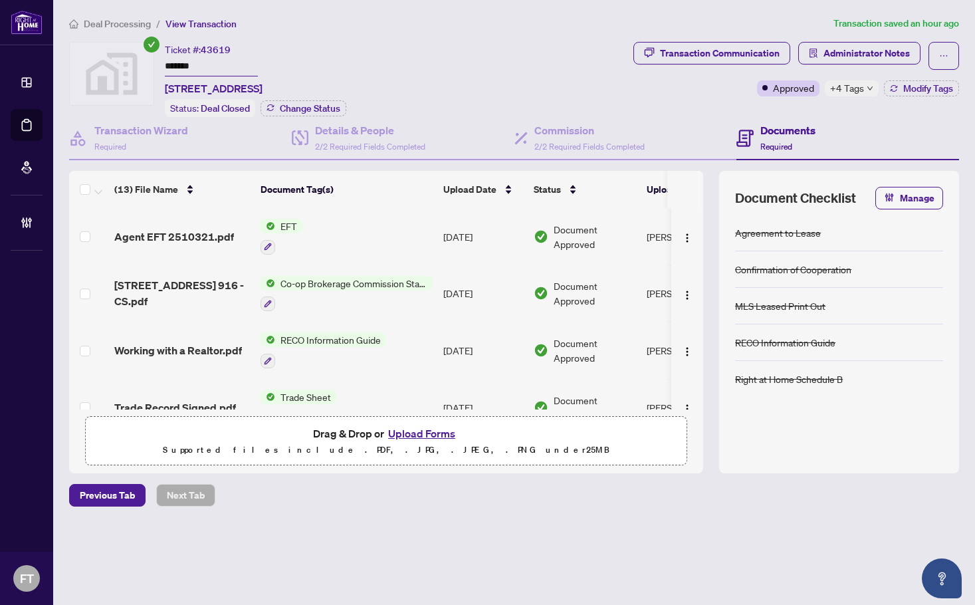
click at [101, 27] on span "Deal Processing" at bounding box center [117, 24] width 67 height 12
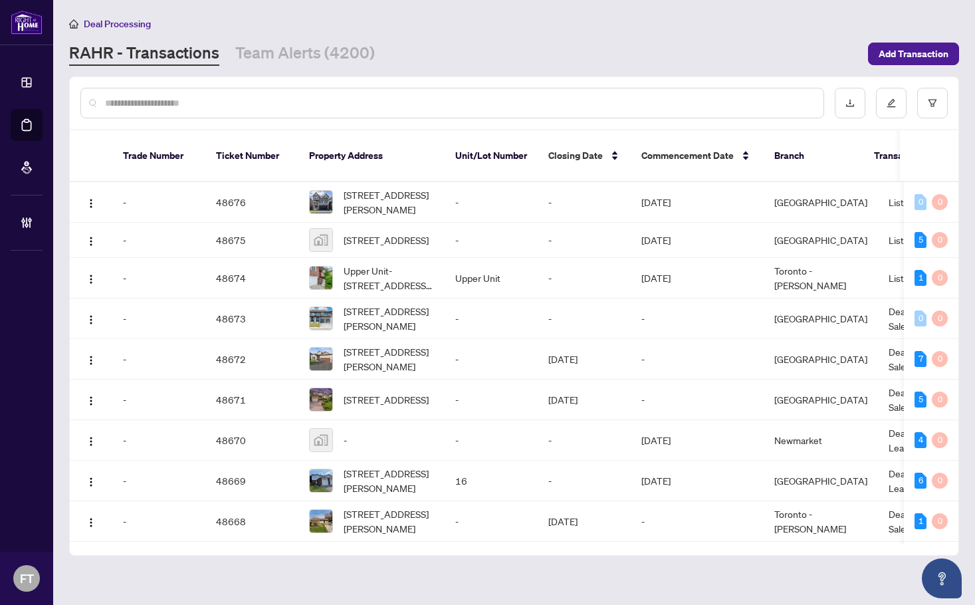
click at [166, 105] on input "text" at bounding box center [459, 103] width 708 height 15
click at [207, 94] on div at bounding box center [452, 103] width 744 height 31
click at [193, 111] on div at bounding box center [452, 103] width 744 height 31
click at [194, 94] on div at bounding box center [452, 103] width 744 height 31
click at [188, 109] on input "text" at bounding box center [459, 103] width 708 height 15
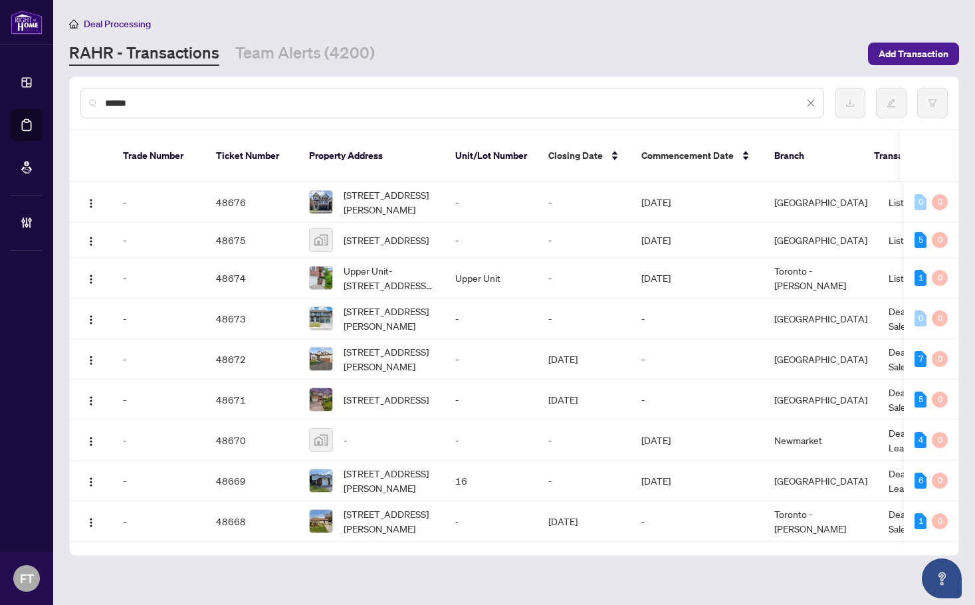
type input "*****"
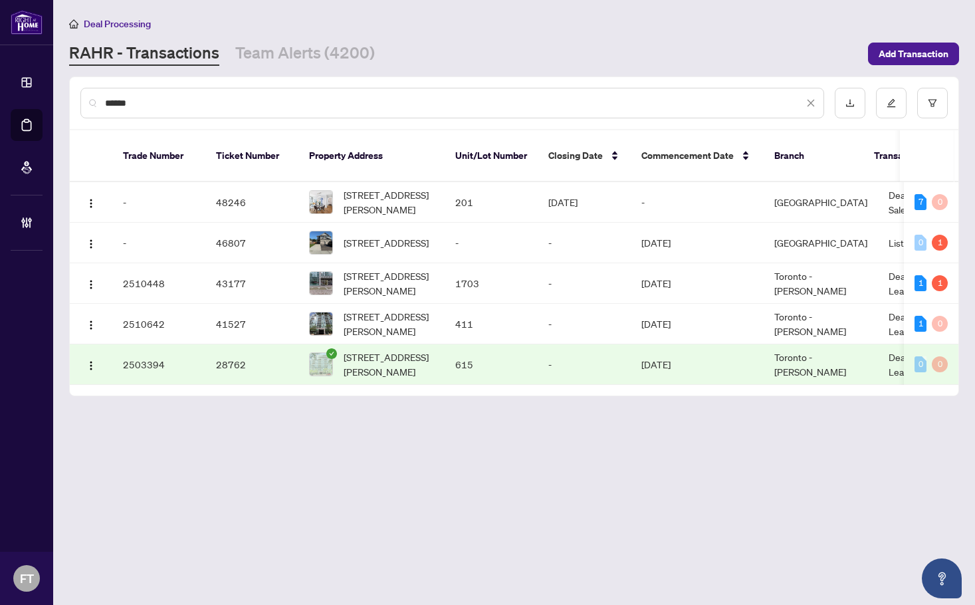
click at [176, 100] on input "*****" at bounding box center [454, 103] width 699 height 15
click at [851, 191] on td "Mississauga" at bounding box center [821, 202] width 114 height 41
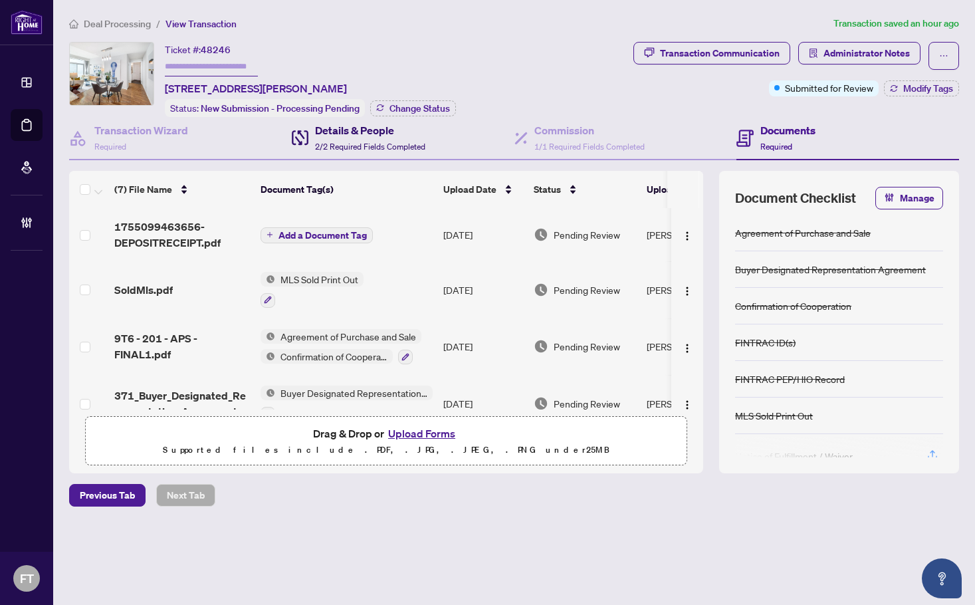
click at [305, 138] on icon at bounding box center [300, 137] width 17 height 15
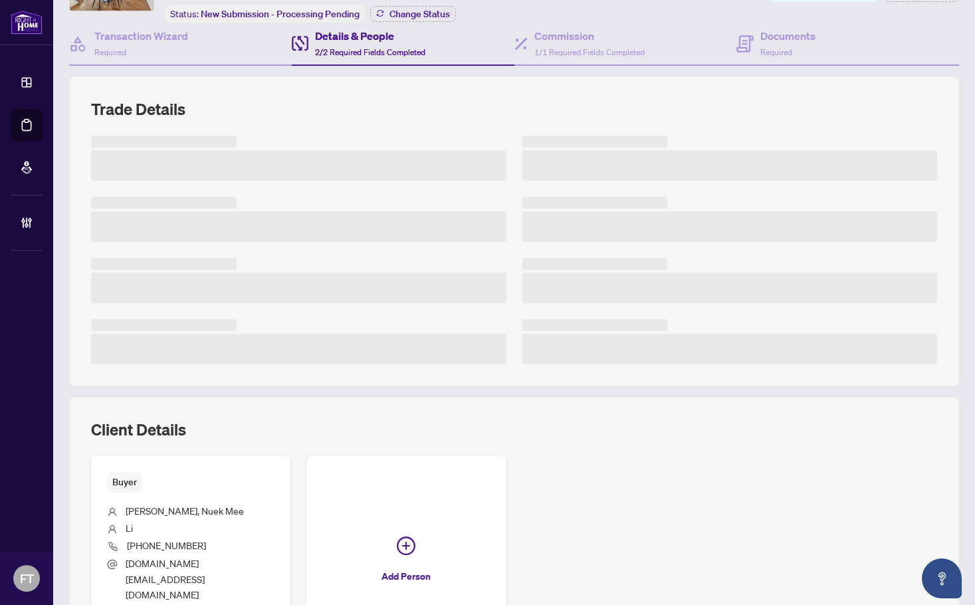
scroll to position [243, 0]
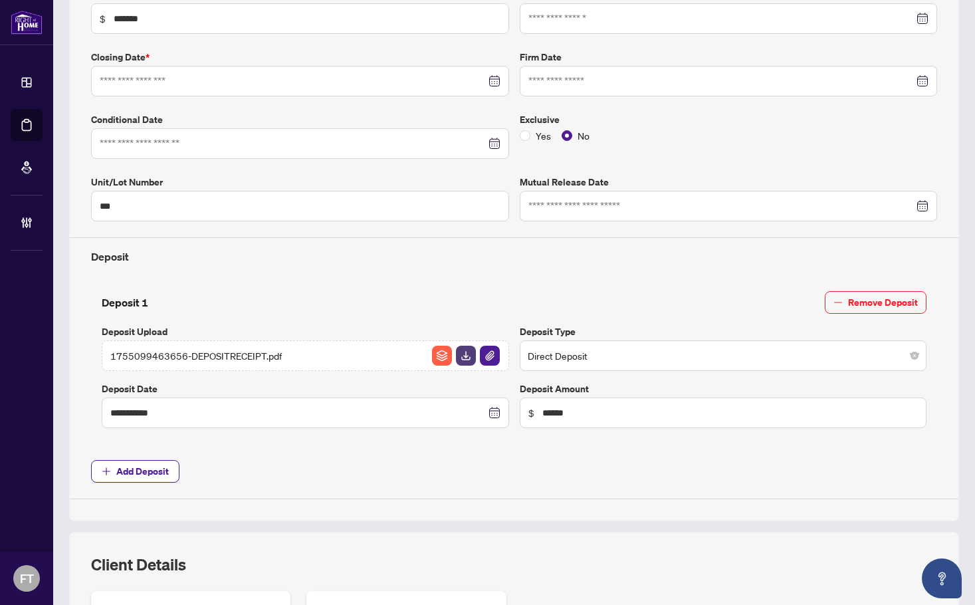
type input "**********"
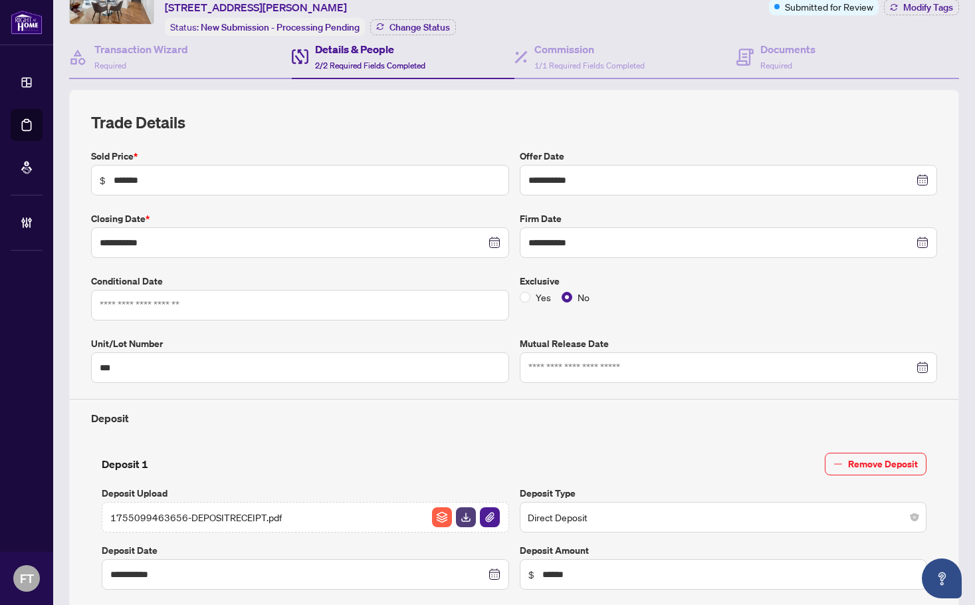
scroll to position [0, 0]
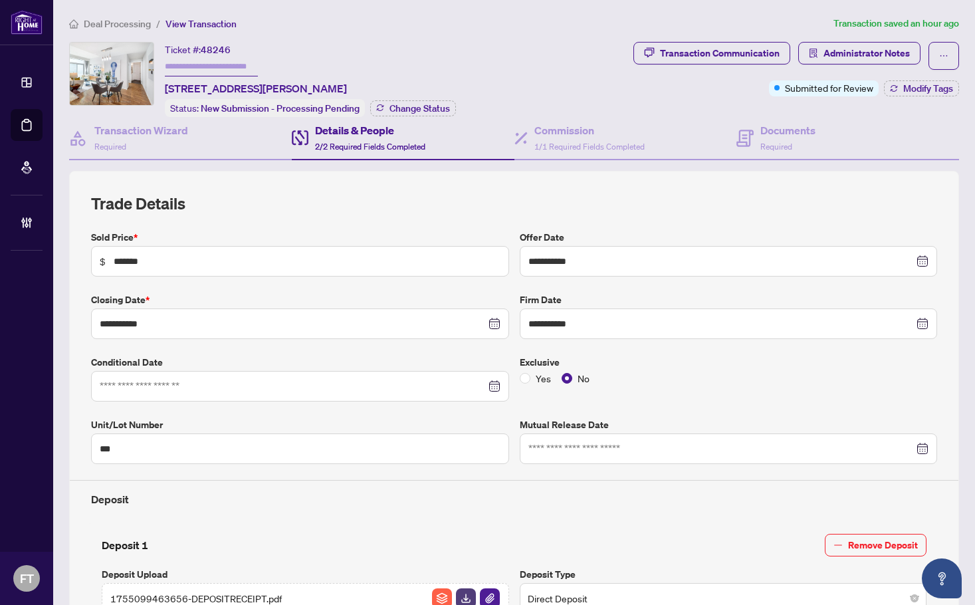
click at [127, 22] on span "Deal Processing" at bounding box center [117, 24] width 67 height 12
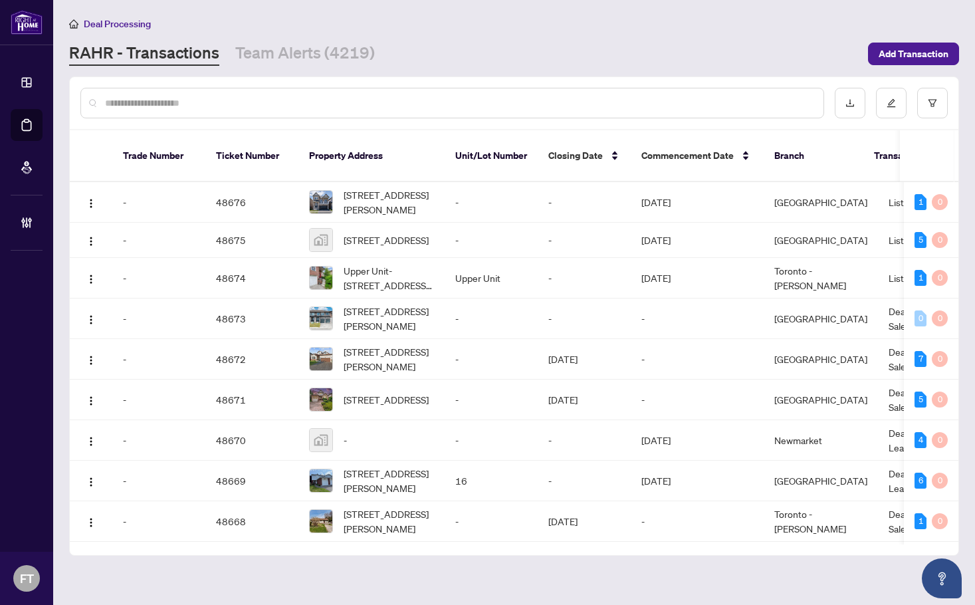
click at [350, 25] on div "Deal Processing" at bounding box center [514, 23] width 890 height 15
click at [188, 102] on input "text" at bounding box center [459, 103] width 708 height 15
type input "*********"
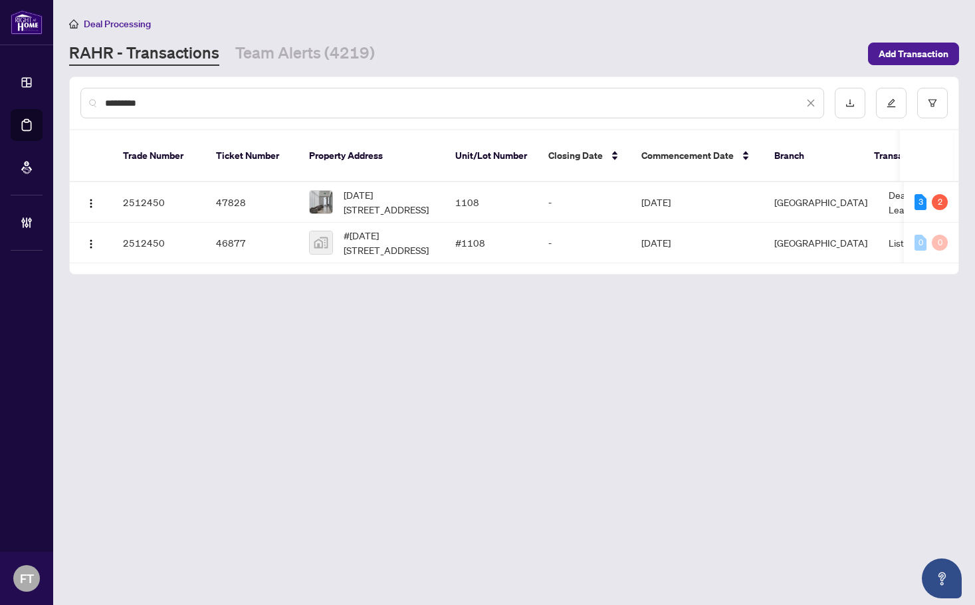
click at [408, 312] on main "Deal Processing RAHR - Transactions Team Alerts (4219) Add Transaction ********…" at bounding box center [514, 302] width 922 height 605
click at [878, 187] on td "Deal - Sell Side Lease" at bounding box center [928, 202] width 100 height 41
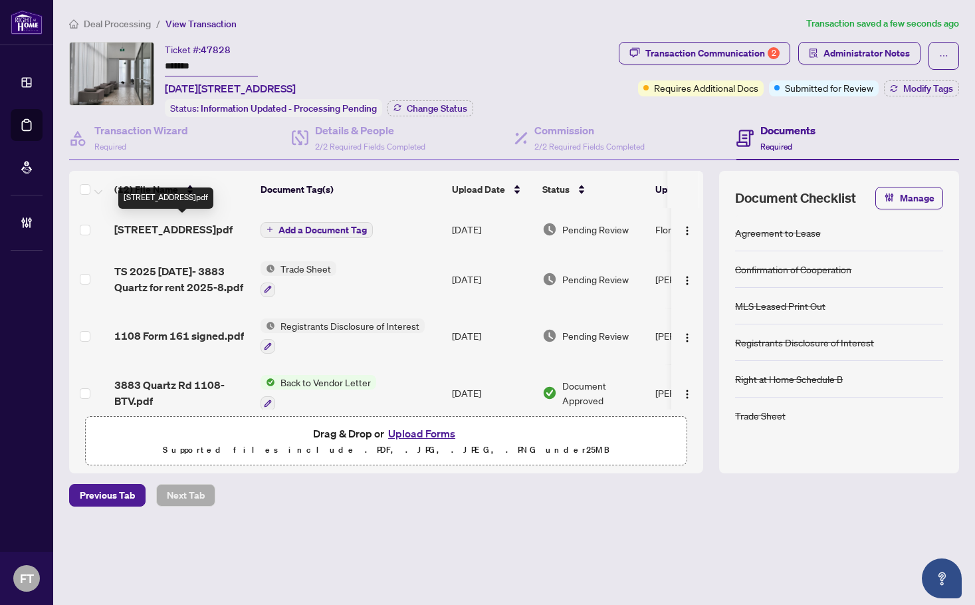
click at [195, 221] on span "3883 Quartz Road Unit 1108.pdf" at bounding box center [173, 229] width 118 height 16
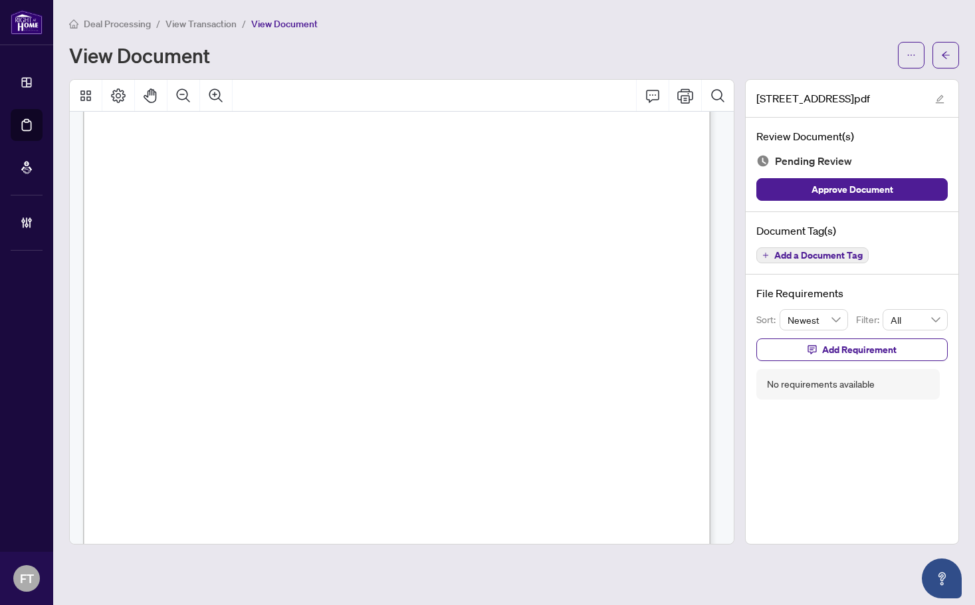
scroll to position [266, 0]
click at [340, 303] on span "HST #847466430RT" at bounding box center [295, 305] width 90 height 11
click at [789, 261] on button "Add a Document Tag" at bounding box center [813, 255] width 112 height 16
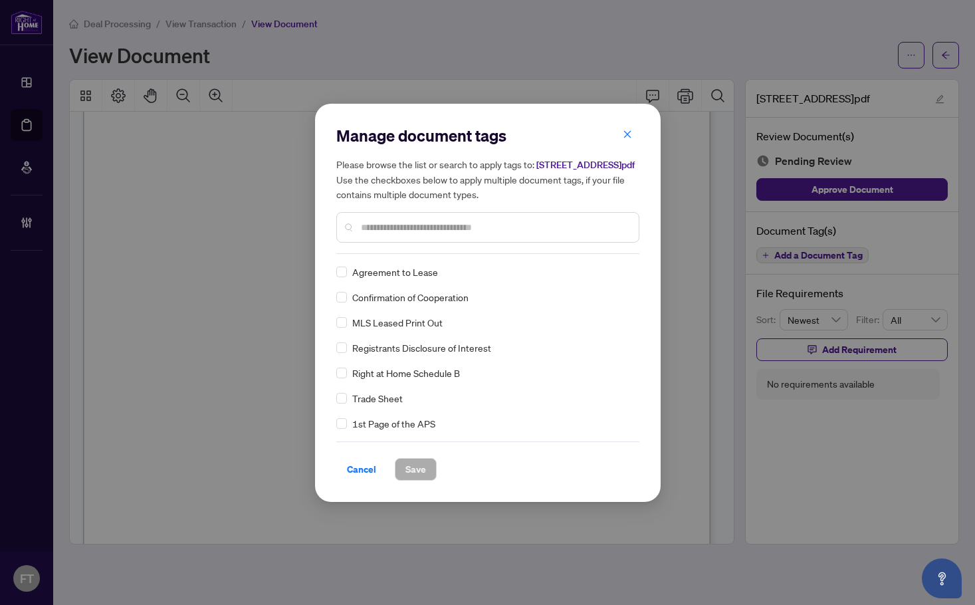
click at [409, 235] on input "text" at bounding box center [494, 227] width 267 height 15
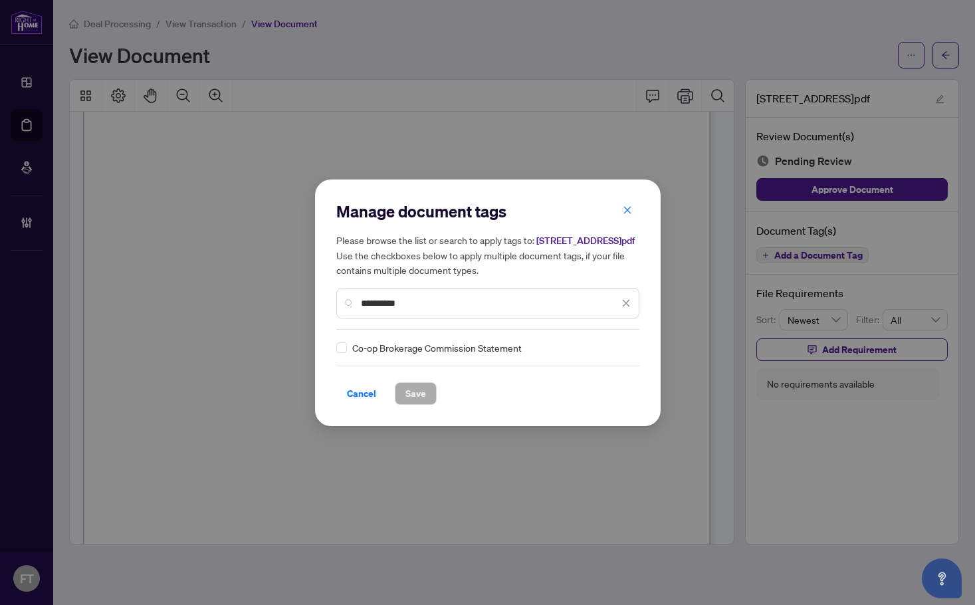
type input "**********"
click at [623, 350] on icon at bounding box center [627, 347] width 8 height 5
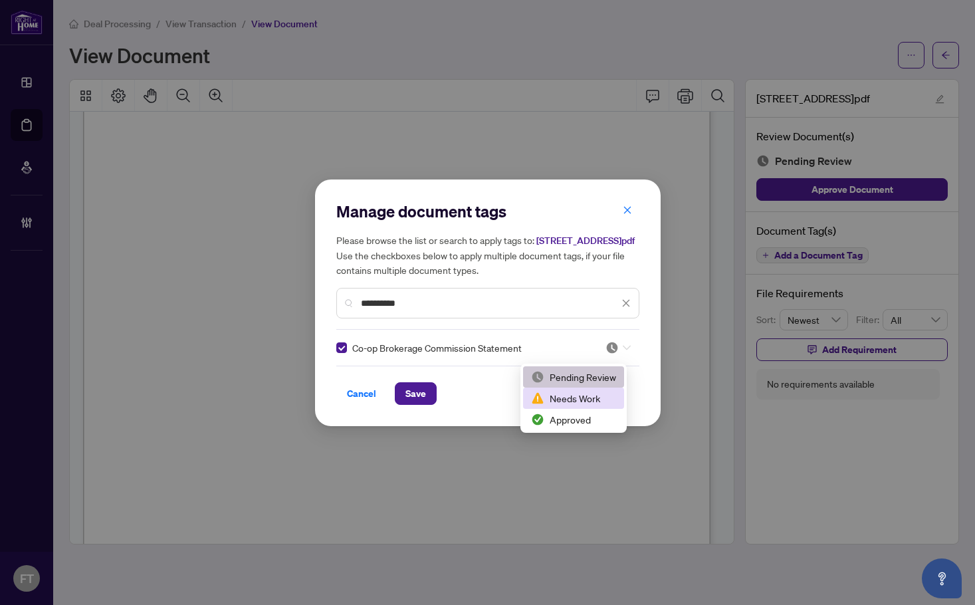
drag, startPoint x: 588, startPoint y: 396, endPoint x: 570, endPoint y: 419, distance: 29.8
click at [570, 419] on div "Pending Review Needs Work Approved" at bounding box center [573, 398] width 101 height 64
click at [560, 418] on div "Approved" at bounding box center [573, 419] width 85 height 15
click at [436, 403] on div "Cancel Save" at bounding box center [487, 393] width 303 height 23
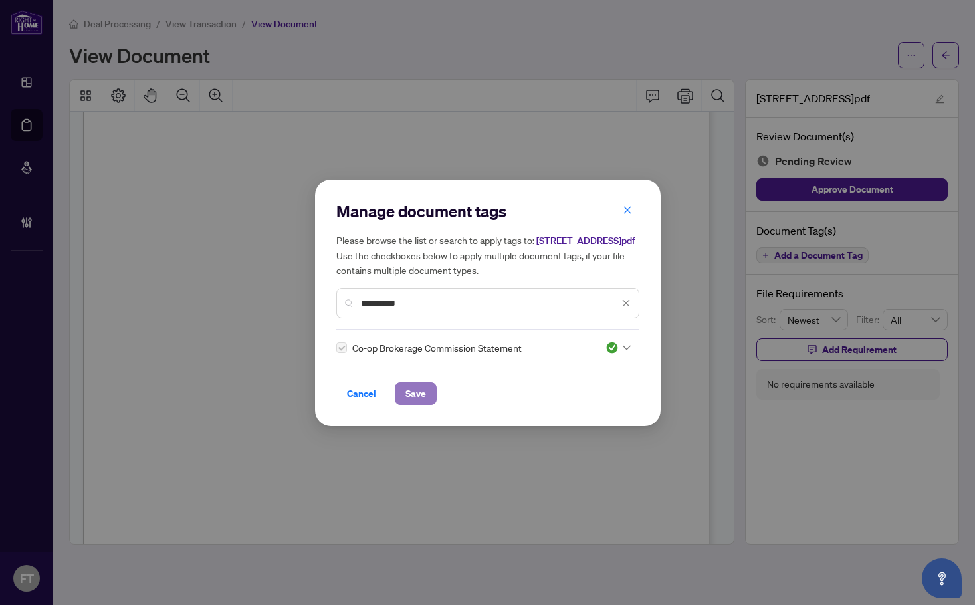
click at [414, 400] on span "Save" at bounding box center [416, 393] width 21 height 21
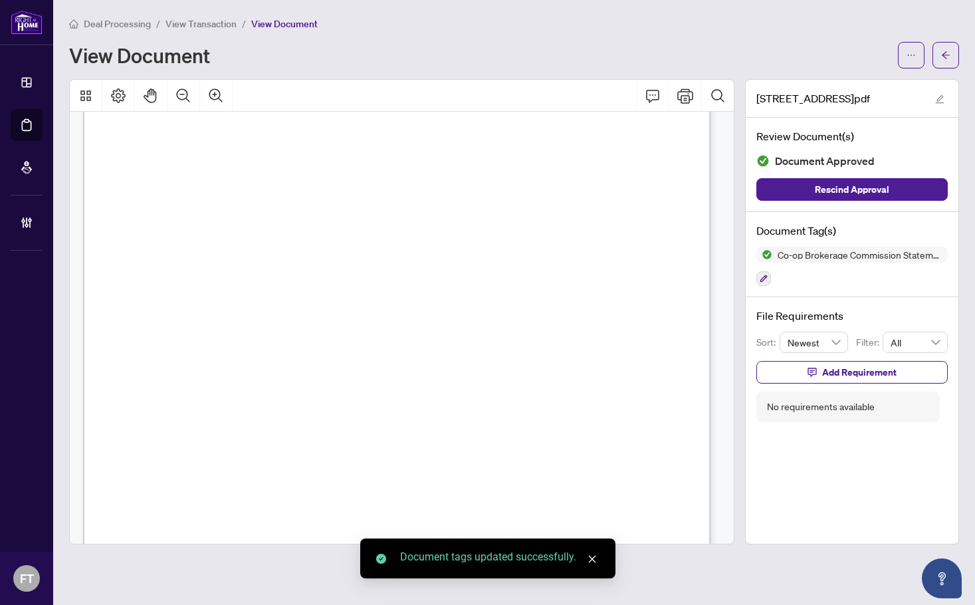
click at [306, 421] on span "earliest convenience." at bounding box center [258, 423] width 95 height 11
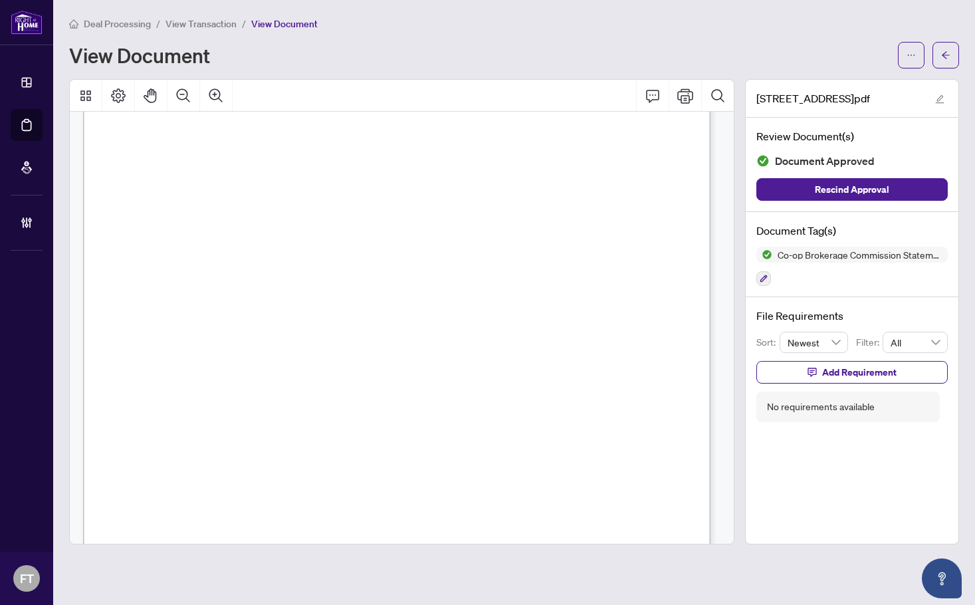
scroll to position [66, 0]
drag, startPoint x: 389, startPoint y: 399, endPoint x: 396, endPoint y: 392, distance: 9.9
click at [372, 399] on span "$ 2,100.00" at bounding box center [348, 398] width 48 height 11
drag, startPoint x: 124, startPoint y: 24, endPoint x: 961, endPoint y: 183, distance: 852.0
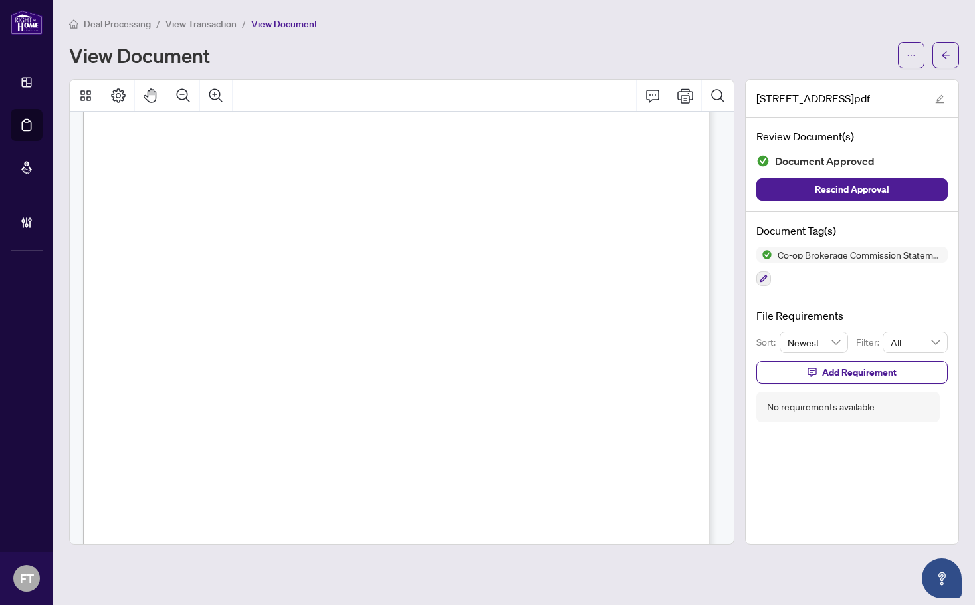
click at [124, 24] on span "Deal Processing" at bounding box center [117, 24] width 67 height 12
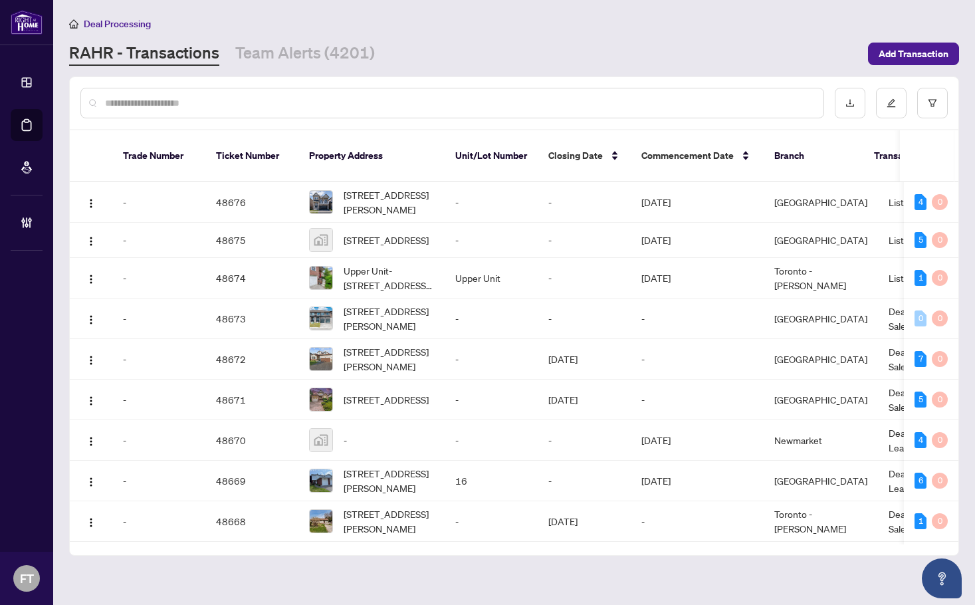
click at [320, 102] on input "text" at bounding box center [459, 103] width 708 height 15
type input "**********"
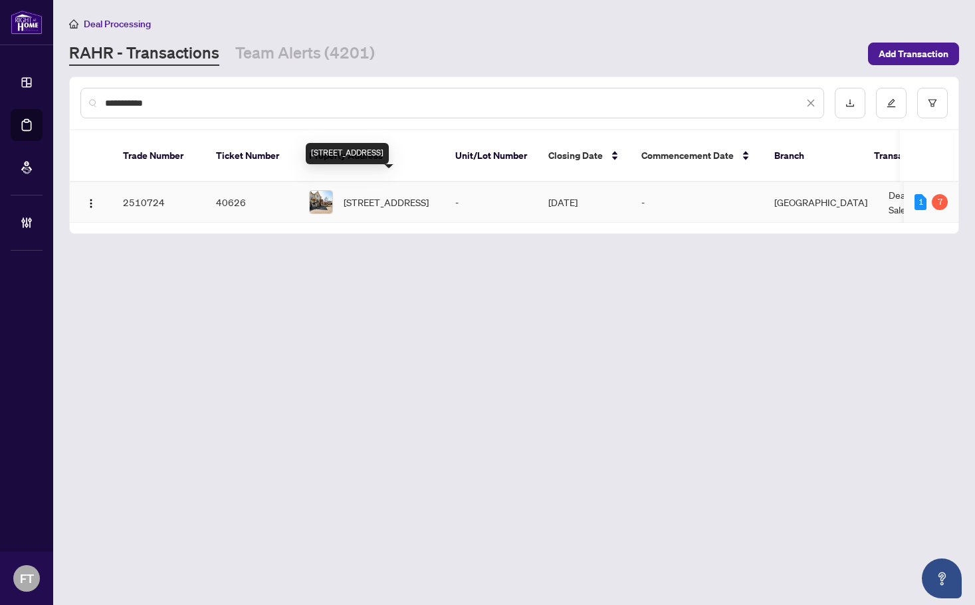
click at [377, 195] on span "53 Sutcliff Lane, Halton Hills, Ontario L7G 0B6, Canada" at bounding box center [386, 202] width 85 height 15
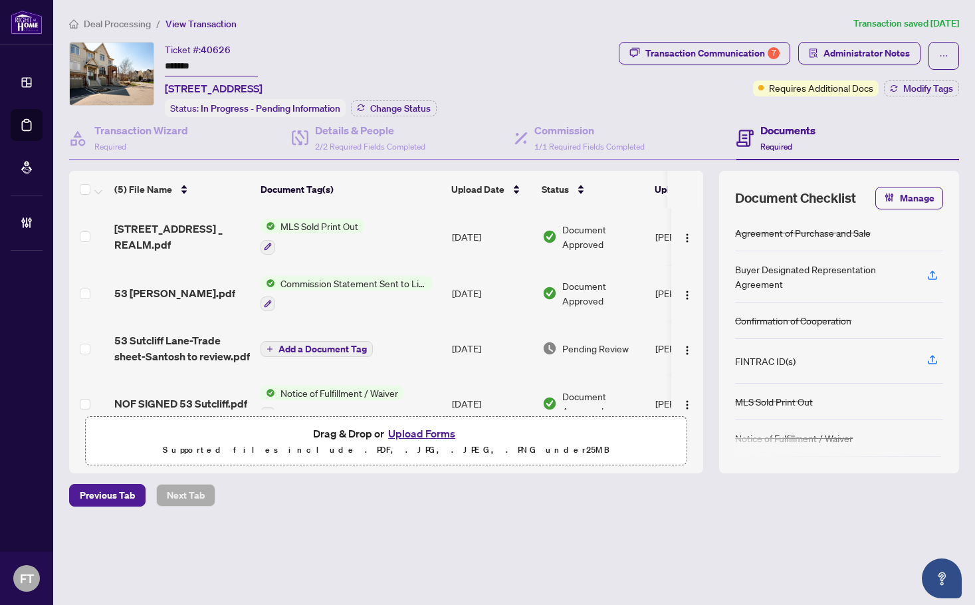
drag, startPoint x: 264, startPoint y: 15, endPoint x: 296, endPoint y: 103, distance: 93.4
click at [264, 15] on main "Deal Processing / View Transaction Transaction saved 24 days ago Ticket #: 4062…" at bounding box center [514, 302] width 922 height 605
click at [195, 291] on span "53 Sutcliff Lane-CS.pdf" at bounding box center [174, 293] width 121 height 16
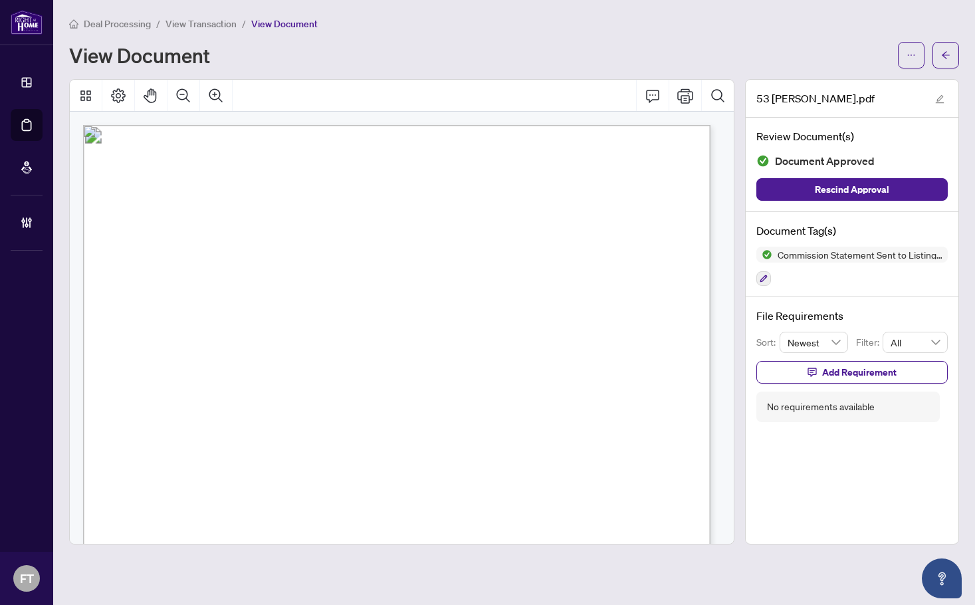
drag, startPoint x: 277, startPoint y: 259, endPoint x: 300, endPoint y: 255, distance: 23.1
click at [128, 25] on span "Deal Processing" at bounding box center [117, 24] width 67 height 12
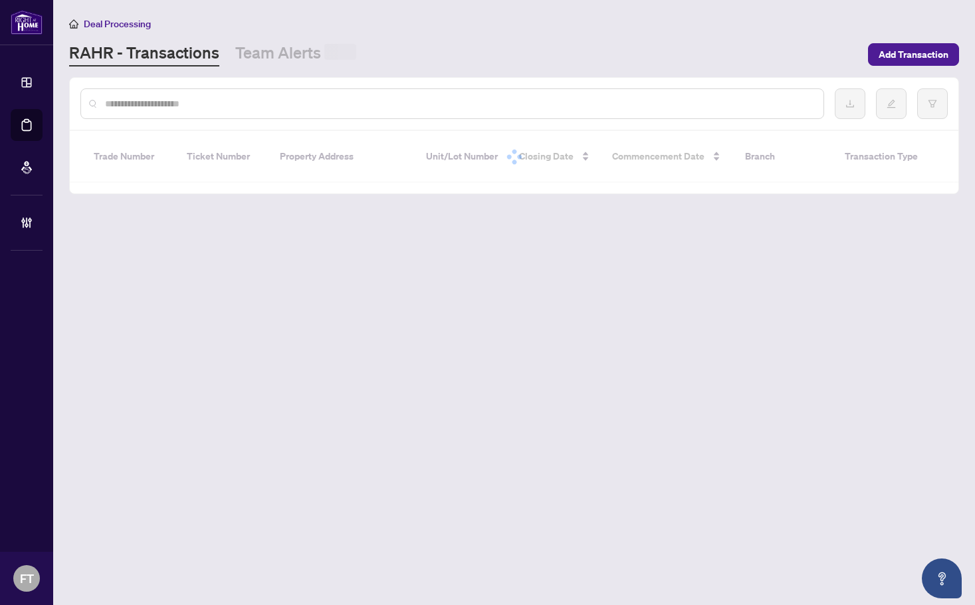
click at [281, 112] on div at bounding box center [452, 103] width 744 height 31
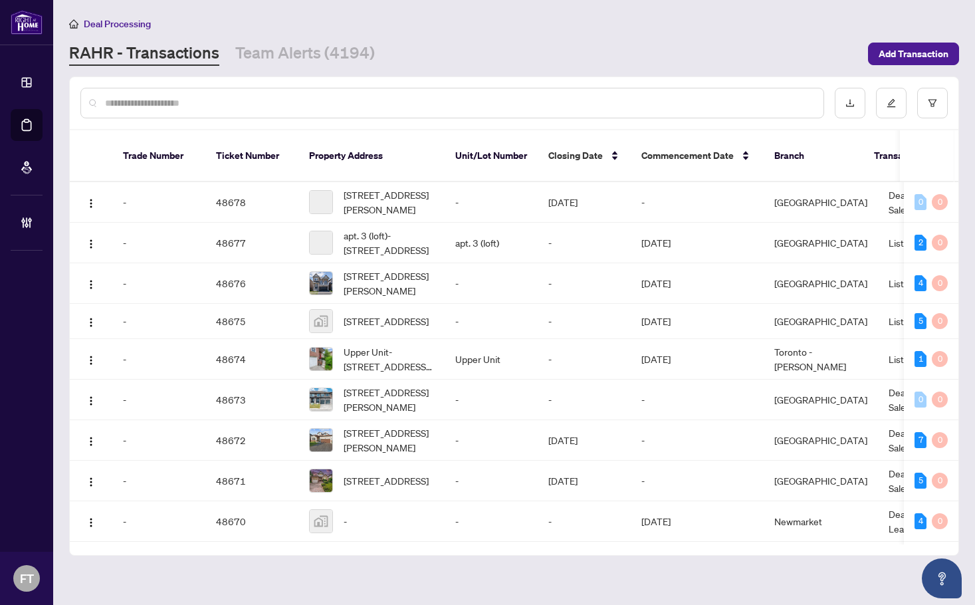
click at [274, 94] on div at bounding box center [452, 103] width 744 height 31
click at [273, 94] on div at bounding box center [452, 103] width 744 height 31
click at [295, 108] on input "text" at bounding box center [459, 103] width 708 height 15
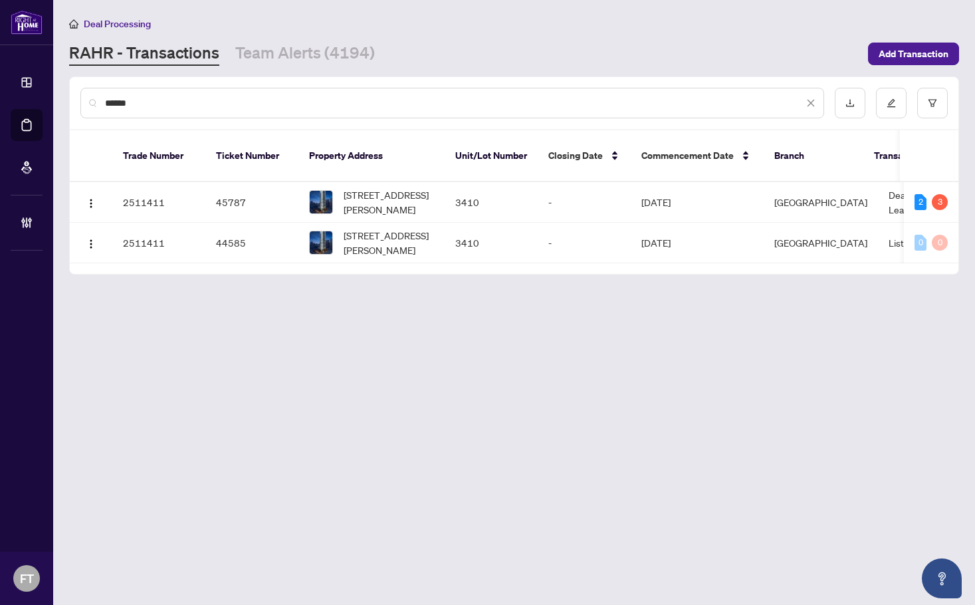
type input "******"
drag, startPoint x: 256, startPoint y: 368, endPoint x: 626, endPoint y: 164, distance: 422.6
click at [256, 368] on main "Deal Processing RAHR - Transactions Team Alerts (4194) Add Transaction ****** T…" at bounding box center [514, 302] width 922 height 605
click at [853, 193] on td "Mississauga" at bounding box center [821, 202] width 114 height 41
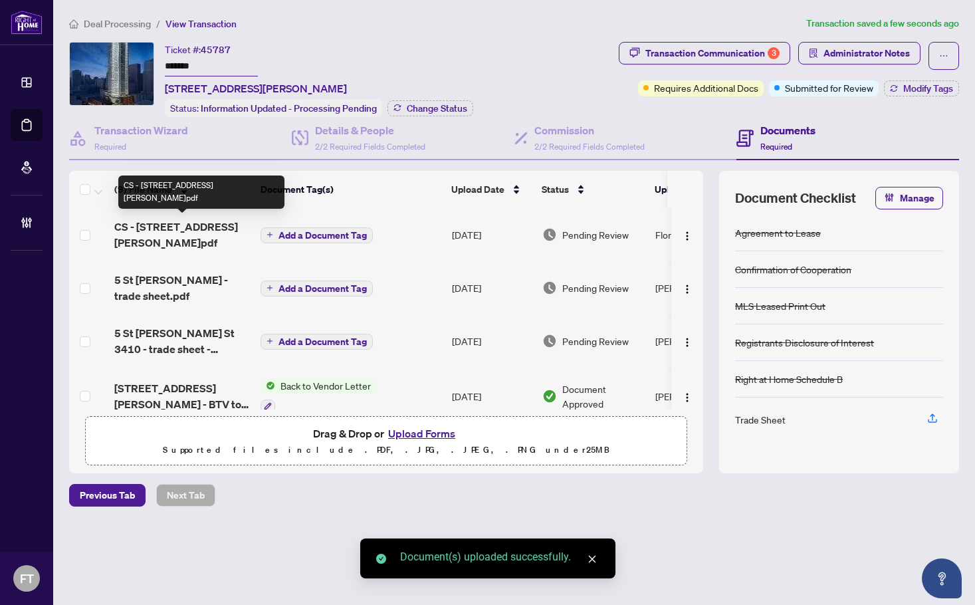
click at [172, 227] on span "CS - 5 St Joseph St Unit 3410.pdf" at bounding box center [182, 235] width 136 height 32
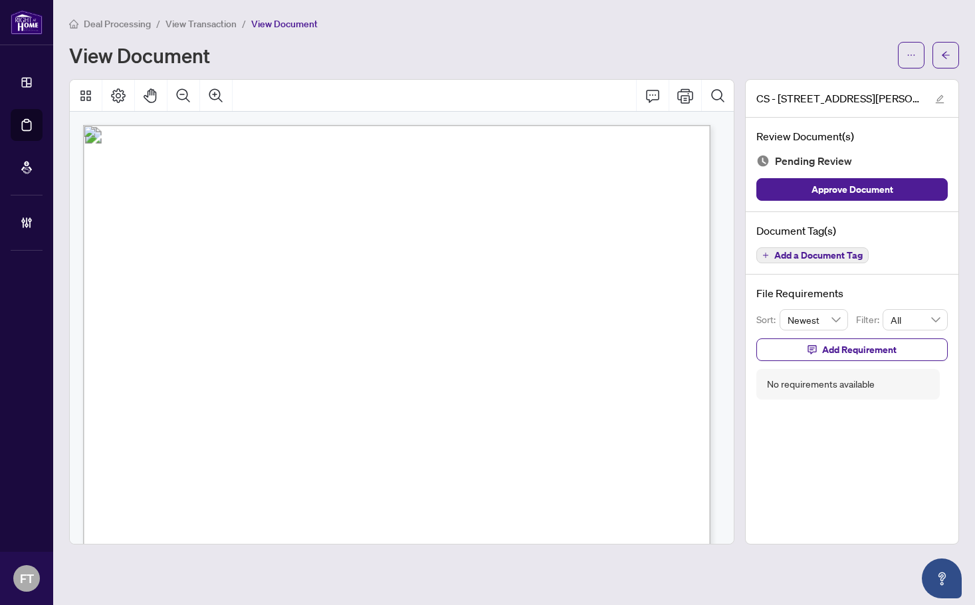
click at [142, 254] on span "August 12, 2025" at bounding box center [123, 257] width 37 height 11
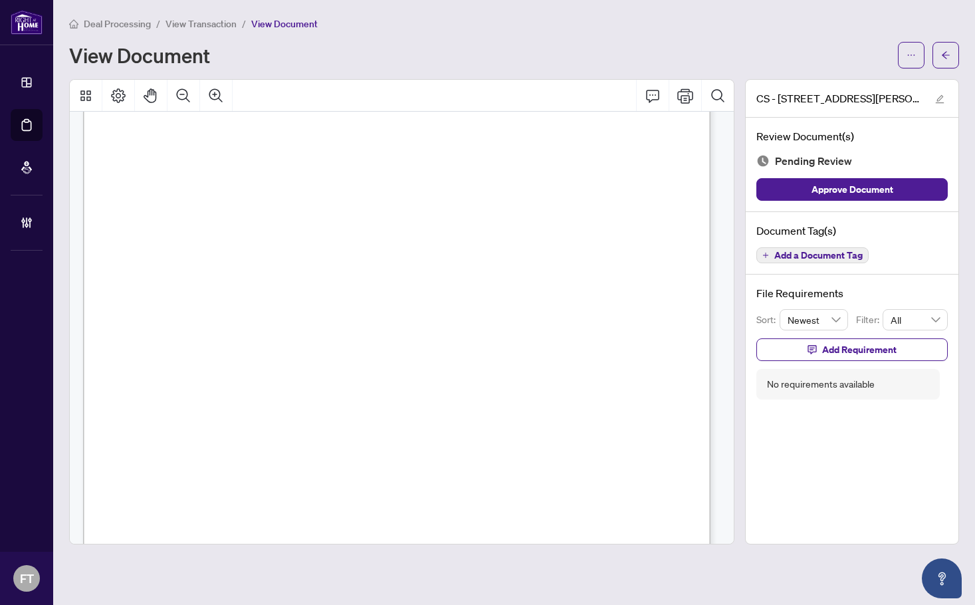
scroll to position [332, 0]
click at [796, 255] on span "Add a Document Tag" at bounding box center [819, 255] width 88 height 9
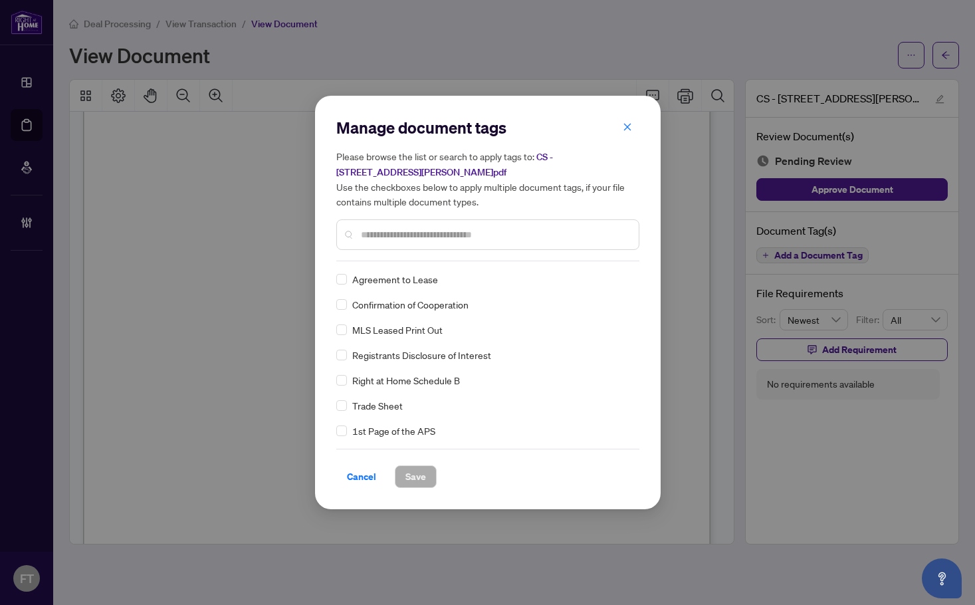
click at [383, 232] on input "text" at bounding box center [494, 234] width 267 height 15
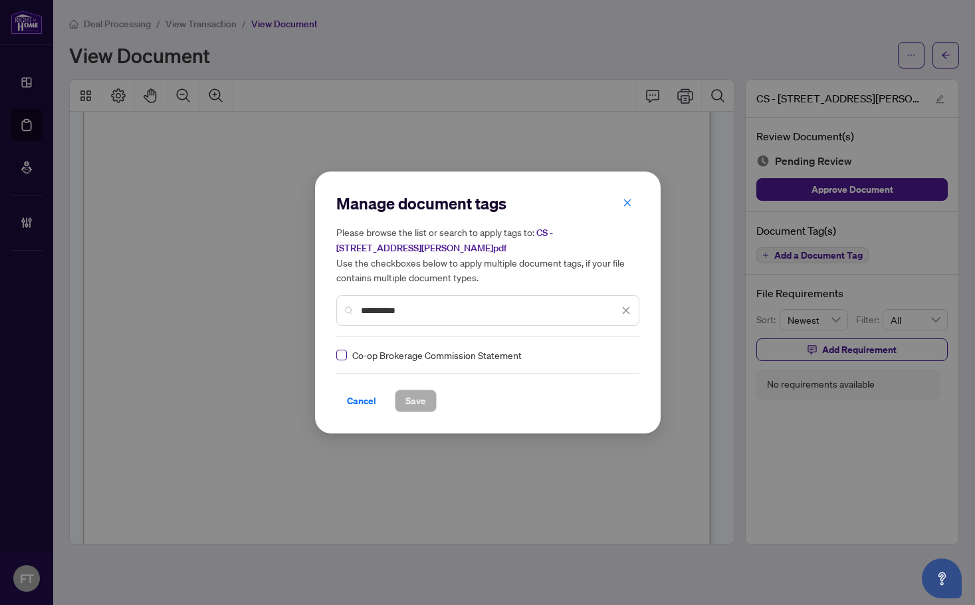
type input "**********"
click at [627, 355] on div at bounding box center [615, 354] width 34 height 13
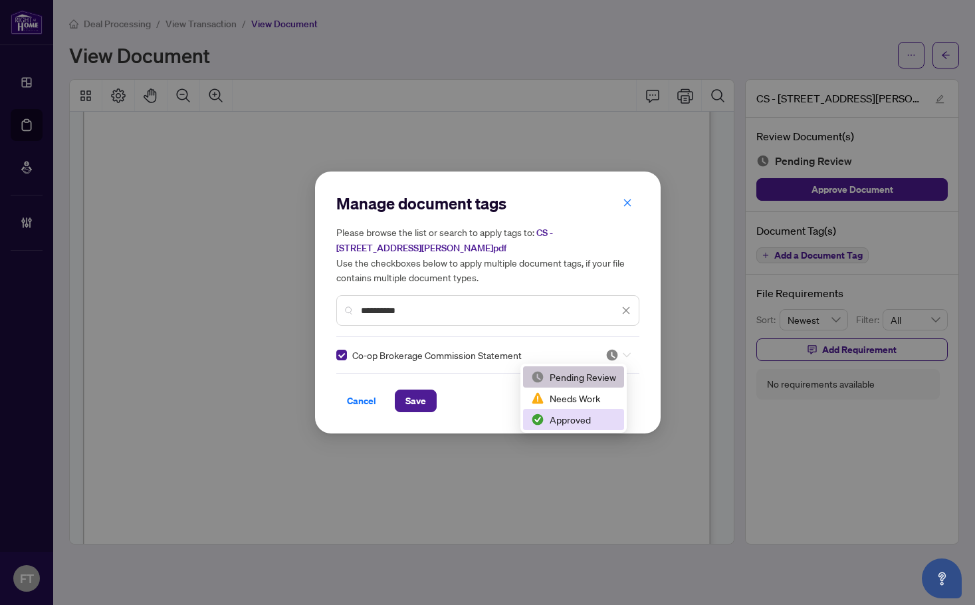
drag, startPoint x: 568, startPoint y: 412, endPoint x: 560, endPoint y: 413, distance: 8.7
click at [567, 412] on div "Approved" at bounding box center [573, 419] width 85 height 15
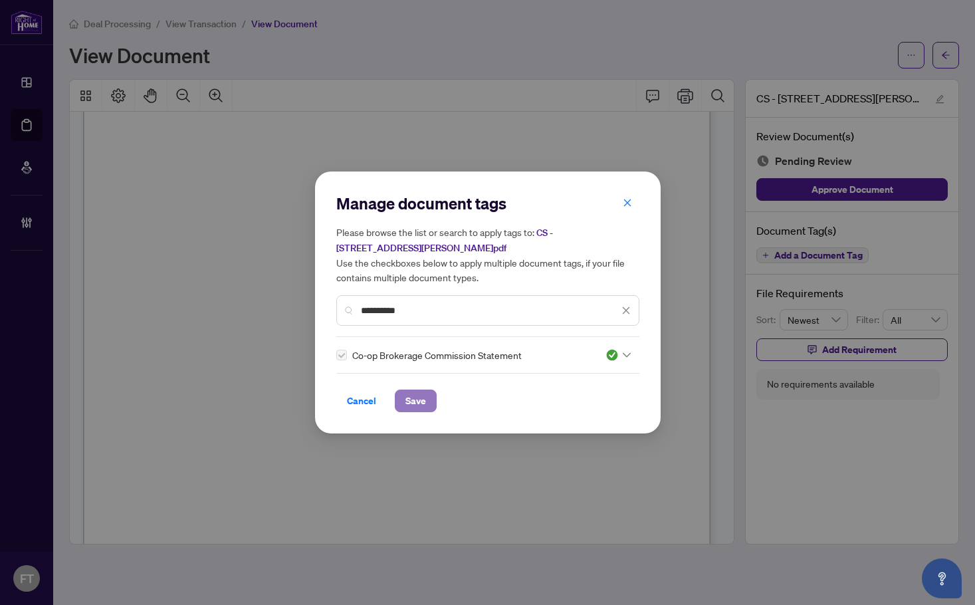
click at [417, 400] on span "Save" at bounding box center [416, 400] width 21 height 21
click at [472, 486] on div "**********" at bounding box center [487, 302] width 975 height 605
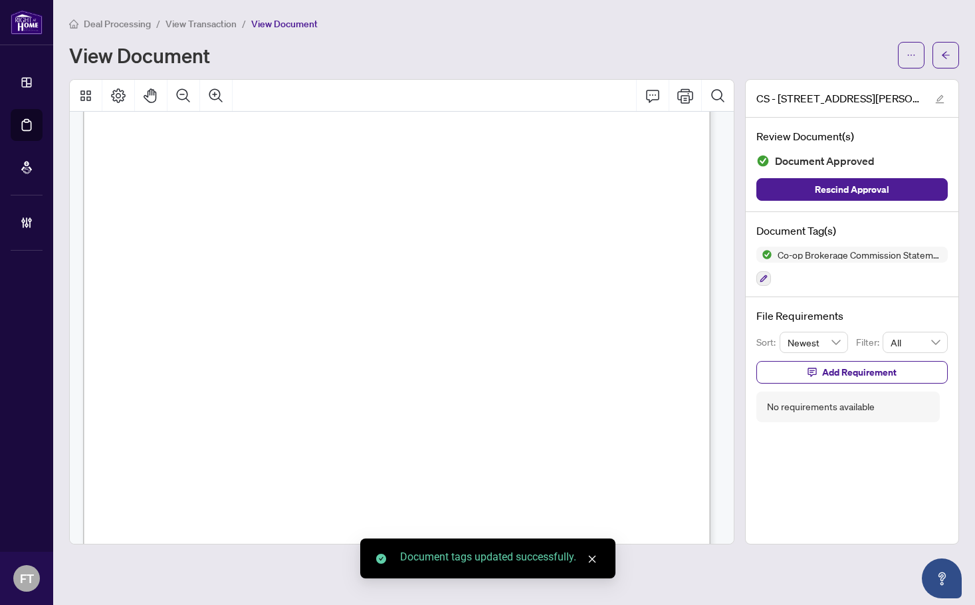
scroll to position [0, 0]
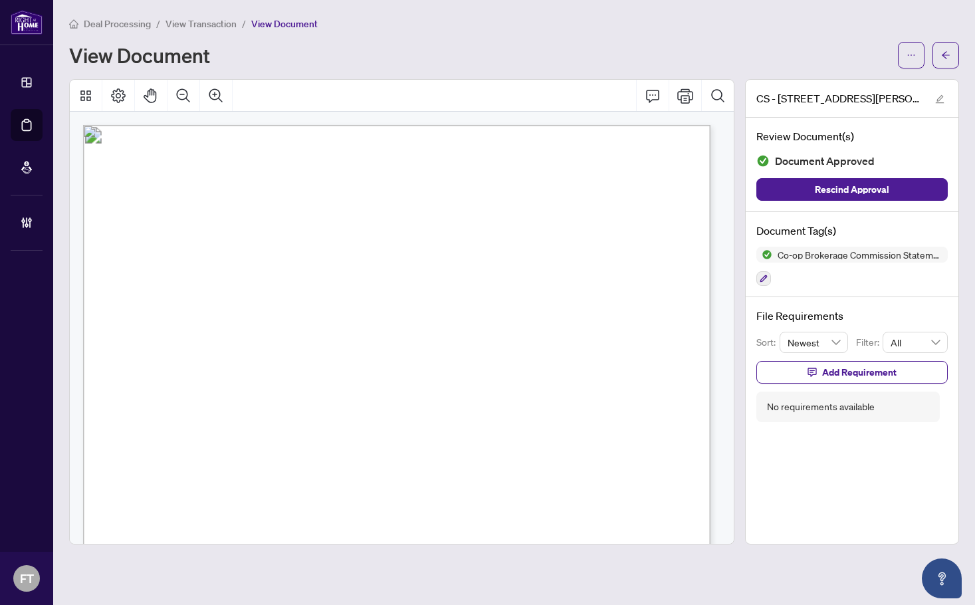
click at [97, 21] on span "Deal Processing" at bounding box center [117, 24] width 67 height 12
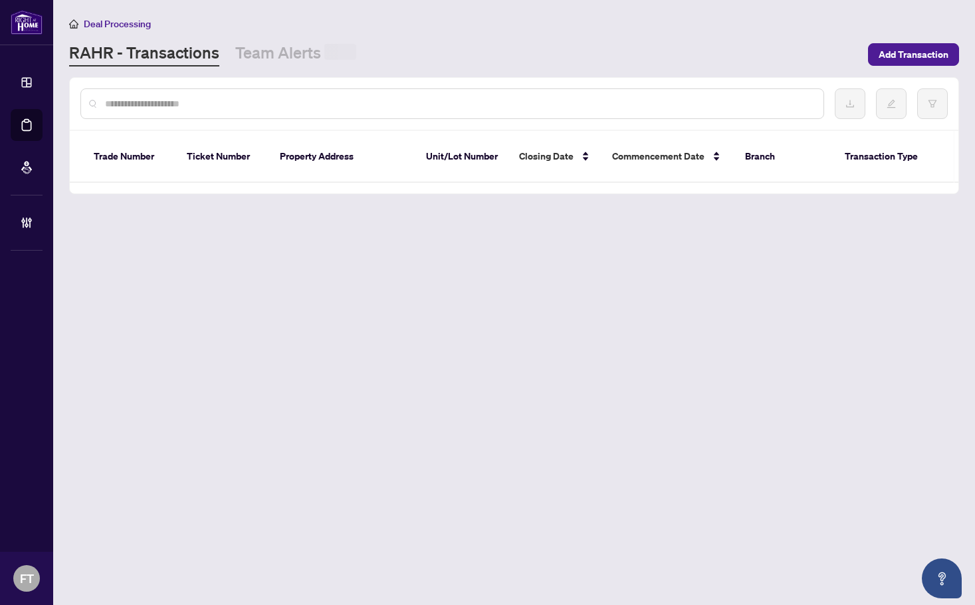
click at [150, 101] on input "text" at bounding box center [459, 103] width 708 height 15
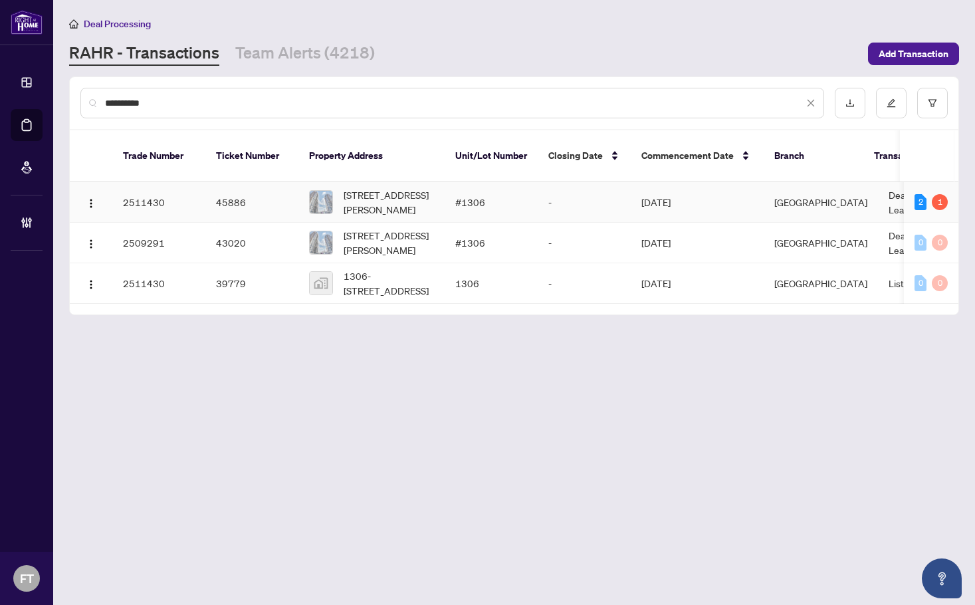
type input "**********"
click at [856, 189] on td "Mississauga" at bounding box center [821, 202] width 114 height 41
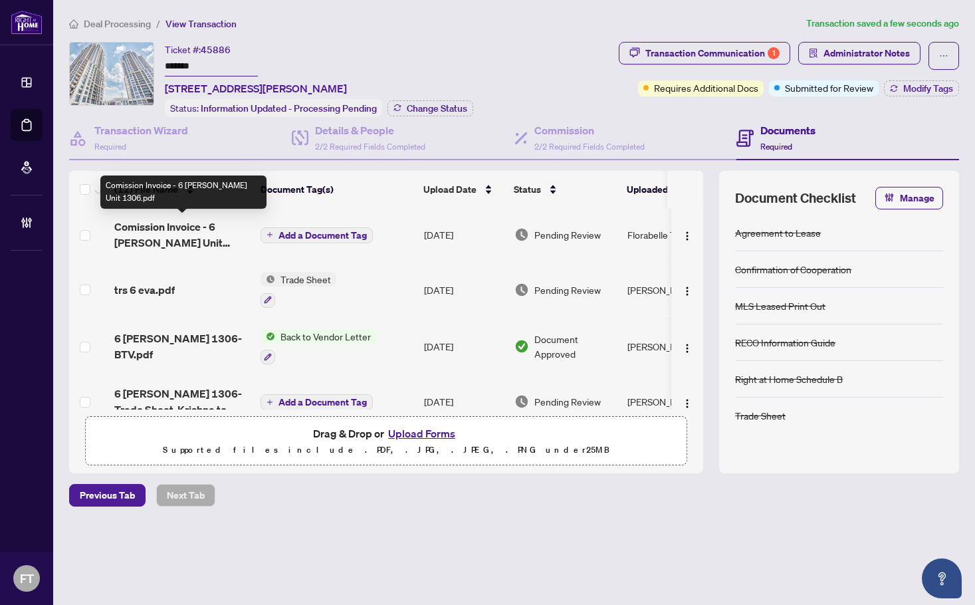
click at [201, 222] on span "Comission Invoice - 6 Eva Rd Unit 1306.pdf" at bounding box center [182, 235] width 136 height 32
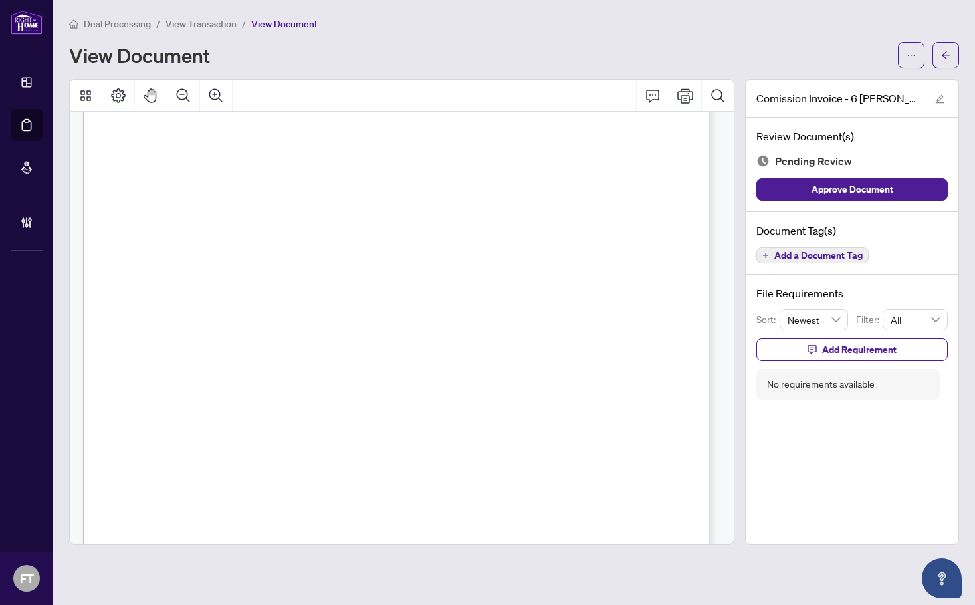
scroll to position [332, 0]
click at [777, 255] on span "Add a Document Tag" at bounding box center [819, 255] width 88 height 9
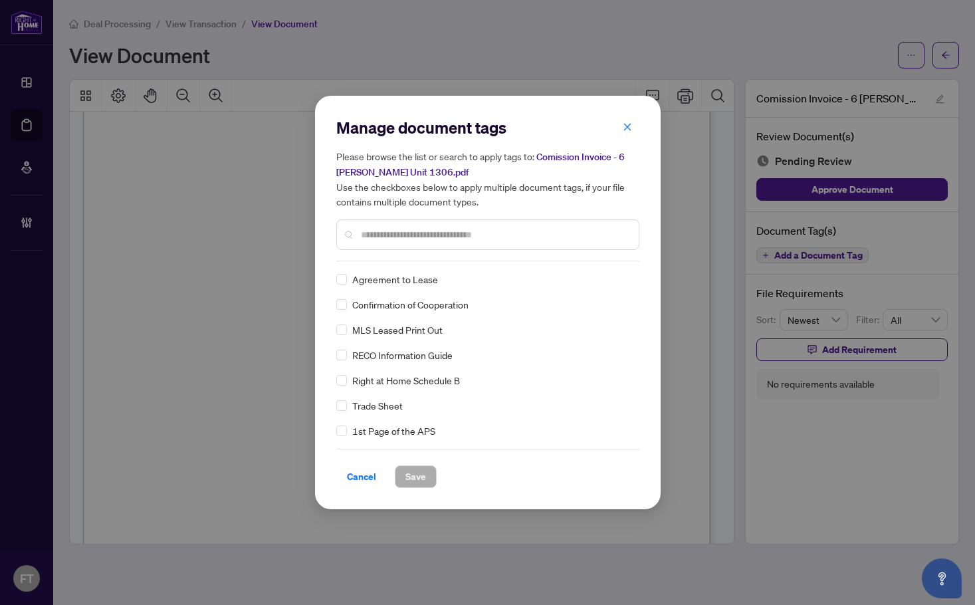
click at [431, 233] on input "text" at bounding box center [494, 234] width 267 height 15
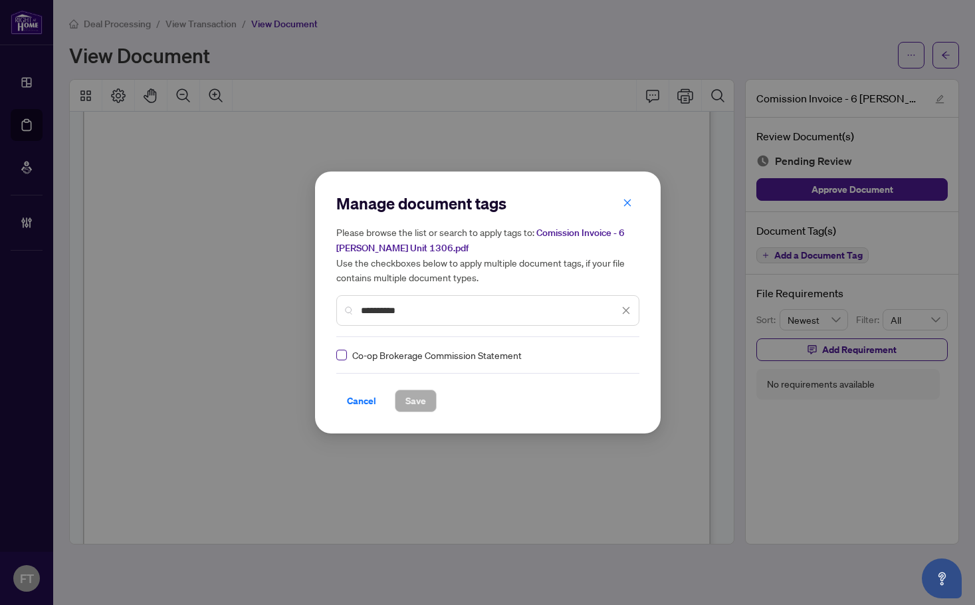
type input "**********"
click at [623, 352] on icon at bounding box center [627, 354] width 8 height 5
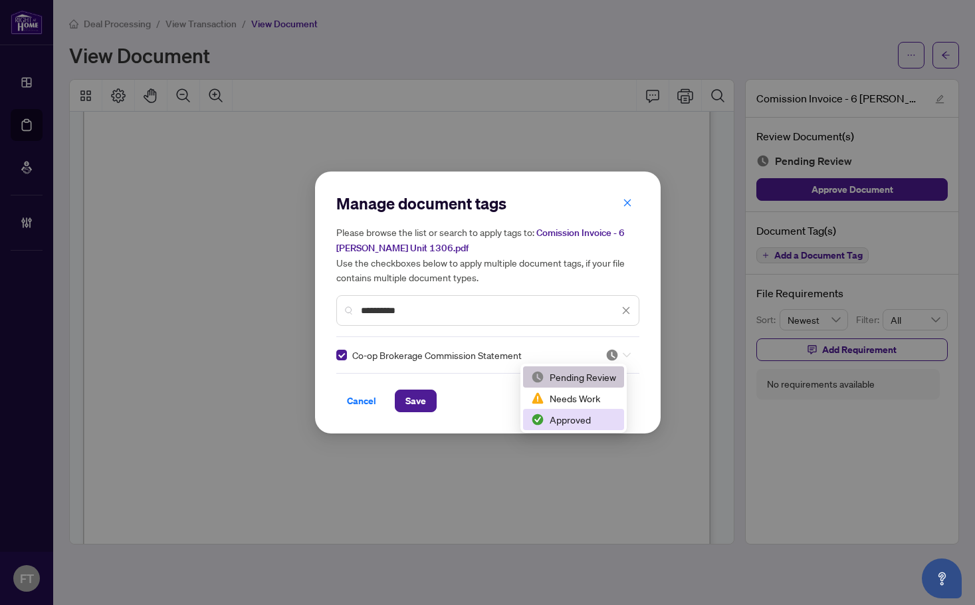
click at [565, 421] on div "Approved" at bounding box center [573, 419] width 85 height 15
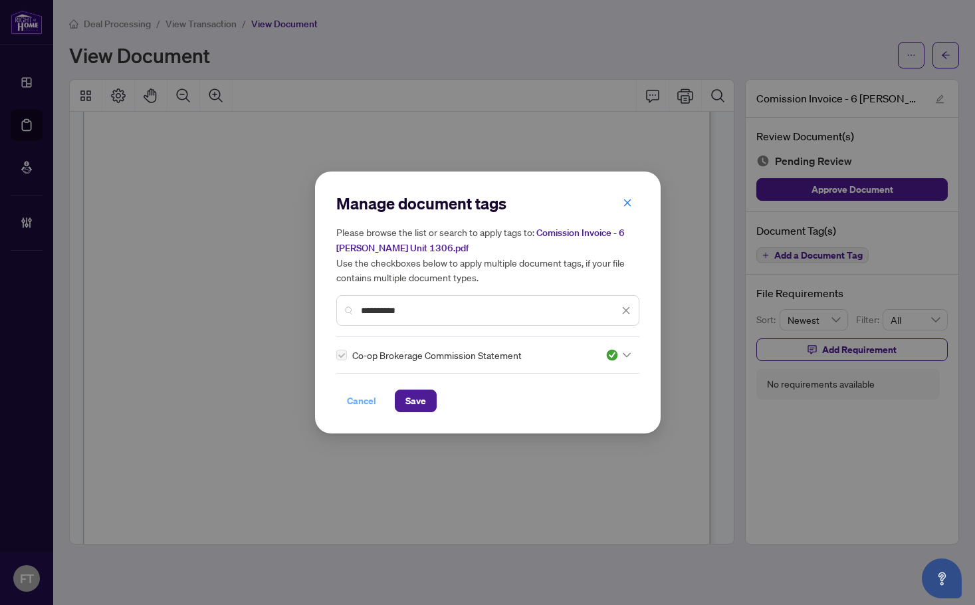
click at [385, 402] on button "Cancel" at bounding box center [361, 401] width 51 height 23
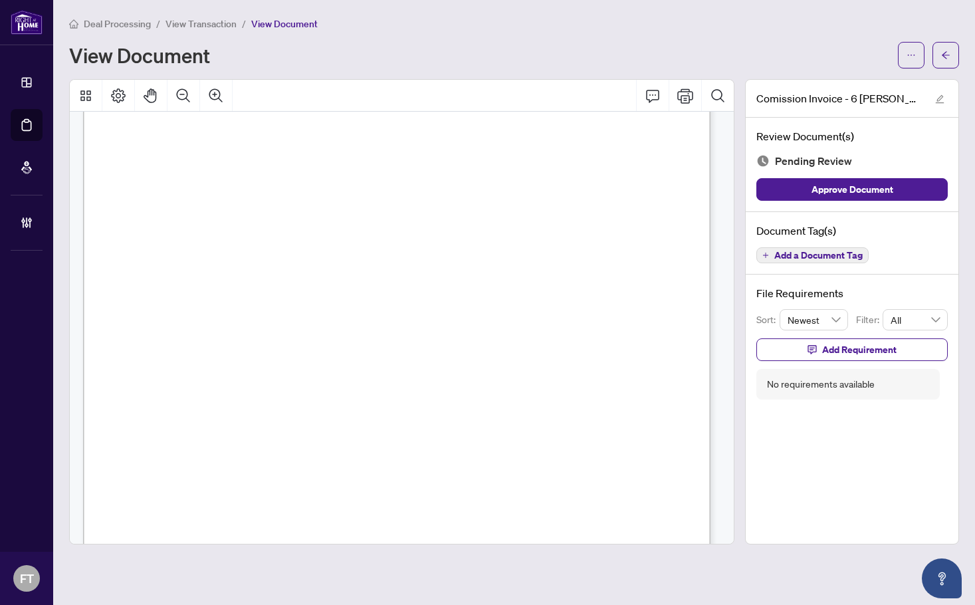
click at [866, 258] on button "Add a Document Tag" at bounding box center [813, 255] width 112 height 16
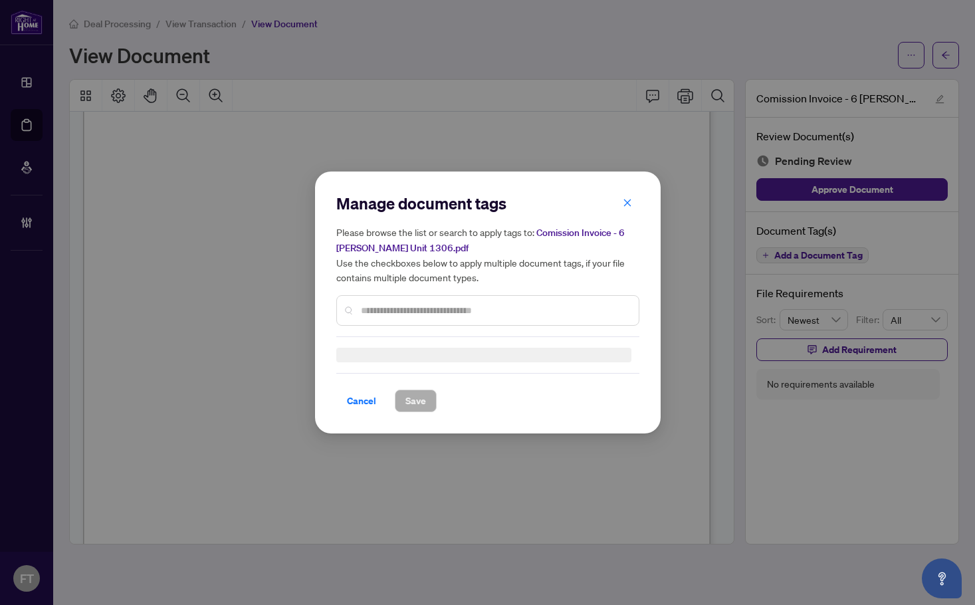
click at [514, 302] on div at bounding box center [487, 310] width 303 height 31
click at [463, 304] on input "text" at bounding box center [494, 310] width 267 height 15
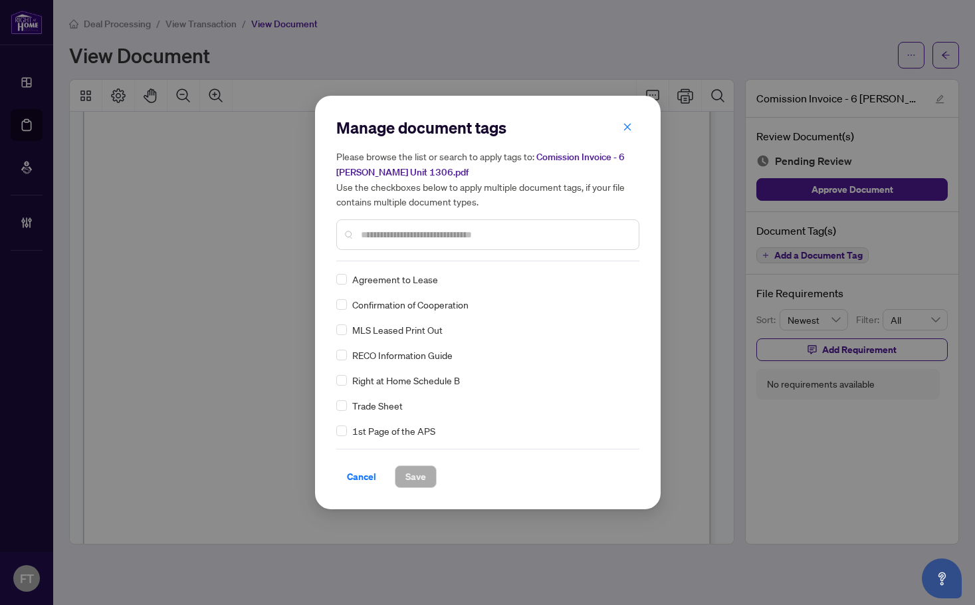
drag, startPoint x: 417, startPoint y: 245, endPoint x: 406, endPoint y: 227, distance: 21.4
click at [416, 243] on div at bounding box center [487, 234] width 303 height 31
click at [406, 227] on input "text" at bounding box center [494, 234] width 267 height 15
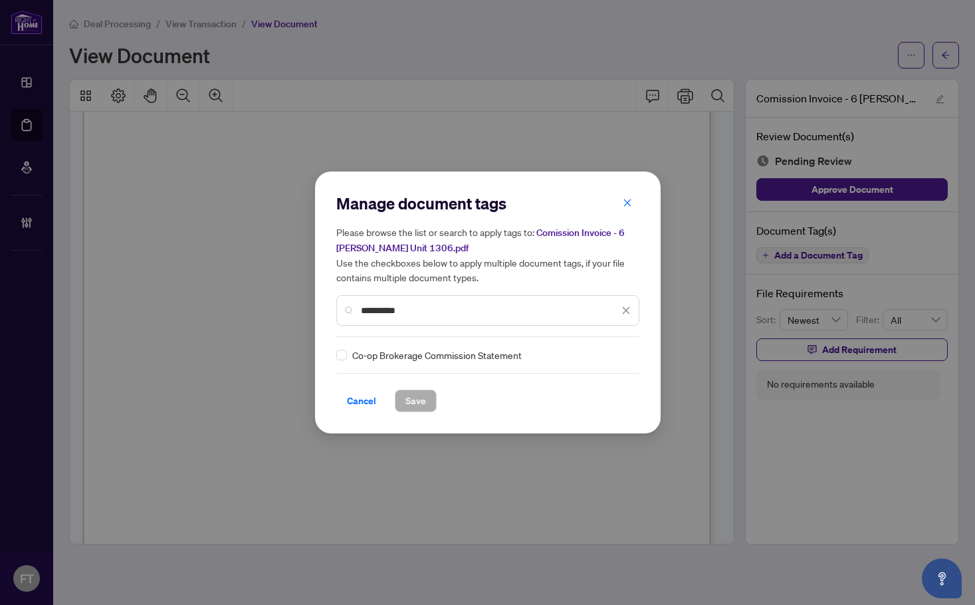
type input "**********"
click at [610, 361] on input "search" at bounding box center [612, 355] width 13 height 20
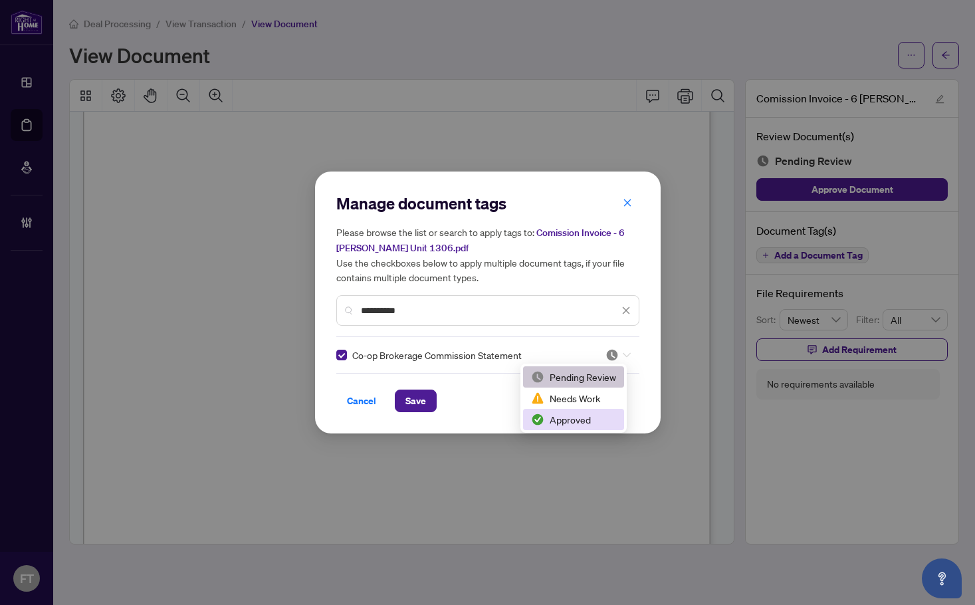
click at [574, 410] on div "Approved" at bounding box center [573, 419] width 101 height 21
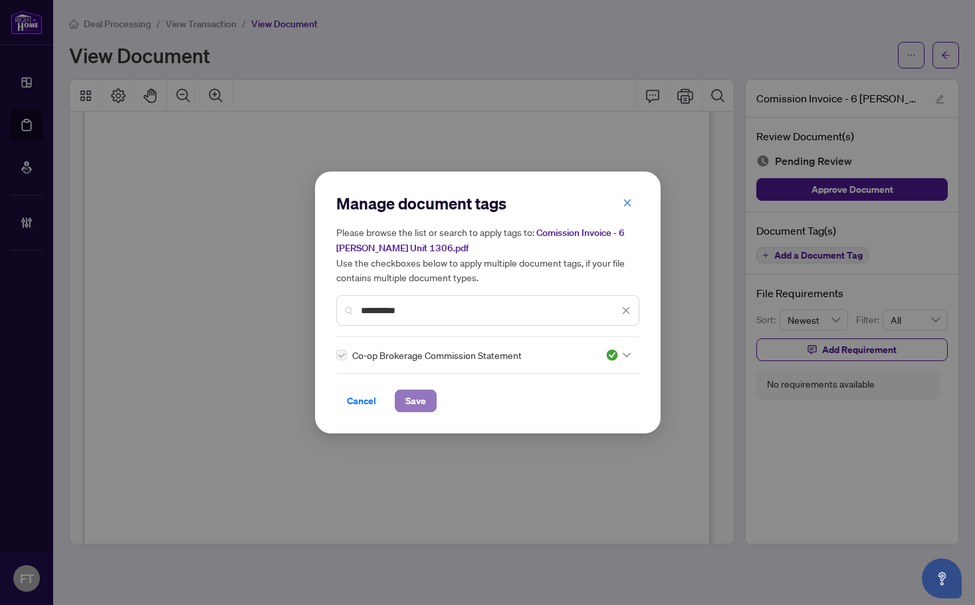
click at [416, 390] on span "Save" at bounding box center [416, 400] width 21 height 21
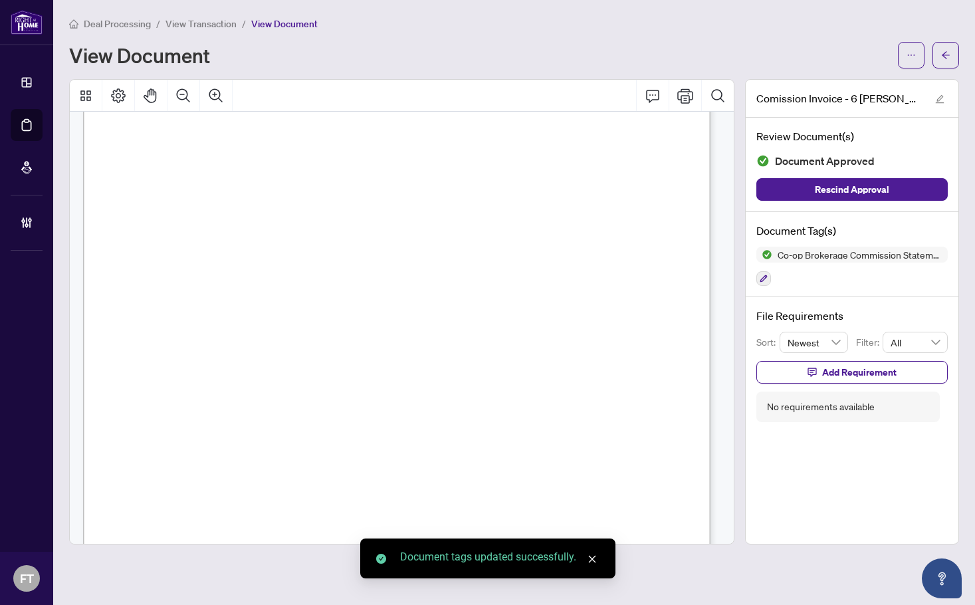
click at [846, 431] on div "File Requirements Sort: Newest Filter: All Add Requirement No requirements avai…" at bounding box center [852, 365] width 213 height 136
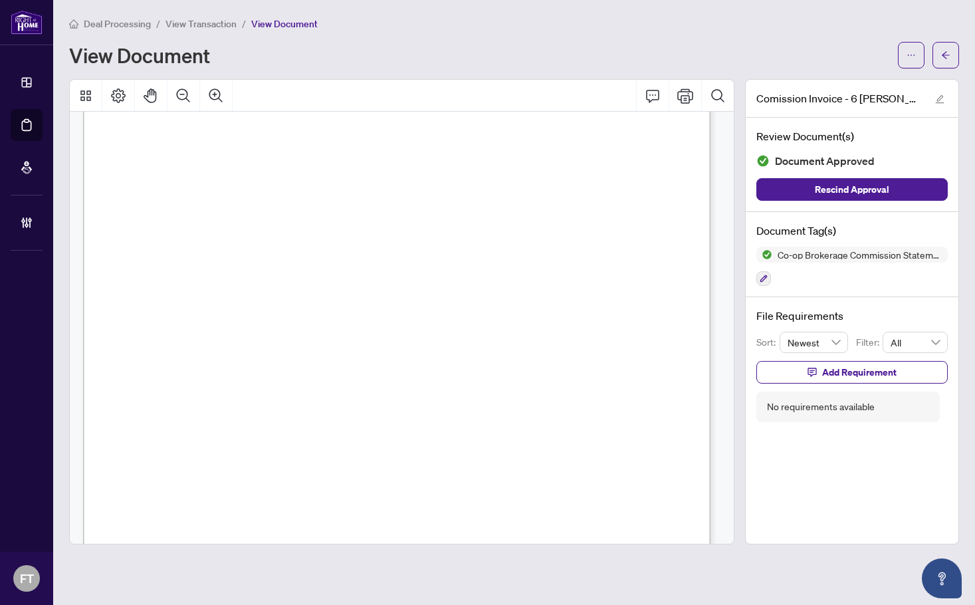
click at [362, 6] on main "Deal Processing / View Transaction / View Document View Document Comission Invo…" at bounding box center [514, 302] width 922 height 605
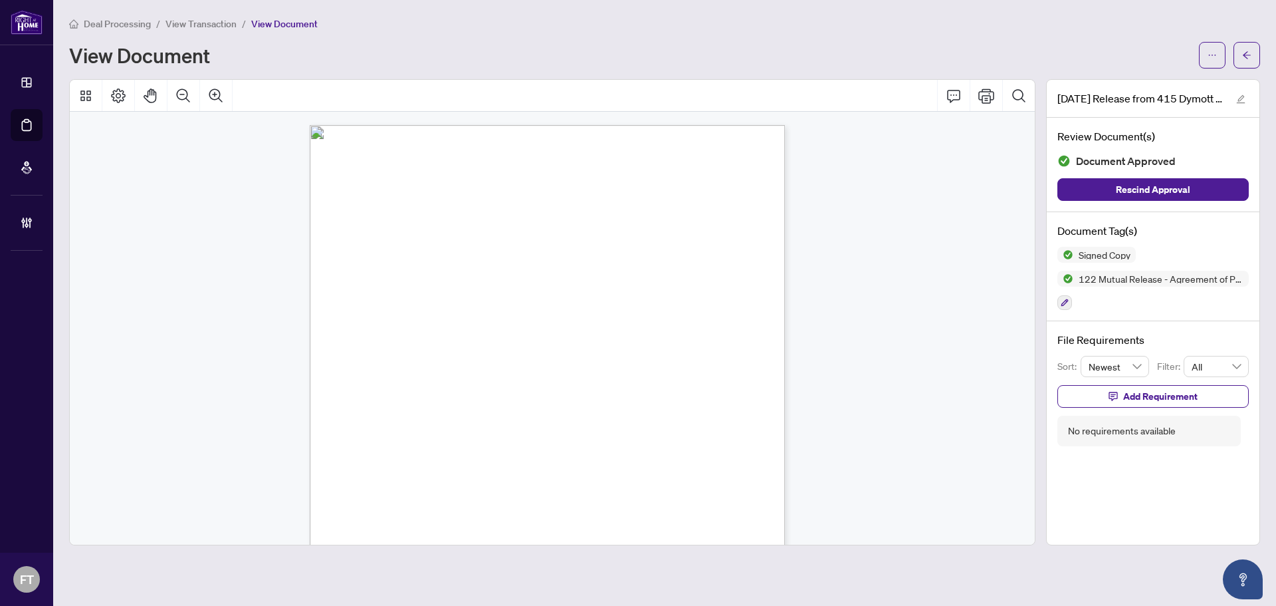
scroll to position [199, 0]
